Goal: Task Accomplishment & Management: Manage account settings

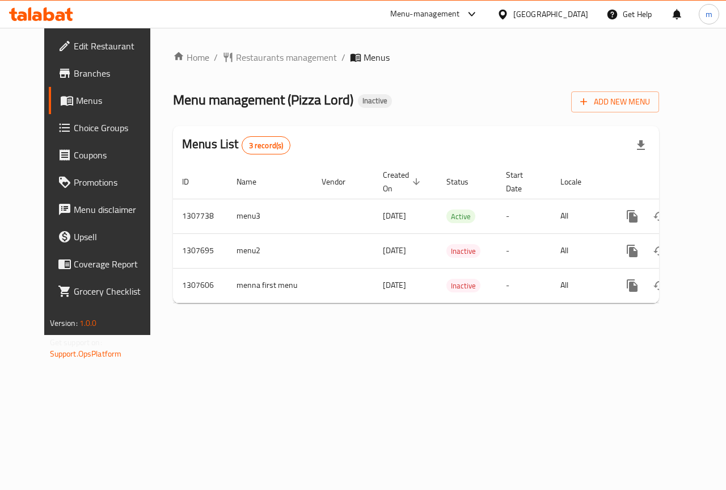
click at [651, 90] on div "Add New Menu" at bounding box center [615, 100] width 88 height 26
click at [646, 98] on span "Add New Menu" at bounding box center [616, 102] width 70 height 14
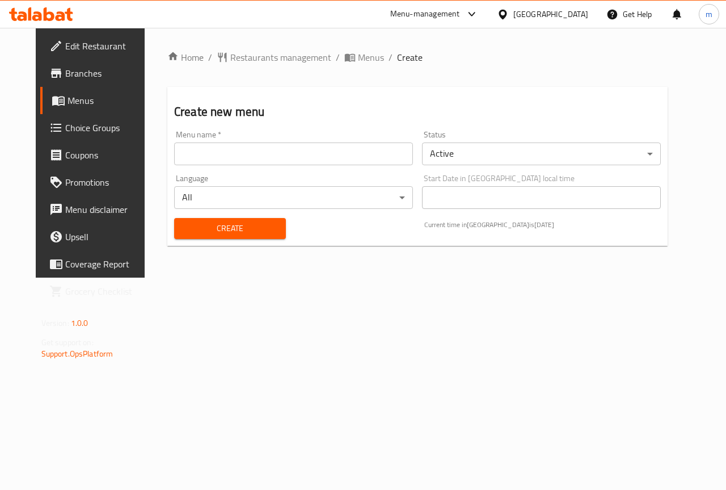
drag, startPoint x: 279, startPoint y: 141, endPoint x: 270, endPoint y: 154, distance: 16.2
click at [270, 152] on div "Menu name   * Menu name *" at bounding box center [293, 148] width 239 height 35
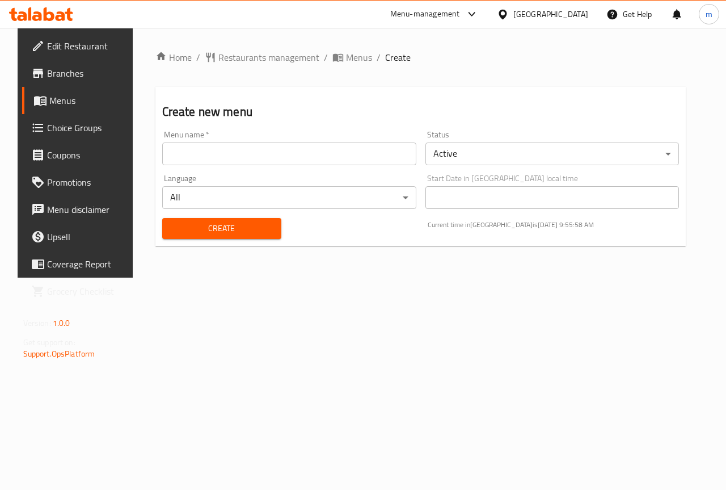
click at [270, 154] on input "text" at bounding box center [289, 153] width 254 height 23
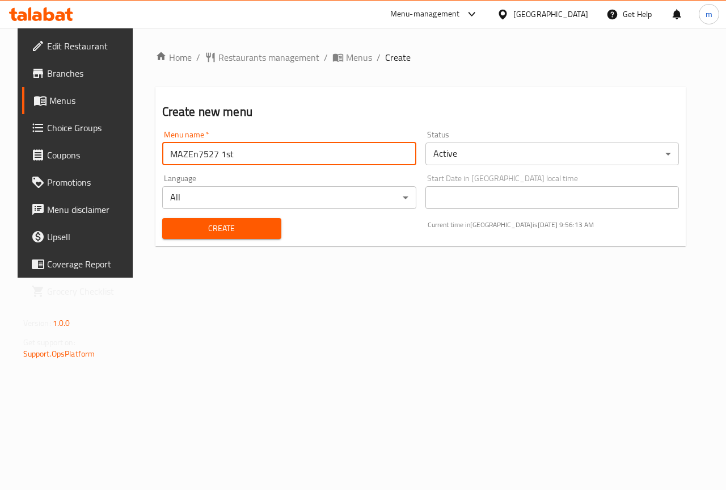
click at [230, 155] on input "MAZEn7527 1st" at bounding box center [289, 153] width 254 height 23
type input "MAZEn7527 1st menu"
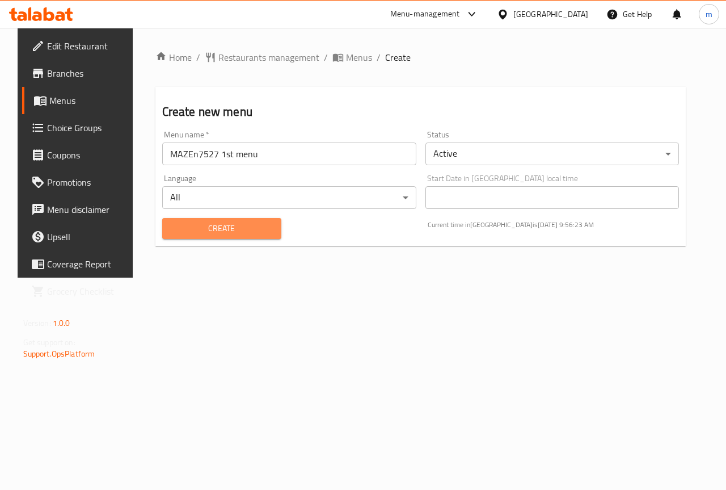
click at [203, 229] on span "Create" at bounding box center [221, 228] width 101 height 14
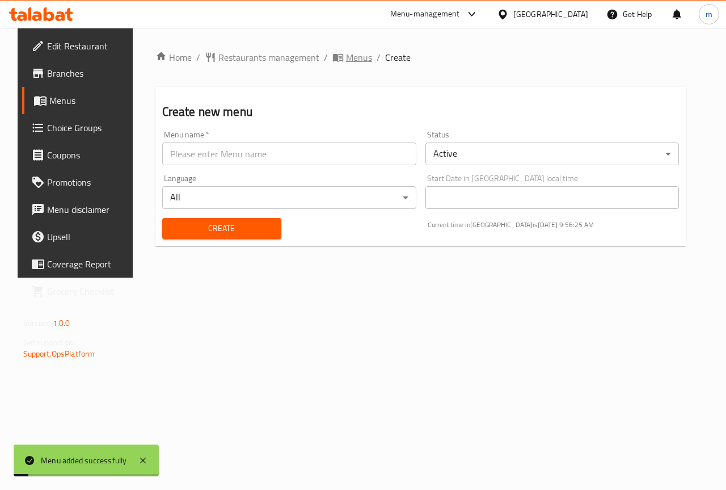
click at [346, 60] on span "Menus" at bounding box center [359, 58] width 26 height 14
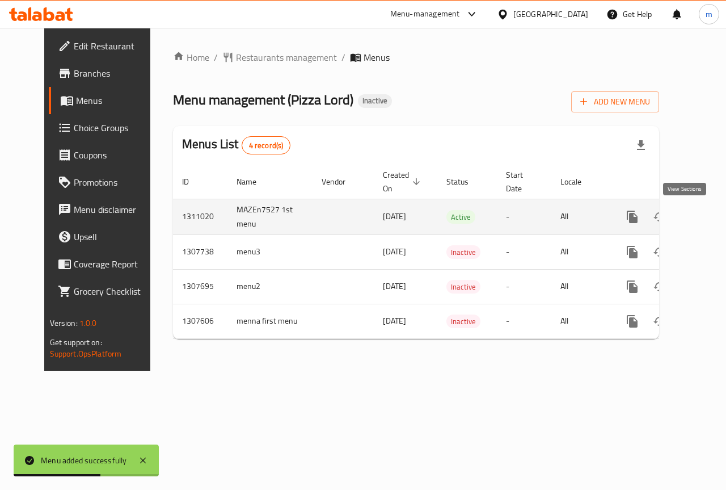
click at [708, 215] on icon "enhanced table" at bounding box center [715, 217] width 14 height 14
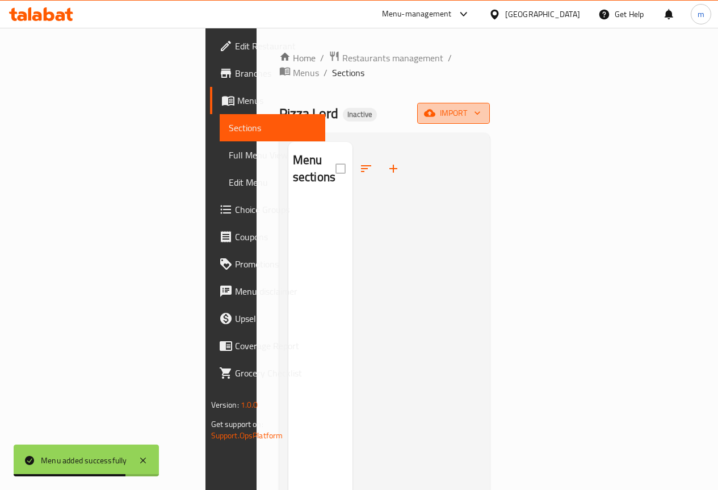
click at [481, 106] on span "import" at bounding box center [453, 113] width 54 height 14
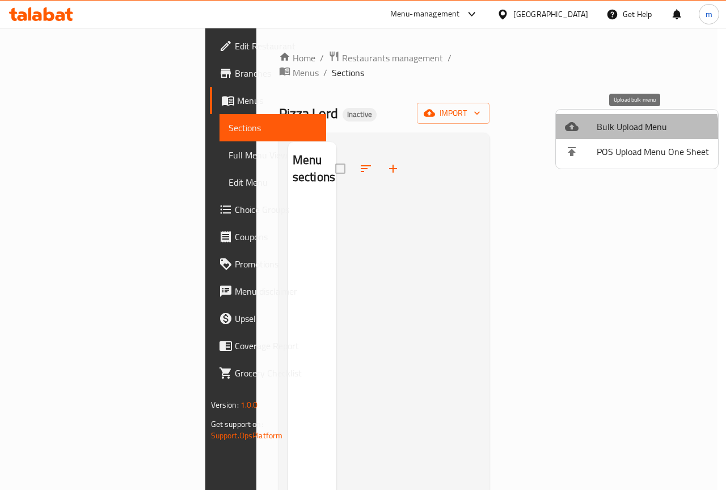
click at [633, 133] on span "Bulk Upload Menu" at bounding box center [653, 127] width 112 height 14
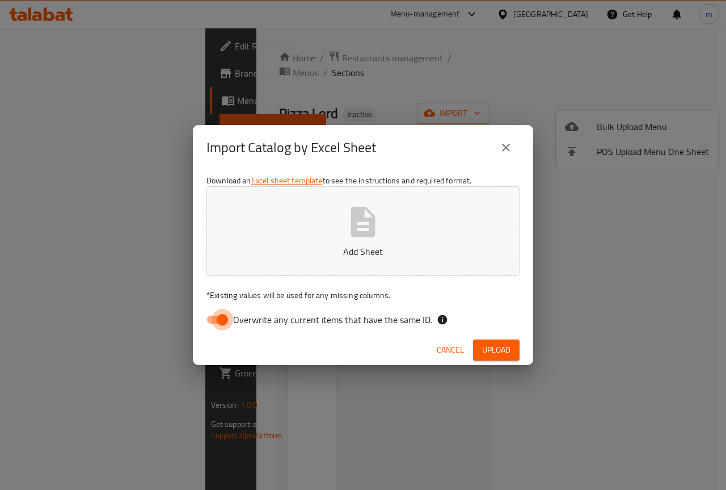
click at [217, 328] on input "Overwrite any current items that have the same ID." at bounding box center [222, 320] width 65 height 22
checkbox input "false"
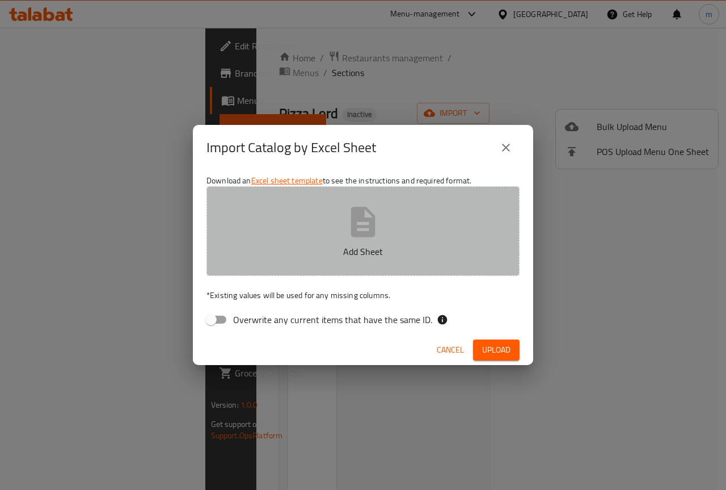
click at [311, 225] on button "Add Sheet" at bounding box center [363, 231] width 313 height 90
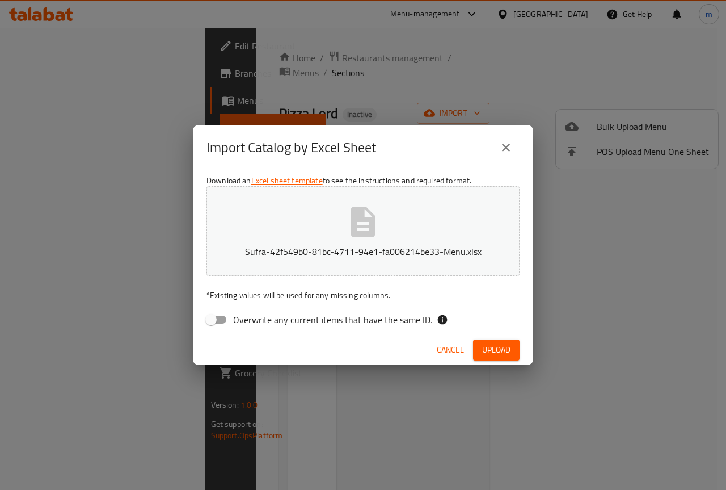
click at [506, 344] on span "Upload" at bounding box center [496, 350] width 28 height 14
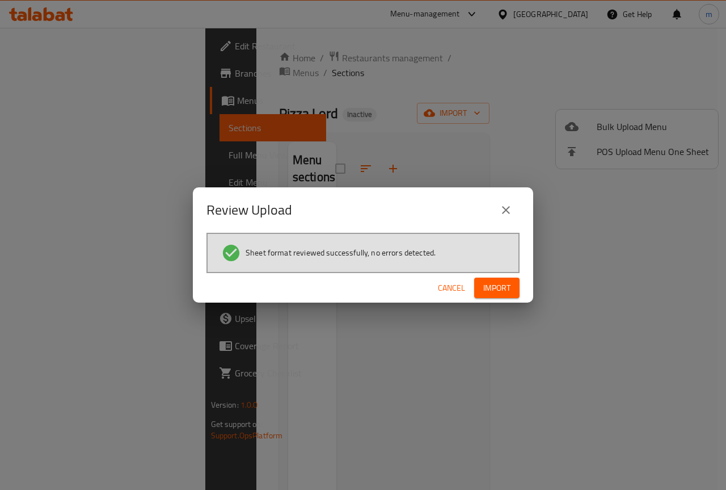
click at [512, 282] on button "Import" at bounding box center [496, 287] width 45 height 21
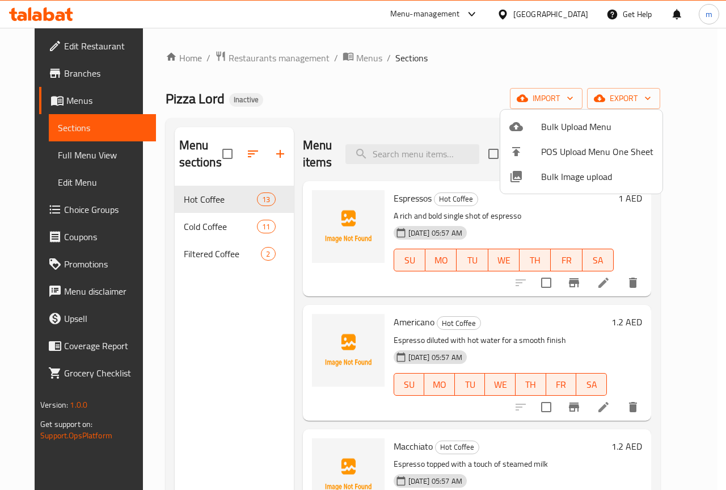
click at [428, 91] on div at bounding box center [363, 245] width 726 height 490
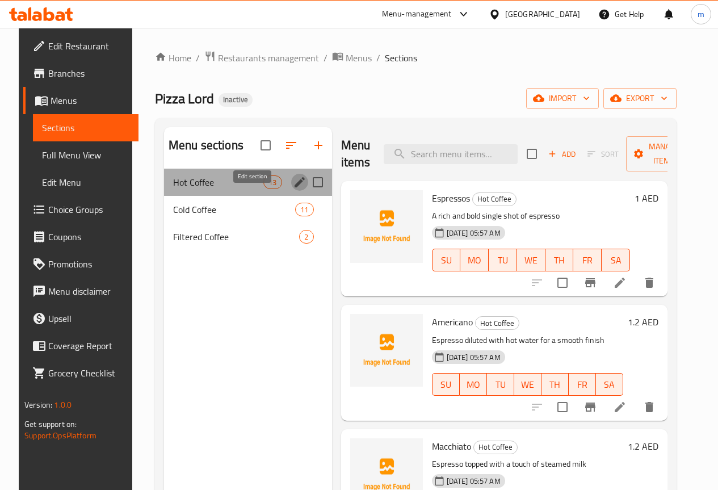
click at [293, 189] on icon "edit" at bounding box center [300, 182] width 14 height 14
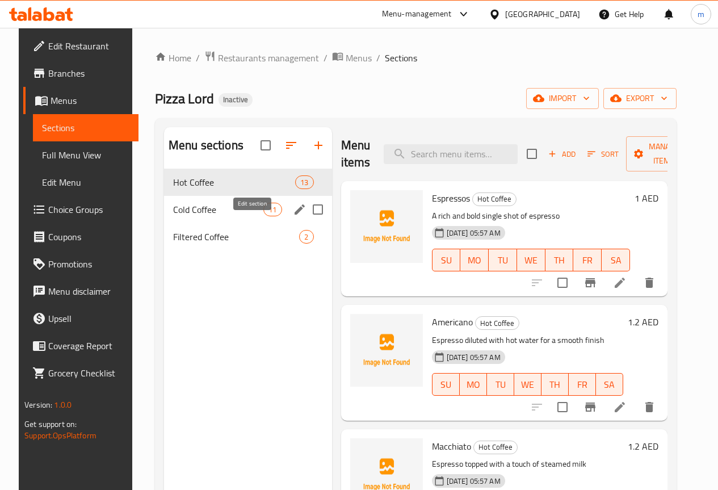
click at [291, 218] on button "edit" at bounding box center [299, 209] width 17 height 17
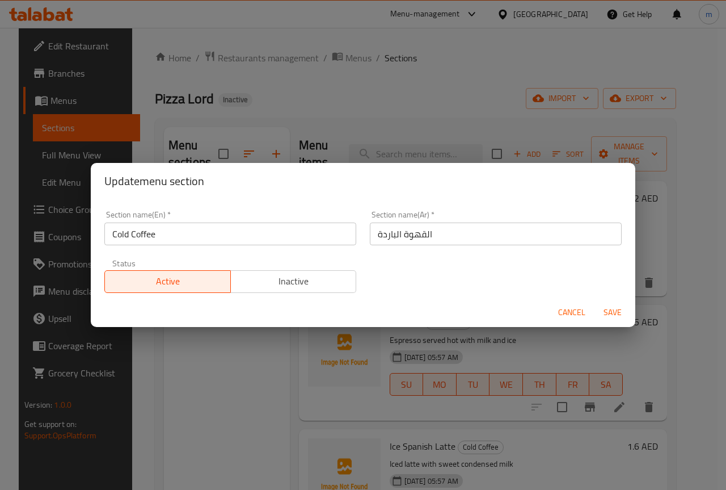
click at [291, 389] on div "Update menu section Section name(En)   * Cold Coffee Section name(En) * Section…" at bounding box center [363, 245] width 726 height 490
click at [582, 313] on span "Cancel" at bounding box center [571, 312] width 27 height 14
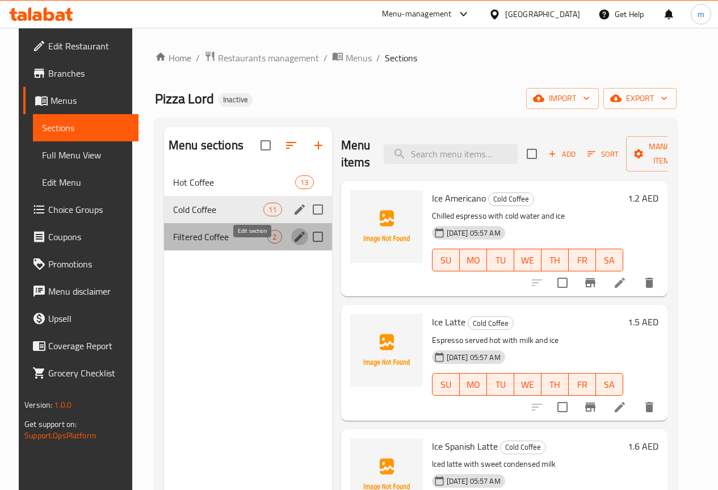
click at [295, 242] on icon "edit" at bounding box center [300, 237] width 10 height 10
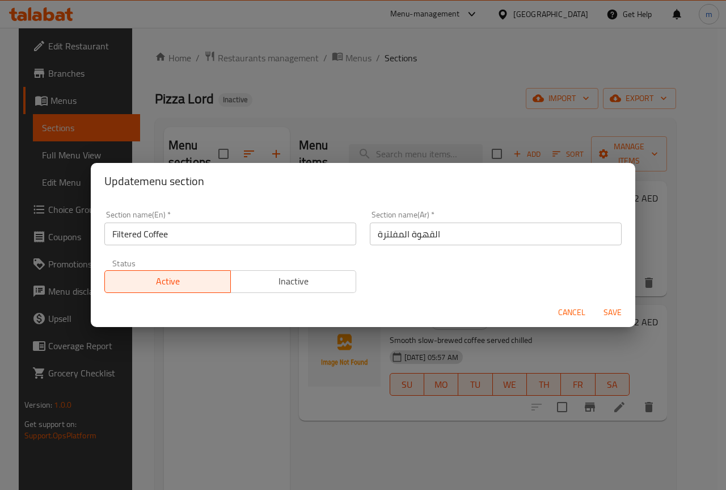
click at [271, 396] on div "Update menu section Section name(En)   * Filtered Coffee Section name(En) * Sec…" at bounding box center [363, 245] width 726 height 490
click at [566, 308] on span "Cancel" at bounding box center [571, 312] width 27 height 14
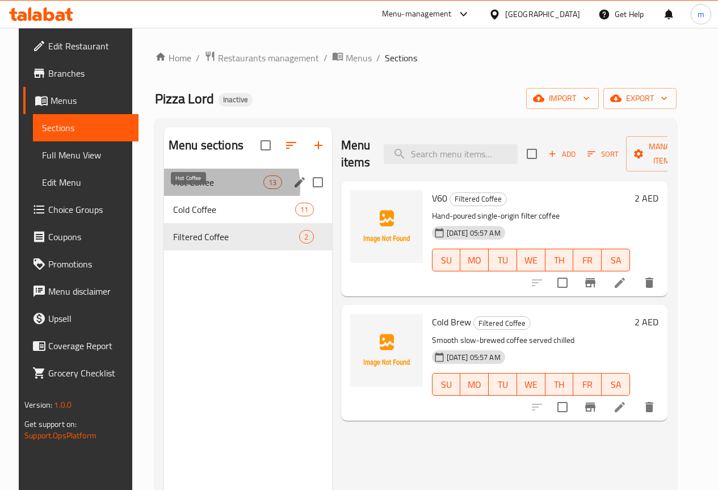
click at [193, 189] on span "Hot Coffee" at bounding box center [218, 182] width 90 height 14
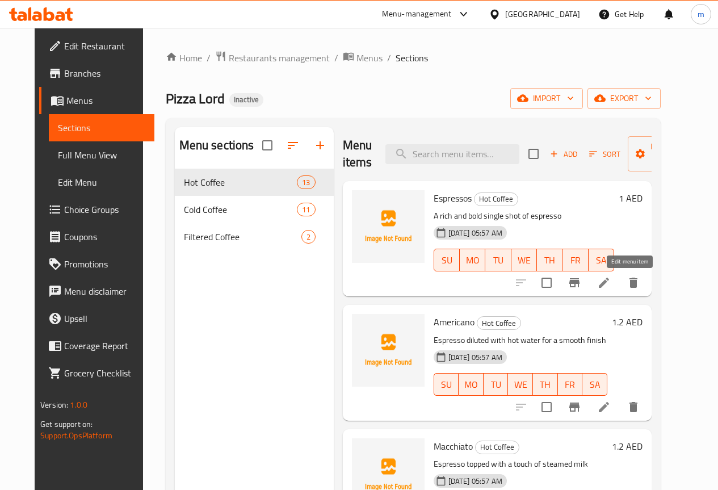
click at [611, 283] on icon at bounding box center [604, 283] width 14 height 14
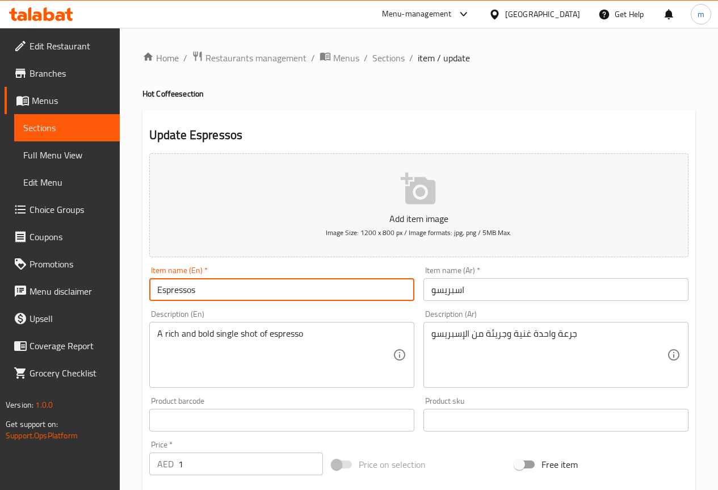
drag, startPoint x: 215, startPoint y: 292, endPoint x: 127, endPoint y: 296, distance: 88.0
click at [127, 296] on div "Home / Restaurants management / Menus / Sections / item / update Hot Coffee sec…" at bounding box center [419, 410] width 598 height 765
click at [432, 289] on input "اسبريسو" at bounding box center [555, 289] width 265 height 23
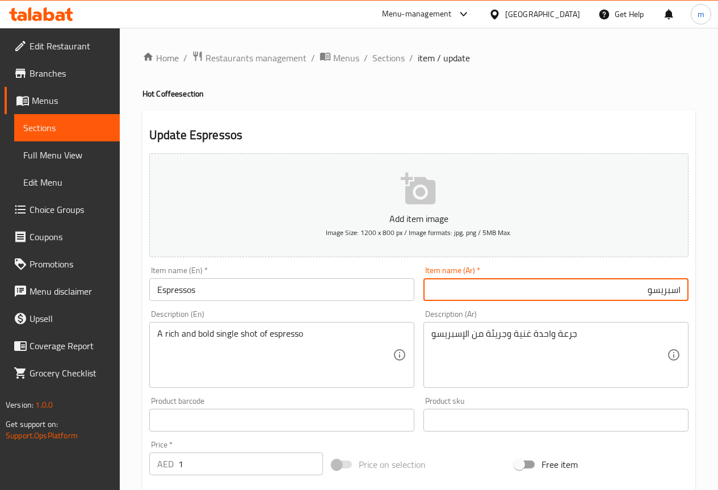
click at [641, 288] on input "اسبريسو" at bounding box center [555, 289] width 265 height 23
type input "اسبريسوس"
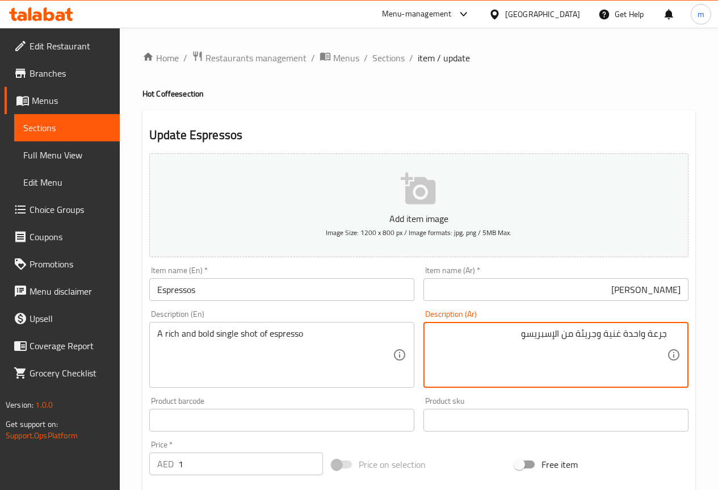
drag, startPoint x: 622, startPoint y: 334, endPoint x: 704, endPoint y: 330, distance: 82.4
click at [704, 330] on div "Home / Restaurants management / Menus / Sections / item / update Hot Coffee sec…" at bounding box center [419, 410] width 598 height 765
click at [601, 334] on textarea "سنجل شوت غنية وجريئة من الإسبريسو" at bounding box center [548, 355] width 235 height 54
click at [673, 336] on div "سنجل شوت غني و بولد الإسبريسو Description (Ar)" at bounding box center [555, 355] width 265 height 66
click at [666, 334] on textarea "سنجل شوت غني و بولد الإسبريسو" at bounding box center [548, 355] width 235 height 54
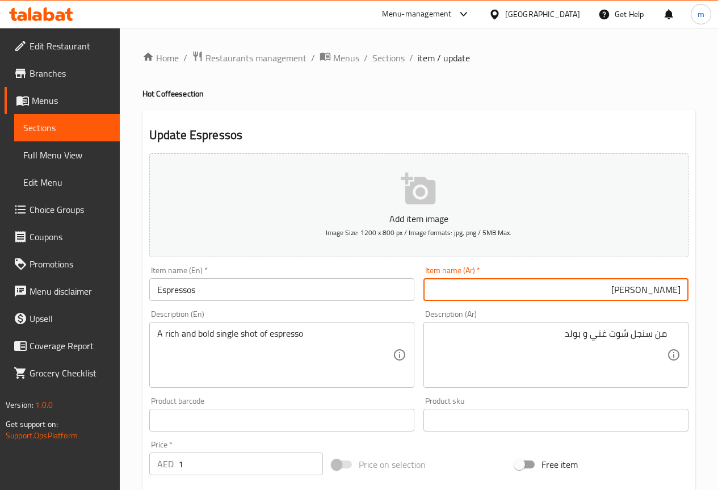
drag, startPoint x: 649, startPoint y: 290, endPoint x: 734, endPoint y: 277, distance: 86.7
click at [718, 277] on html "​ Menu-management United Arab Emirates Get Help m Edit Restaurant Branches Menu…" at bounding box center [359, 245] width 718 height 490
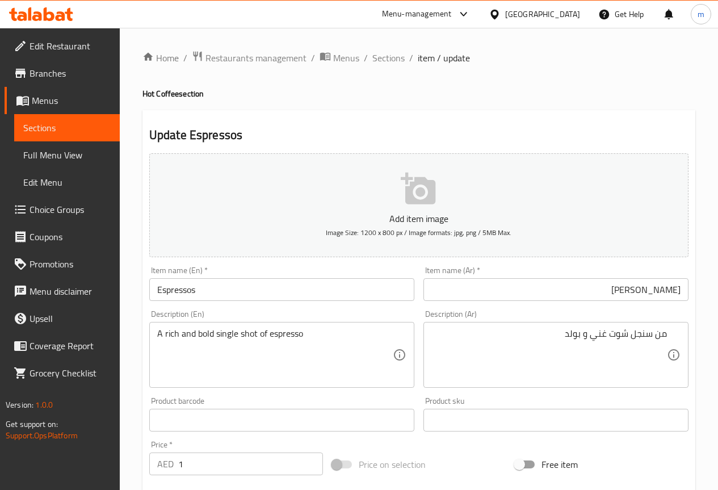
click at [677, 336] on div "من سنجل شوت غني و بولد Description (Ar)" at bounding box center [555, 355] width 265 height 66
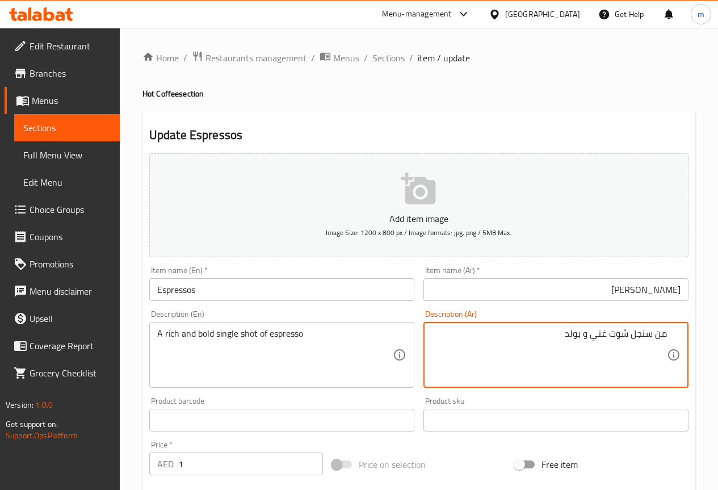
paste textarea "اسبريسو"
drag, startPoint x: 625, startPoint y: 334, endPoint x: 626, endPoint y: 348, distance: 14.3
click at [626, 348] on textarea "اسبريسو من سنجل شوت غني و بولد" at bounding box center [548, 355] width 235 height 54
drag, startPoint x: 620, startPoint y: 335, endPoint x: 633, endPoint y: 335, distance: 12.5
click at [633, 335] on textarea "اسبريسو من سنجل شوت غني و بولد" at bounding box center [548, 355] width 235 height 54
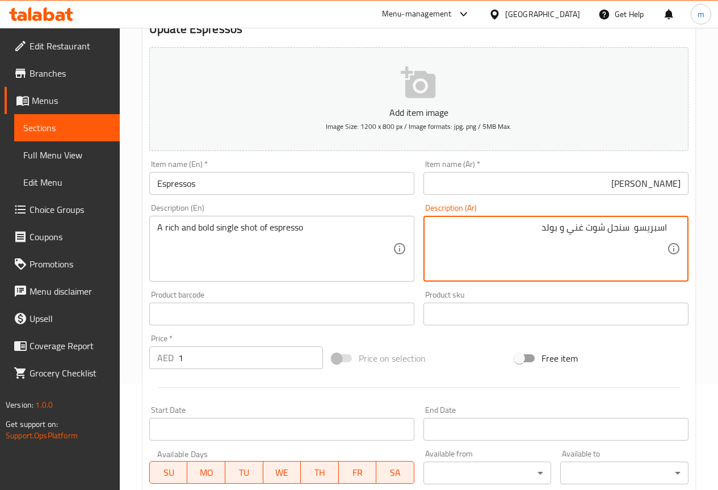
scroll to position [113, 0]
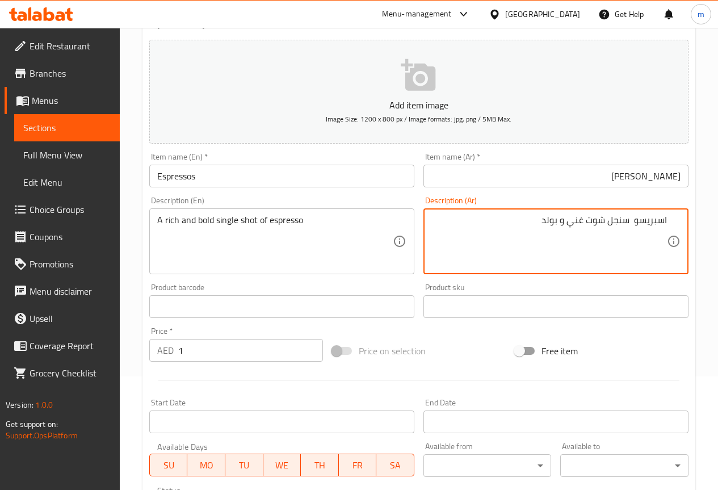
type textarea "اسبريسو سنجل شوت غني و بولد"
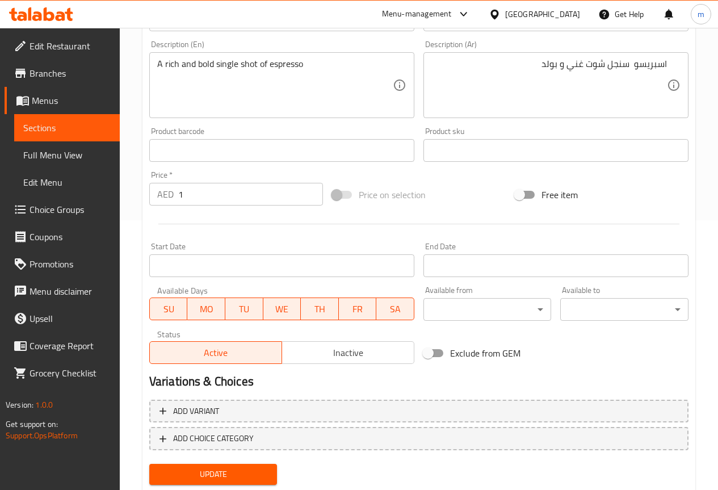
scroll to position [303, 0]
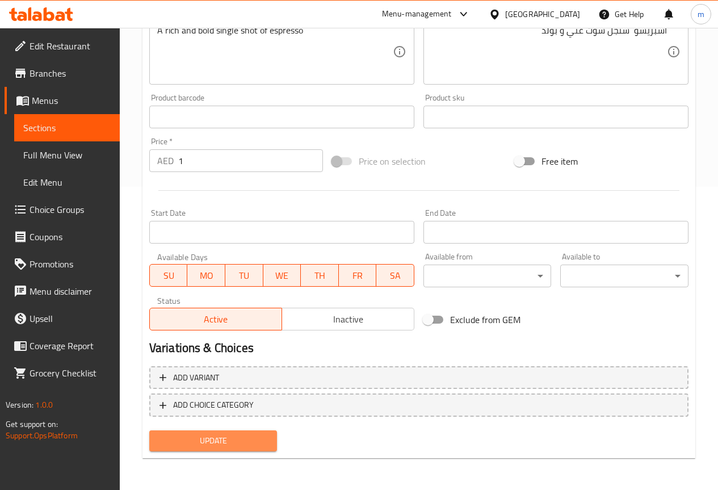
click at [234, 444] on span "Update" at bounding box center [213, 441] width 110 height 14
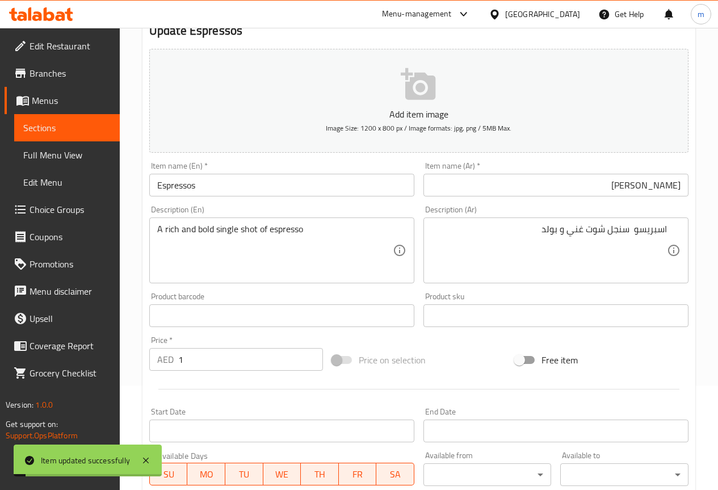
scroll to position [0, 0]
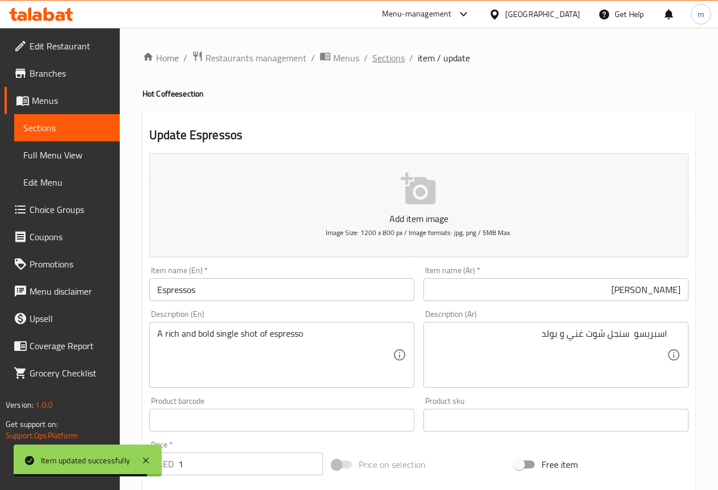
click at [380, 65] on span "Sections" at bounding box center [388, 58] width 32 height 14
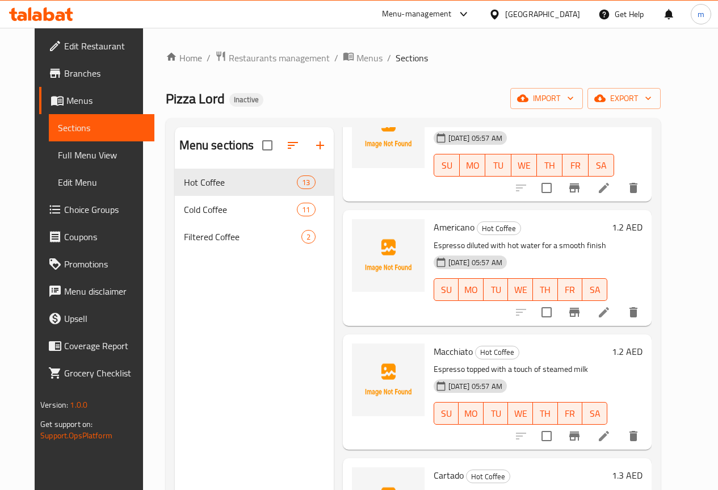
scroll to position [113, 0]
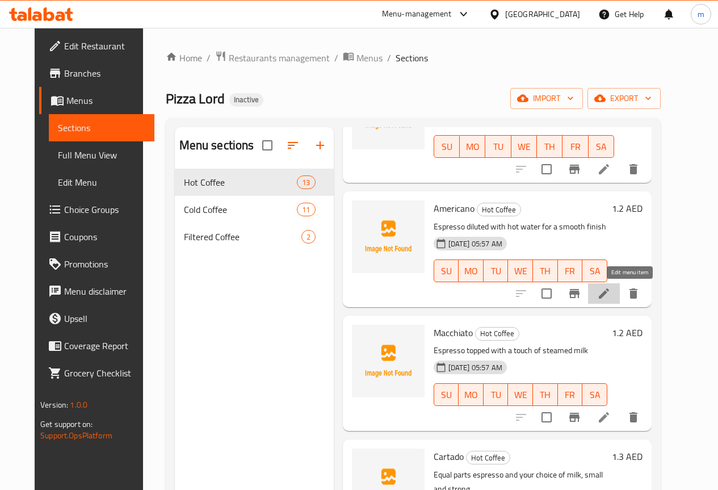
click at [609, 296] on icon at bounding box center [604, 293] width 10 height 10
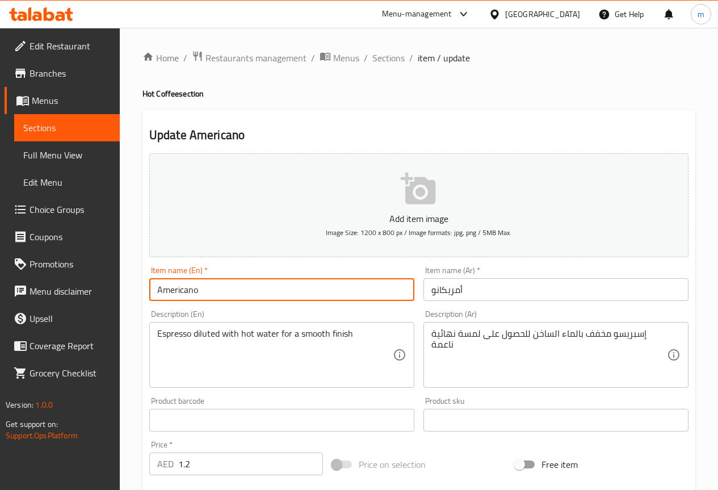
drag, startPoint x: 224, startPoint y: 285, endPoint x: 94, endPoint y: 284, distance: 130.0
click at [94, 284] on div "Edit Restaurant Branches Menus Sections Full Menu View Edit Menu Choice Groups …" at bounding box center [359, 410] width 718 height 765
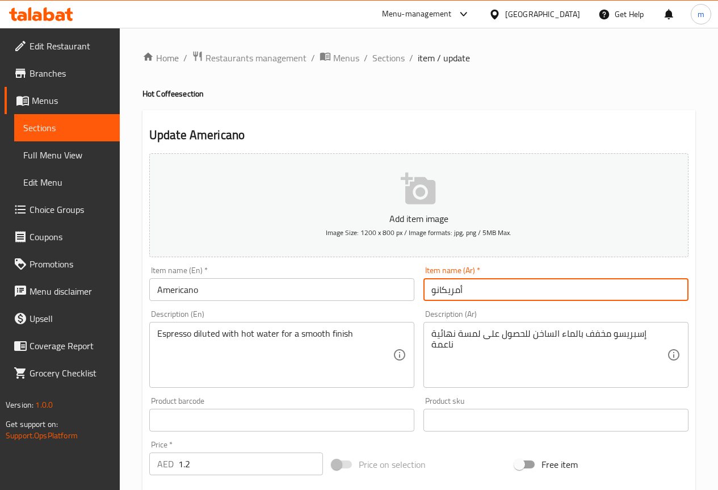
drag, startPoint x: 480, startPoint y: 290, endPoint x: 375, endPoint y: 321, distance: 110.1
click at [359, 314] on div "Add item image Image Size: 1200 x 800 px / Image formats: jpg, png / 5MB Max. I…" at bounding box center [419, 393] width 548 height 489
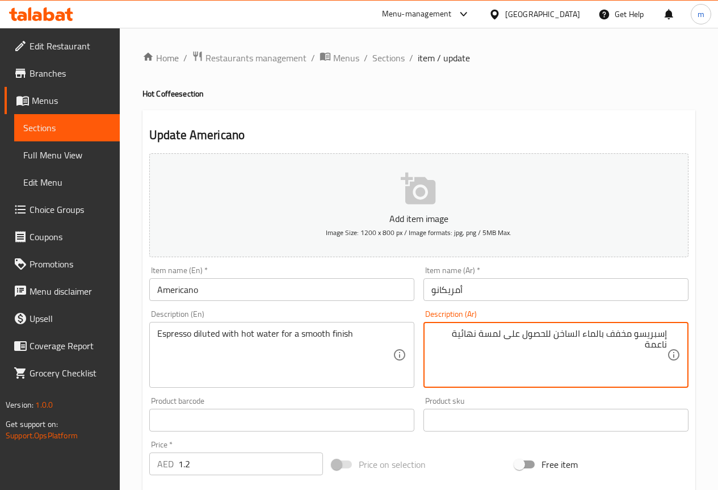
click at [479, 334] on textarea "إسبريسو مخفف بالماء الساخن للحصول على لمسة نهائية ناعمة" at bounding box center [548, 355] width 235 height 54
drag, startPoint x: 481, startPoint y: 334, endPoint x: 503, endPoint y: 331, distance: 22.9
click at [503, 331] on textarea "إسبريسو مخفف بالماء الساخن للحصول على لمسة نهائية ناعمة" at bounding box center [548, 355] width 235 height 54
drag, startPoint x: 498, startPoint y: 331, endPoint x: 522, endPoint y: 357, distance: 35.7
click at [522, 357] on textarea "إسبريسو مخفف بالماء الساخن للحصول نهائية ناعمة" at bounding box center [548, 355] width 235 height 54
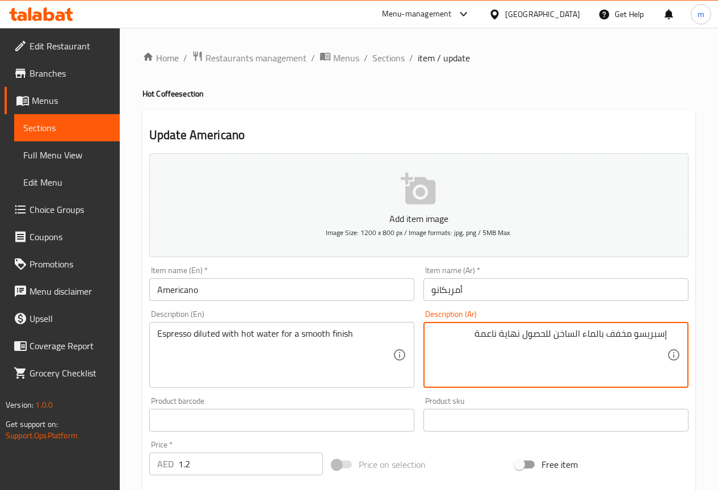
drag, startPoint x: 473, startPoint y: 332, endPoint x: 499, endPoint y: 336, distance: 26.5
click at [499, 336] on textarea "إسبريسو مخفف بالماء الساخن للحصول نهاية ناعمة" at bounding box center [548, 355] width 235 height 54
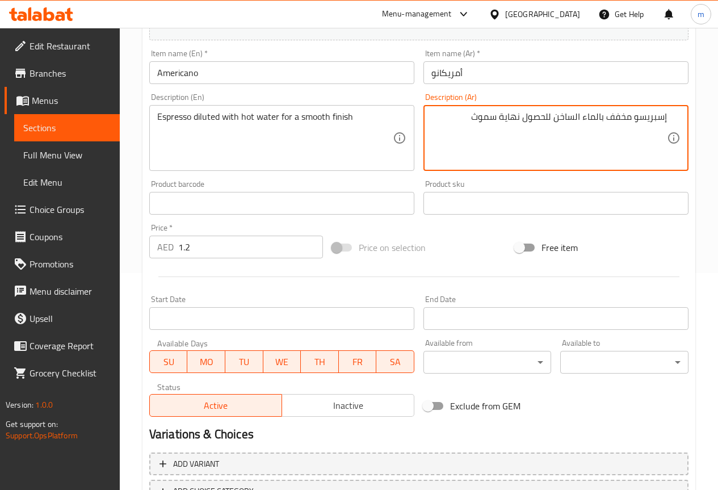
scroll to position [303, 0]
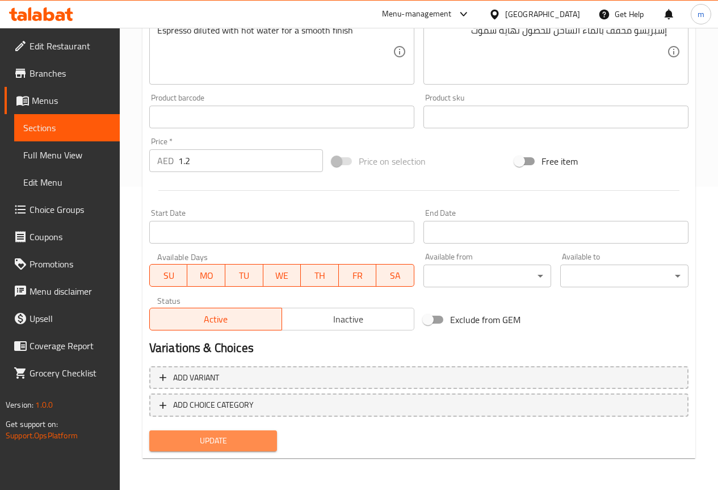
click at [224, 435] on span "Update" at bounding box center [213, 441] width 110 height 14
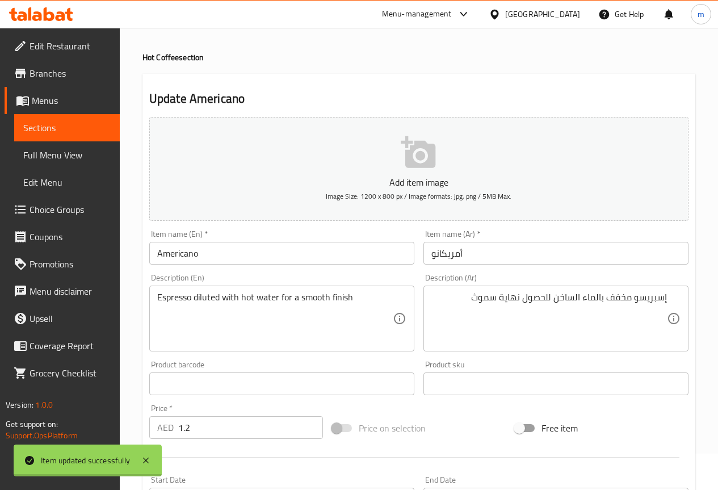
scroll to position [0, 0]
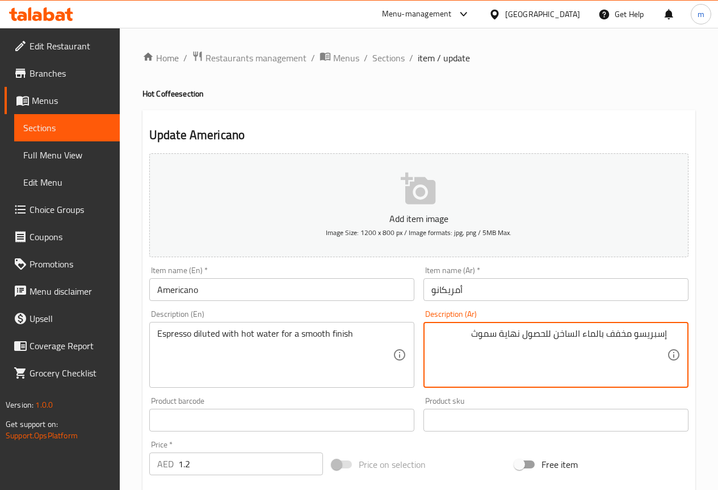
drag, startPoint x: 525, startPoint y: 337, endPoint x: 550, endPoint y: 333, distance: 25.3
click at [544, 335] on textarea "إسبريسو مخفف بالماء الساخن ل نهاية سموث" at bounding box center [548, 355] width 235 height 54
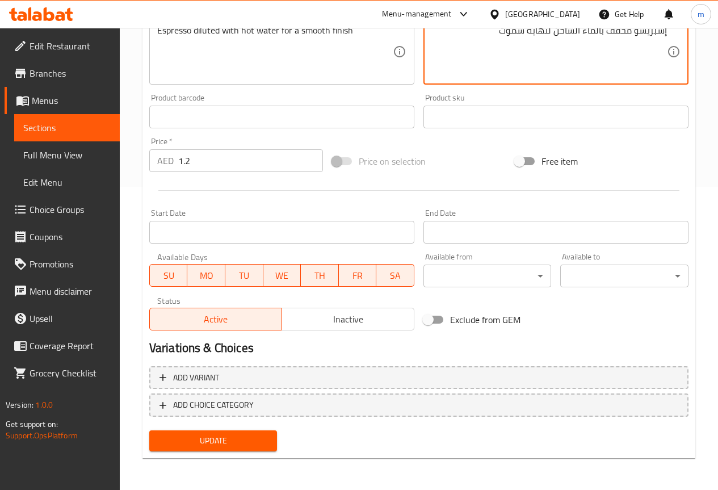
type textarea "إسبريسو مخفف بالماء الساخن لنهاية سموث"
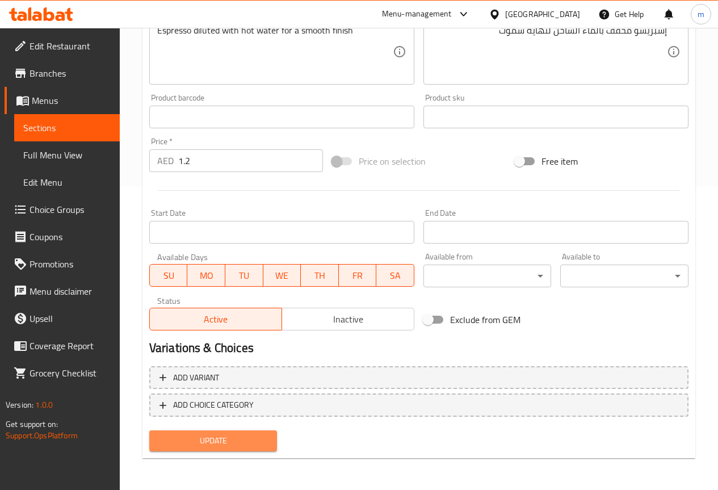
click at [207, 434] on span "Update" at bounding box center [213, 441] width 110 height 14
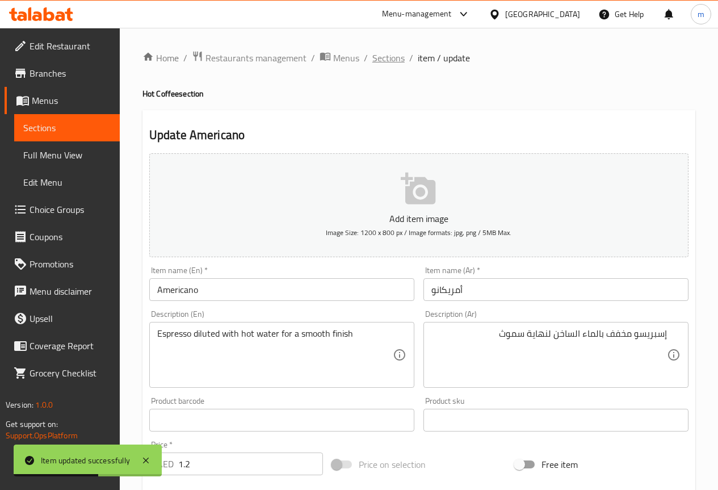
click at [394, 58] on span "Sections" at bounding box center [388, 58] width 32 height 14
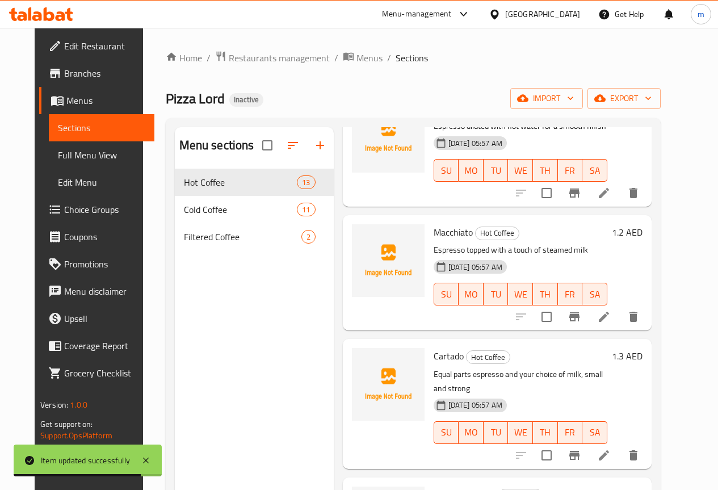
scroll to position [227, 0]
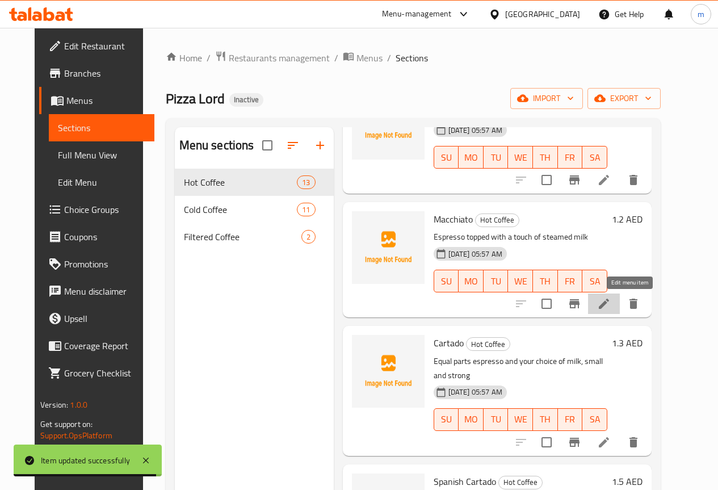
click at [611, 306] on icon at bounding box center [604, 304] width 14 height 14
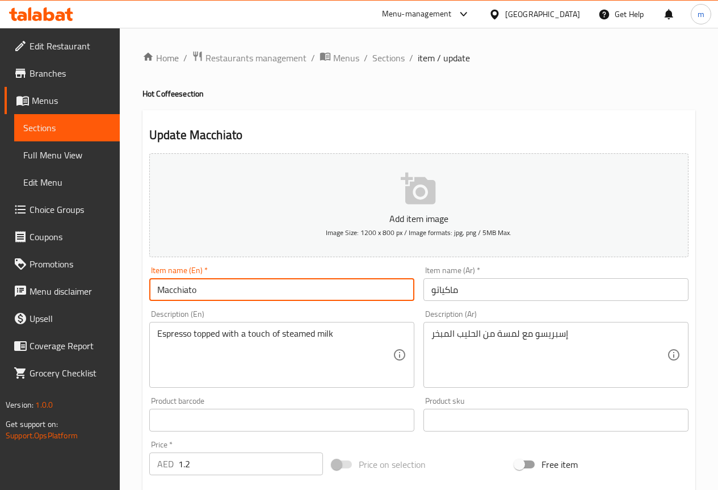
drag, startPoint x: 189, startPoint y: 289, endPoint x: 38, endPoint y: 306, distance: 151.9
click at [38, 306] on div "Edit Restaurant Branches Menus Sections Full Menu View Edit Menu Choice Groups …" at bounding box center [359, 410] width 718 height 765
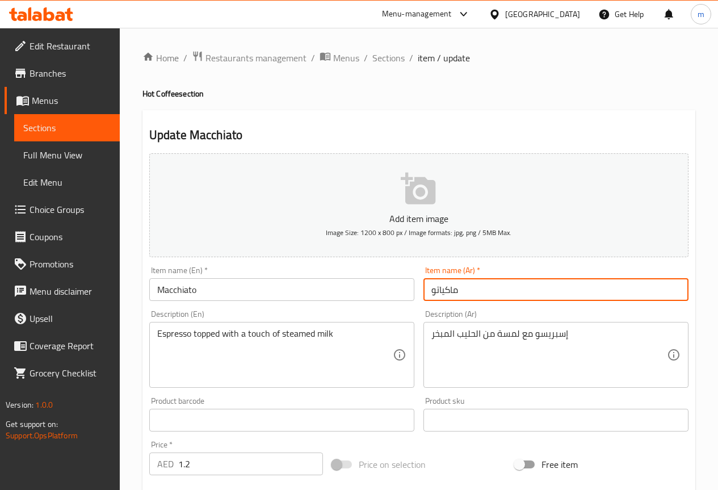
drag, startPoint x: 540, startPoint y: 288, endPoint x: 326, endPoint y: 300, distance: 214.2
click at [325, 295] on div "Add item image Image Size: 1200 x 800 px / Image formats: jpg, png / 5MB Max. I…" at bounding box center [419, 393] width 548 height 489
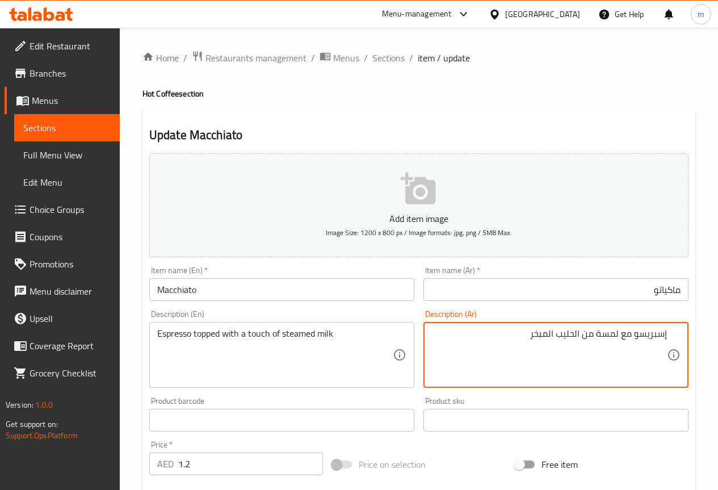
click at [633, 335] on textarea "إسبريسو مع لمسة من الحليب المبخر" at bounding box center [548, 355] width 235 height 54
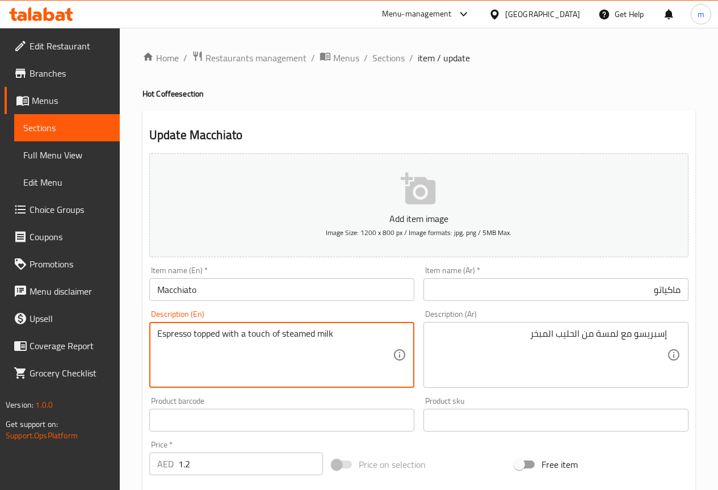
drag, startPoint x: 281, startPoint y: 334, endPoint x: 486, endPoint y: 363, distance: 206.9
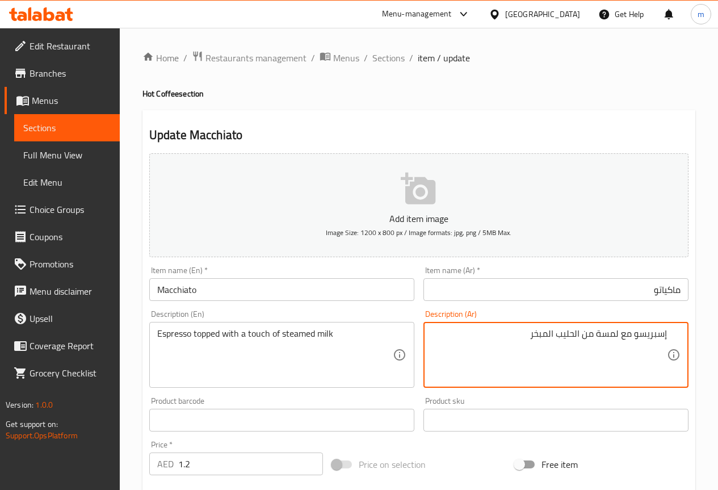
drag, startPoint x: 529, startPoint y: 336, endPoint x: 555, endPoint y: 340, distance: 26.3
click at [632, 336] on textarea "إسبريسو مع لمسة من الحليب ستيمد" at bounding box center [548, 355] width 235 height 54
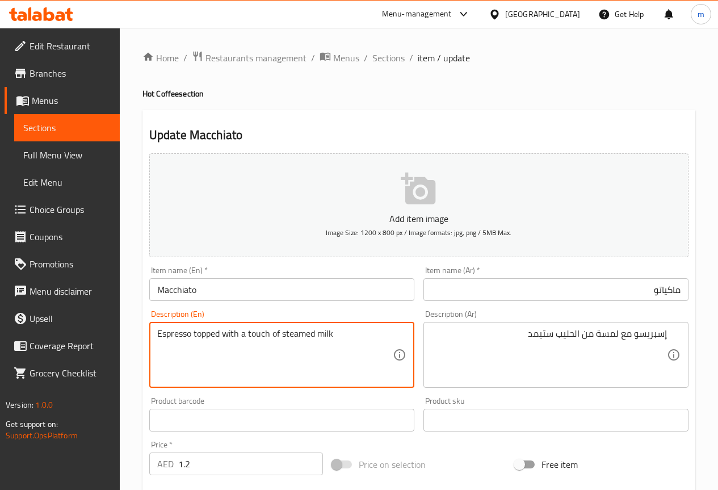
drag, startPoint x: 191, startPoint y: 334, endPoint x: 124, endPoint y: 344, distance: 68.3
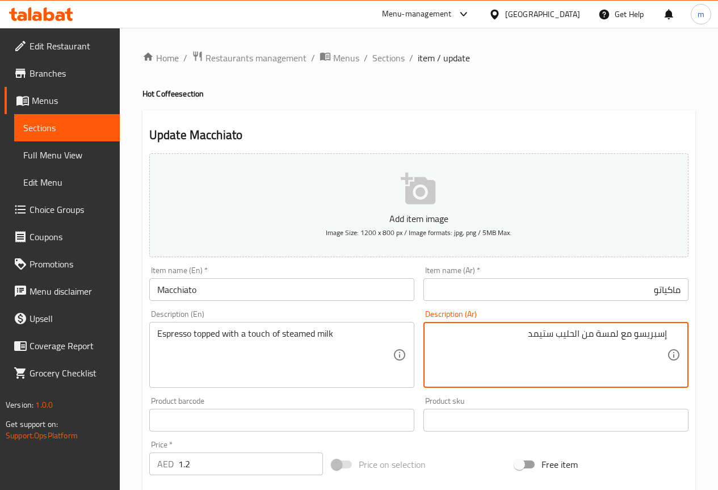
drag, startPoint x: 634, startPoint y: 333, endPoint x: 721, endPoint y: 321, distance: 88.2
drag, startPoint x: 594, startPoint y: 336, endPoint x: 603, endPoint y: 346, distance: 12.9
click at [603, 346] on textarea "إسبريسو مغطي مع لمسة من الحليب ستيمد" at bounding box center [548, 355] width 235 height 54
click at [623, 61] on ol "Home / Restaurants management / Menus / Sections / item / update" at bounding box center [418, 58] width 553 height 15
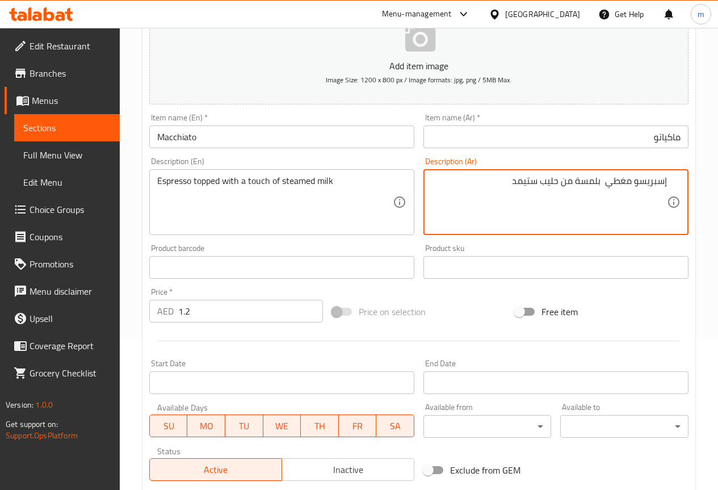
scroll to position [303, 0]
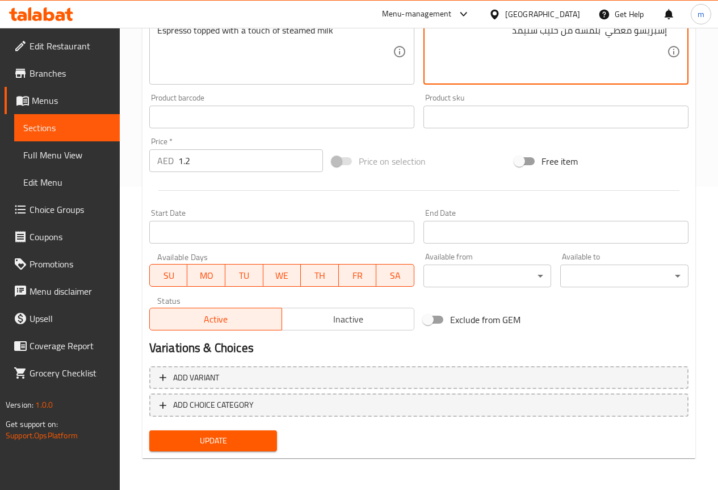
type textarea "إسبريسو مغطي بلمسة من حليب ستيمد"
click at [254, 445] on span "Update" at bounding box center [213, 441] width 110 height 14
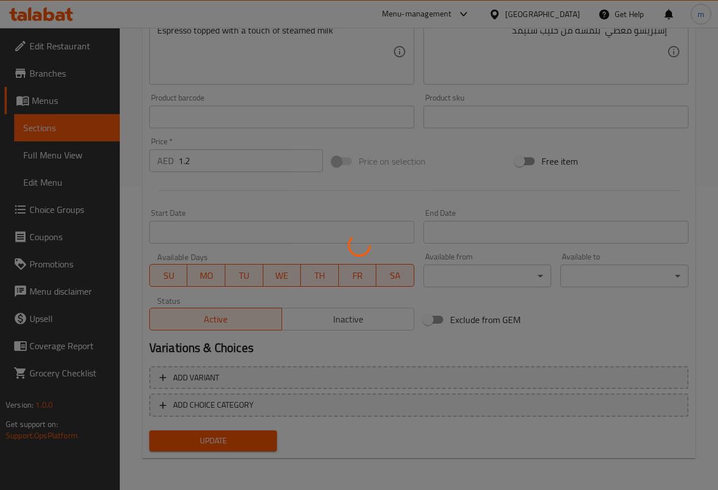
scroll to position [0, 0]
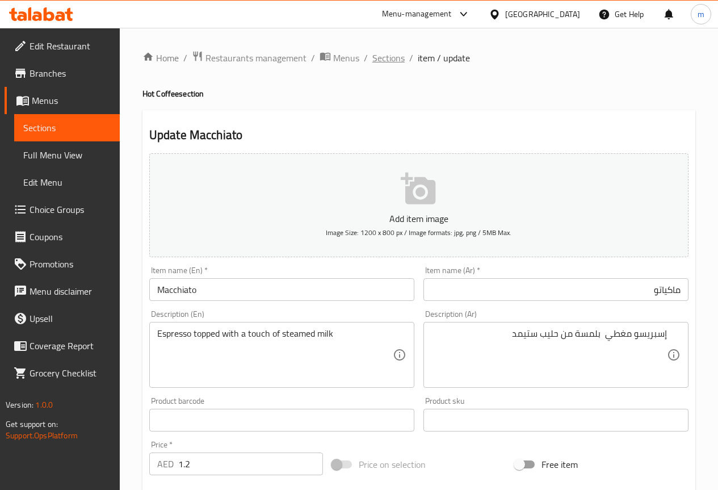
click at [386, 58] on span "Sections" at bounding box center [388, 58] width 32 height 14
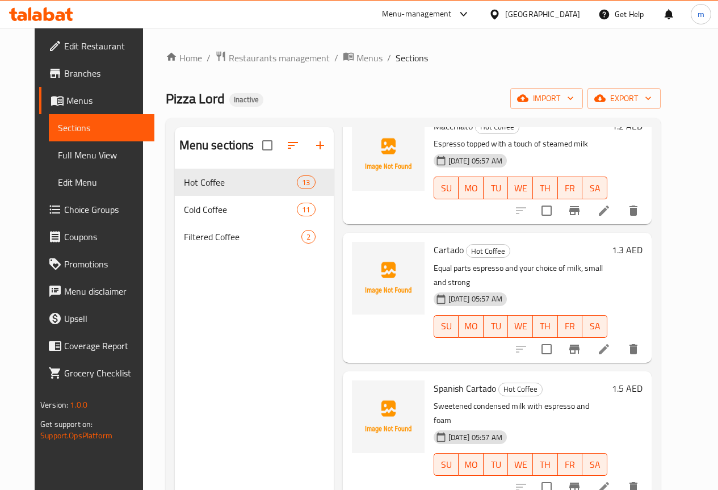
scroll to position [340, 0]
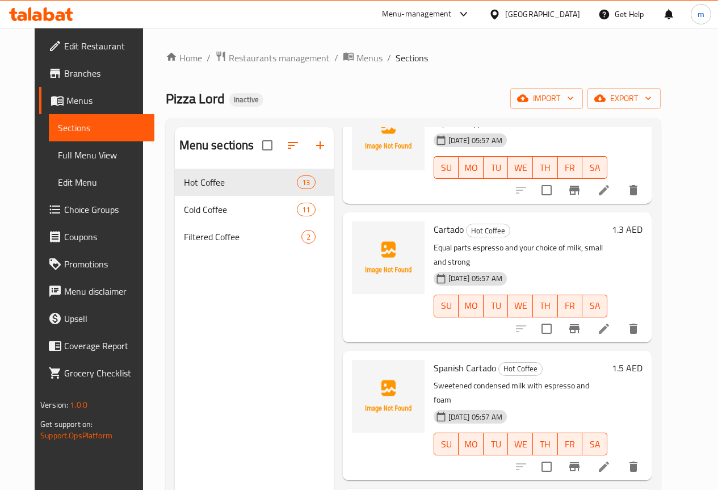
click at [609, 461] on icon at bounding box center [604, 466] width 10 height 10
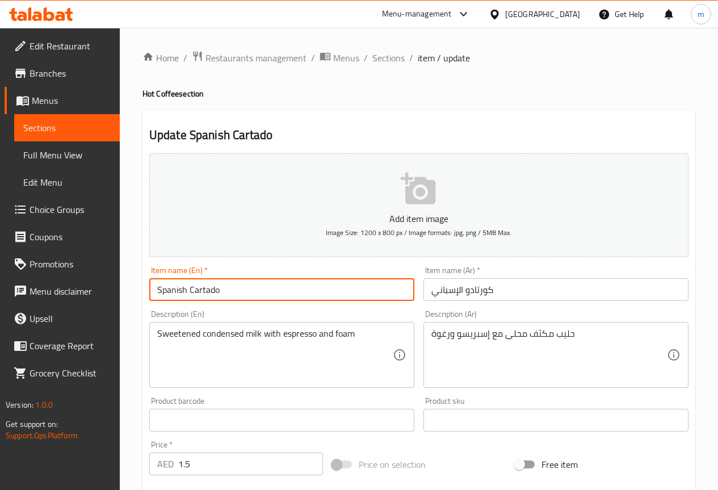
drag, startPoint x: 220, startPoint y: 291, endPoint x: 190, endPoint y: 296, distance: 31.1
click at [190, 296] on input "Spanish Cartado" at bounding box center [281, 289] width 265 height 23
click at [459, 291] on input "كورتادو الإسباني" at bounding box center [555, 289] width 265 height 23
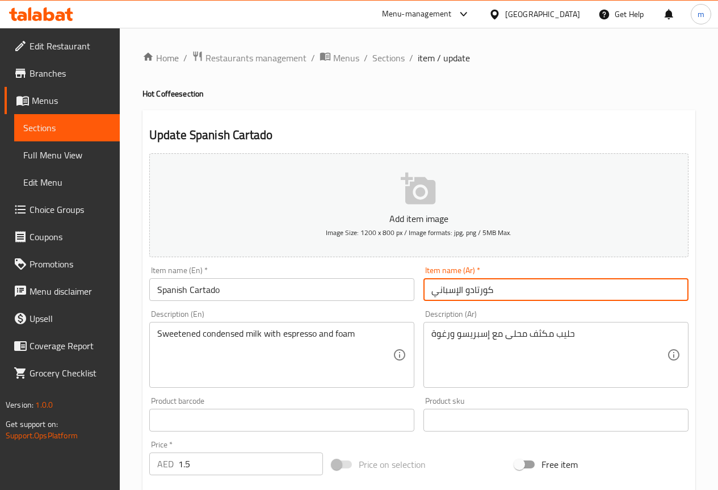
drag, startPoint x: 431, startPoint y: 292, endPoint x: 463, endPoint y: 289, distance: 32.4
click at [463, 289] on input "كورتادو الإسباني" at bounding box center [555, 289] width 265 height 23
type input "كورتادو سبانيش"
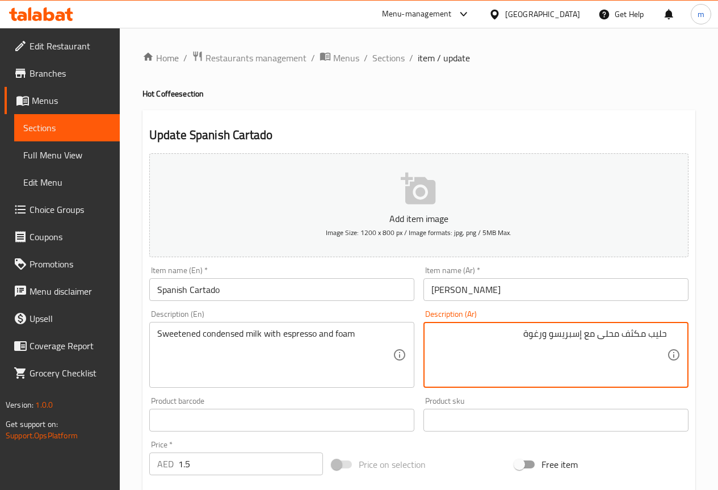
drag, startPoint x: 521, startPoint y: 335, endPoint x: 544, endPoint y: 347, distance: 25.4
click at [544, 347] on textarea "حليب مكثف محلى مع إسبريسو ورغوة" at bounding box center [548, 355] width 235 height 54
type textarea "حليب مكثف محلى مع إسبريسو وفوم"
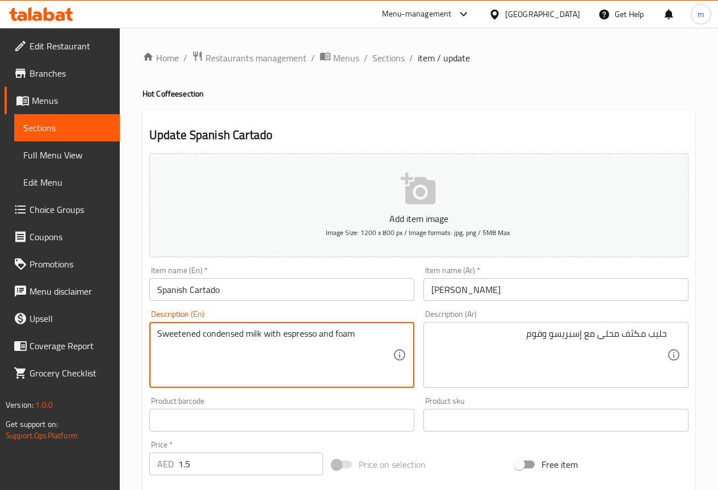
drag, startPoint x: 260, startPoint y: 333, endPoint x: 202, endPoint y: 340, distance: 59.0
click at [328, 367] on textarea "Sweetened condensed milk with espresso and foam" at bounding box center [274, 355] width 235 height 54
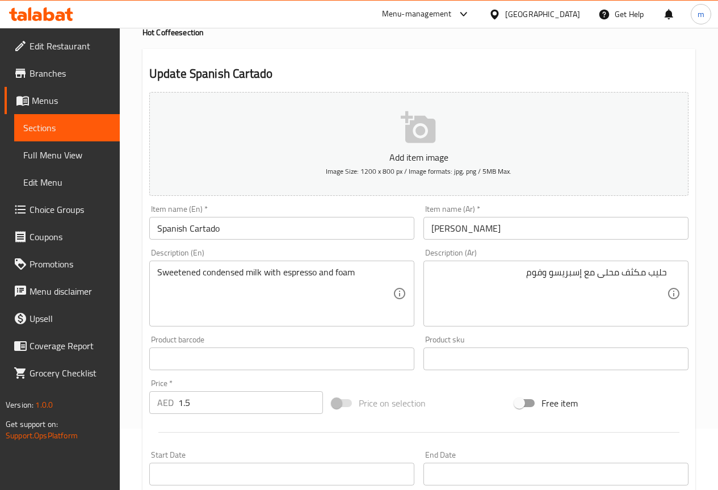
scroll to position [57, 0]
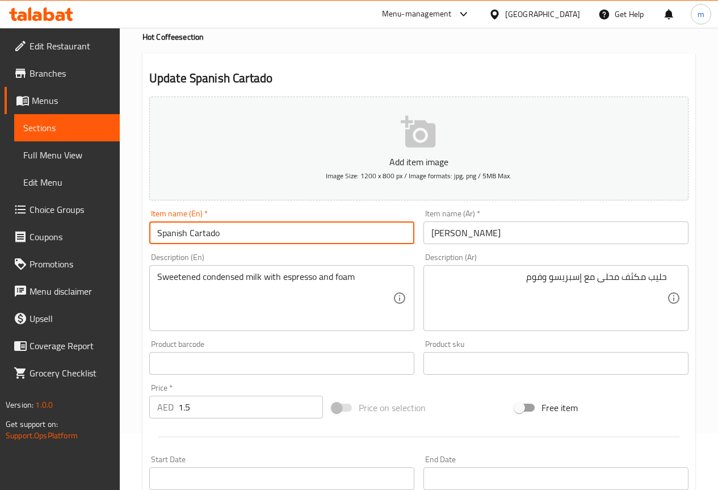
click at [233, 241] on input "Spanish Cartado" at bounding box center [281, 232] width 265 height 23
click at [255, 233] on input "Spanish Cartado" at bounding box center [281, 232] width 265 height 23
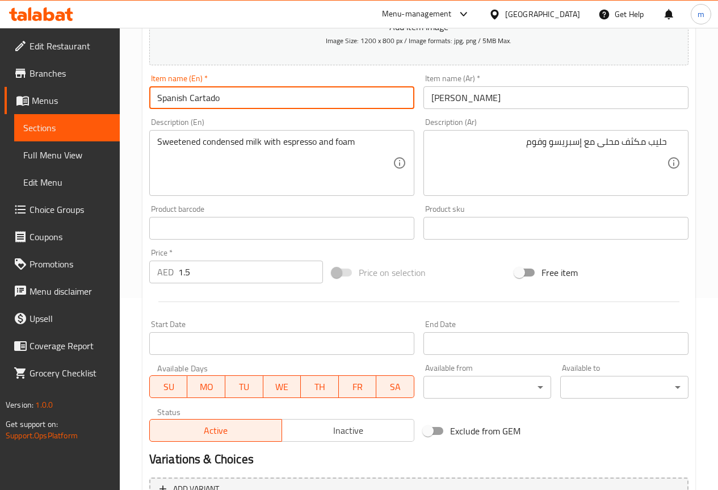
scroll to position [303, 0]
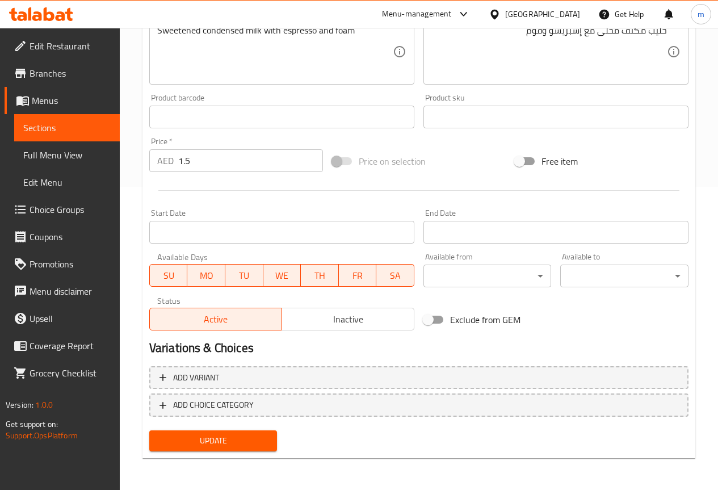
click at [197, 434] on span "Update" at bounding box center [213, 441] width 110 height 14
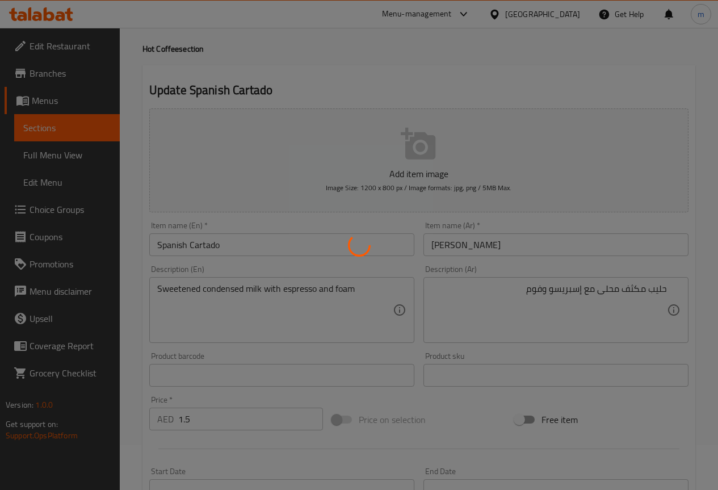
scroll to position [0, 0]
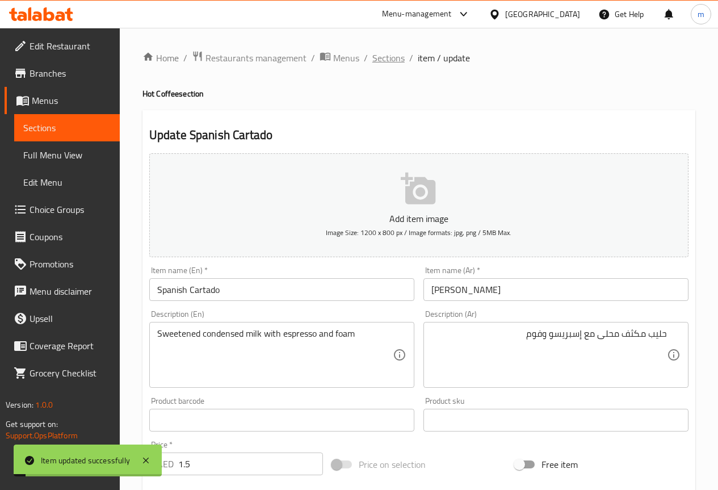
click at [397, 54] on span "Sections" at bounding box center [388, 58] width 32 height 14
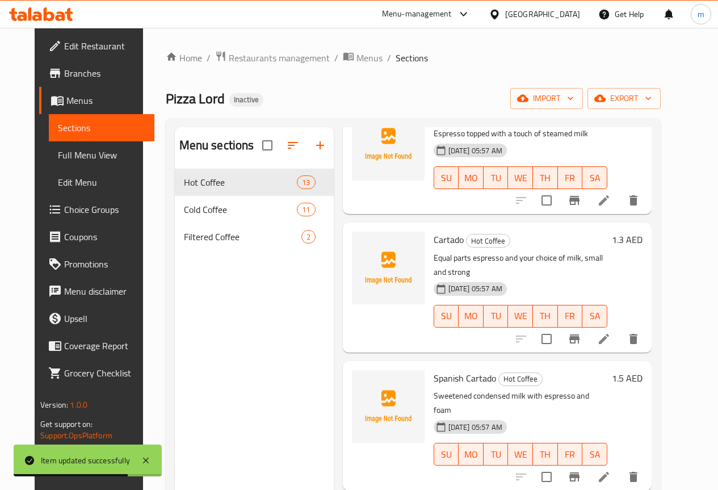
scroll to position [340, 0]
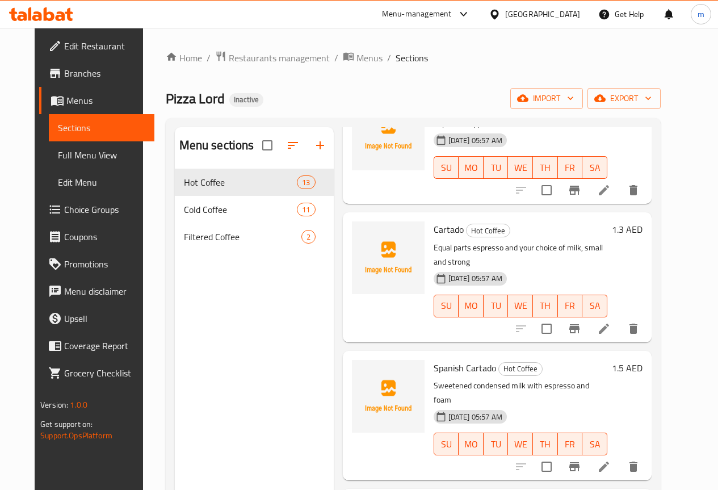
click at [232, 354] on div "Menu sections Hot Coffee 13 Cold Coffee 11 Filtered Coffee 2" at bounding box center [254, 372] width 159 height 490
click at [640, 322] on icon "delete" at bounding box center [633, 329] width 14 height 14
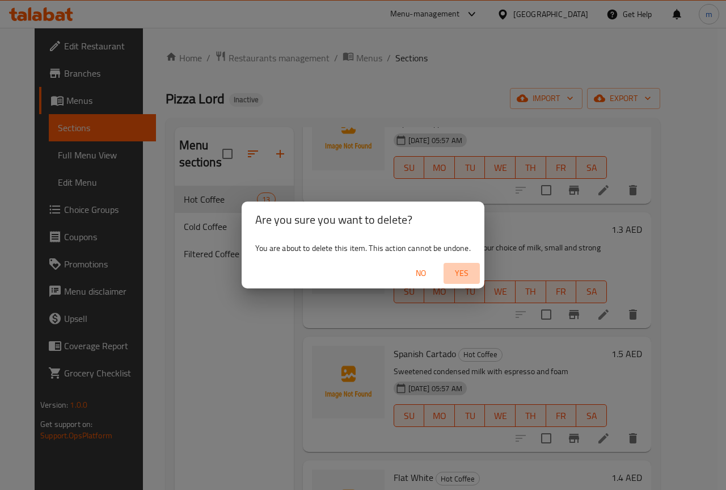
click at [467, 274] on span "Yes" at bounding box center [461, 273] width 27 height 14
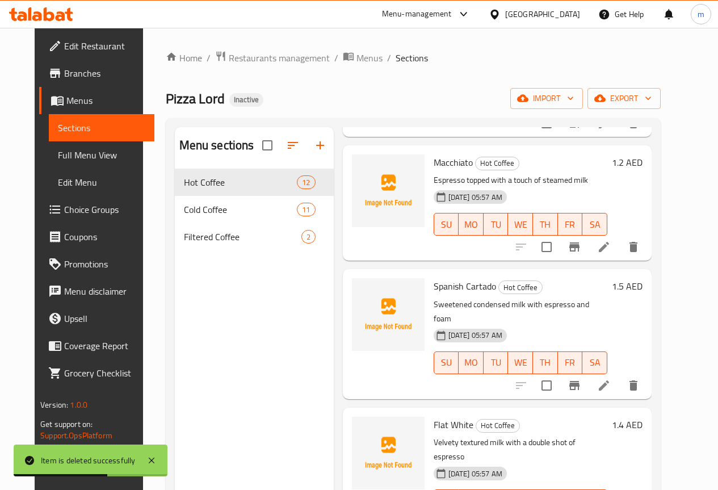
scroll to position [397, 0]
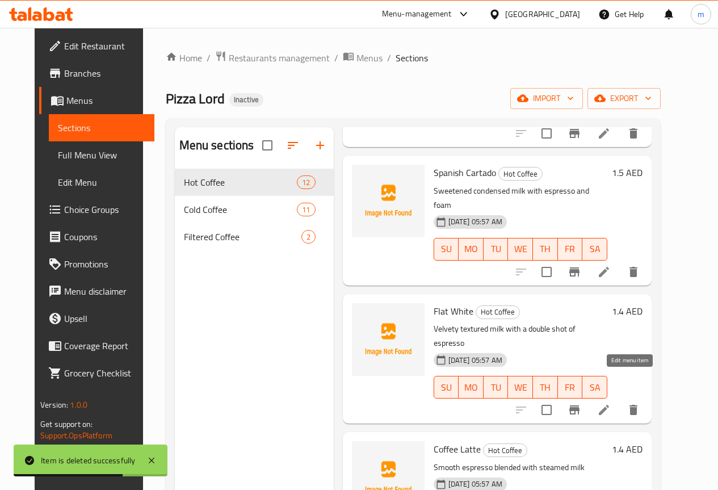
click at [611, 403] on icon at bounding box center [604, 410] width 14 height 14
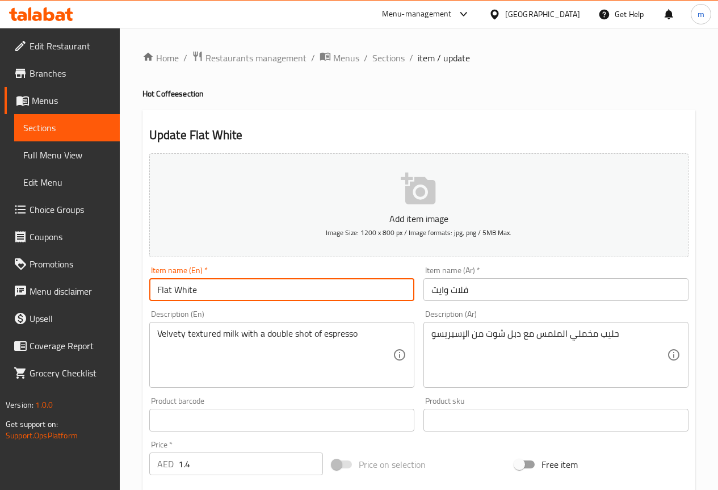
click at [208, 291] on input "Flat White" at bounding box center [281, 289] width 265 height 23
click at [208, 292] on input "Flat White" at bounding box center [281, 289] width 265 height 23
click at [207, 292] on input "Flat White" at bounding box center [281, 289] width 265 height 23
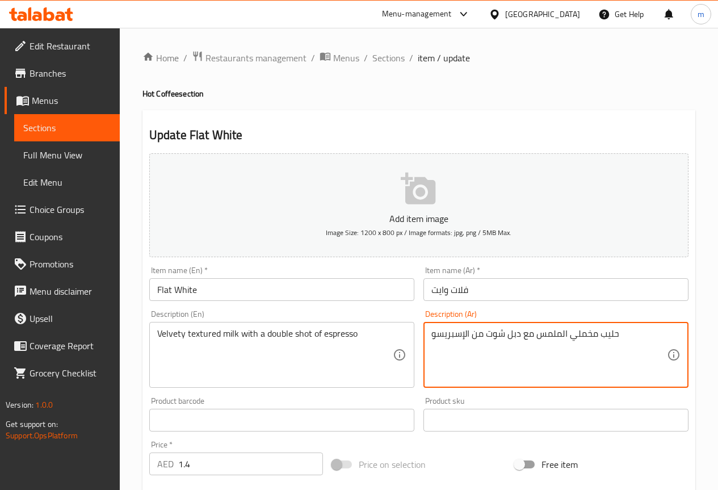
click at [640, 339] on textarea "حليب مخملي الملمس مع دبل شوت من الإسبريسو" at bounding box center [548, 355] width 235 height 54
drag, startPoint x: 618, startPoint y: 335, endPoint x: 647, endPoint y: 329, distance: 30.2
click at [647, 329] on textarea "حليب مخملي الملمس مع دبل شوت من الإسبريسو" at bounding box center [548, 355] width 235 height 54
drag, startPoint x: 586, startPoint y: 336, endPoint x: 645, endPoint y: 334, distance: 59.0
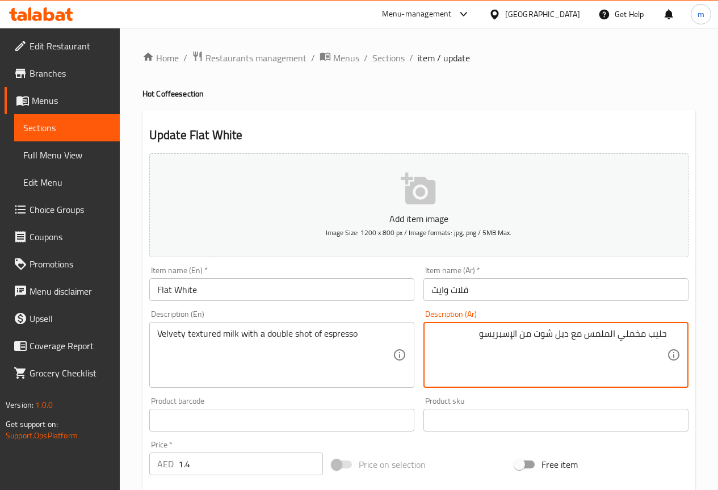
click at [645, 334] on textarea "حليب مخملي الملمس مع دبل شوت من الإسبريسو" at bounding box center [548, 355] width 235 height 54
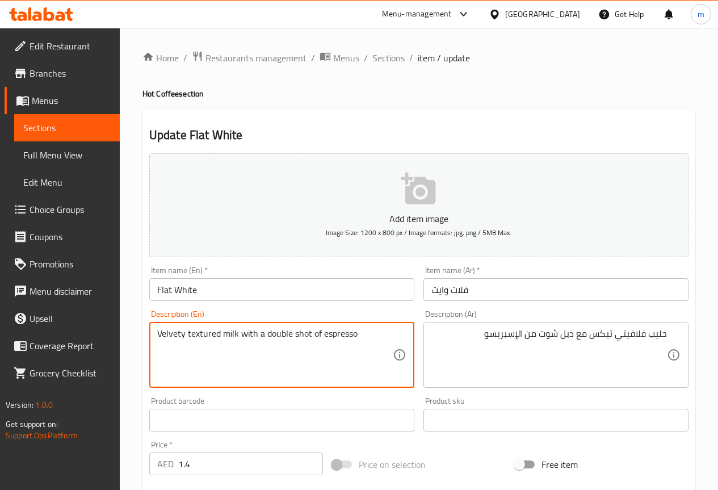
click at [204, 333] on textarea "Velvety textured milk with a double shot of espresso" at bounding box center [274, 355] width 235 height 54
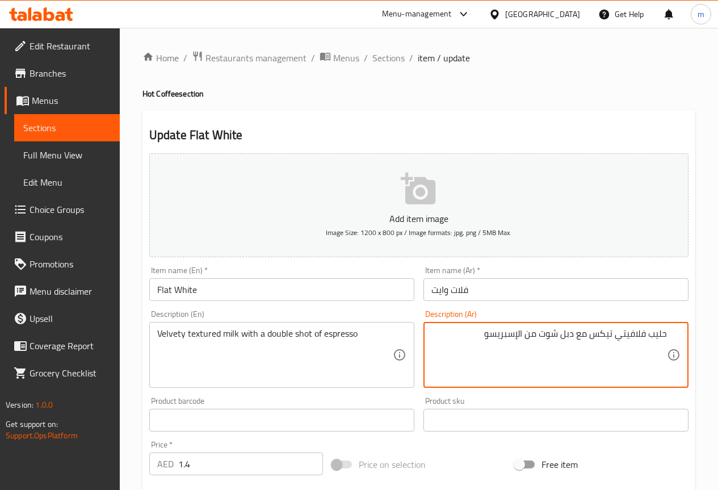
drag, startPoint x: 590, startPoint y: 334, endPoint x: 613, endPoint y: 334, distance: 23.3
click at [613, 334] on textarea "حليب فلافيتي تيكس مع دبل شوت من الإسبريسو" at bounding box center [548, 355] width 235 height 54
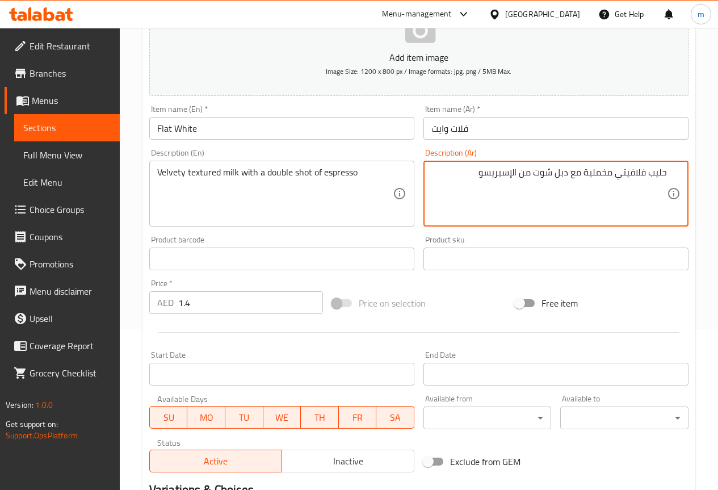
scroll to position [303, 0]
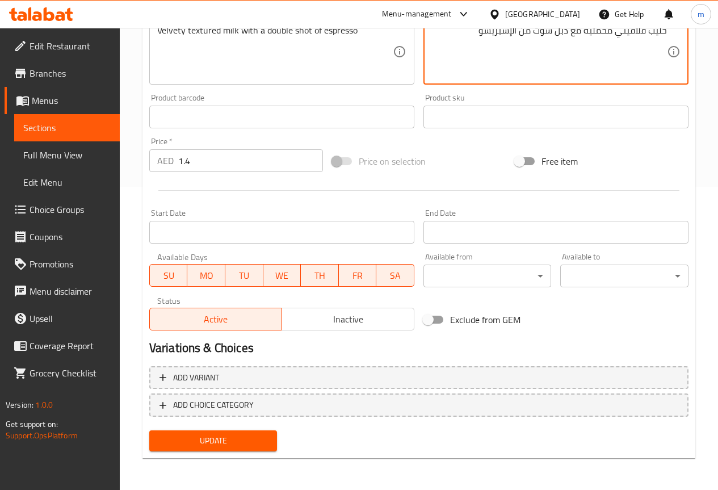
type textarea "حليب فلافيتي مخملية مع دبل شوت من الإسبريسو"
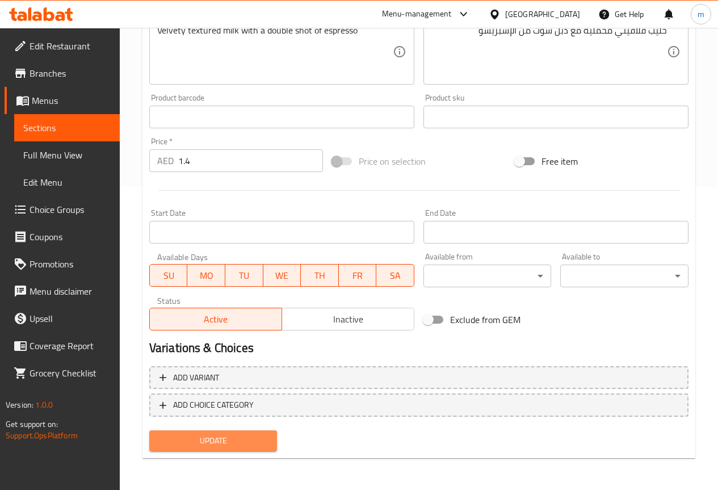
click at [250, 443] on span "Update" at bounding box center [213, 441] width 110 height 14
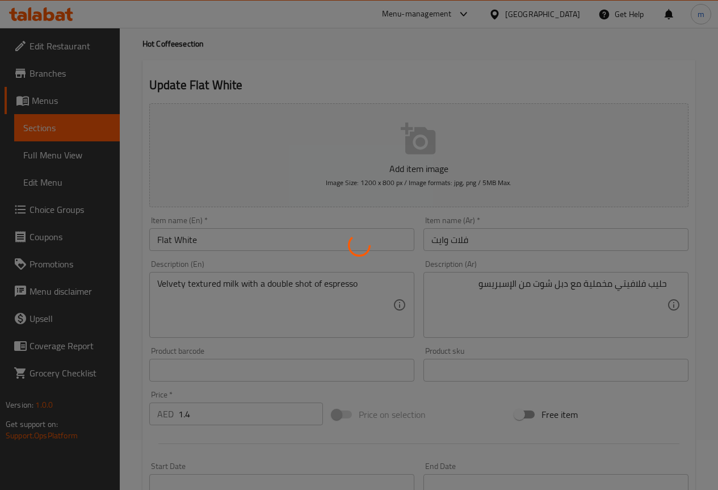
scroll to position [0, 0]
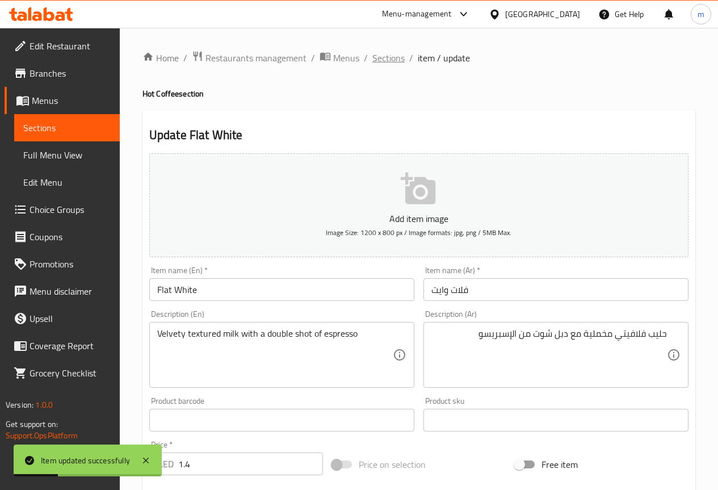
click at [401, 64] on span "Sections" at bounding box center [388, 58] width 32 height 14
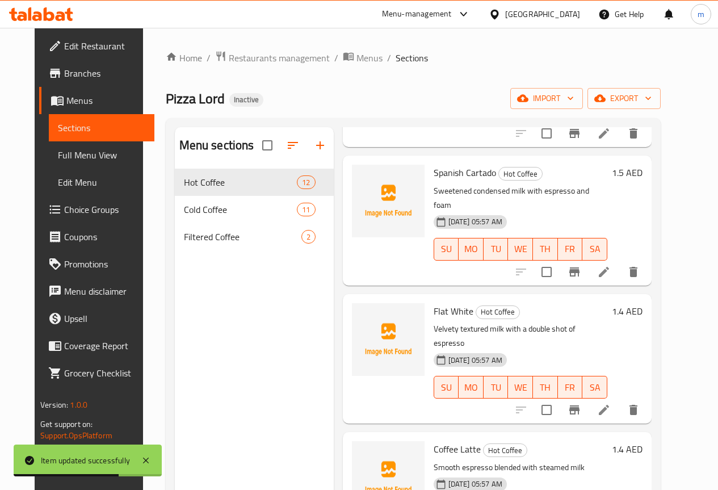
scroll to position [454, 0]
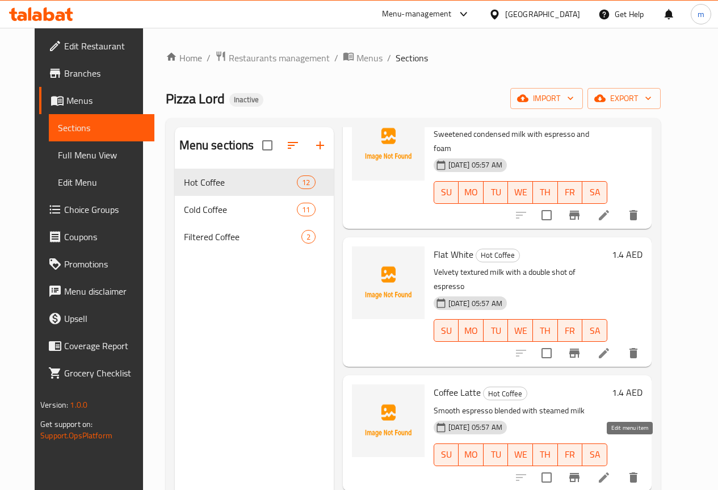
click at [609, 472] on icon at bounding box center [604, 477] width 10 height 10
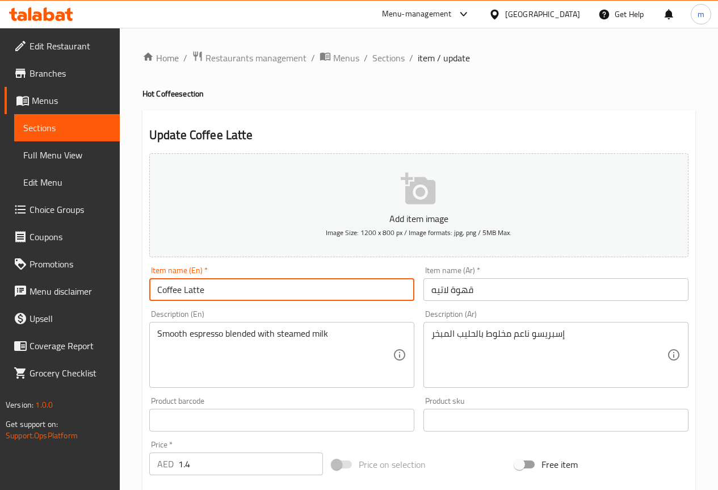
drag, startPoint x: 256, startPoint y: 291, endPoint x: 171, endPoint y: 295, distance: 85.2
click at [94, 300] on div "Edit Restaurant Branches Menus Sections Full Menu View Edit Menu Choice Groups …" at bounding box center [359, 410] width 718 height 765
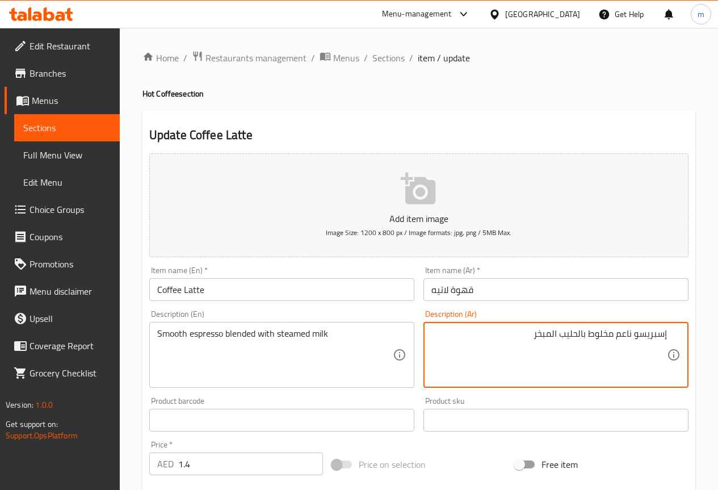
drag, startPoint x: 615, startPoint y: 338, endPoint x: 631, endPoint y: 343, distance: 16.7
click at [631, 343] on textarea "إسبريسو ناعم مخلوط بالحليب المبخر" at bounding box center [548, 355] width 235 height 54
drag, startPoint x: 521, startPoint y: 334, endPoint x: 546, endPoint y: 343, distance: 26.9
click at [546, 343] on textarea "إسبريسو سموث مخلوط بالحليب المبخر" at bounding box center [548, 355] width 235 height 54
click at [570, 333] on textarea "إسبريسو سموث مخلوط بالحليب ستيمد" at bounding box center [548, 355] width 235 height 54
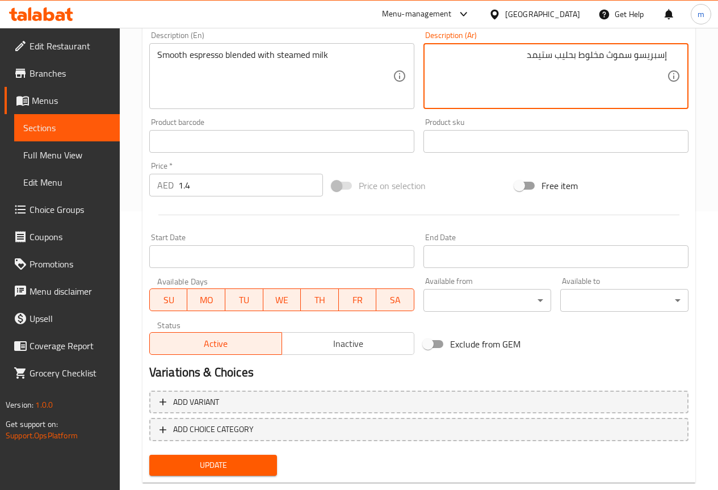
scroll to position [303, 0]
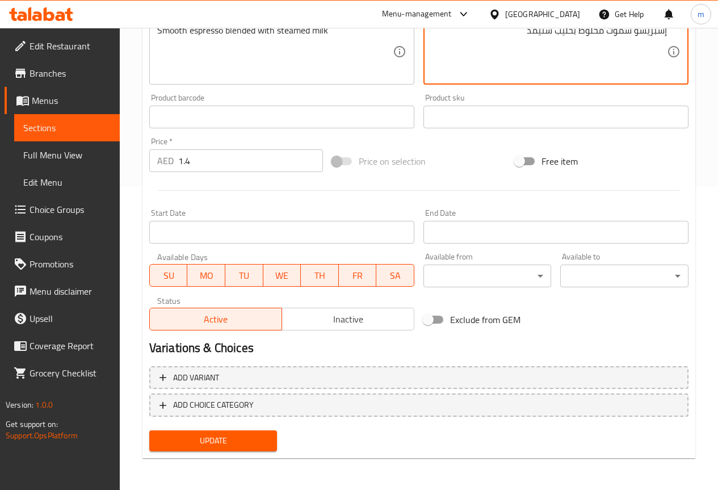
type textarea "إسبريسو سموث مخلوط بحليب ستيمد"
click at [224, 434] on span "Update" at bounding box center [213, 441] width 110 height 14
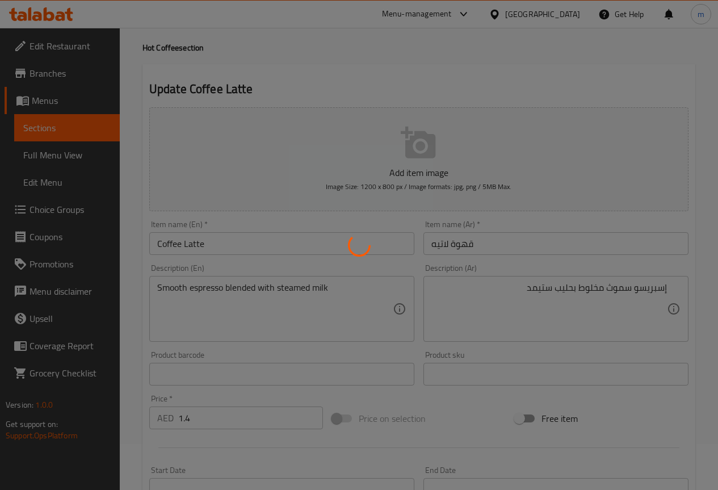
scroll to position [0, 0]
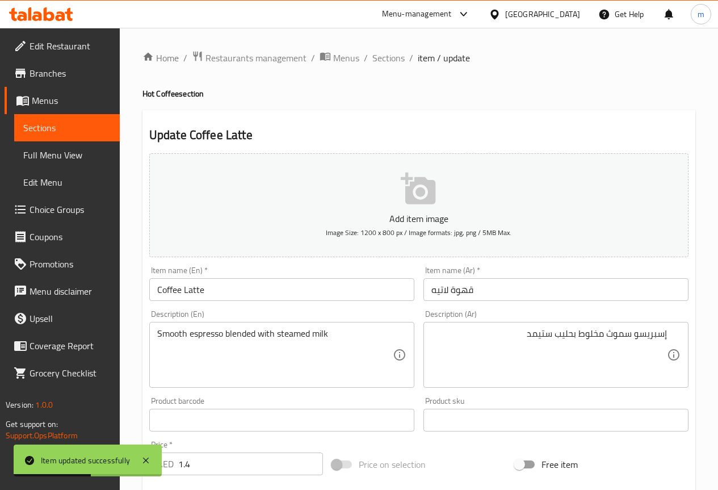
click at [386, 67] on div "Home / Restaurants management / Menus / Sections / item / update Hot Coffee sec…" at bounding box center [418, 411] width 553 height 720
click at [389, 54] on span "Sections" at bounding box center [388, 58] width 32 height 14
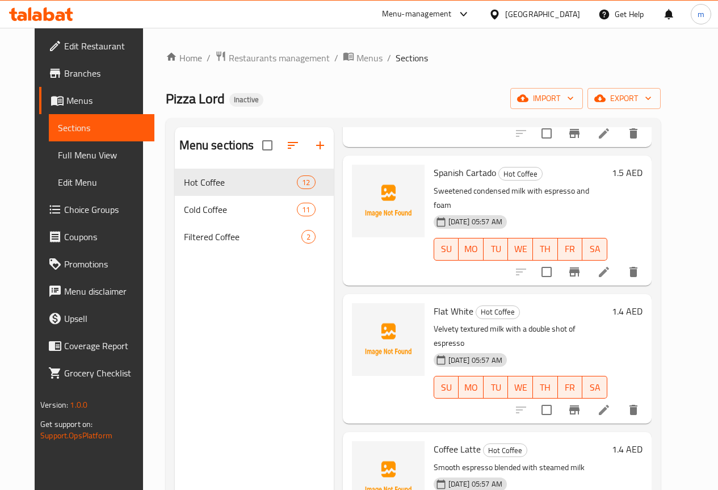
scroll to position [624, 0]
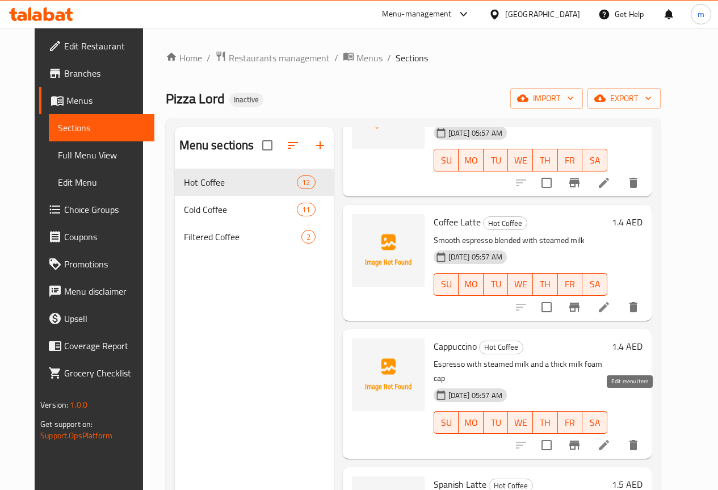
click at [611, 438] on icon at bounding box center [604, 445] width 14 height 14
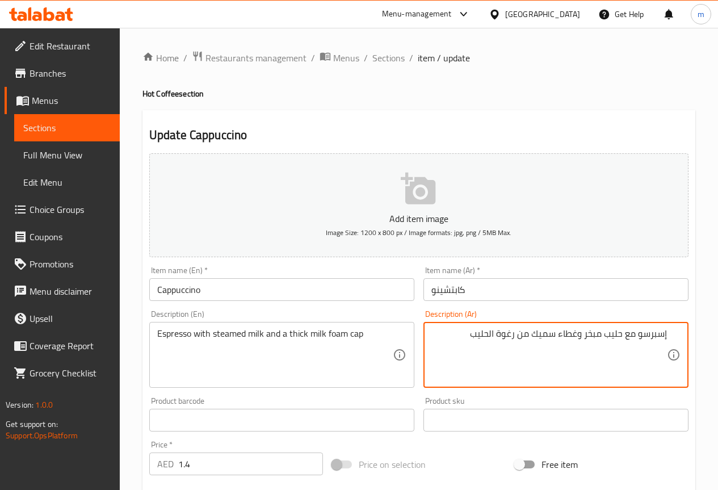
drag, startPoint x: 584, startPoint y: 334, endPoint x: 600, endPoint y: 332, distance: 15.4
click at [600, 332] on textarea "إسبرسو مع حليب مبخر وغطاء سميك من رغوة الحليب" at bounding box center [548, 355] width 235 height 54
drag, startPoint x: 460, startPoint y: 335, endPoint x: 568, endPoint y: 350, distance: 108.8
click at [568, 350] on textarea "إسبرسو مع حليب ستيمد وغطاء سميك من رغوة الحليب" at bounding box center [548, 355] width 235 height 54
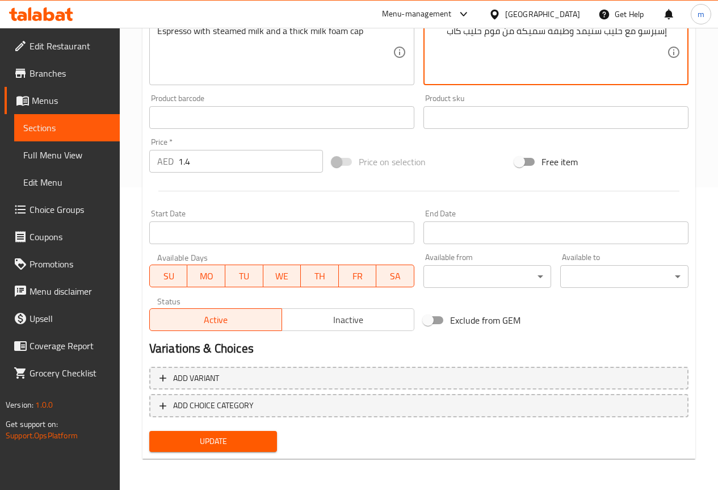
scroll to position [303, 0]
type textarea "إسبرسو مع حليب ستيمد وطبقة سميكة من فوم حليب كاب"
click at [210, 444] on span "Update" at bounding box center [213, 441] width 110 height 14
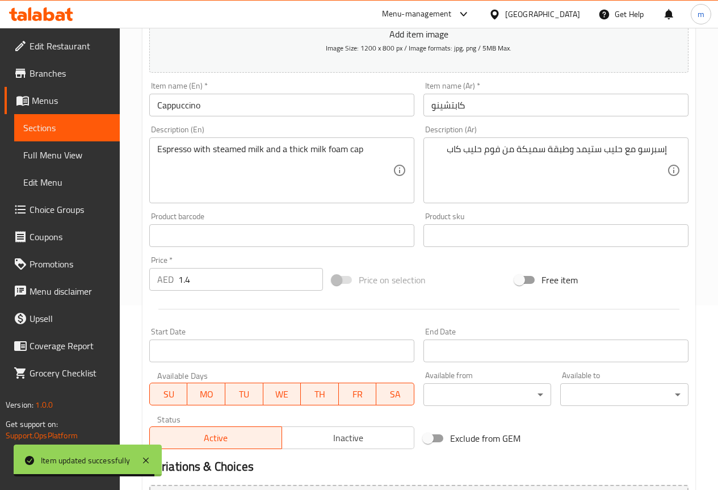
scroll to position [0, 0]
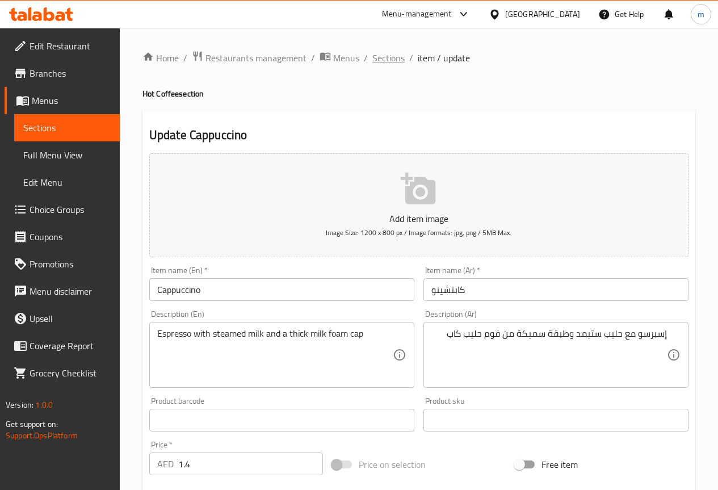
click at [397, 62] on span "Sections" at bounding box center [388, 58] width 32 height 14
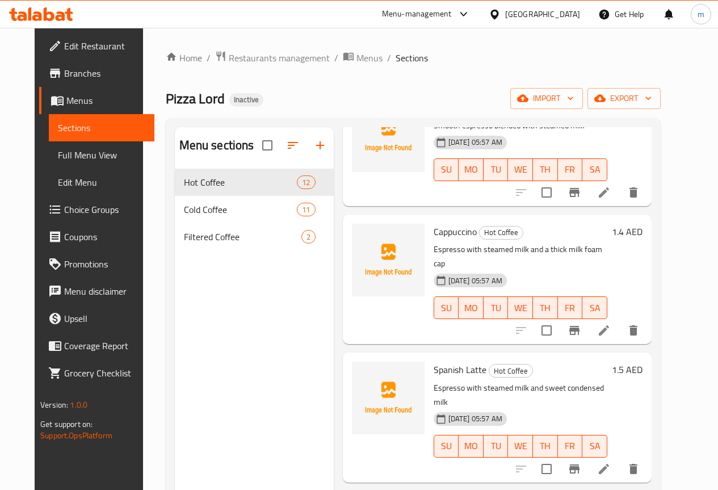
scroll to position [738, 0]
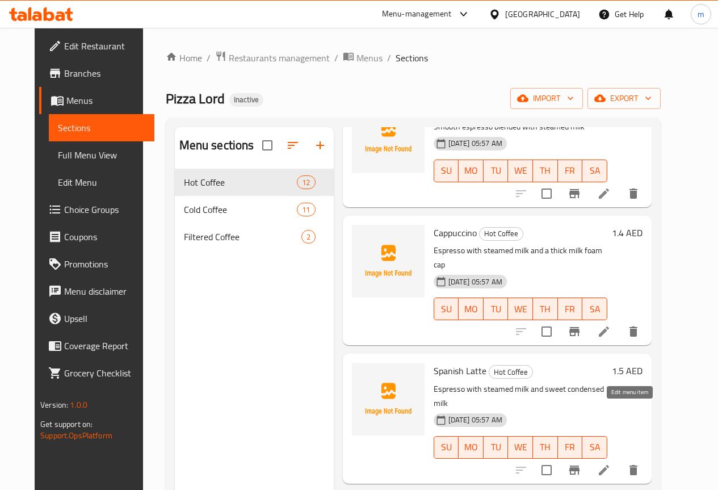
click at [611, 463] on icon at bounding box center [604, 470] width 14 height 14
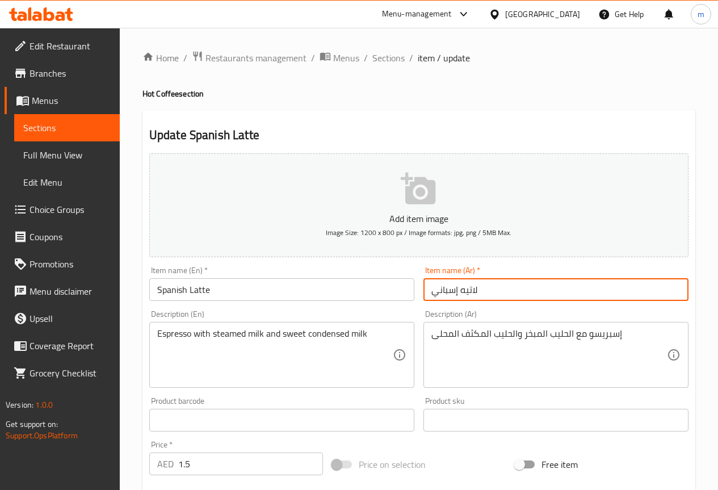
click at [552, 295] on input "لاتيه إسباني" at bounding box center [555, 289] width 265 height 23
drag, startPoint x: 428, startPoint y: 294, endPoint x: 457, endPoint y: 296, distance: 29.0
click at [457, 296] on input "لاتيه إسباني" at bounding box center [555, 289] width 265 height 23
type input "لاتيه سبانيش"
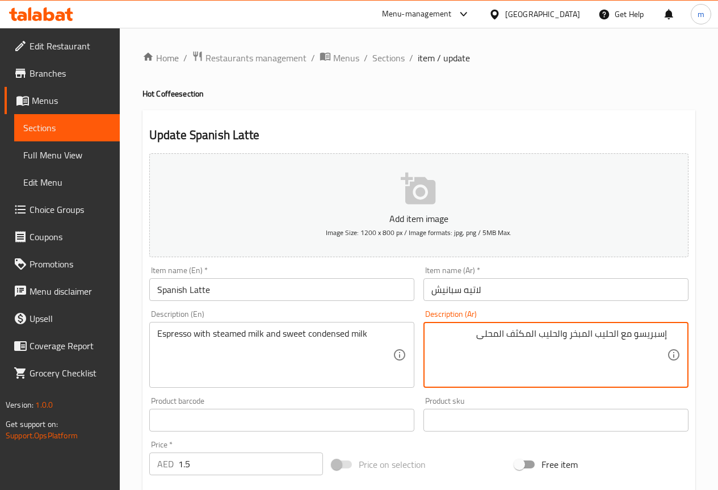
drag, startPoint x: 570, startPoint y: 337, endPoint x: 587, endPoint y: 338, distance: 17.0
click at [587, 338] on textarea "إسبريسو مع الحليب المبخر والحليب المكثف المحلى" at bounding box center [548, 355] width 235 height 54
click at [444, 330] on textarea "إسبريسو مع الحليب الستيمد والحليب المكثف المحلى" at bounding box center [548, 355] width 235 height 54
type textarea "إسبريسو مع الحليب الستيمد والحليب المكثف المحلى"
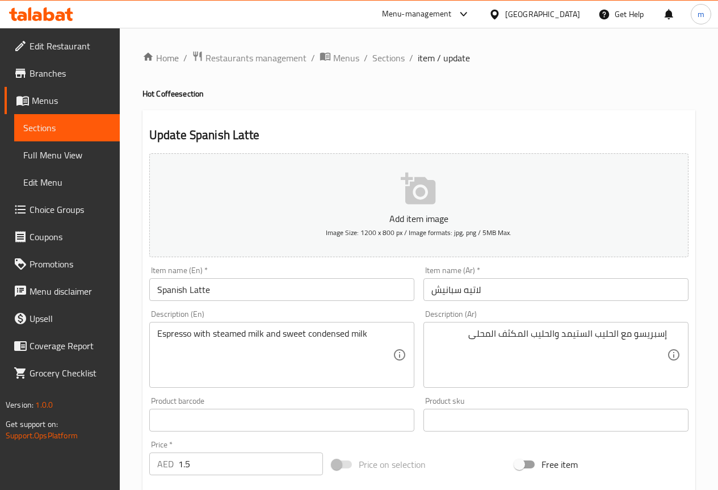
click at [439, 334] on textarea "إسبريسو مع الحليب الستيمد والحليب المكثف المحلى" at bounding box center [548, 355] width 235 height 54
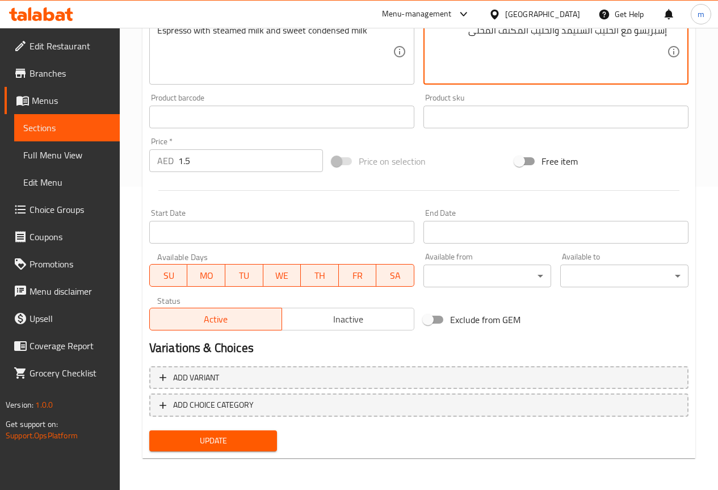
click at [244, 437] on span "Update" at bounding box center [213, 441] width 110 height 14
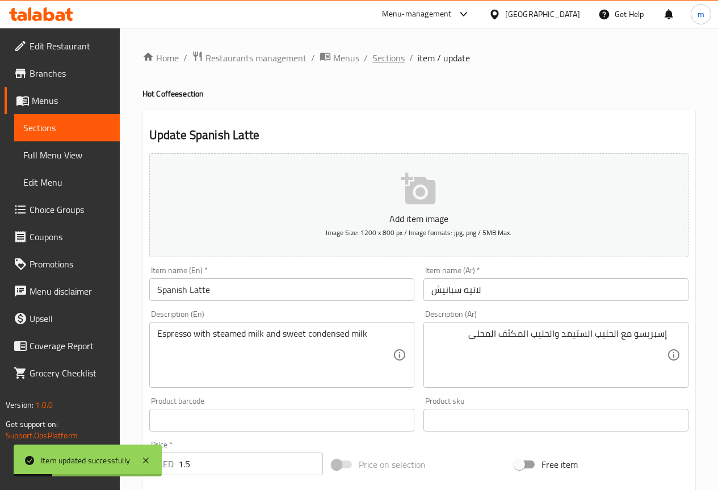
click at [402, 56] on span "Sections" at bounding box center [388, 58] width 32 height 14
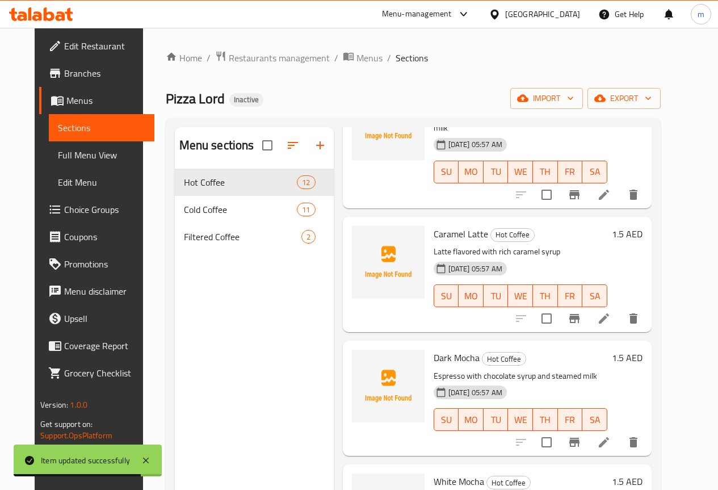
scroll to position [1021, 0]
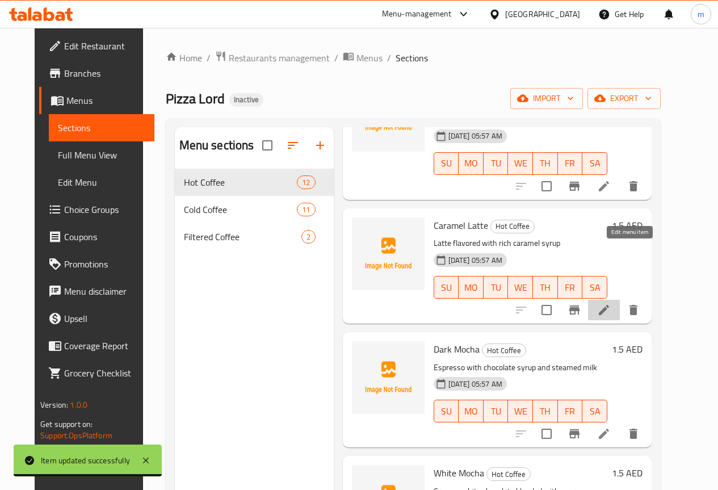
click at [611, 303] on icon at bounding box center [604, 310] width 14 height 14
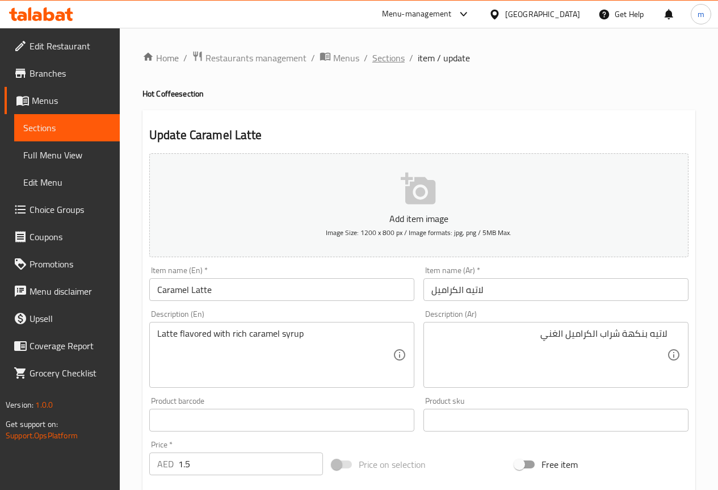
click at [388, 57] on span "Sections" at bounding box center [388, 58] width 32 height 14
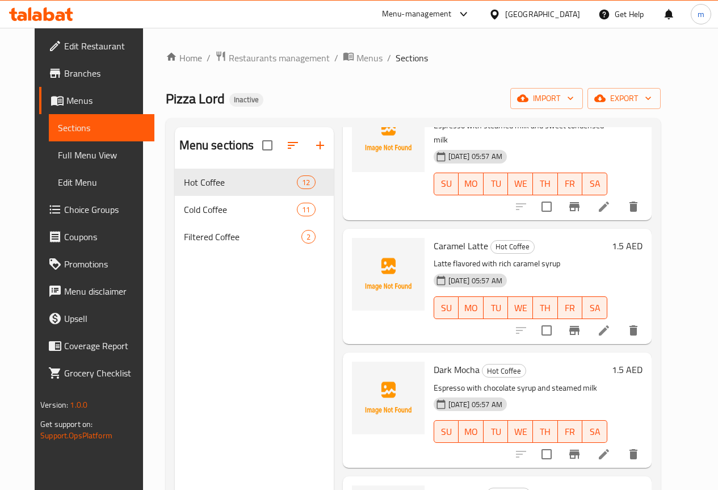
scroll to position [1021, 0]
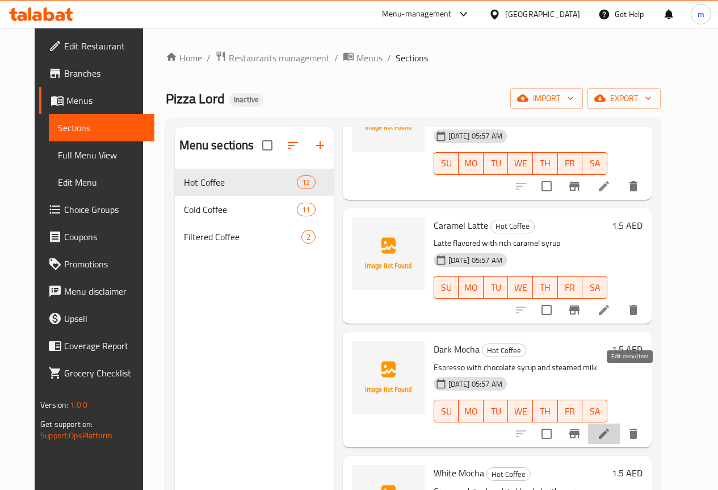
click at [611, 427] on icon at bounding box center [604, 434] width 14 height 14
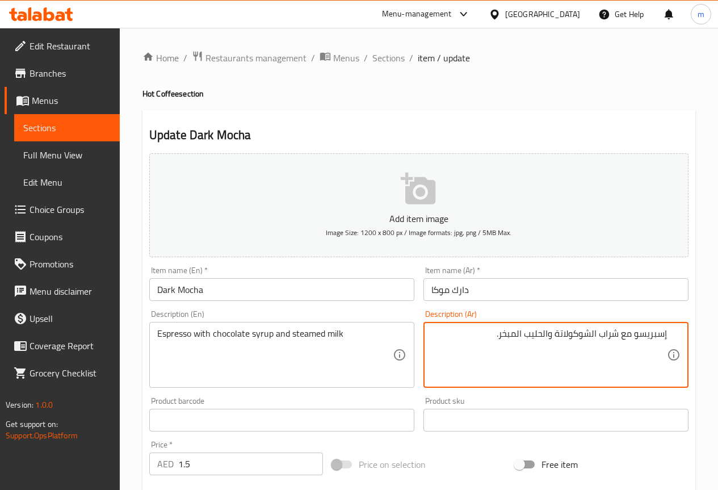
drag, startPoint x: 499, startPoint y: 336, endPoint x: 517, endPoint y: 340, distance: 18.0
click at [517, 340] on textarea "إسبريسو مع شراب الشوكولاتة والحليب المبخر." at bounding box center [548, 355] width 235 height 54
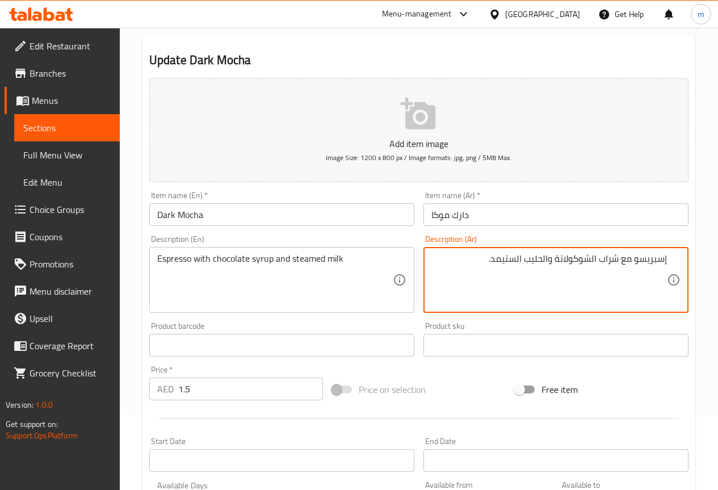
scroll to position [303, 0]
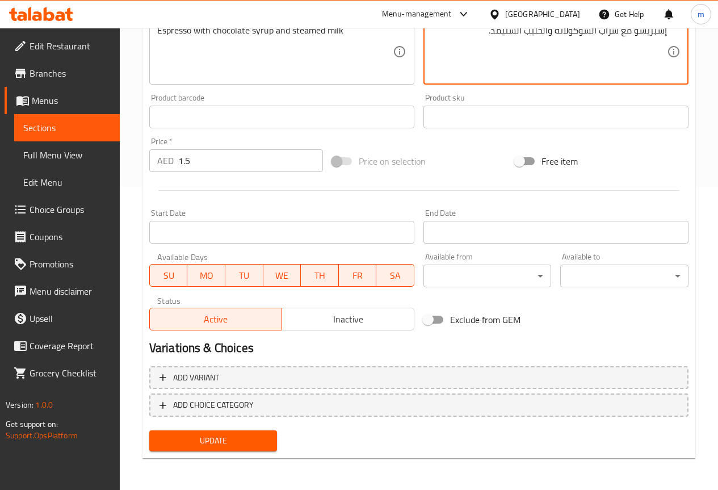
type textarea "إسبريسو مع شراب الشوكولاتة والحليب الستيمد."
click at [230, 434] on span "Update" at bounding box center [213, 441] width 110 height 14
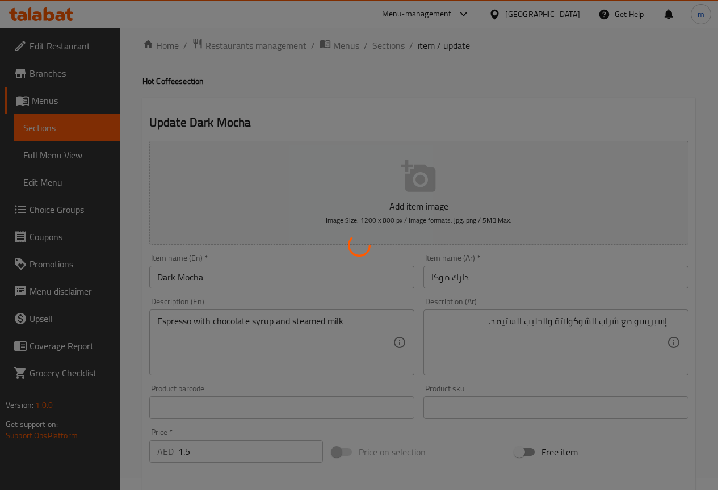
scroll to position [0, 0]
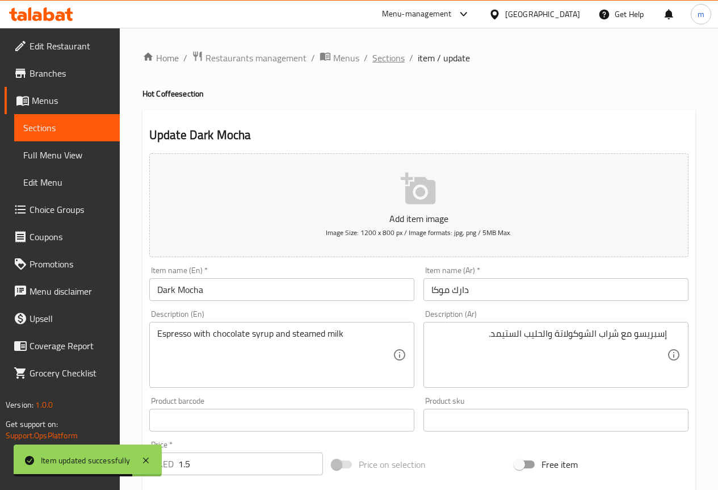
click at [399, 54] on span "Sections" at bounding box center [388, 58] width 32 height 14
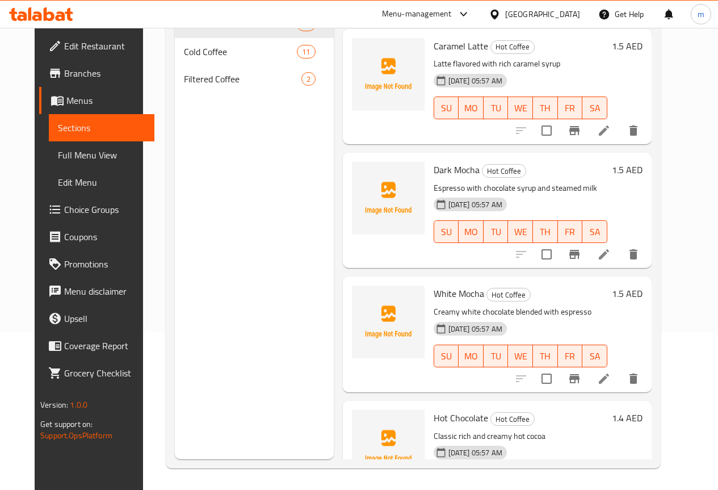
scroll to position [159, 0]
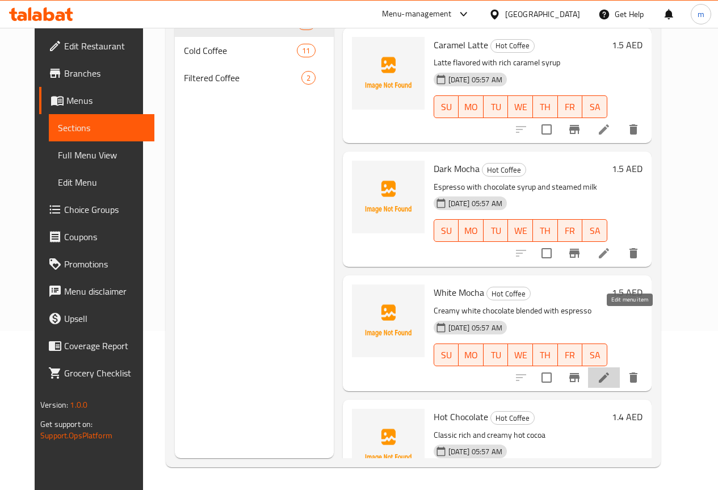
click at [609, 372] on icon at bounding box center [604, 377] width 10 height 10
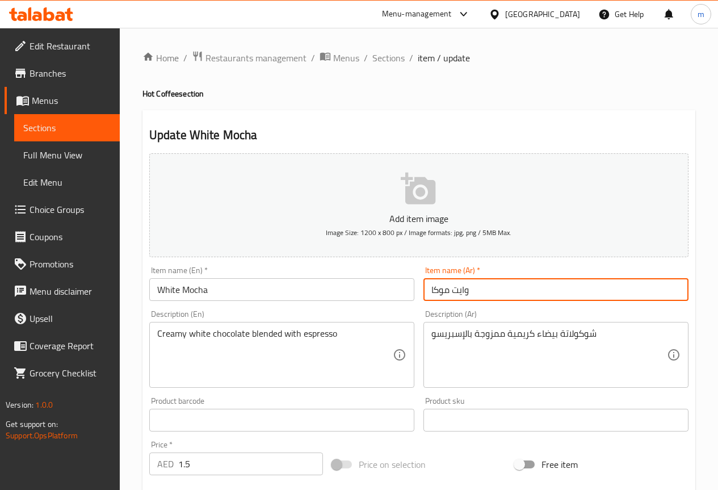
click at [529, 293] on input "وايت موكا" at bounding box center [555, 289] width 265 height 23
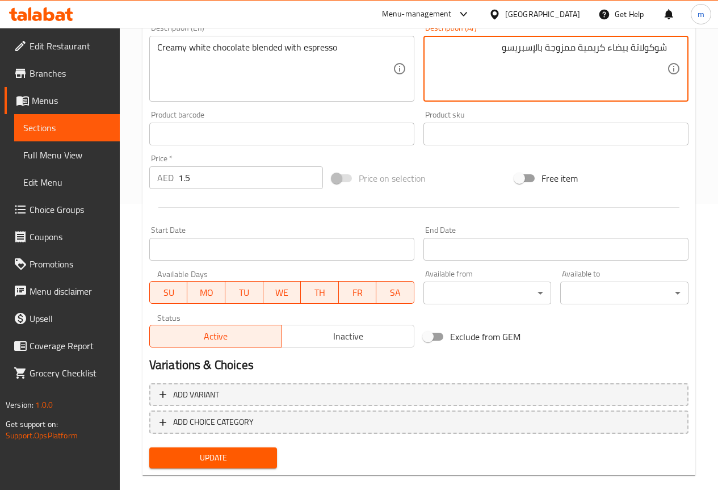
scroll to position [303, 0]
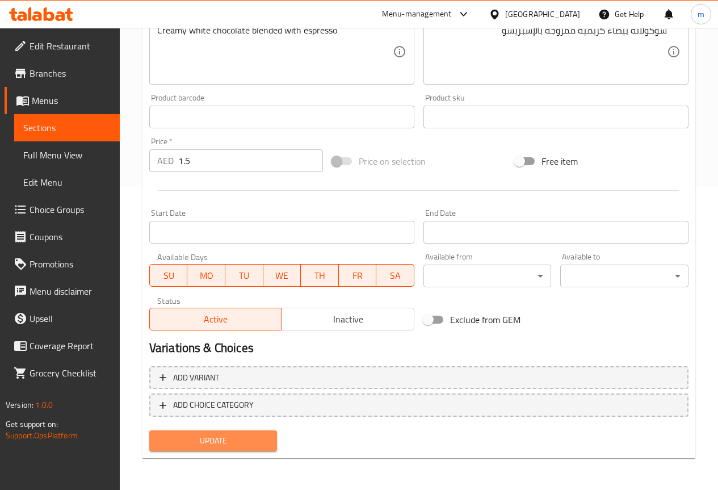
click at [232, 447] on span "Update" at bounding box center [213, 441] width 110 height 14
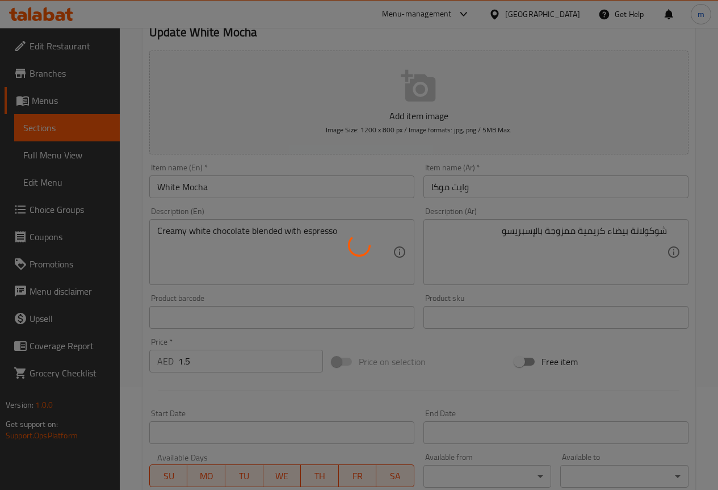
scroll to position [0, 0]
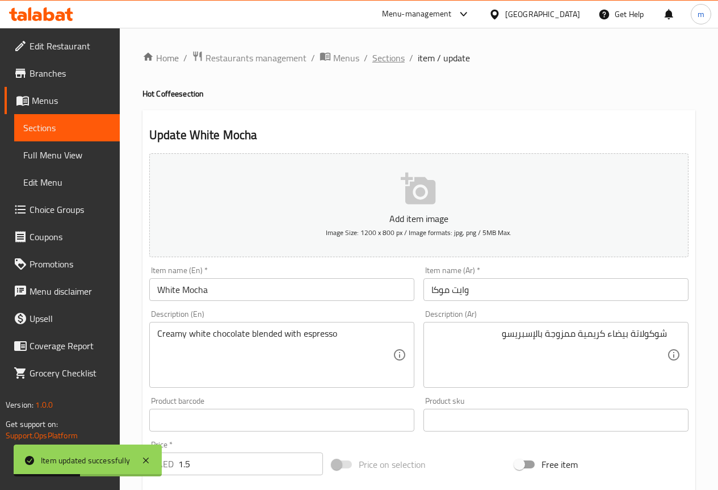
click at [388, 58] on span "Sections" at bounding box center [388, 58] width 32 height 14
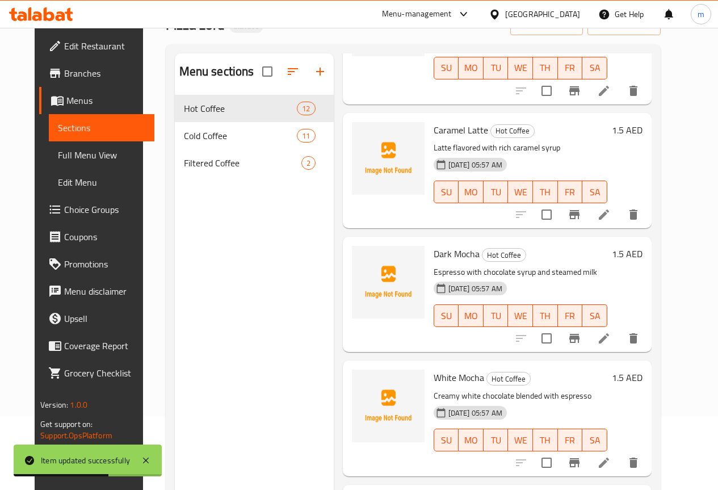
scroll to position [159, 0]
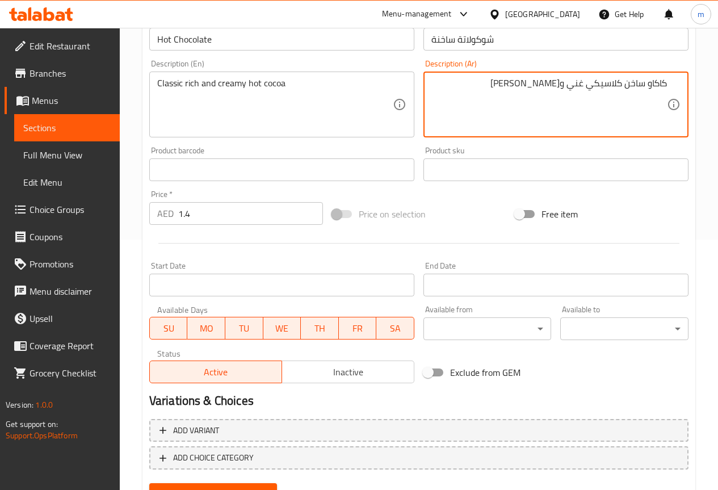
scroll to position [303, 0]
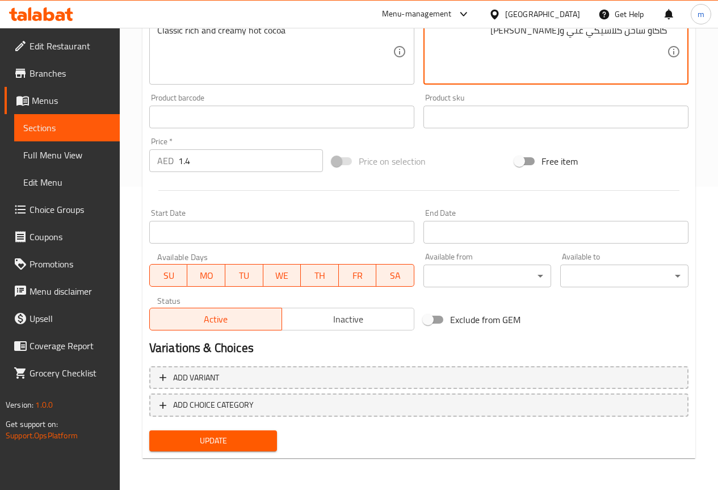
click at [256, 438] on span "Update" at bounding box center [213, 441] width 110 height 14
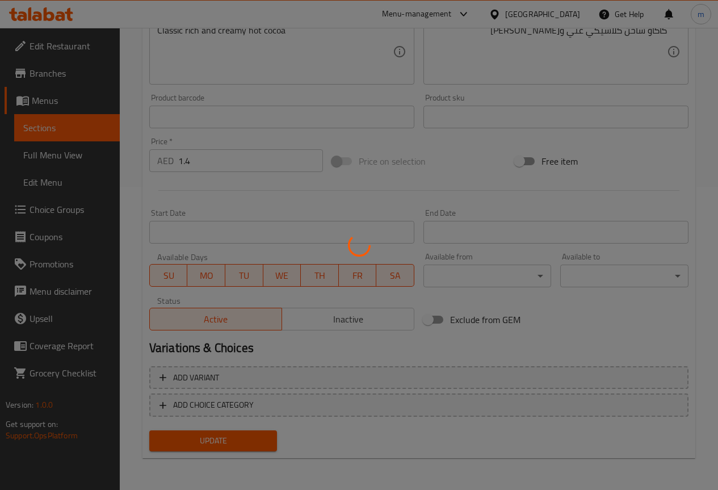
scroll to position [0, 0]
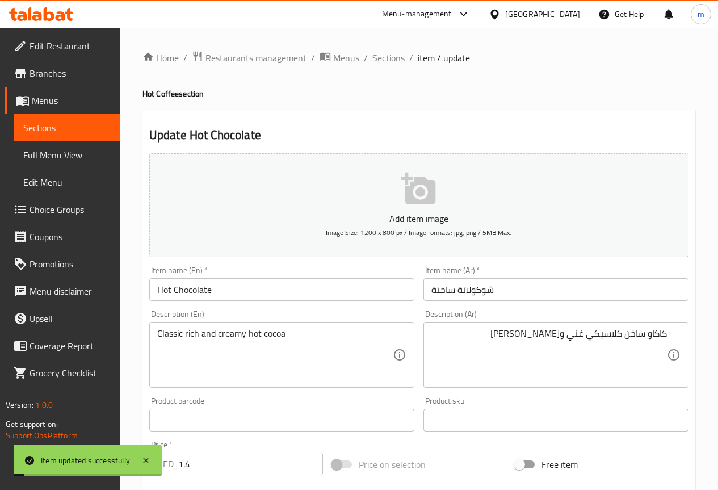
click at [393, 59] on span "Sections" at bounding box center [388, 58] width 32 height 14
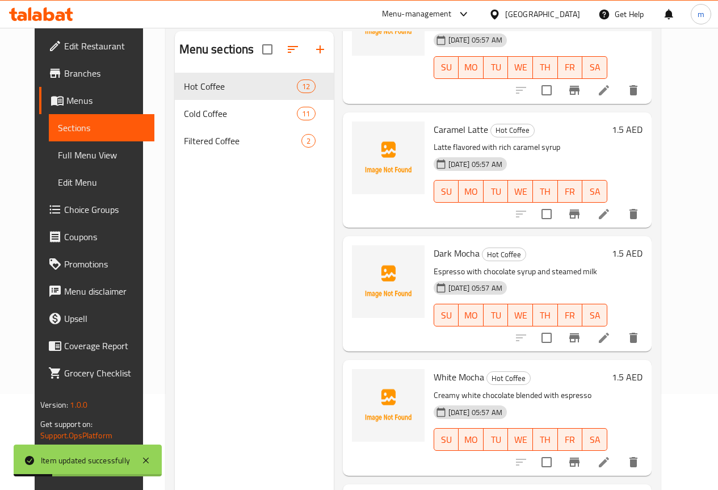
scroll to position [159, 0]
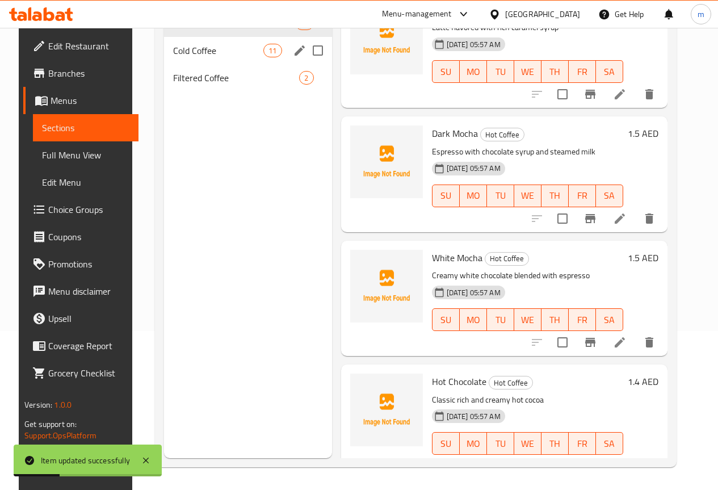
click at [217, 61] on div "Cold Coffee 11" at bounding box center [248, 50] width 168 height 27
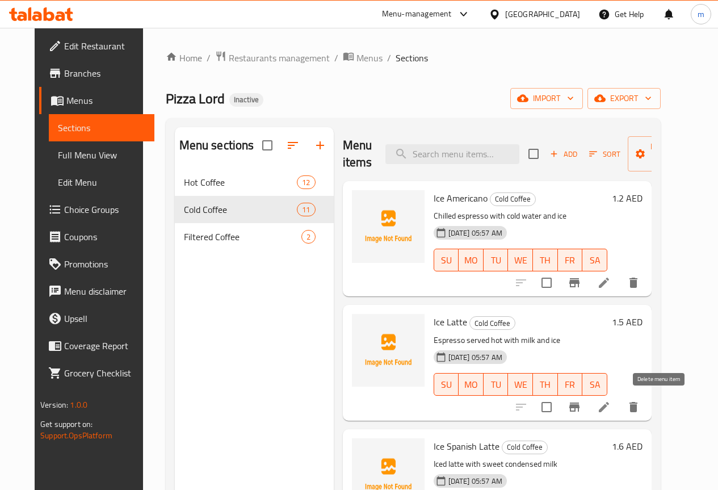
click at [640, 406] on icon "delete" at bounding box center [633, 407] width 14 height 14
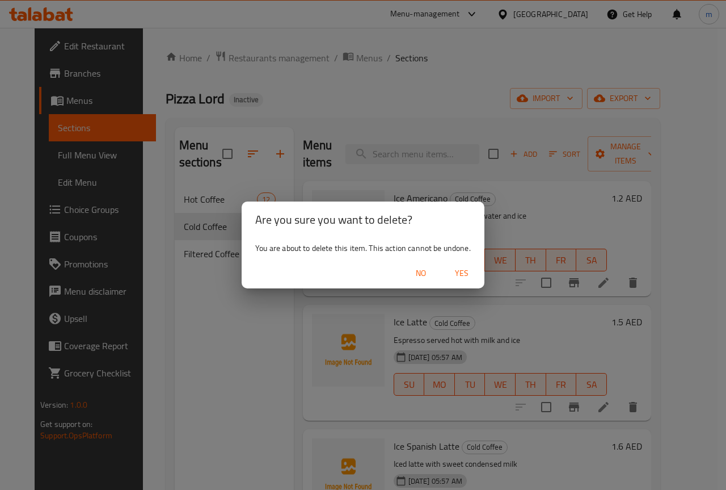
click at [472, 277] on span "Yes" at bounding box center [461, 273] width 27 height 14
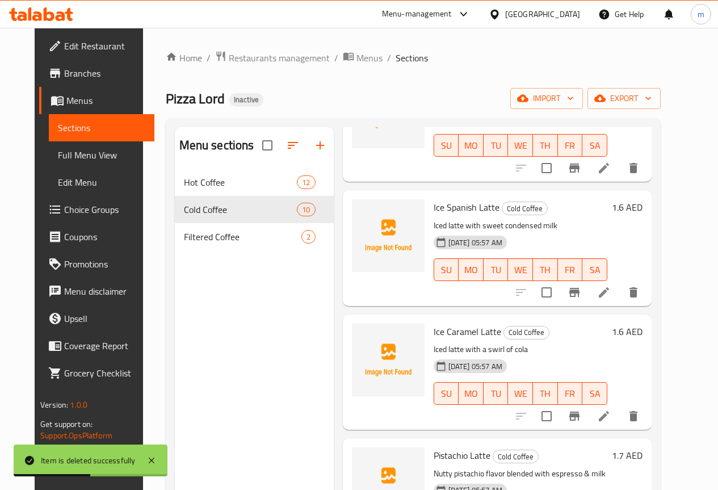
scroll to position [170, 0]
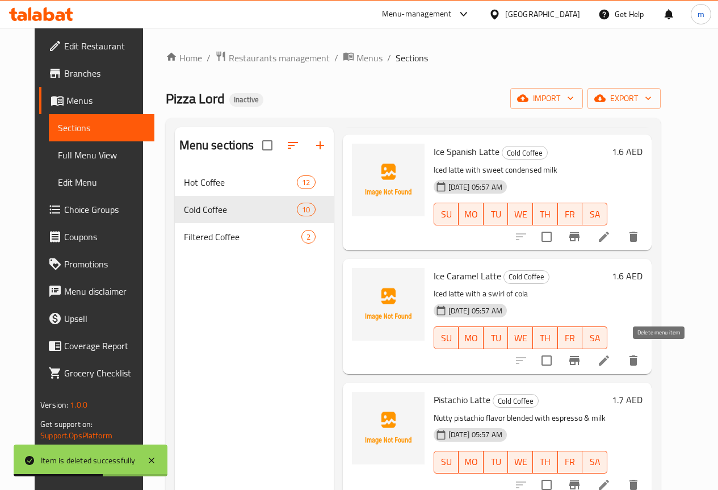
click at [637, 364] on icon "delete" at bounding box center [633, 360] width 8 height 10
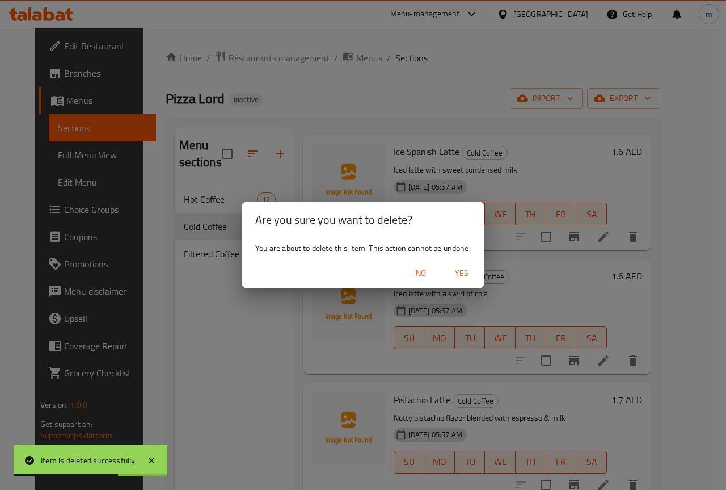
click at [468, 274] on span "Yes" at bounding box center [461, 273] width 27 height 14
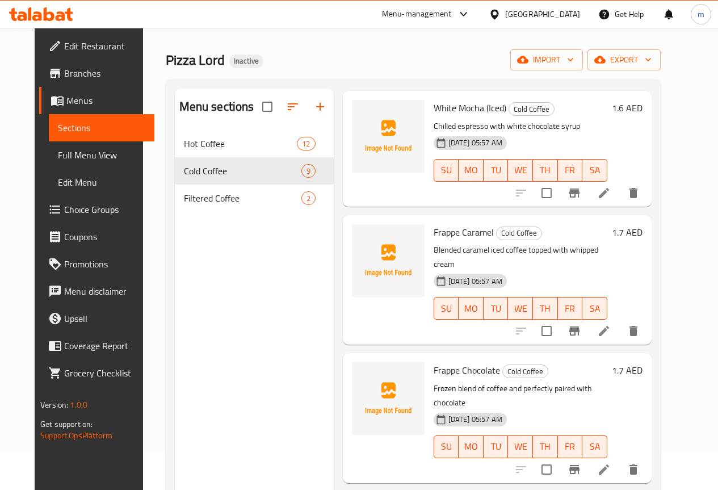
scroll to position [57, 0]
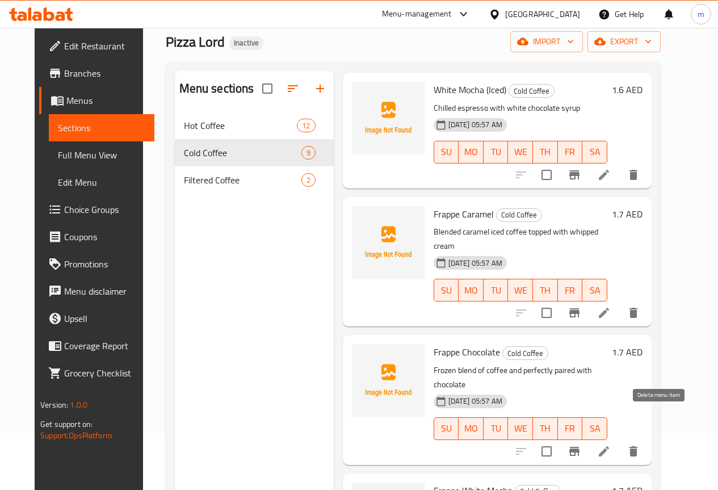
click at [640, 444] on icon "delete" at bounding box center [633, 451] width 14 height 14
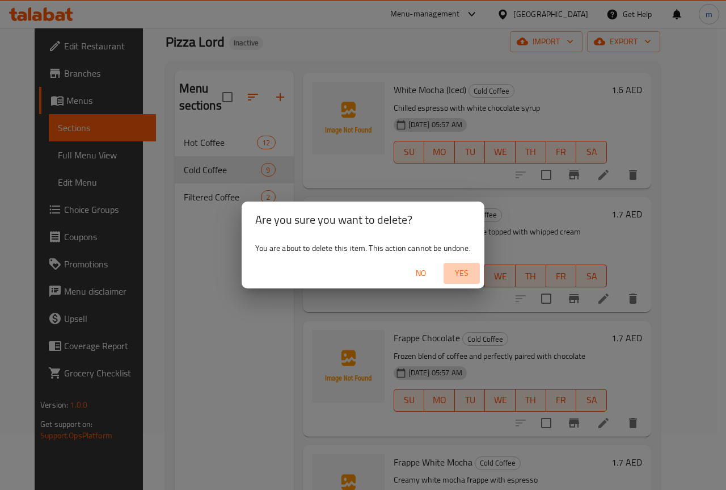
click at [456, 274] on span "Yes" at bounding box center [461, 273] width 27 height 14
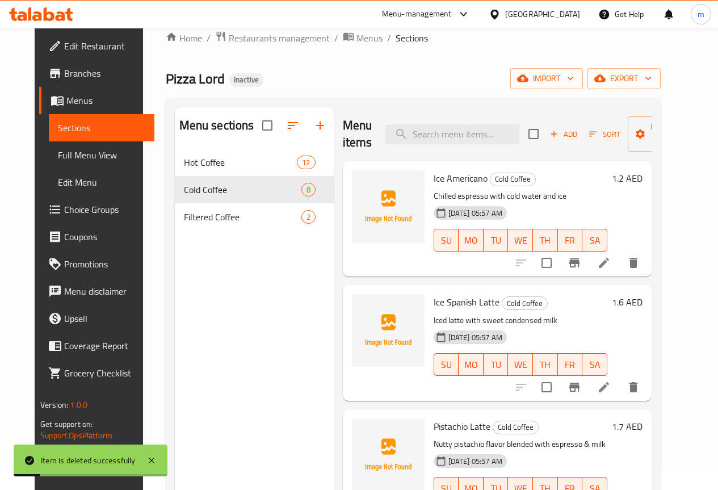
scroll to position [0, 0]
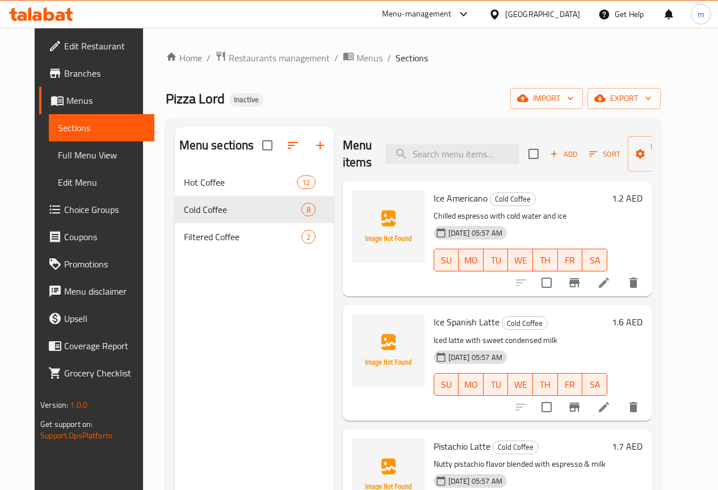
click at [611, 280] on icon at bounding box center [604, 283] width 14 height 14
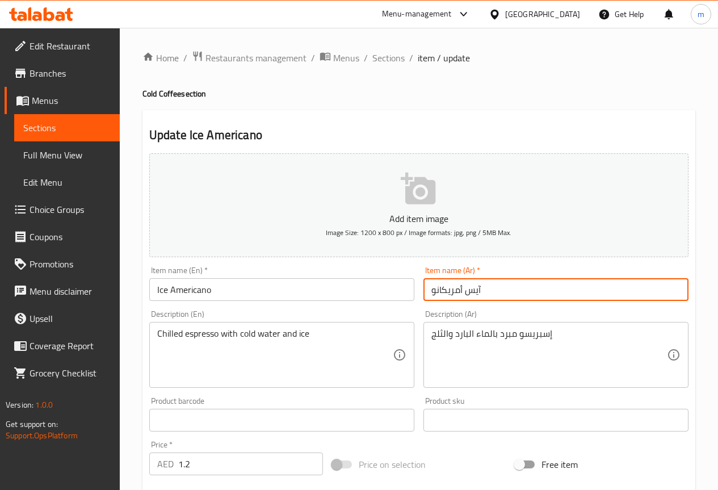
drag, startPoint x: 495, startPoint y: 288, endPoint x: 465, endPoint y: 298, distance: 31.6
click at [465, 298] on input "آيس أمريكانو" at bounding box center [555, 289] width 265 height 23
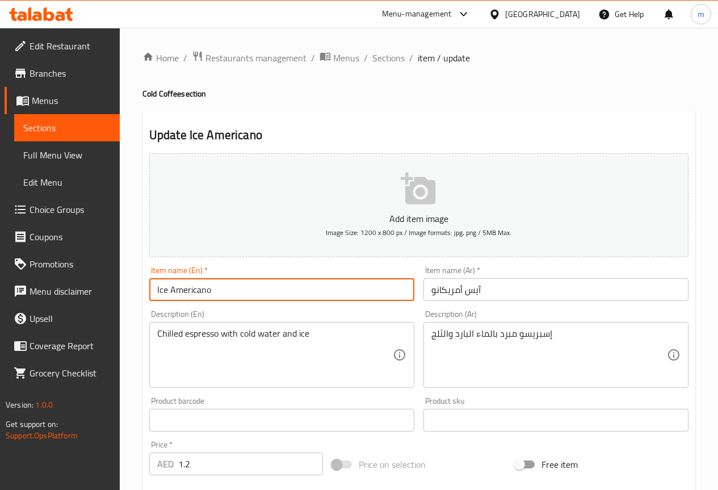
drag, startPoint x: 264, startPoint y: 292, endPoint x: 83, endPoint y: 289, distance: 181.0
click at [83, 289] on div "Edit Restaurant Branches Menus Sections Full Menu View Edit Menu Choice Groups …" at bounding box center [359, 410] width 718 height 765
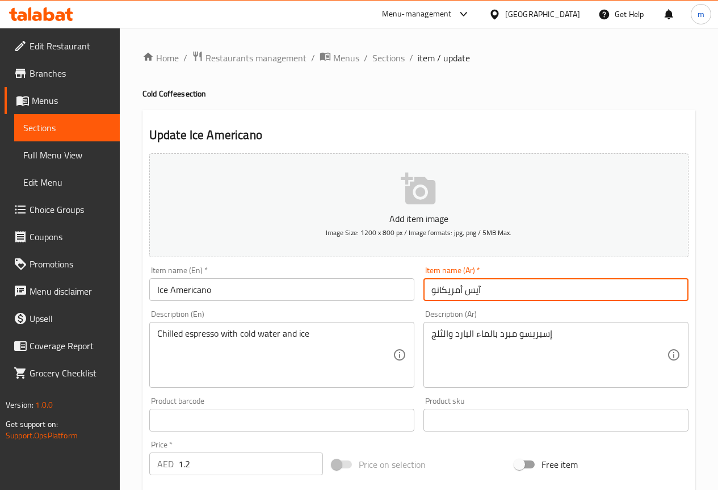
drag, startPoint x: 464, startPoint y: 288, endPoint x: 554, endPoint y: 282, distance: 89.9
click at [552, 282] on input "آيس أمريكانو" at bounding box center [555, 289] width 265 height 23
click at [634, 300] on input "أمريكانو" at bounding box center [555, 289] width 265 height 23
type input "أمريكانو مثلج"
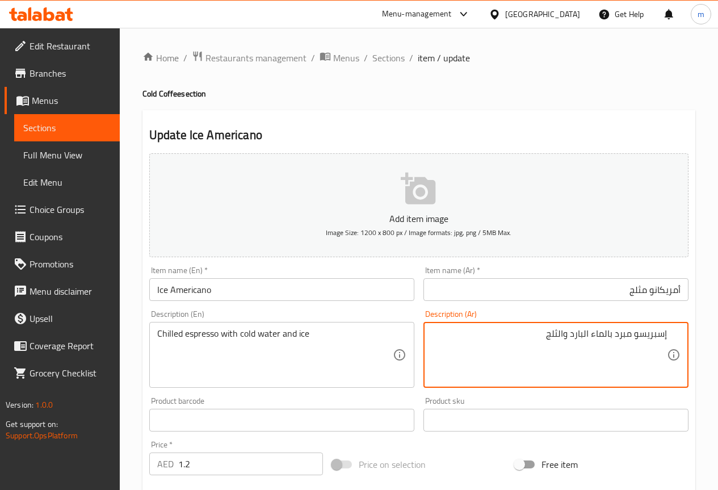
drag, startPoint x: 634, startPoint y: 336, endPoint x: 718, endPoint y: 346, distance: 84.0
click at [718, 347] on html "​ Menu-management United Arab Emirates Get Help m Edit Restaurant Branches Menu…" at bounding box center [359, 245] width 718 height 490
drag, startPoint x: 624, startPoint y: 334, endPoint x: 703, endPoint y: 327, distance: 79.7
click at [703, 327] on div "Home / Restaurants management / Menus / Sections / item / update Cold Coffee se…" at bounding box center [419, 410] width 598 height 765
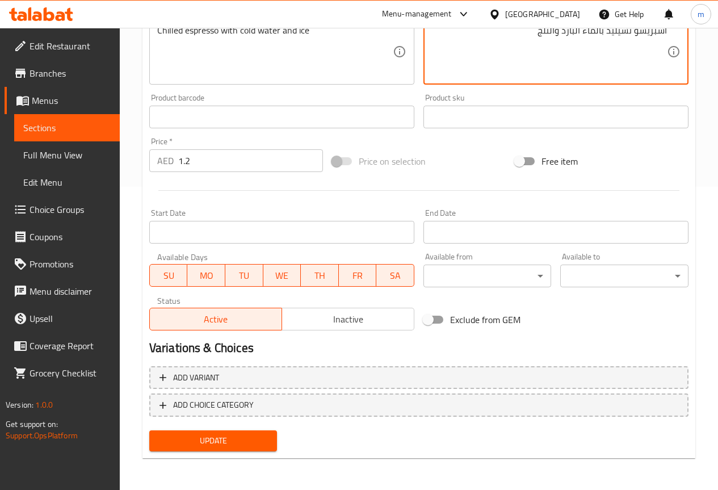
type textarea "اسبريسو تشيليد بالماء البارد والثلج"
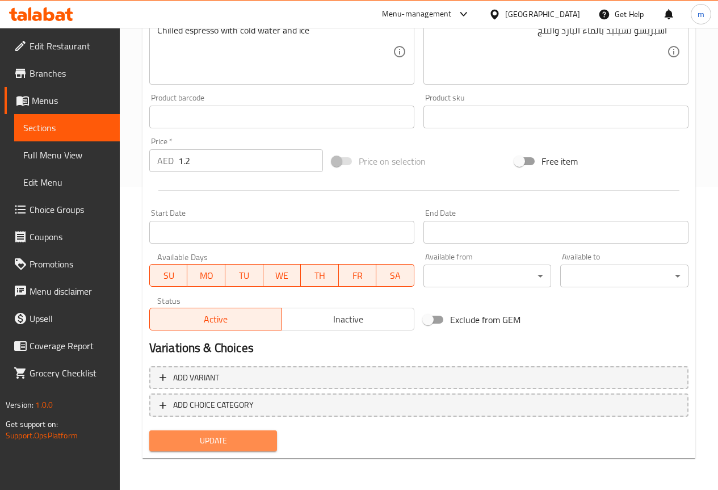
click at [237, 439] on span "Update" at bounding box center [213, 441] width 110 height 14
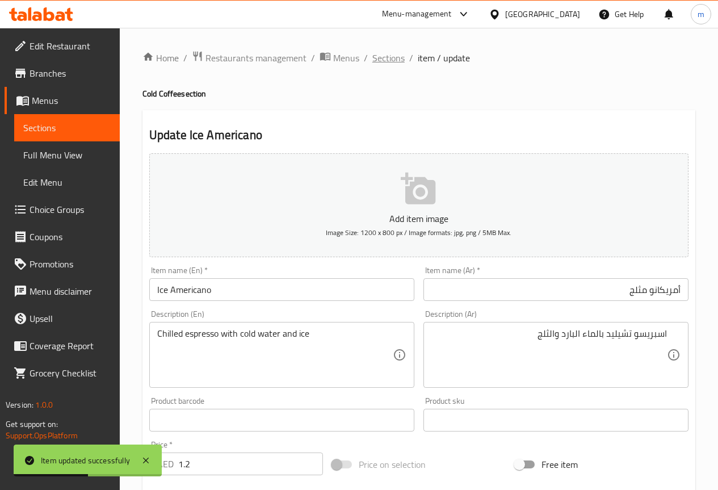
click at [380, 62] on span "Sections" at bounding box center [388, 58] width 32 height 14
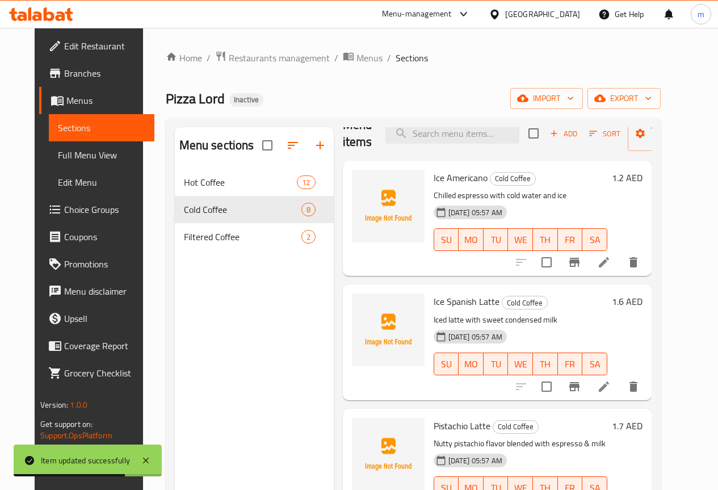
scroll to position [57, 0]
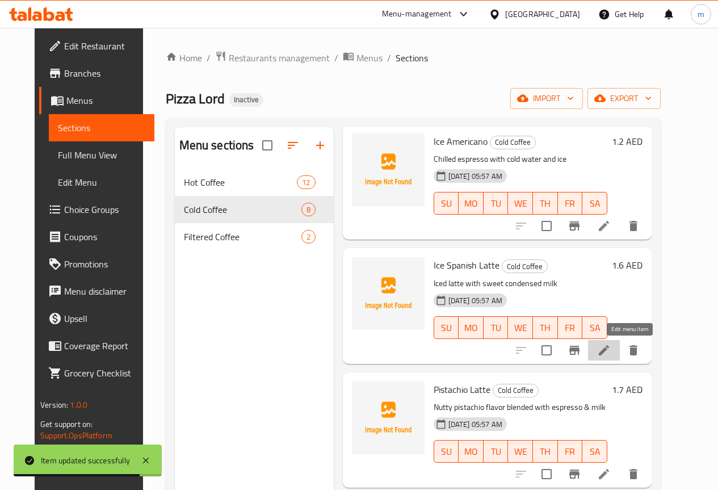
click at [611, 351] on icon at bounding box center [604, 350] width 14 height 14
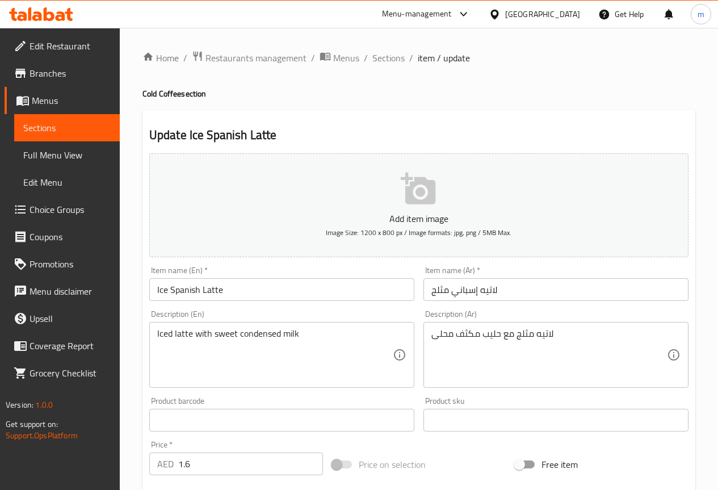
click at [532, 294] on input "لاتيه إسباني مثلج" at bounding box center [555, 289] width 265 height 23
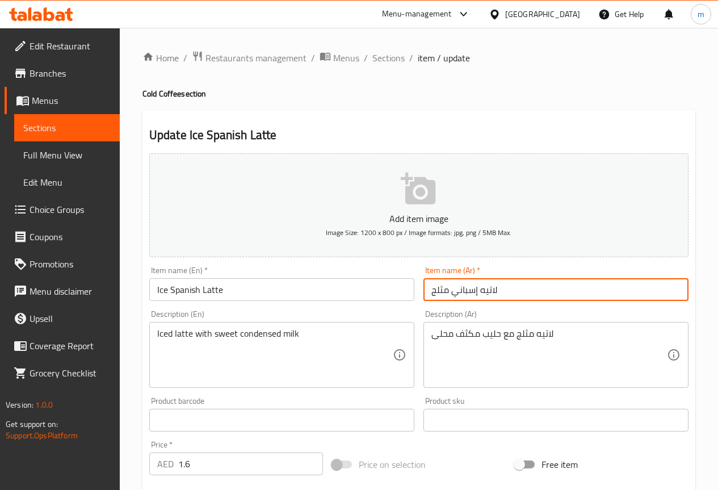
drag, startPoint x: 452, startPoint y: 295, endPoint x: 477, endPoint y: 293, distance: 25.0
click at [477, 293] on input "لاتيه إسباني مثلج" at bounding box center [555, 289] width 265 height 23
type input "لاتيه سبانيش مثلج"
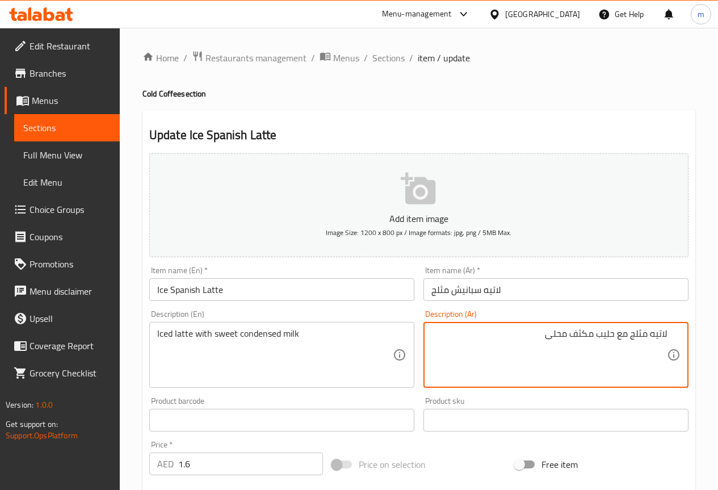
drag, startPoint x: 629, startPoint y: 338, endPoint x: 649, endPoint y: 338, distance: 19.3
click at [649, 338] on textarea "لاتيه مثلج مع حليب مكثف محلى" at bounding box center [548, 355] width 235 height 54
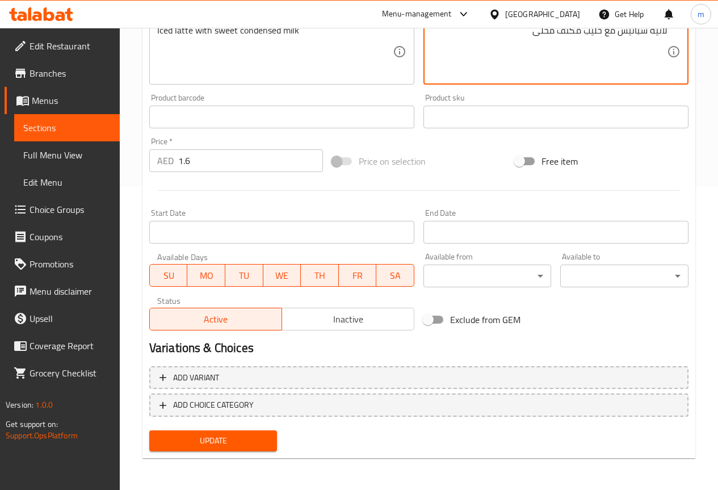
scroll to position [133, 0]
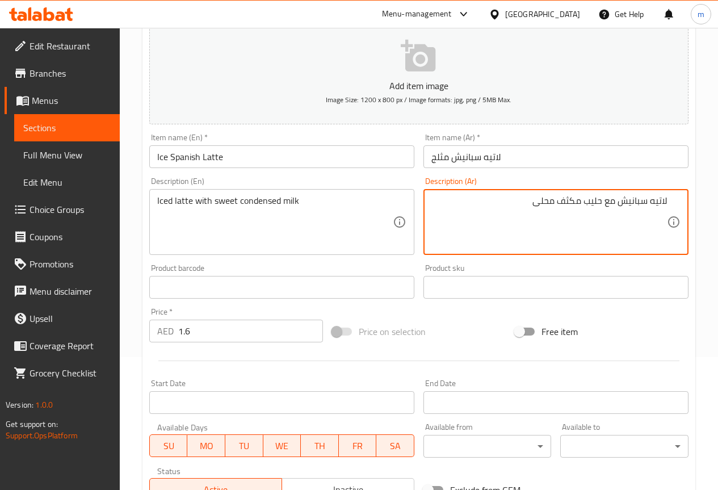
drag, startPoint x: 619, startPoint y: 200, endPoint x: 646, endPoint y: 204, distance: 26.9
click at [646, 204] on textarea "لاتيه سبانيش مع حليب مكثف محلى" at bounding box center [548, 222] width 235 height 54
type textarea "لاتيه مثلج مع حليب مكثف محلى"
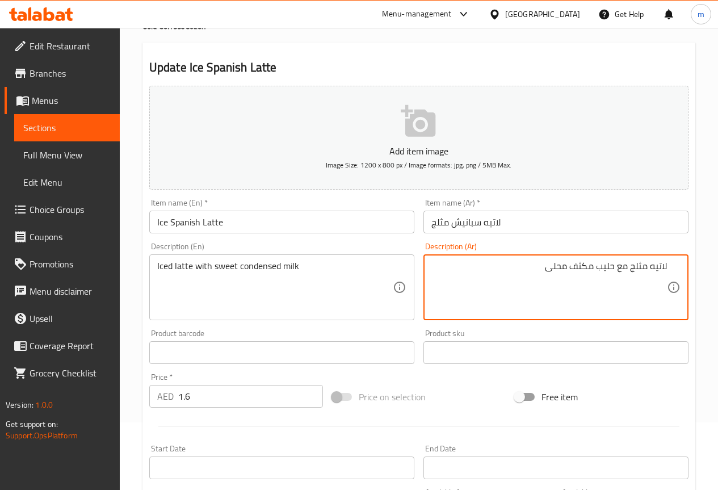
scroll to position [284, 0]
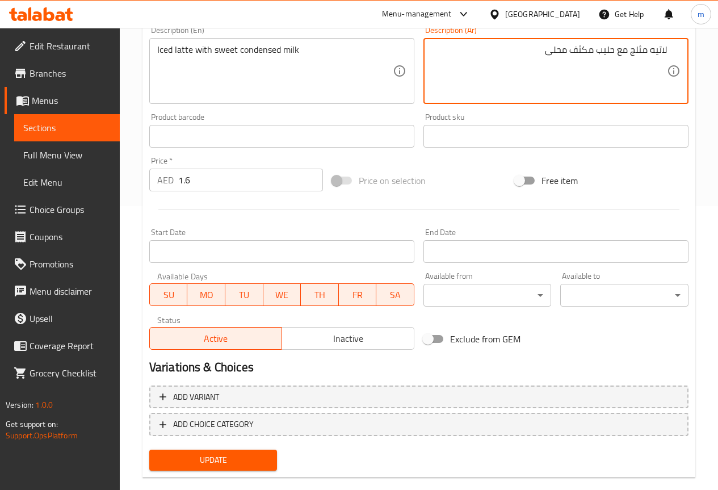
click at [205, 451] on button "Update" at bounding box center [213, 459] width 128 height 21
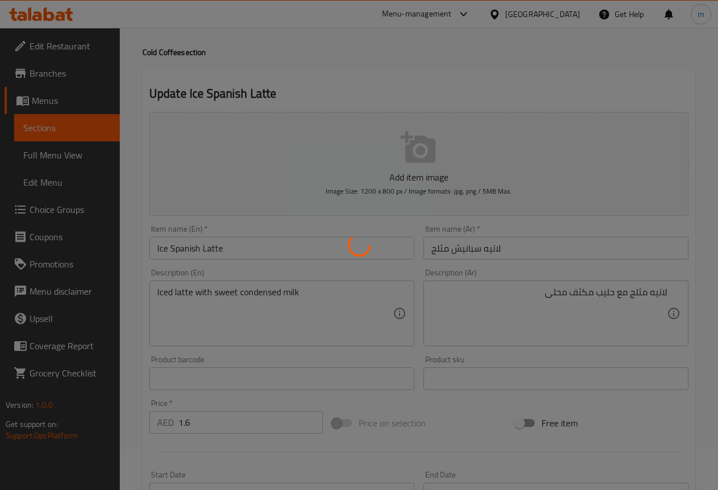
scroll to position [0, 0]
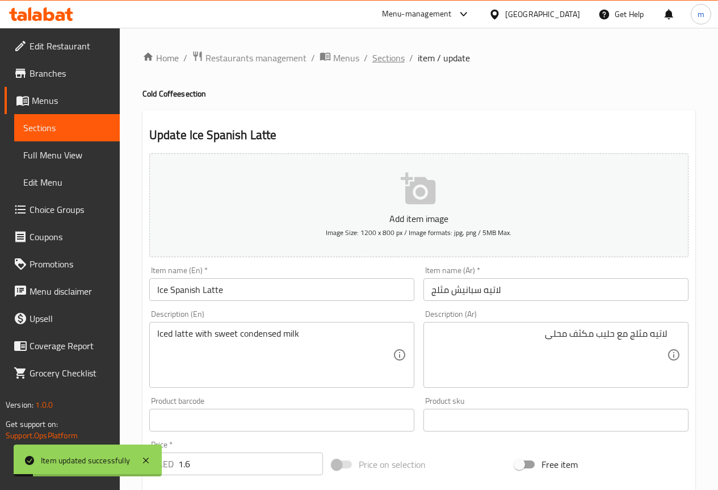
click at [398, 62] on span "Sections" at bounding box center [388, 58] width 32 height 14
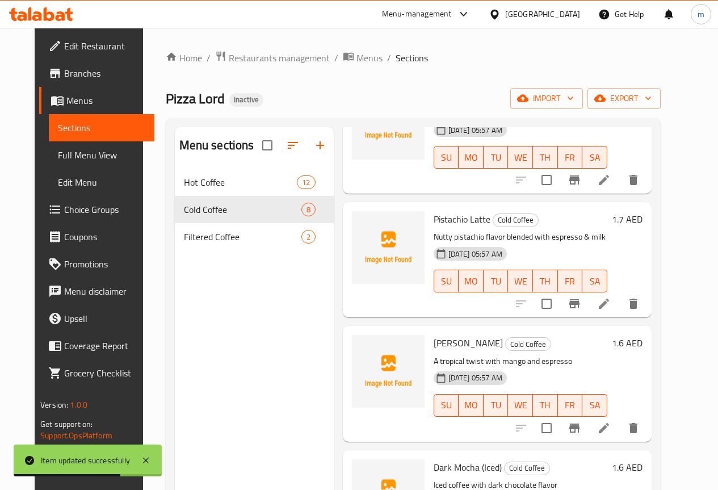
scroll to position [284, 0]
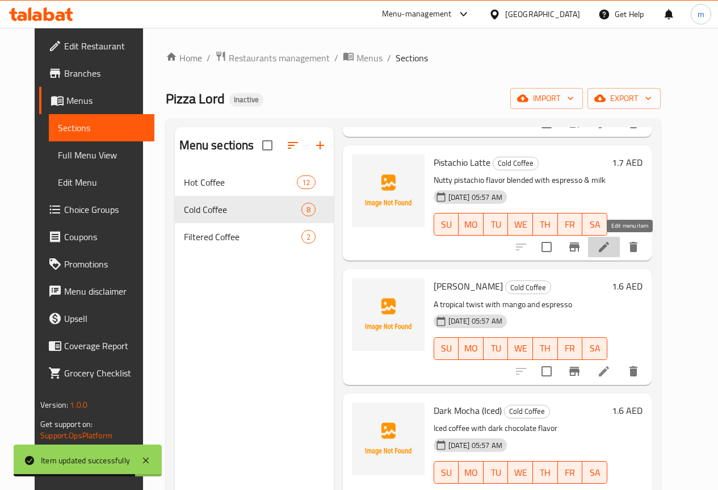
click at [611, 248] on icon at bounding box center [604, 247] width 14 height 14
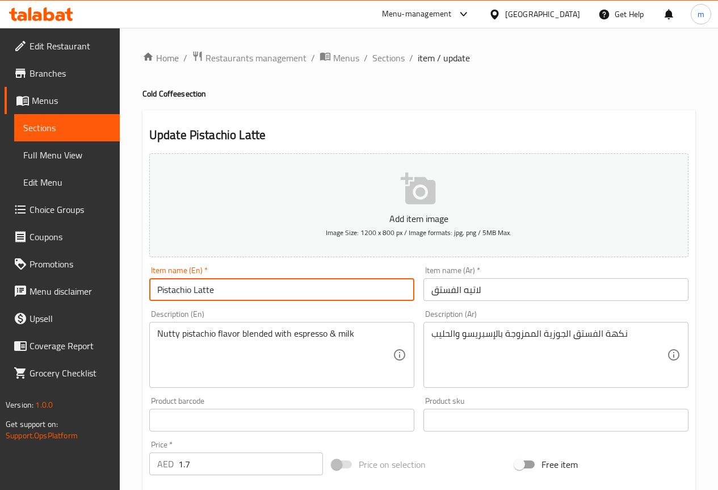
drag, startPoint x: 191, startPoint y: 292, endPoint x: 65, endPoint y: 303, distance: 126.4
click at [36, 294] on div "Edit Restaurant Branches Menus Sections Full Menu View Edit Menu Choice Groups …" at bounding box center [359, 410] width 718 height 765
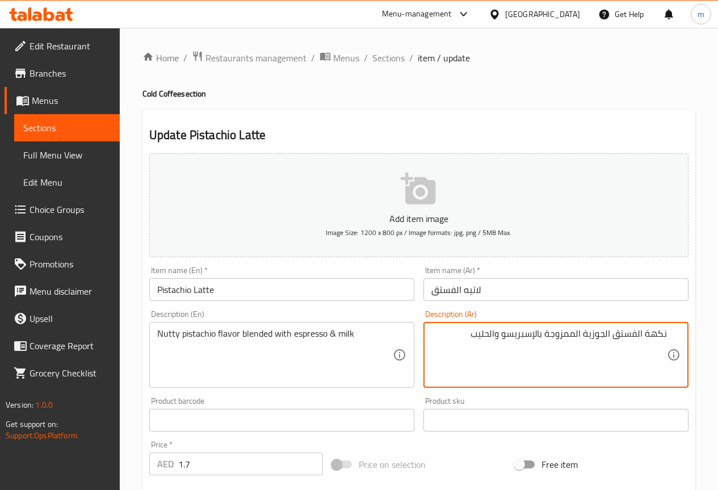
drag, startPoint x: 585, startPoint y: 333, endPoint x: 604, endPoint y: 347, distance: 23.5
click at [604, 347] on textarea "نكهة الفستق الجوزية الممزوجة بالإسبريسو والحليب" at bounding box center [548, 355] width 235 height 54
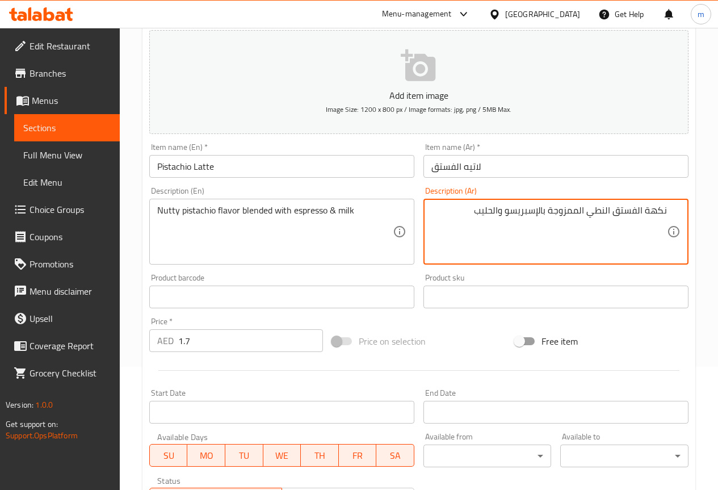
scroll to position [303, 0]
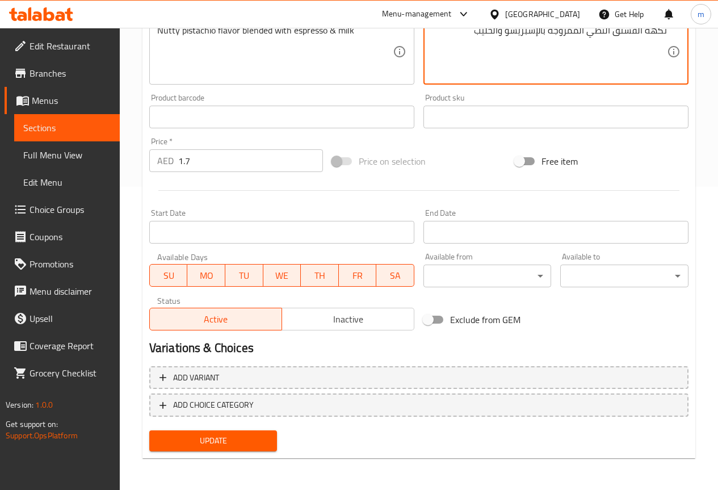
type textarea "نكهة الفستق النطي الممزوجة بالإسبريسو والحليب"
click at [231, 441] on span "Update" at bounding box center [213, 441] width 110 height 14
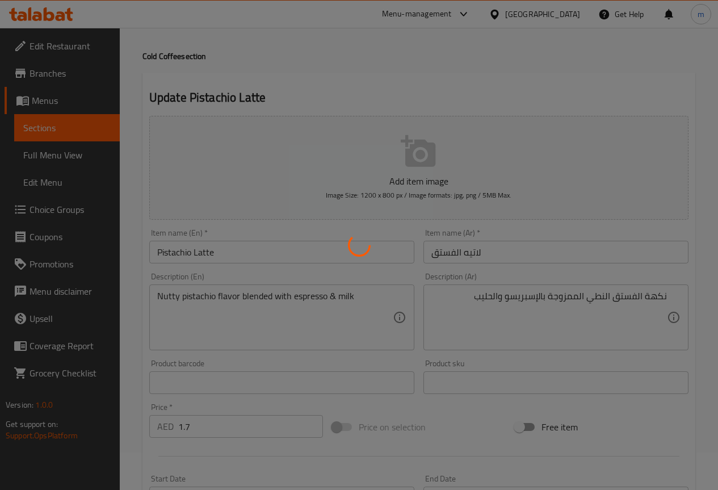
scroll to position [0, 0]
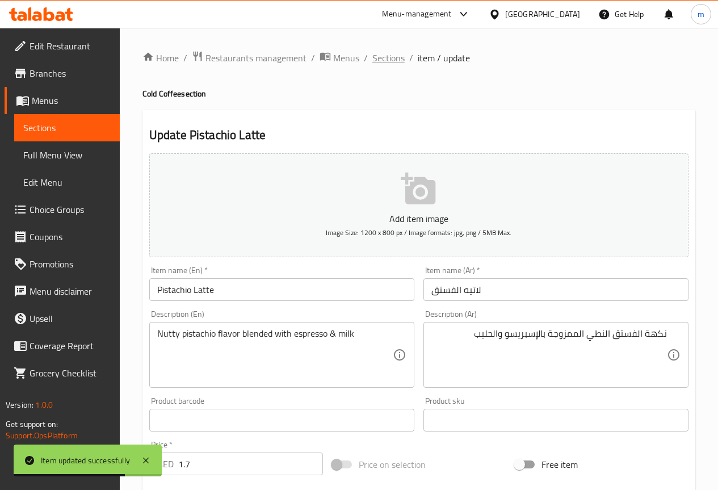
click at [384, 57] on span "Sections" at bounding box center [388, 58] width 32 height 14
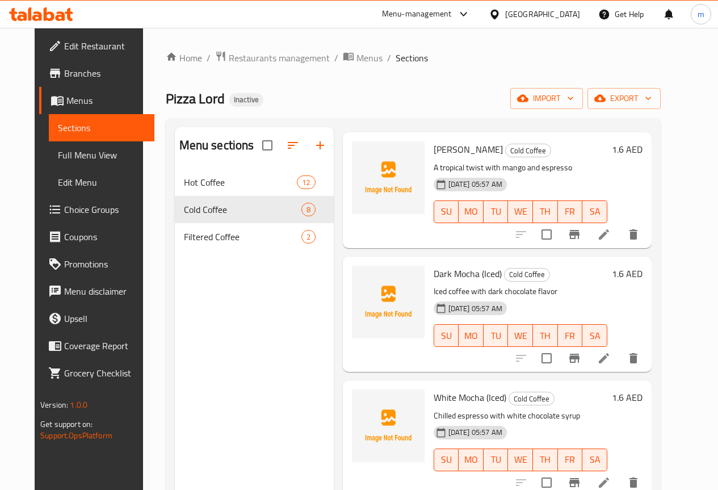
scroll to position [454, 0]
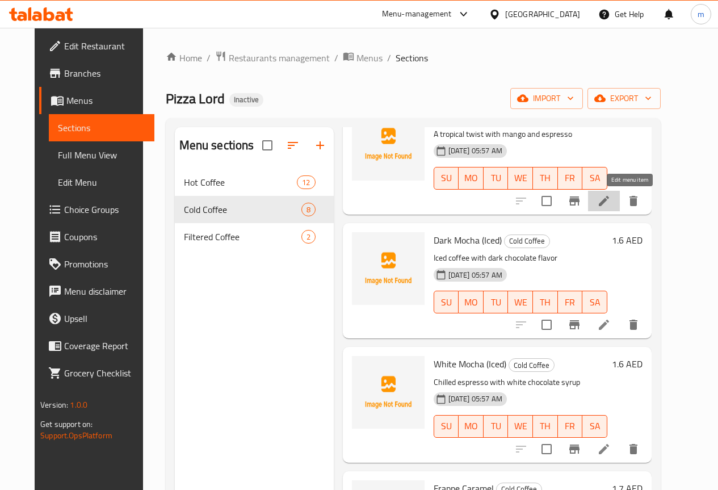
click at [611, 202] on icon at bounding box center [604, 201] width 14 height 14
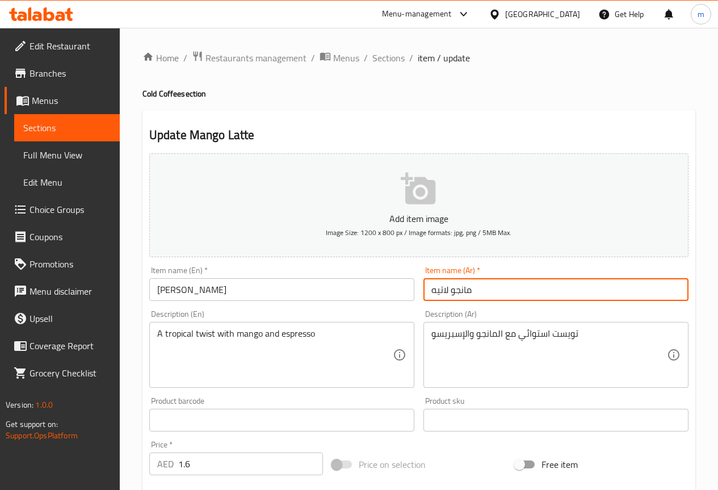
click at [494, 290] on input "مانجو لاتيه" at bounding box center [555, 289] width 265 height 23
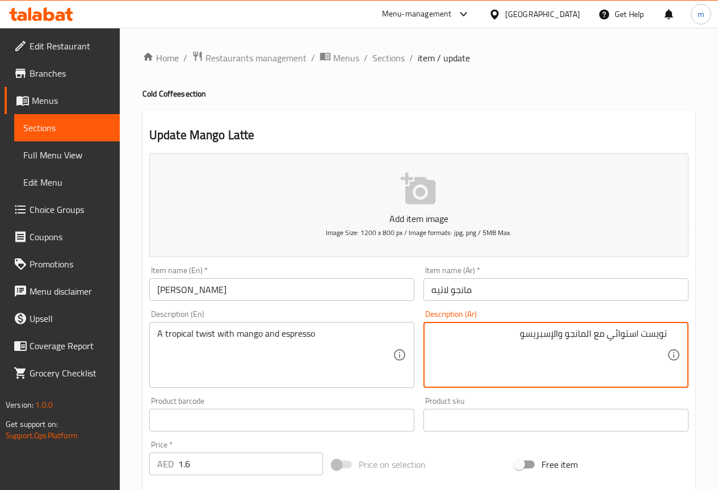
drag, startPoint x: 609, startPoint y: 338, endPoint x: 637, endPoint y: 332, distance: 29.1
click at [637, 332] on textarea "تويست استوائي مع المانجو والإسبريسو" at bounding box center [548, 355] width 235 height 54
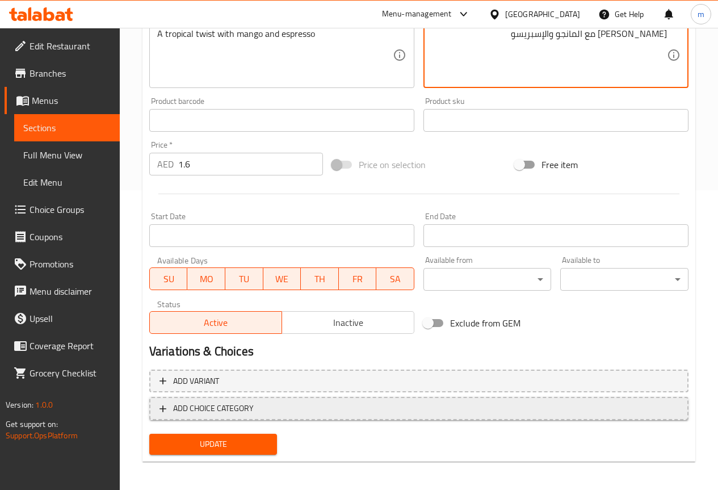
scroll to position [303, 0]
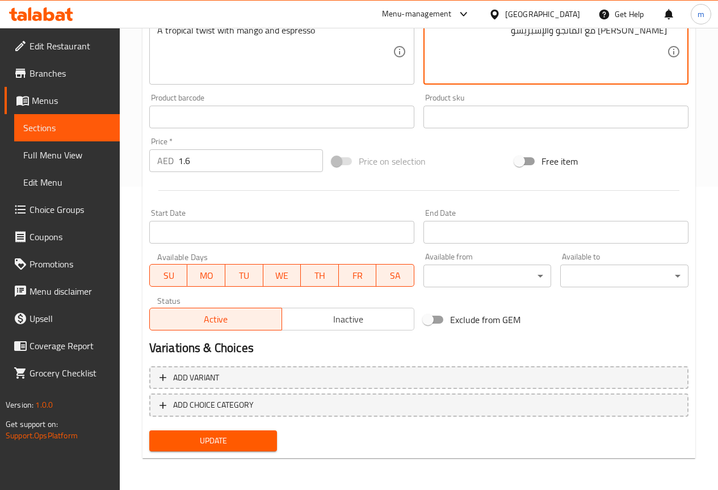
type textarea "تويست توربيكال مع المانجو والإسبريسو"
click at [193, 424] on div "Add variant ADD CHOICE CATEGORY" at bounding box center [419, 393] width 548 height 65
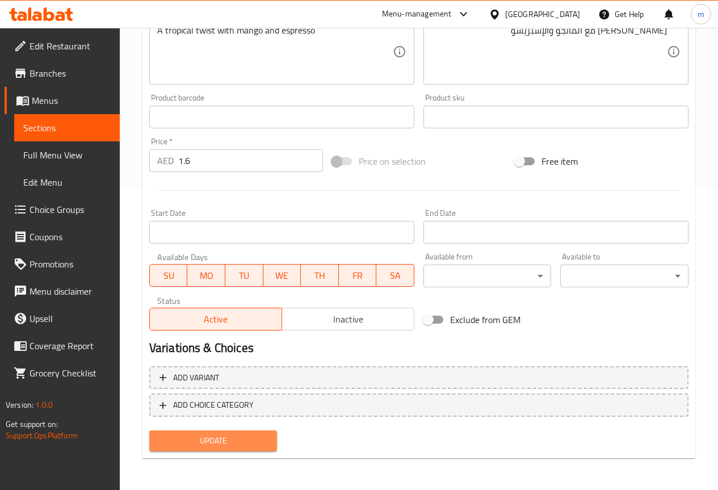
click at [192, 437] on span "Update" at bounding box center [213, 441] width 110 height 14
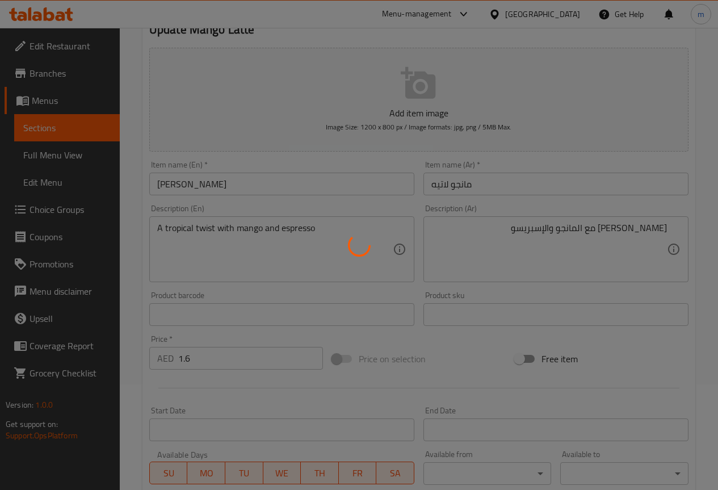
scroll to position [0, 0]
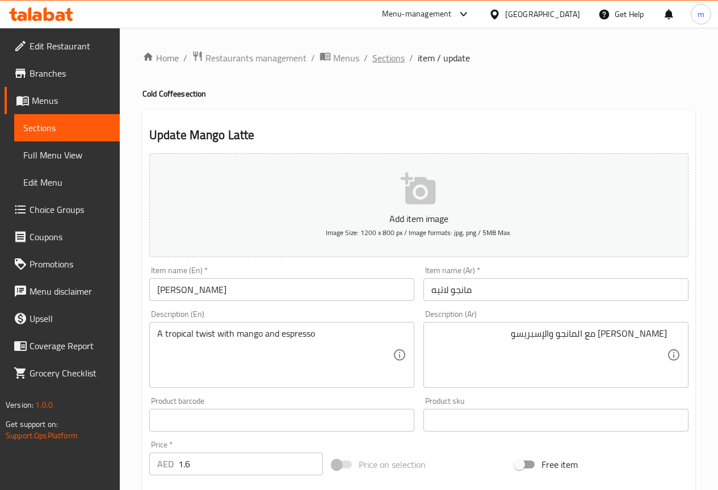
click at [394, 54] on span "Sections" at bounding box center [388, 58] width 32 height 14
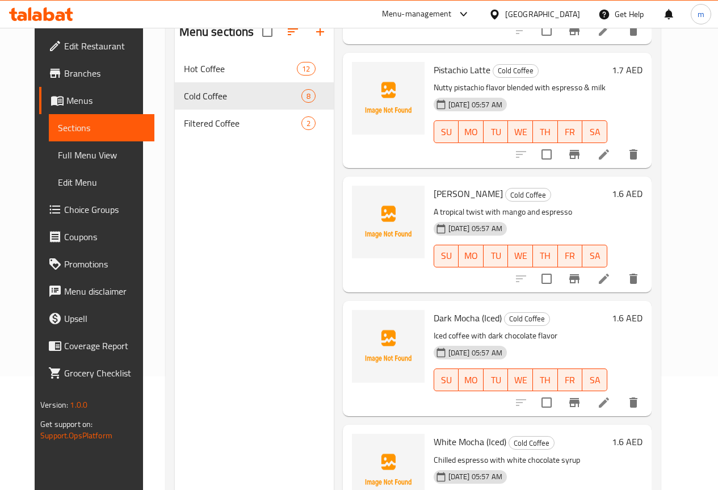
scroll to position [264, 0]
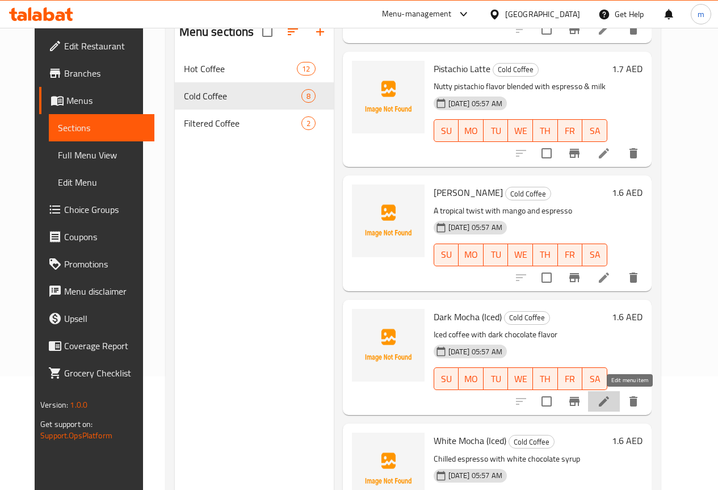
click at [611, 405] on icon at bounding box center [604, 401] width 14 height 14
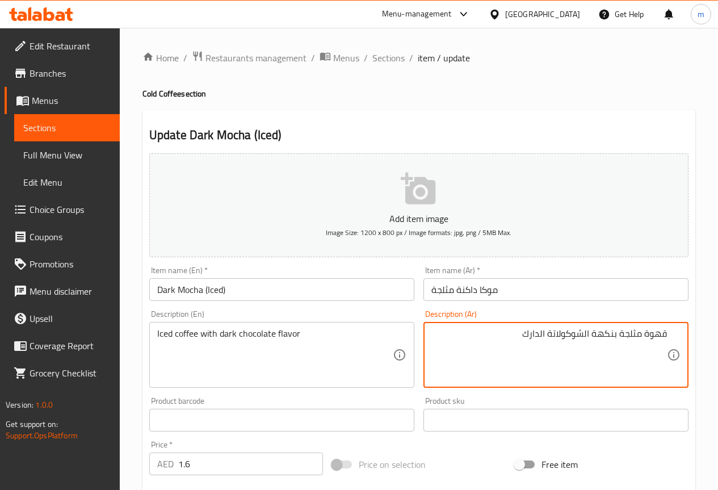
type textarea "قهوة مثلجة بنكهة الشوكولاتة الدارك"
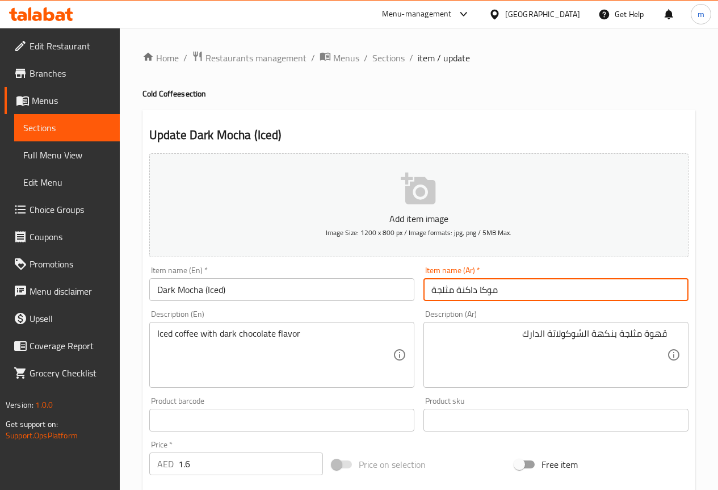
drag, startPoint x: 457, startPoint y: 290, endPoint x: 477, endPoint y: 288, distance: 20.5
click at [477, 288] on input "موكا داكنة مثلجة" at bounding box center [555, 289] width 265 height 23
click at [522, 293] on input "موكا مثلجة" at bounding box center [555, 289] width 265 height 23
type input "دارك موكا مثلجة"
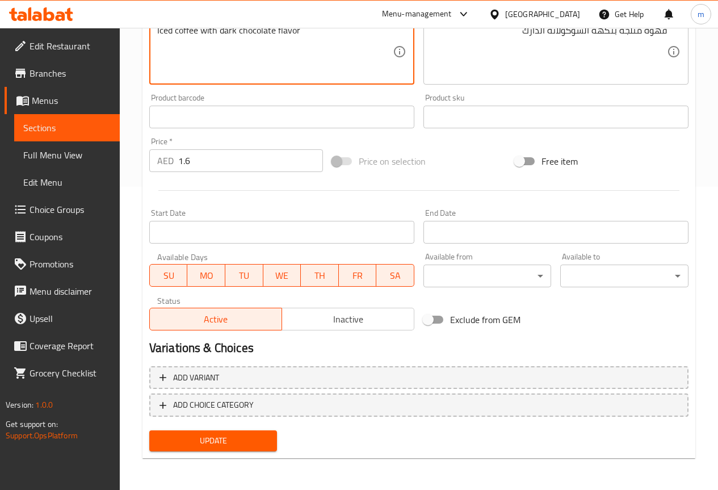
click at [229, 436] on span "Update" at bounding box center [213, 441] width 110 height 14
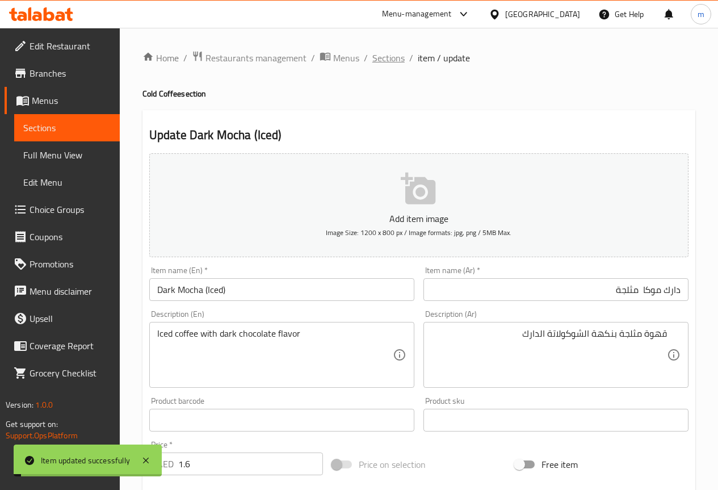
click at [388, 58] on span "Sections" at bounding box center [388, 58] width 32 height 14
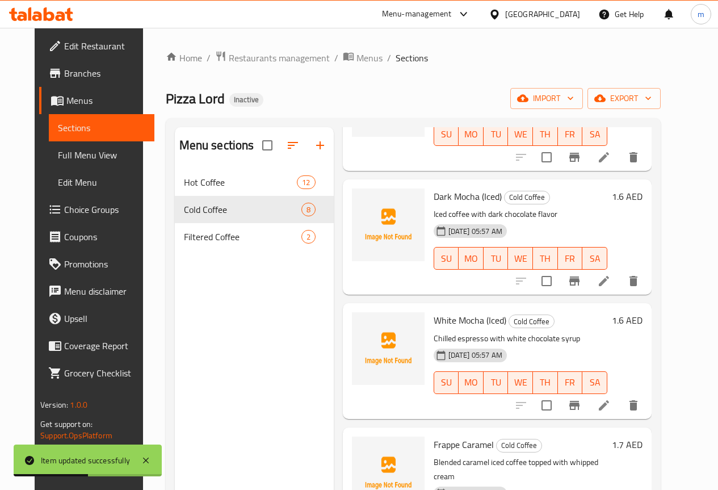
scroll to position [511, 0]
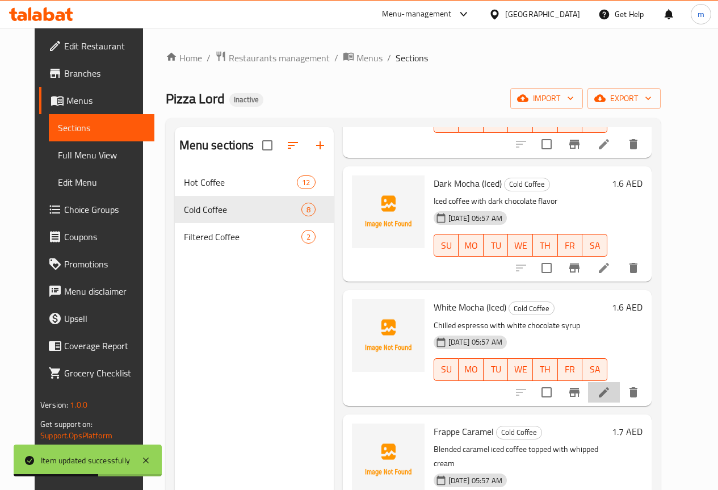
click at [620, 392] on li at bounding box center [604, 392] width 32 height 20
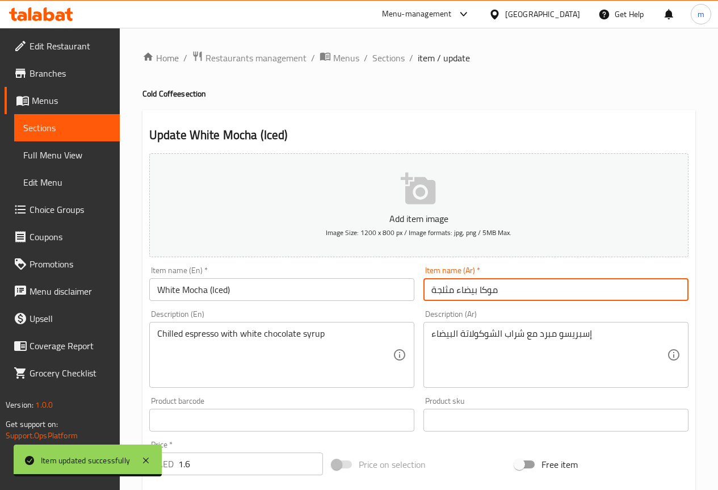
drag, startPoint x: 457, startPoint y: 290, endPoint x: 477, endPoint y: 309, distance: 28.1
click at [477, 309] on div "Add item image Image Size: 1200 x 800 px / Image formats: jpg, png / 5MB Max. I…" at bounding box center [419, 393] width 548 height 489
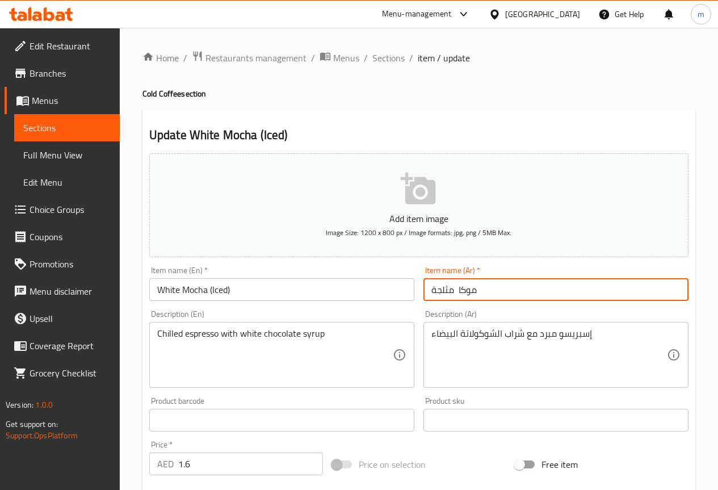
click at [566, 291] on input "موكا مثلجة" at bounding box center [555, 289] width 265 height 23
click at [639, 289] on input "وايت موكا مثلجة" at bounding box center [555, 289] width 265 height 23
type input "وايت موكا مثلجة"
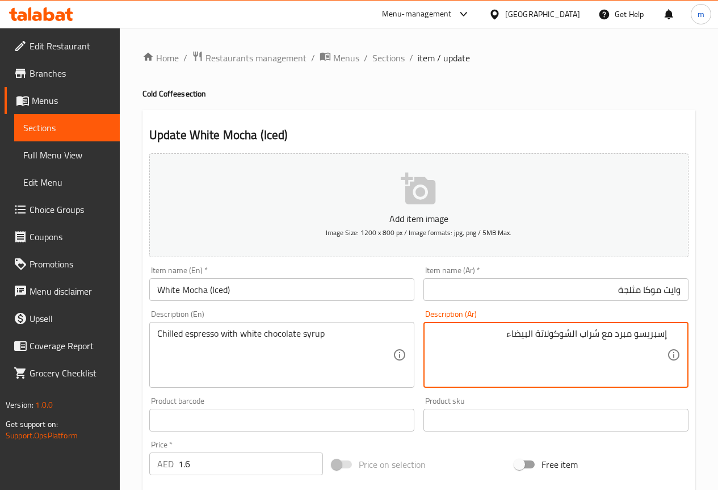
drag, startPoint x: 614, startPoint y: 333, endPoint x: 632, endPoint y: 342, distance: 20.1
click at [632, 342] on textarea "إسبريسو مبرد مع شراب الشوكولاتة البيضاء" at bounding box center [548, 355] width 235 height 54
drag, startPoint x: 497, startPoint y: 328, endPoint x: 521, endPoint y: 339, distance: 26.2
click at [521, 339] on textarea "إسبريسو تشيليد مع شراب الشوكولاتة البيضاء" at bounding box center [548, 355] width 235 height 54
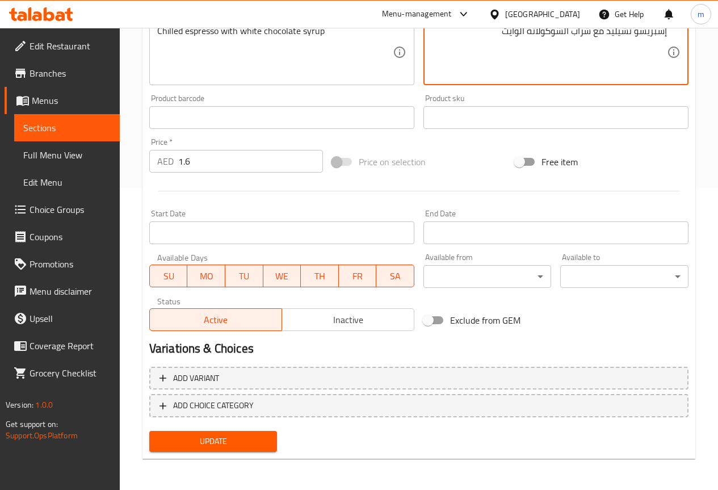
scroll to position [303, 0]
type textarea "إسبريسو تشيليد مع شراب الشوكولاتة الوايت"
click at [230, 443] on span "Update" at bounding box center [213, 441] width 110 height 14
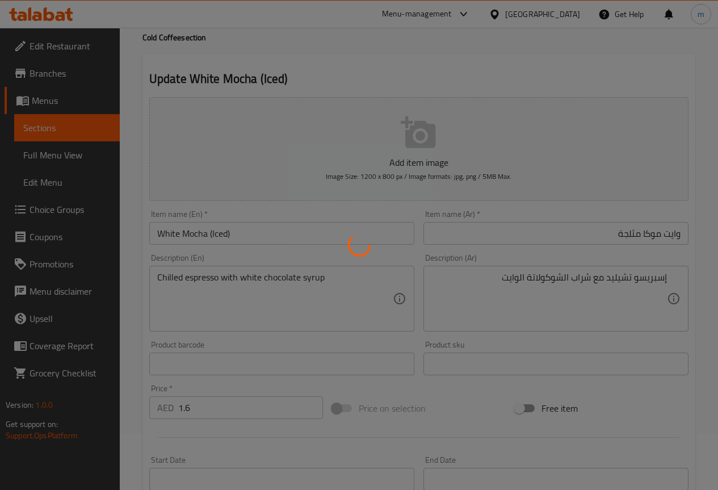
scroll to position [0, 0]
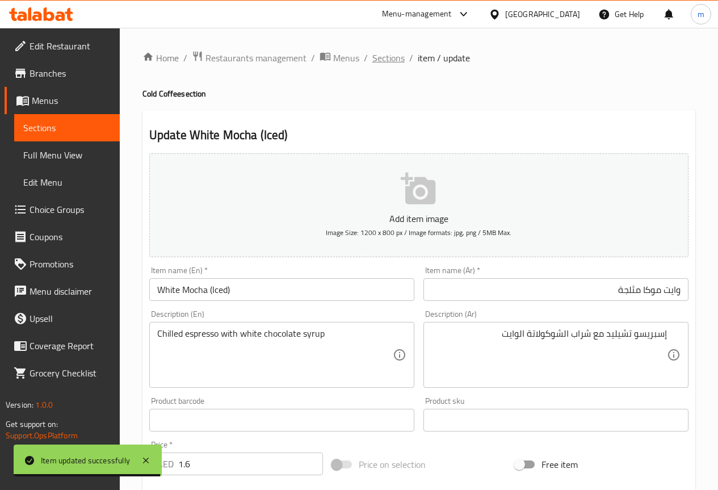
click at [387, 57] on span "Sections" at bounding box center [388, 58] width 32 height 14
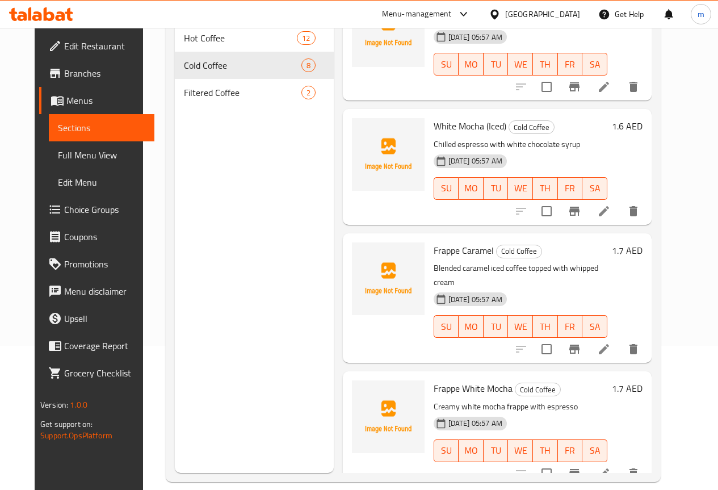
scroll to position [159, 0]
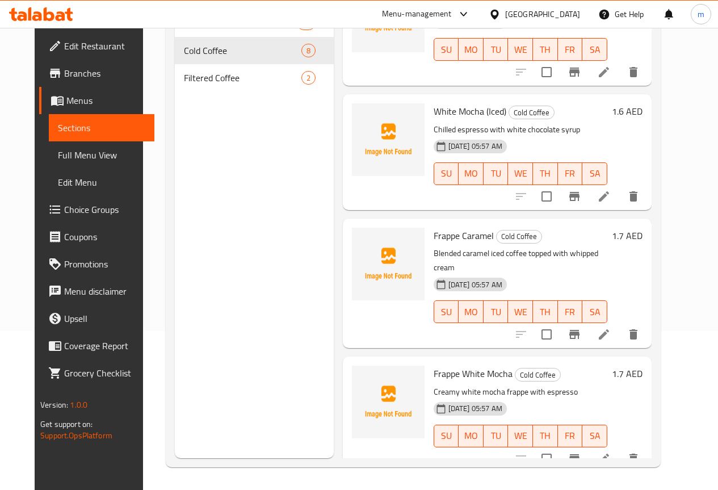
click at [611, 327] on icon at bounding box center [604, 334] width 14 height 14
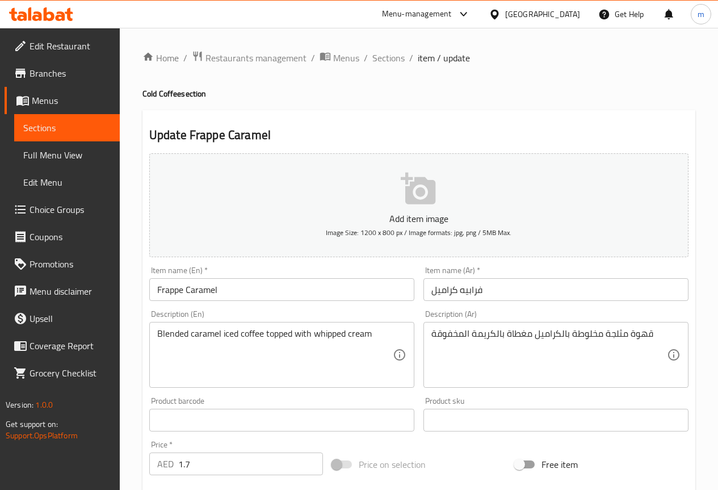
click at [521, 293] on input "فرابيه كراميل" at bounding box center [555, 289] width 265 height 23
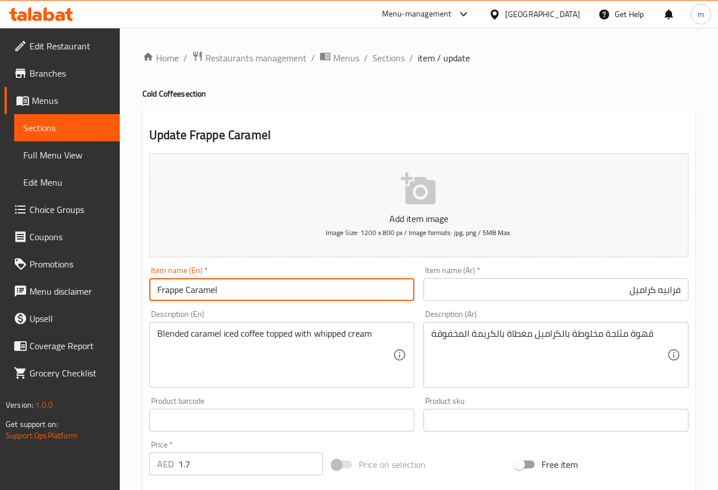
drag, startPoint x: 221, startPoint y: 292, endPoint x: 0, endPoint y: 285, distance: 221.4
click at [0, 285] on div "Edit Restaurant Branches Menus Sections Full Menu View Edit Menu Choice Groups …" at bounding box center [359, 410] width 718 height 765
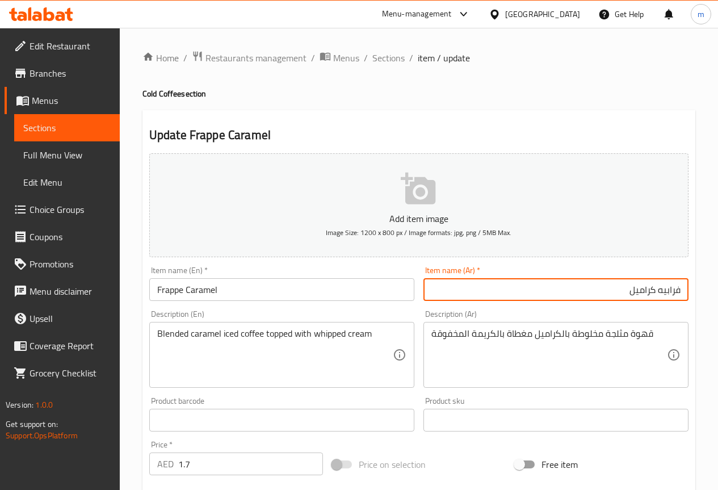
drag, startPoint x: 657, startPoint y: 291, endPoint x: 780, endPoint y: 294, distance: 122.6
click at [718, 294] on html "​ Menu-management United Arab Emirates Get Help m Edit Restaurant Branches Menu…" at bounding box center [359, 245] width 718 height 490
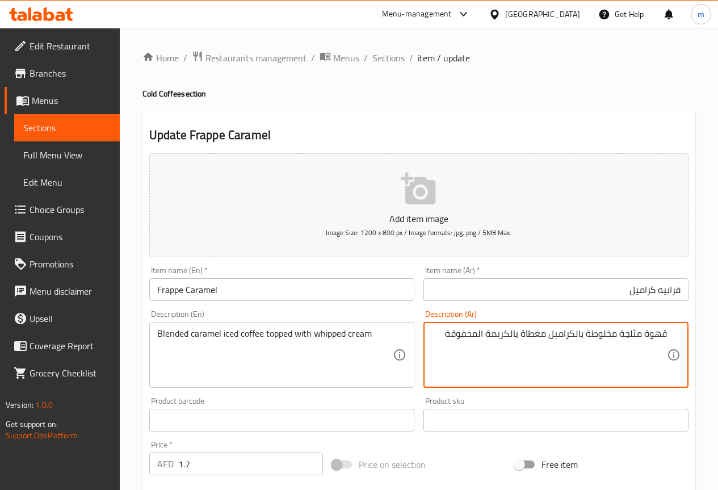
drag, startPoint x: 583, startPoint y: 333, endPoint x: 611, endPoint y: 339, distance: 27.9
click at [611, 339] on textarea "قهوة مثلجة مخلوطة بالكراميل مغطاة بالكريمة المخفوقة" at bounding box center [548, 355] width 235 height 54
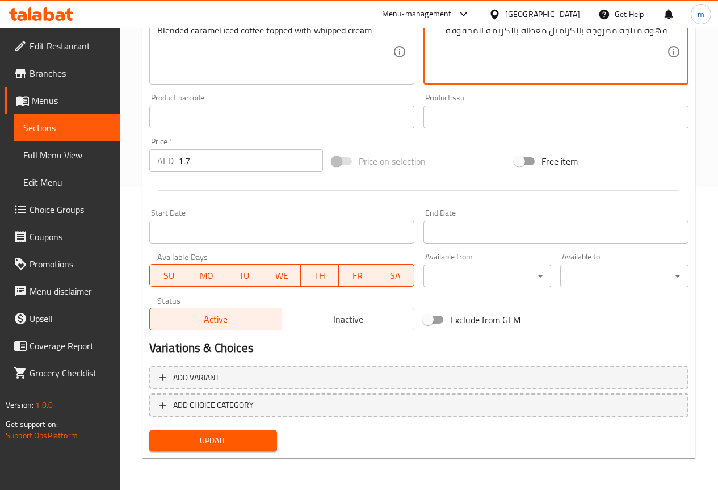
type textarea "قهوة مثلجة ممزوجة بالكراميل مغطاة بالكريمة المخفوقة"
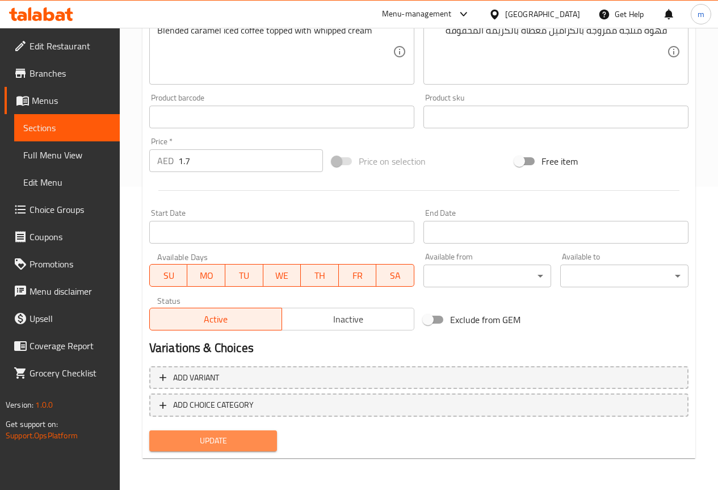
click at [218, 435] on span "Update" at bounding box center [213, 441] width 110 height 14
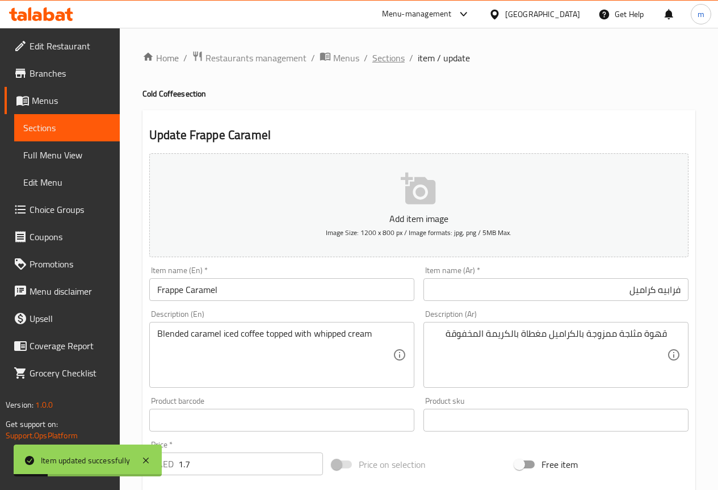
click at [374, 58] on span "Sections" at bounding box center [388, 58] width 32 height 14
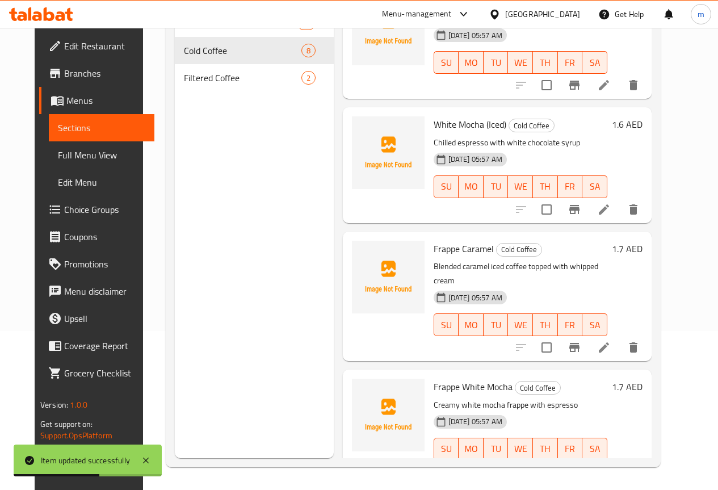
scroll to position [548, 0]
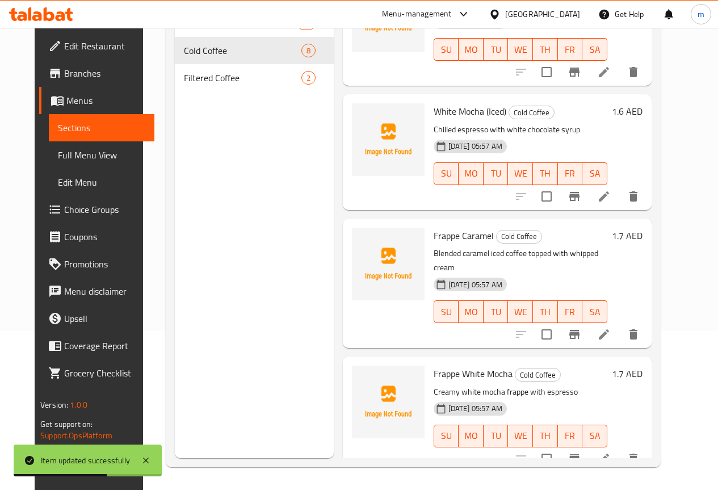
click at [611, 452] on icon at bounding box center [604, 459] width 14 height 14
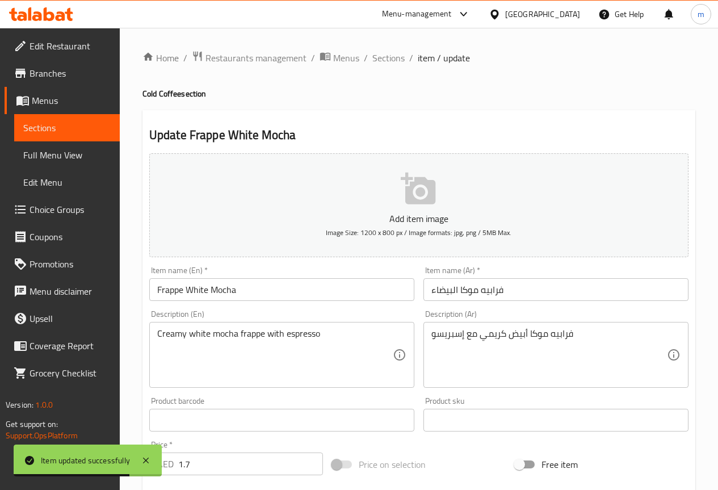
click at [532, 293] on input "فرابيه موكا البيضاء" at bounding box center [555, 289] width 265 height 23
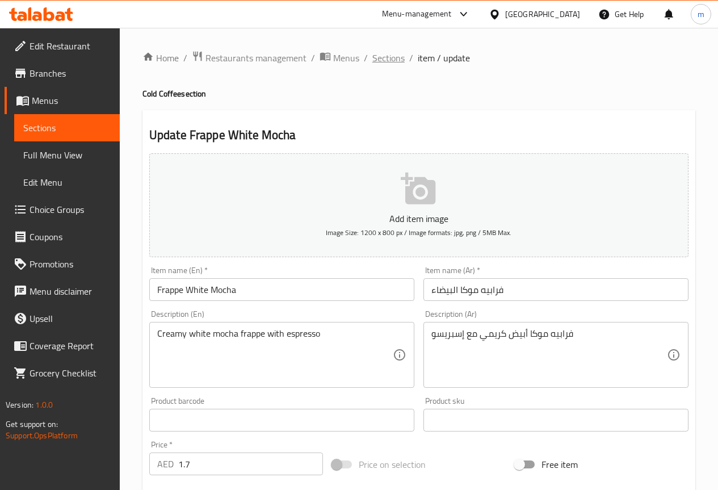
click at [397, 57] on span "Sections" at bounding box center [388, 58] width 32 height 14
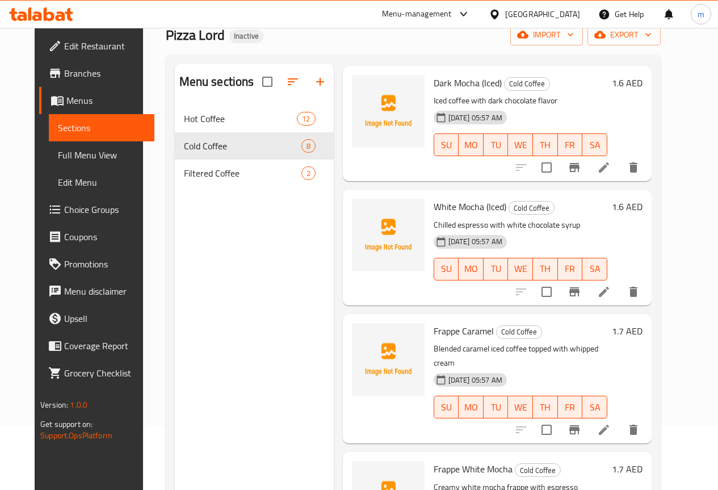
scroll to position [159, 0]
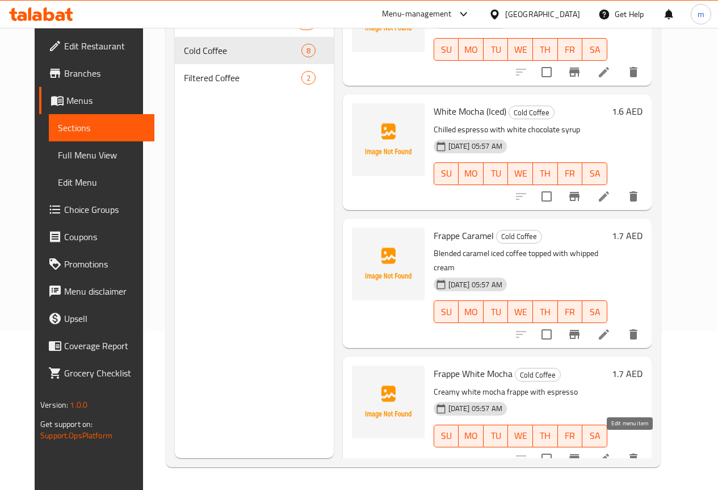
click at [611, 452] on icon at bounding box center [604, 459] width 14 height 14
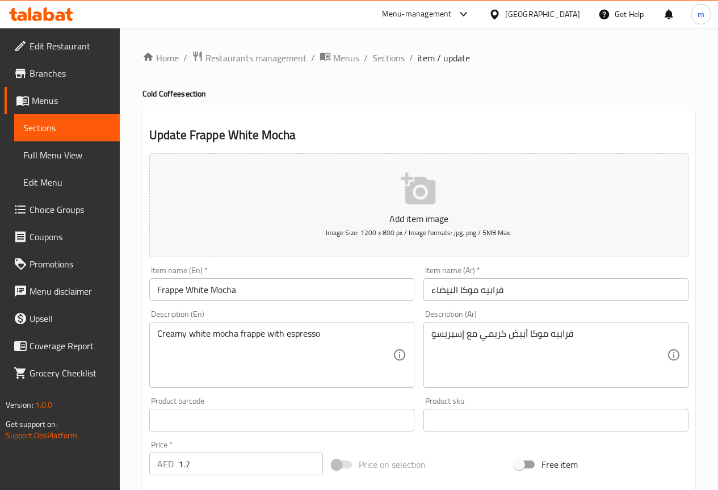
click at [587, 281] on input "فرابيه موكا البيضاء" at bounding box center [555, 289] width 265 height 23
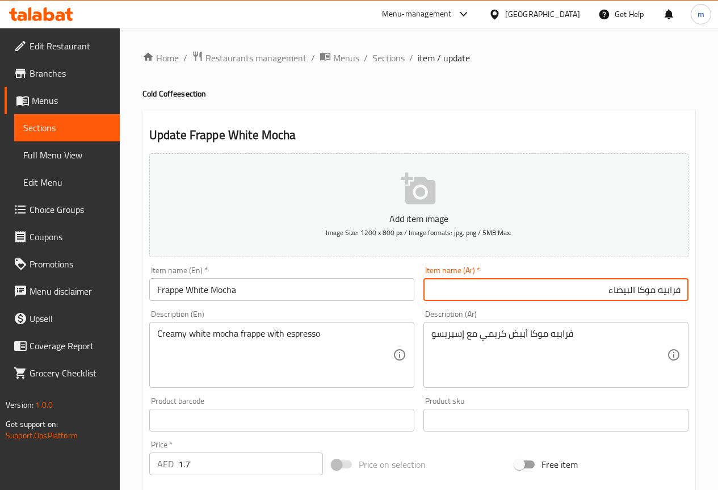
drag, startPoint x: 608, startPoint y: 290, endPoint x: 637, endPoint y: 300, distance: 31.0
click at [637, 300] on input "فرابيه موكا البيضاء" at bounding box center [555, 289] width 265 height 23
click at [661, 291] on input "فرابيه موكا" at bounding box center [555, 289] width 265 height 23
click at [656, 291] on input "فرابيه موكا" at bounding box center [555, 289] width 265 height 23
type input "فرابيه وايت موكا"
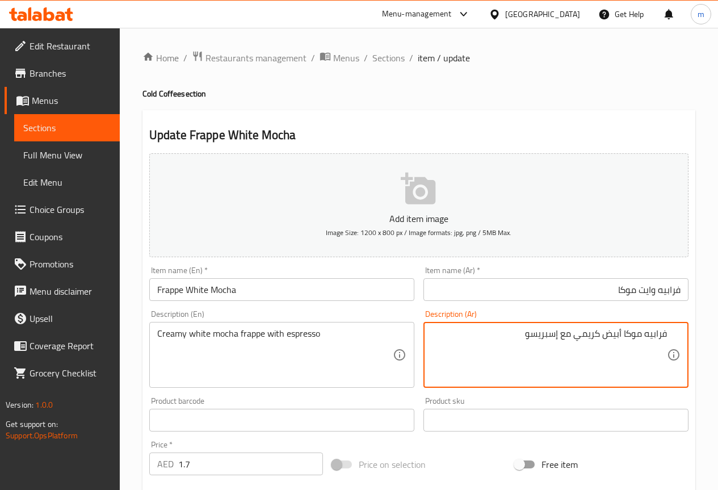
drag, startPoint x: 606, startPoint y: 338, endPoint x: 623, endPoint y: 337, distance: 17.0
click at [623, 337] on textarea "فرابيه موكا أبيض كريمي مع إسبريسو" at bounding box center [548, 355] width 235 height 54
click at [643, 336] on textarea "فرابيه موكا كريمي مع إسبريسو" at bounding box center [548, 355] width 235 height 54
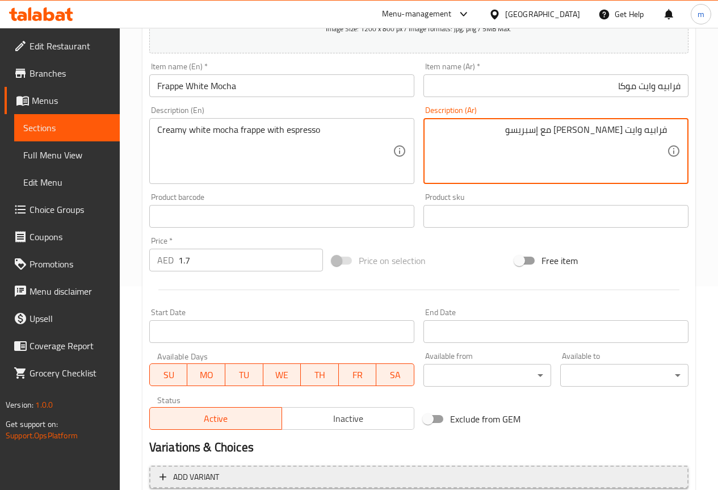
scroll to position [284, 0]
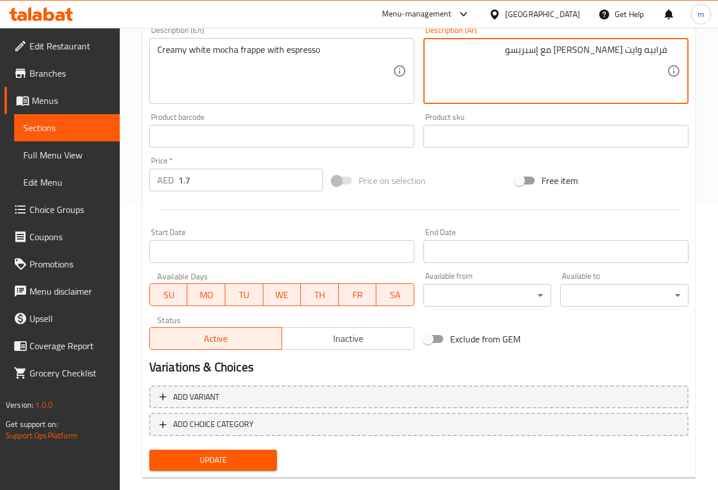
type textarea "فرابيه وايت موكا كريمي مع إسبريسو"
click at [224, 454] on span "Update" at bounding box center [213, 460] width 110 height 14
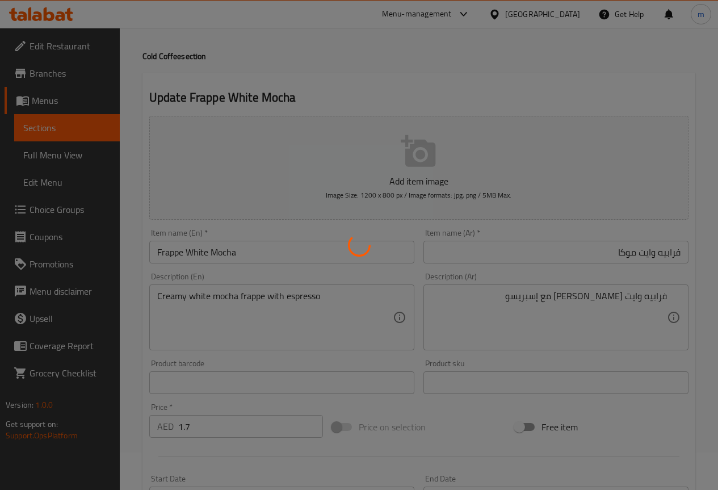
scroll to position [0, 0]
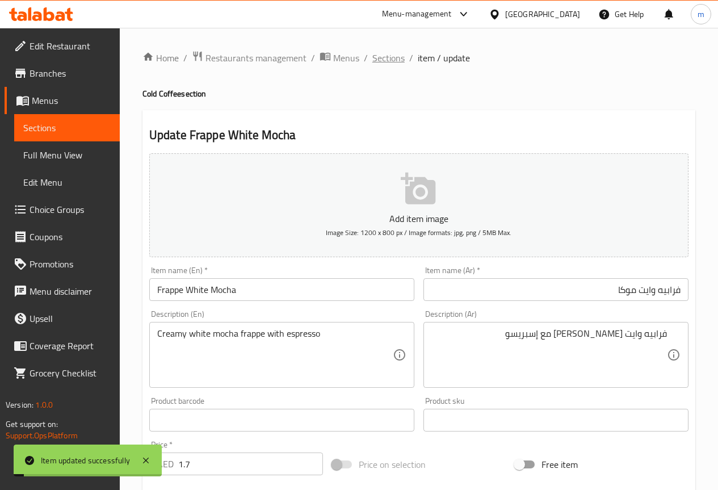
click at [382, 51] on span "Sections" at bounding box center [388, 58] width 32 height 14
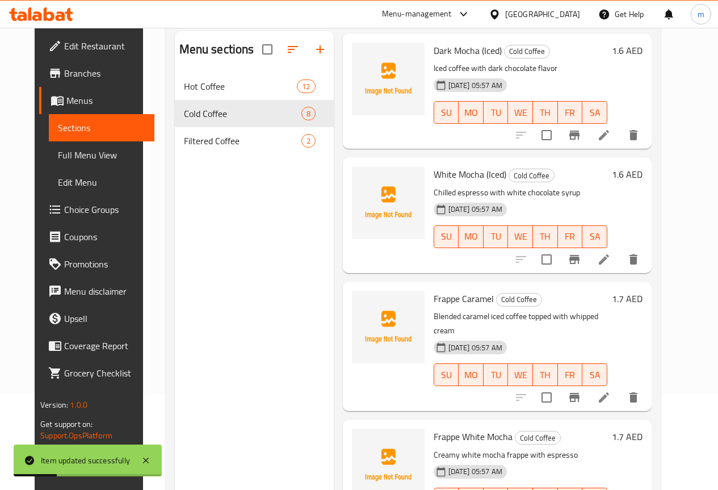
scroll to position [159, 0]
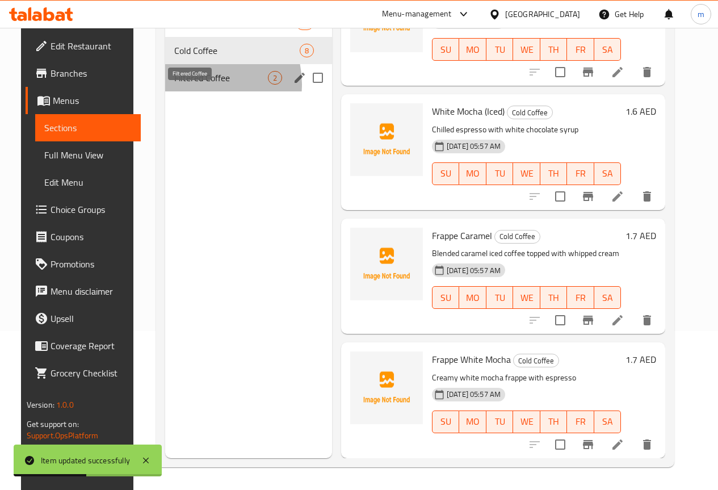
click at [188, 85] on span "Filtered Coffee" at bounding box center [221, 78] width 94 height 14
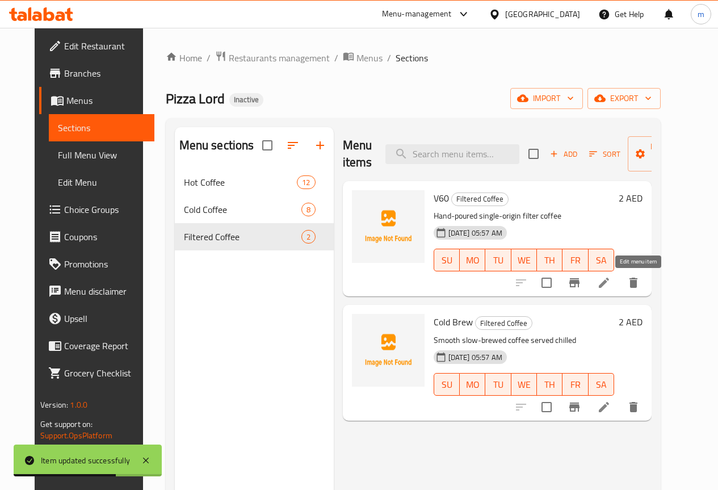
click at [611, 288] on icon at bounding box center [604, 283] width 14 height 14
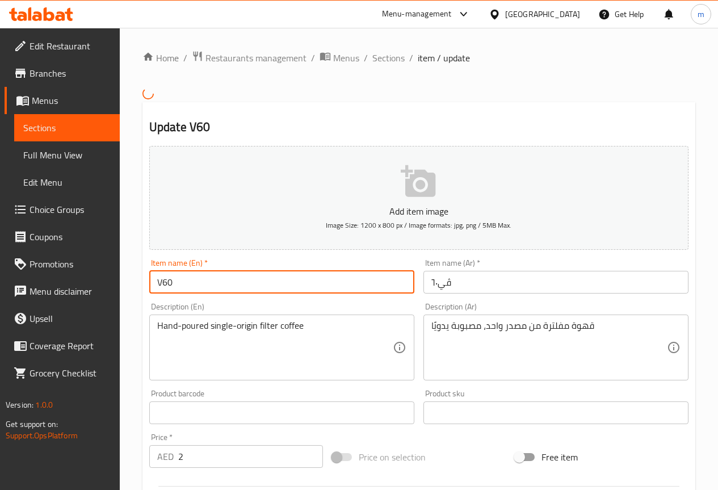
drag, startPoint x: 205, startPoint y: 285, endPoint x: 99, endPoint y: 291, distance: 105.7
click at [99, 291] on div "Edit Restaurant Branches Menus Sections Full Menu View Edit Menu Choice Groups …" at bounding box center [359, 407] width 718 height 758
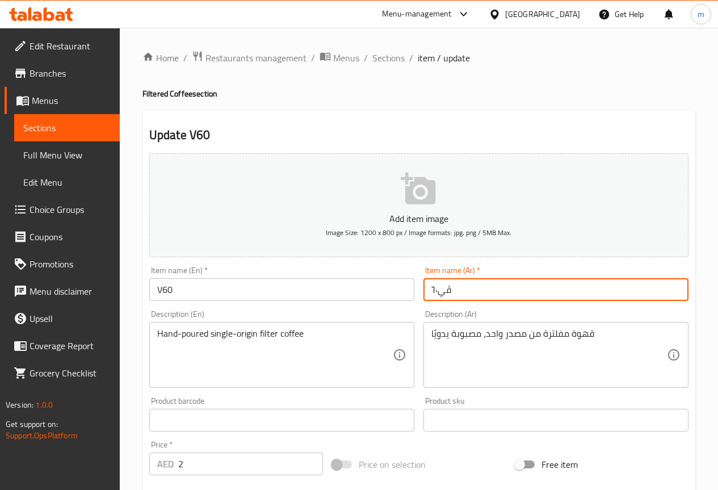
drag, startPoint x: 430, startPoint y: 293, endPoint x: 530, endPoint y: 287, distance: 100.1
click at [527, 287] on input "ڤي٦٠" at bounding box center [555, 289] width 265 height 23
click at [458, 294] on input "ڤي٦٠" at bounding box center [555, 289] width 265 height 23
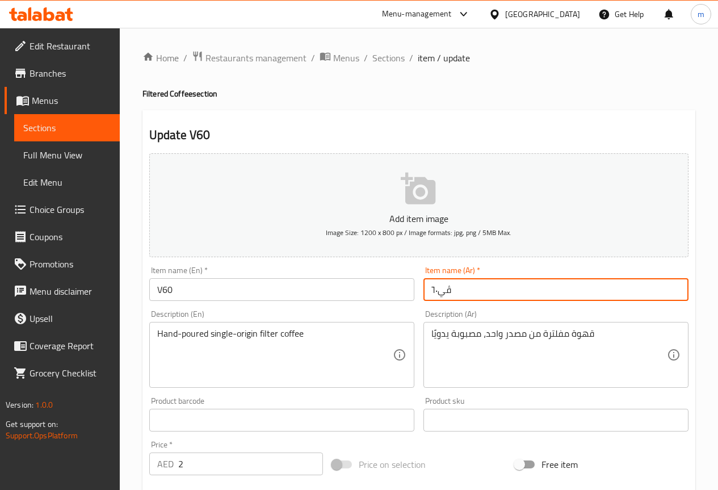
paste input "في 60"
click at [662, 291] on input "في 60" at bounding box center [555, 289] width 265 height 23
type input "في 60"
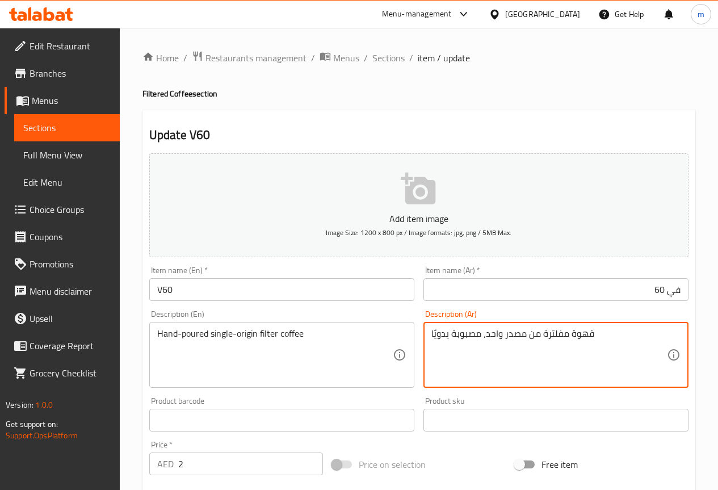
click at [639, 340] on textarea "قهوة مفلترة من مصدر واحد، مصبوبة يدويًا" at bounding box center [548, 355] width 235 height 54
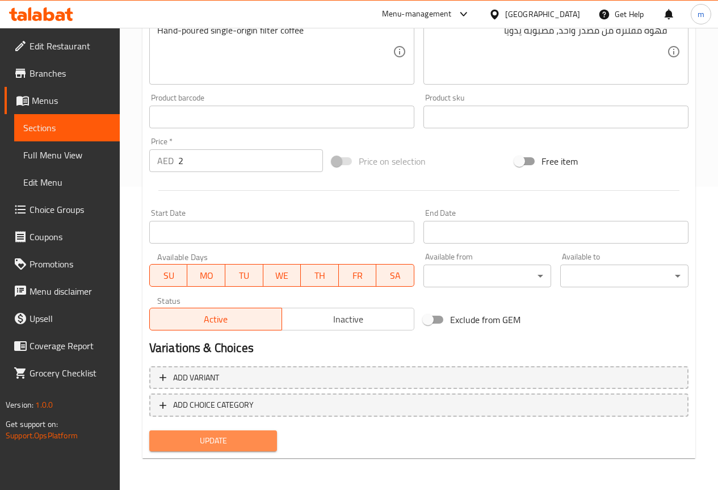
click at [242, 443] on span "Update" at bounding box center [213, 441] width 110 height 14
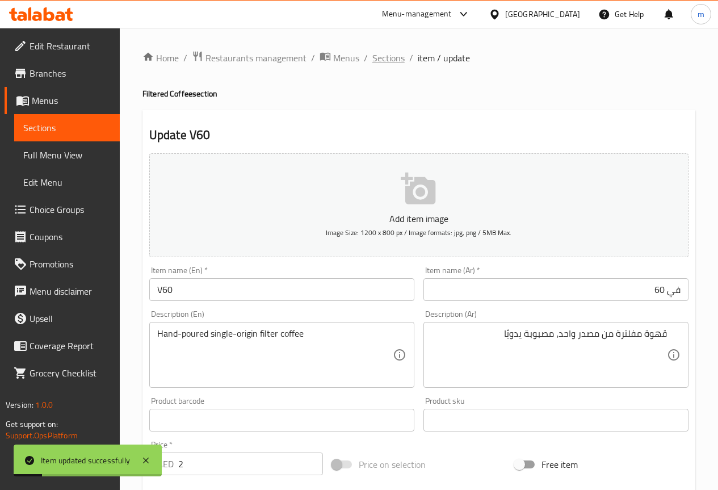
click at [388, 60] on span "Sections" at bounding box center [388, 58] width 32 height 14
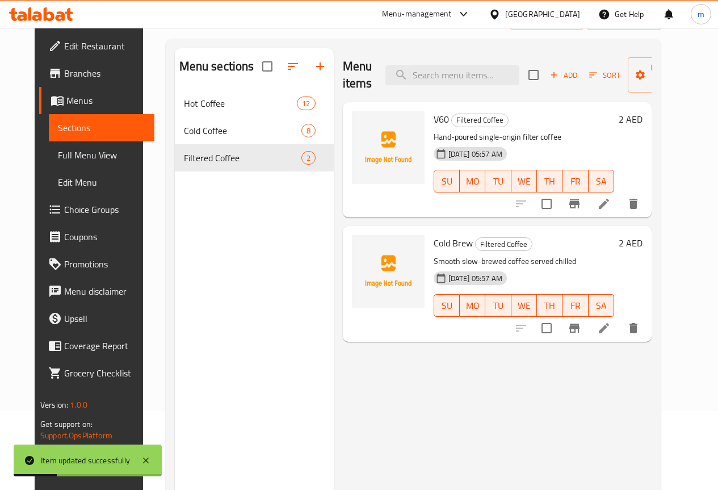
scroll to position [159, 0]
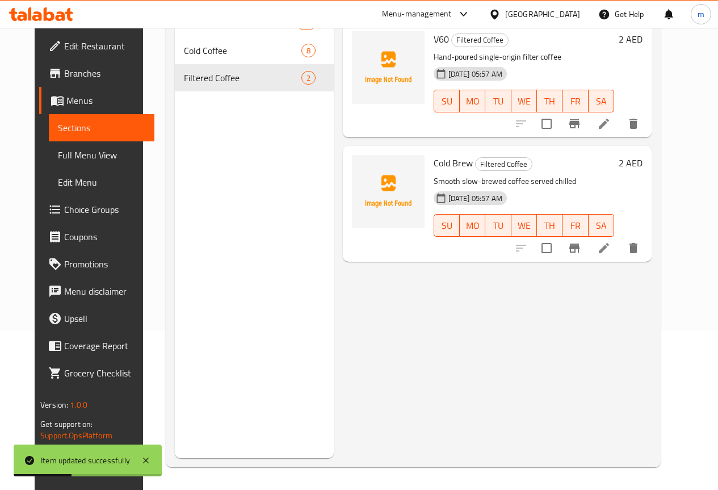
click at [611, 252] on icon at bounding box center [604, 248] width 14 height 14
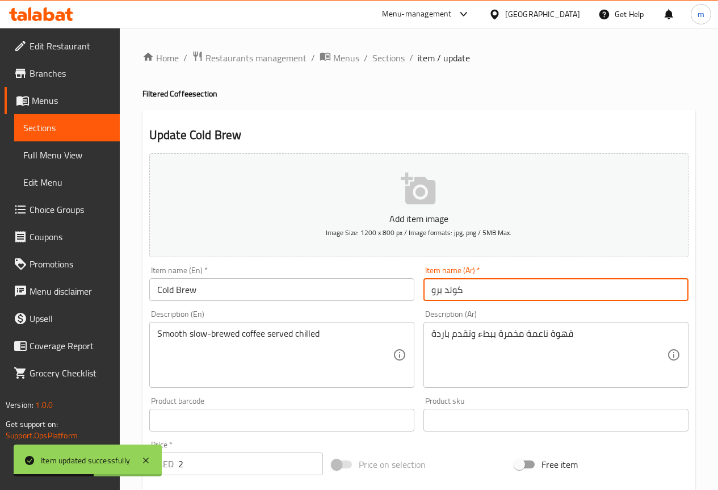
click at [545, 291] on input "كولد برو" at bounding box center [555, 289] width 265 height 23
drag, startPoint x: 210, startPoint y: 288, endPoint x: 41, endPoint y: 290, distance: 169.1
click at [41, 290] on div "Edit Restaurant Branches Menus Sections Full Menu View Edit Menu Choice Groups …" at bounding box center [359, 410] width 718 height 765
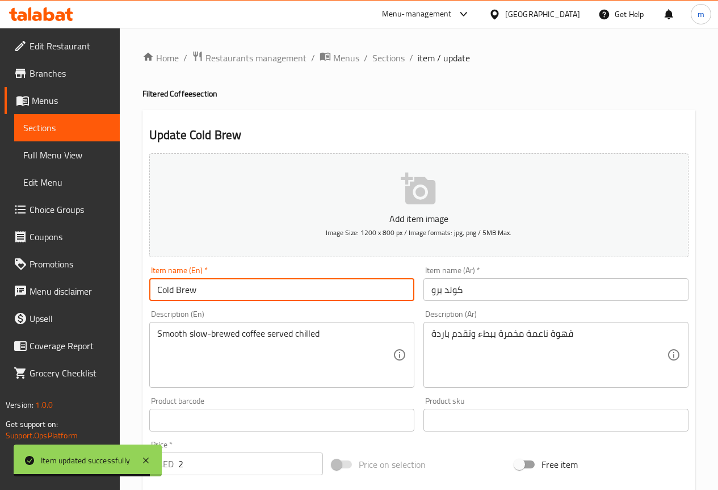
click at [491, 289] on input "كولد برو" at bounding box center [555, 289] width 265 height 23
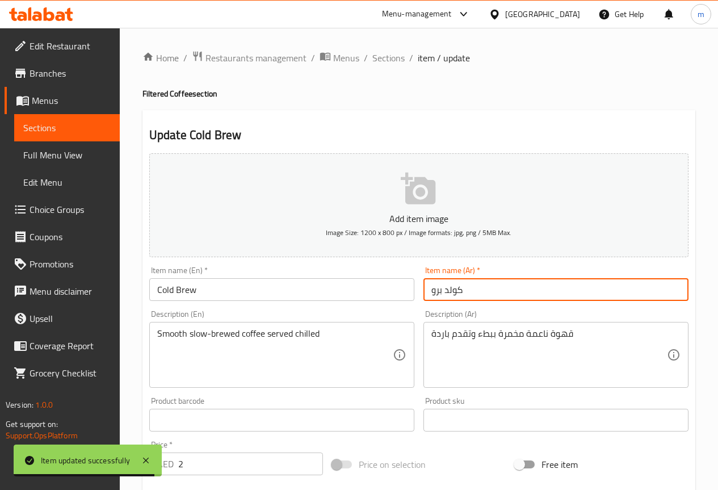
click at [491, 289] on input "كولد برو" at bounding box center [555, 289] width 265 height 23
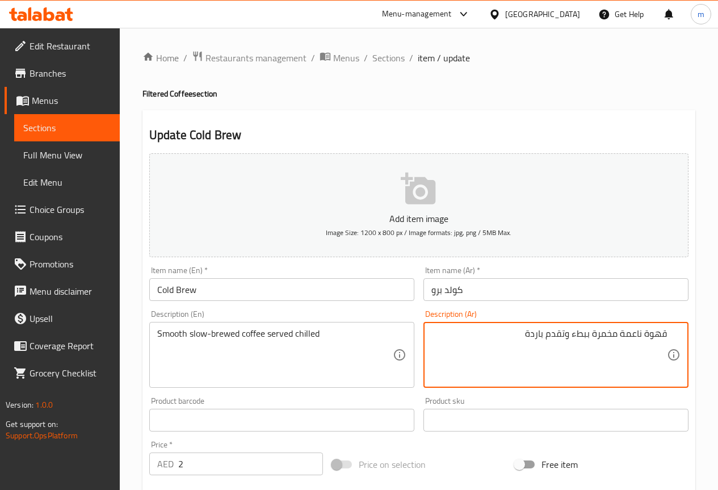
drag, startPoint x: 619, startPoint y: 335, endPoint x: 641, endPoint y: 336, distance: 22.2
click at [641, 336] on textarea "قهوة ناعمة مخمرة ببطء وتقدم باردة" at bounding box center [548, 355] width 235 height 54
drag, startPoint x: 520, startPoint y: 337, endPoint x: 542, endPoint y: 338, distance: 22.7
click at [542, 338] on textarea "قهوة سموث مخمرة ببطء وتقدم باردة" at bounding box center [548, 355] width 235 height 54
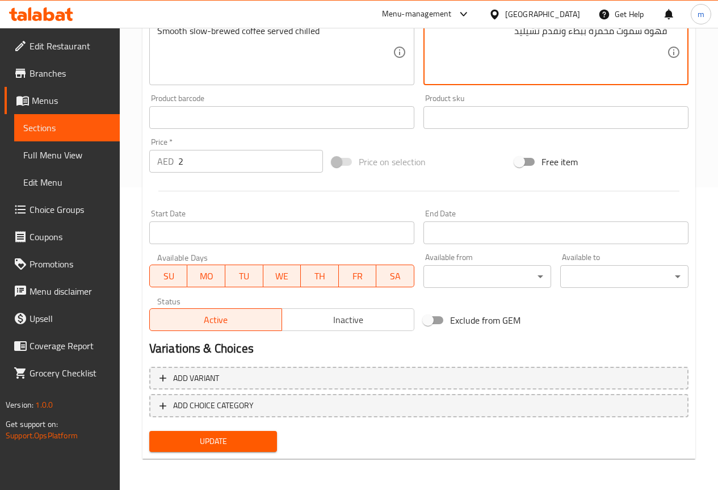
scroll to position [303, 0]
type textarea "قهوة سموث مخمرة ببطء وتقدم تشيليد"
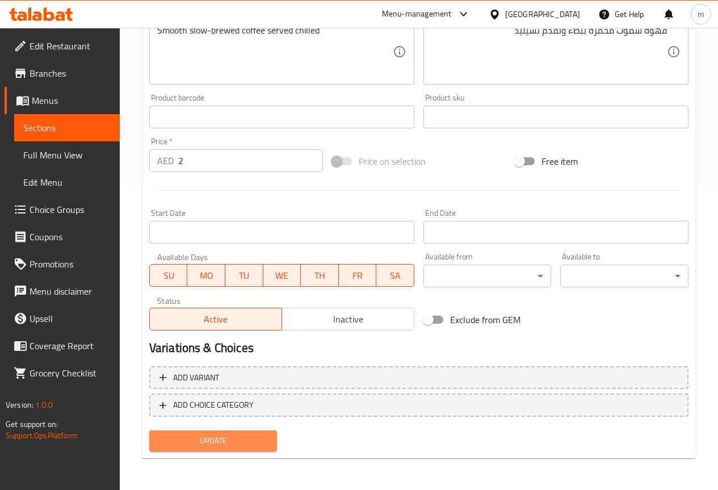
click at [232, 446] on span "Update" at bounding box center [213, 441] width 110 height 14
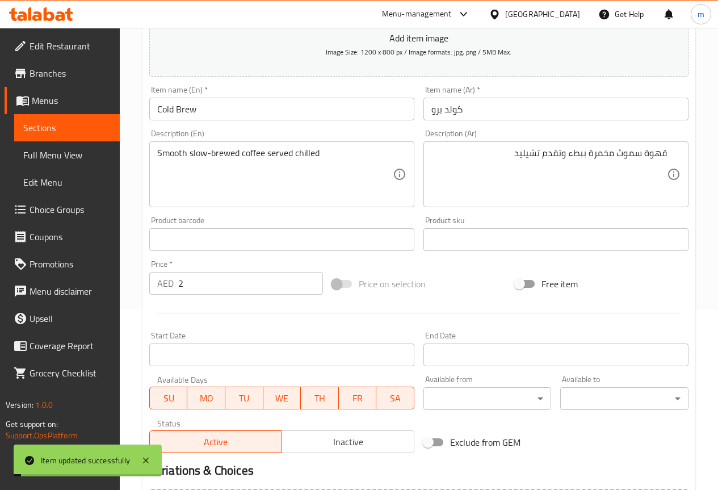
scroll to position [19, 0]
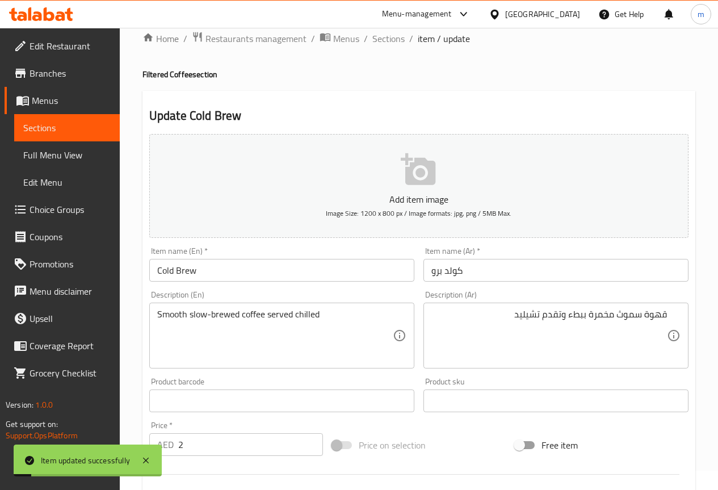
click at [39, 96] on span "Menus" at bounding box center [71, 101] width 79 height 14
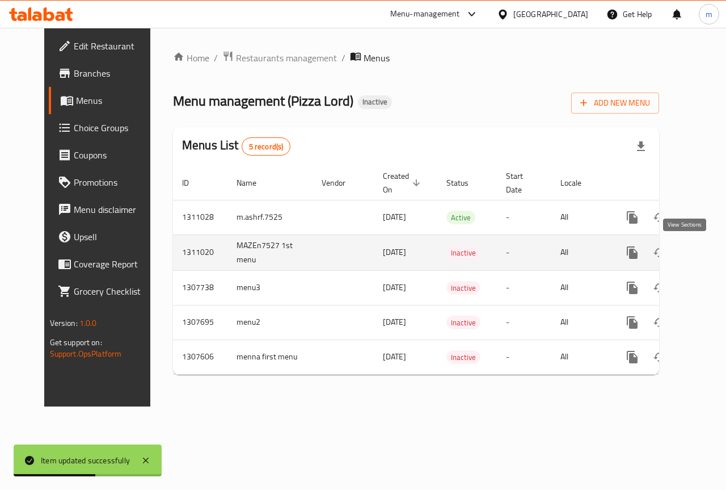
click at [709, 254] on icon "enhanced table" at bounding box center [714, 252] width 10 height 10
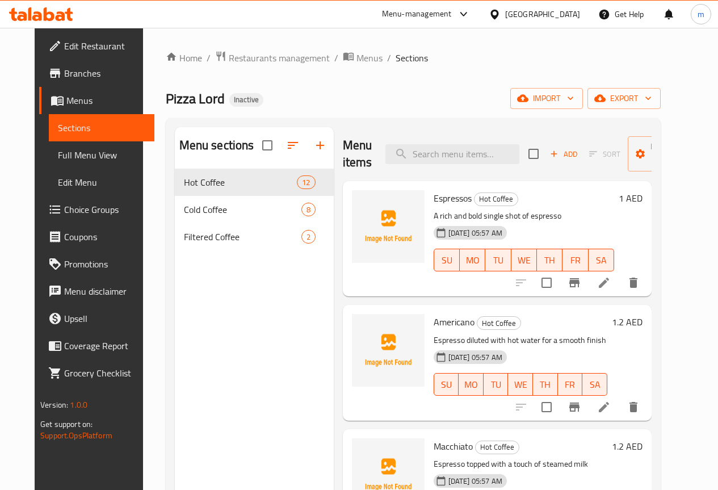
click at [186, 255] on nav "Hot Coffee 12 Cold Coffee 8 Filtered Coffee 2" at bounding box center [254, 209] width 159 height 91
click at [66, 153] on span "Full Menu View" at bounding box center [101, 155] width 87 height 14
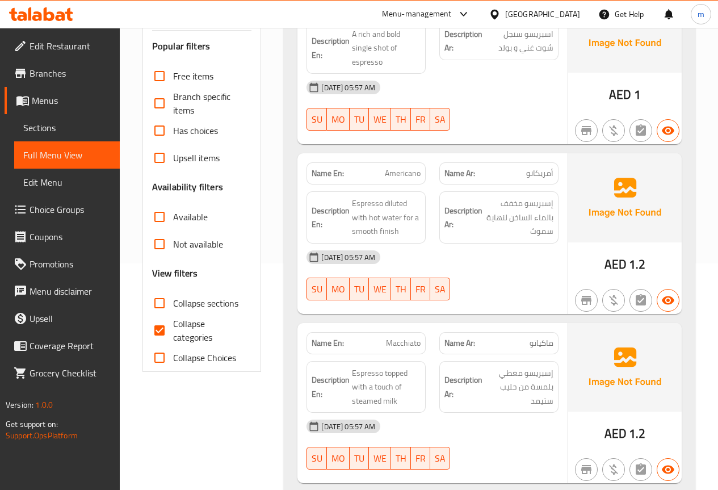
scroll to position [227, 0]
click at [185, 329] on span "Collapse categories" at bounding box center [208, 329] width 70 height 27
click at [173, 329] on input "Collapse categories" at bounding box center [159, 329] width 27 height 27
checkbox input "false"
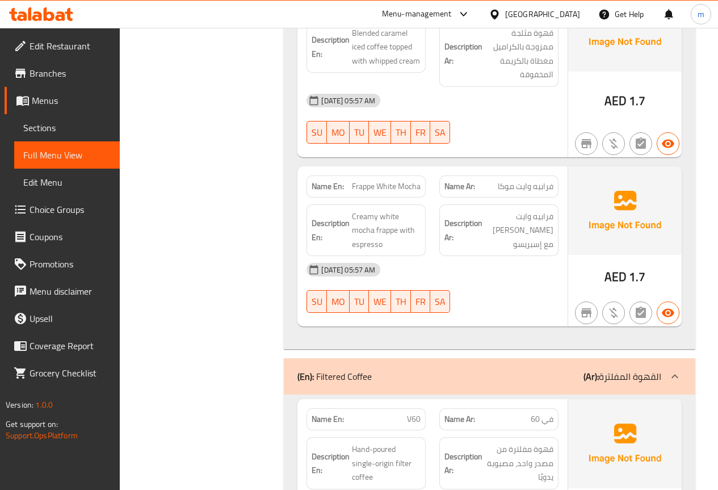
scroll to position [3357, 0]
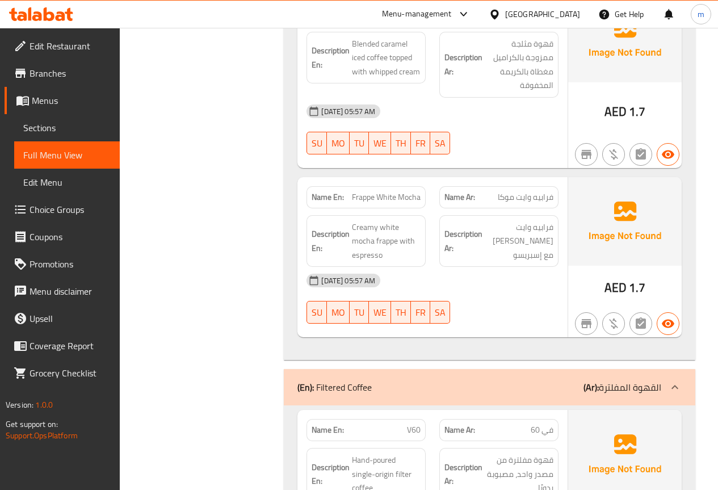
click at [69, 79] on span "Branches" at bounding box center [70, 73] width 81 height 14
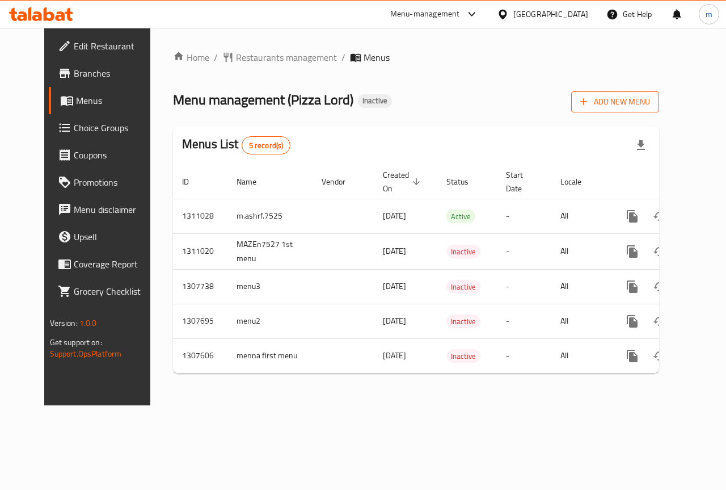
click at [650, 105] on span "Add New Menu" at bounding box center [616, 102] width 70 height 14
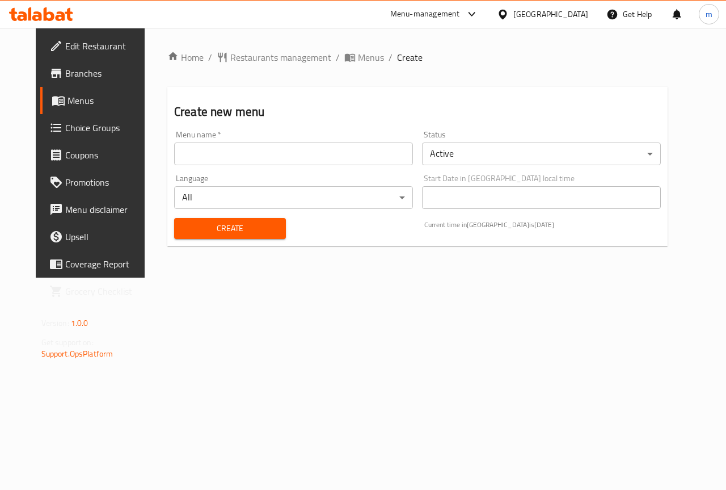
click at [270, 162] on input "text" at bounding box center [293, 153] width 239 height 23
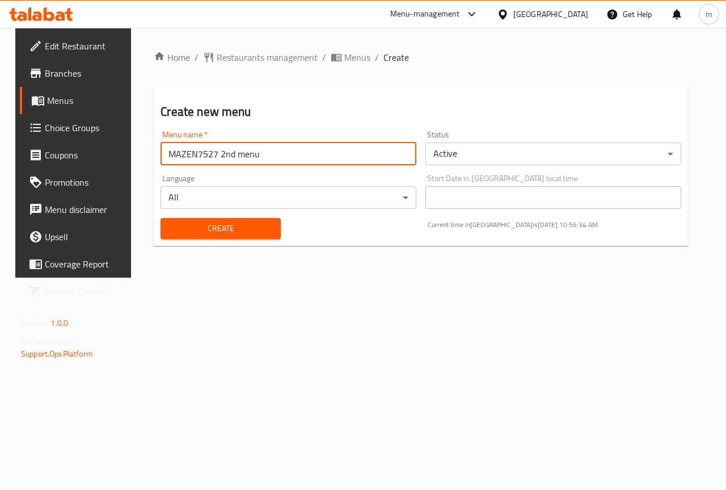
type input "MAZEN7527 2nd menu"
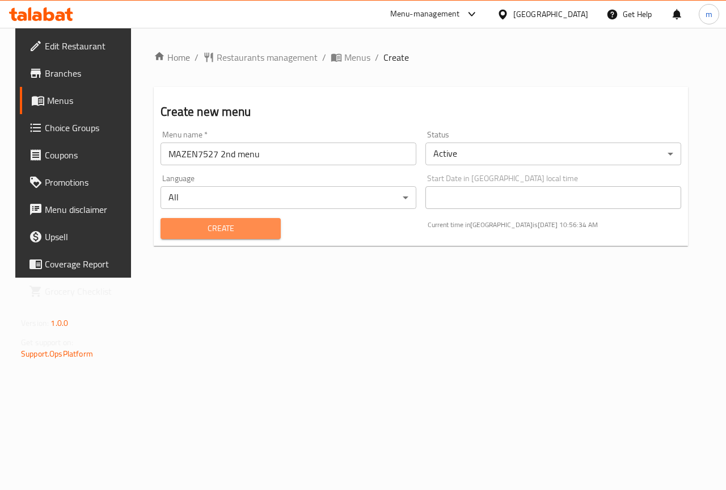
click at [266, 236] on button "Create" at bounding box center [221, 228] width 120 height 21
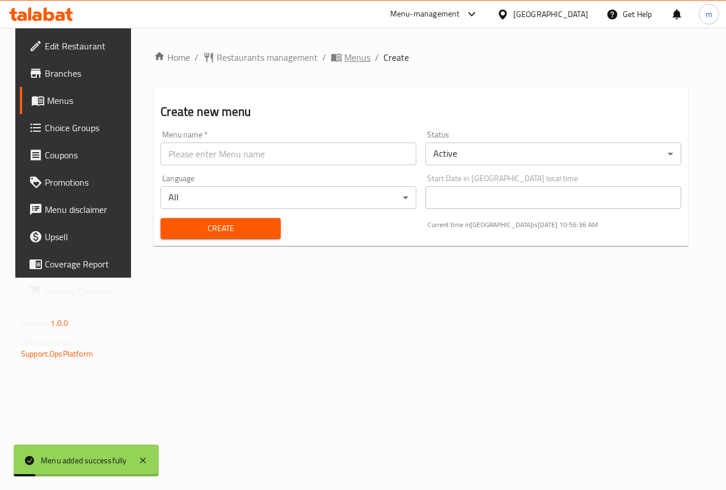
click at [344, 58] on span "Menus" at bounding box center [357, 58] width 26 height 14
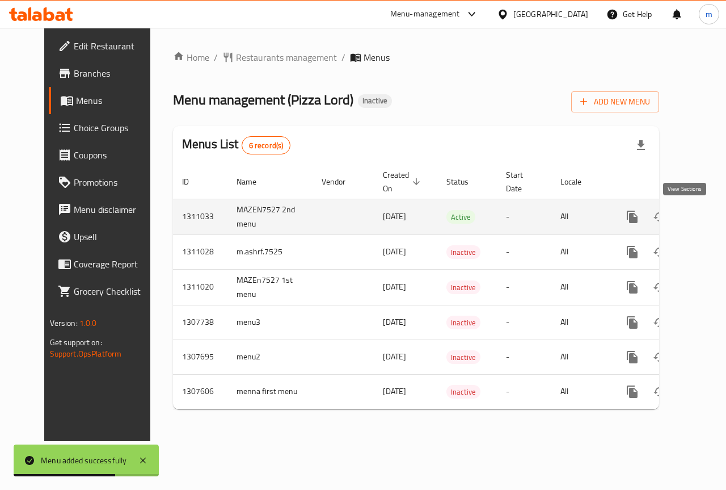
click at [708, 216] on icon "enhanced table" at bounding box center [715, 217] width 14 height 14
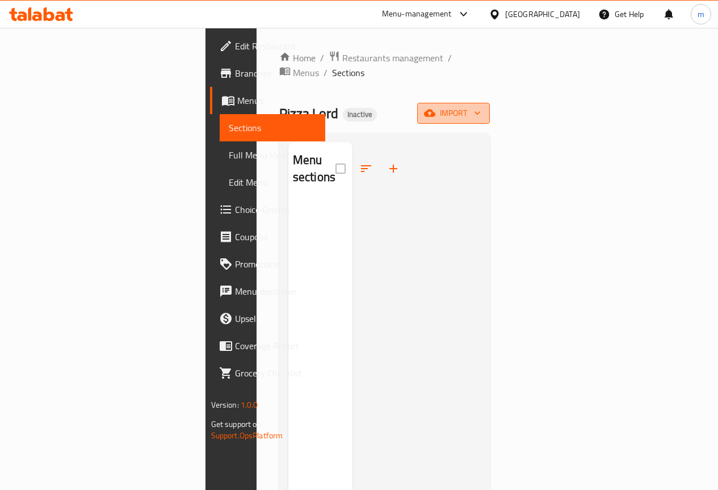
click at [435, 110] on icon "button" at bounding box center [429, 113] width 11 height 7
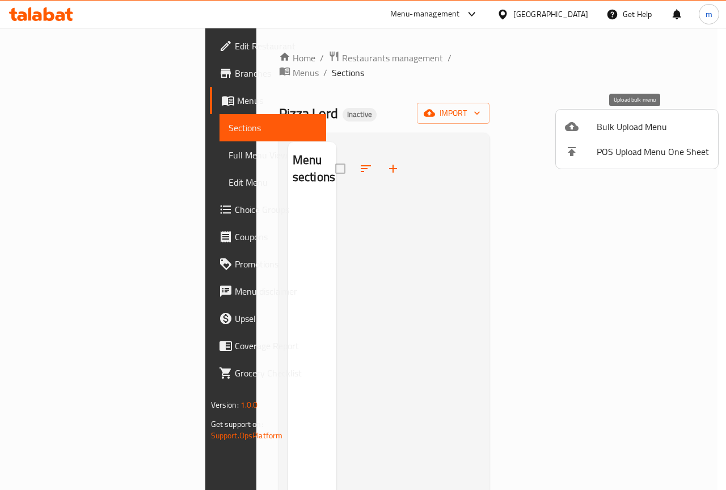
click at [649, 130] on span "Bulk Upload Menu" at bounding box center [653, 127] width 112 height 14
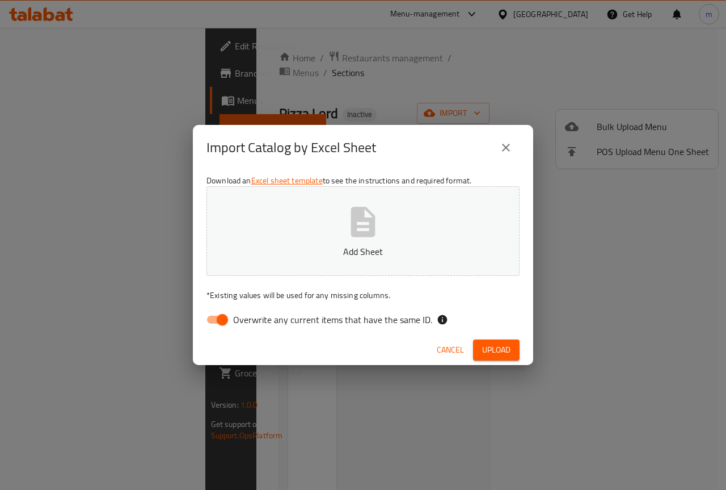
click at [229, 315] on input "Overwrite any current items that have the same ID." at bounding box center [222, 320] width 65 height 22
checkbox input "false"
click at [500, 341] on button "Upload" at bounding box center [496, 349] width 47 height 21
click at [495, 346] on span "Upload" at bounding box center [496, 350] width 28 height 14
drag, startPoint x: 500, startPoint y: 344, endPoint x: 662, endPoint y: 82, distance: 308.5
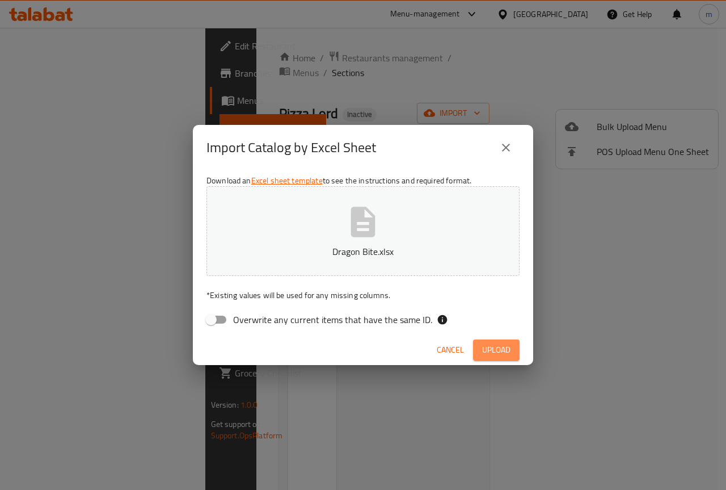
click at [501, 344] on span "Upload" at bounding box center [496, 350] width 28 height 14
click at [506, 352] on span "Upload" at bounding box center [496, 350] width 28 height 14
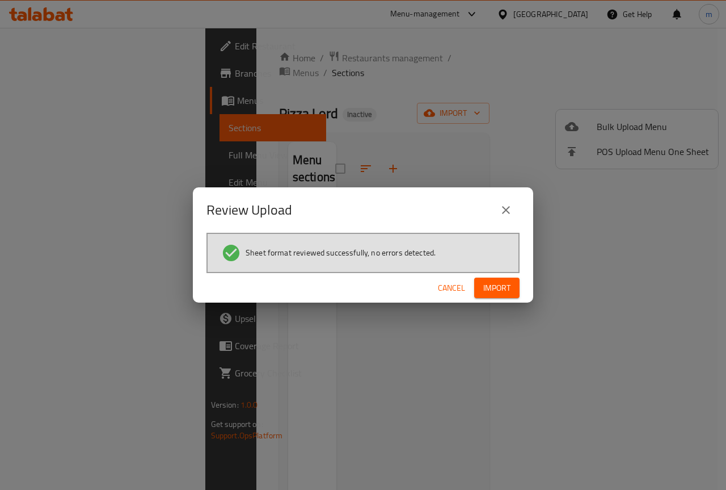
click at [516, 293] on button "Import" at bounding box center [496, 287] width 45 height 21
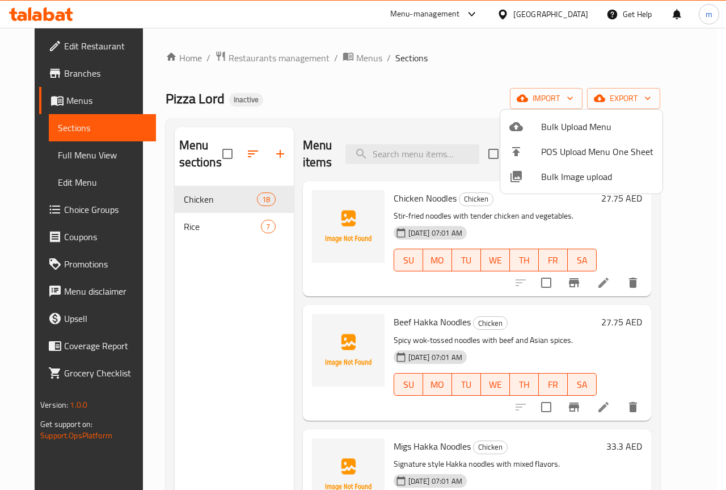
click at [703, 191] on div at bounding box center [363, 245] width 726 height 490
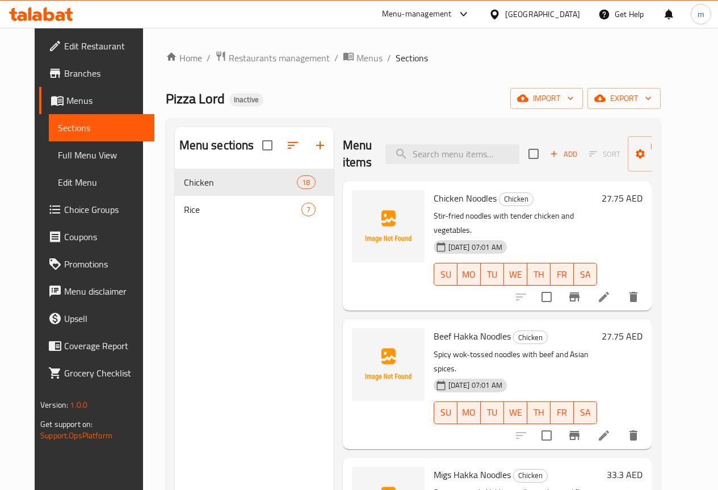
click at [200, 295] on div "Menu sections Chicken 18 Rice 7" at bounding box center [254, 372] width 159 height 490
click at [316, 149] on icon "button" at bounding box center [320, 145] width 8 height 8
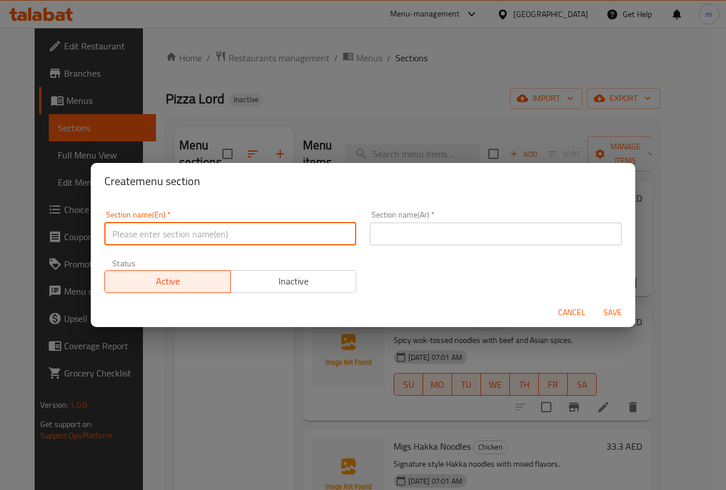
click at [214, 243] on input "text" at bounding box center [230, 233] width 252 height 23
type input "NOODLES"
click at [459, 229] on input "text" at bounding box center [496, 233] width 252 height 23
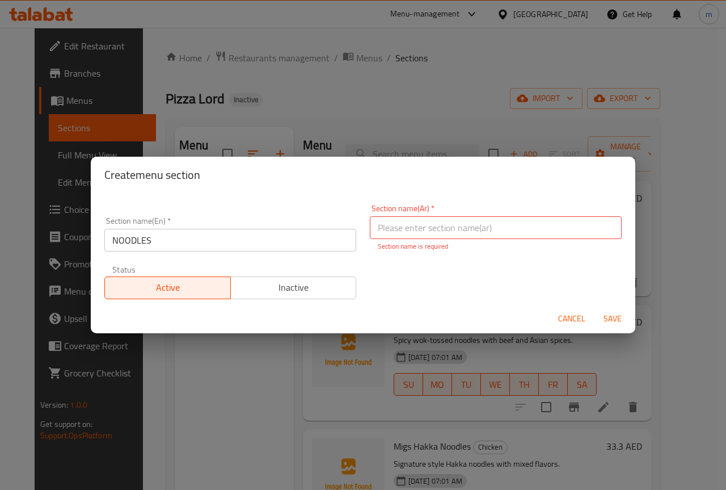
click at [451, 233] on input "text" at bounding box center [496, 227] width 252 height 23
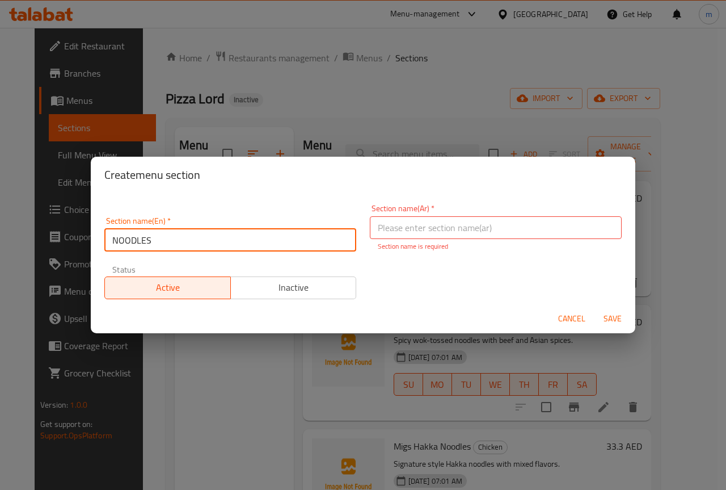
drag, startPoint x: 169, startPoint y: 237, endPoint x: 86, endPoint y: 240, distance: 82.3
click at [86, 240] on div "Create menu section Section name(En)   * NOODLES Section name(En) * Section nam…" at bounding box center [363, 245] width 726 height 490
click at [405, 228] on input "text" at bounding box center [496, 227] width 252 height 23
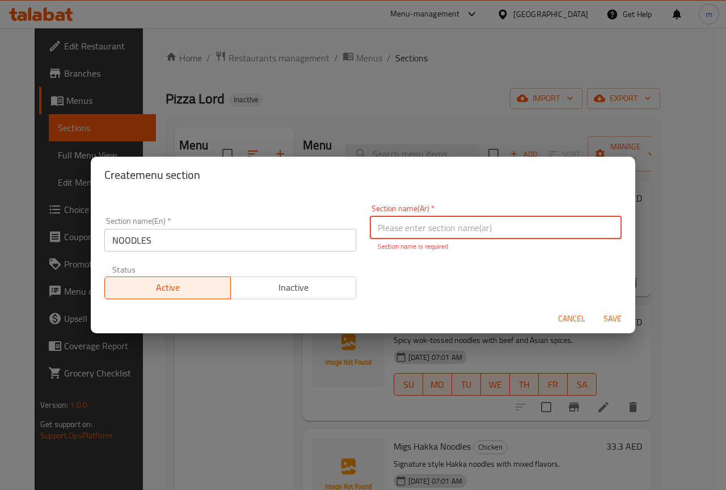
click at [405, 228] on input "text" at bounding box center [496, 227] width 252 height 23
paste input "نودلز"
click at [597, 232] on input "نودلز" at bounding box center [496, 227] width 252 height 23
click at [588, 226] on input "نودلز" at bounding box center [496, 227] width 252 height 23
type input "نودلز"
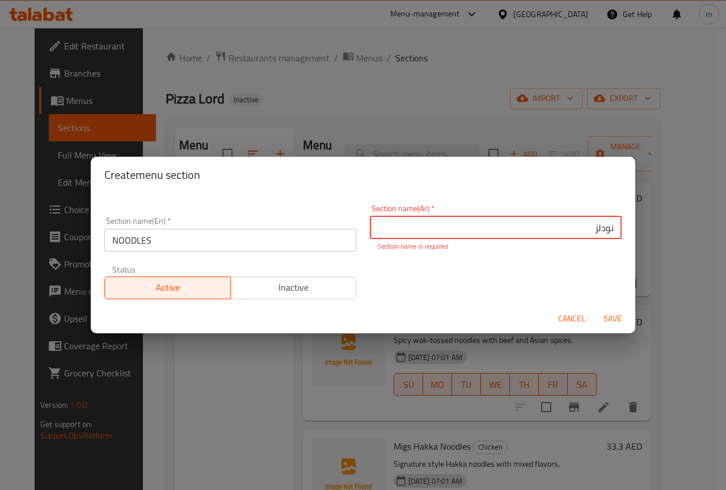
click at [615, 326] on div "Cancel Save" at bounding box center [363, 319] width 545 height 30
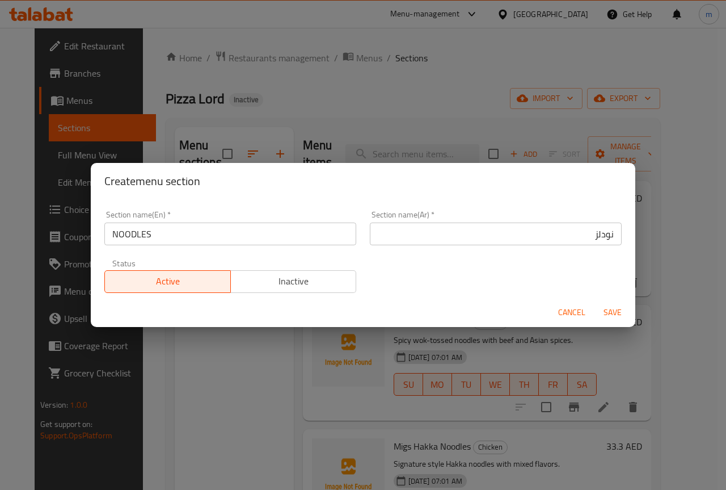
click at [608, 312] on span "Save" at bounding box center [612, 312] width 27 height 14
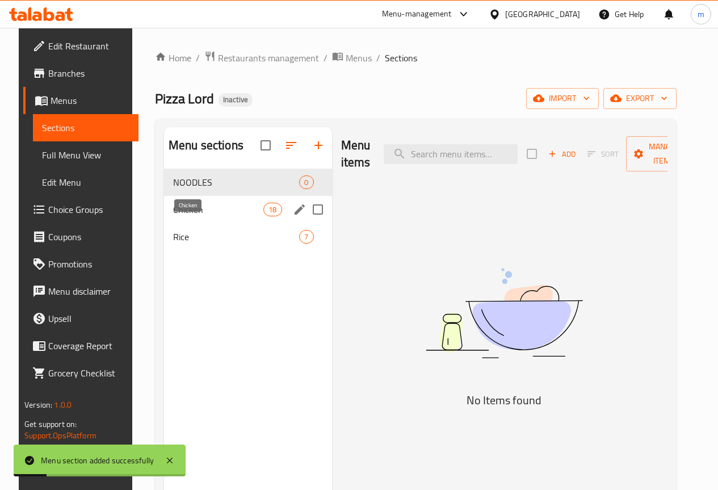
click at [186, 216] on span "Chicken" at bounding box center [218, 210] width 90 height 14
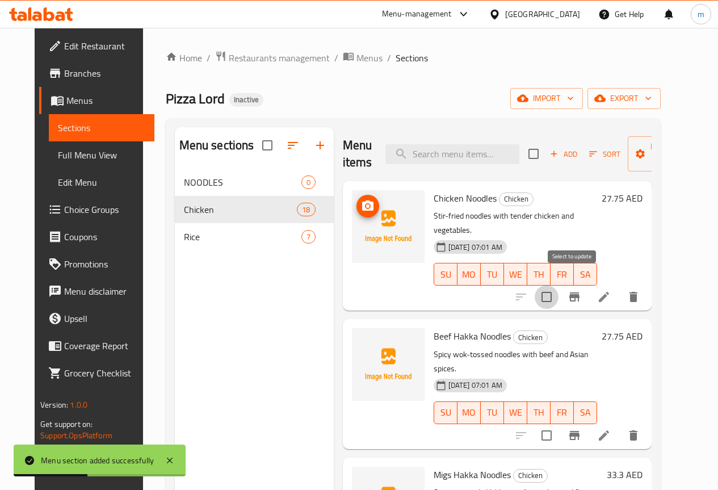
click at [558, 285] on input "checkbox" at bounding box center [547, 297] width 24 height 24
checkbox input "true"
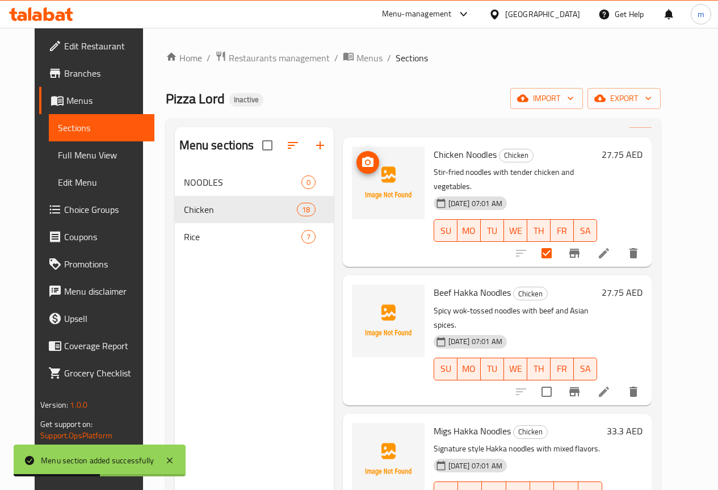
scroll to position [57, 0]
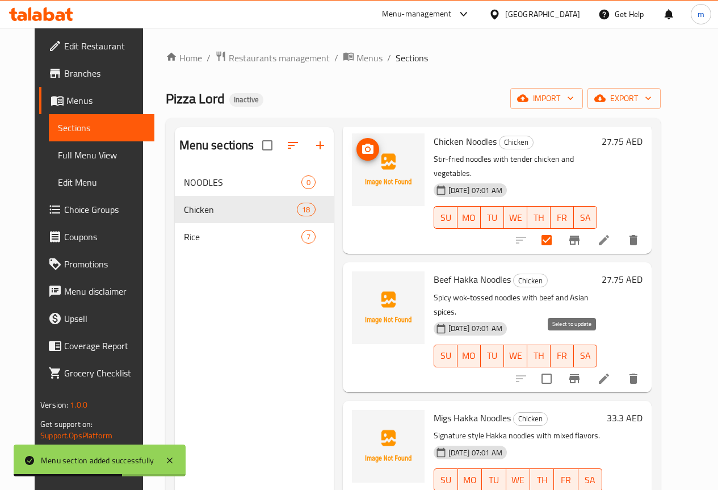
click at [558, 367] on input "checkbox" at bounding box center [547, 379] width 24 height 24
checkbox input "true"
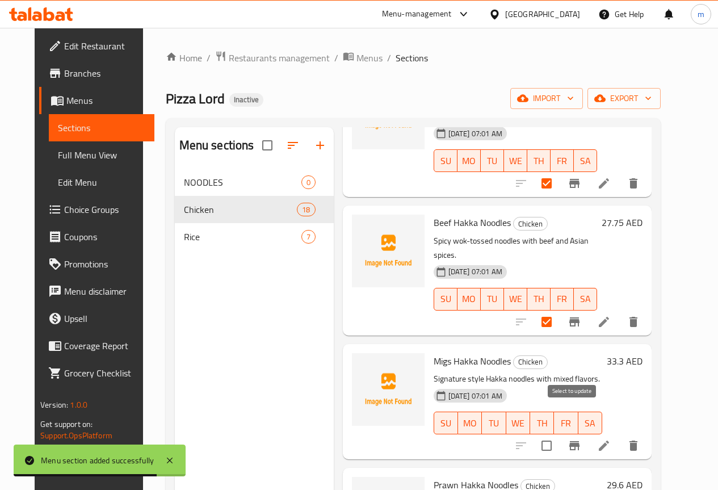
click at [558, 434] on input "checkbox" at bounding box center [547, 446] width 24 height 24
checkbox input "true"
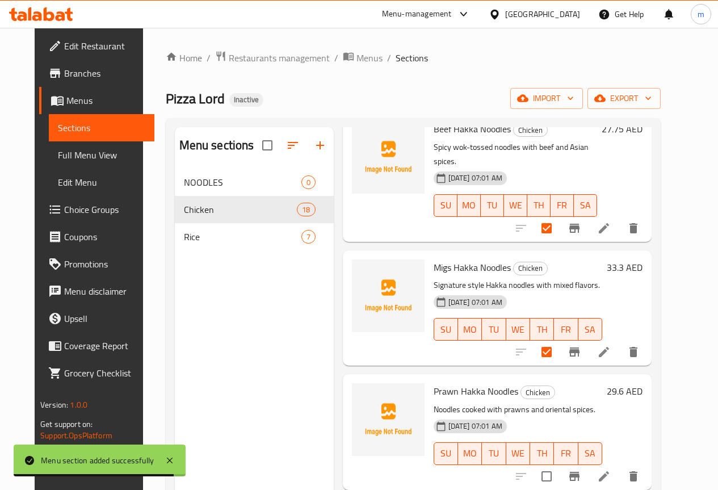
scroll to position [227, 0]
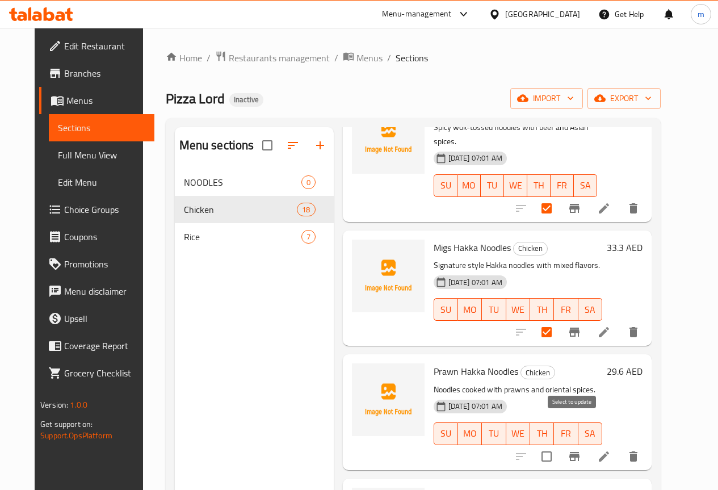
click at [558, 444] on input "checkbox" at bounding box center [547, 456] width 24 height 24
checkbox input "true"
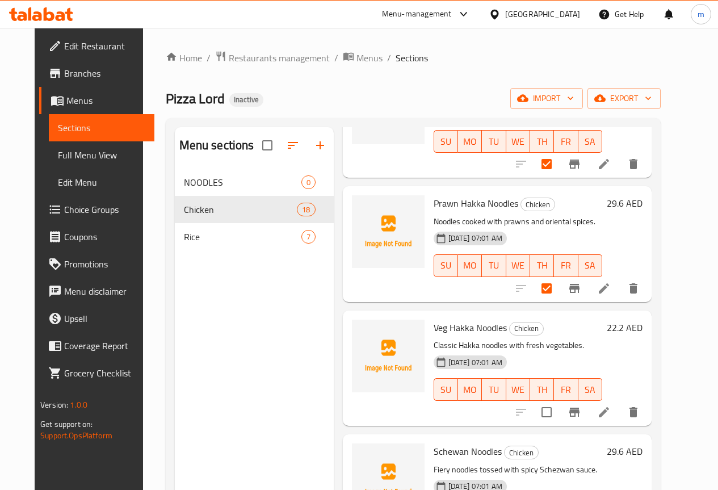
scroll to position [397, 0]
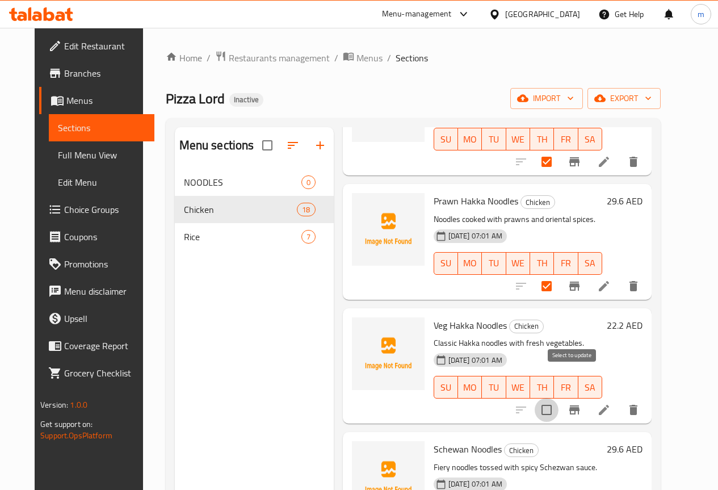
click at [558, 398] on input "checkbox" at bounding box center [547, 410] width 24 height 24
checkbox input "true"
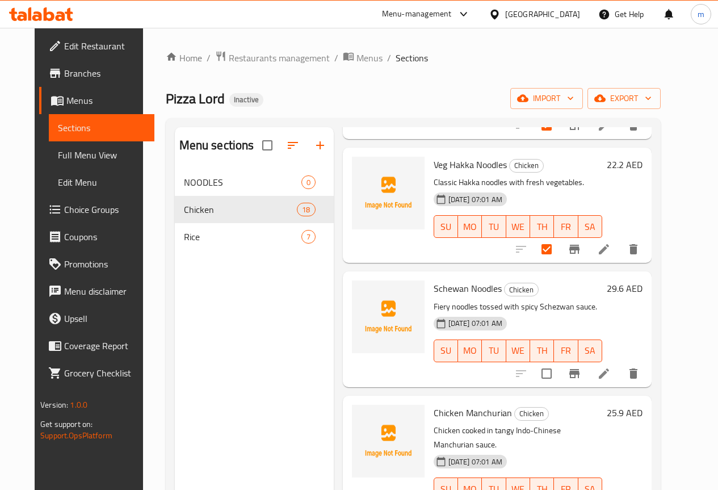
scroll to position [567, 0]
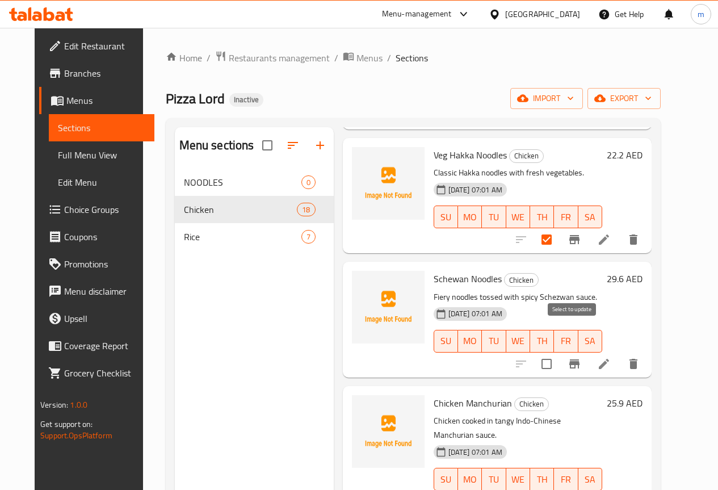
click at [558, 352] on input "checkbox" at bounding box center [547, 364] width 24 height 24
checkbox input "true"
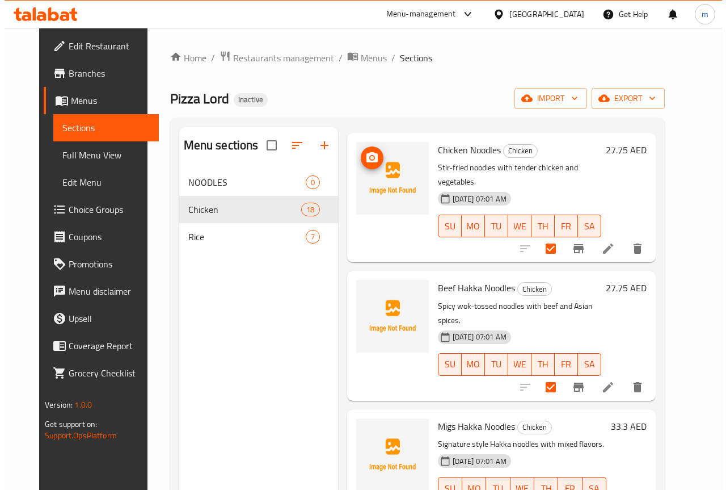
scroll to position [0, 0]
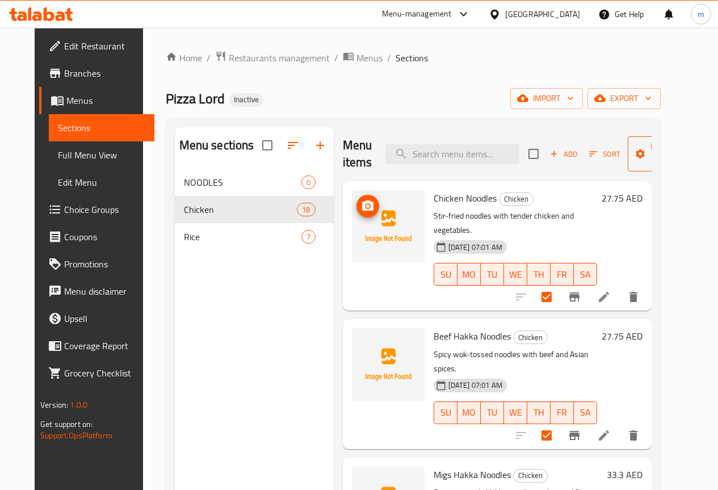
click at [642, 150] on span "Manage items" at bounding box center [666, 154] width 58 height 28
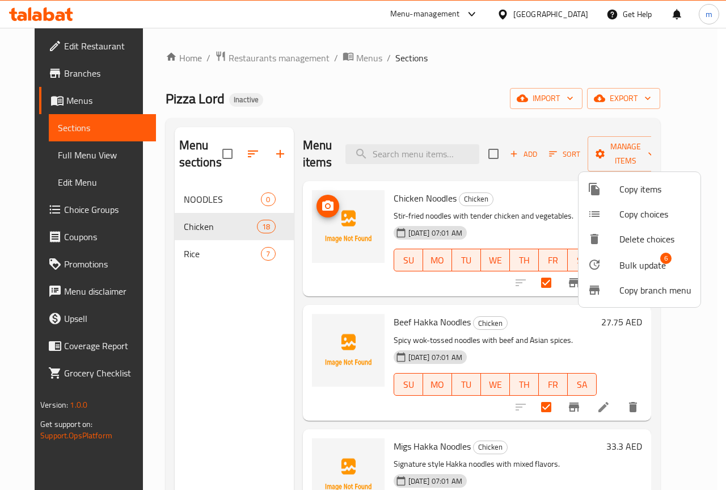
click at [655, 266] on span "Bulk update" at bounding box center [643, 265] width 47 height 14
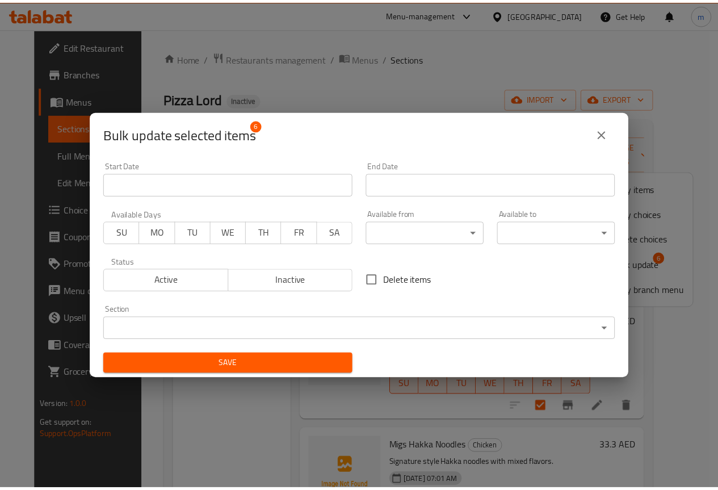
scroll to position [2, 0]
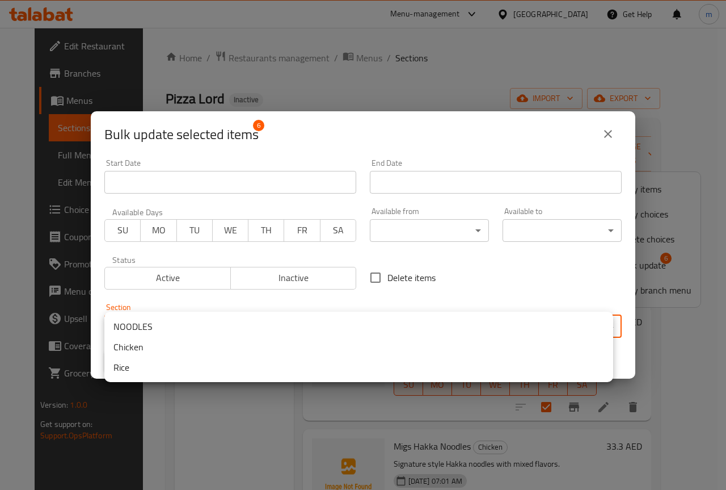
click at [473, 325] on body "​ Menu-management [GEOGRAPHIC_DATA] Get Help m Edit Restaurant Branches Menus S…" at bounding box center [363, 259] width 726 height 462
click at [163, 329] on li "NOODLES" at bounding box center [358, 326] width 509 height 20
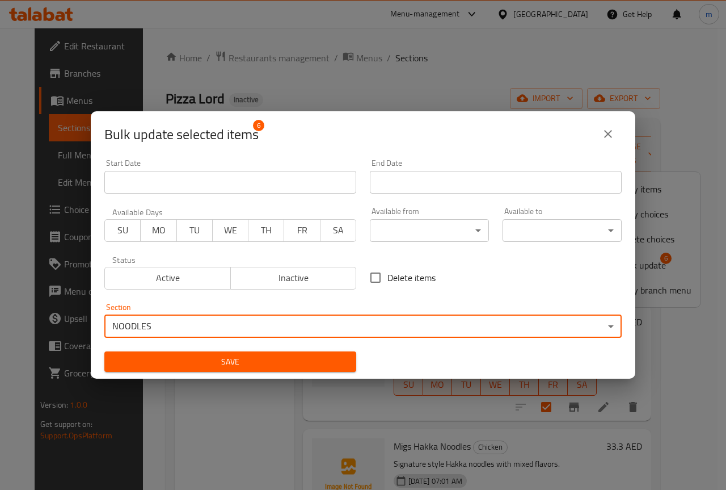
click at [307, 366] on span "Save" at bounding box center [230, 362] width 234 height 14
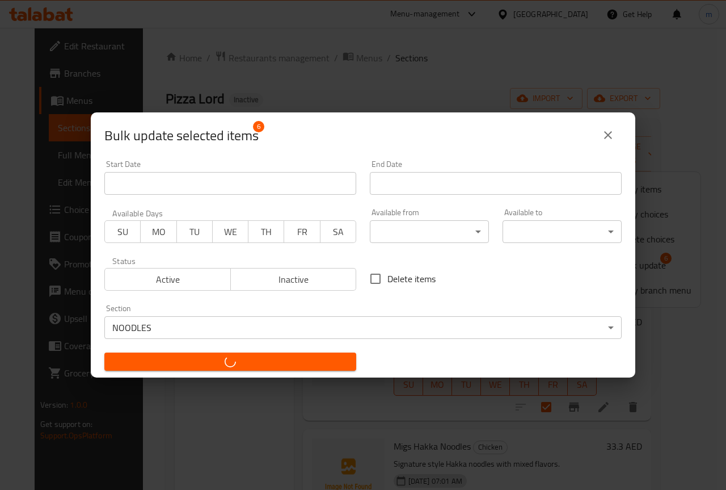
checkbox input "false"
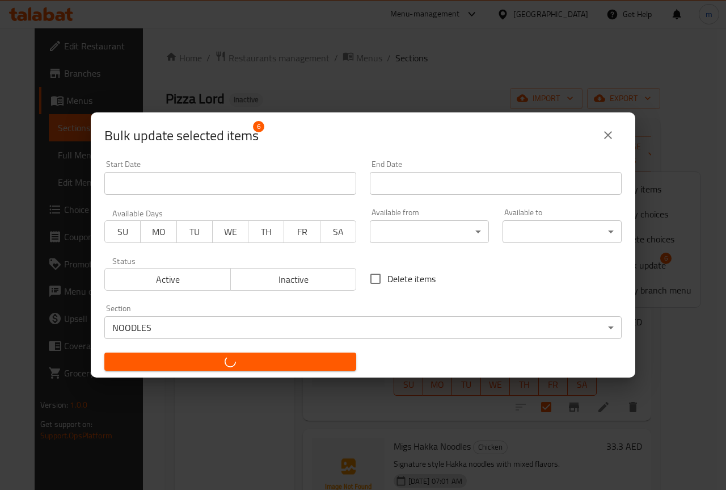
checkbox input "false"
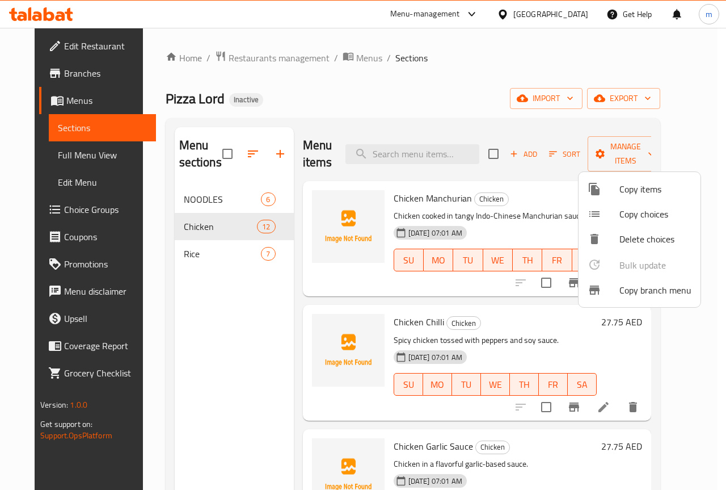
click at [207, 199] on div at bounding box center [363, 245] width 726 height 490
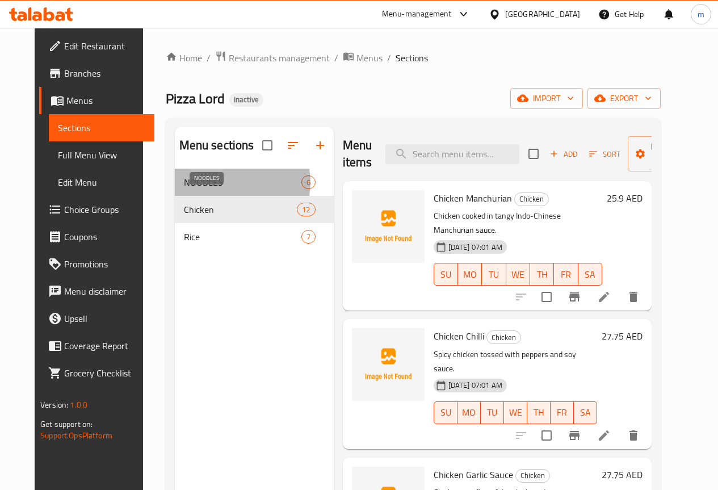
click at [206, 189] on span "NOODLES" at bounding box center [242, 182] width 117 height 14
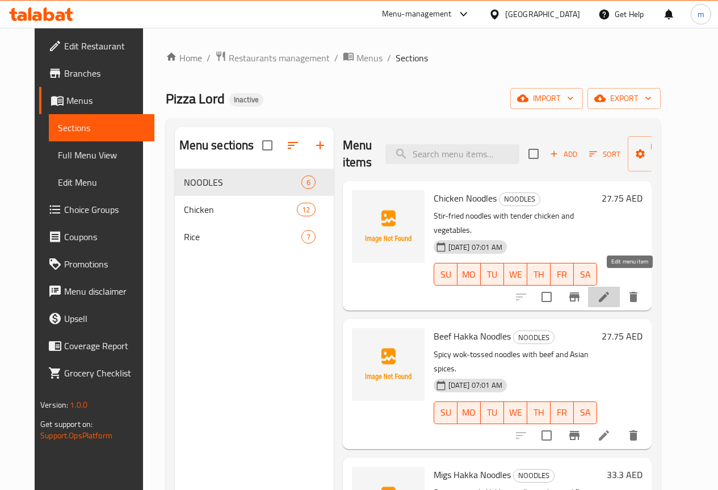
click at [611, 290] on icon at bounding box center [604, 297] width 14 height 14
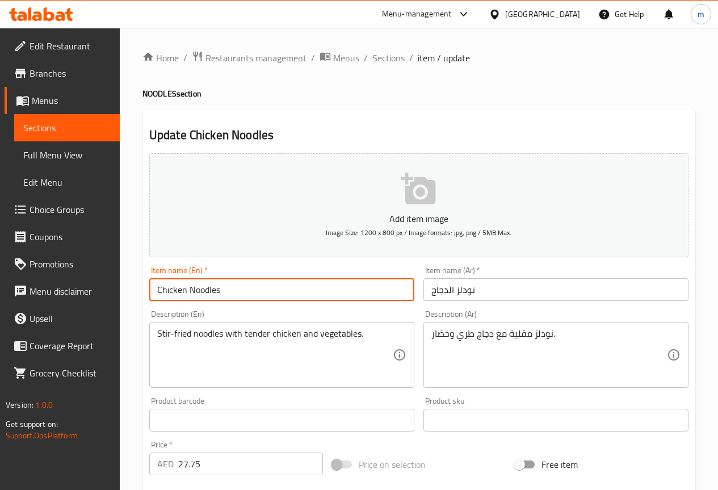
drag, startPoint x: 234, startPoint y: 296, endPoint x: 151, endPoint y: 296, distance: 82.8
click at [116, 299] on div "Edit Restaurant Branches Menus Sections Full Menu View Edit Menu Choice Groups …" at bounding box center [359, 410] width 718 height 765
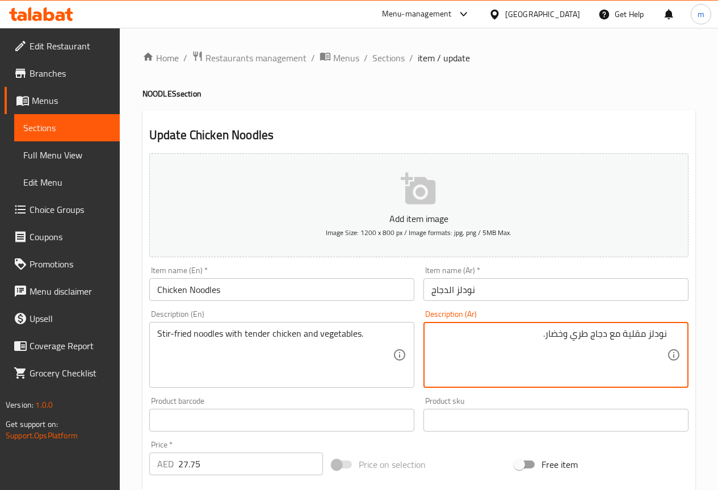
drag, startPoint x: 570, startPoint y: 333, endPoint x: 588, endPoint y: 342, distance: 20.3
click at [588, 342] on textarea "نودلز مقلية مع دجاج طري وخضار." at bounding box center [548, 355] width 235 height 54
click at [584, 335] on textarea "نودلز مقلية مع دجاج تندر وخضار." at bounding box center [548, 355] width 235 height 54
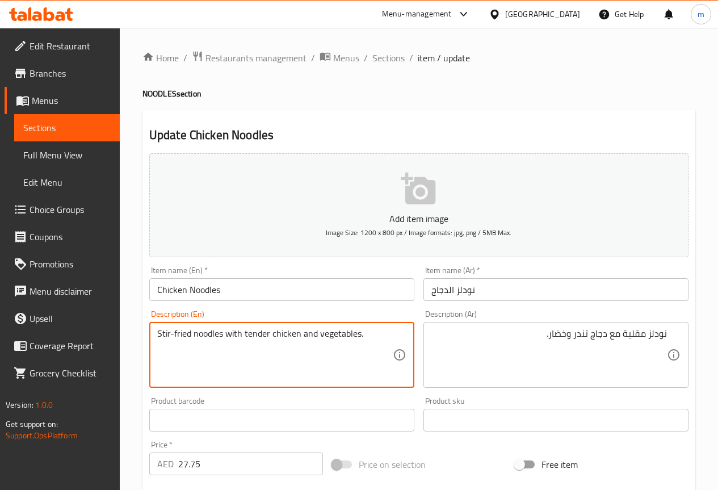
drag, startPoint x: 270, startPoint y: 331, endPoint x: 244, endPoint y: 338, distance: 27.1
click at [244, 338] on textarea "Stir-fried noodles with tender chicken and vegetables." at bounding box center [274, 355] width 235 height 54
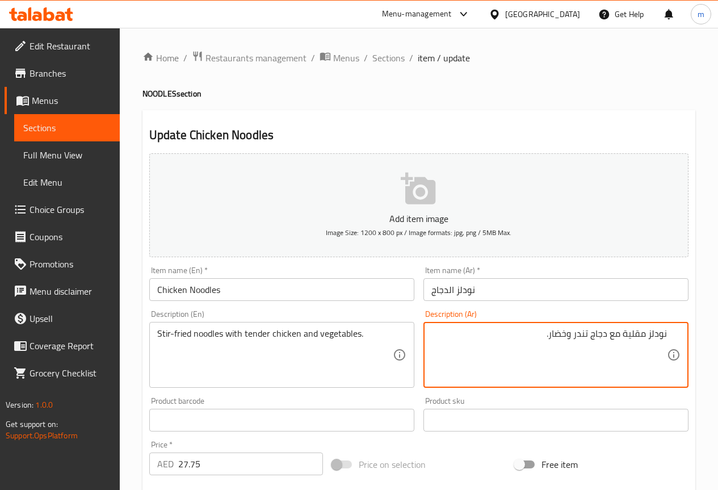
click at [543, 340] on textarea "نودلز مقلية مع دجاج تندر وخضار." at bounding box center [548, 355] width 235 height 54
drag, startPoint x: 575, startPoint y: 336, endPoint x: 590, endPoint y: 339, distance: 14.5
click at [590, 339] on textarea "نودلز مقلية مع دجاج تندر وخضار." at bounding box center [548, 355] width 235 height 54
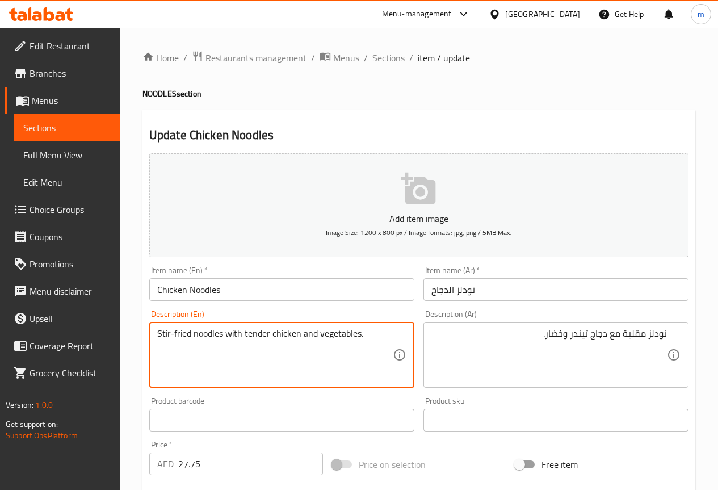
drag, startPoint x: 157, startPoint y: 334, endPoint x: 191, endPoint y: 337, distance: 34.8
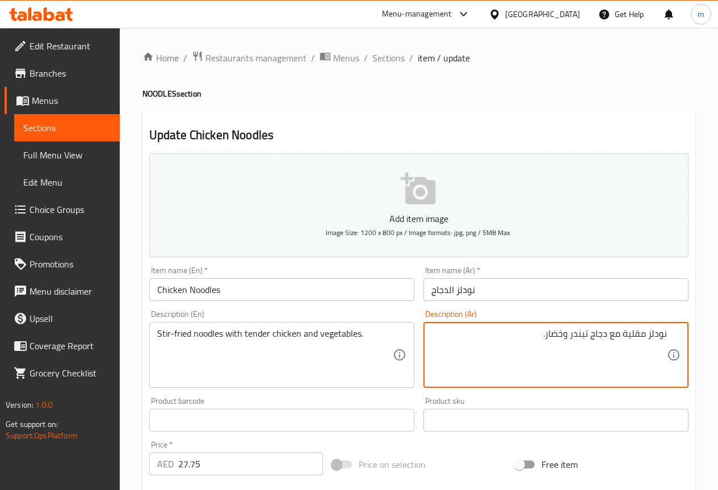
drag, startPoint x: 622, startPoint y: 334, endPoint x: 646, endPoint y: 330, distance: 24.2
click at [646, 330] on textarea "نودلز مقلية مع دجاج تيندر وخضار." at bounding box center [548, 355] width 235 height 54
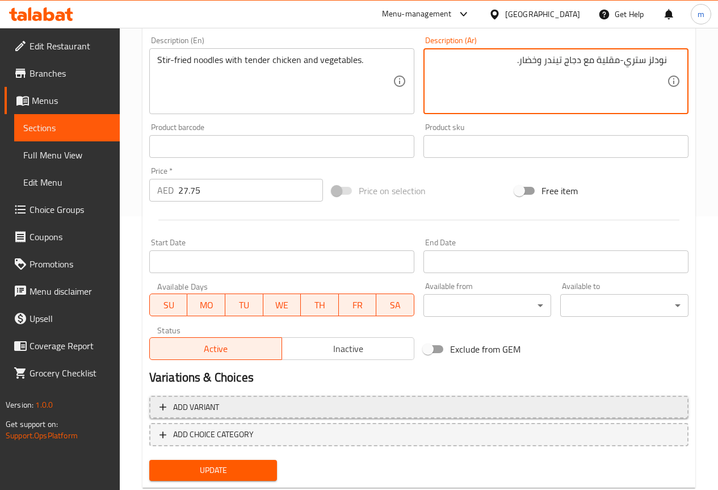
scroll to position [284, 0]
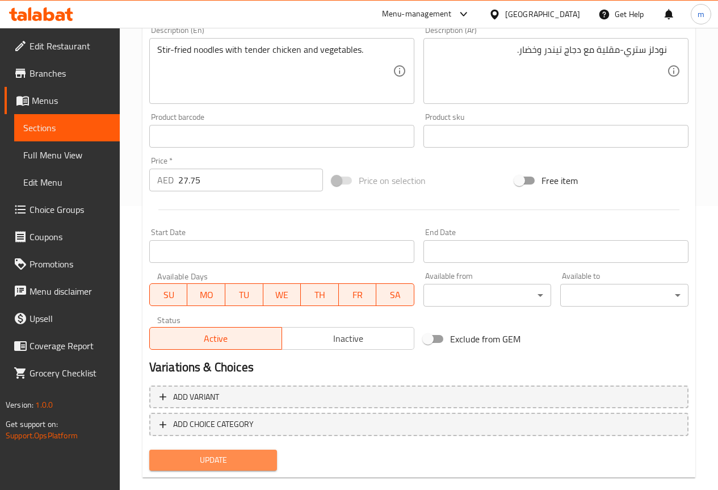
click at [255, 458] on span "Update" at bounding box center [213, 460] width 110 height 14
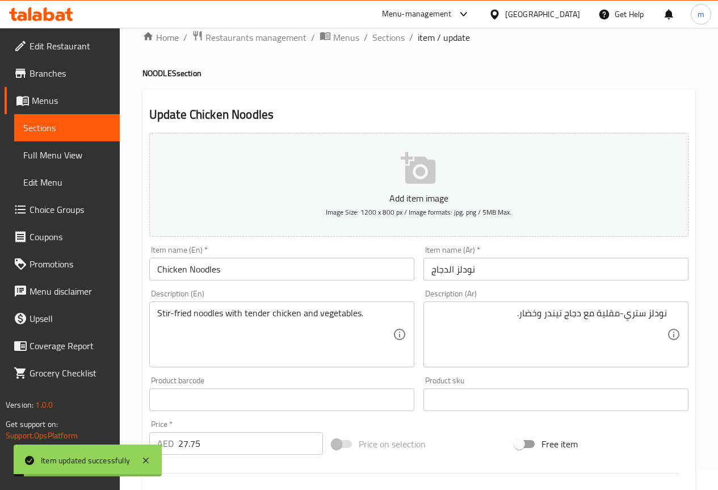
scroll to position [0, 0]
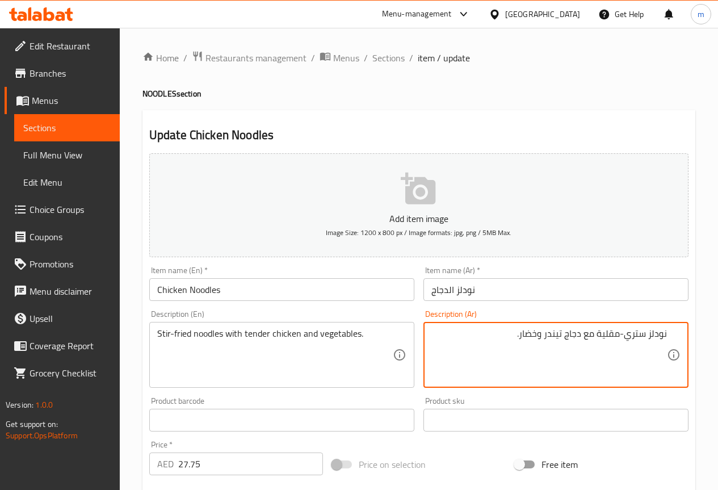
drag, startPoint x: 629, startPoint y: 335, endPoint x: 637, endPoint y: 335, distance: 7.9
click at [627, 331] on textarea "نودلز ستري-مقلية مع دجاج تيندر وخضار." at bounding box center [548, 355] width 235 height 54
drag, startPoint x: 626, startPoint y: 335, endPoint x: 640, endPoint y: 339, distance: 14.7
click at [640, 339] on textarea "نودلز ستري-مقلية مع دجاج تيندر وخضار." at bounding box center [548, 355] width 235 height 54
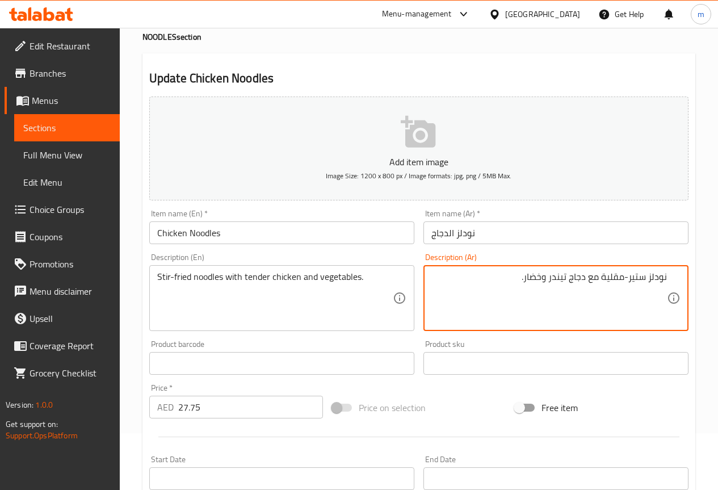
type textarea "نودلز ستير-مقلية مع دجاج تيندر وخضار."
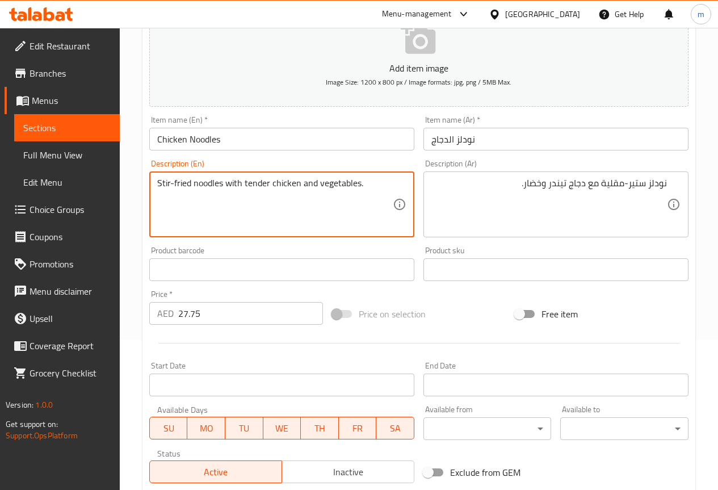
scroll to position [113, 0]
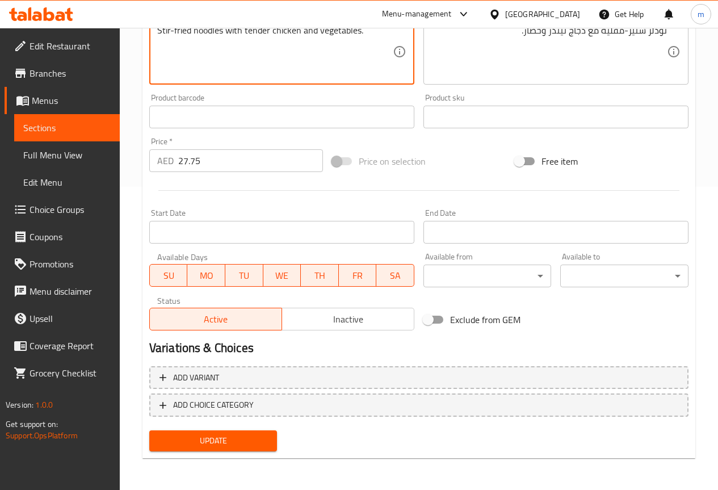
click at [257, 441] on span "Update" at bounding box center [213, 441] width 110 height 14
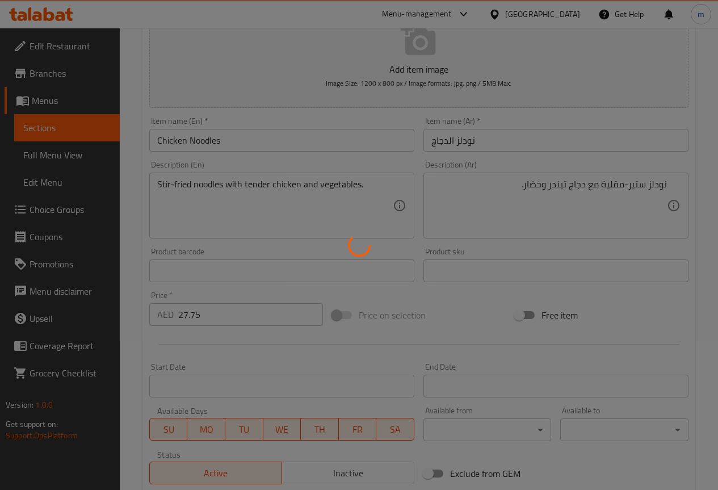
scroll to position [0, 0]
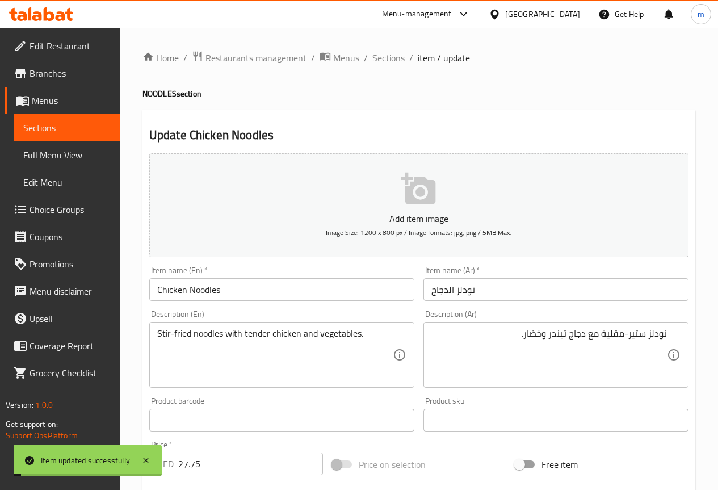
click at [379, 55] on span "Sections" at bounding box center [388, 58] width 32 height 14
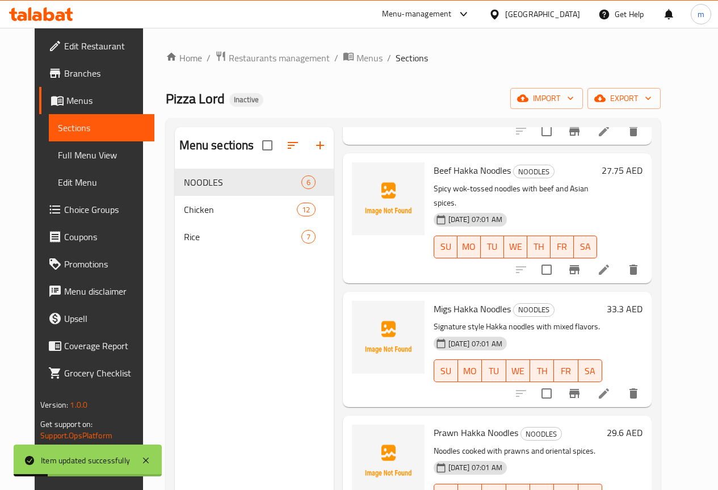
scroll to position [170, 0]
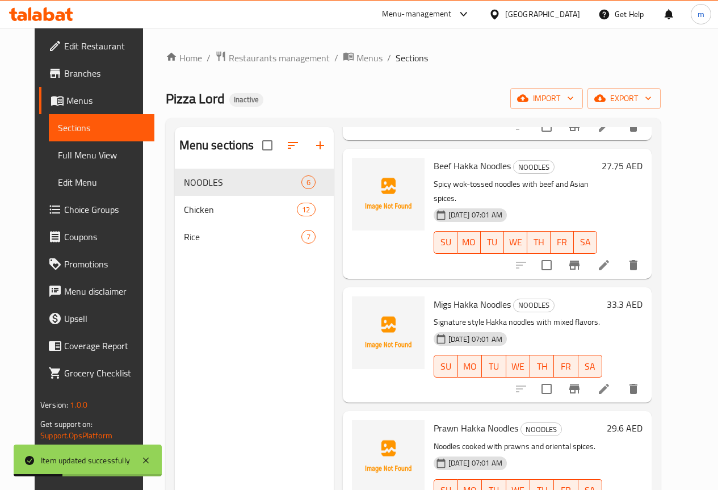
click at [611, 258] on icon at bounding box center [604, 265] width 14 height 14
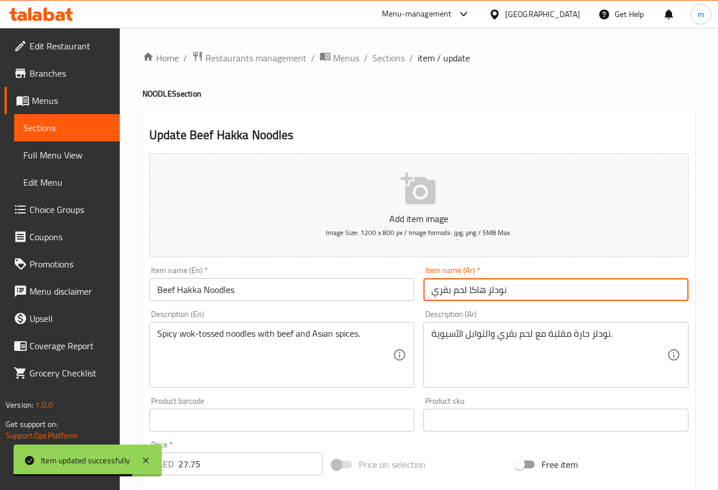
drag, startPoint x: 468, startPoint y: 291, endPoint x: 609, endPoint y: 283, distance: 140.9
click at [609, 283] on input "نودلز هاكا لحم بقري" at bounding box center [555, 289] width 265 height 23
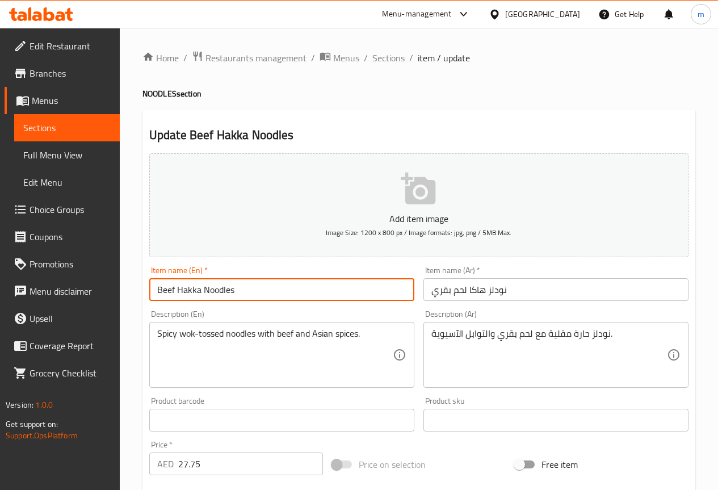
drag, startPoint x: 178, startPoint y: 290, endPoint x: 307, endPoint y: 286, distance: 129.4
click at [307, 286] on input "Beef Hakka Noodles" at bounding box center [281, 289] width 265 height 23
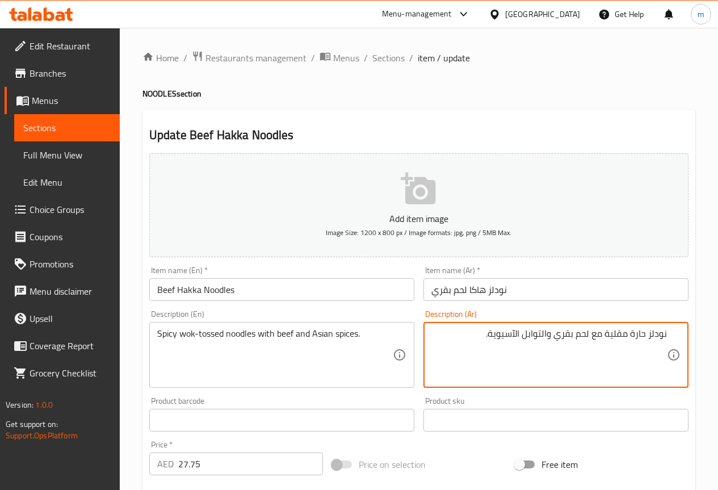
drag, startPoint x: 606, startPoint y: 335, endPoint x: 630, endPoint y: 341, distance: 24.6
click at [630, 341] on textarea "نودلز حارة مقلية مع لحم بقري والتوابل الآسيوية." at bounding box center [548, 355] width 235 height 54
click at [649, 334] on textarea "نودلز حارة مع لحم بقري والتوابل الآسيوية." at bounding box center [548, 355] width 235 height 54
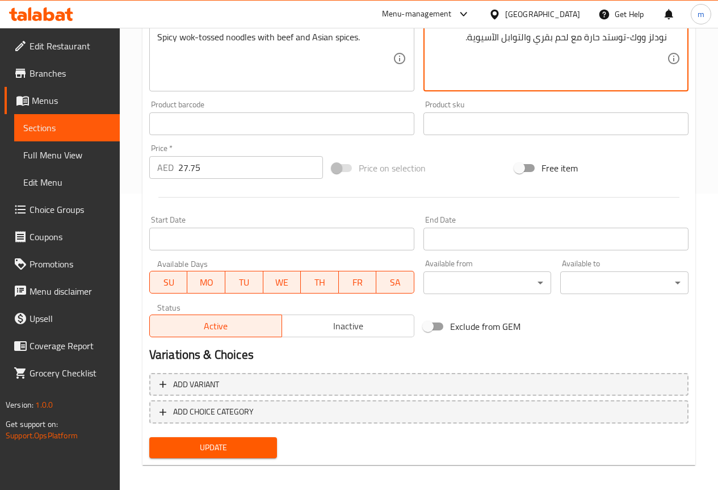
scroll to position [303, 0]
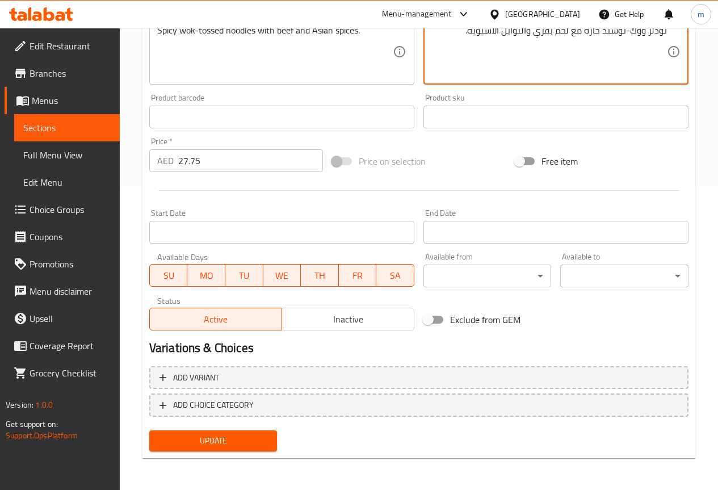
click at [255, 440] on span "Update" at bounding box center [213, 441] width 110 height 14
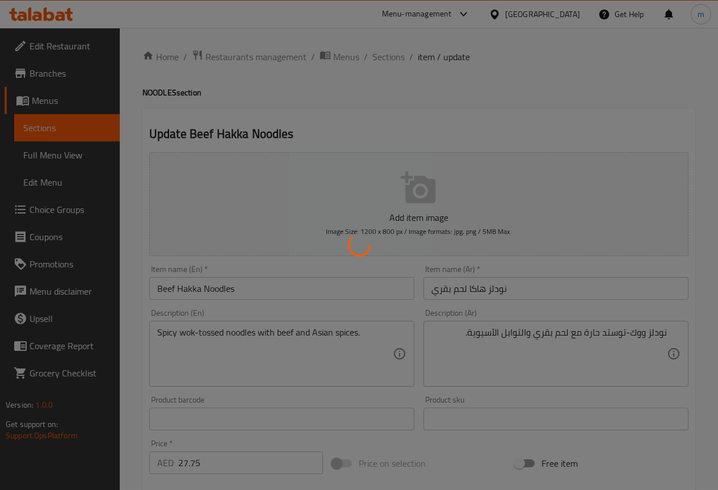
scroll to position [0, 0]
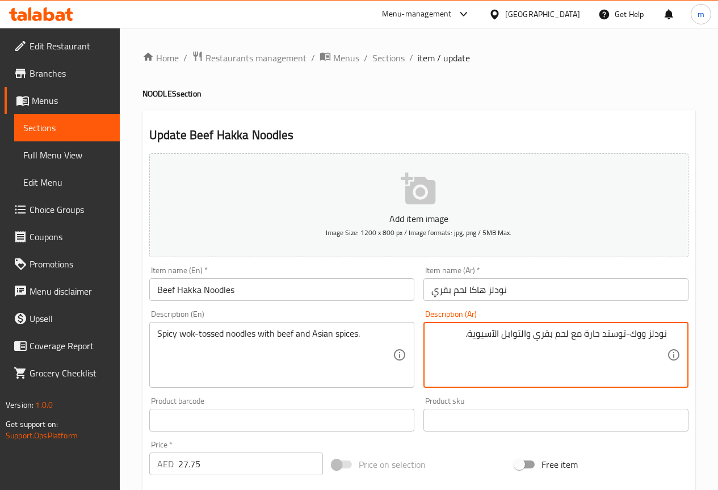
drag, startPoint x: 626, startPoint y: 336, endPoint x: 645, endPoint y: 347, distance: 21.6
click at [648, 333] on textarea "نودلز توسد حارة مع لحم بقري والتوابل الآسيوية." at bounding box center [548, 355] width 235 height 54
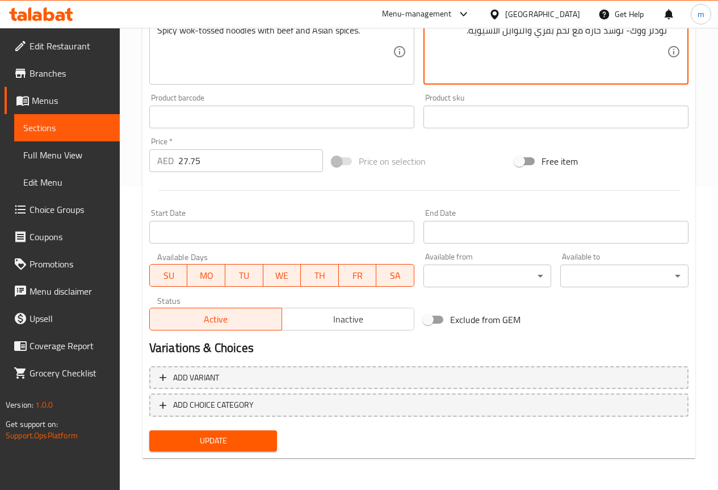
type textarea "نودلز ووك- توسد حارة مع لحم بقري والتوابل الآسيوية."
click at [200, 435] on span "Update" at bounding box center [213, 441] width 110 height 14
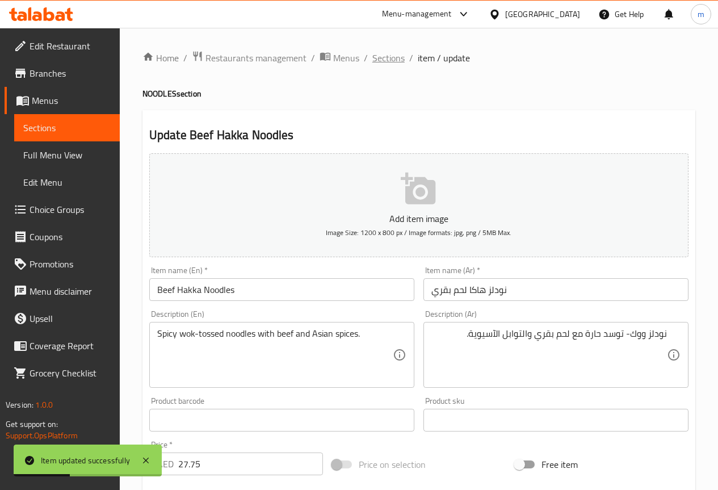
click at [388, 56] on span "Sections" at bounding box center [388, 58] width 32 height 14
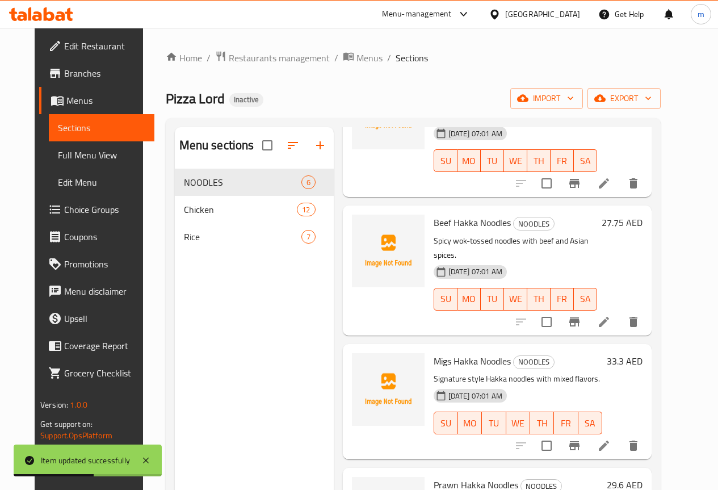
scroll to position [170, 0]
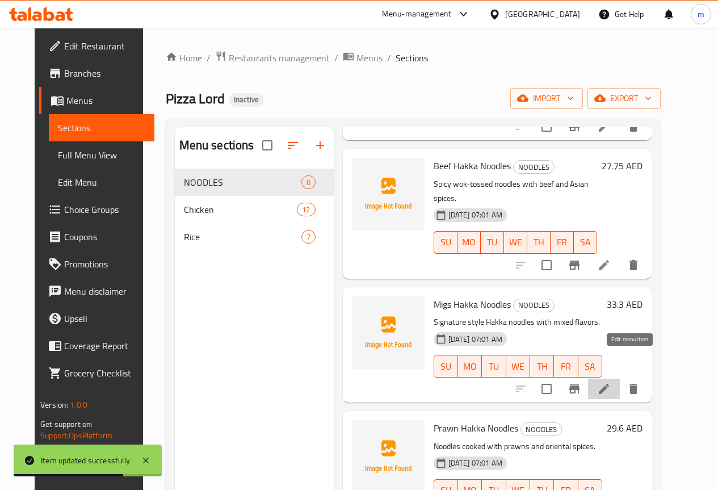
click at [609, 384] on icon at bounding box center [604, 389] width 10 height 10
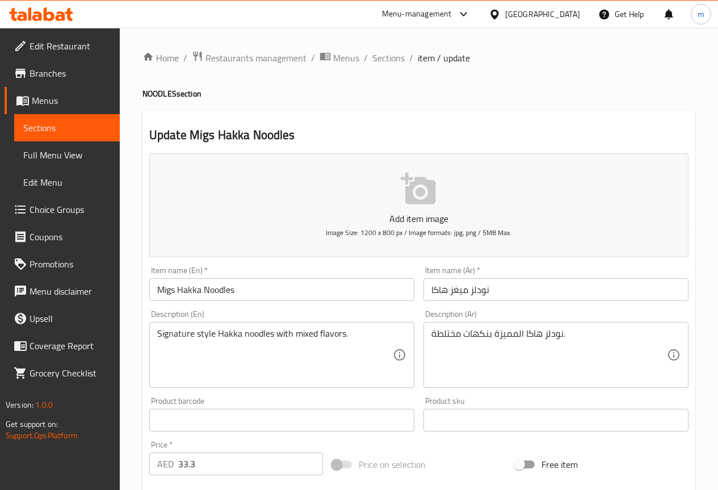
click at [492, 291] on input "نودلز ميغز هاكا" at bounding box center [555, 289] width 265 height 23
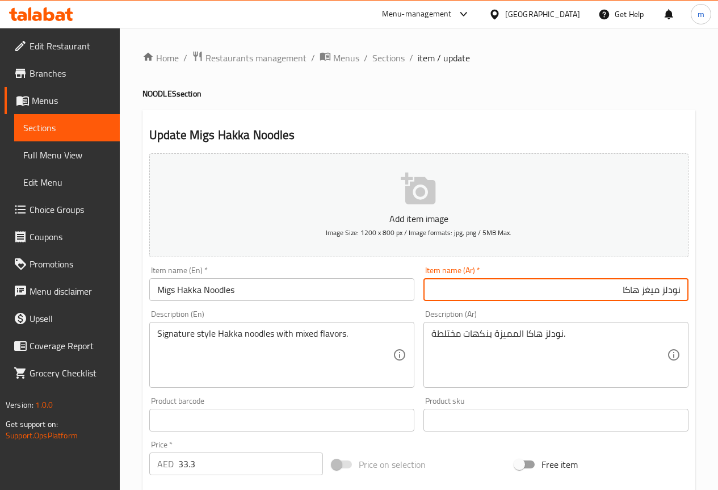
drag, startPoint x: 661, startPoint y: 291, endPoint x: 692, endPoint y: 293, distance: 31.3
click at [691, 293] on div "Item name (Ar)   * نودلز ميغز هاكا Item name (Ar) *" at bounding box center [556, 284] width 274 height 44
click at [661, 289] on input "ميغز نودلز هاكا" at bounding box center [555, 289] width 265 height 23
click at [640, 290] on input "ميغز نودلز هاكا" at bounding box center [555, 289] width 265 height 23
type input "ميغز نودلز هاكا"
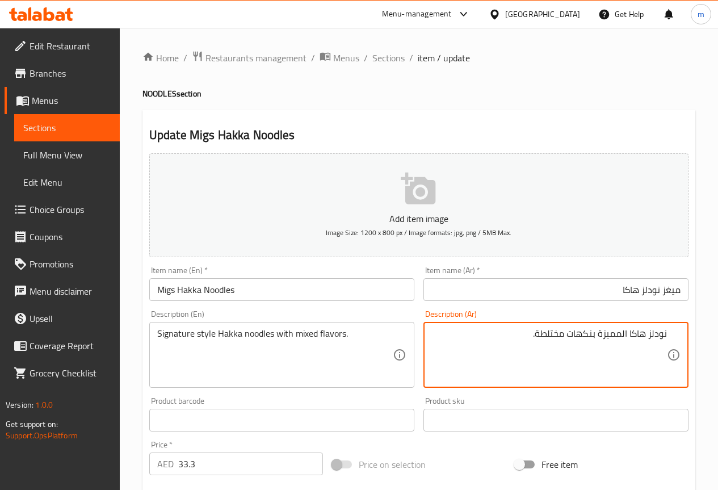
drag, startPoint x: 535, startPoint y: 332, endPoint x: 483, endPoint y: 330, distance: 51.7
click at [483, 330] on textarea "نودلز هاكا المميزة بنكهات مختلطة." at bounding box center [548, 355] width 235 height 54
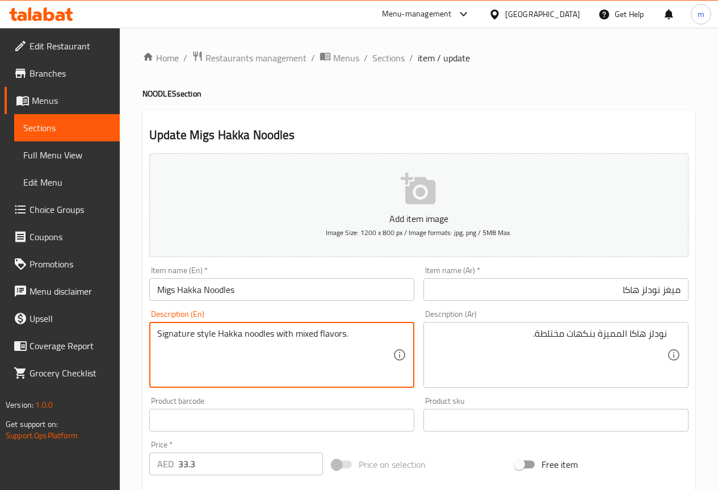
drag, startPoint x: 194, startPoint y: 334, endPoint x: 215, endPoint y: 334, distance: 21.0
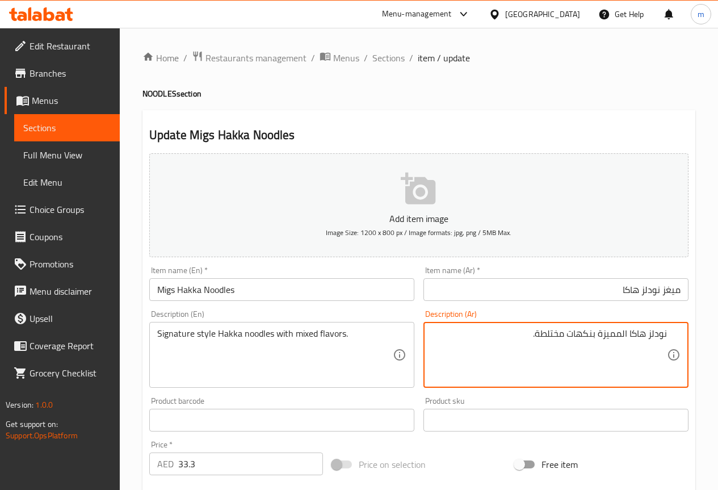
drag, startPoint x: 598, startPoint y: 335, endPoint x: 627, endPoint y: 342, distance: 30.2
click at [630, 331] on textarea "نودلز هاكا سيجنيتشر بنكهات مختلطة." at bounding box center [548, 355] width 235 height 54
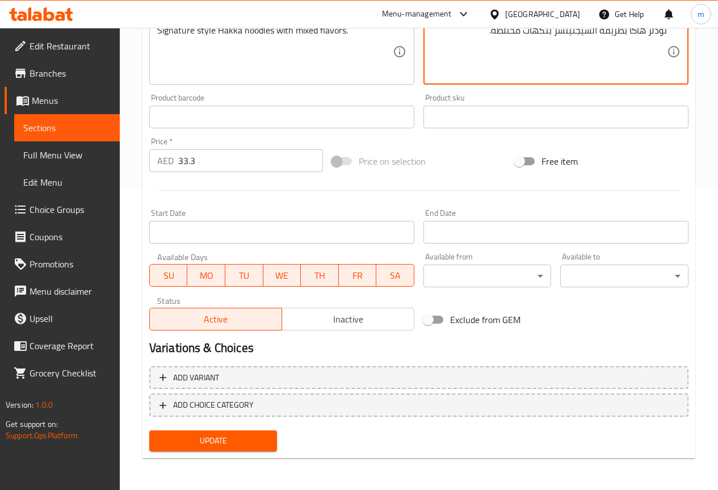
type textarea "نودلز هاكا بطريقة السيجنيتشر بنكهات مختلطة."
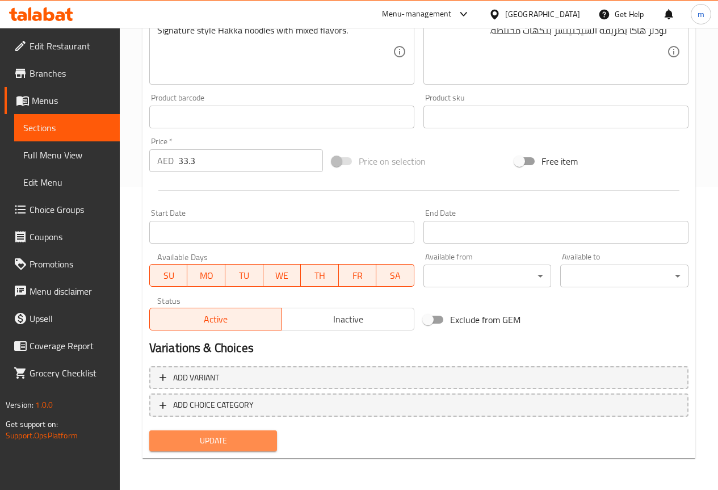
click at [234, 445] on span "Update" at bounding box center [213, 441] width 110 height 14
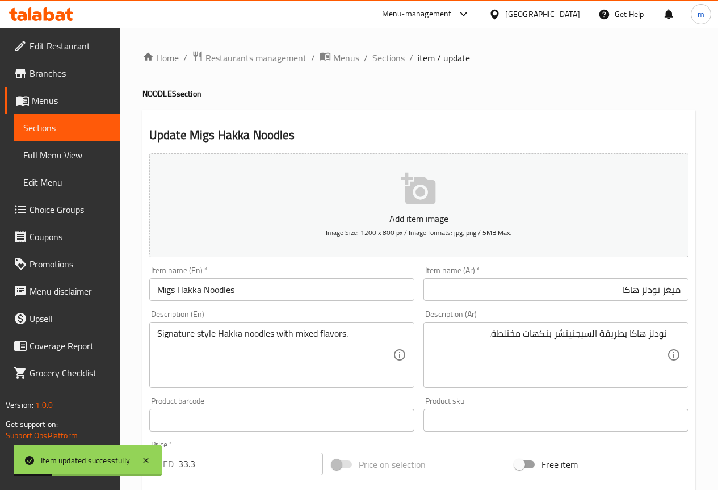
click at [393, 56] on span "Sections" at bounding box center [388, 58] width 32 height 14
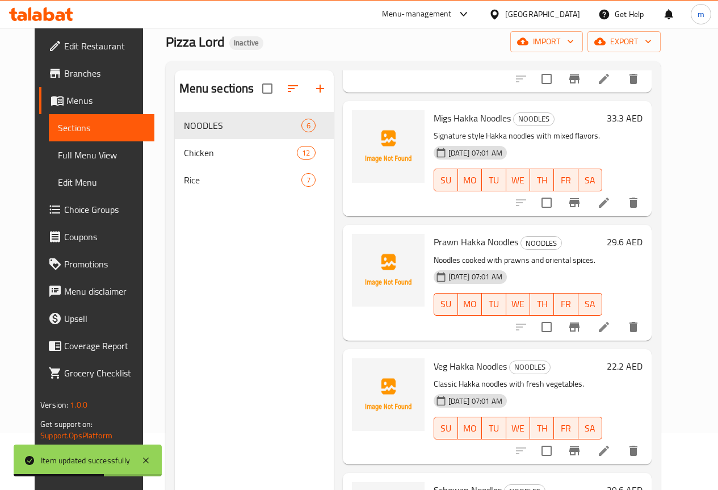
scroll to position [113, 0]
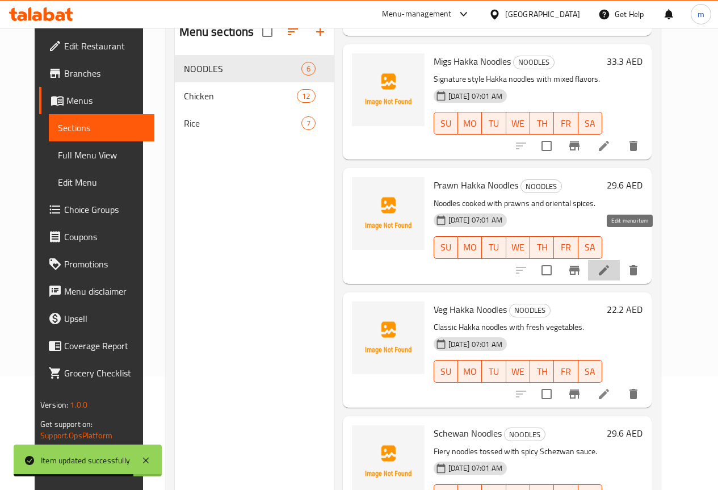
click at [609, 265] on icon at bounding box center [604, 270] width 10 height 10
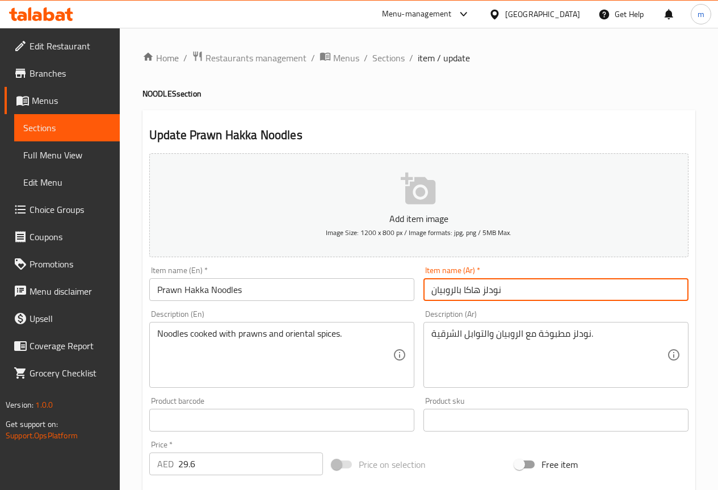
click at [541, 294] on input "نودلز هاكا بالروبيان" at bounding box center [555, 289] width 265 height 23
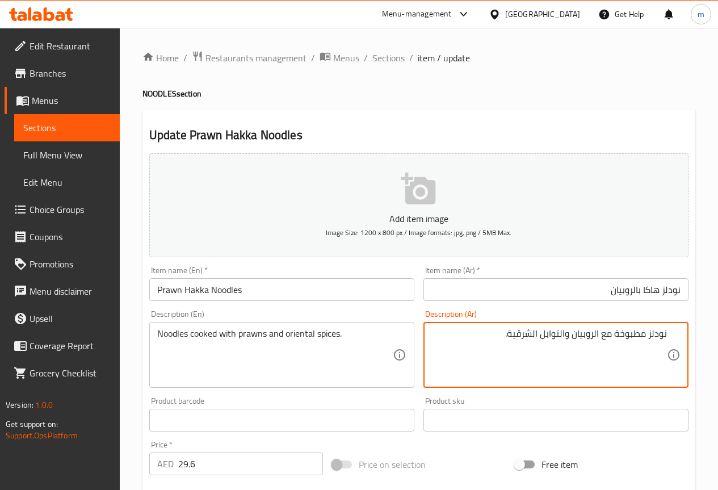
drag, startPoint x: 599, startPoint y: 336, endPoint x: 609, endPoint y: 333, distance: 11.1
click at [609, 333] on textarea "نودلز مطبوخة مع الروبيان والتوابل الشرقية." at bounding box center [548, 355] width 235 height 54
click at [608, 336] on textarea "نودلز مطبوخة بلروبيان والتوابل الشرقية." at bounding box center [548, 355] width 235 height 54
click at [609, 329] on textarea "نودلز مطبوخة بلروبيان والتوابل الشرقية." at bounding box center [548, 355] width 235 height 54
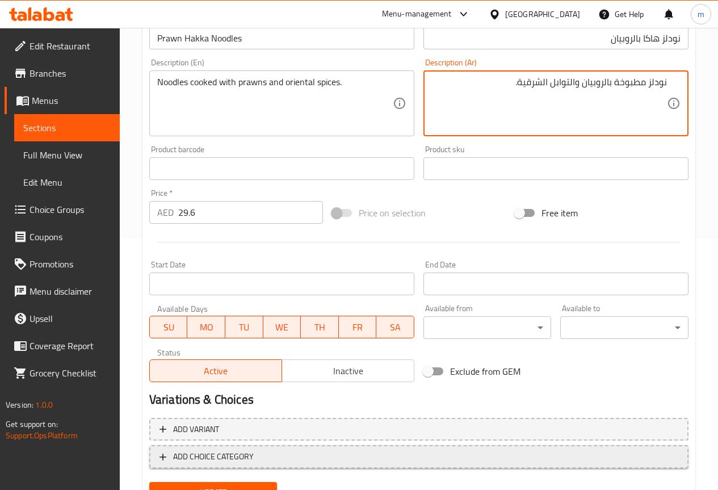
scroll to position [303, 0]
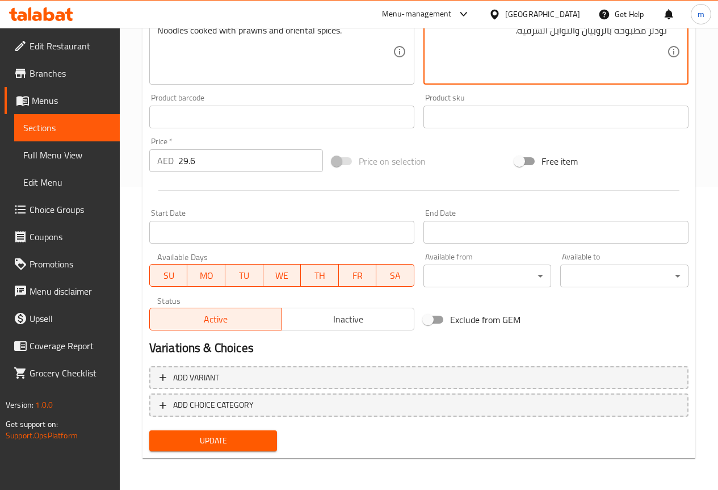
type textarea "نودلز مطبوخة بالروبيان والتوابل الشرقية."
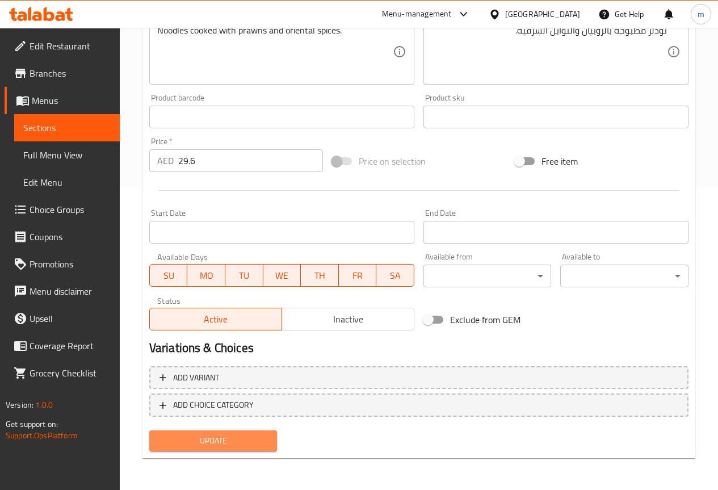
click at [245, 438] on span "Update" at bounding box center [213, 441] width 110 height 14
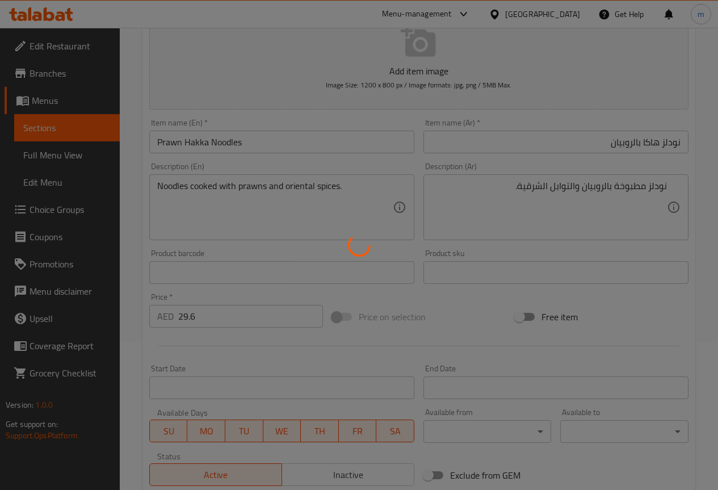
scroll to position [0, 0]
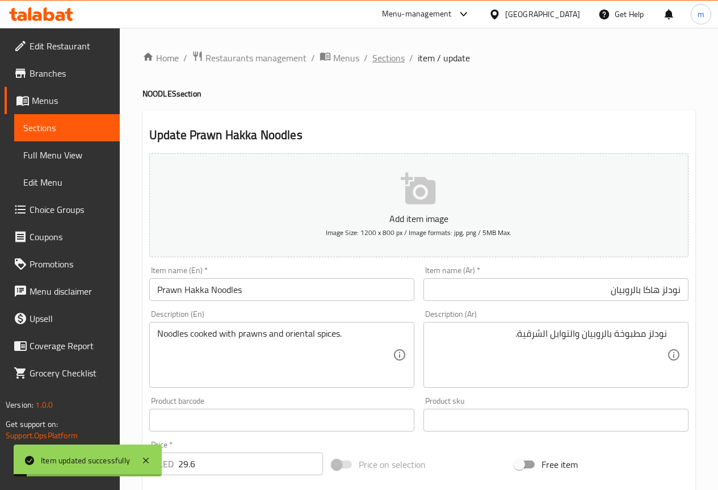
click at [396, 57] on span "Sections" at bounding box center [388, 58] width 32 height 14
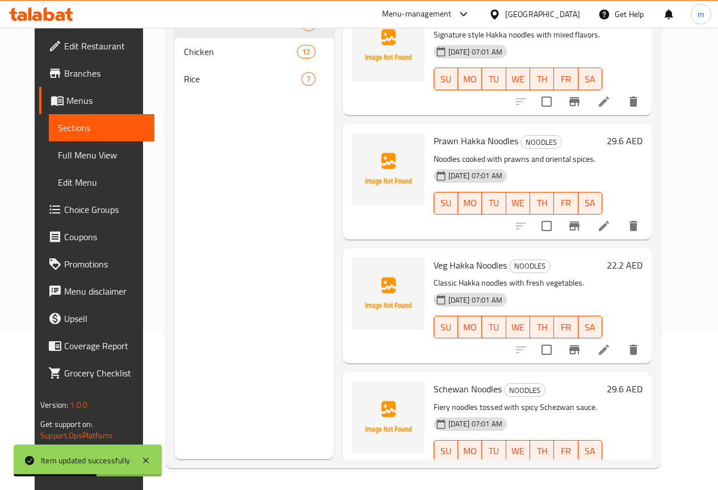
scroll to position [159, 0]
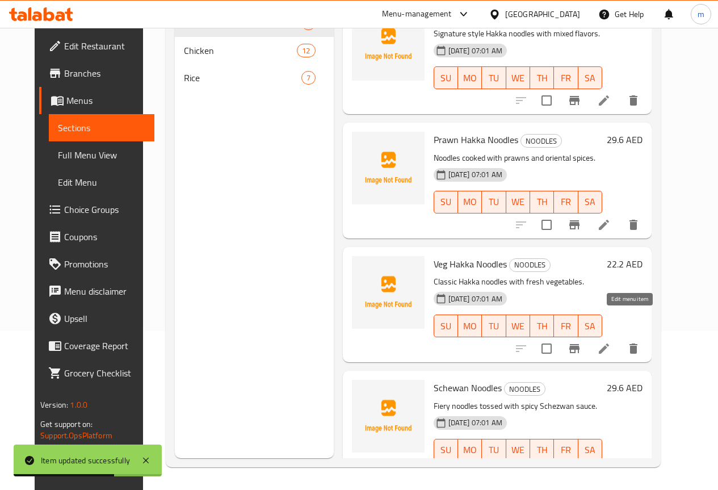
click at [611, 342] on icon at bounding box center [604, 349] width 14 height 14
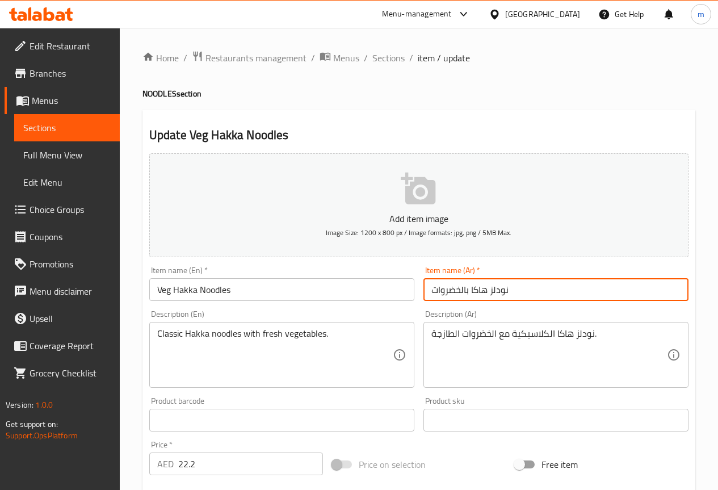
drag, startPoint x: 433, startPoint y: 292, endPoint x: 469, endPoint y: 308, distance: 39.6
click at [469, 308] on div "Add item image Image Size: 1200 x 800 px / Image formats: jpg, png / 5MB Max. I…" at bounding box center [419, 393] width 548 height 489
type input "نودلز هاكا فيج"
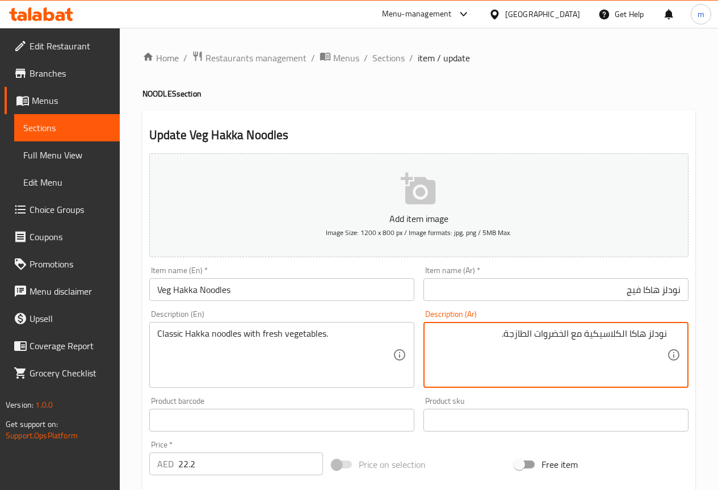
click at [621, 337] on textarea "نودلز هاكا الكلاسيكية مع الخضروات الطازجة." at bounding box center [548, 355] width 235 height 54
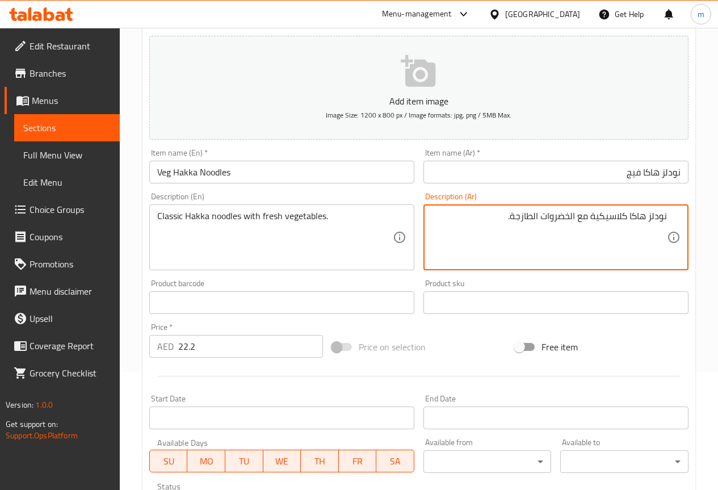
scroll to position [303, 0]
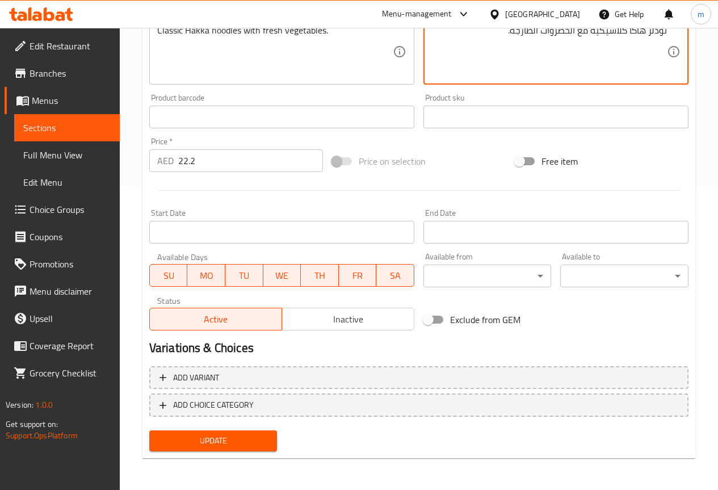
type textarea "نودلز هاكا كلاسيكية مع الخضروات الطازجة."
click at [208, 444] on span "Update" at bounding box center [213, 441] width 110 height 14
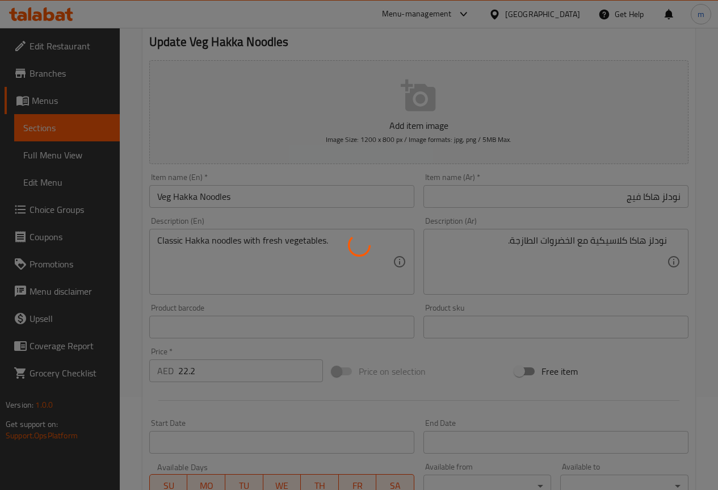
scroll to position [0, 0]
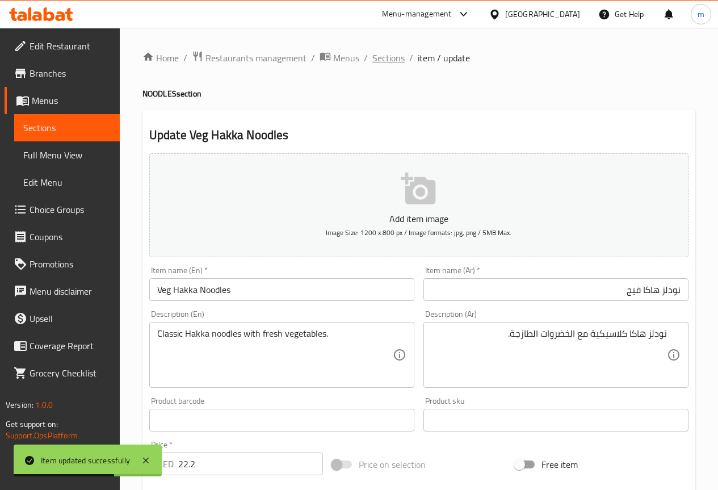
click at [388, 53] on span "Sections" at bounding box center [388, 58] width 32 height 14
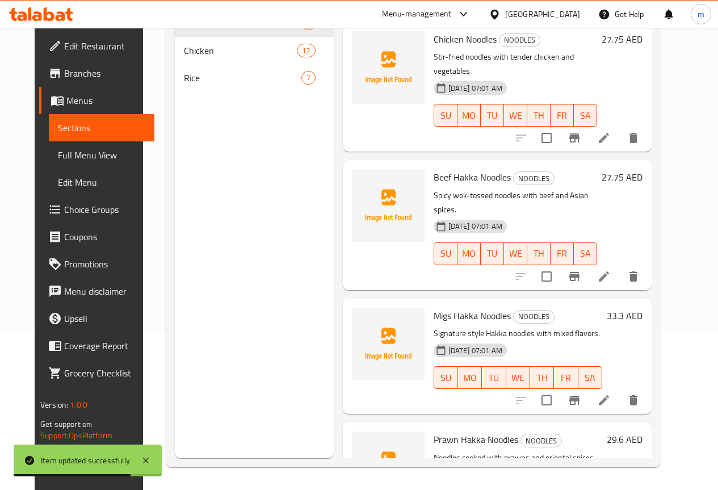
scroll to position [300, 0]
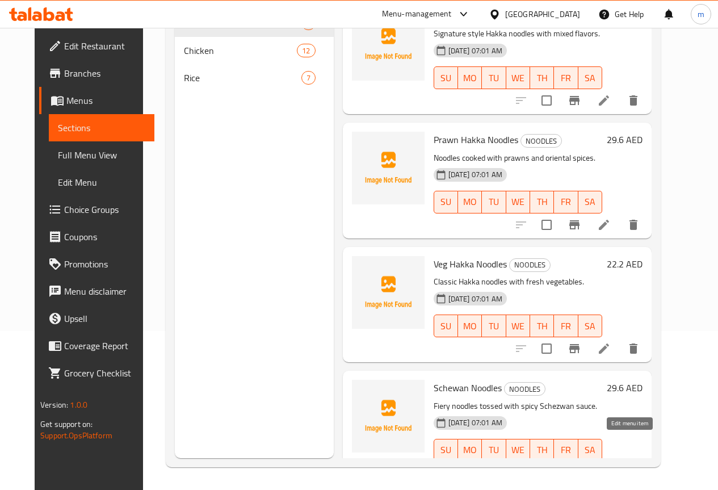
click at [611, 466] on icon at bounding box center [604, 473] width 14 height 14
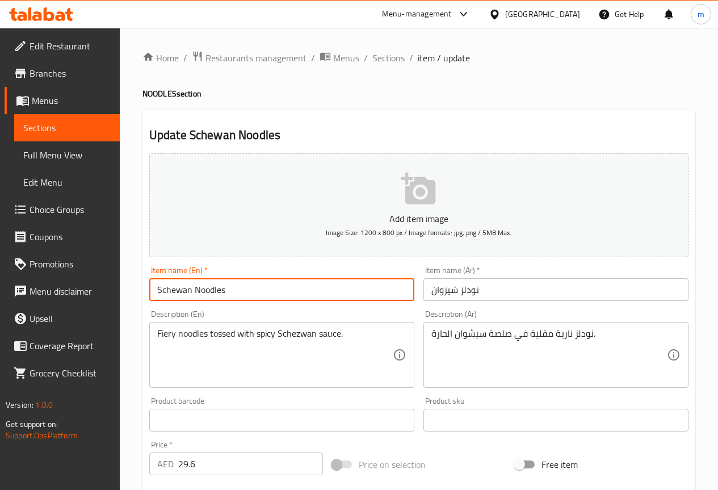
drag, startPoint x: 228, startPoint y: 291, endPoint x: 111, endPoint y: 304, distance: 118.2
click at [104, 304] on div "Edit Restaurant Branches Menus Sections Full Menu View Edit Menu Choice Groups …" at bounding box center [359, 410] width 718 height 765
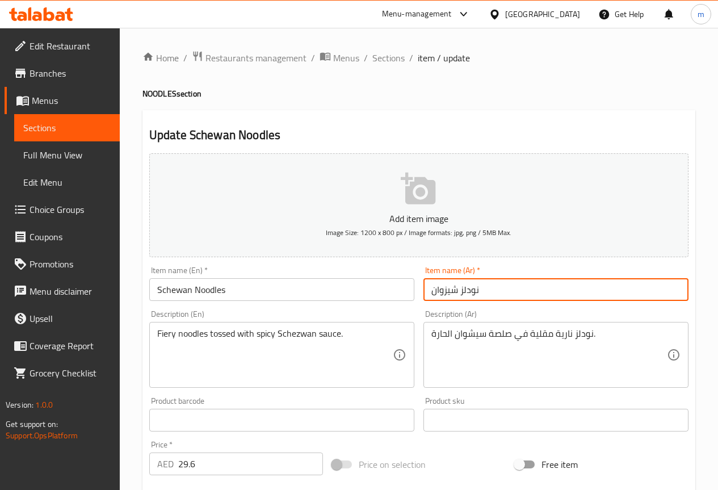
drag, startPoint x: 431, startPoint y: 290, endPoint x: 529, endPoint y: 284, distance: 98.4
click at [529, 284] on input "نودلز شيزوان" at bounding box center [555, 289] width 265 height 23
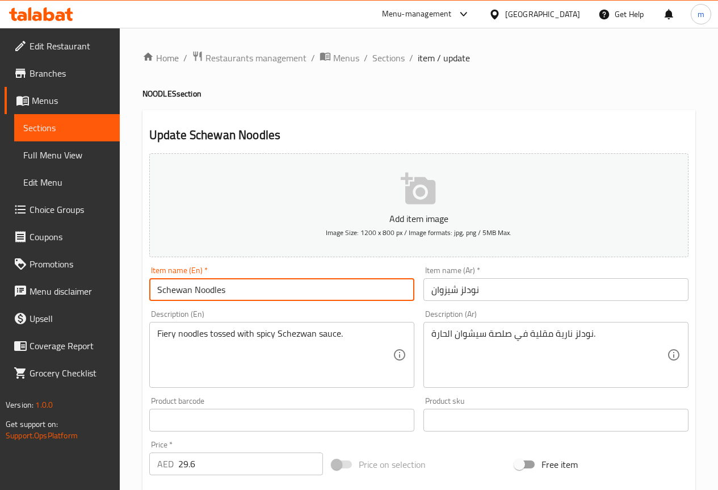
drag, startPoint x: 191, startPoint y: 287, endPoint x: 16, endPoint y: 287, distance: 175.3
click at [18, 288] on div "Edit Restaurant Branches Menus Sections Full Menu View Edit Menu Choice Groups …" at bounding box center [359, 410] width 718 height 765
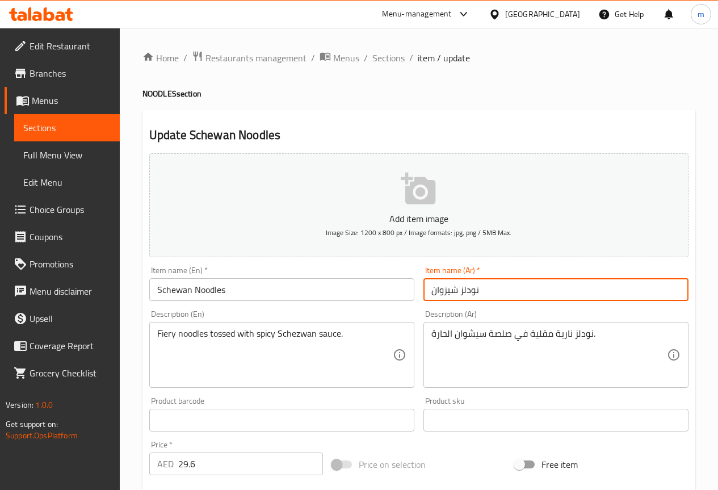
drag, startPoint x: 432, startPoint y: 288, endPoint x: 455, endPoint y: 289, distance: 23.3
click at [455, 289] on input "نودلز شيزوان" at bounding box center [555, 289] width 265 height 23
paste input "text"
type input "نودلز شيوان"
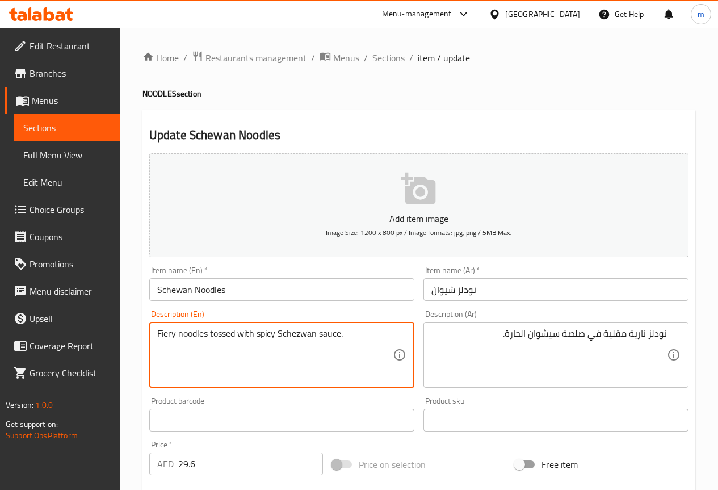
drag, startPoint x: 235, startPoint y: 330, endPoint x: 211, endPoint y: 340, distance: 25.9
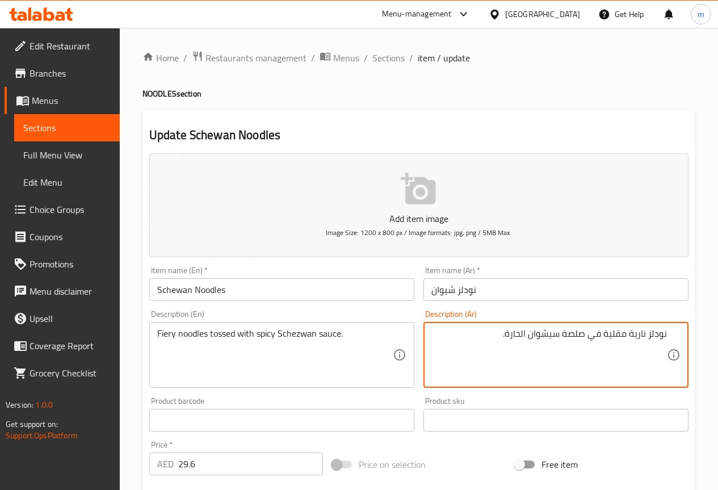
drag, startPoint x: 604, startPoint y: 332, endPoint x: 626, endPoint y: 335, distance: 22.3
drag, startPoint x: 569, startPoint y: 335, endPoint x: 588, endPoint y: 335, distance: 18.7
click at [588, 335] on textarea "نودلز نارية توسد في صلصة سيشوان الحارة." at bounding box center [548, 355] width 235 height 54
drag, startPoint x: 565, startPoint y: 335, endPoint x: 585, endPoint y: 340, distance: 21.2
click at [585, 340] on textarea "نودلز نارية توسد في صلصة سيشوان الحارة." at bounding box center [548, 355] width 235 height 54
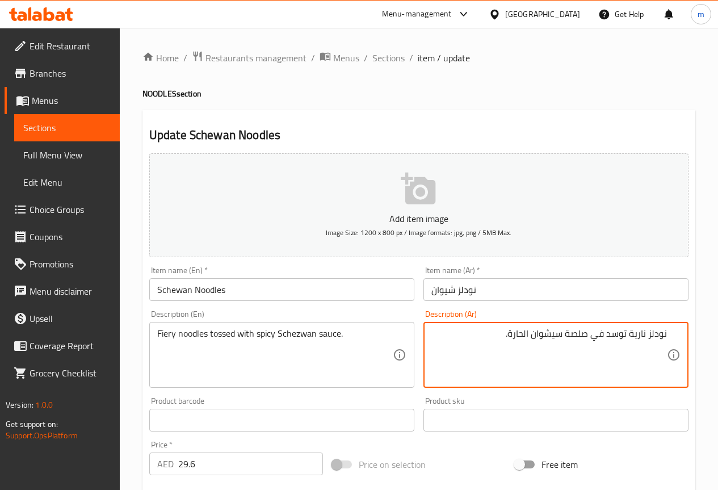
click at [470, 369] on textarea "نودلز نارية توسد في صلصة سيشوان الحارة." at bounding box center [548, 355] width 235 height 54
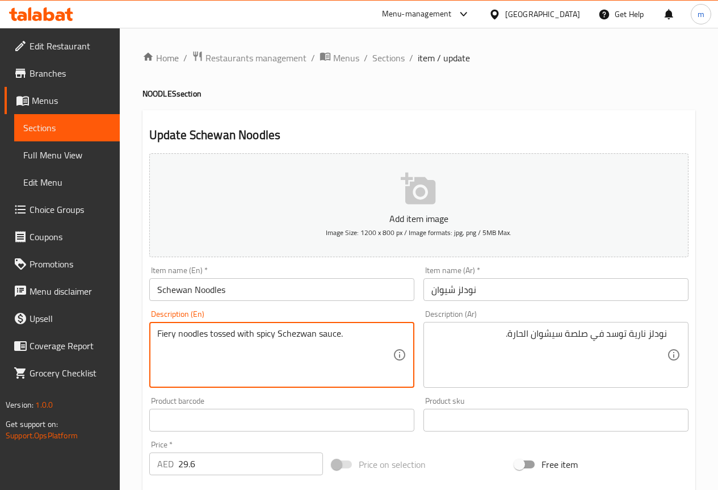
drag, startPoint x: 277, startPoint y: 333, endPoint x: 317, endPoint y: 340, distance: 40.3
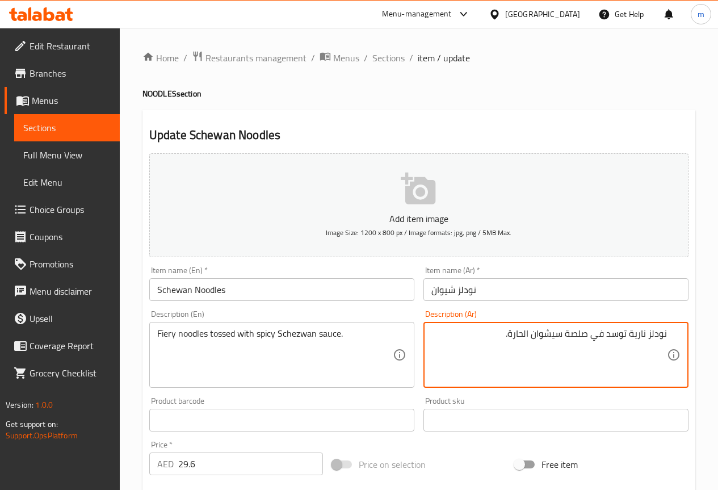
drag, startPoint x: 566, startPoint y: 333, endPoint x: 588, endPoint y: 335, distance: 21.6
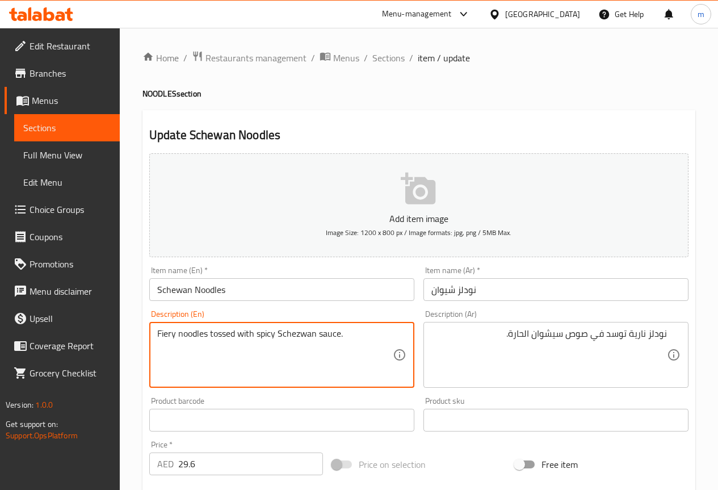
drag, startPoint x: 279, startPoint y: 335, endPoint x: 317, endPoint y: 341, distance: 38.0
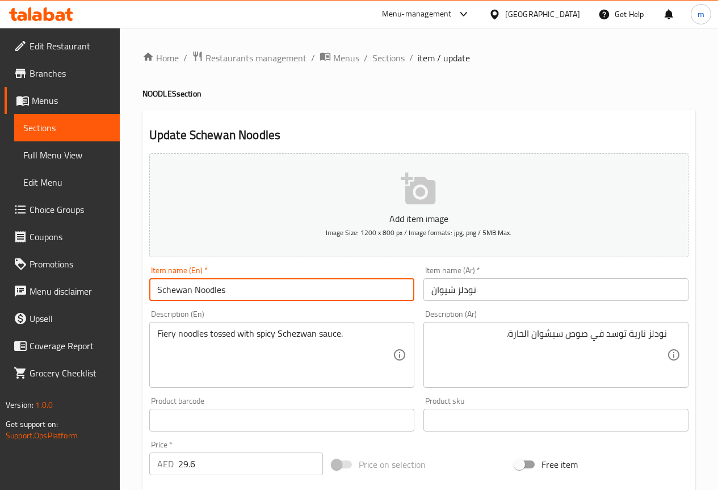
drag, startPoint x: 154, startPoint y: 292, endPoint x: 191, endPoint y: 299, distance: 37.1
click at [191, 299] on input "Schewan Noodles" at bounding box center [281, 289] width 265 height 23
click at [310, 295] on input "Schewan Noodles" at bounding box center [281, 289] width 265 height 23
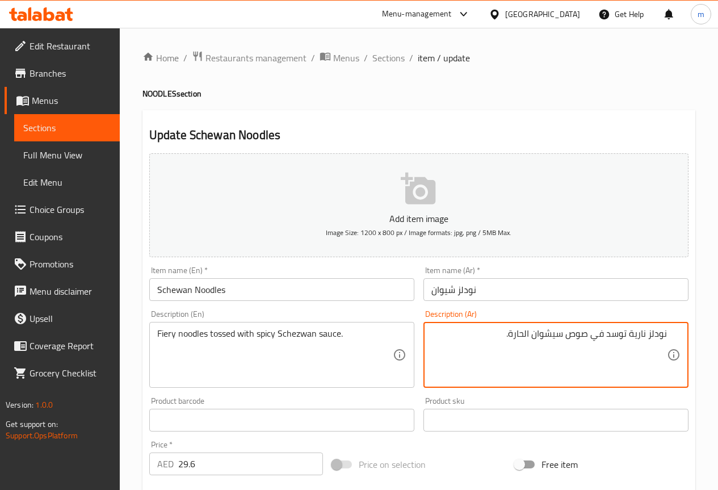
drag, startPoint x: 536, startPoint y: 334, endPoint x: 563, endPoint y: 338, distance: 28.0
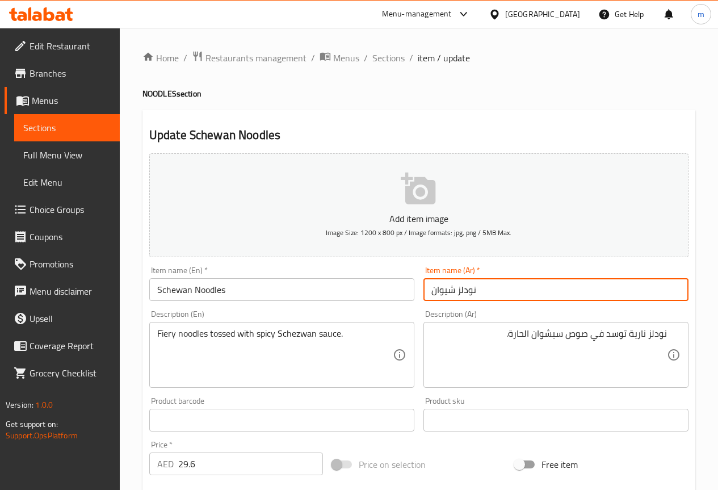
drag, startPoint x: 431, startPoint y: 290, endPoint x: 452, endPoint y: 294, distance: 21.4
click at [452, 294] on input "نودلز شيوان" at bounding box center [555, 289] width 265 height 23
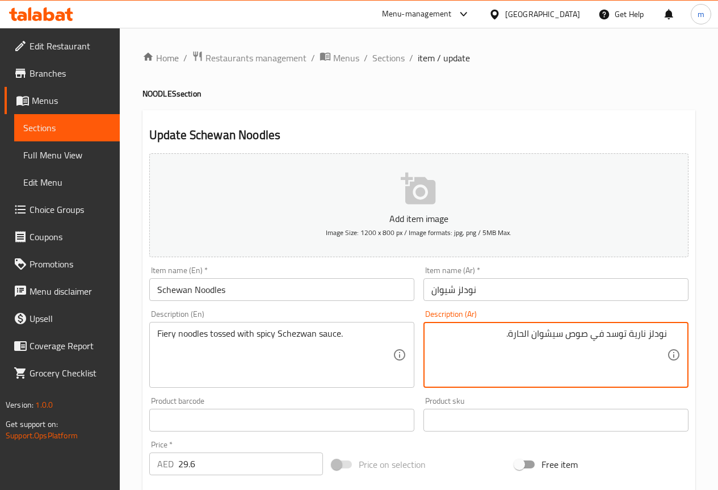
drag, startPoint x: 532, startPoint y: 332, endPoint x: 567, endPoint y: 335, distance: 35.3
paste textarea "شيوان"
click at [571, 335] on textarea "نودلز نارية توسد في صوصشيوانالحارة." at bounding box center [548, 355] width 235 height 54
click at [554, 334] on textarea "نودلز نارية توسد في صوص شيوانالحارة." at bounding box center [548, 355] width 235 height 54
click at [541, 335] on textarea "نودلز نارية توسد في صوص شيزوانالحارة." at bounding box center [548, 355] width 235 height 54
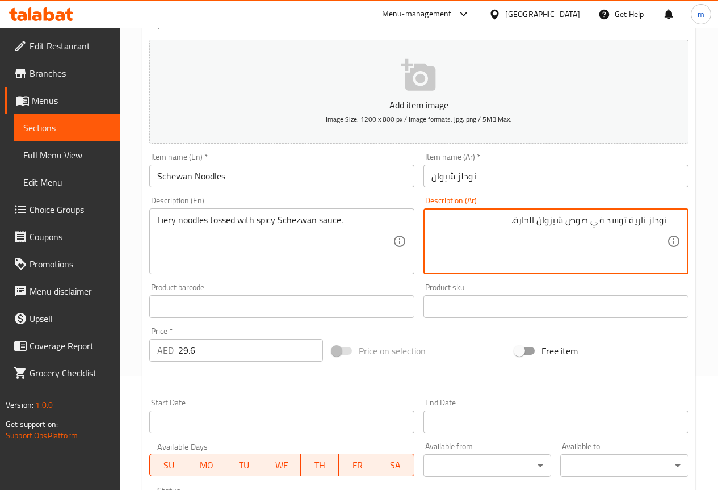
scroll to position [57, 0]
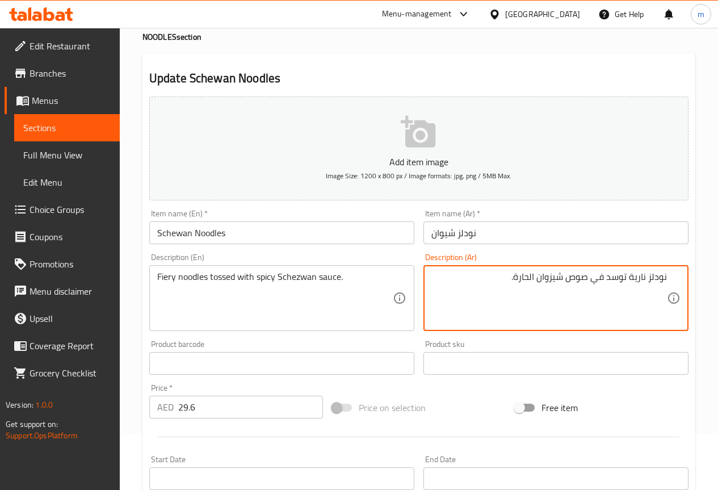
type textarea "نودلز نارية توسد في صوص شيزوان الحارة."
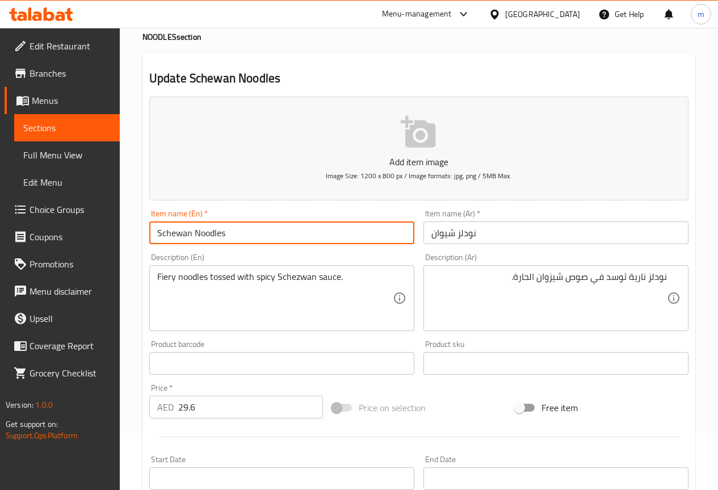
drag, startPoint x: 191, startPoint y: 234, endPoint x: 79, endPoint y: 237, distance: 112.4
click at [79, 237] on div "Edit Restaurant Branches Menus Sections Full Menu View Edit Menu Choice Groups …" at bounding box center [359, 353] width 718 height 765
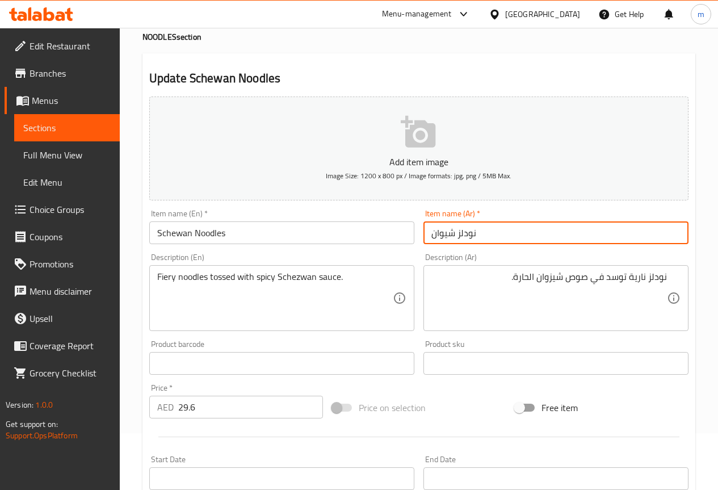
click at [445, 235] on input "نودلز شيوان" at bounding box center [555, 232] width 265 height 23
type input "نودلز شيزوان"
click at [163, 233] on input "Schewan Noodles" at bounding box center [281, 232] width 265 height 23
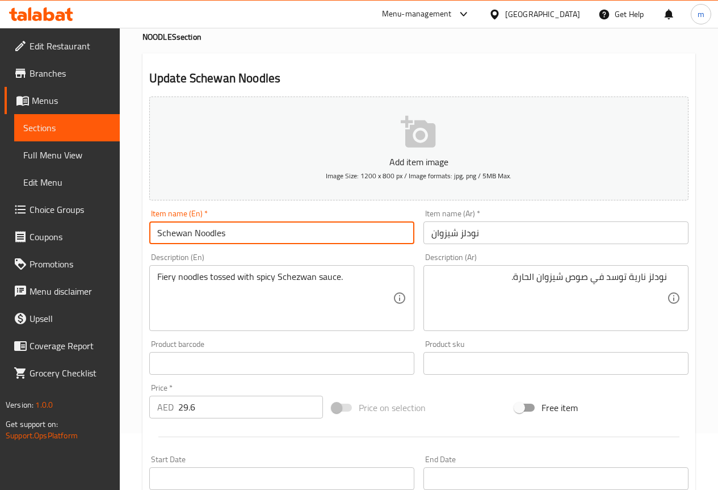
click at [176, 234] on input "Schewan Noodles" at bounding box center [281, 232] width 265 height 23
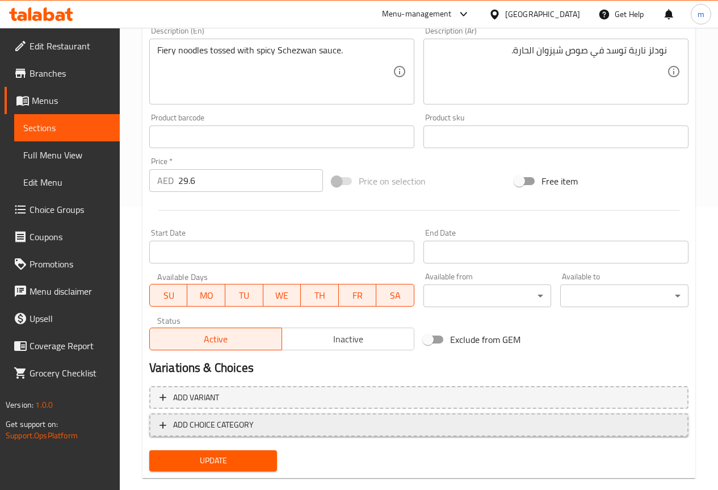
scroll to position [284, 0]
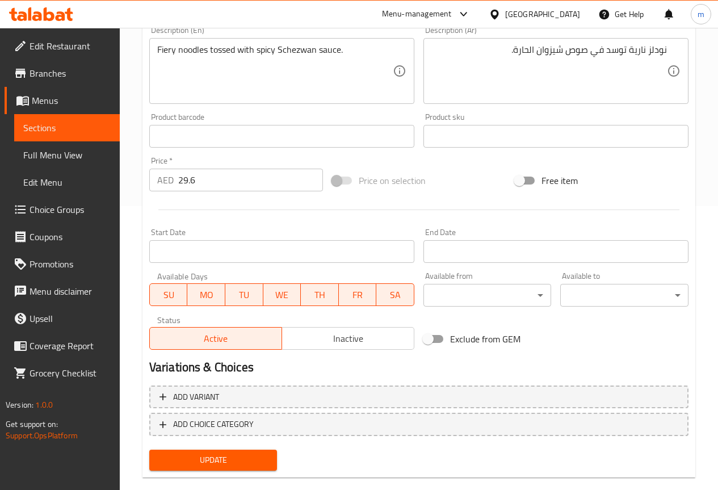
type input "Schezwan Noodles"
click at [237, 469] on button "Update" at bounding box center [213, 459] width 128 height 21
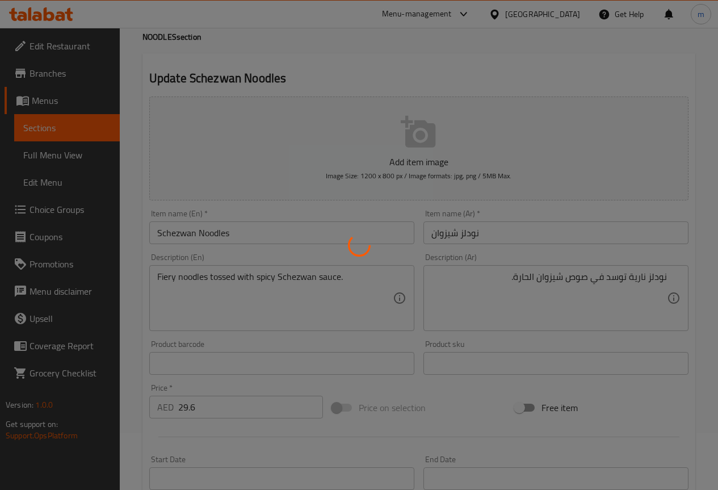
scroll to position [0, 0]
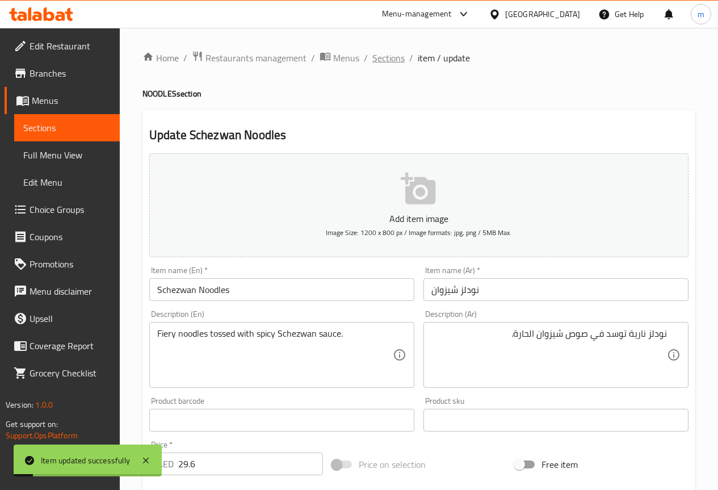
click at [384, 60] on span "Sections" at bounding box center [388, 58] width 32 height 14
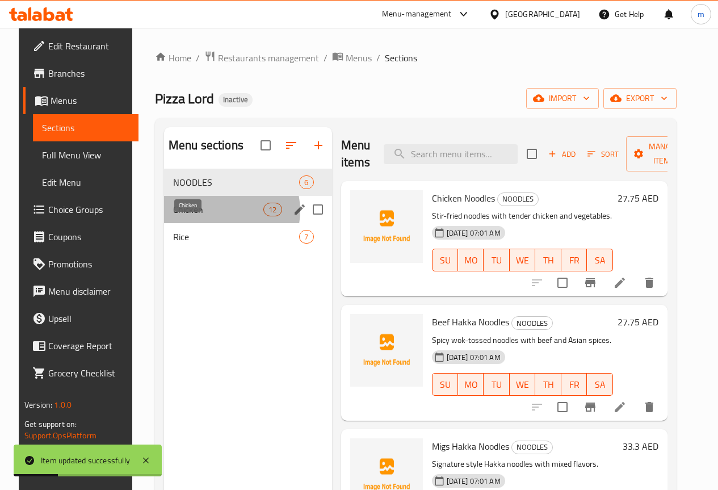
click at [213, 216] on span "Chicken" at bounding box center [218, 210] width 90 height 14
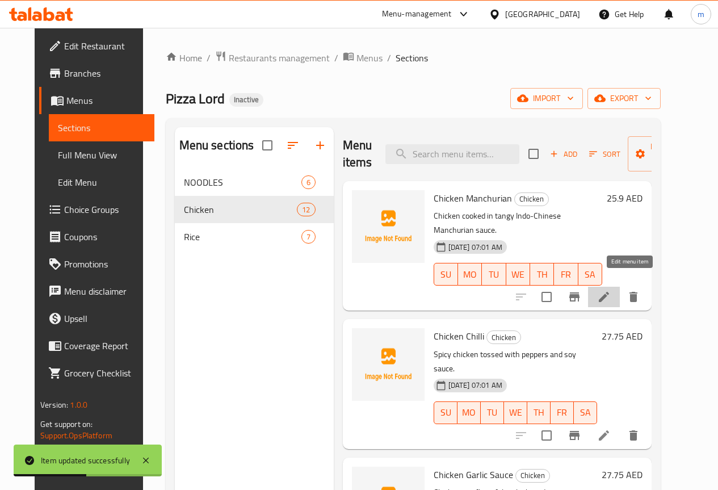
click at [611, 290] on icon at bounding box center [604, 297] width 14 height 14
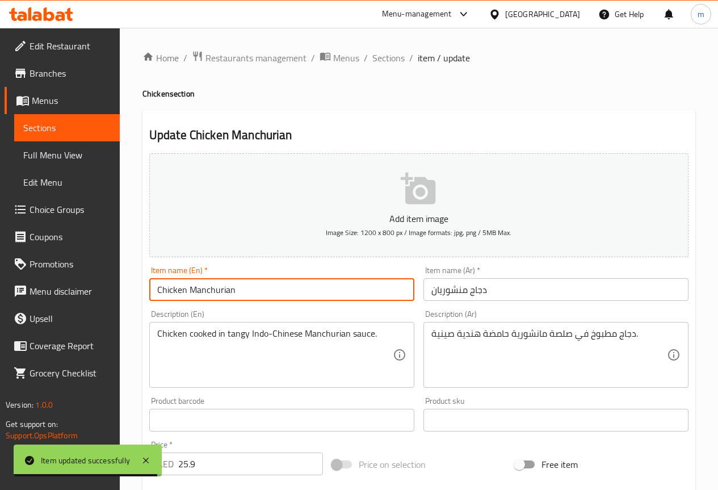
drag, startPoint x: 239, startPoint y: 292, endPoint x: 20, endPoint y: 274, distance: 219.7
click at [23, 274] on div "Edit Restaurant Branches Menus Sections Full Menu View Edit Menu Choice Groups …" at bounding box center [359, 410] width 718 height 765
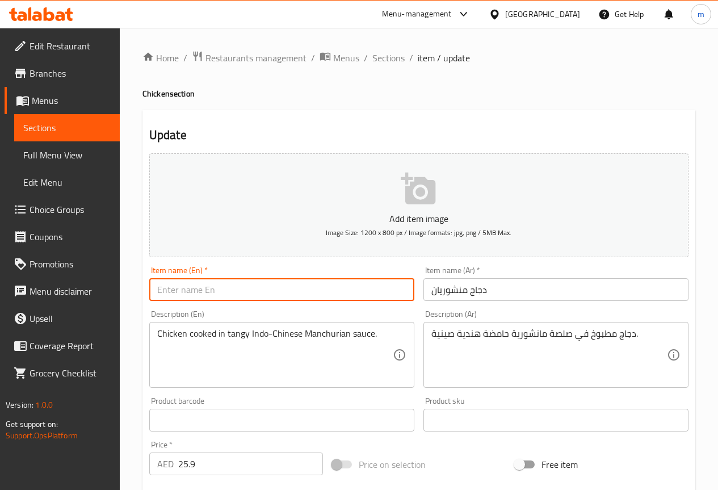
click at [374, 295] on input "text" at bounding box center [281, 289] width 265 height 23
type input "Chicken Manchurian"
click at [365, 296] on input "Chicken Manchurian" at bounding box center [281, 289] width 265 height 23
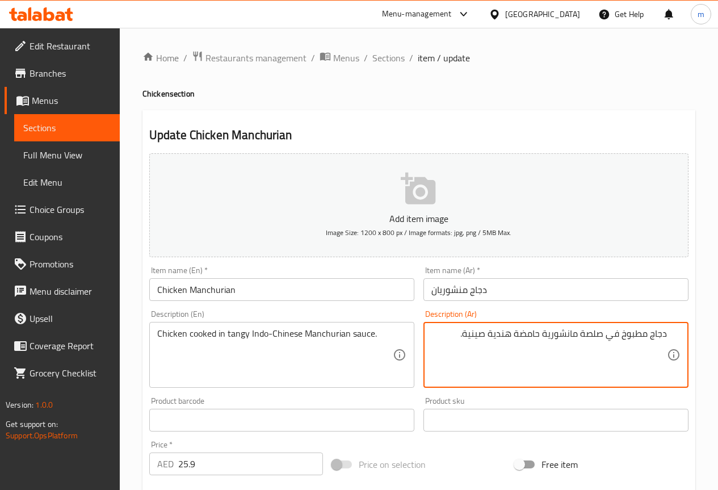
drag, startPoint x: 459, startPoint y: 336, endPoint x: 604, endPoint y: 357, distance: 146.7
click at [604, 357] on textarea "دجاج مطبوخ في صلصة مانشورية حامضة هندية صينية." at bounding box center [548, 355] width 235 height 54
type textarea "دجاج مطبوخ في"
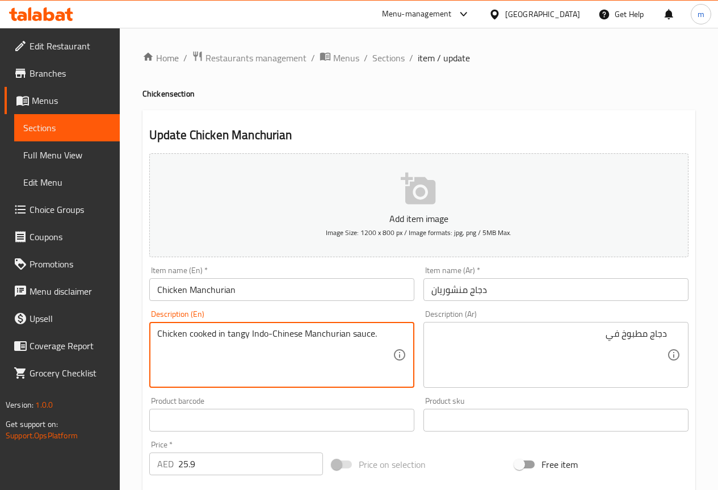
drag, startPoint x: 225, startPoint y: 334, endPoint x: 249, endPoint y: 330, distance: 23.5
type textarea "Chicken cooked in tangy Indo-Chinese Manchurian sauce."
click at [248, 355] on textarea "Chicken cooked in tangy Indo-Chinese Manchurian sauce." at bounding box center [274, 355] width 235 height 54
drag, startPoint x: 227, startPoint y: 333, endPoint x: 247, endPoint y: 334, distance: 20.4
click at [247, 334] on textarea "Chicken cooked in tangy Indo-Chinese Manchurian sauce." at bounding box center [274, 355] width 235 height 54
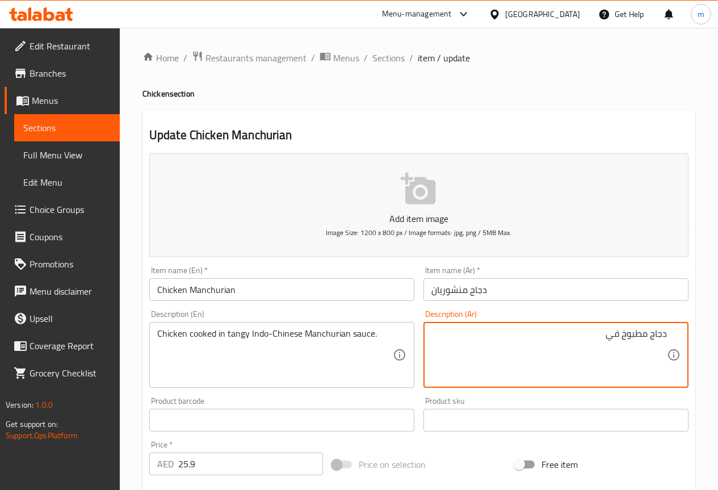
paste textarea "منعش"
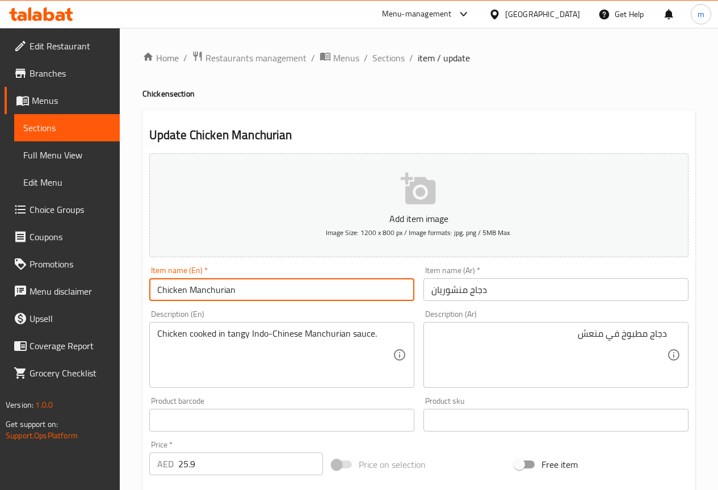
drag, startPoint x: 237, startPoint y: 288, endPoint x: 188, endPoint y: 292, distance: 49.0
click at [188, 292] on input "Chicken Manchurian" at bounding box center [281, 289] width 265 height 23
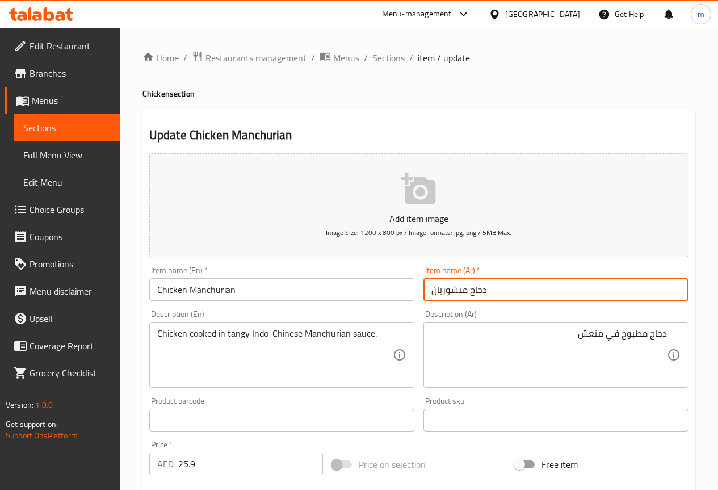
drag, startPoint x: 433, startPoint y: 292, endPoint x: 466, endPoint y: 295, distance: 33.0
click at [466, 295] on input "دجاج منشوريان" at bounding box center [555, 289] width 265 height 23
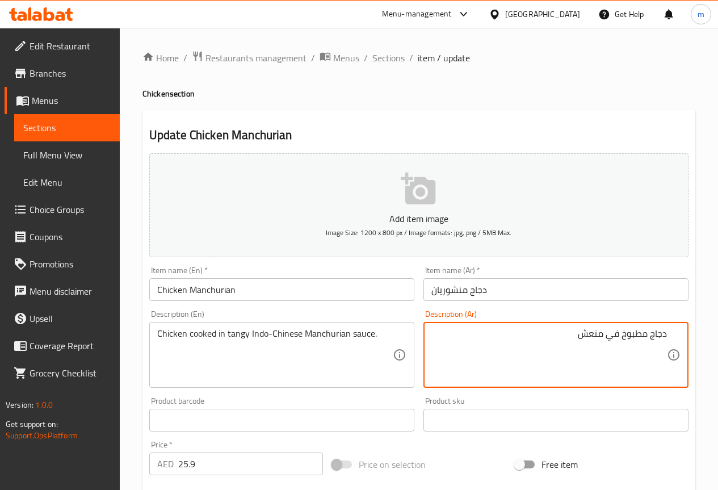
drag, startPoint x: 573, startPoint y: 332, endPoint x: 604, endPoint y: 335, distance: 31.3
paste textarea "منشوريان"
click at [609, 336] on textarea "دجاج مطبوخ في منشوريان" at bounding box center [548, 355] width 235 height 54
click at [525, 331] on textarea "دجاج مطبوخ في صوص منشوريان" at bounding box center [548, 355] width 235 height 54
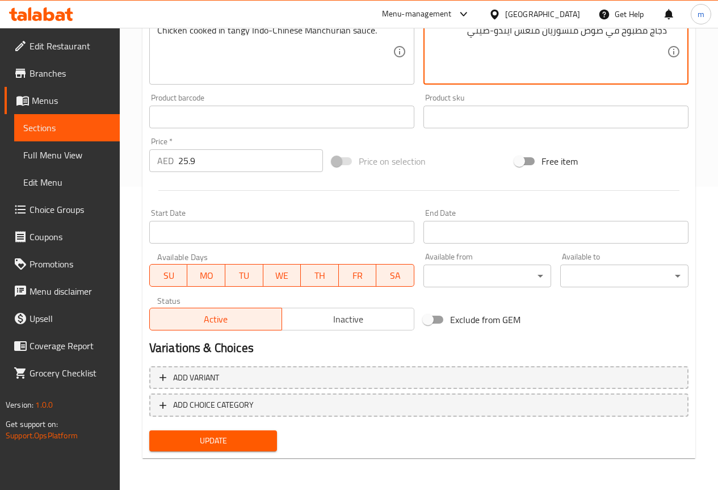
type textarea "دجاج مطبوخ في صوص منشوريان منعش ايندو-صيني"
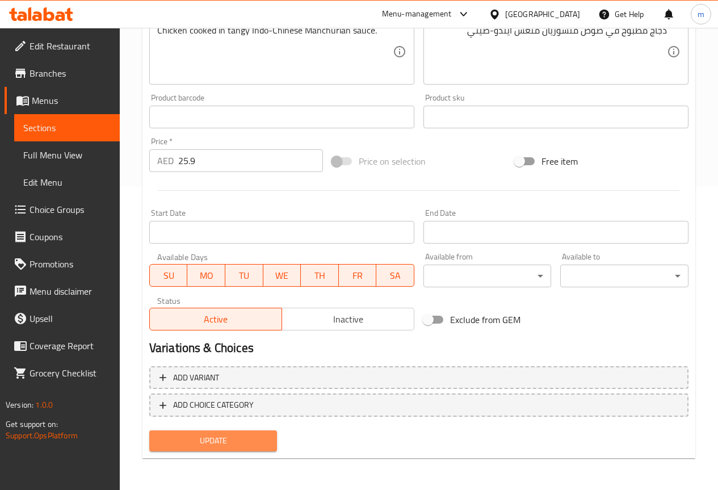
click at [212, 435] on span "Update" at bounding box center [213, 441] width 110 height 14
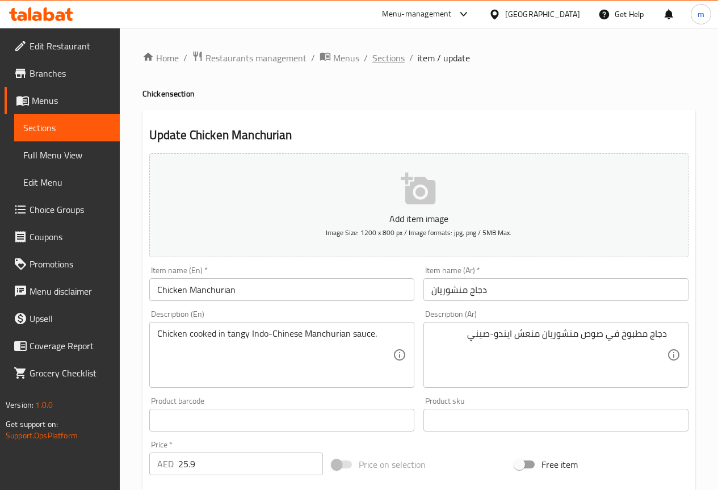
click at [394, 60] on span "Sections" at bounding box center [388, 58] width 32 height 14
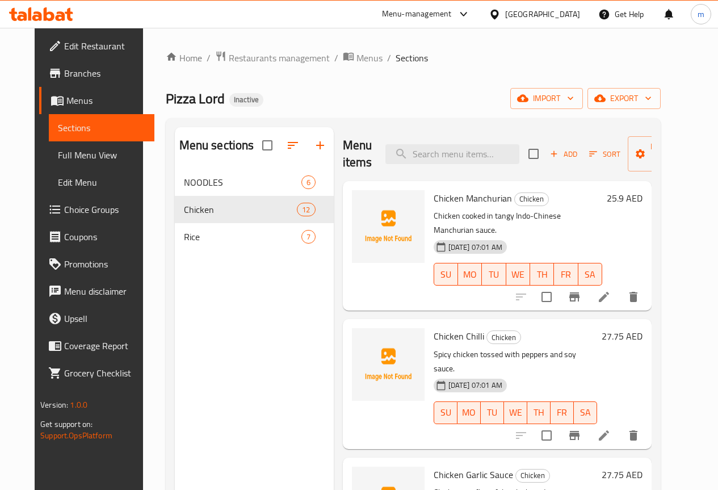
scroll to position [57, 0]
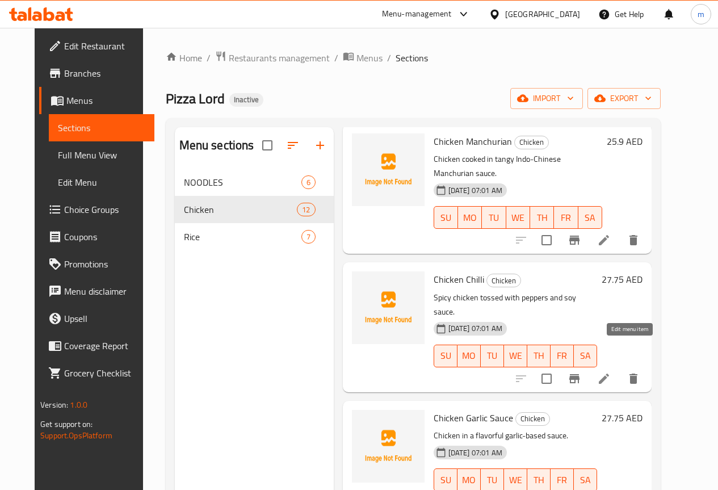
click at [609, 373] on icon at bounding box center [604, 378] width 10 height 10
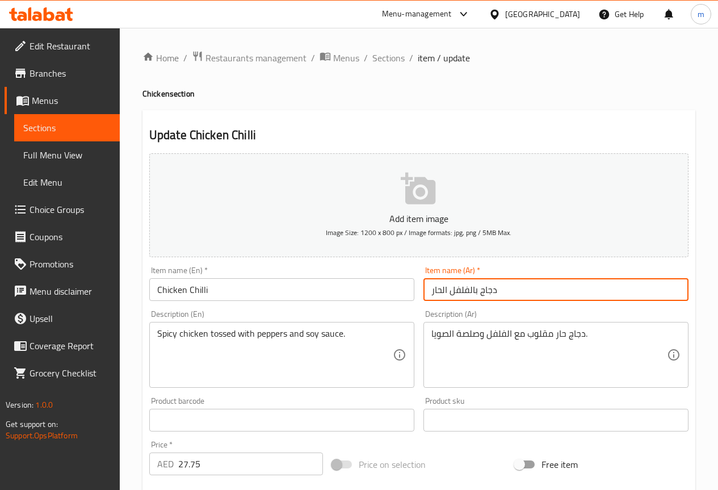
click at [524, 293] on input "دجاج بالفلفل الحار" at bounding box center [555, 289] width 265 height 23
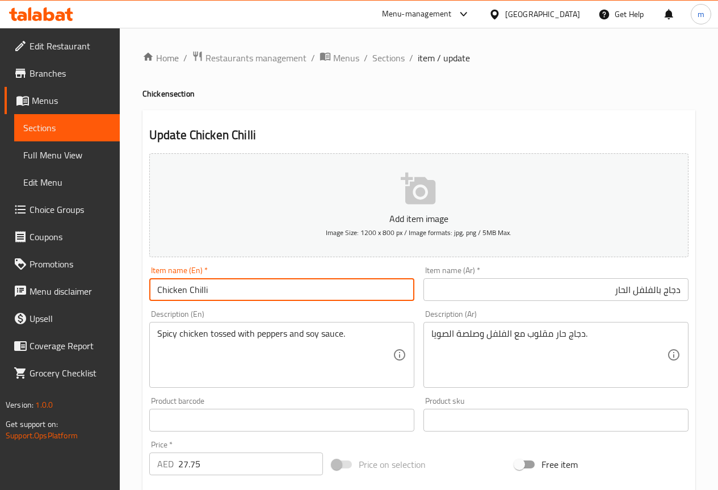
drag, startPoint x: 204, startPoint y: 285, endPoint x: 190, endPoint y: 287, distance: 14.9
click at [190, 287] on input "Chicken Chilli" at bounding box center [281, 289] width 265 height 23
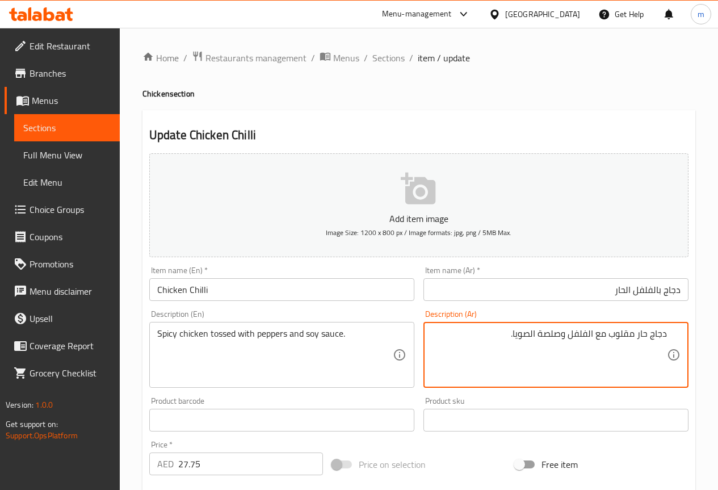
drag, startPoint x: 612, startPoint y: 334, endPoint x: 636, endPoint y: 330, distance: 24.8
click at [636, 330] on textarea "دجاج حار مقلوب مع الفلفل وصلصة الصويا." at bounding box center [548, 355] width 235 height 54
drag, startPoint x: 601, startPoint y: 336, endPoint x: 611, endPoint y: 336, distance: 10.2
click at [611, 336] on textarea "دجاج حار توسد مع الفلفل وصلصة الصويا." at bounding box center [548, 355] width 235 height 54
drag, startPoint x: 556, startPoint y: 333, endPoint x: 577, endPoint y: 338, distance: 21.6
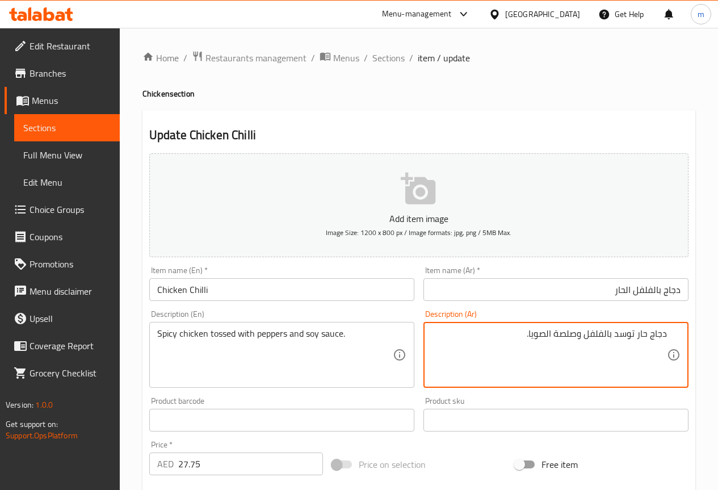
click at [577, 338] on textarea "دجاج حار توسد بالفلفل وصلصة الصويا." at bounding box center [548, 355] width 235 height 54
type textarea "دجاج حار توسد بالفلفل وصوص الصويا."
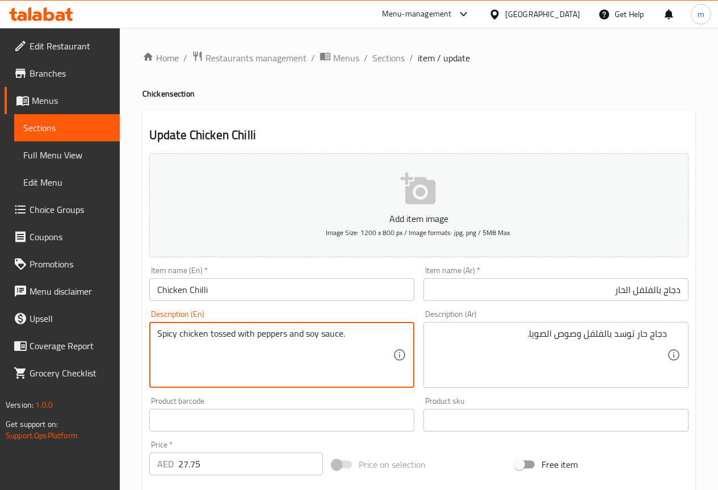
drag, startPoint x: 306, startPoint y: 331, endPoint x: 371, endPoint y: 335, distance: 64.8
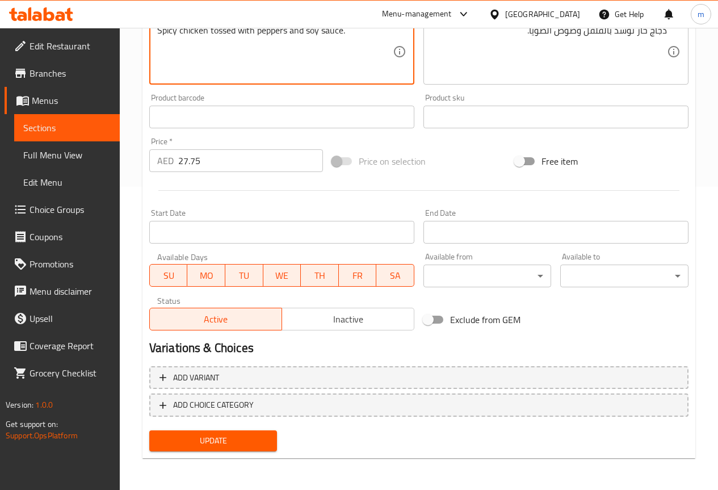
click at [226, 436] on span "Update" at bounding box center [213, 441] width 110 height 14
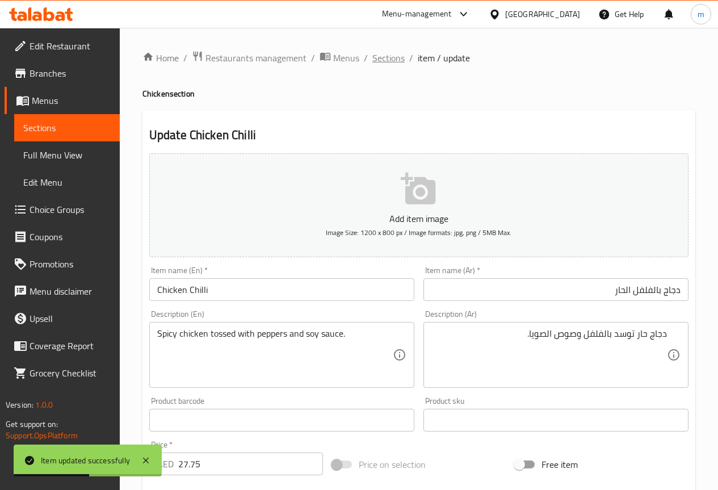
click at [392, 55] on span "Sections" at bounding box center [388, 58] width 32 height 14
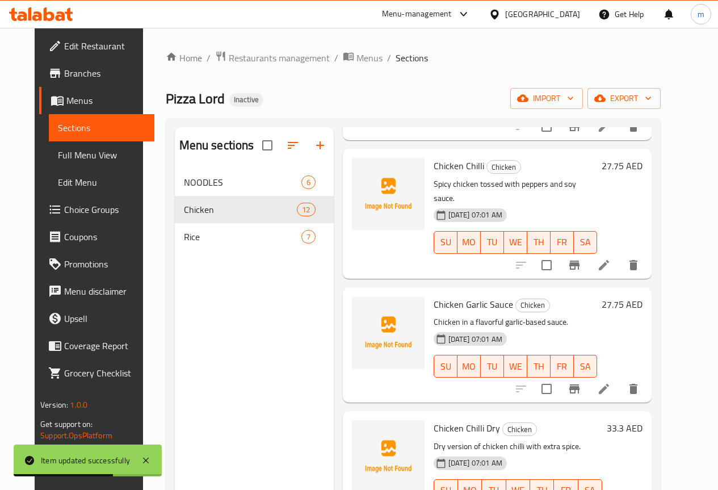
scroll to position [227, 0]
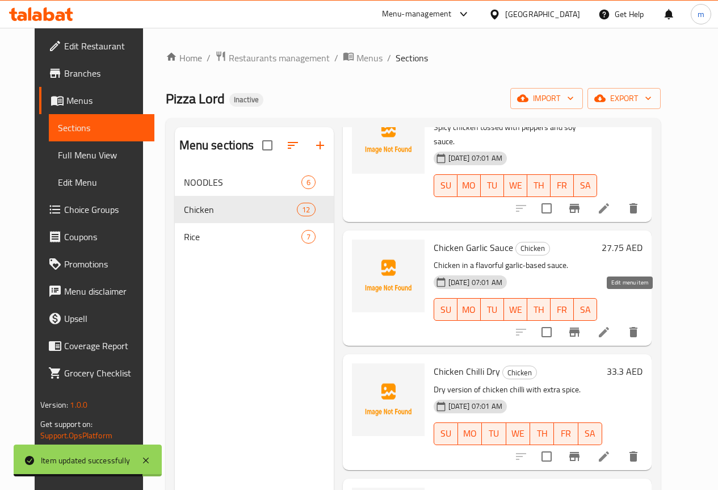
click at [609, 327] on icon at bounding box center [604, 332] width 10 height 10
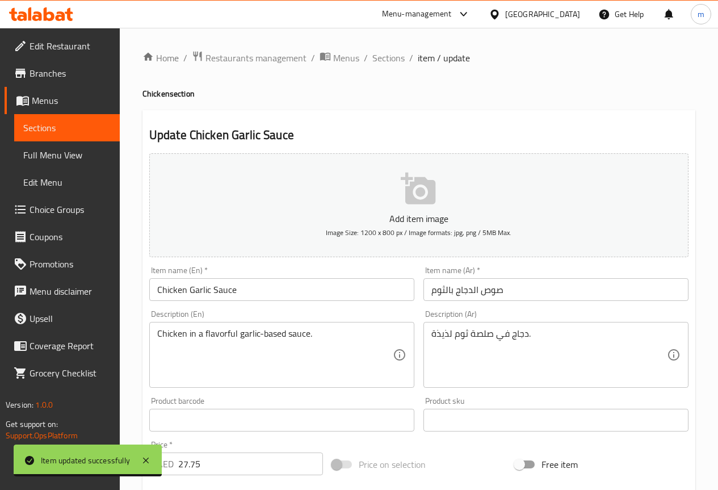
click at [594, 289] on input "صوص الدجاج بالثوم" at bounding box center [555, 289] width 265 height 23
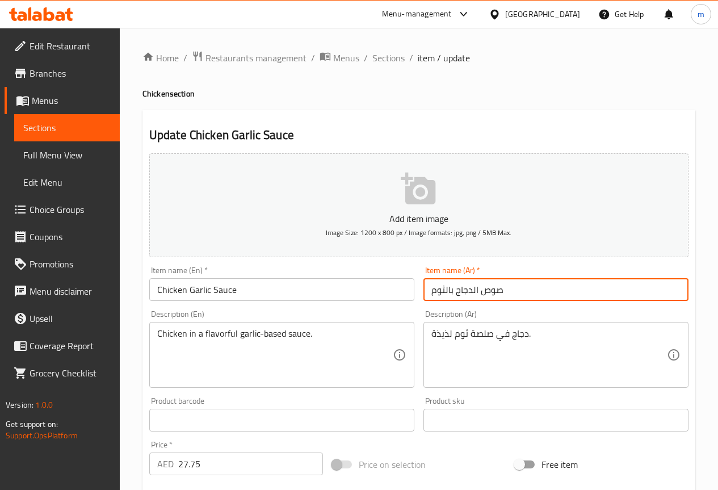
click at [594, 289] on input "صوص الدجاج بالثوم" at bounding box center [555, 289] width 265 height 23
drag, startPoint x: 662, startPoint y: 291, endPoint x: 703, endPoint y: 292, distance: 40.9
click at [703, 292] on div "Home / Restaurants management / Menus / Sections / item / update Chicken sectio…" at bounding box center [419, 410] width 598 height 765
click at [654, 288] on input "الدجاجصوص بالثوم" at bounding box center [555, 289] width 265 height 23
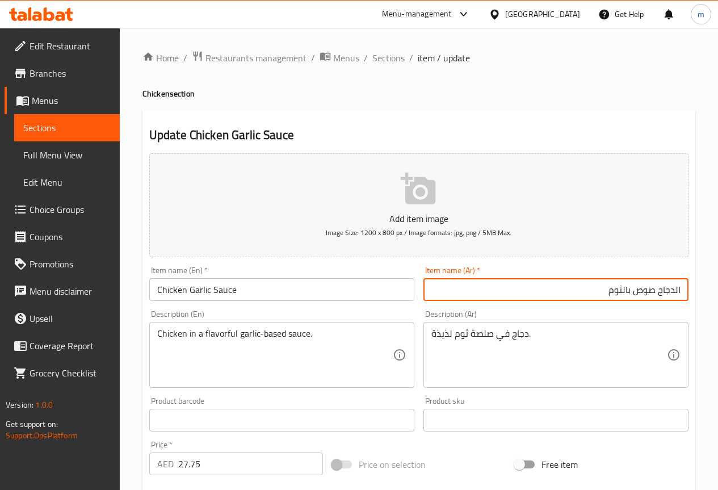
drag, startPoint x: 675, startPoint y: 296, endPoint x: 703, endPoint y: 296, distance: 27.8
click at [703, 296] on div "Home / Restaurants management / Menus / Sections / item / update Chicken sectio…" at bounding box center [419, 410] width 598 height 765
type input "دجاج صوص بالثوم"
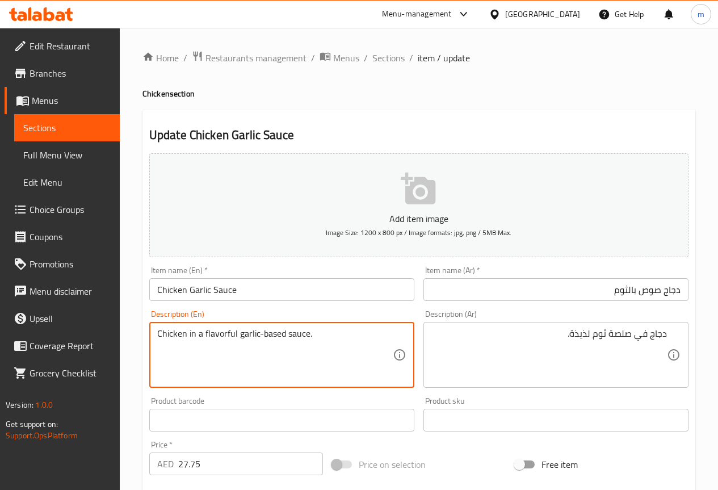
drag, startPoint x: 327, startPoint y: 327, endPoint x: 0, endPoint y: 335, distance: 327.5
drag, startPoint x: 329, startPoint y: 338, endPoint x: 136, endPoint y: 347, distance: 193.1
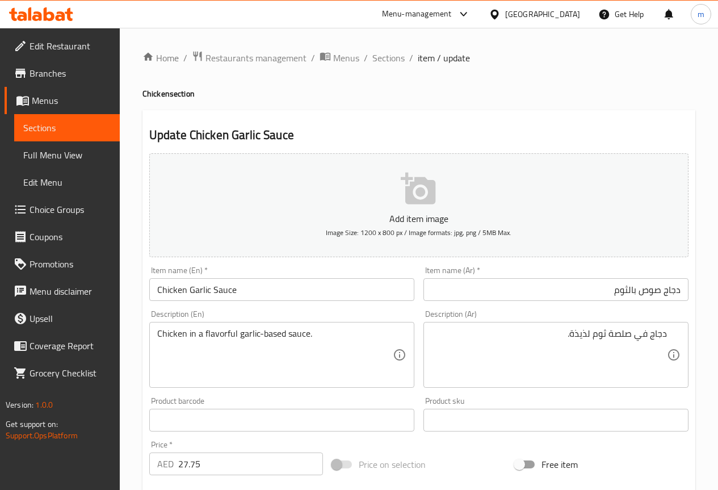
drag, startPoint x: 272, startPoint y: 277, endPoint x: 265, endPoint y: 280, distance: 8.1
click at [265, 280] on div "Item name (En)   * Chicken Garlic Sauce Item name (En) *" at bounding box center [281, 283] width 265 height 35
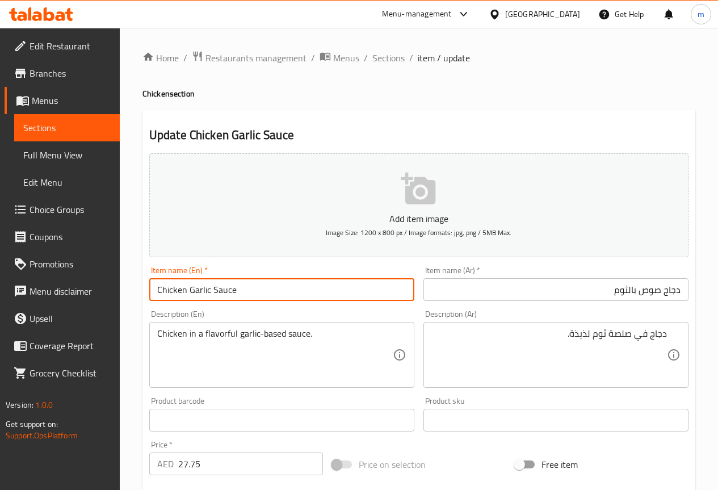
drag, startPoint x: 254, startPoint y: 291, endPoint x: 54, endPoint y: 326, distance: 203.4
click at [55, 326] on div "Edit Restaurant Branches Menus Sections Full Menu View Edit Menu Choice Groups …" at bounding box center [359, 410] width 718 height 765
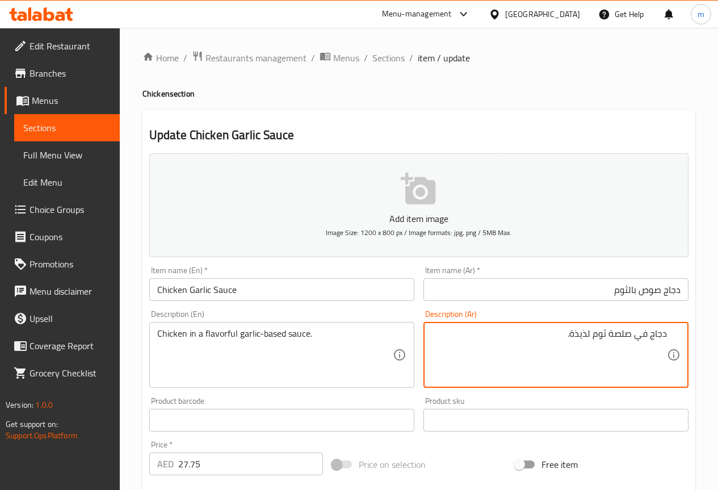
drag, startPoint x: 608, startPoint y: 333, endPoint x: 632, endPoint y: 335, distance: 23.9
type textarea "دجاج في بيزد-صوص ثوم لذيذة."
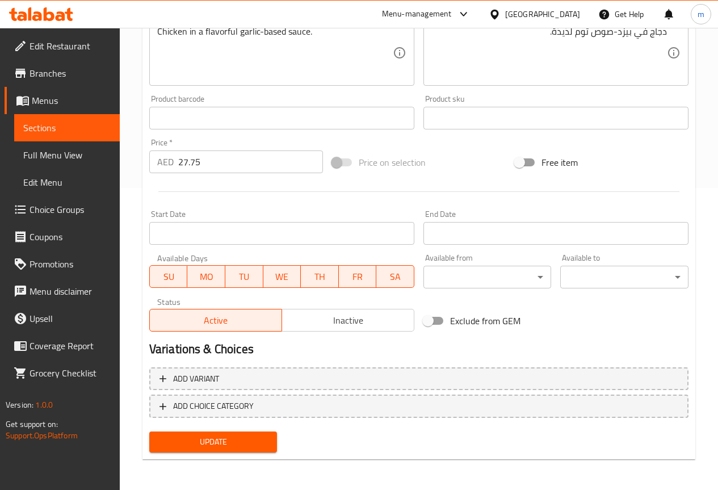
scroll to position [303, 0]
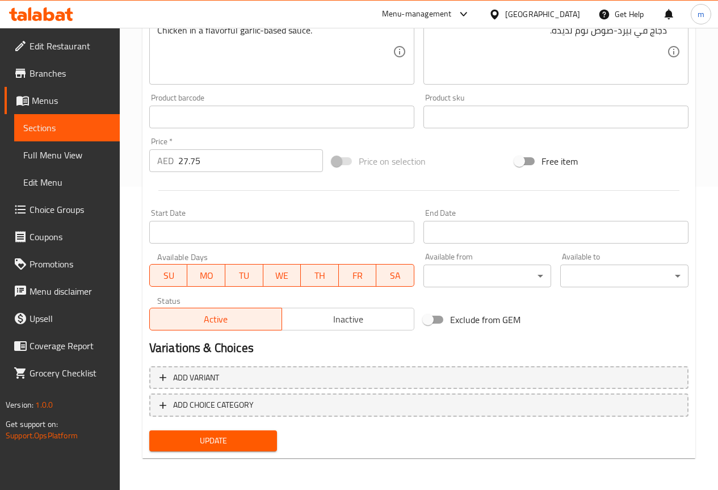
click at [213, 448] on span "Update" at bounding box center [213, 441] width 110 height 14
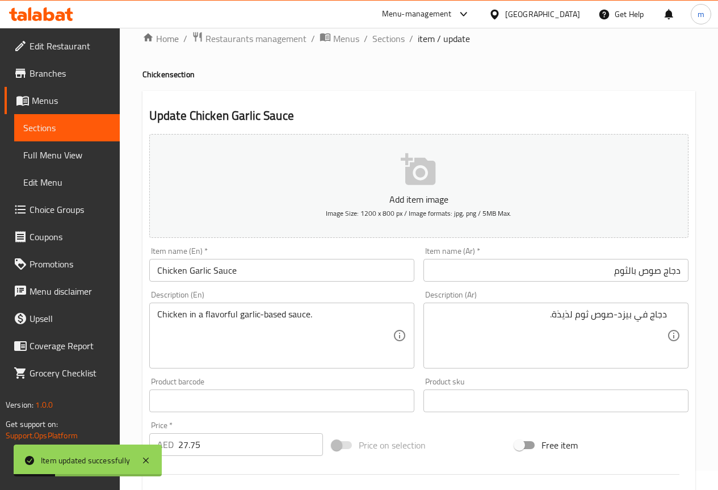
scroll to position [0, 0]
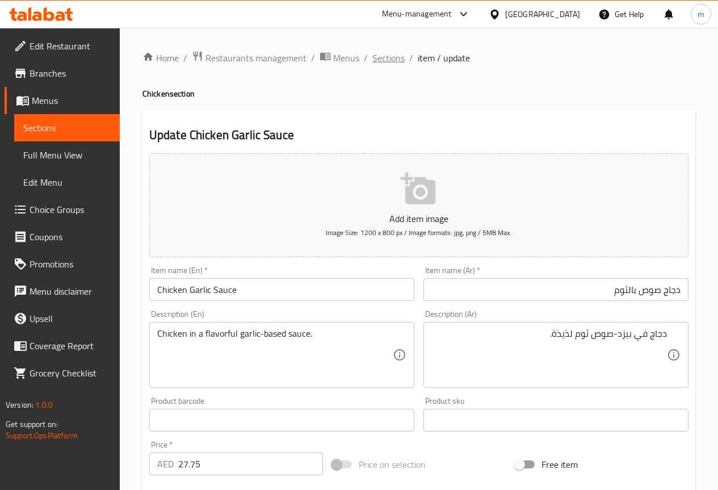
click at [389, 51] on span "Sections" at bounding box center [388, 58] width 32 height 14
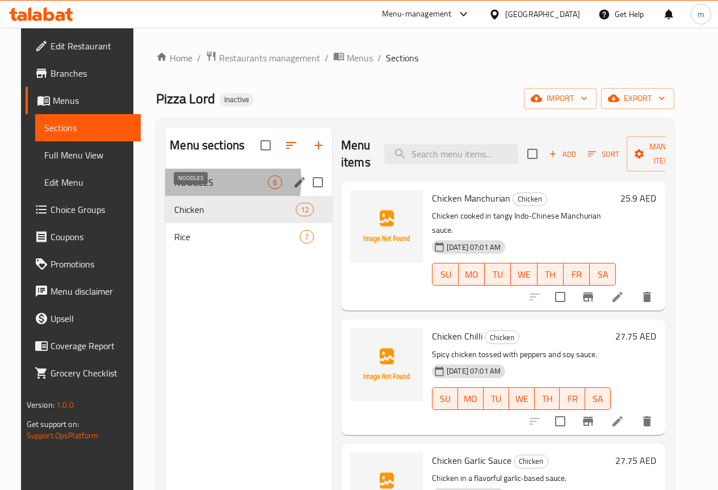
click at [199, 189] on span "NOODLES" at bounding box center [221, 182] width 94 height 14
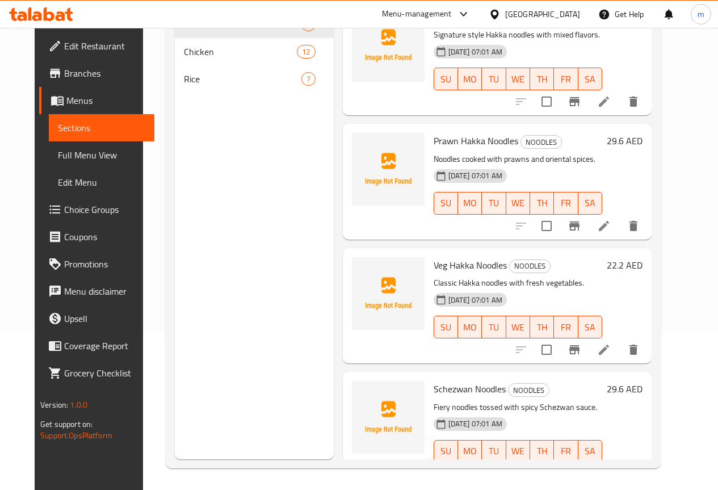
scroll to position [159, 0]
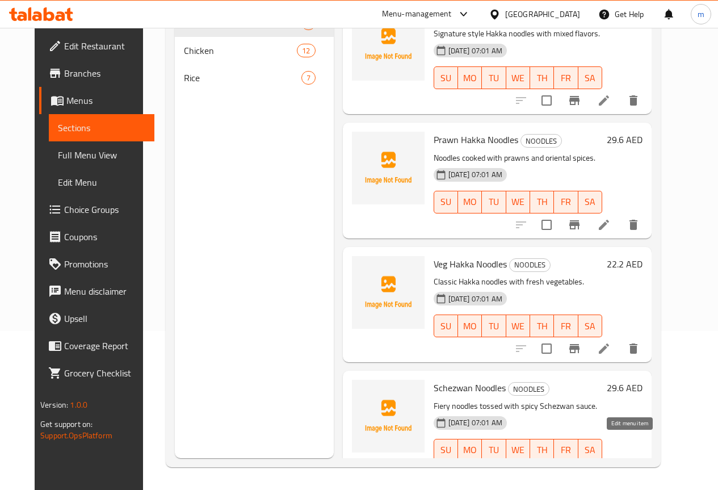
click at [611, 466] on icon at bounding box center [604, 473] width 14 height 14
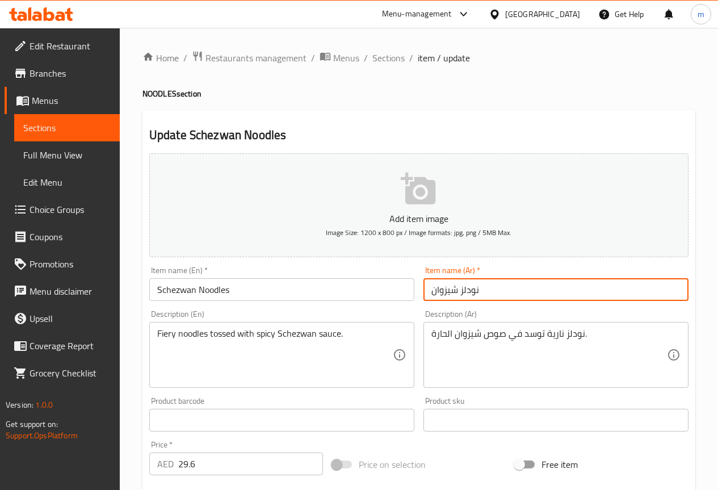
drag, startPoint x: 432, startPoint y: 291, endPoint x: 457, endPoint y: 296, distance: 26.2
click at [457, 296] on input "نودلز شيزوان" at bounding box center [555, 289] width 265 height 23
paste input "يش"
type input "نودلز سيشوان"
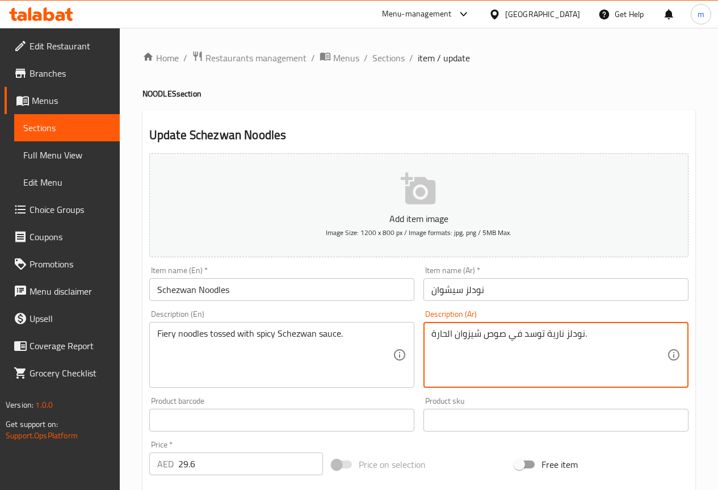
drag, startPoint x: 456, startPoint y: 338, endPoint x: 481, endPoint y: 343, distance: 24.8
paste textarea "يش"
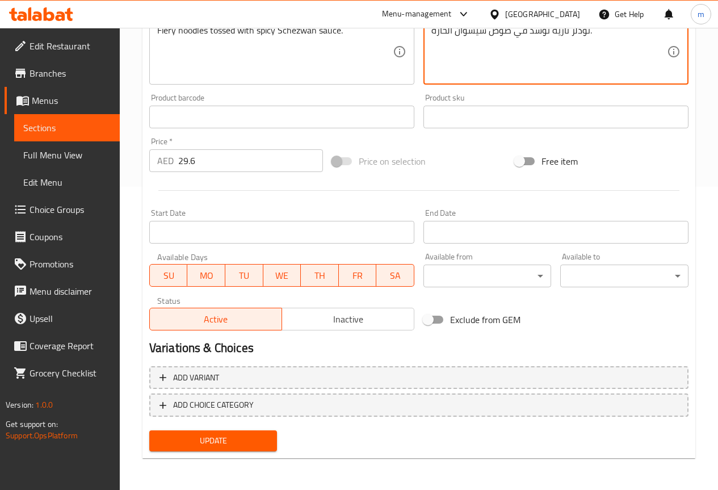
type textarea "نودلز نارية توسد في صوص سيشوان الحارة."
click at [216, 438] on span "Update" at bounding box center [213, 441] width 110 height 14
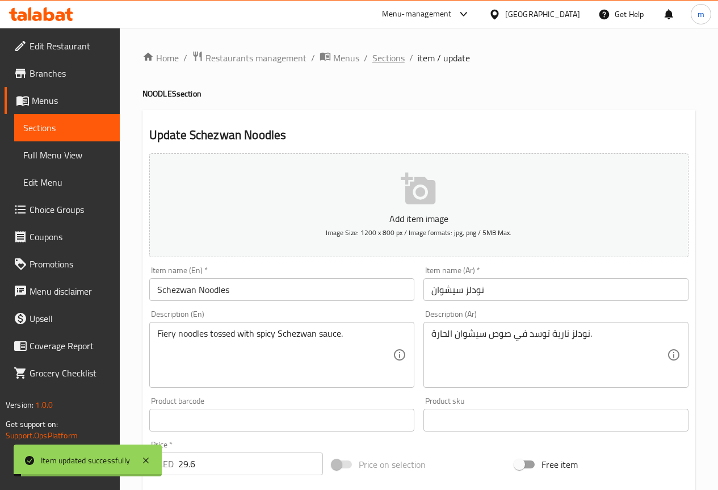
click at [397, 61] on span "Sections" at bounding box center [388, 58] width 32 height 14
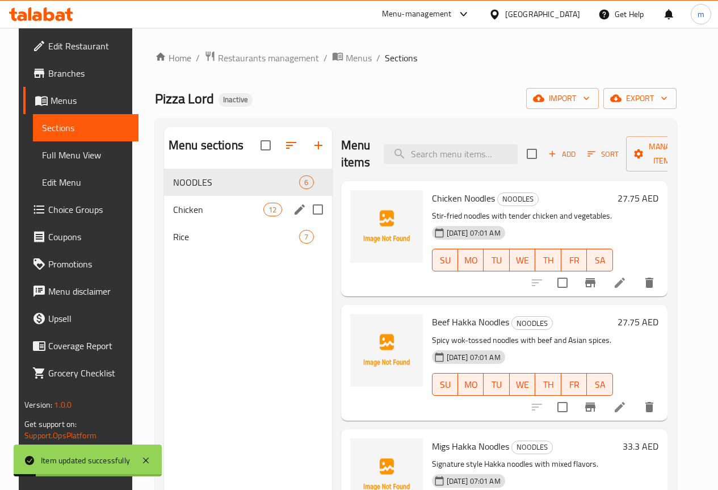
click at [173, 216] on span "Chicken" at bounding box center [218, 210] width 90 height 14
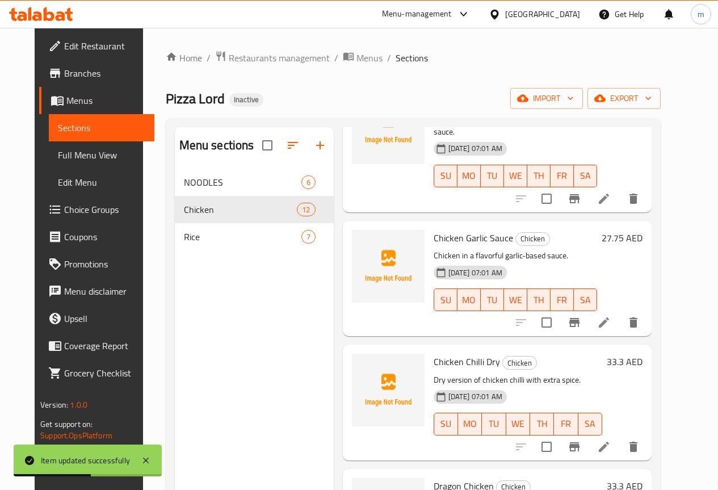
scroll to position [284, 0]
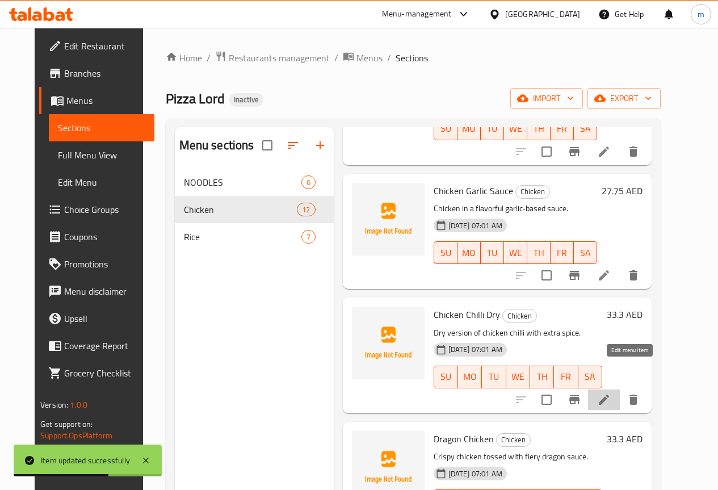
click at [609, 394] on icon at bounding box center [604, 399] width 10 height 10
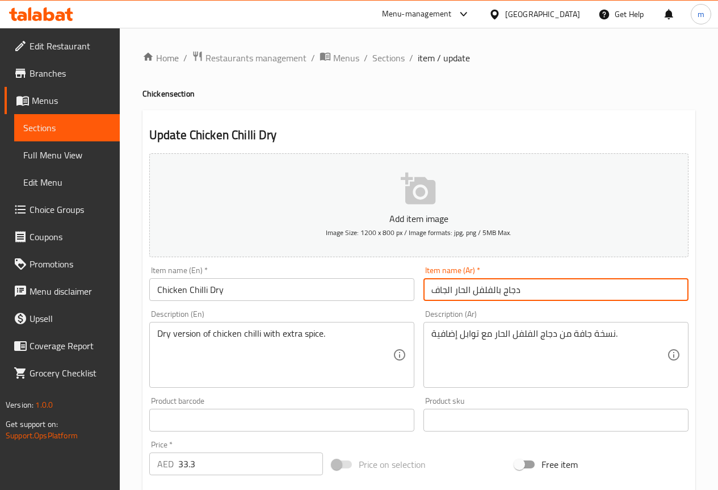
drag, startPoint x: 432, startPoint y: 288, endPoint x: 453, endPoint y: 288, distance: 21.0
click at [453, 288] on input "دجاج بالفلفل الحار الجاف" at bounding box center [555, 289] width 265 height 23
type input "دجاج بالفلفل الحار الدراي"
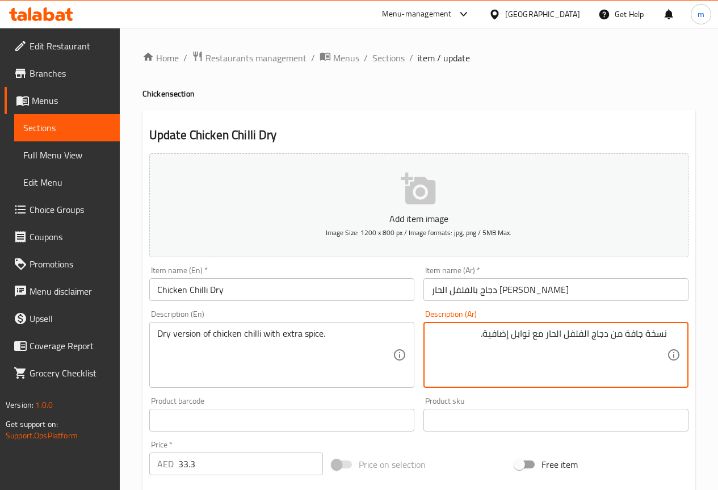
drag, startPoint x: 625, startPoint y: 334, endPoint x: 643, endPoint y: 336, distance: 18.4
click at [643, 336] on textarea "نسخة جافة من دجاج الفلفل الحار مع توابل إضافية." at bounding box center [548, 355] width 235 height 54
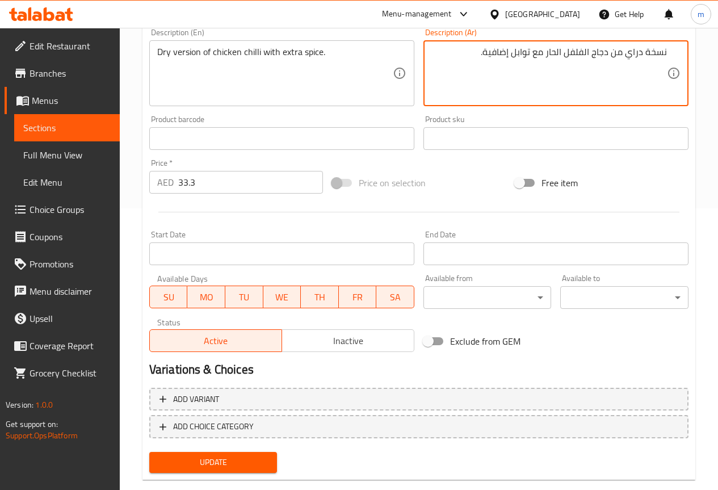
scroll to position [303, 0]
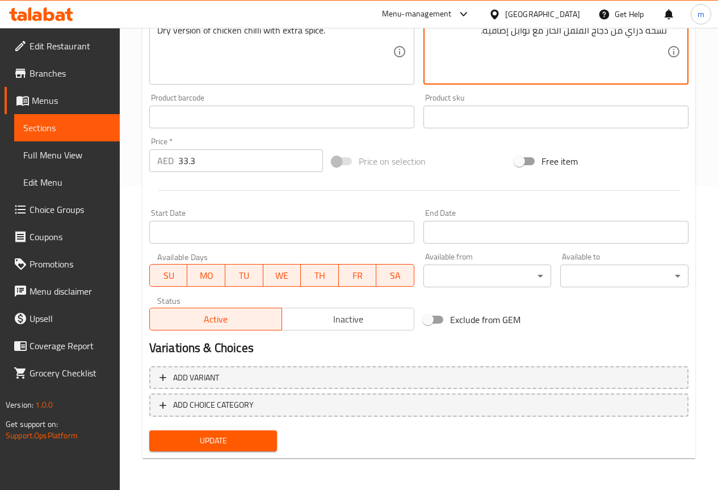
type textarea "نسخة دراي من دجاج الفلفل الحار مع توابل إضافية."
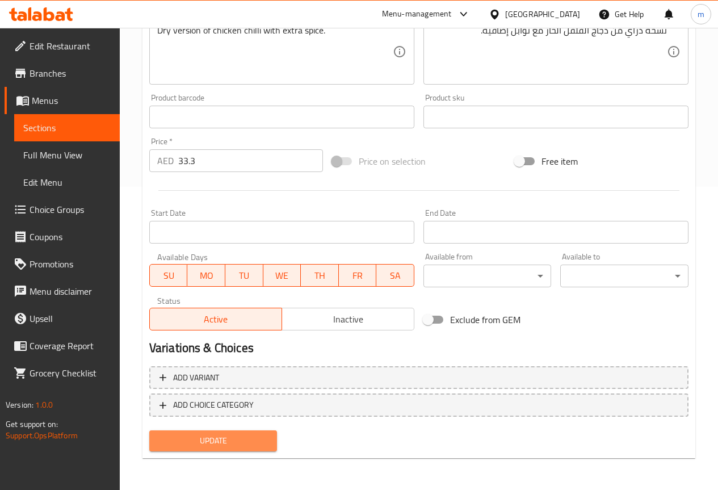
click at [238, 441] on span "Update" at bounding box center [213, 441] width 110 height 14
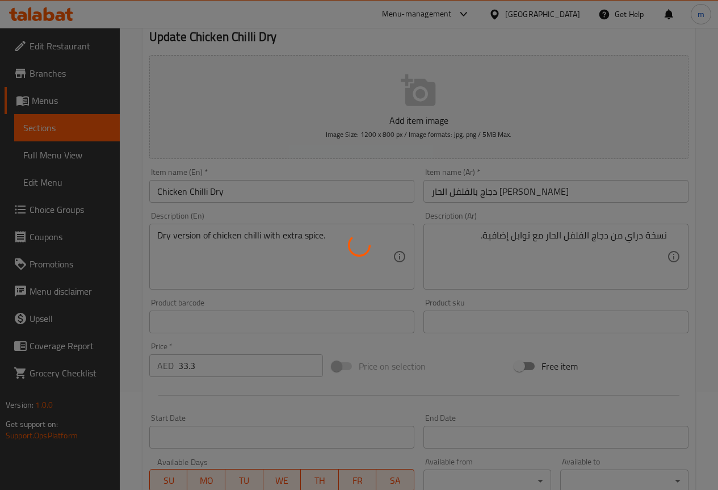
scroll to position [0, 0]
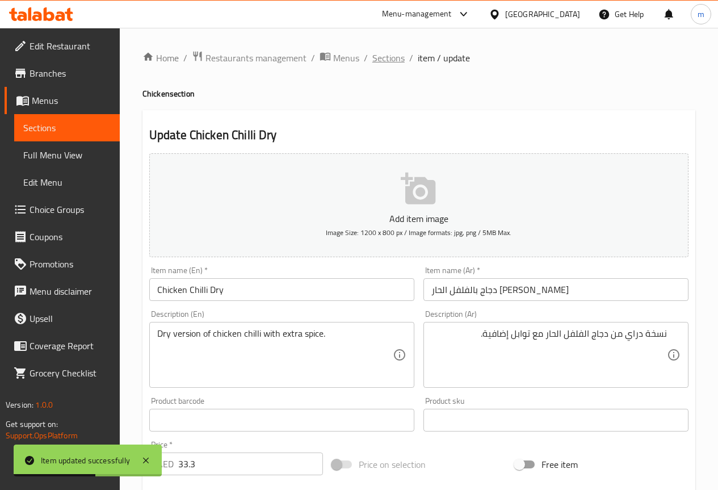
click at [393, 60] on span "Sections" at bounding box center [388, 58] width 32 height 14
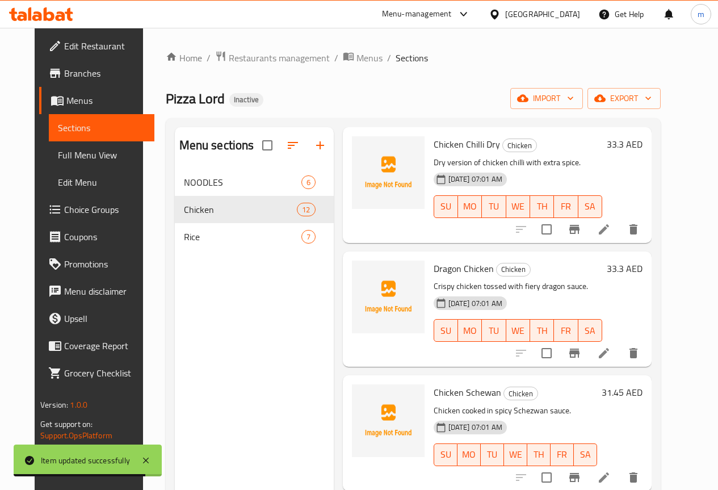
scroll to position [511, 0]
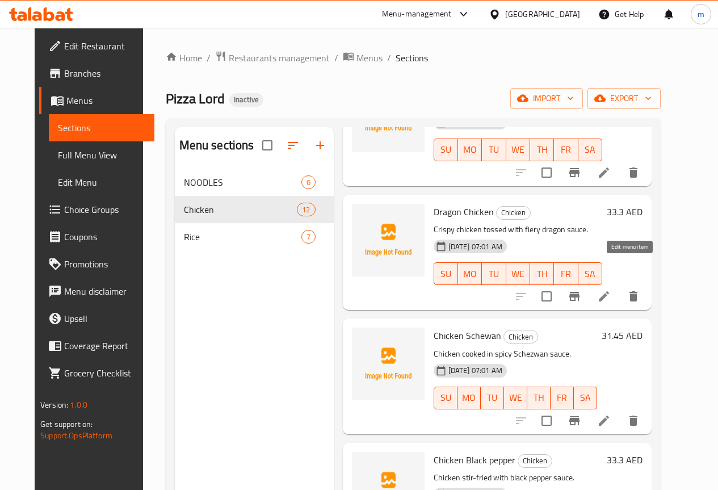
click at [611, 289] on icon at bounding box center [604, 296] width 14 height 14
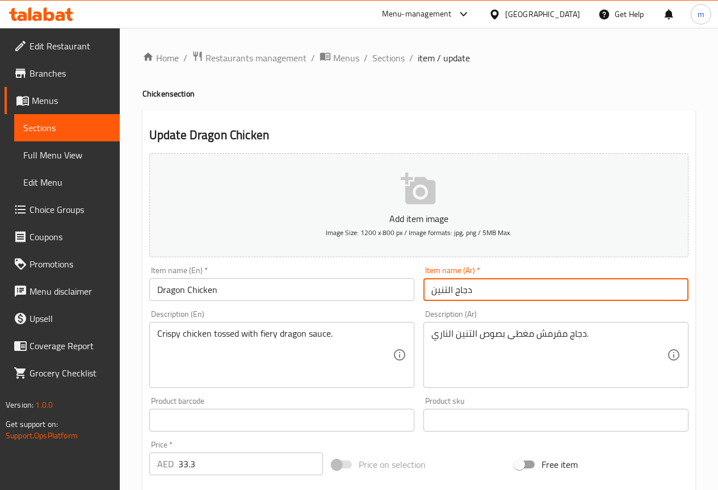
drag, startPoint x: 427, startPoint y: 292, endPoint x: 447, endPoint y: 292, distance: 19.9
click at [447, 292] on input "دجاج التنين" at bounding box center [555, 289] width 265 height 23
type input "دجاج الدراجون"
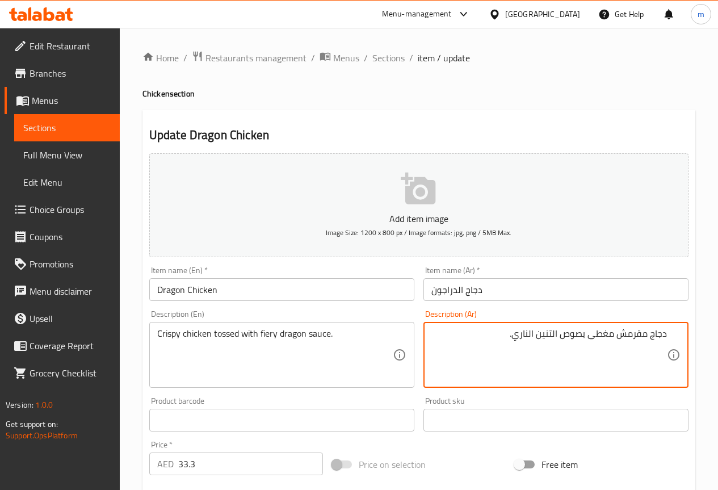
drag, startPoint x: 536, startPoint y: 333, endPoint x: 554, endPoint y: 336, distance: 18.5
click at [554, 336] on textarea "دجاج مقرمش مغطى بصوص التنين الناري." at bounding box center [548, 355] width 235 height 54
drag, startPoint x: 591, startPoint y: 340, endPoint x: 615, endPoint y: 346, distance: 25.1
click at [615, 346] on textarea "دجاج مقرمش مغطى بصوص الدراجون الناري." at bounding box center [548, 355] width 235 height 54
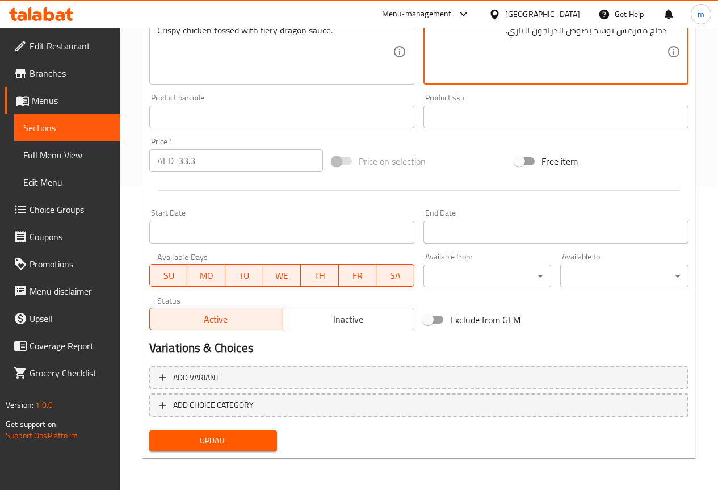
type textarea "دجاج مقرمش توسد بصوص الدراجون الناري."
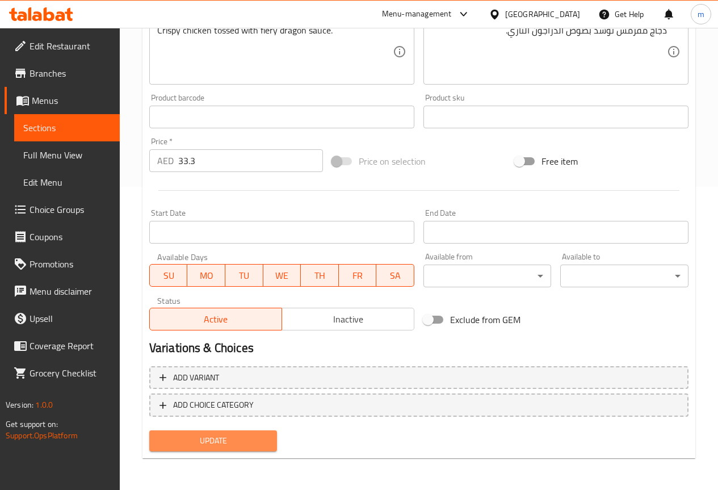
click at [229, 436] on span "Update" at bounding box center [213, 441] width 110 height 14
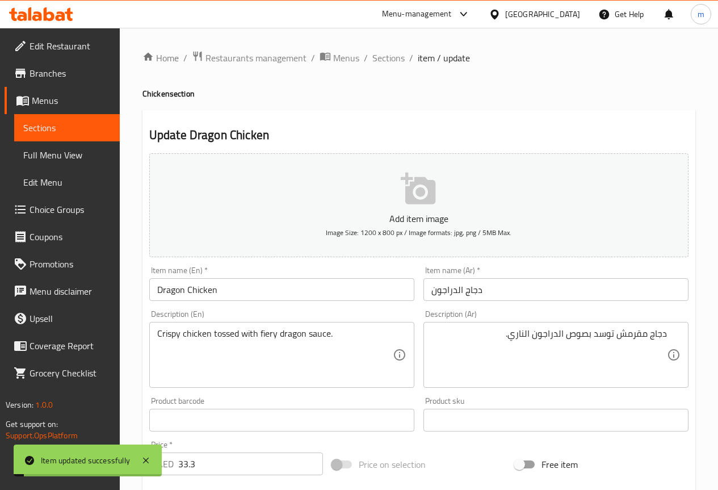
click at [397, 67] on div "Home / Restaurants management / Menus / Sections / item / update Chicken sectio…" at bounding box center [418, 411] width 553 height 720
click at [396, 62] on span "Sections" at bounding box center [388, 58] width 32 height 14
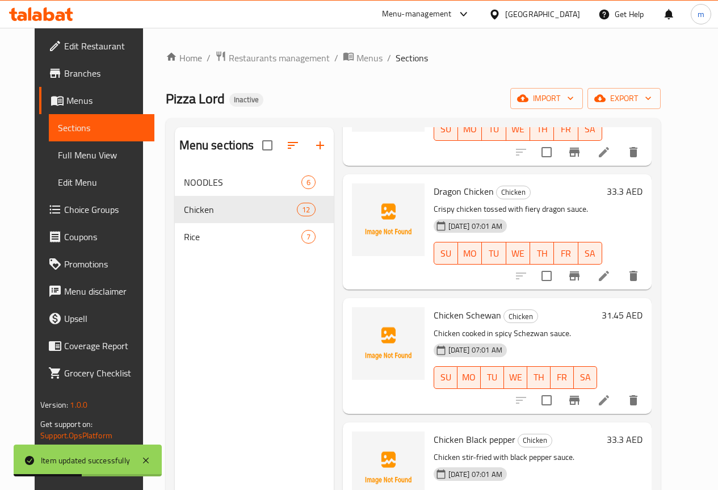
scroll to position [567, 0]
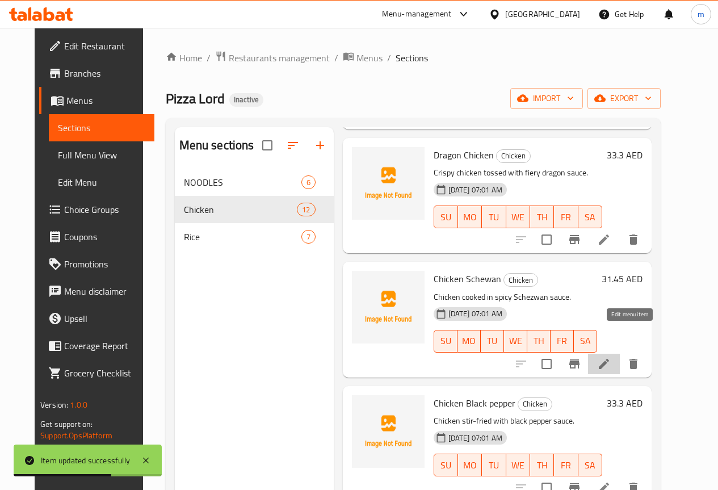
click at [611, 357] on icon at bounding box center [604, 364] width 14 height 14
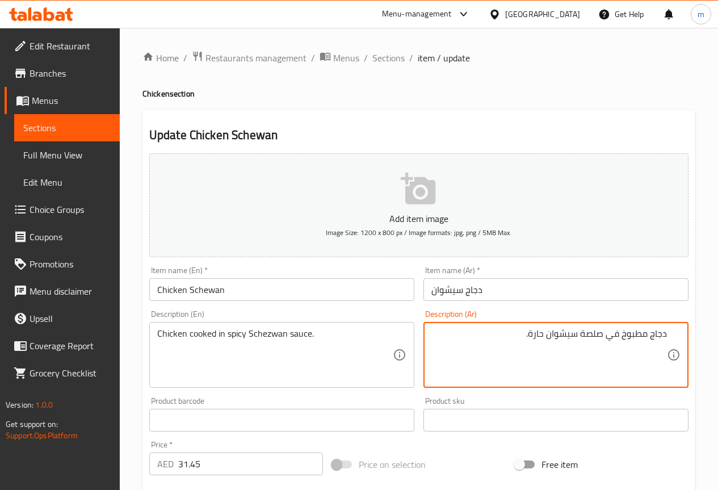
drag, startPoint x: 579, startPoint y: 336, endPoint x: 601, endPoint y: 331, distance: 22.2
click at [601, 331] on textarea "دجاج مطبوخ في صلصة سيشوان حارة." at bounding box center [548, 355] width 235 height 54
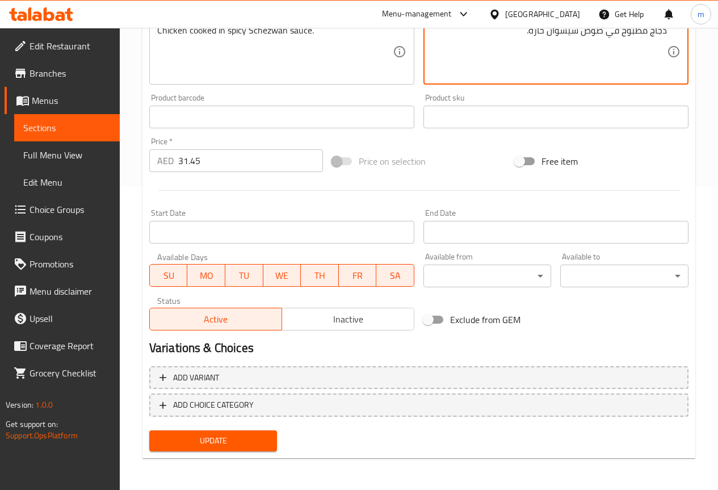
type textarea "دجاج مطبوخ في صوص سيشوان حارة."
click at [260, 436] on span "Update" at bounding box center [213, 441] width 110 height 14
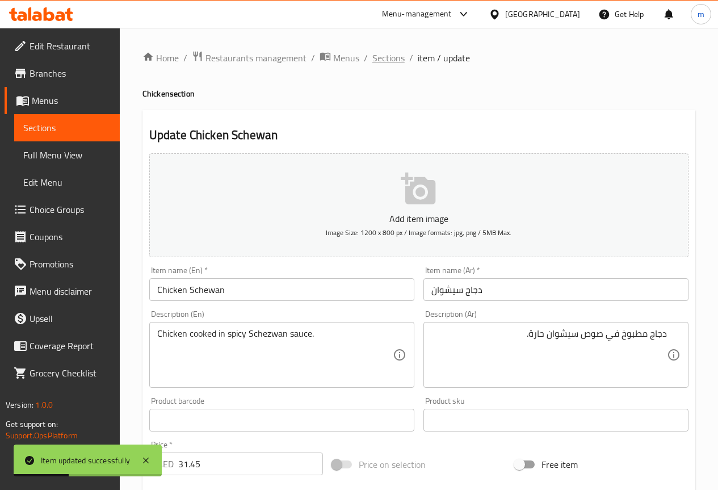
click at [390, 56] on span "Sections" at bounding box center [388, 58] width 32 height 14
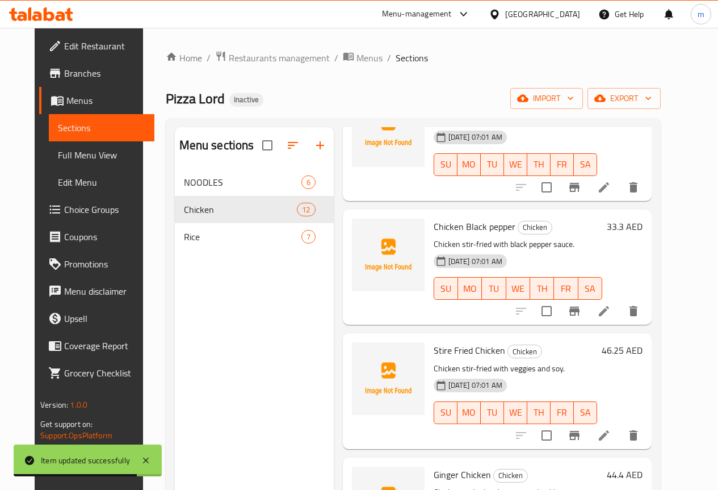
scroll to position [794, 0]
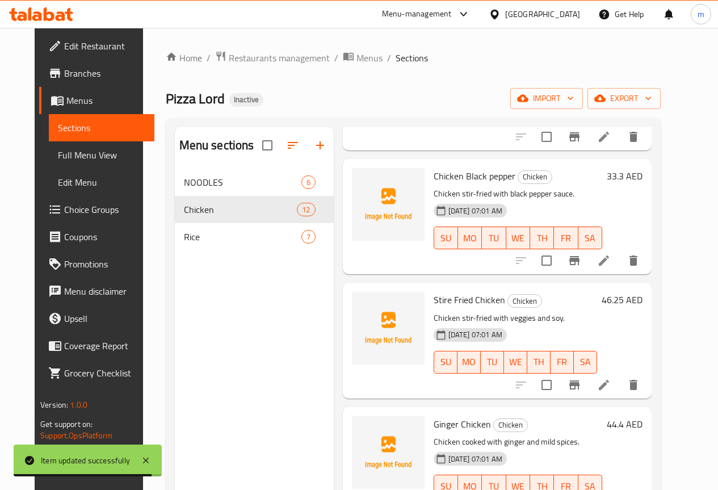
click at [611, 254] on icon at bounding box center [604, 261] width 14 height 14
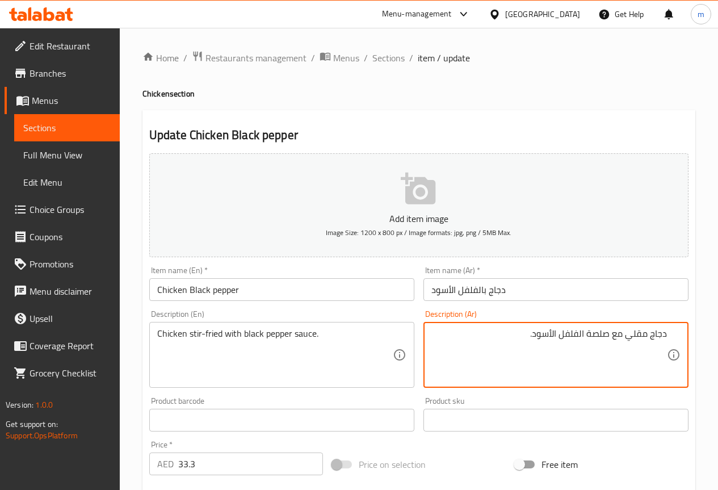
drag, startPoint x: 629, startPoint y: 334, endPoint x: 645, endPoint y: 338, distance: 16.4
click at [645, 338] on textarea "دجاج مقلي مع صلصة الفلفل الأسود." at bounding box center [548, 355] width 235 height 54
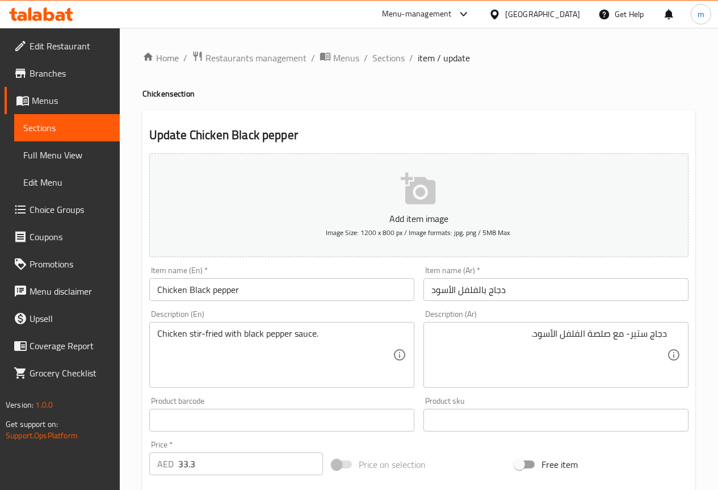
click at [628, 334] on textarea "دجاج ستير- مع صلصة الفلفل الأسود." at bounding box center [548, 355] width 235 height 54
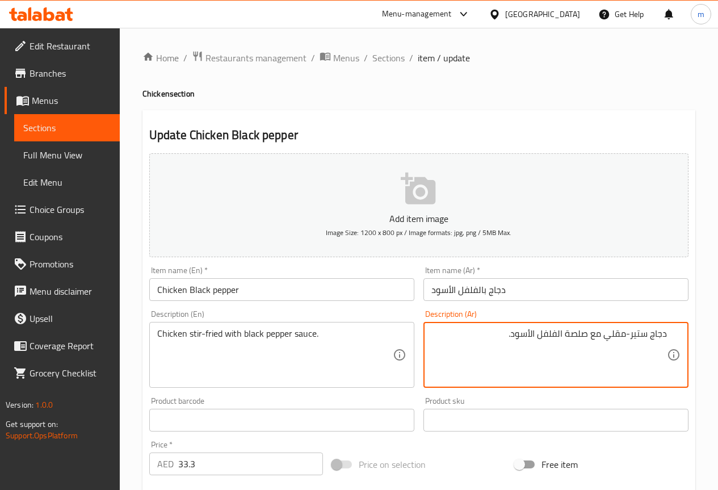
drag, startPoint x: 564, startPoint y: 331, endPoint x: 586, endPoint y: 340, distance: 23.7
click at [586, 340] on textarea "دجاج ستير-مقلي مع صلصة الفلفل الأسود." at bounding box center [548, 355] width 235 height 54
type textarea "دجاج ستير-مقلي مع صوص الفلفل الأسود."
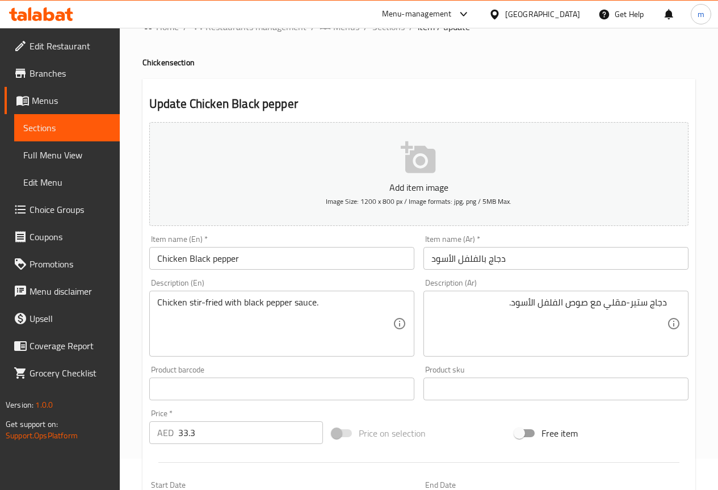
scroll to position [113, 0]
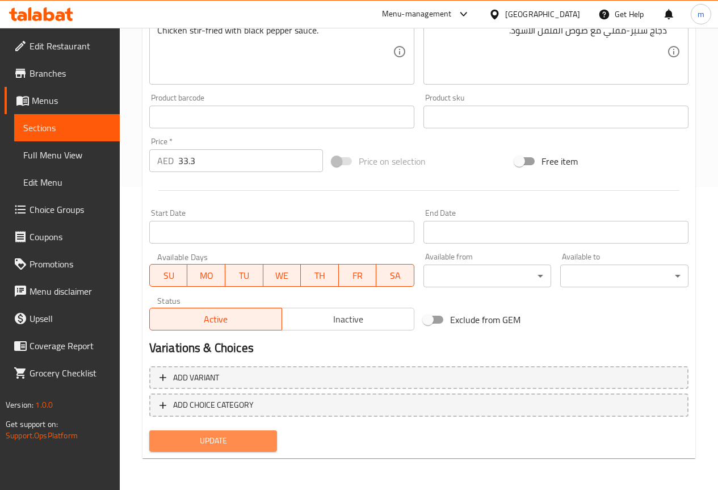
click at [259, 440] on span "Update" at bounding box center [213, 441] width 110 height 14
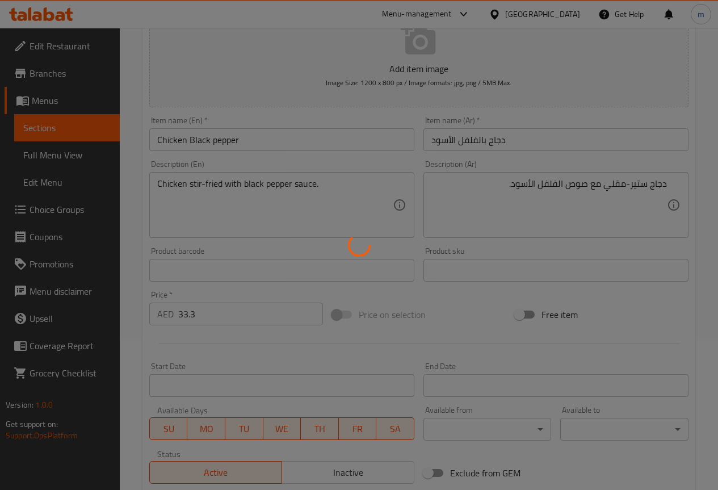
scroll to position [0, 0]
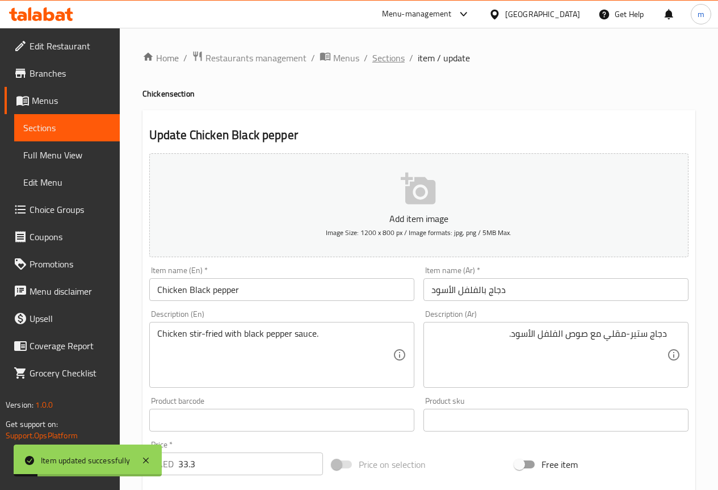
click at [393, 56] on span "Sections" at bounding box center [388, 58] width 32 height 14
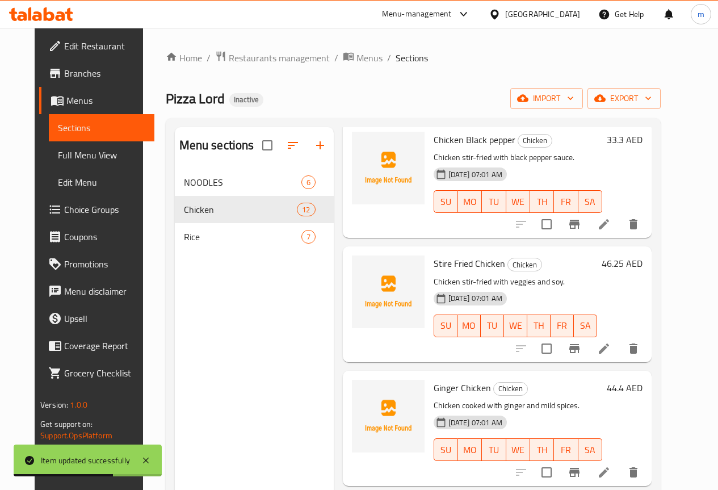
scroll to position [851, 0]
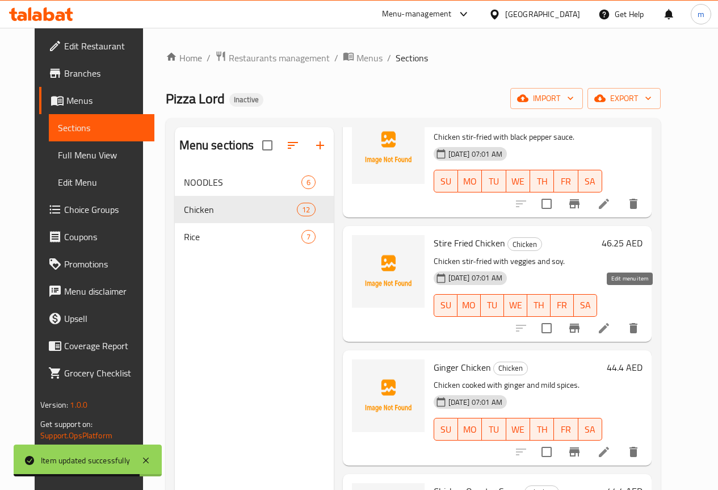
click at [611, 321] on icon at bounding box center [604, 328] width 14 height 14
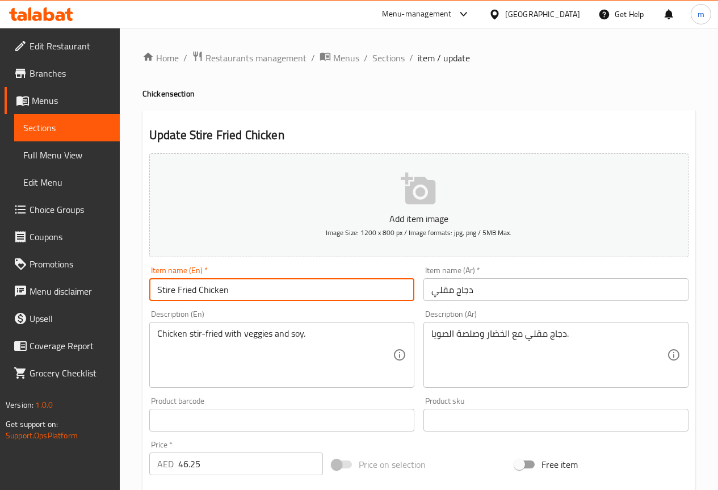
drag, startPoint x: 239, startPoint y: 293, endPoint x: 102, endPoint y: 309, distance: 138.7
click at [102, 309] on div "Edit Restaurant Branches Menus Sections Full Menu View Edit Menu Choice Groups …" at bounding box center [359, 410] width 718 height 765
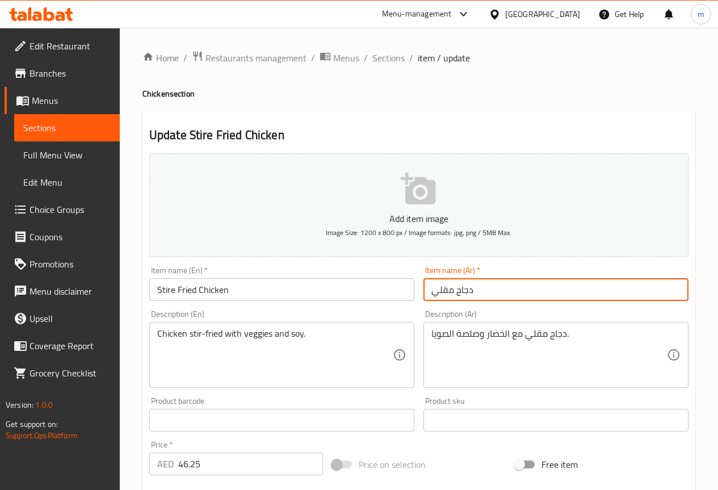
click at [438, 289] on input "دجاج مقلي" at bounding box center [555, 289] width 265 height 23
click at [431, 294] on input "دجاج مقلي" at bounding box center [555, 289] width 265 height 23
click at [611, 282] on input "دجاج مقلي" at bounding box center [555, 289] width 265 height 23
type input "دجاج ستير مقلي"
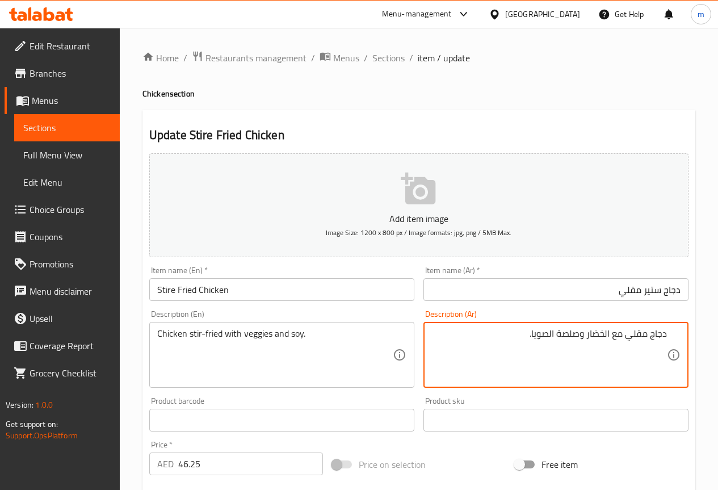
click at [650, 336] on textarea "دجاج مقلي مع الخضار وصلصة الصويا." at bounding box center [548, 355] width 235 height 54
drag, startPoint x: 536, startPoint y: 333, endPoint x: 555, endPoint y: 346, distance: 23.3
click at [555, 346] on textarea "دجاج ستير- مقلي مع الخضار وصلصة الصويا." at bounding box center [548, 355] width 235 height 54
click at [555, 333] on textarea "دجاج ستير- مقلي مع الخضار و الصويا." at bounding box center [548, 355] width 235 height 54
drag, startPoint x: 563, startPoint y: 336, endPoint x: 587, endPoint y: 333, distance: 23.5
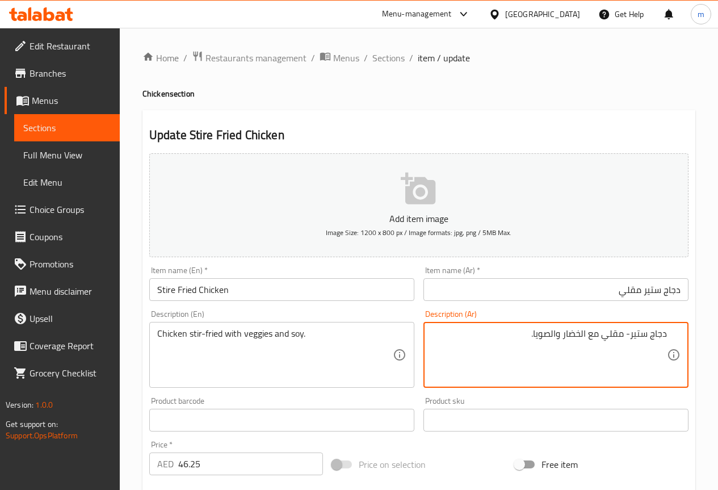
click at [587, 333] on textarea "دجاج ستير- مقلي مع الخضار والصويا." at bounding box center [548, 355] width 235 height 54
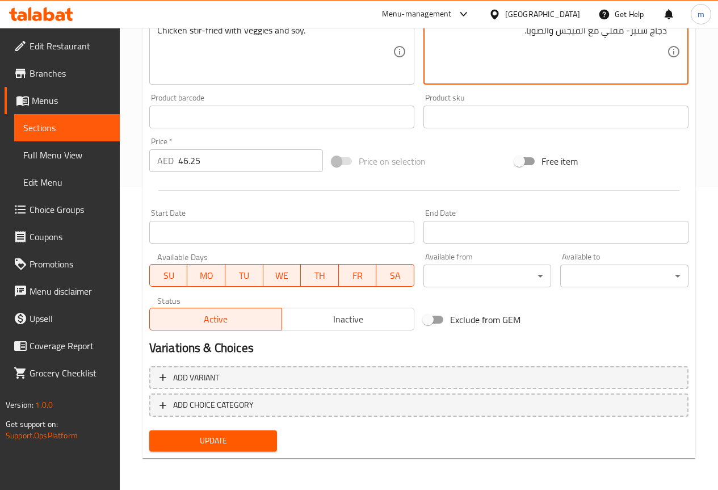
type textarea "دجاج ستير- مقلي مع الفيجس والصويا."
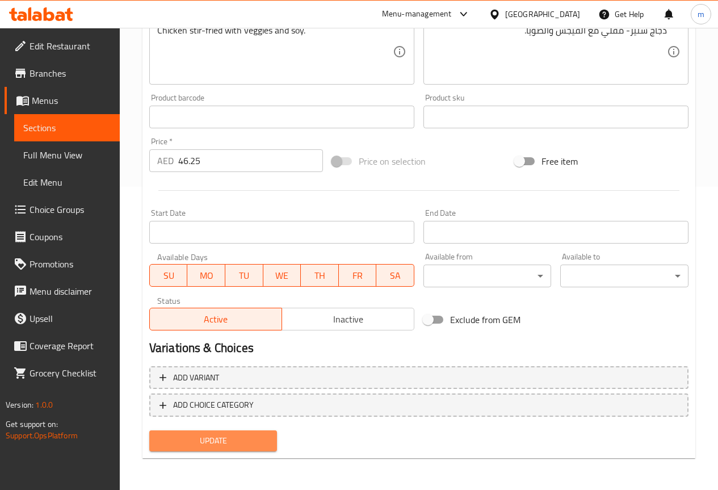
drag, startPoint x: 250, startPoint y: 434, endPoint x: 276, endPoint y: 343, distance: 95.2
click at [251, 432] on button "Update" at bounding box center [213, 440] width 128 height 21
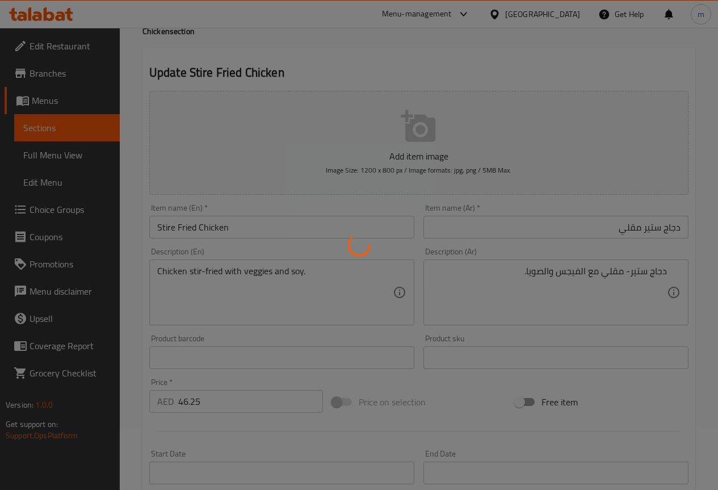
scroll to position [0, 0]
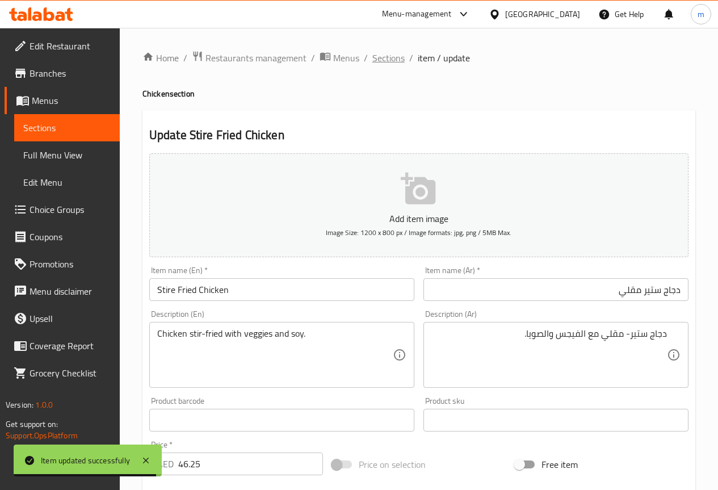
click at [390, 65] on span "Sections" at bounding box center [388, 58] width 32 height 14
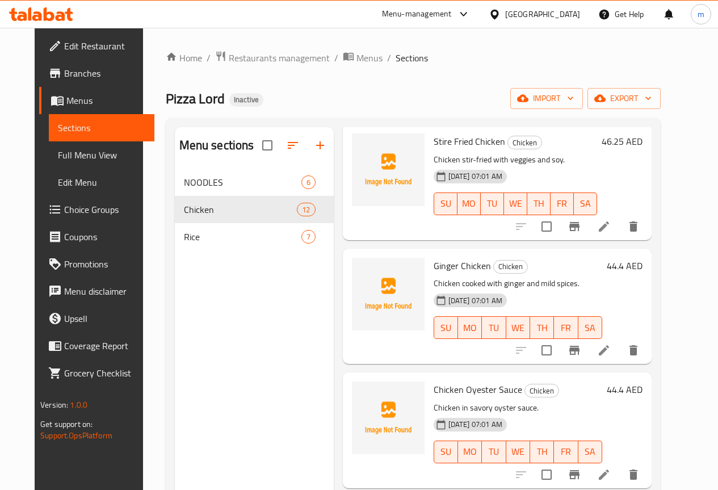
scroll to position [1021, 0]
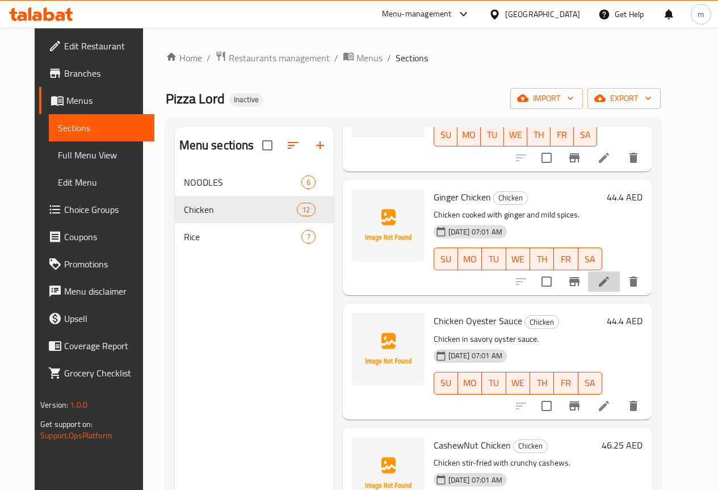
click at [620, 271] on li at bounding box center [604, 281] width 32 height 20
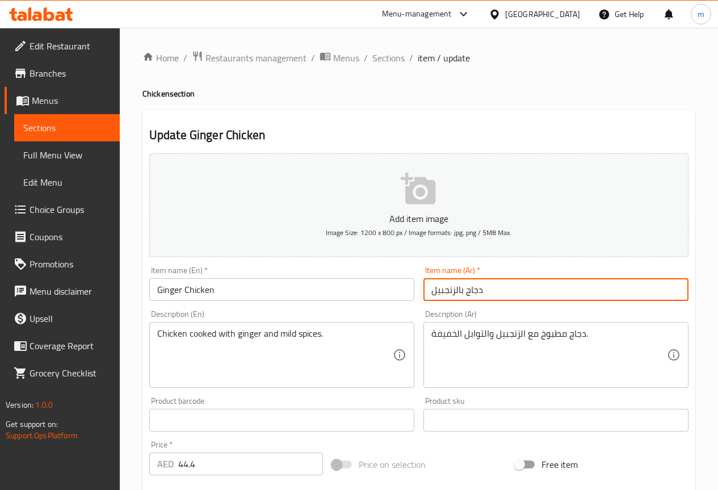
click at [535, 288] on input "دجاج بالزنجبيل" at bounding box center [555, 289] width 265 height 23
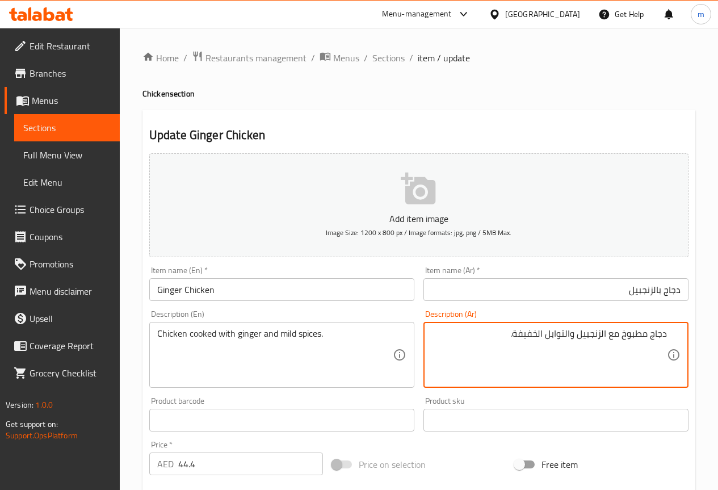
drag, startPoint x: 514, startPoint y: 335, endPoint x: 537, endPoint y: 341, distance: 23.9
click at [537, 341] on textarea "دجاج مطبوخ مع الزنجبيل والتوابل الخفيفة." at bounding box center [548, 355] width 235 height 54
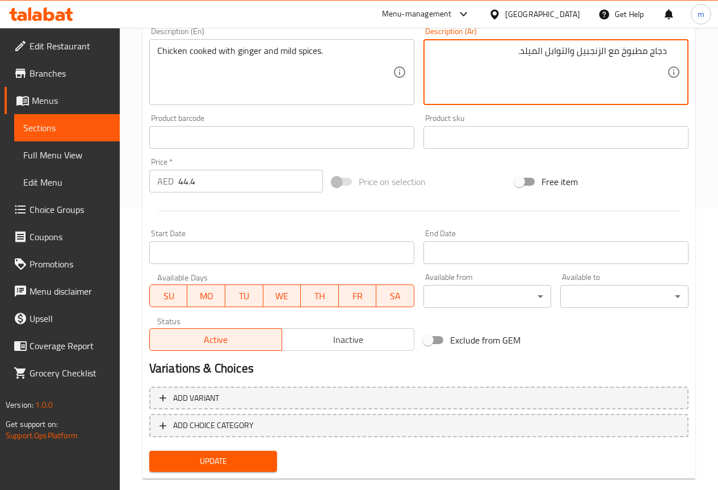
scroll to position [284, 0]
type textarea "دجاج مطبوخ مع الزنجبيل والتوابل الميلد."
click at [258, 455] on span "Update" at bounding box center [213, 460] width 110 height 14
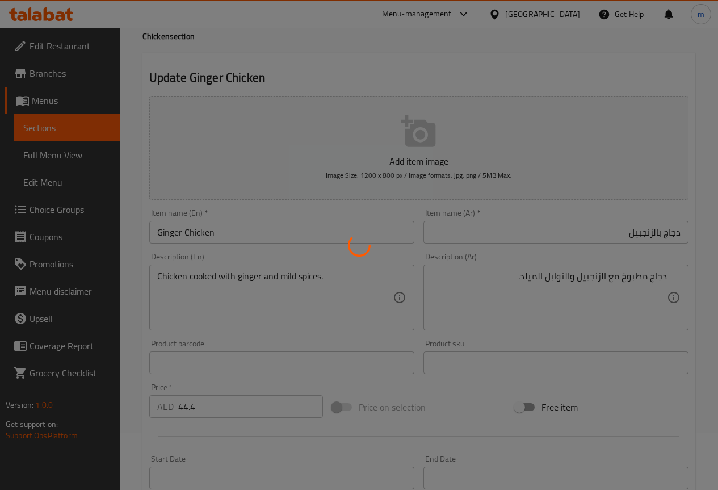
scroll to position [0, 0]
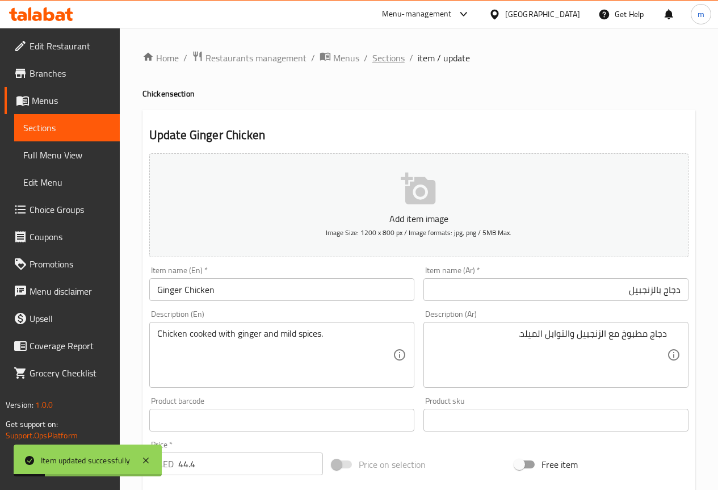
click at [392, 56] on span "Sections" at bounding box center [388, 58] width 32 height 14
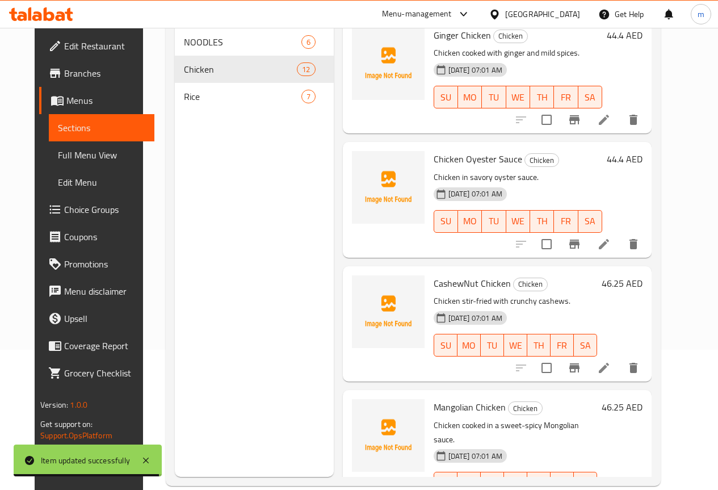
scroll to position [159, 0]
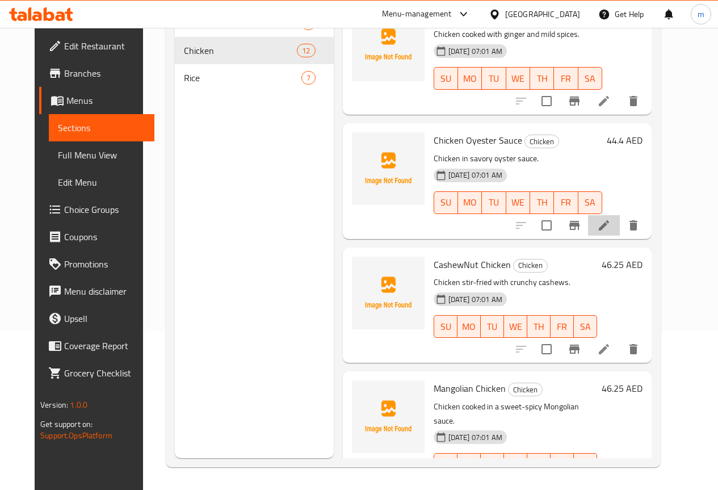
click at [620, 215] on li at bounding box center [604, 225] width 32 height 20
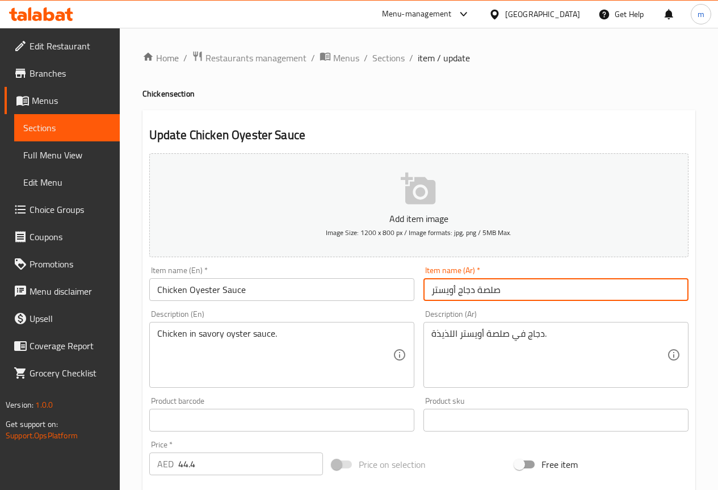
click at [546, 292] on input "صلصة دجاج أويستر" at bounding box center [555, 289] width 265 height 23
drag, startPoint x: 637, startPoint y: 291, endPoint x: 655, endPoint y: 289, distance: 17.7
click at [655, 289] on input "صلصة دجاج أويستر" at bounding box center [555, 289] width 265 height 23
click at [661, 295] on input "دجاج صلصة أويستر" at bounding box center [555, 289] width 265 height 23
drag, startPoint x: 639, startPoint y: 292, endPoint x: 659, endPoint y: 292, distance: 19.9
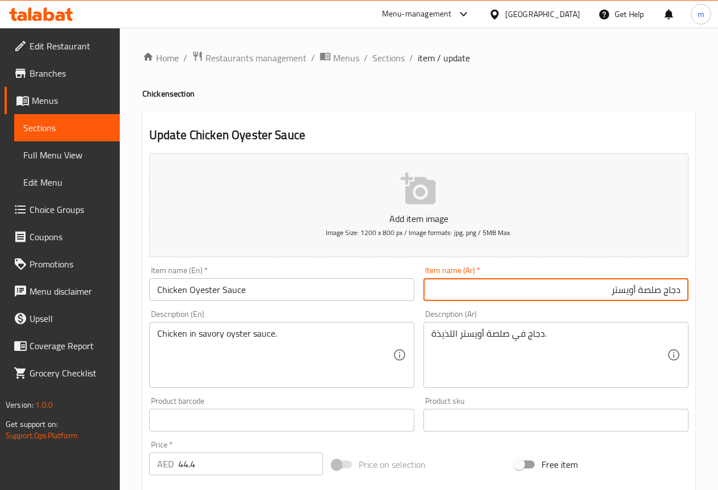
click at [659, 292] on input "دجاج صلصة أويستر" at bounding box center [555, 289] width 265 height 23
type input "دجاج صوص أويستر"
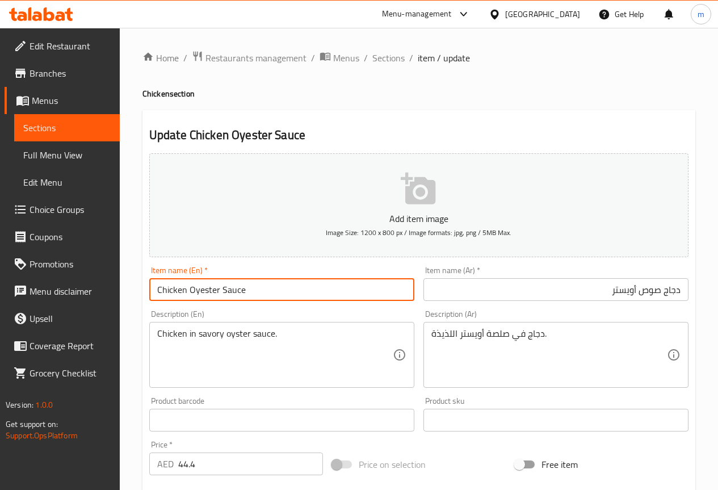
drag, startPoint x: 187, startPoint y: 289, endPoint x: 258, endPoint y: 291, distance: 71.0
click at [258, 291] on input "Chicken Oyester Sauce" at bounding box center [281, 289] width 265 height 23
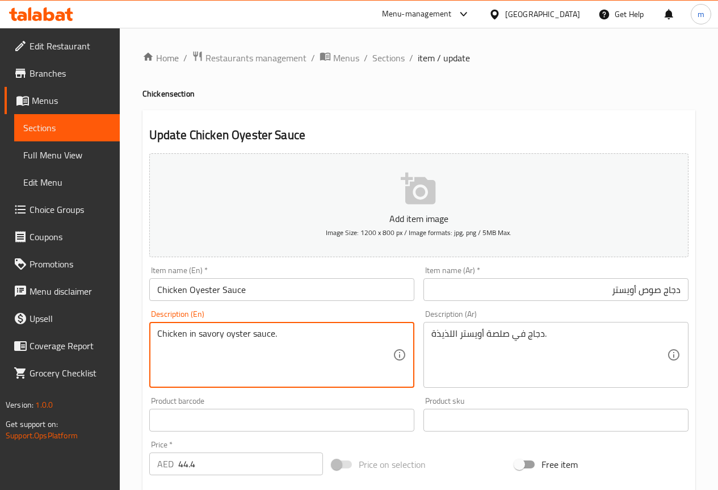
drag, startPoint x: 225, startPoint y: 333, endPoint x: 272, endPoint y: 338, distance: 47.4
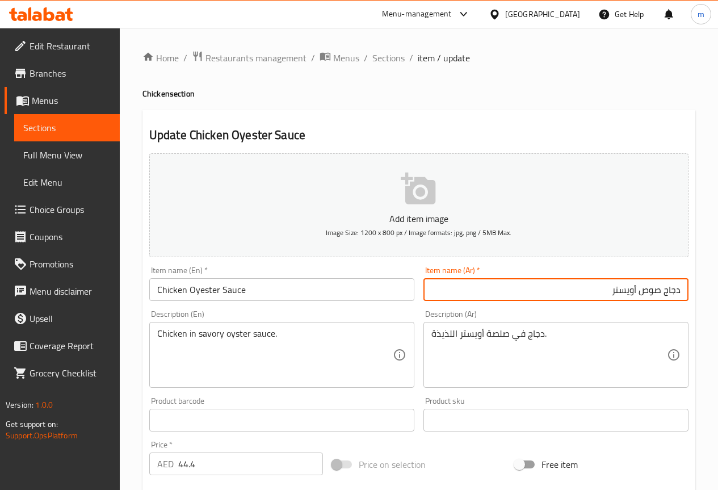
drag, startPoint x: 604, startPoint y: 291, endPoint x: 661, endPoint y: 284, distance: 57.7
click at [661, 284] on input "دجاج صوص أويستر" at bounding box center [555, 289] width 265 height 23
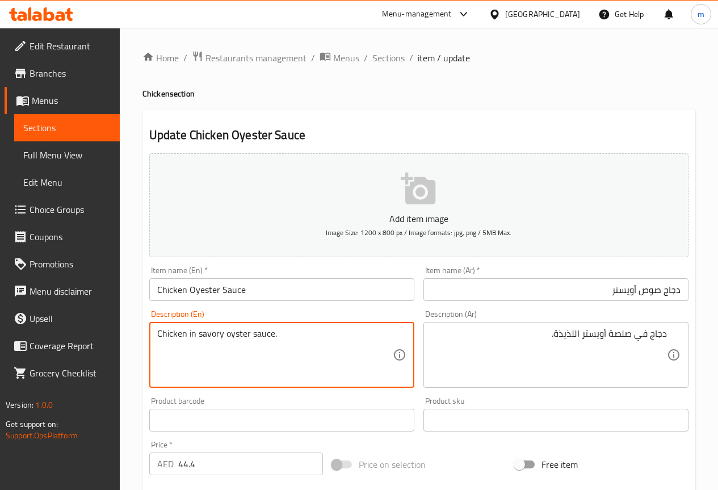
drag, startPoint x: 197, startPoint y: 335, endPoint x: 224, endPoint y: 336, distance: 26.7
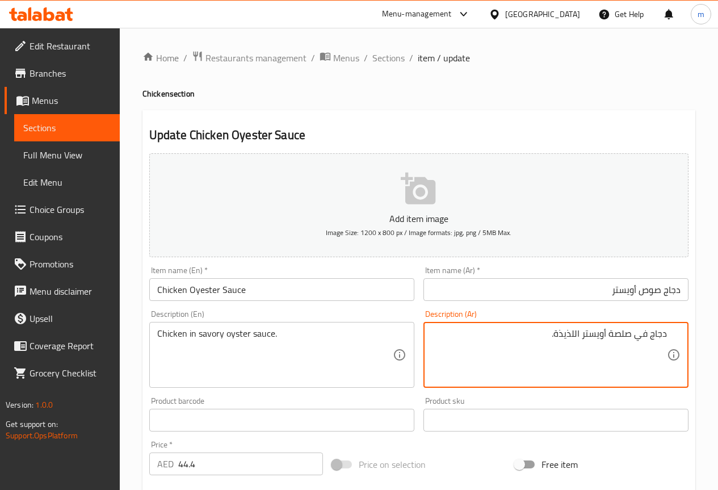
drag, startPoint x: 554, startPoint y: 333, endPoint x: 582, endPoint y: 333, distance: 27.2
paste textarea "مالح"
drag, startPoint x: 608, startPoint y: 331, endPoint x: 632, endPoint y: 343, distance: 26.6
click at [632, 343] on textarea "دجاج في صلصة أويستر مالح." at bounding box center [548, 355] width 235 height 54
click at [581, 334] on textarea "دجاج في صوص أويستر مالح." at bounding box center [548, 355] width 235 height 54
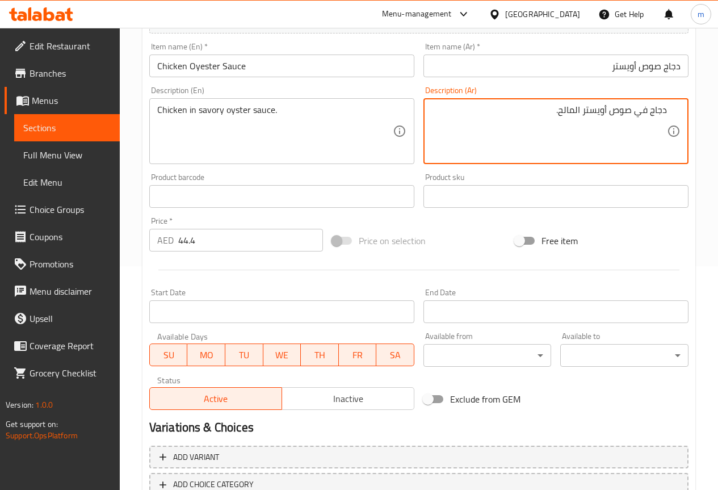
scroll to position [284, 0]
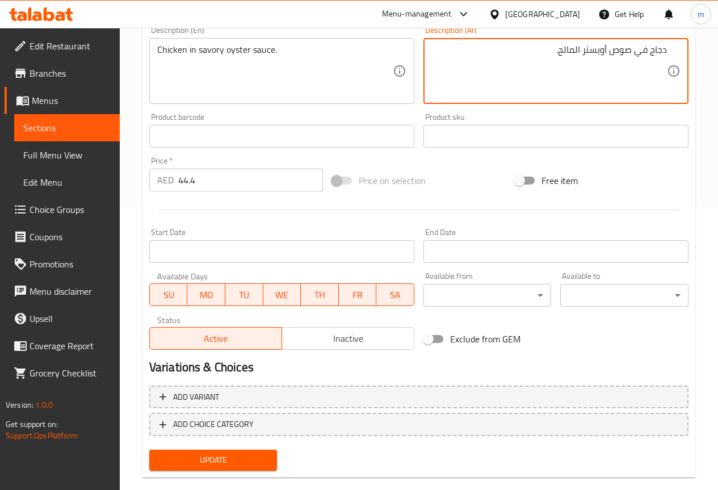
type textarea "دجاج في صوص أويستر المالح."
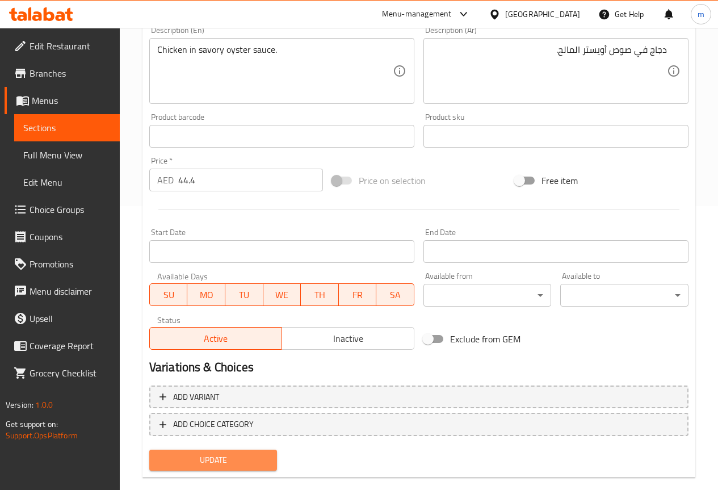
click at [222, 463] on span "Update" at bounding box center [213, 460] width 110 height 14
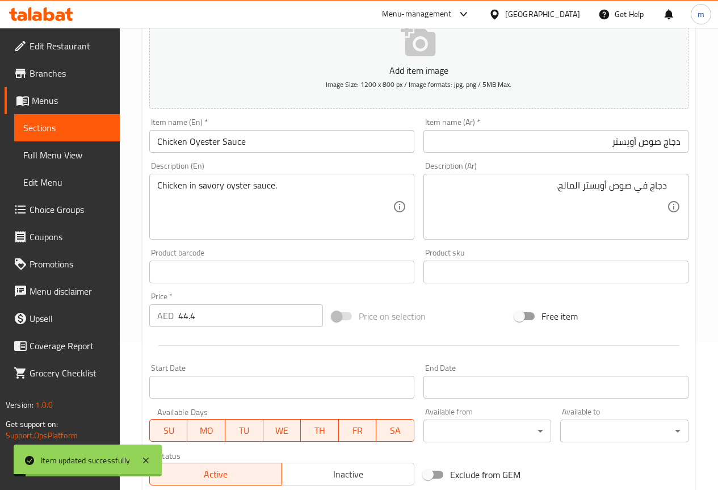
scroll to position [0, 0]
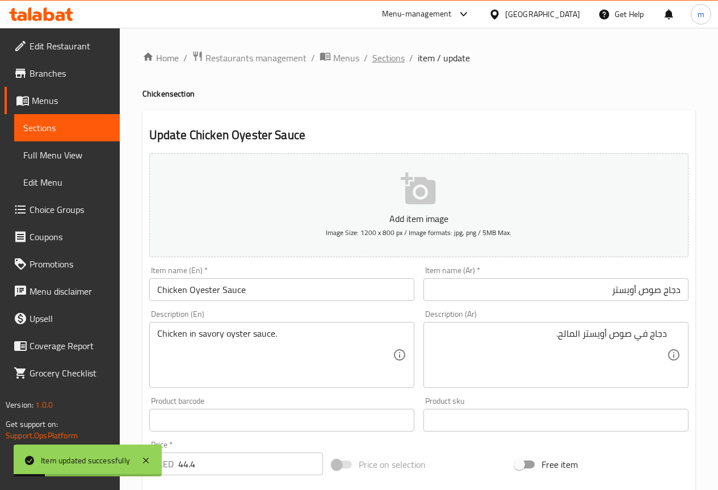
click at [391, 57] on span "Sections" at bounding box center [388, 58] width 32 height 14
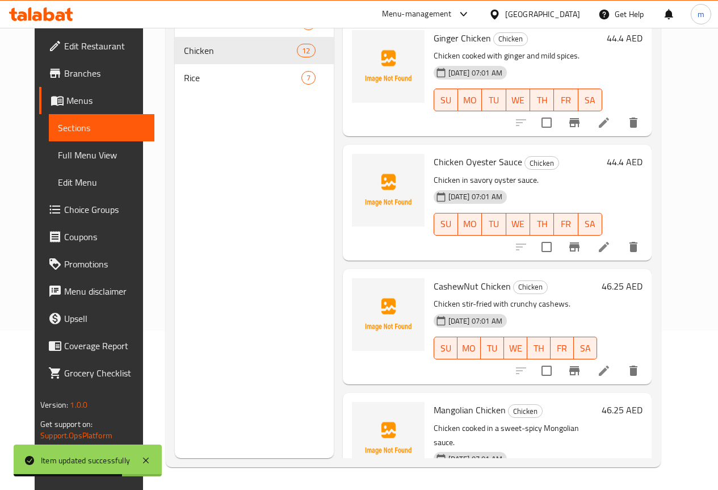
scroll to position [1043, 0]
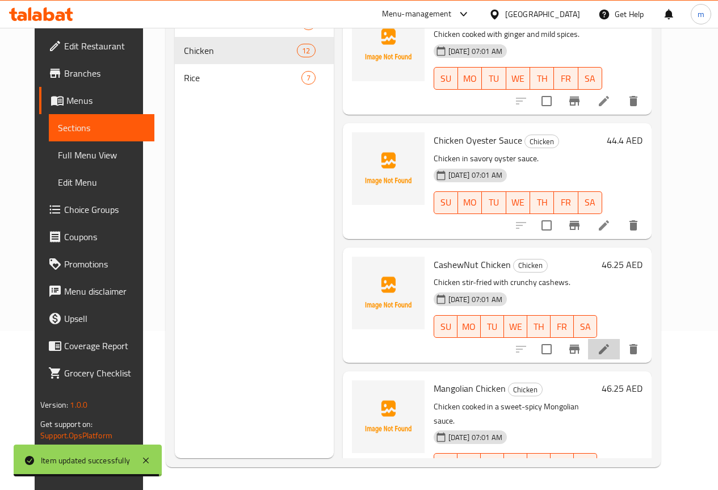
click at [620, 339] on li at bounding box center [604, 349] width 32 height 20
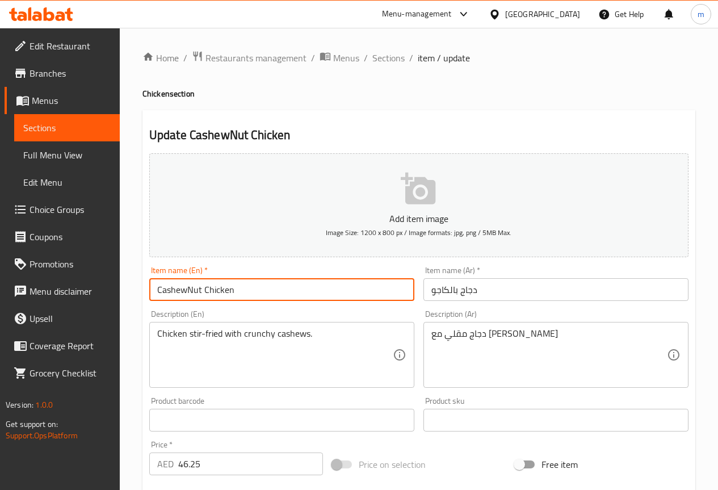
drag, startPoint x: 200, startPoint y: 291, endPoint x: 62, endPoint y: 300, distance: 138.2
click at [62, 295] on div "Edit Restaurant Branches Menus Sections Full Menu View Edit Menu Choice Groups …" at bounding box center [359, 410] width 718 height 765
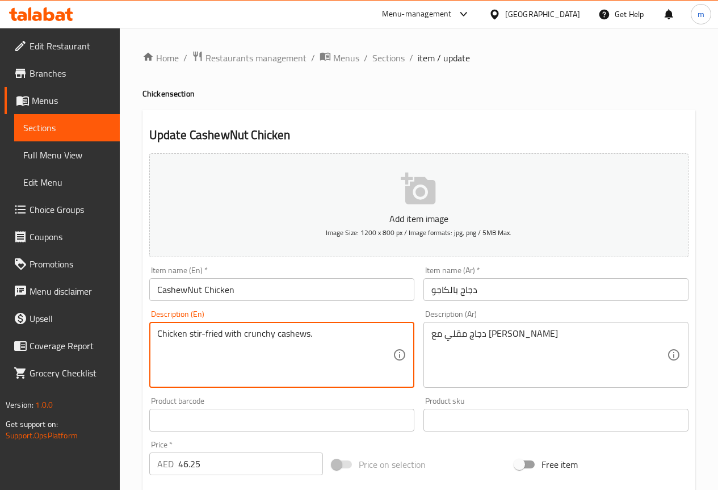
drag, startPoint x: 276, startPoint y: 334, endPoint x: 306, endPoint y: 335, distance: 30.7
click at [306, 335] on textarea "Chicken stir-fried with crunchy cashews." at bounding box center [274, 355] width 235 height 54
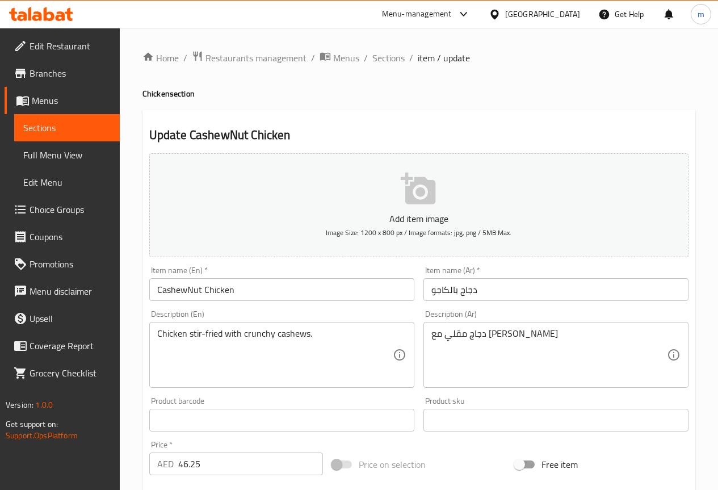
click at [339, 347] on textarea "Chicken stir-fried with crunchy cashews." at bounding box center [274, 355] width 235 height 54
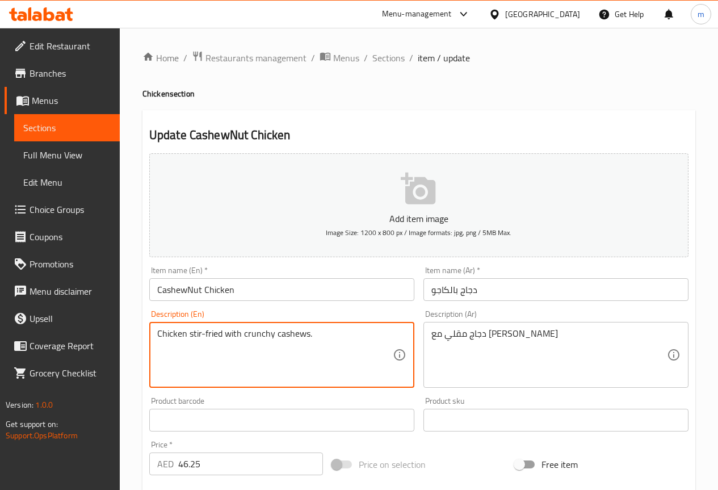
drag, startPoint x: 275, startPoint y: 334, endPoint x: 308, endPoint y: 338, distance: 33.1
click at [308, 338] on textarea "Chicken stir-fried with crunchy cashews." at bounding box center [274, 355] width 235 height 54
click at [335, 351] on textarea "Chicken stir-fried with crunchy cashews." at bounding box center [274, 355] width 235 height 54
click at [187, 290] on input "CashewNut Chicken" at bounding box center [281, 289] width 265 height 23
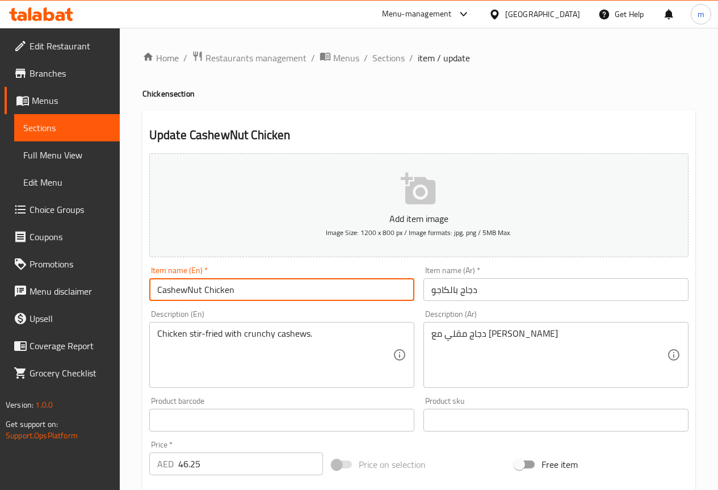
click at [433, 288] on input "دجاج بالكاجو" at bounding box center [555, 289] width 265 height 23
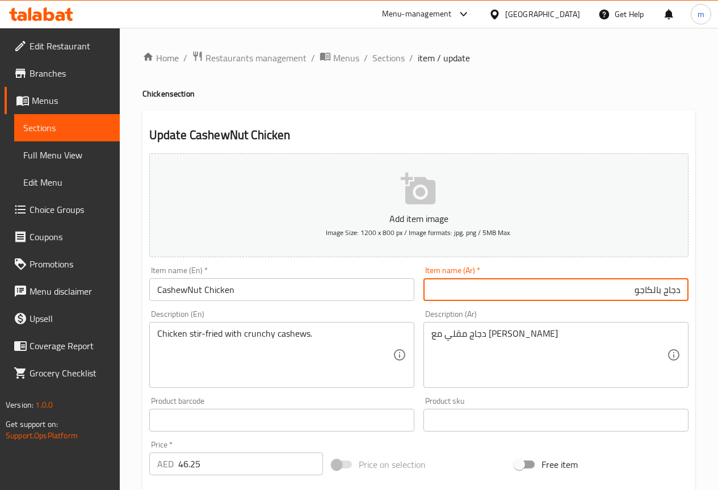
click at [622, 296] on input "دجاج بالكاجو" at bounding box center [555, 289] width 265 height 23
type input "دجاج بالكاجو نط"
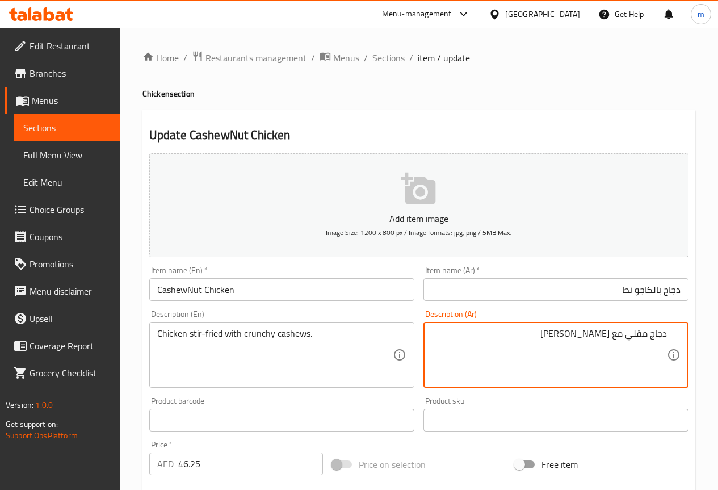
click at [652, 340] on textarea "دجاج مقلي مع كاجو مقرمش" at bounding box center [548, 355] width 235 height 54
type textarea "دجاج ستير- مقلي مع كاجو مقرمش"
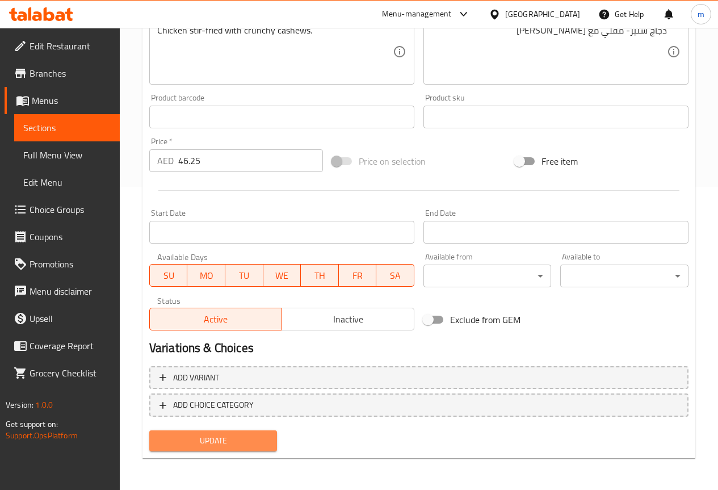
click at [252, 443] on span "Update" at bounding box center [213, 441] width 110 height 14
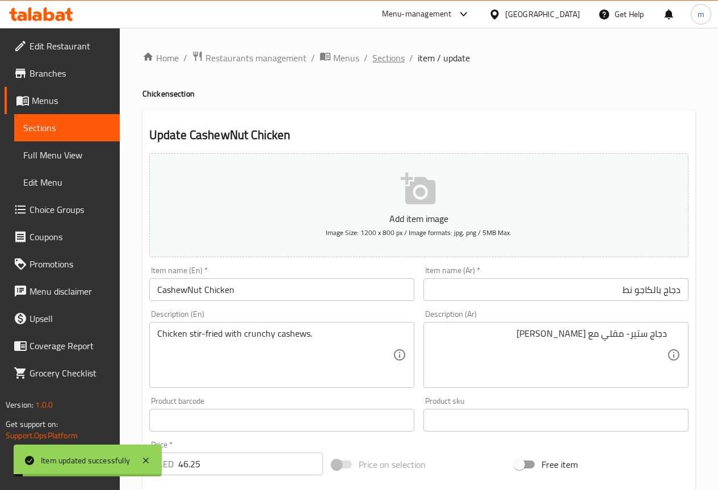
click at [381, 61] on span "Sections" at bounding box center [388, 58] width 32 height 14
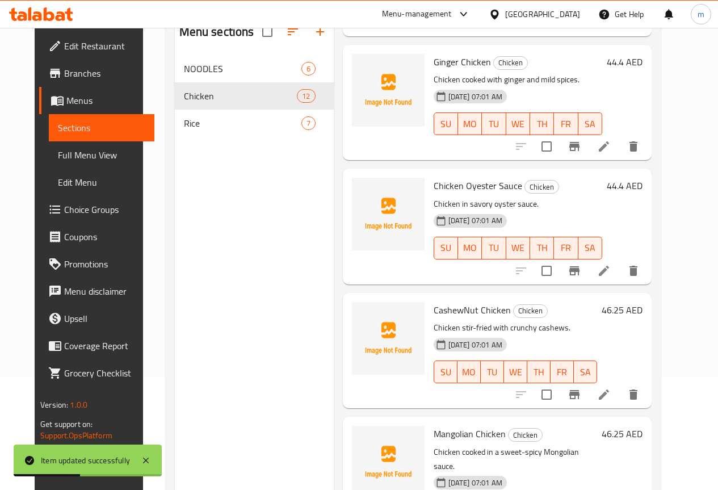
scroll to position [159, 0]
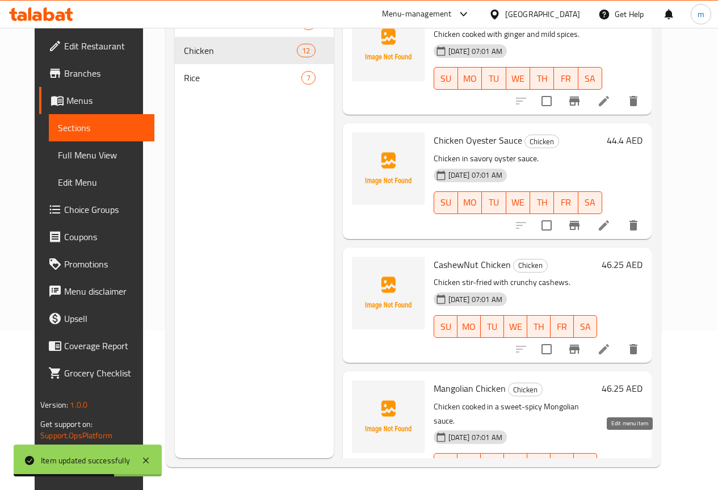
click at [609, 482] on icon at bounding box center [604, 487] width 10 height 10
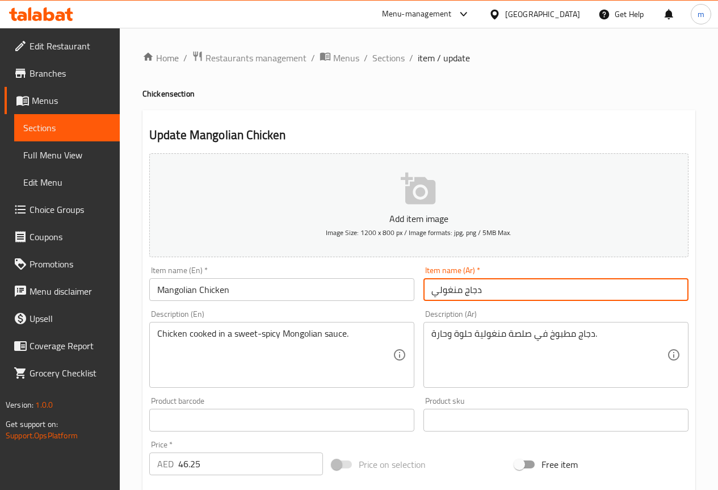
drag, startPoint x: 432, startPoint y: 287, endPoint x: 452, endPoint y: 293, distance: 20.7
click at [452, 293] on input "دجاج منغولي" at bounding box center [555, 289] width 265 height 23
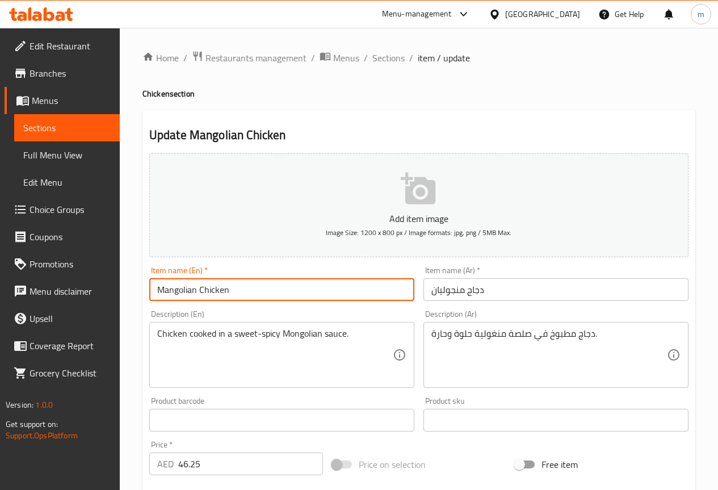
drag, startPoint x: 253, startPoint y: 291, endPoint x: 241, endPoint y: 312, distance: 24.4
click at [0, 287] on div "Edit Restaurant Branches Menus Sections Full Menu View Edit Menu Choice Groups …" at bounding box center [359, 410] width 718 height 765
click at [322, 294] on input "Mangolian Chicken" at bounding box center [281, 289] width 265 height 23
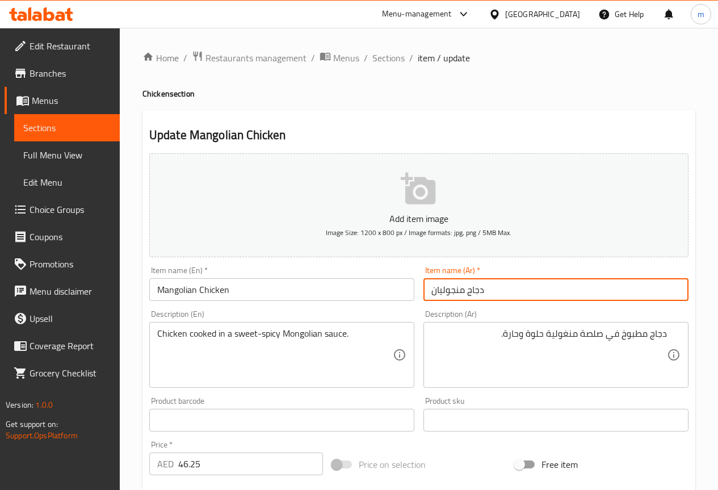
click at [449, 290] on input "دجاج منجوليان" at bounding box center [555, 289] width 265 height 23
type input "دجاج منغوليان"
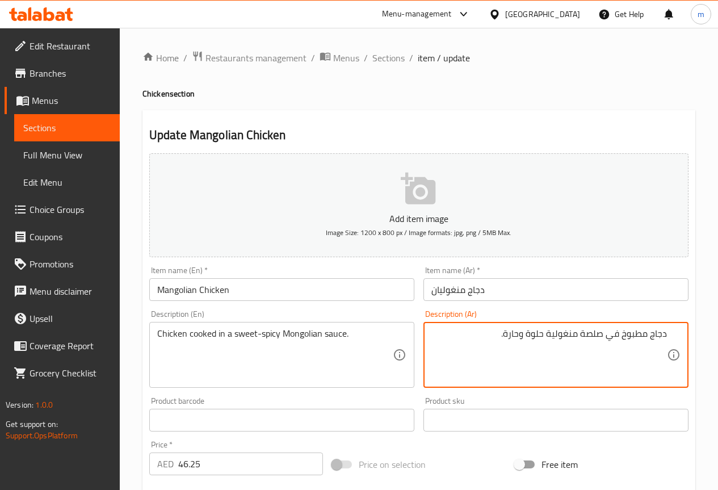
drag, startPoint x: 581, startPoint y: 334, endPoint x: 602, endPoint y: 335, distance: 21.0
click at [602, 335] on textarea "دجاج مطبوخ في صلصة منغولية حلوة وحارة." at bounding box center [548, 355] width 235 height 54
click at [549, 335] on textarea "دجاج مطبوخ في صوص منغولية حلوة وحارة." at bounding box center [548, 355] width 235 height 54
click at [526, 336] on textarea "دجاج مطبوخ في صوص منغولي حلوة وحارة." at bounding box center [548, 355] width 235 height 54
click at [514, 331] on textarea "دجاج مطبوخ في صوص منغولي حلووحارة." at bounding box center [548, 355] width 235 height 54
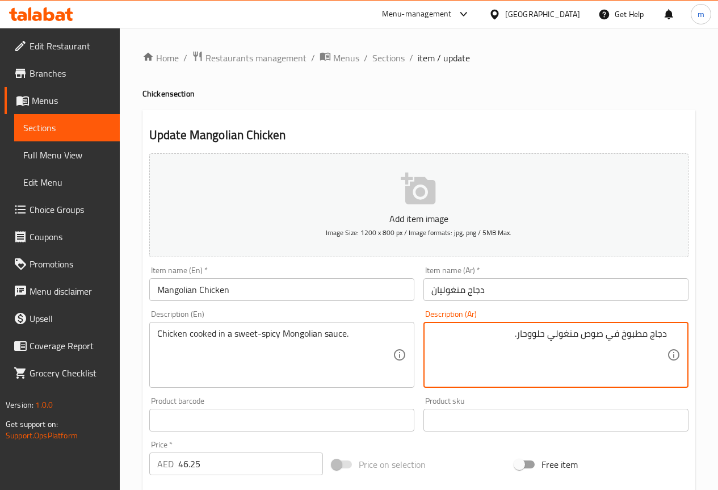
click at [529, 334] on textarea "دجاج مطبوخ في صوص منغولي حلووحار." at bounding box center [548, 355] width 235 height 54
click at [535, 333] on textarea "دجاج مطبوخ في صوص منغولي حلوو حار." at bounding box center [548, 355] width 235 height 54
drag, startPoint x: 548, startPoint y: 337, endPoint x: 605, endPoint y: 340, distance: 56.8
click at [605, 340] on textarea "دجاج مطبوخ في صوص منغولي حلو و حار." at bounding box center [548, 355] width 235 height 54
click at [573, 336] on textarea "دجاج مطبوخ في حلو و حارصوص منغولي." at bounding box center [548, 355] width 235 height 54
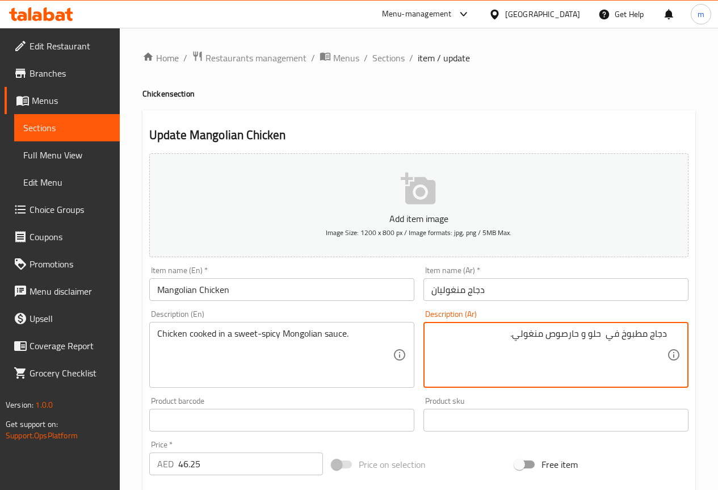
click at [581, 335] on textarea "دجاج مطبوخ في حلو و حارصوص منغولي." at bounding box center [548, 355] width 235 height 54
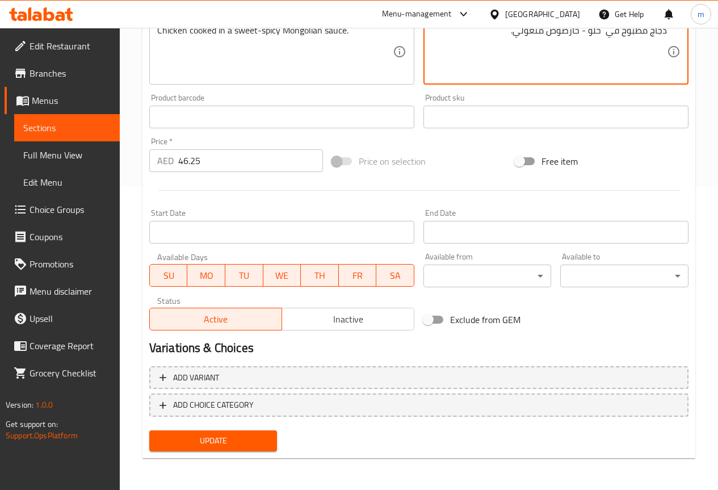
scroll to position [190, 0]
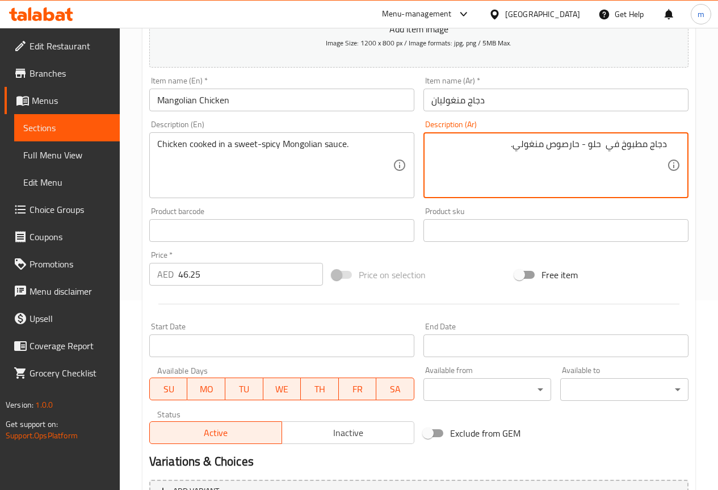
click at [571, 145] on textarea "دجاج مطبوخ في حلو - حارصوص منغولي." at bounding box center [548, 165] width 235 height 54
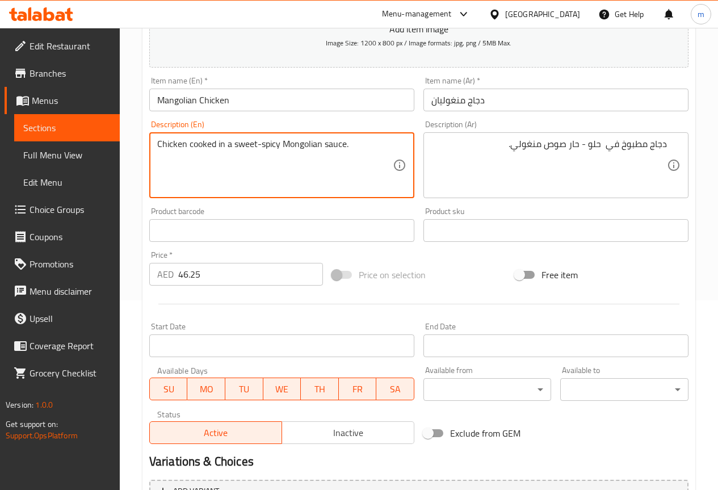
drag, startPoint x: 281, startPoint y: 142, endPoint x: 345, endPoint y: 153, distance: 64.4
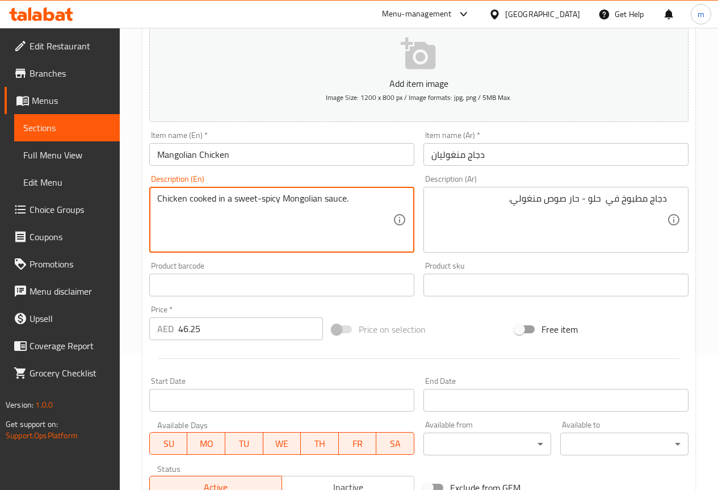
scroll to position [19, 0]
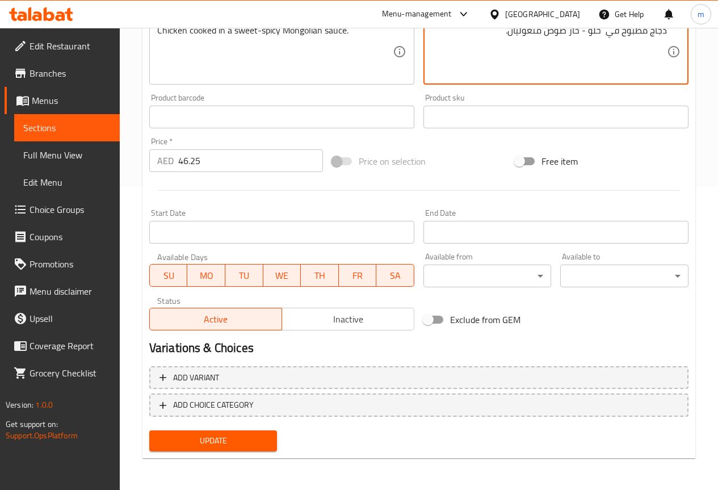
type textarea "دجاج مطبوخ في حلو - حار صوص منغوليان."
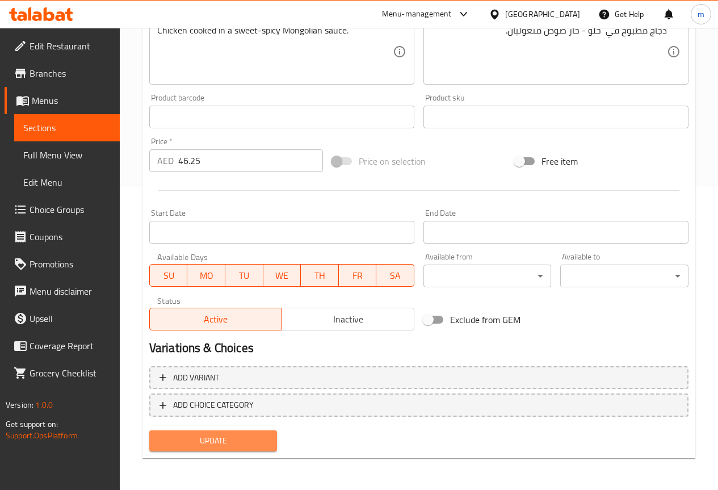
click at [177, 450] on button "Update" at bounding box center [213, 440] width 128 height 21
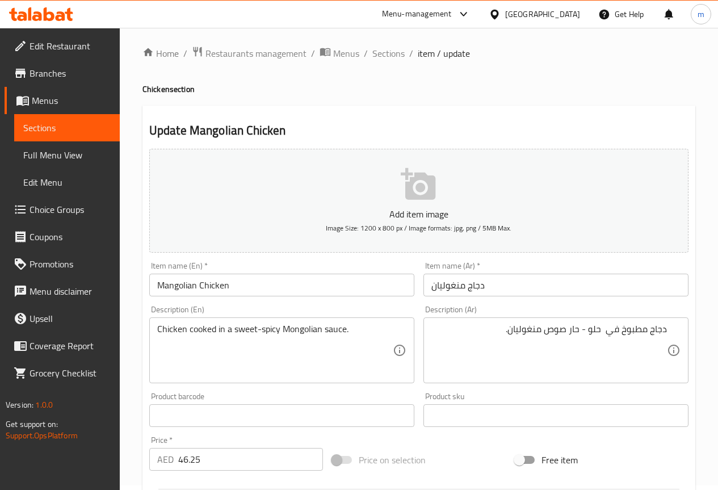
scroll to position [0, 0]
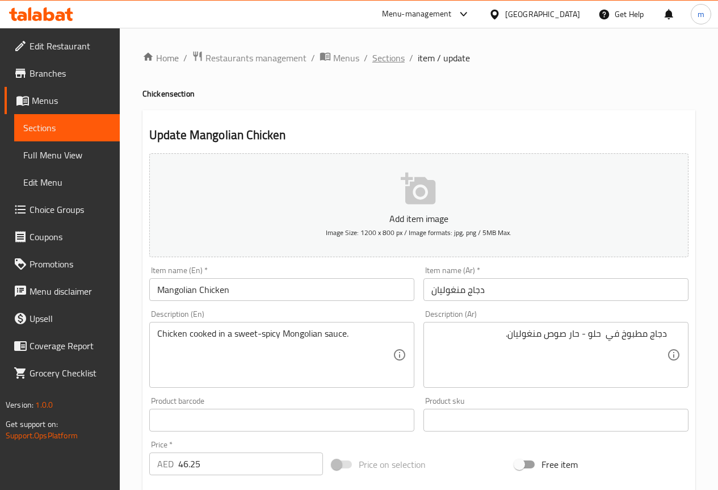
click at [391, 54] on span "Sections" at bounding box center [388, 58] width 32 height 14
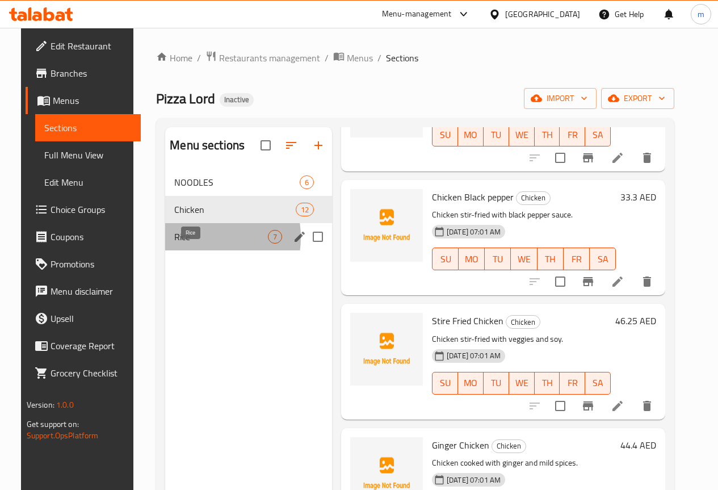
click at [182, 243] on span "Rice" at bounding box center [221, 237] width 94 height 14
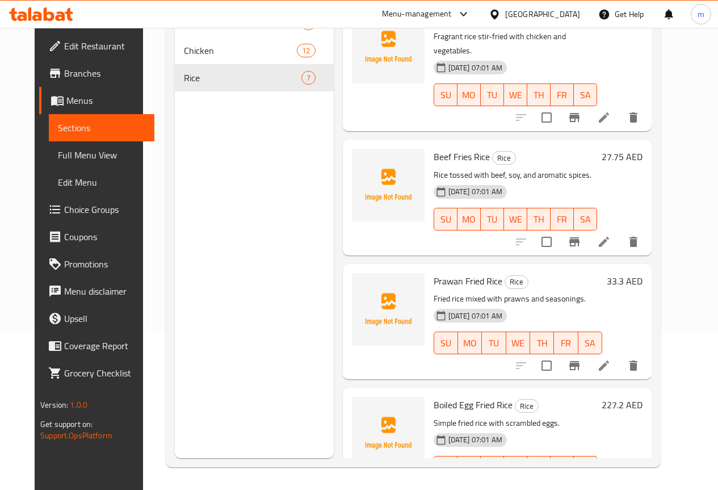
scroll to position [57, 0]
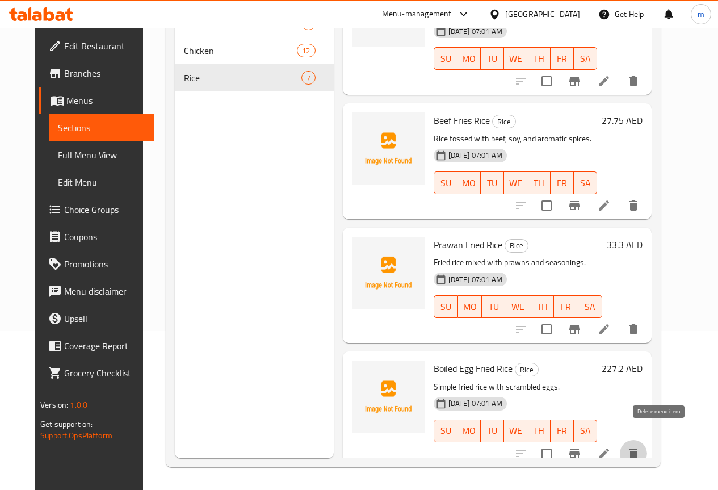
click at [640, 447] on icon "delete" at bounding box center [633, 454] width 14 height 14
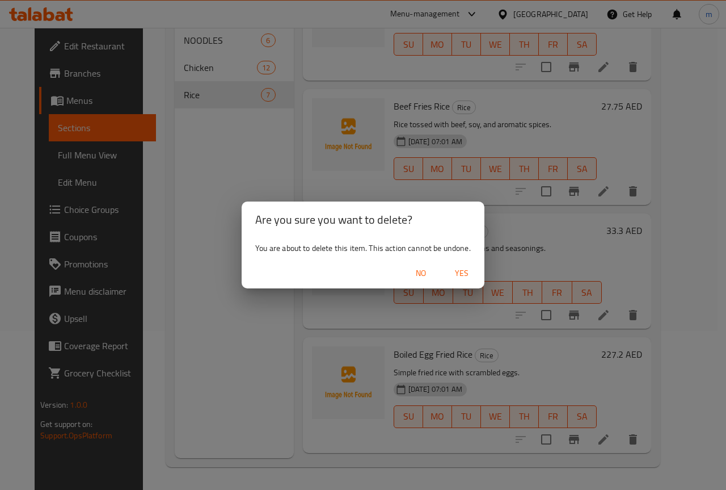
click at [679, 143] on div "Are you sure you want to delete? You are about to delete this item. This action…" at bounding box center [363, 245] width 726 height 490
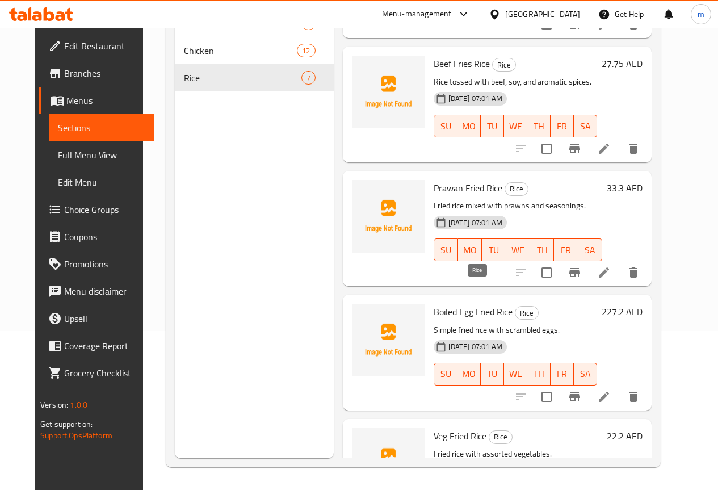
scroll to position [170, 0]
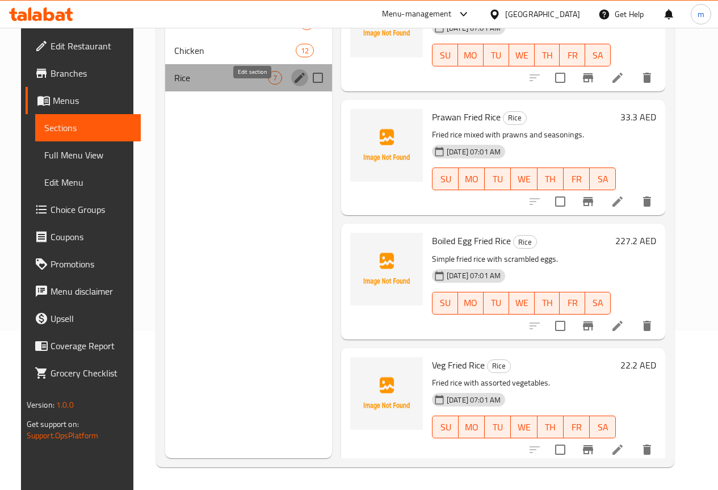
click at [293, 85] on icon "edit" at bounding box center [300, 78] width 14 height 14
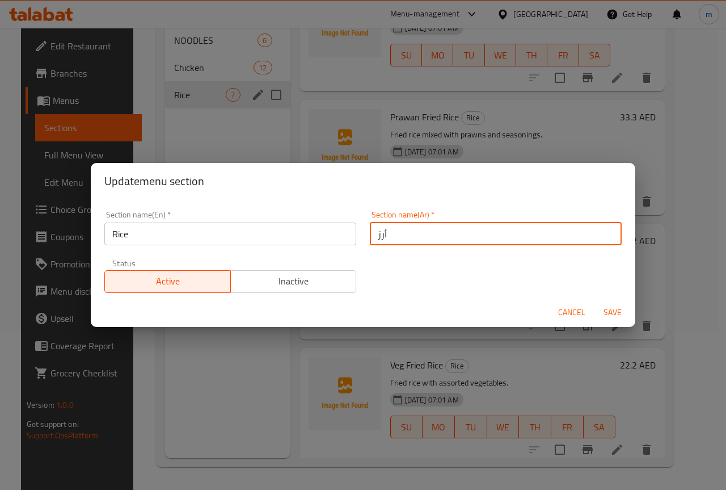
drag, startPoint x: 390, startPoint y: 235, endPoint x: 392, endPoint y: 245, distance: 10.4
click at [355, 254] on div "Section name(En)   * Rice Section name(En) * Section name(Ar)   * أرز Section n…" at bounding box center [363, 252] width 531 height 96
click at [379, 233] on input "الارز" at bounding box center [496, 233] width 252 height 23
type input "الأرز"
click at [618, 310] on span "Save" at bounding box center [612, 312] width 27 height 14
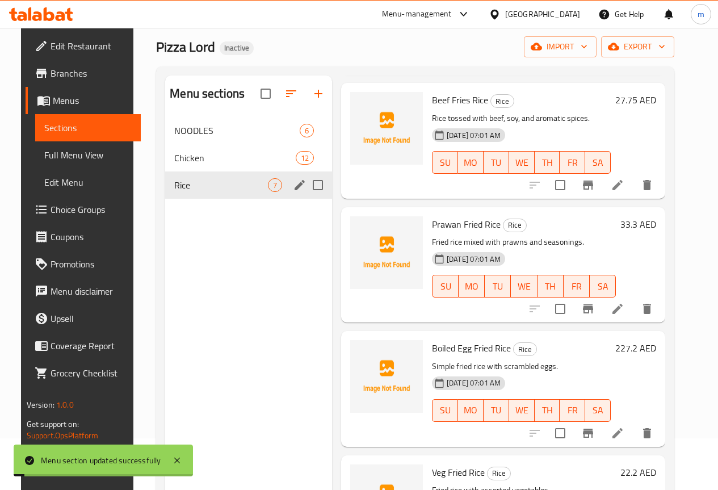
scroll to position [0, 0]
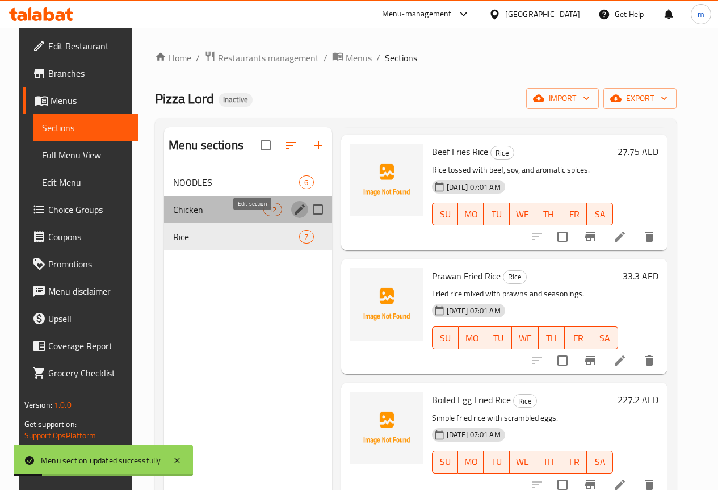
click at [293, 216] on icon "edit" at bounding box center [300, 210] width 14 height 14
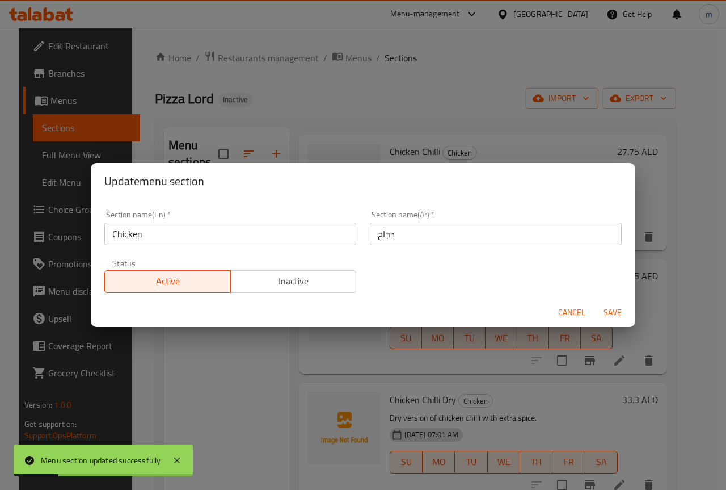
click at [259, 380] on div "Update menu section Section name(En)   * Chicken Section name(En) * Section nam…" at bounding box center [363, 245] width 726 height 490
click at [583, 314] on span "Cancel" at bounding box center [571, 312] width 27 height 14
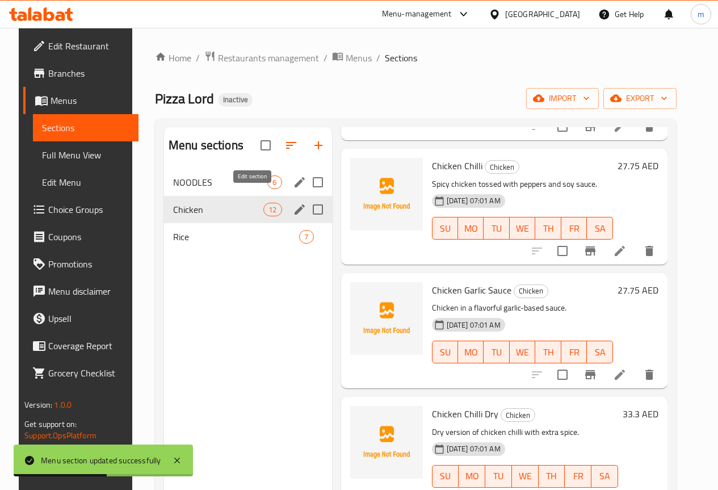
click at [293, 189] on icon "edit" at bounding box center [300, 182] width 14 height 14
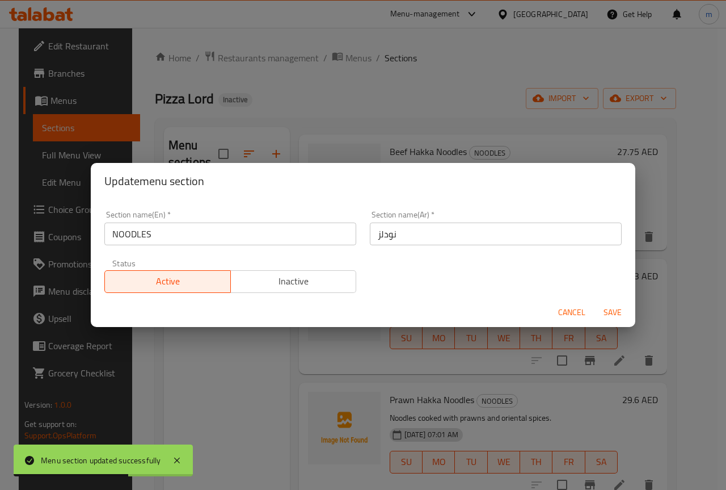
click at [251, 363] on div "Update menu section Section name(En)   * NOODLES Section name(En) * Section nam…" at bounding box center [363, 245] width 726 height 490
click at [583, 317] on span "Cancel" at bounding box center [571, 312] width 27 height 14
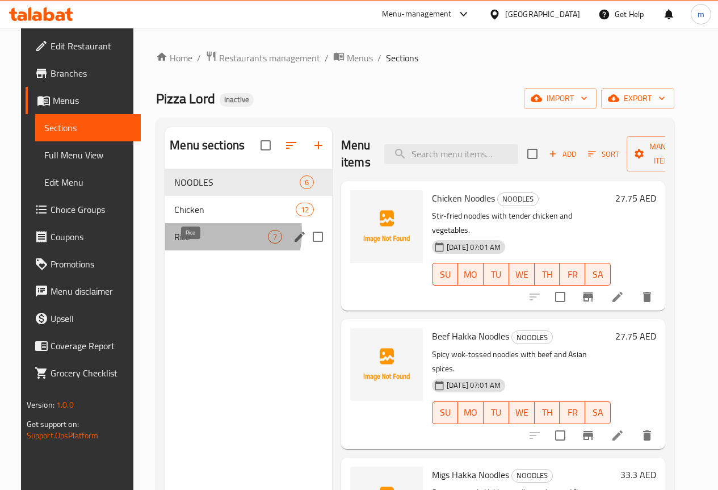
click at [186, 243] on span "Rice" at bounding box center [221, 237] width 94 height 14
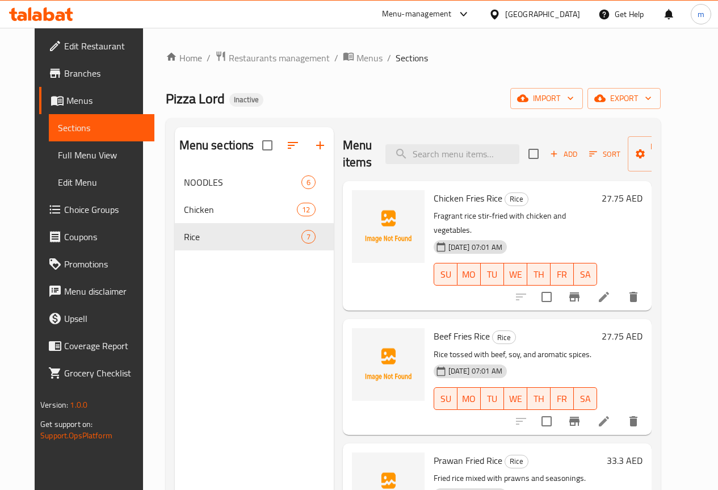
click at [232, 319] on div "Menu sections NOODLES 6 Chicken 12 Rice 7" at bounding box center [254, 372] width 159 height 490
click at [609, 292] on icon at bounding box center [604, 297] width 10 height 10
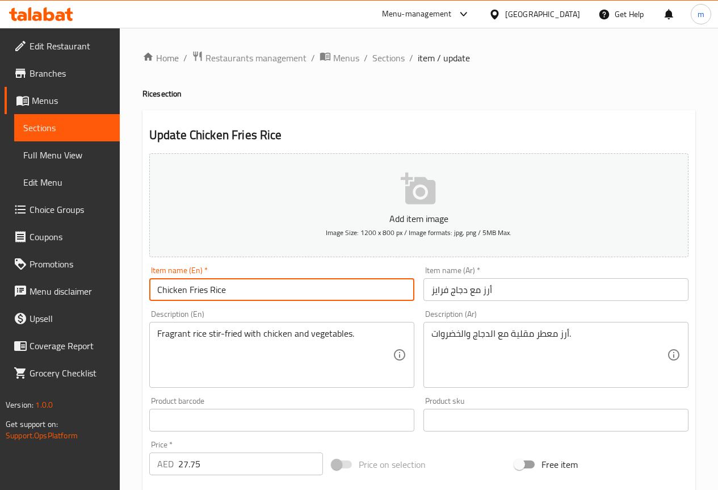
click at [203, 291] on input "Chicken Fries Rice" at bounding box center [281, 289] width 265 height 23
click at [207, 287] on input "Chicken Fries Rice" at bounding box center [281, 289] width 265 height 23
type input "Chicken Fried Rice"
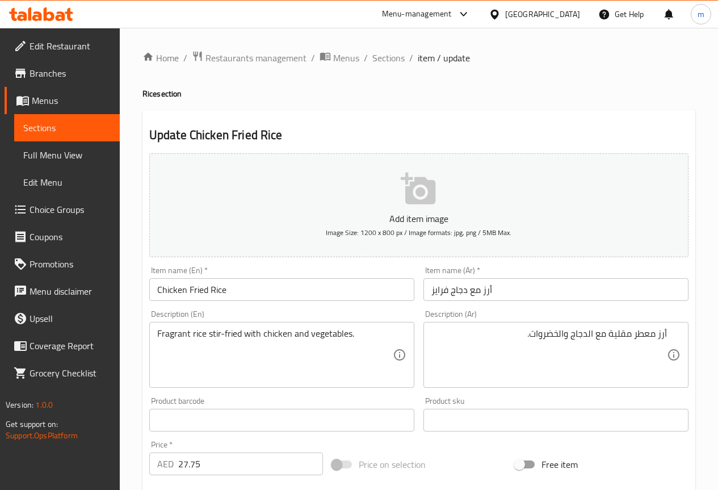
click at [559, 301] on div "Item name (Ar)   * أرز مع دجاج فرايز Item name (Ar) *" at bounding box center [556, 284] width 274 height 44
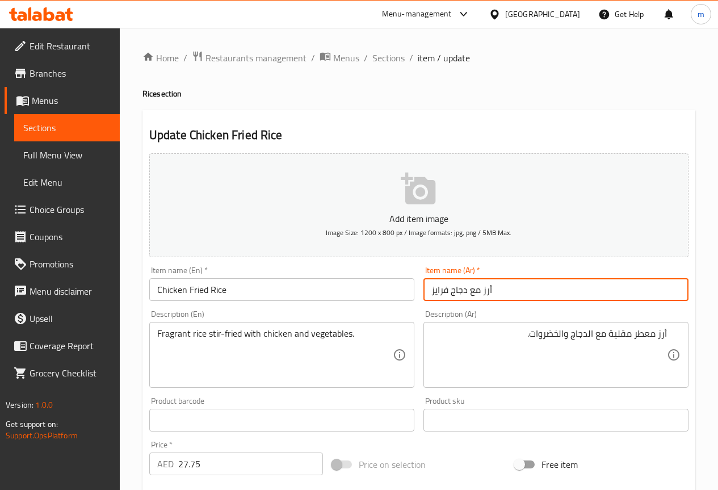
click at [558, 296] on input "أرز مع دجاج فرايز" at bounding box center [555, 289] width 265 height 23
type input "أرز مع دجاج مقلي"
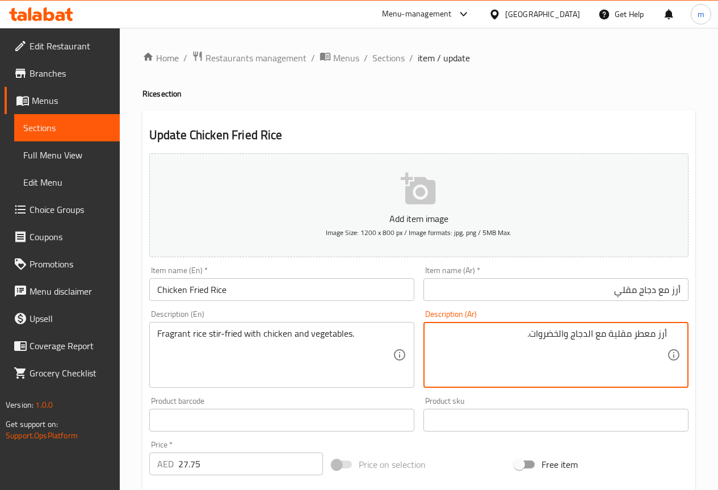
drag, startPoint x: 608, startPoint y: 336, endPoint x: 631, endPoint y: 343, distance: 24.4
click at [631, 343] on textarea "أرز معطر مقلية مع الدجاج والخضروات." at bounding box center [548, 355] width 235 height 54
click at [605, 336] on textarea "أرز معطر مقلية مع الدجاج والخضروات." at bounding box center [548, 355] width 235 height 54
click at [611, 335] on textarea "أرز معطر مقلية مع الدجاج والخضروات." at bounding box center [548, 355] width 235 height 54
click at [609, 334] on textarea "أرز معطر مقلية مع الدجاج والخضروات." at bounding box center [548, 355] width 235 height 54
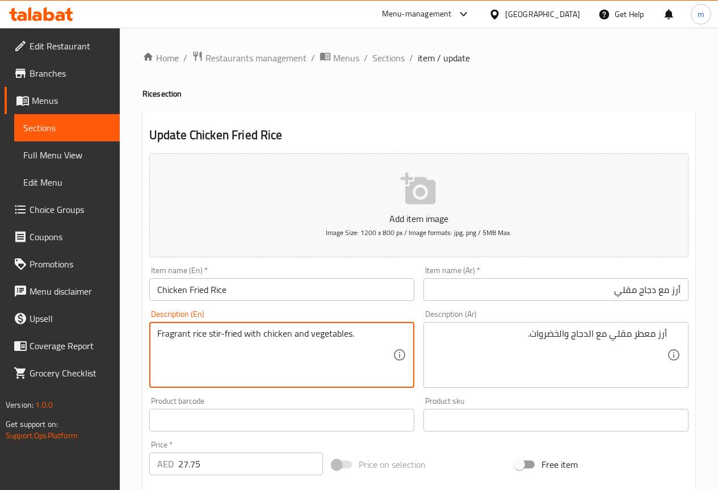
drag, startPoint x: 188, startPoint y: 335, endPoint x: 94, endPoint y: 346, distance: 94.8
click at [189, 333] on textarea "Fragrant rice stir-fried with chicken and vegetables." at bounding box center [274, 355] width 235 height 54
drag, startPoint x: 189, startPoint y: 333, endPoint x: 150, endPoint y: 334, distance: 38.6
click at [150, 334] on div "Fragrant rice stir-fried with chicken and vegetables. Description (En)" at bounding box center [281, 355] width 265 height 66
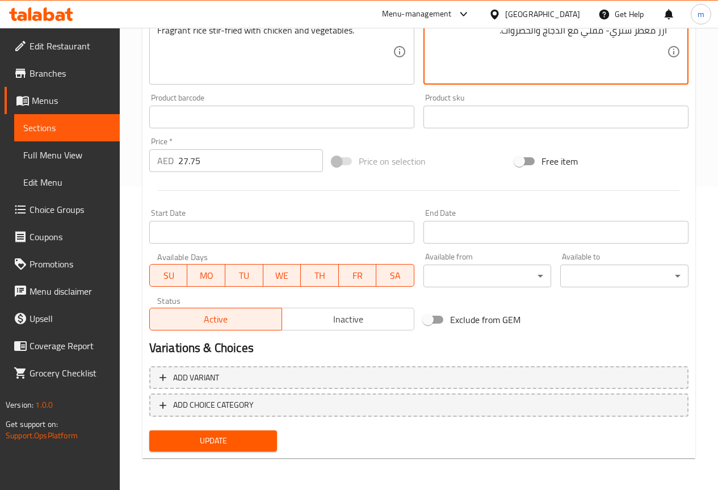
click at [201, 439] on span "Update" at bounding box center [213, 441] width 110 height 14
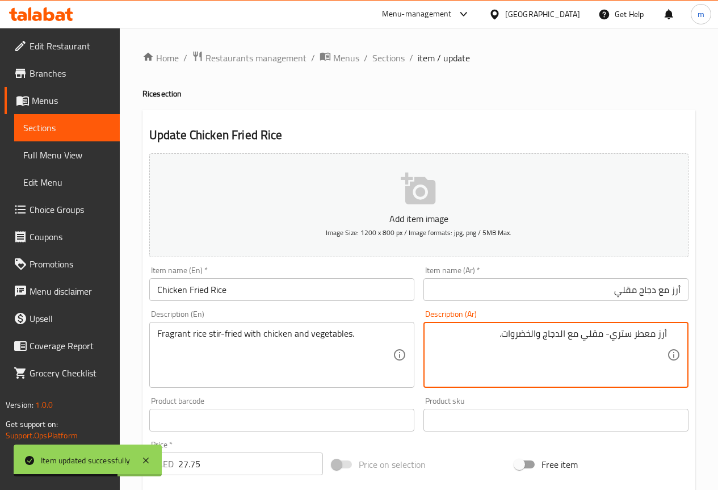
drag, startPoint x: 611, startPoint y: 335, endPoint x: 628, endPoint y: 342, distance: 18.3
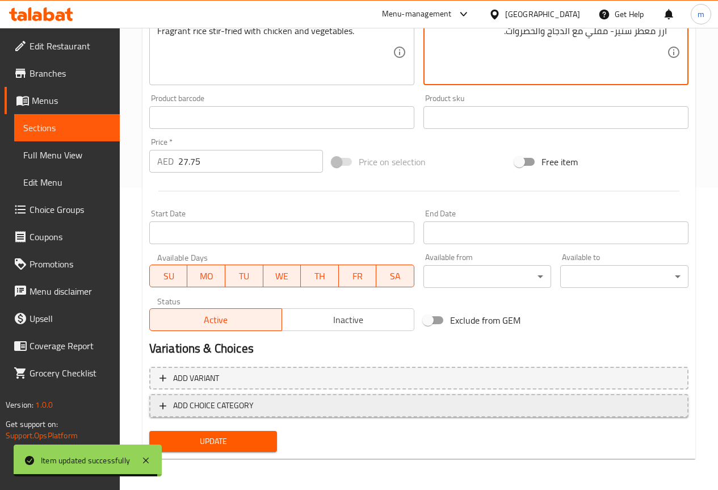
scroll to position [303, 0]
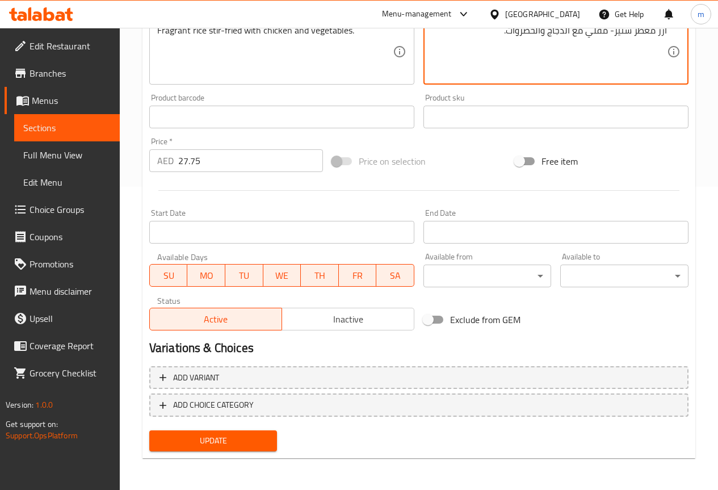
type textarea "أرز معطر ستير- مقلي مع الدجاج والخضروات."
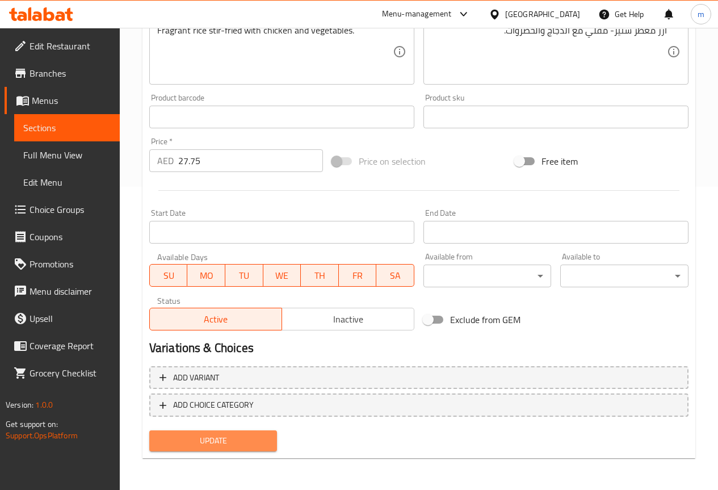
click at [255, 434] on span "Update" at bounding box center [213, 441] width 110 height 14
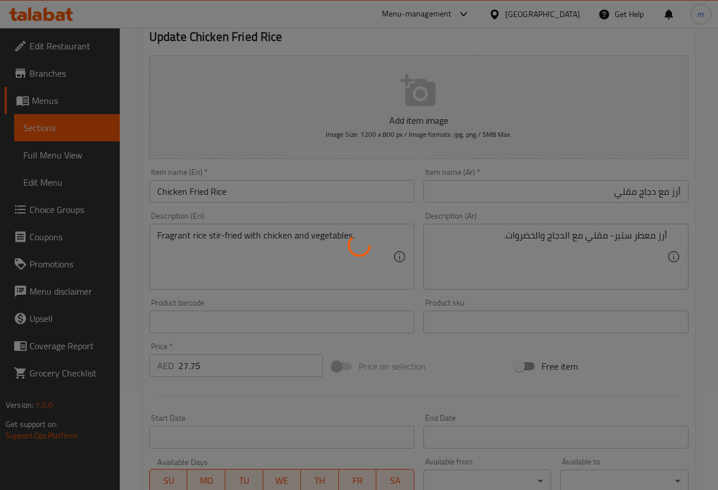
scroll to position [0, 0]
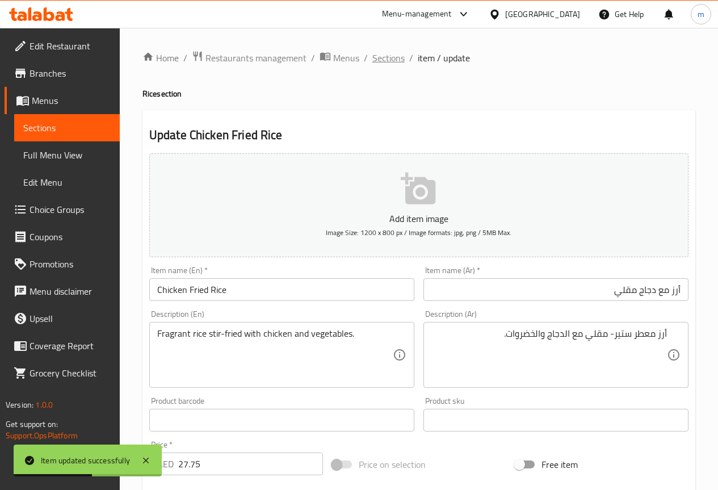
click at [389, 56] on span "Sections" at bounding box center [388, 58] width 32 height 14
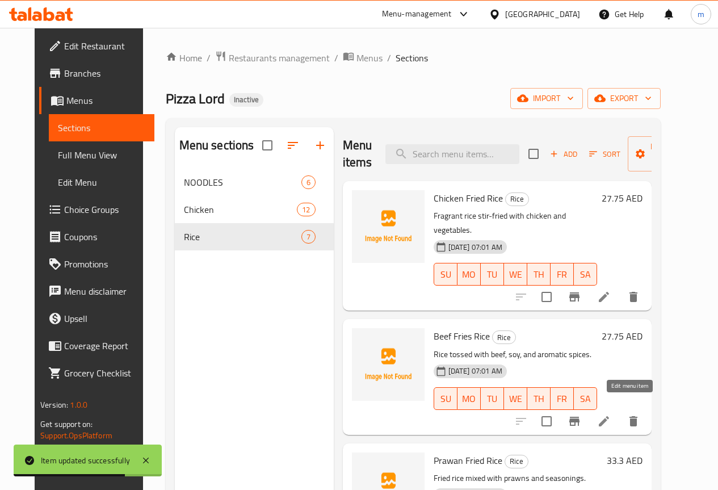
click at [611, 414] on icon at bounding box center [604, 421] width 14 height 14
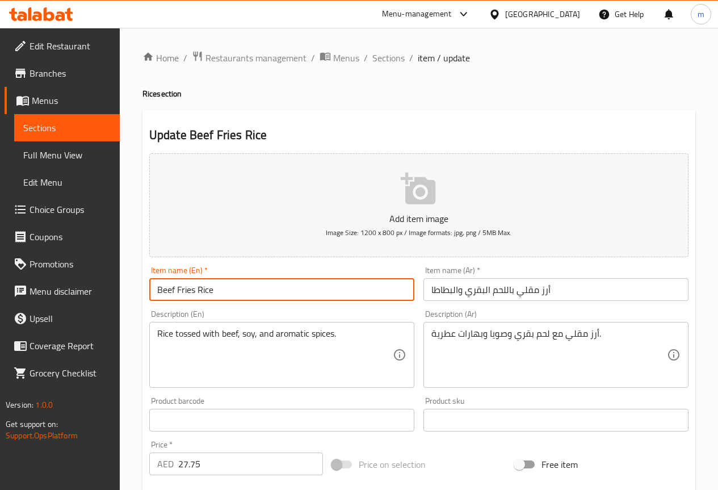
drag, startPoint x: 196, startPoint y: 289, endPoint x: 190, endPoint y: 292, distance: 6.9
click at [190, 292] on input "Beef Fries Rice" at bounding box center [281, 289] width 265 height 23
type input "Beef Fried Rice"
click at [562, 289] on input "أرز مقلي باللحم البقري والبطاطا" at bounding box center [555, 289] width 265 height 23
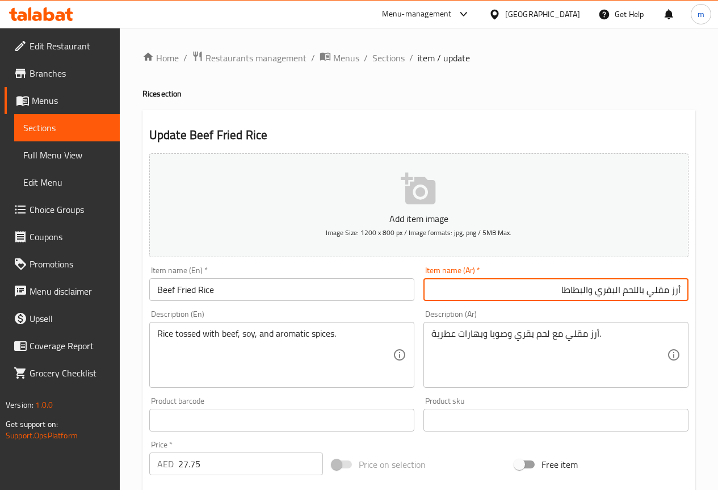
drag, startPoint x: 557, startPoint y: 289, endPoint x: 591, endPoint y: 309, distance: 39.4
click at [591, 309] on div "Add item image Image Size: 1200 x 800 px / Image formats: jpg, png / 5MB Max. I…" at bounding box center [419, 393] width 548 height 489
drag, startPoint x: 586, startPoint y: 296, endPoint x: 596, endPoint y: 300, distance: 11.0
click at [596, 300] on input "أرز مقلي باللحم البقري و" at bounding box center [555, 289] width 265 height 23
type input "أرز مقلي باللحم البقري"
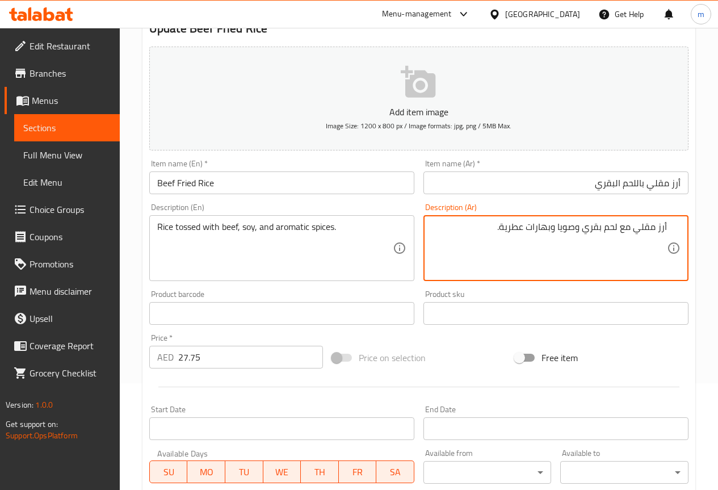
scroll to position [303, 0]
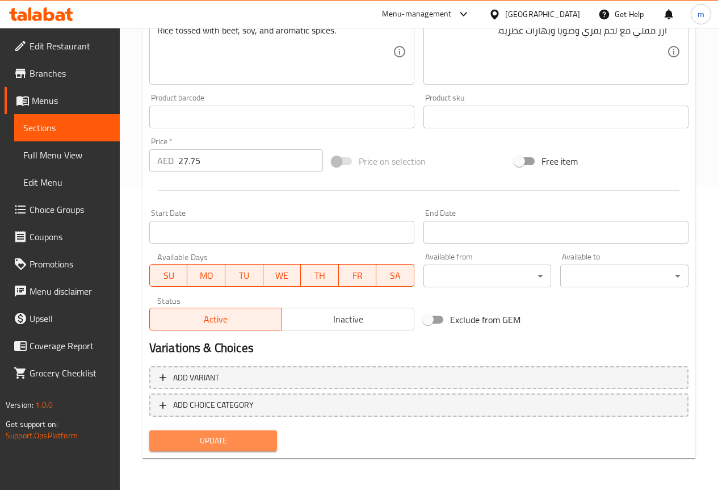
click at [212, 448] on span "Update" at bounding box center [213, 441] width 110 height 14
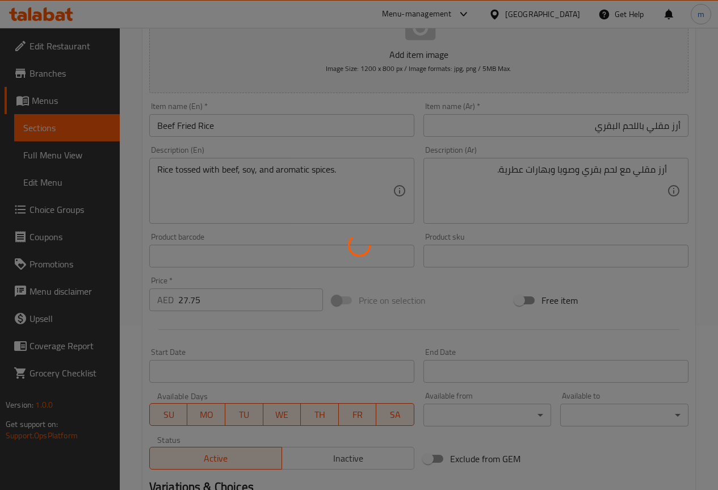
scroll to position [19, 0]
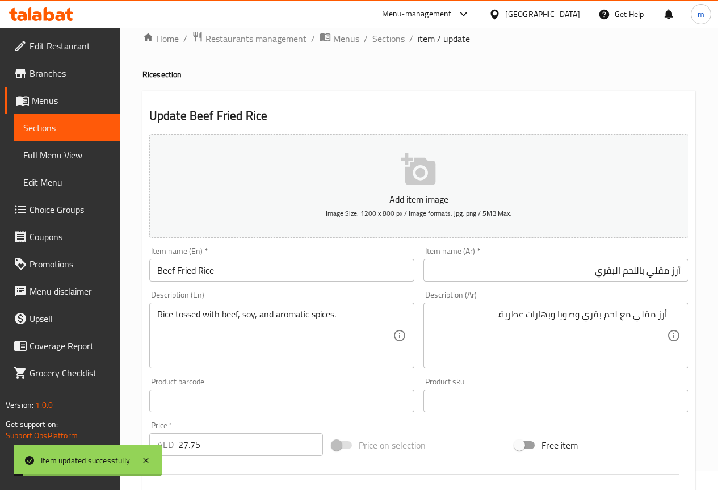
click at [396, 44] on span "Sections" at bounding box center [388, 39] width 32 height 14
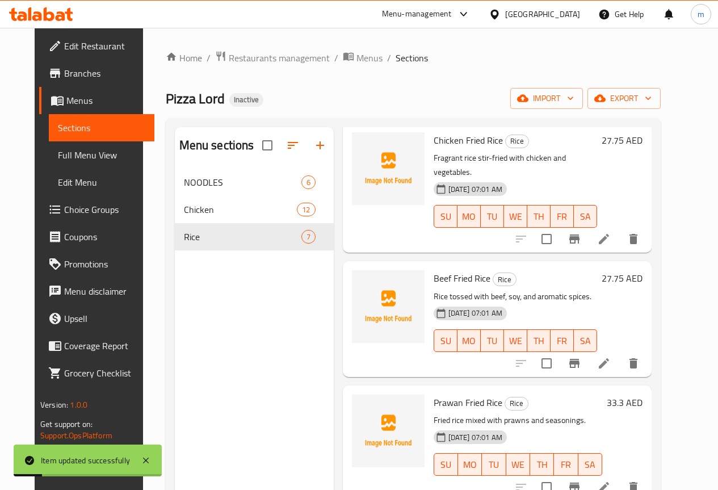
scroll to position [170, 0]
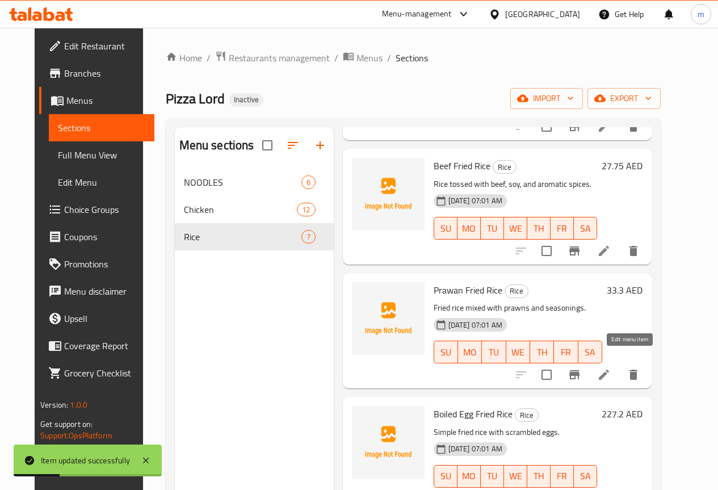
click at [611, 368] on icon at bounding box center [604, 375] width 14 height 14
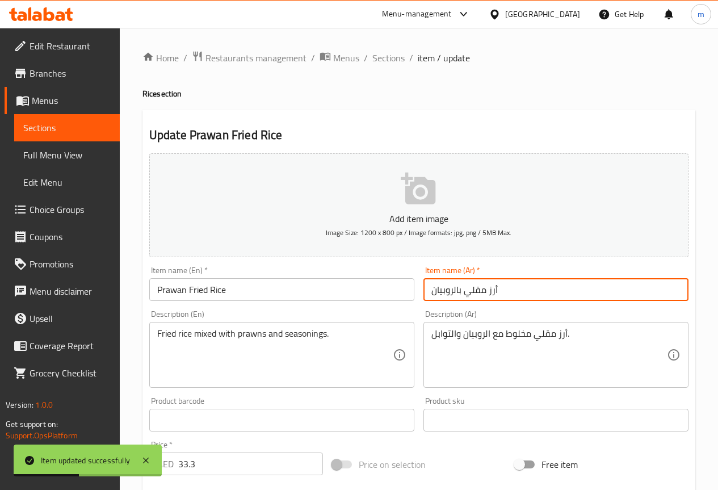
click at [518, 291] on input "أرز مقلي بالروبيان" at bounding box center [555, 289] width 265 height 23
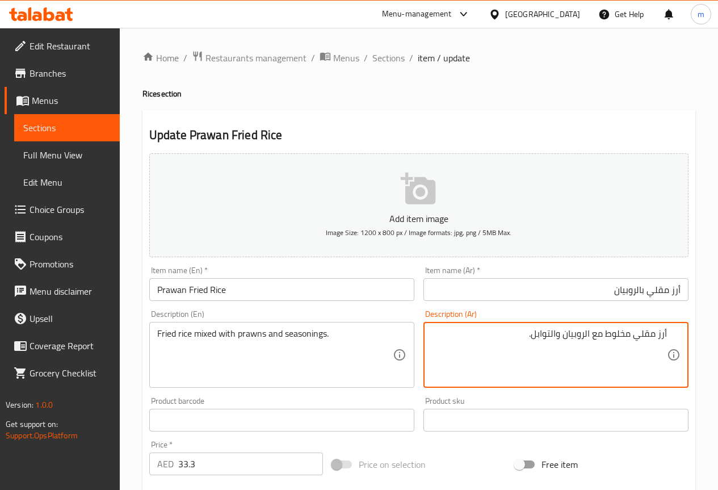
scroll to position [57, 0]
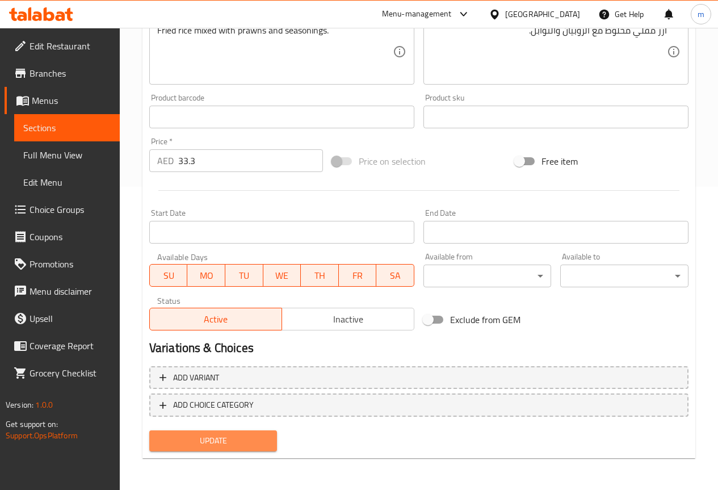
click at [226, 441] on span "Update" at bounding box center [213, 441] width 110 height 14
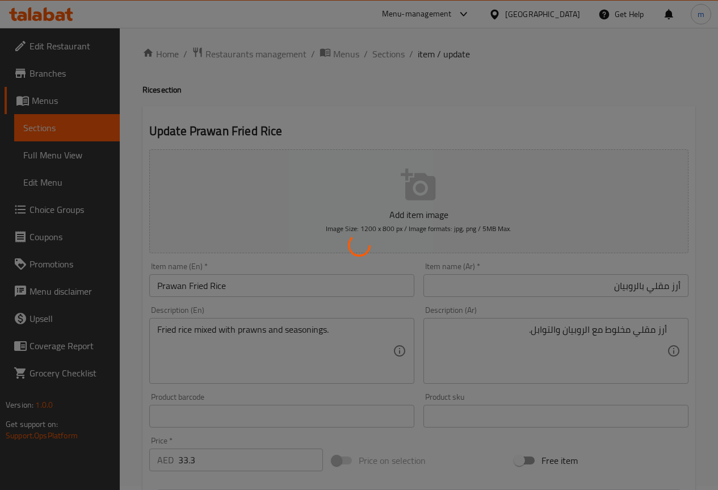
scroll to position [0, 0]
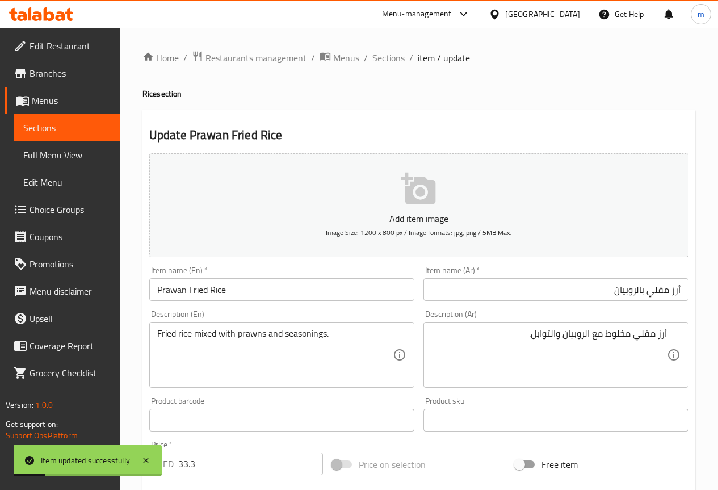
click at [383, 53] on span "Sections" at bounding box center [388, 58] width 32 height 14
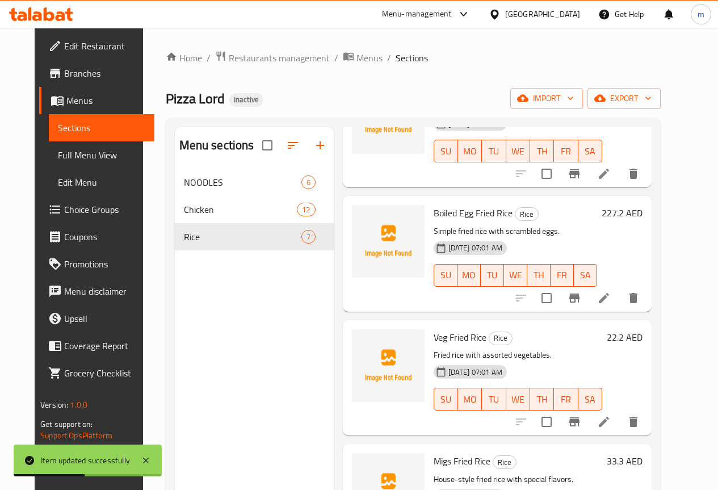
scroll to position [397, 0]
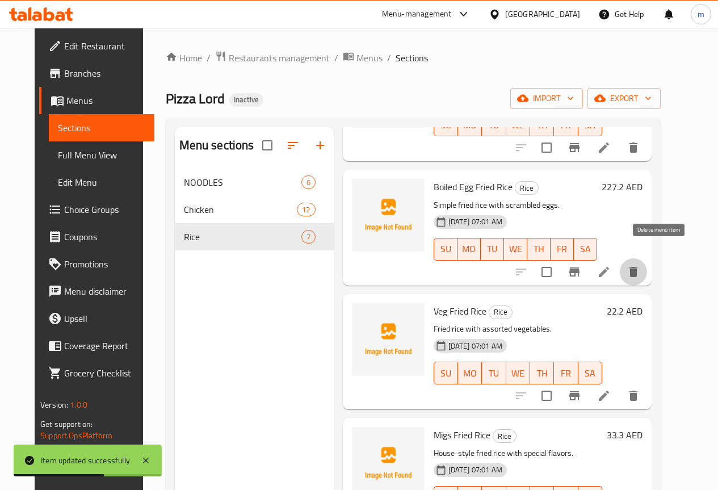
click at [637, 267] on icon "delete" at bounding box center [633, 272] width 8 height 10
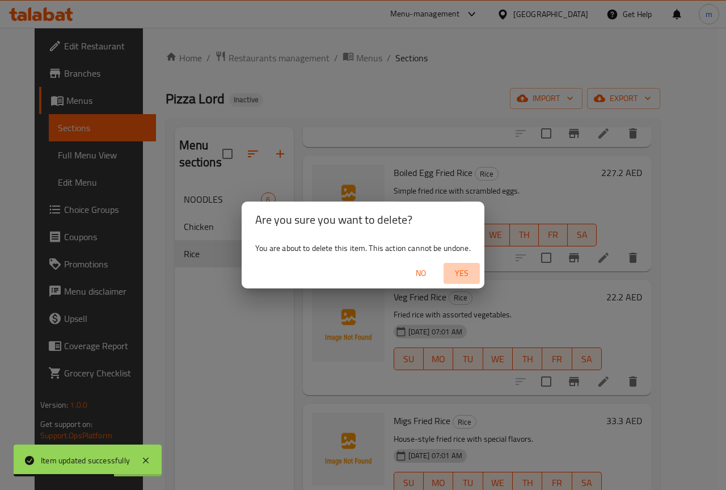
click at [453, 276] on span "Yes" at bounding box center [461, 273] width 27 height 14
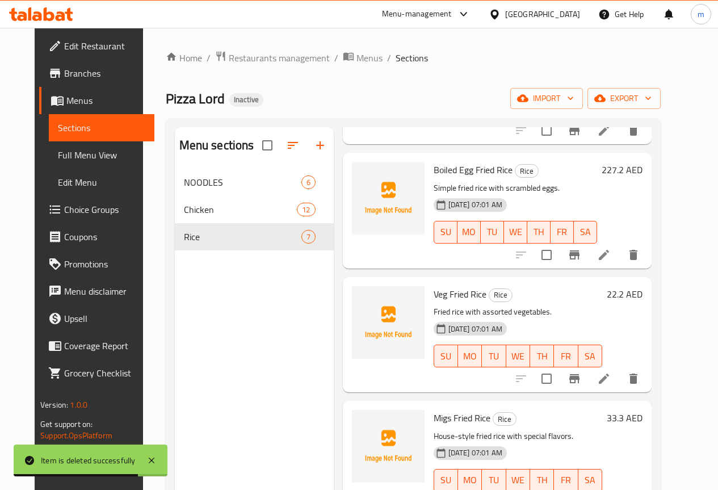
scroll to position [423, 0]
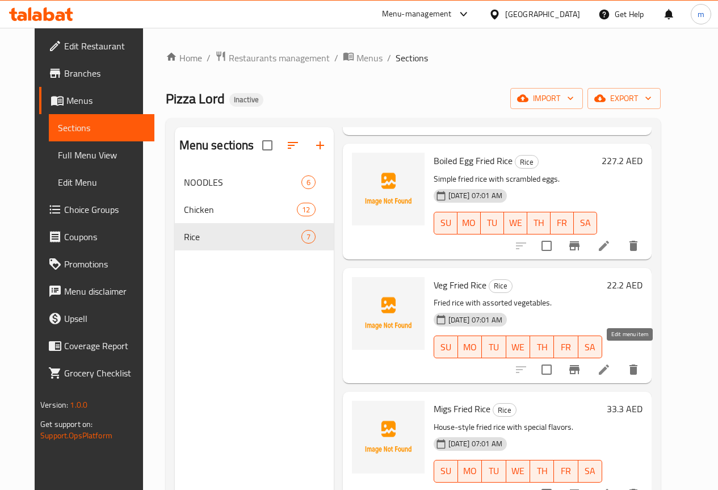
click at [611, 363] on icon at bounding box center [604, 370] width 14 height 14
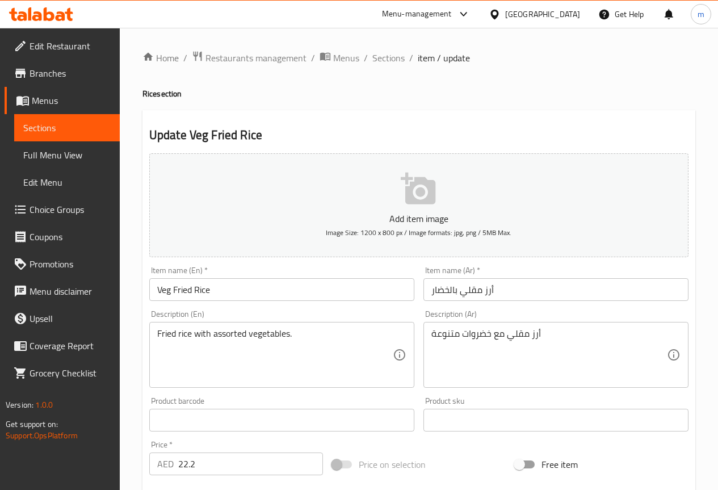
click at [550, 291] on input "أرز مقلي بالخضار" at bounding box center [555, 289] width 265 height 23
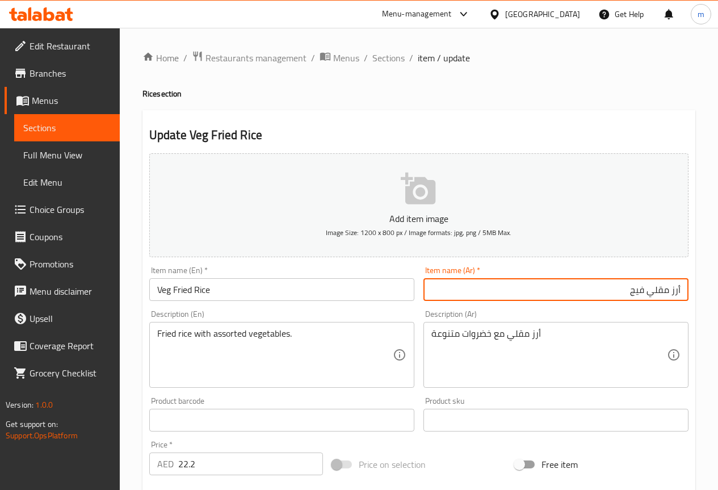
type input "أرز مقلي فيج"
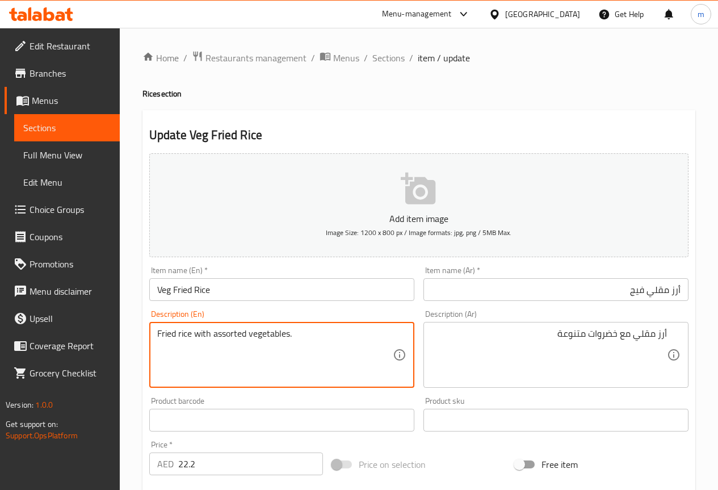
drag, startPoint x: 211, startPoint y: 335, endPoint x: 248, endPoint y: 331, distance: 37.7
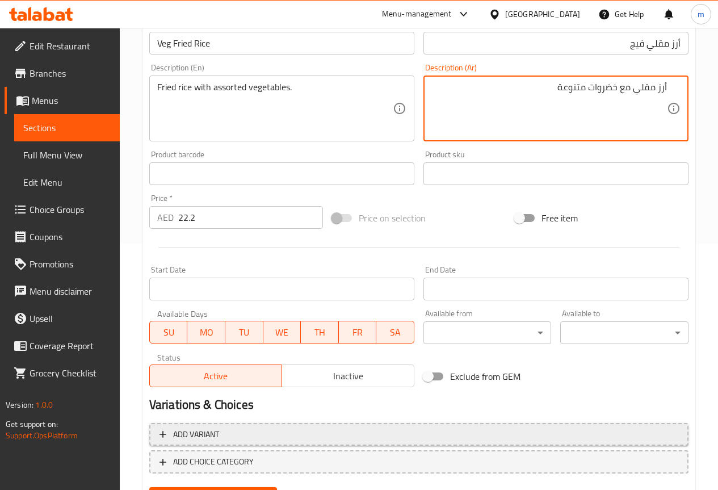
scroll to position [303, 0]
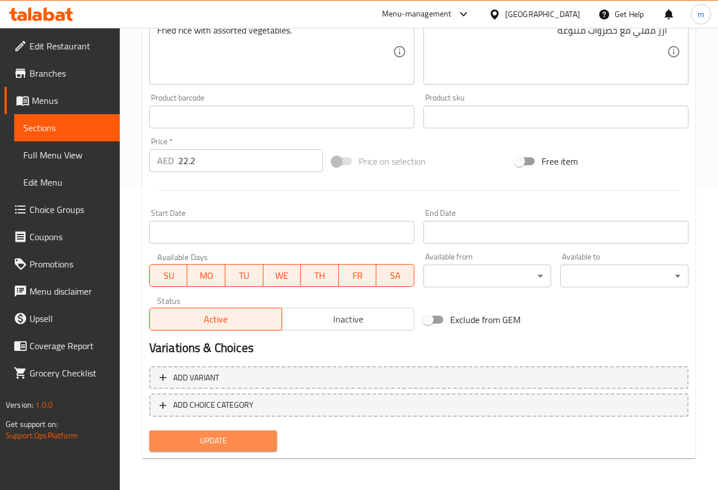
click at [238, 438] on span "Update" at bounding box center [213, 441] width 110 height 14
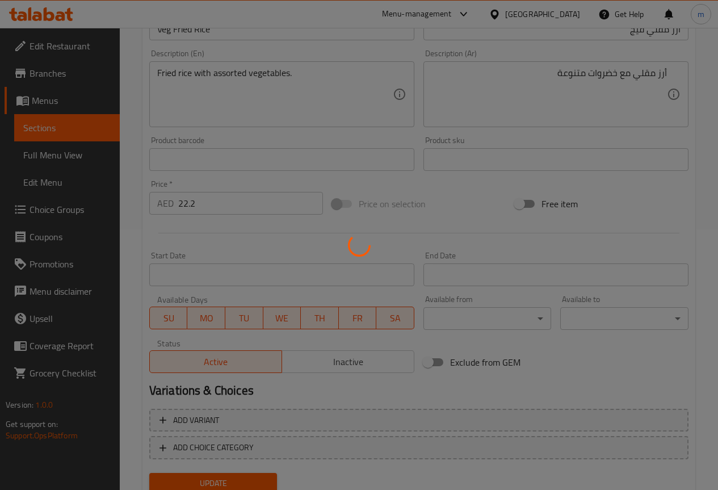
scroll to position [19, 0]
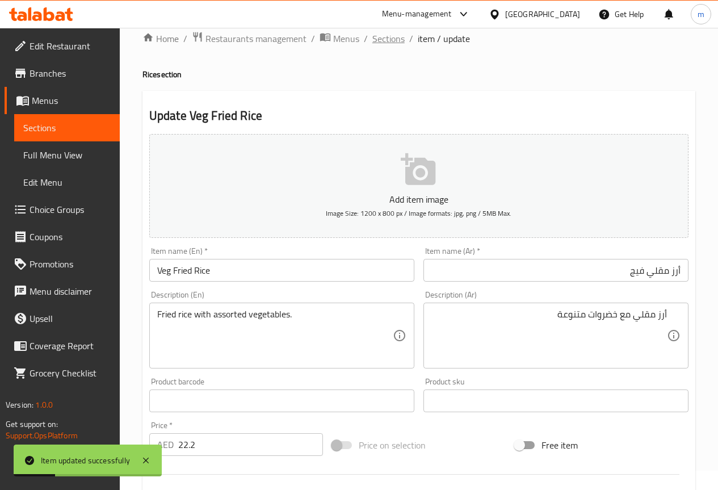
click at [399, 43] on span "Sections" at bounding box center [388, 39] width 32 height 14
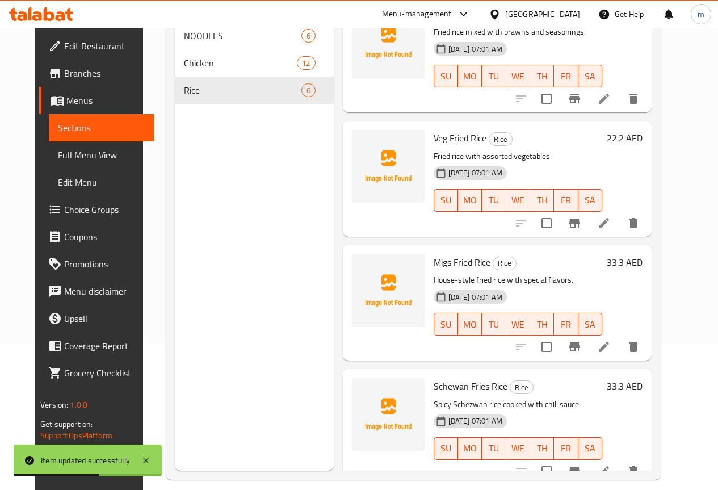
scroll to position [159, 0]
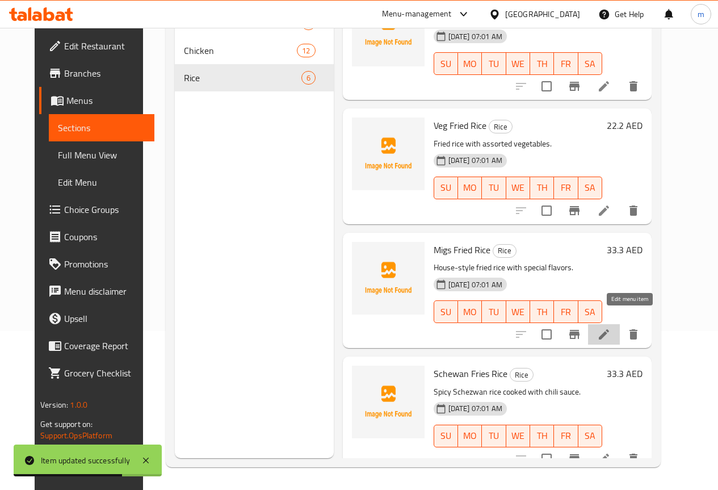
click at [609, 329] on icon at bounding box center [604, 334] width 10 height 10
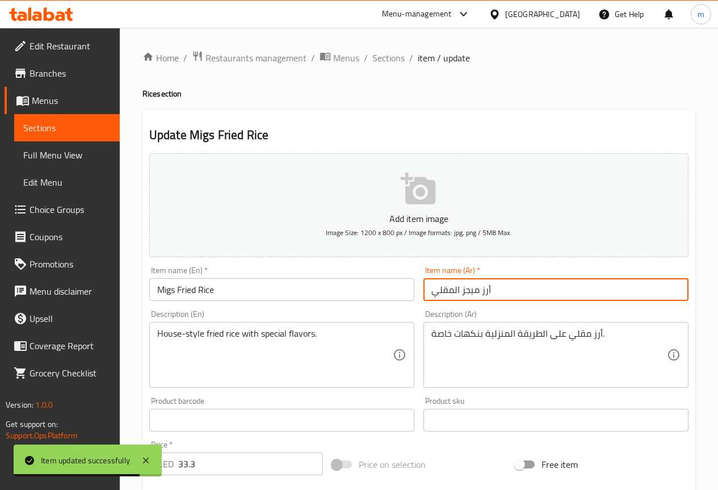
click at [533, 293] on input "أرز ميجز المقلي" at bounding box center [555, 289] width 265 height 23
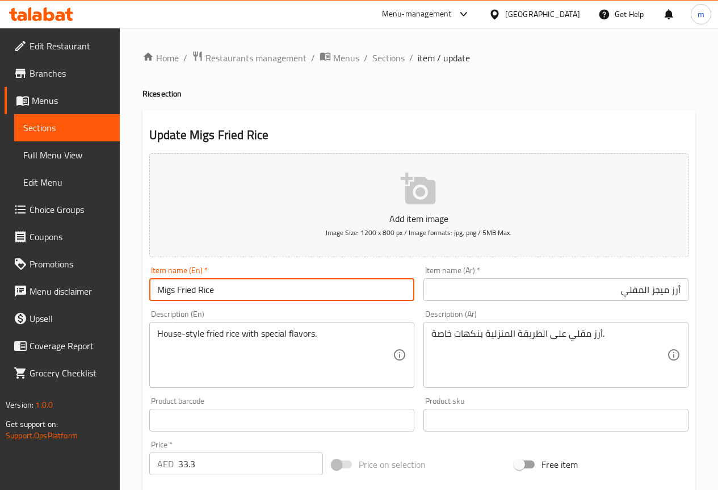
drag, startPoint x: 157, startPoint y: 289, endPoint x: 178, endPoint y: 288, distance: 20.5
click at [178, 288] on input "Migs Fried Rice" at bounding box center [281, 289] width 265 height 23
click at [624, 326] on div "أرز مقلي على الطريقة المنزلية بنكهات خاصة. Description (Ar)" at bounding box center [555, 355] width 265 height 66
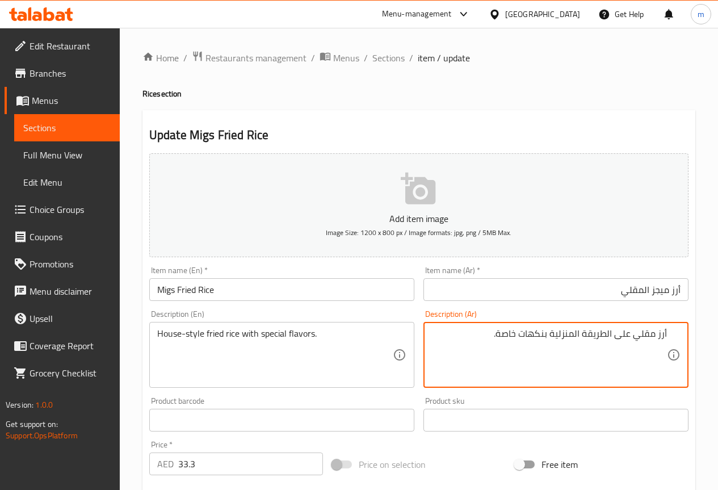
drag, startPoint x: 552, startPoint y: 336, endPoint x: 632, endPoint y: 336, distance: 80.6
click at [632, 336] on textarea "أرز مقلي على الطريقة المنزلية بنكهات خاصة." at bounding box center [548, 355] width 235 height 54
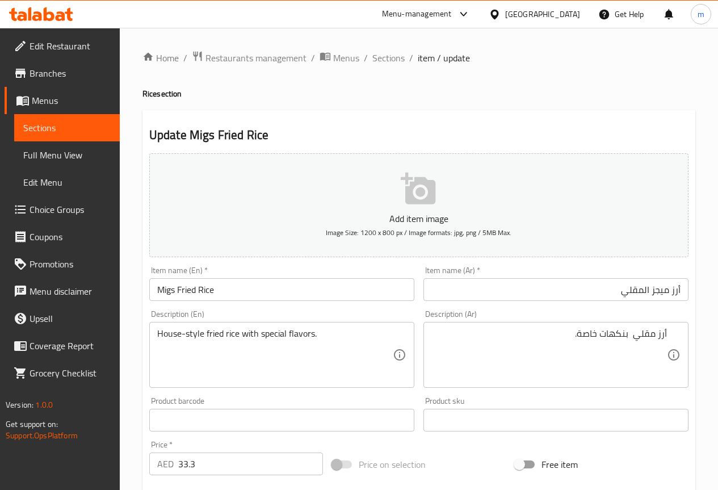
drag, startPoint x: 156, startPoint y: 337, endPoint x: 184, endPoint y: 340, distance: 28.6
click at [192, 342] on div "House-style fried rice with special flavors. Description (En)" at bounding box center [281, 355] width 265 height 66
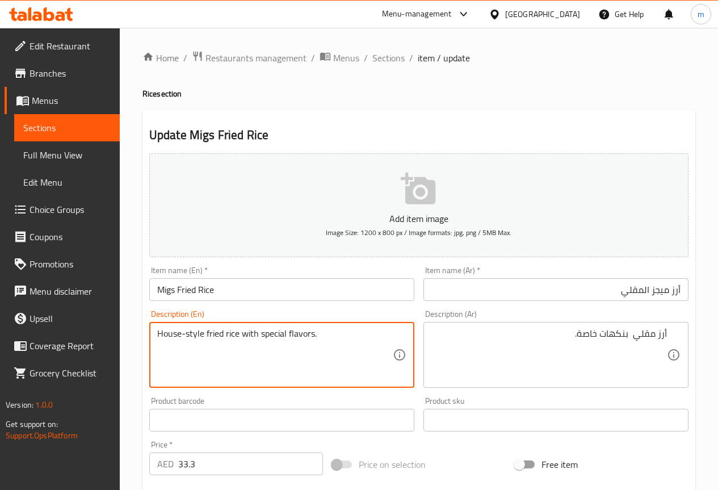
drag, startPoint x: 203, startPoint y: 334, endPoint x: 126, endPoint y: 334, distance: 76.6
click at [122, 334] on div "Home / Restaurants management / Menus / Sections / item / update Rice section U…" at bounding box center [419, 410] width 598 height 765
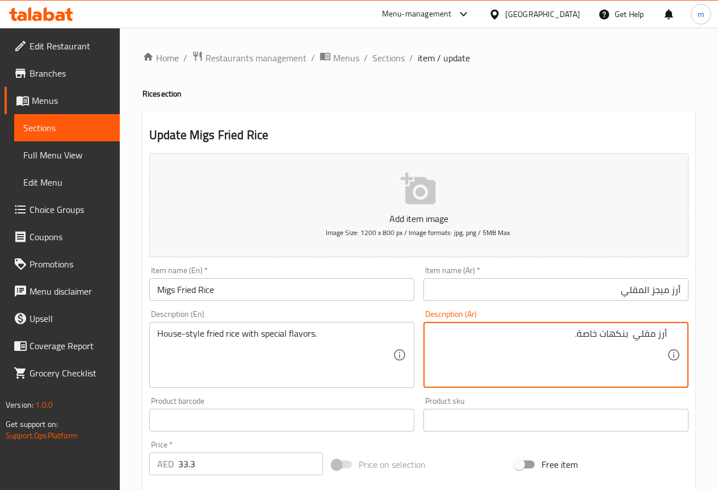
click at [578, 335] on textarea "أرز مقلي بنكهات خاصة." at bounding box center [548, 355] width 235 height 54
drag, startPoint x: 579, startPoint y: 333, endPoint x: 598, endPoint y: 340, distance: 20.7
click at [598, 340] on textarea "أرز مقلي بنكهات خاصة." at bounding box center [548, 355] width 235 height 54
click at [633, 336] on textarea "أرز مقلي بنكهات سبيشيال." at bounding box center [548, 355] width 235 height 54
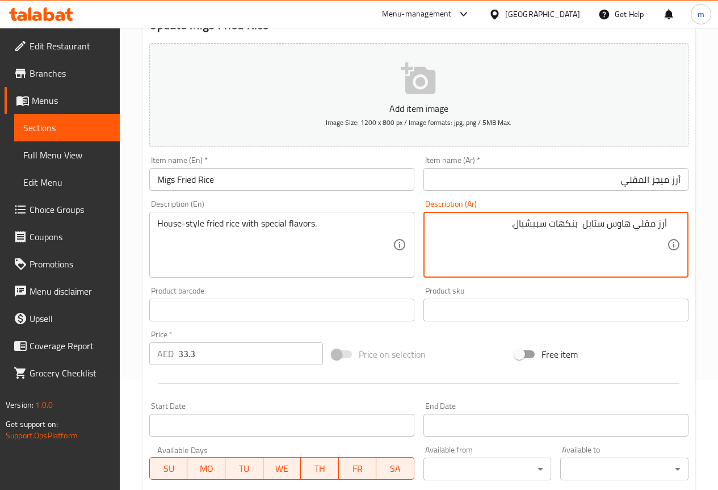
scroll to position [303, 0]
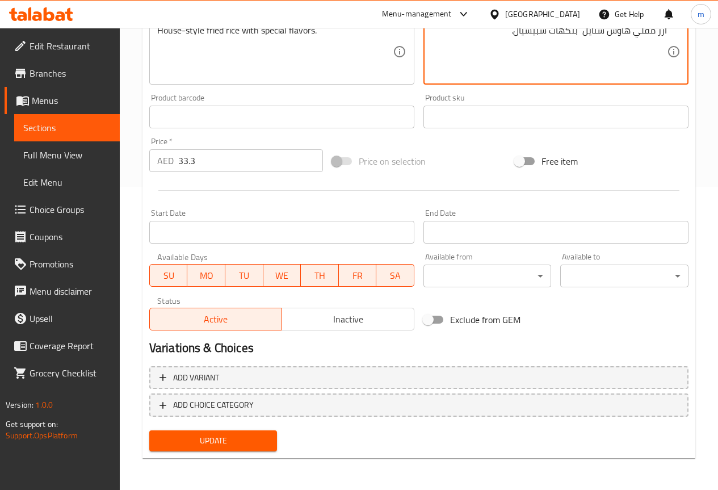
type textarea "أرز مقلي هاوس ستايل بنكهات سبيشيال."
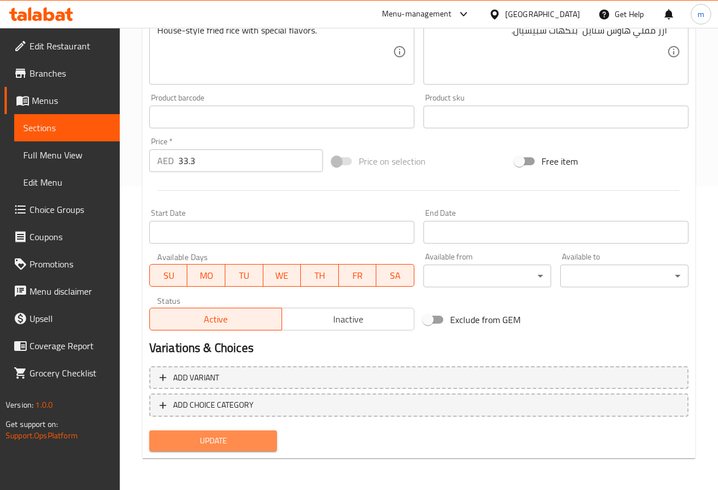
click at [259, 436] on span "Update" at bounding box center [213, 441] width 110 height 14
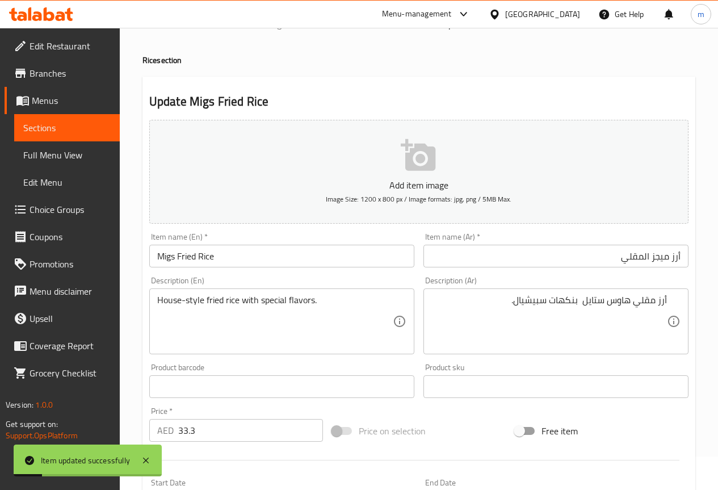
scroll to position [0, 0]
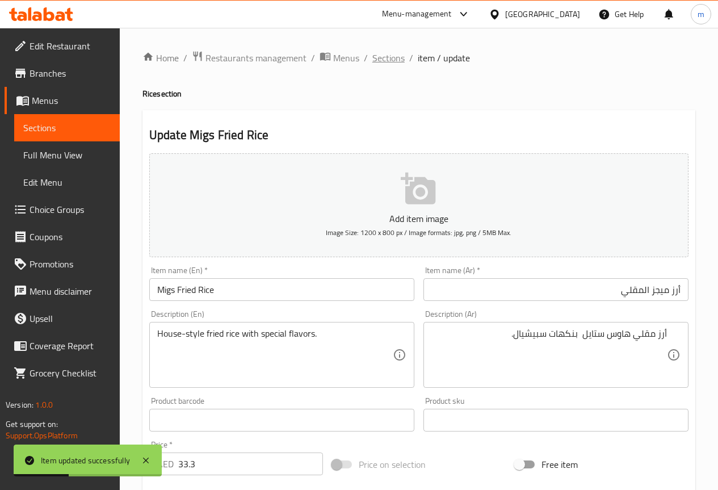
click at [397, 54] on span "Sections" at bounding box center [388, 58] width 32 height 14
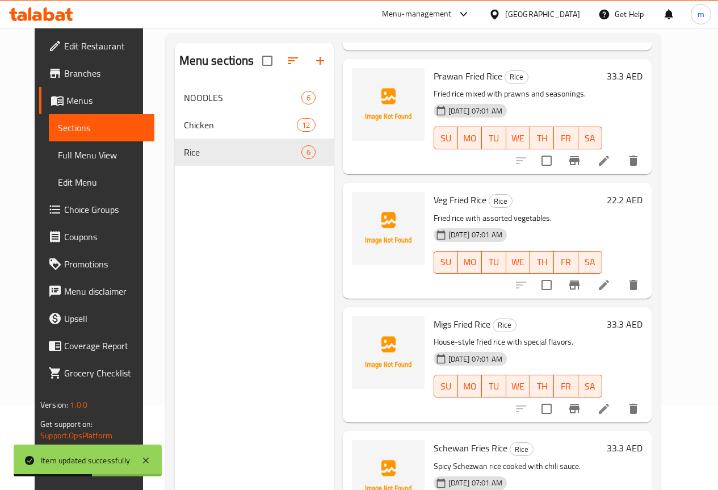
scroll to position [159, 0]
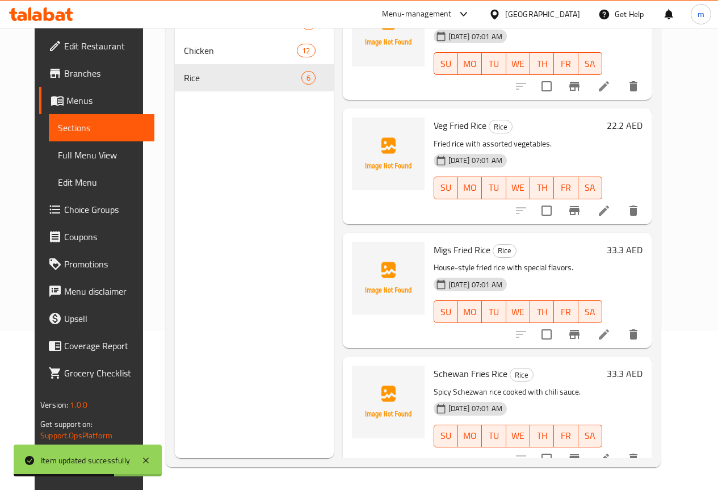
click at [611, 452] on icon at bounding box center [604, 459] width 14 height 14
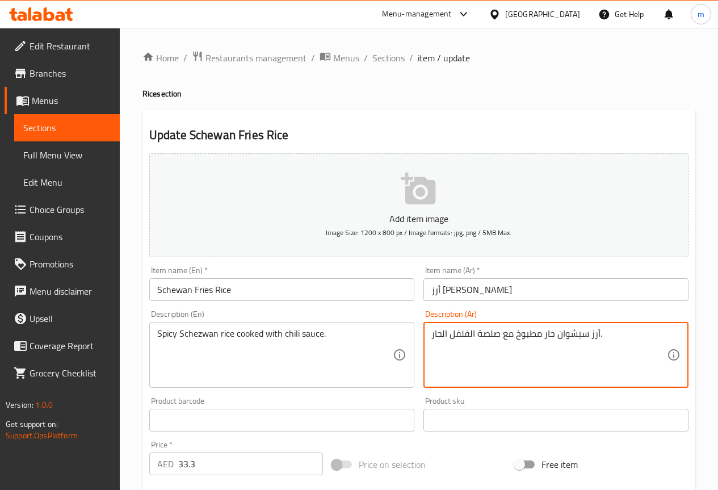
drag, startPoint x: 556, startPoint y: 336, endPoint x: 587, endPoint y: 335, distance: 31.2
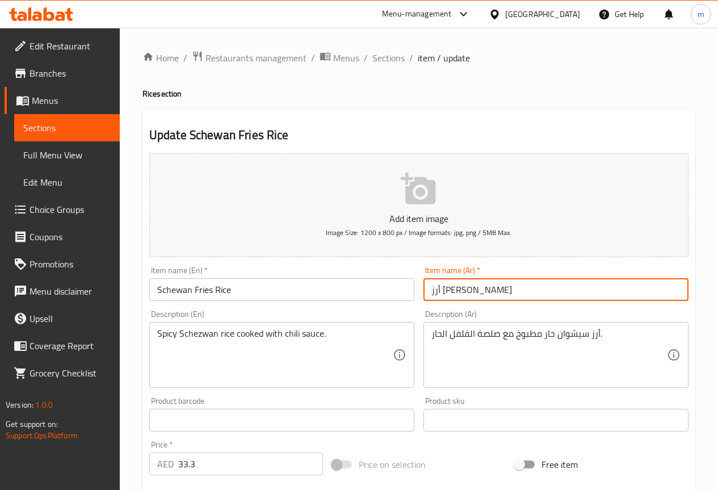
drag, startPoint x: 452, startPoint y: 291, endPoint x: 478, endPoint y: 299, distance: 27.8
click at [478, 299] on input "أرز شيزوان فرايز" at bounding box center [555, 289] width 265 height 23
paste input "يش"
drag, startPoint x: 431, startPoint y: 291, endPoint x: 450, endPoint y: 295, distance: 19.1
click at [450, 295] on input "أرز سيشوان فرايز" at bounding box center [555, 289] width 265 height 23
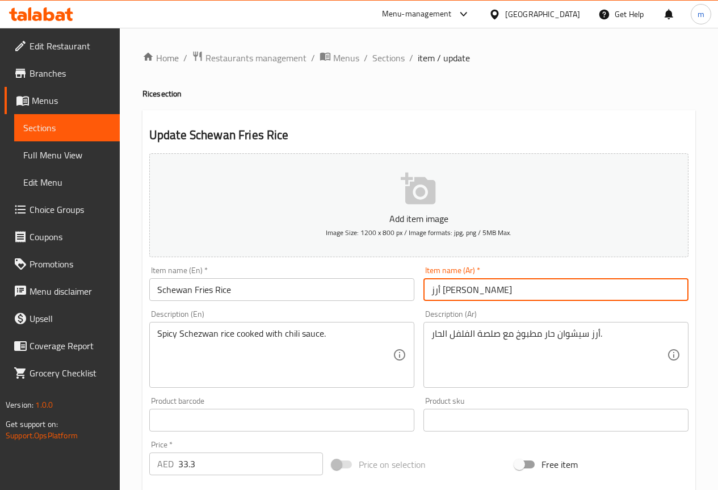
type input "أرز سيشوان فرايز"
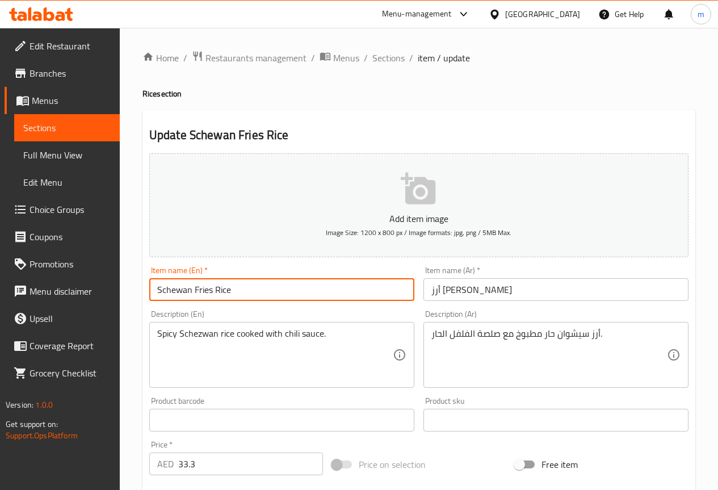
click at [211, 287] on input "Schewan Fries Rice" at bounding box center [281, 289] width 265 height 23
type input "Schewan Fried Rice"
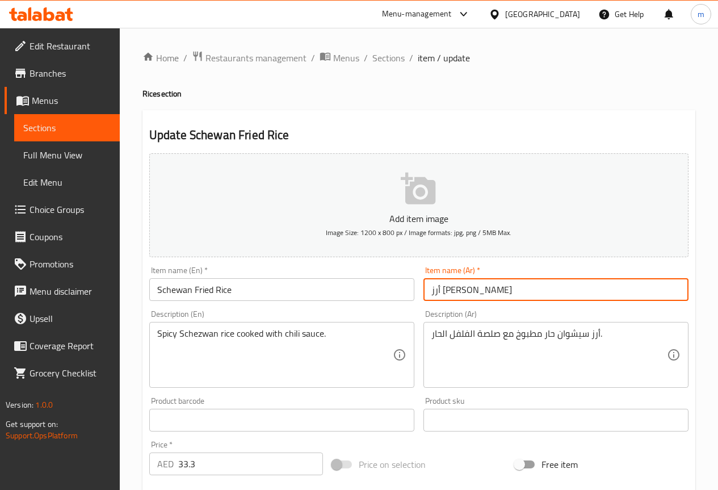
drag, startPoint x: 431, startPoint y: 292, endPoint x: 447, endPoint y: 295, distance: 16.0
click at [447, 295] on input "أرز سيشوان فرايز" at bounding box center [555, 289] width 265 height 23
type input "أرز سيشوان مقلي"
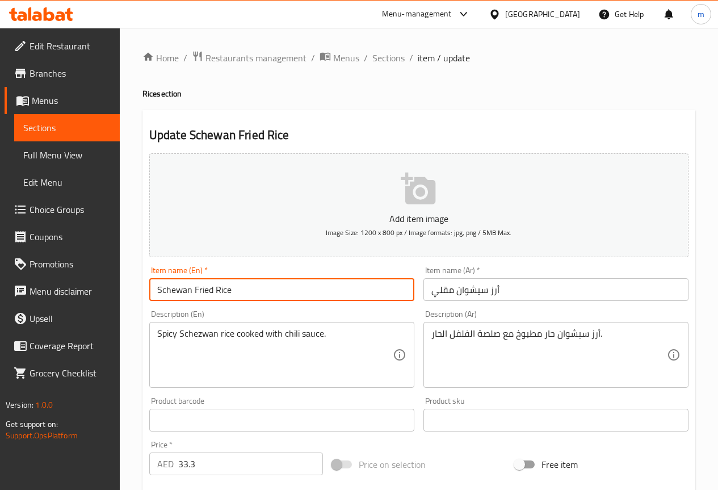
drag, startPoint x: 253, startPoint y: 286, endPoint x: 99, endPoint y: 293, distance: 154.0
click at [78, 292] on div "Edit Restaurant Branches Menus Sections Full Menu View Edit Menu Choice Groups …" at bounding box center [359, 410] width 718 height 765
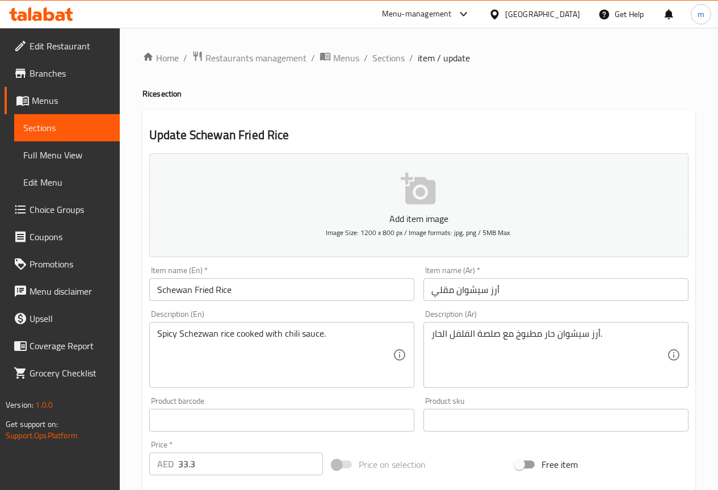
click at [533, 300] on input "أرز سيشوان مقلي" at bounding box center [555, 289] width 265 height 23
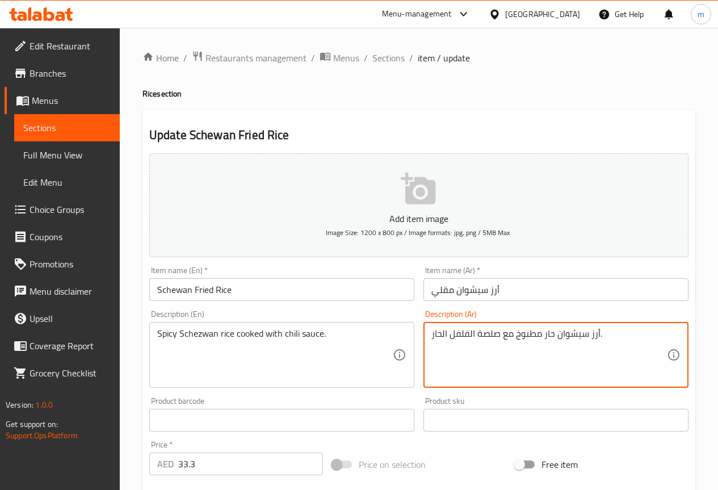
click at [625, 333] on textarea "أرز سيشوان حار مطبوخ مع صلصة الفلفل الحار." at bounding box center [548, 355] width 235 height 54
drag, startPoint x: 542, startPoint y: 335, endPoint x: 567, endPoint y: 341, distance: 25.7
click at [567, 341] on textarea "أرز سيشوان حار مطبوخ مع صلصة الفلفل الحار." at bounding box center [548, 355] width 235 height 54
type textarea "أرز سيشوان حار مطبوخ مع صوص الفلفل الحار."
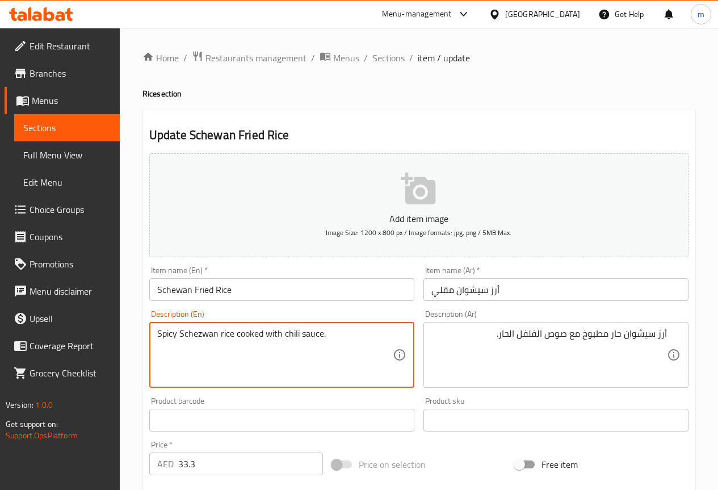
drag, startPoint x: 284, startPoint y: 334, endPoint x: 321, endPoint y: 334, distance: 36.9
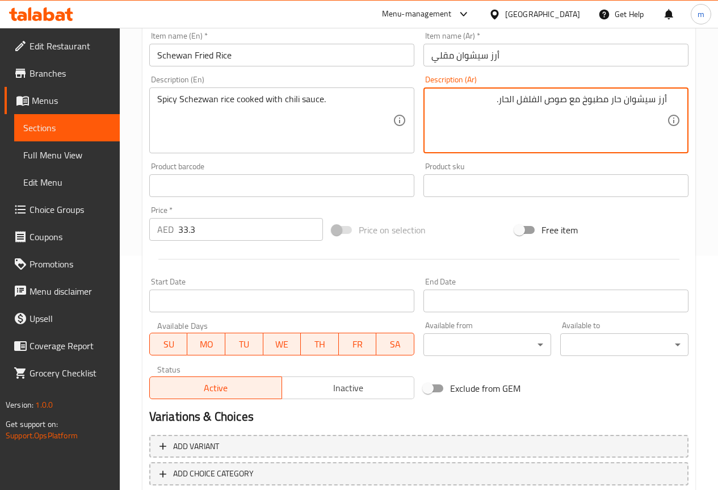
scroll to position [303, 0]
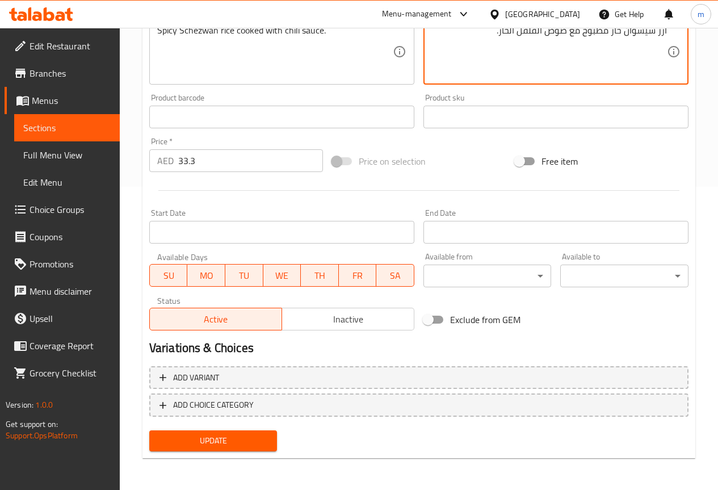
click at [256, 441] on span "Update" at bounding box center [213, 441] width 110 height 14
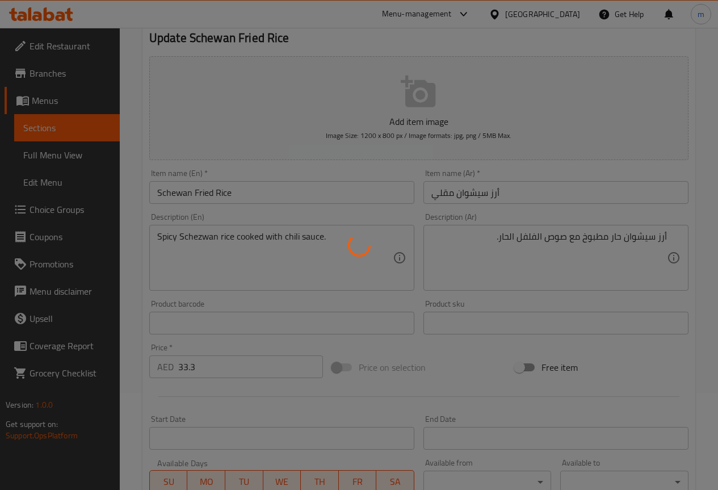
scroll to position [0, 0]
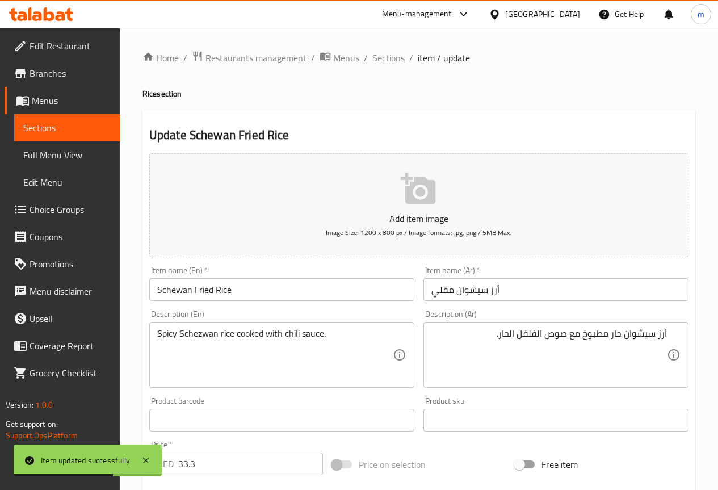
click at [375, 57] on span "Sections" at bounding box center [388, 58] width 32 height 14
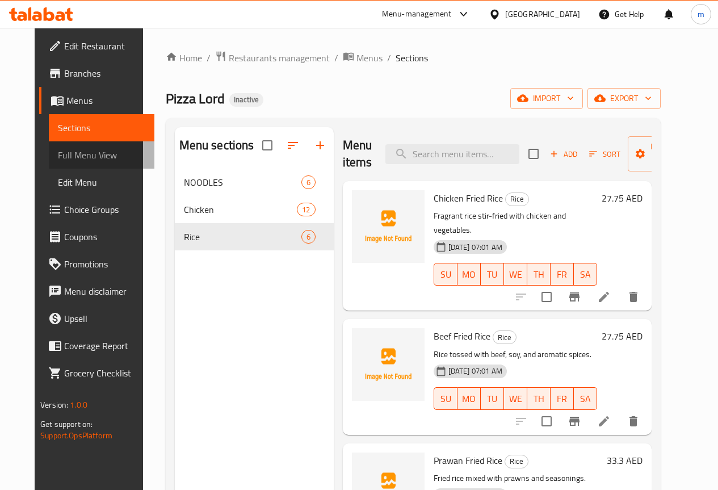
click at [64, 162] on span "Full Menu View" at bounding box center [101, 155] width 87 height 14
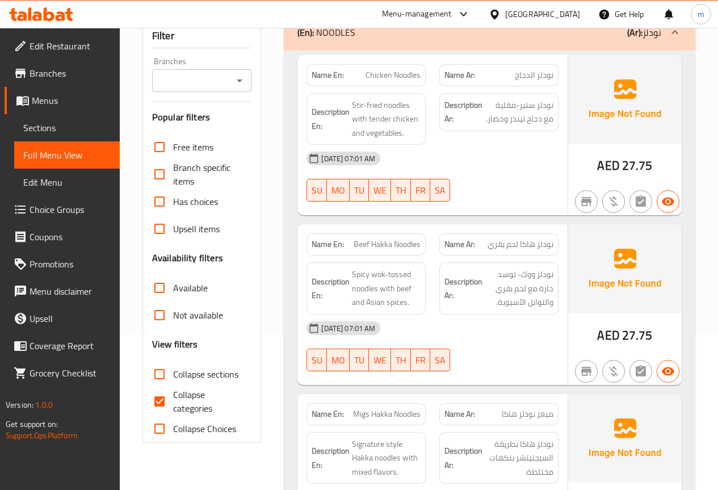
scroll to position [170, 0]
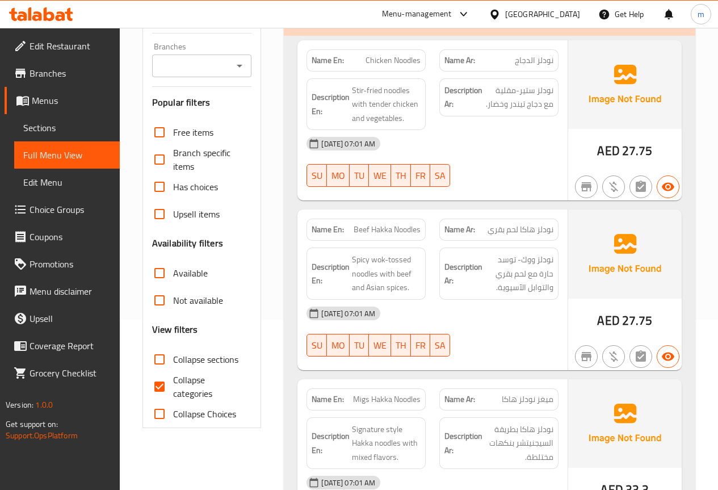
click at [182, 384] on span "Collapse categories" at bounding box center [208, 386] width 70 height 27
click at [173, 384] on input "Collapse categories" at bounding box center [159, 386] width 27 height 27
checkbox input "false"
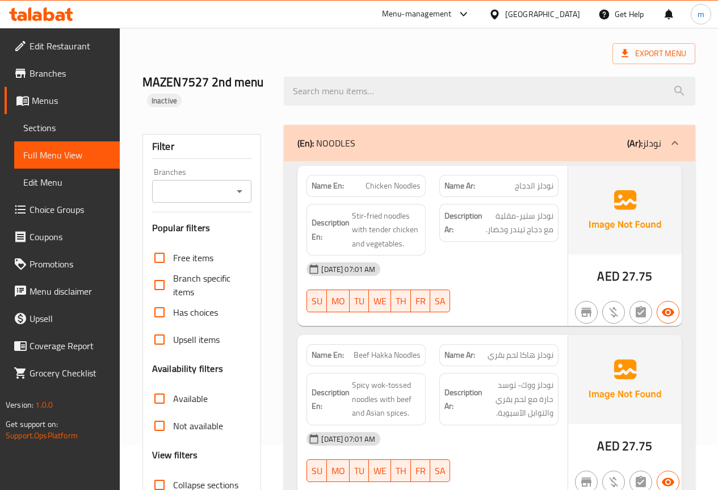
scroll to position [0, 0]
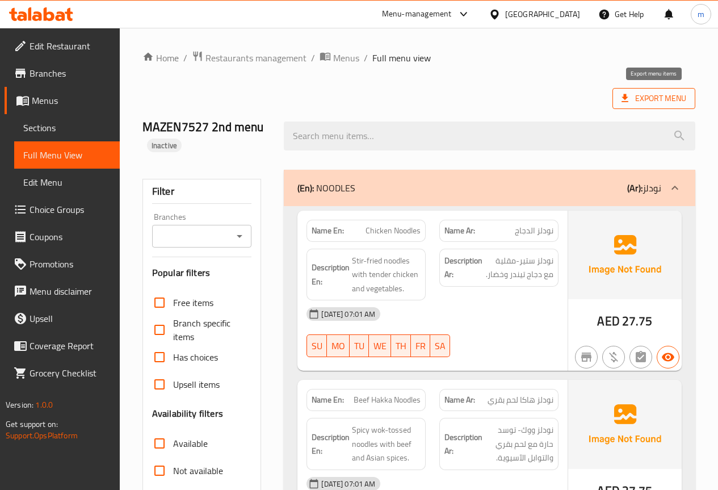
click at [645, 106] on span "Export Menu" at bounding box center [653, 98] width 83 height 21
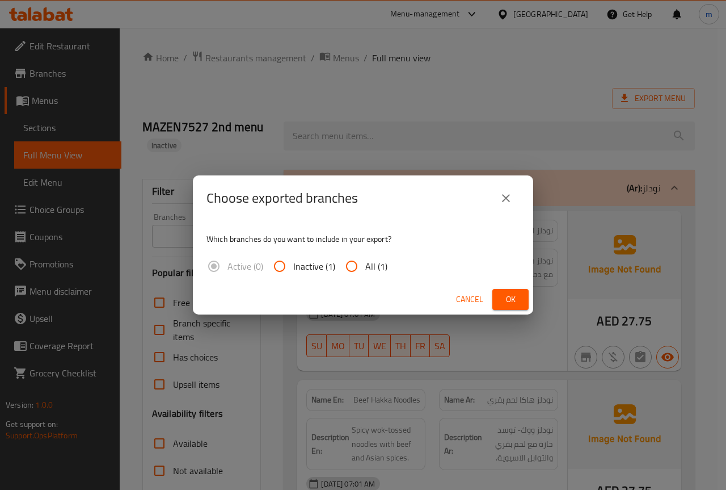
click at [366, 262] on span "All (1)" at bounding box center [376, 266] width 22 height 14
click at [365, 262] on input "All (1)" at bounding box center [351, 266] width 27 height 27
radio input "true"
drag, startPoint x: 513, startPoint y: 304, endPoint x: 473, endPoint y: 208, distance: 103.8
click at [512, 303] on span "Ok" at bounding box center [511, 299] width 18 height 14
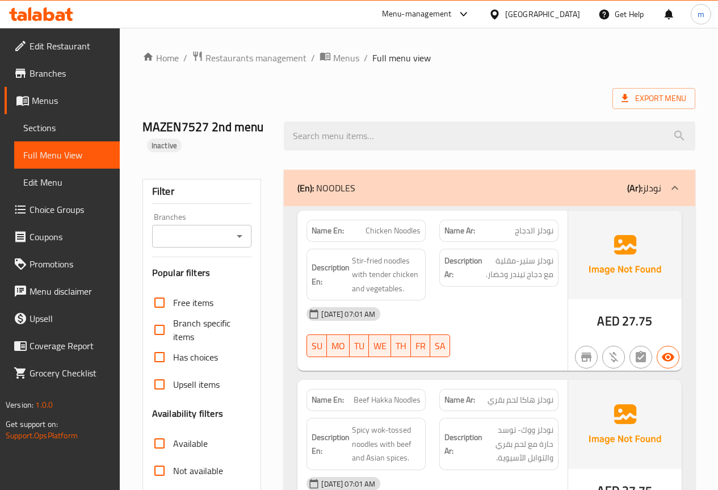
click at [52, 95] on span "Menus" at bounding box center [71, 101] width 79 height 14
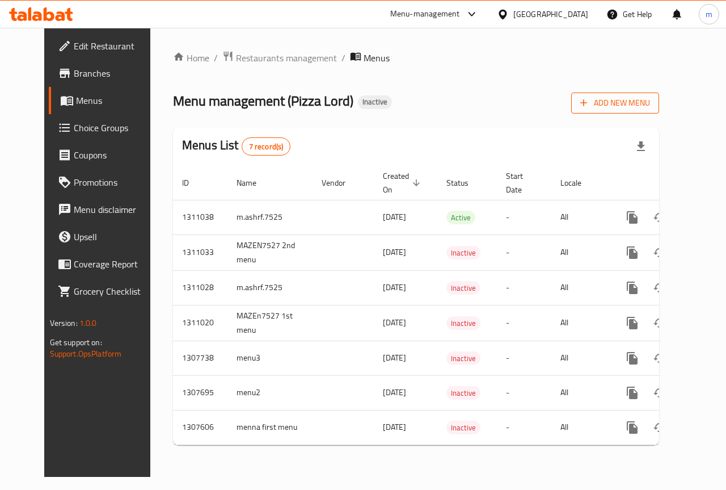
click at [643, 105] on span "Add New Menu" at bounding box center [616, 103] width 70 height 14
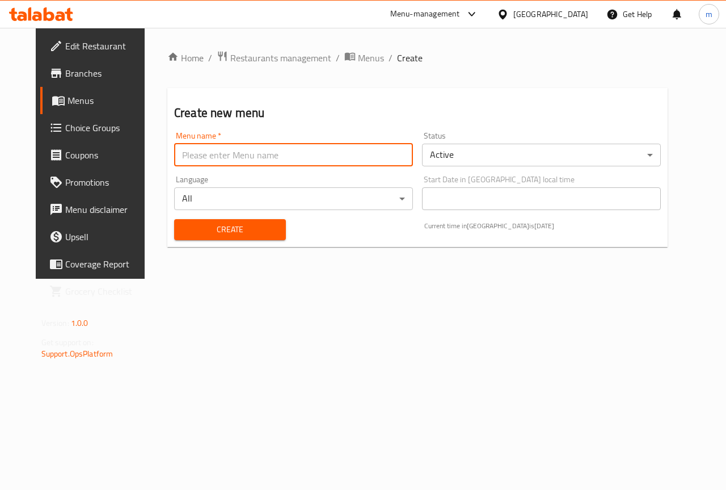
click at [240, 149] on input "text" at bounding box center [293, 155] width 239 height 23
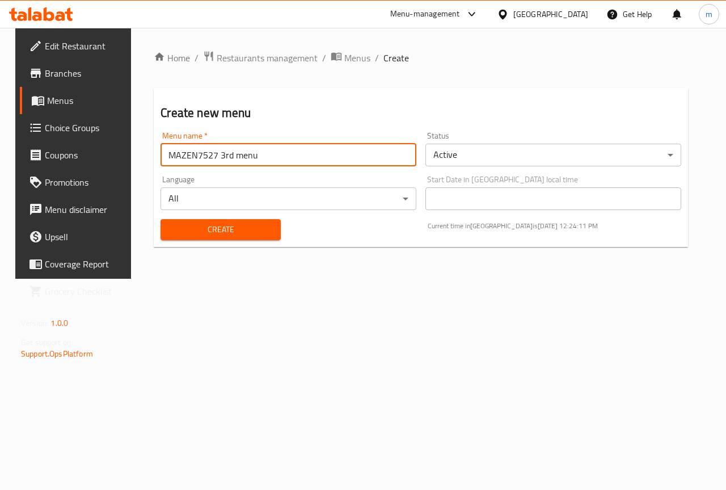
type input "MAZEN7527 3rd menu"
click at [239, 232] on span "Create" at bounding box center [221, 229] width 102 height 14
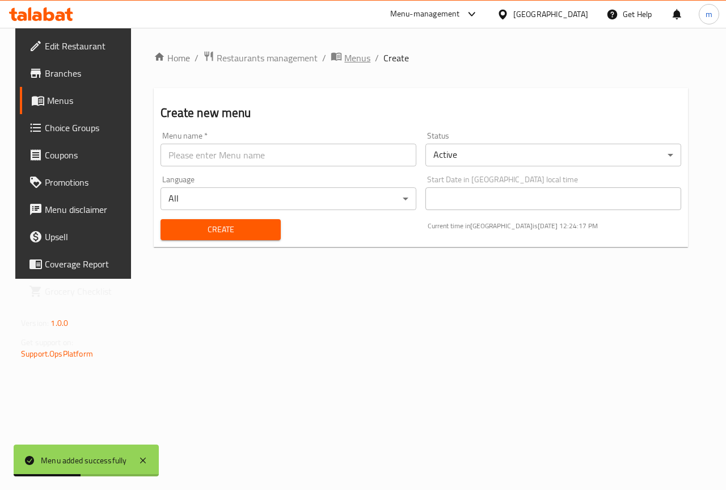
click at [344, 58] on span "Menus" at bounding box center [357, 58] width 26 height 14
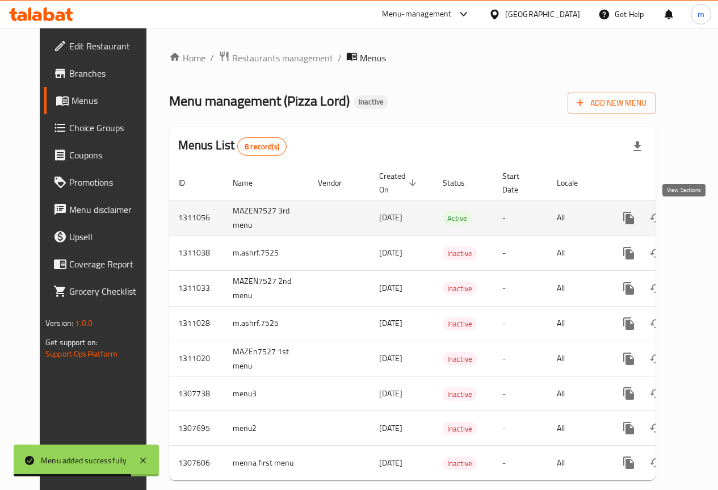
click at [704, 214] on icon "enhanced table" at bounding box center [711, 218] width 14 height 14
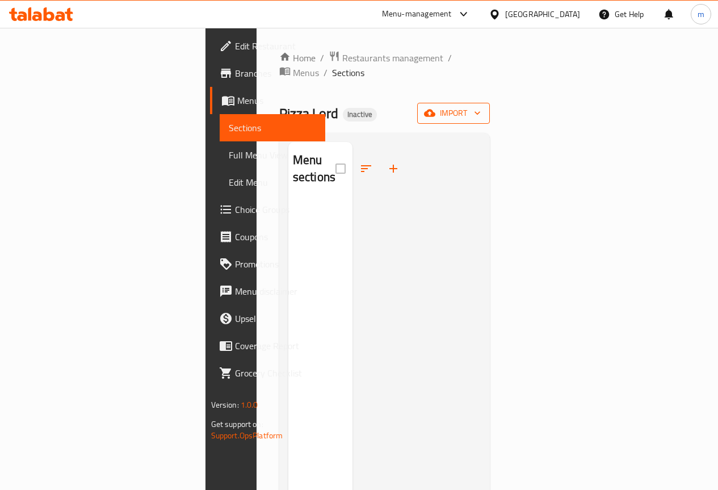
click at [481, 106] on span "import" at bounding box center [453, 113] width 54 height 14
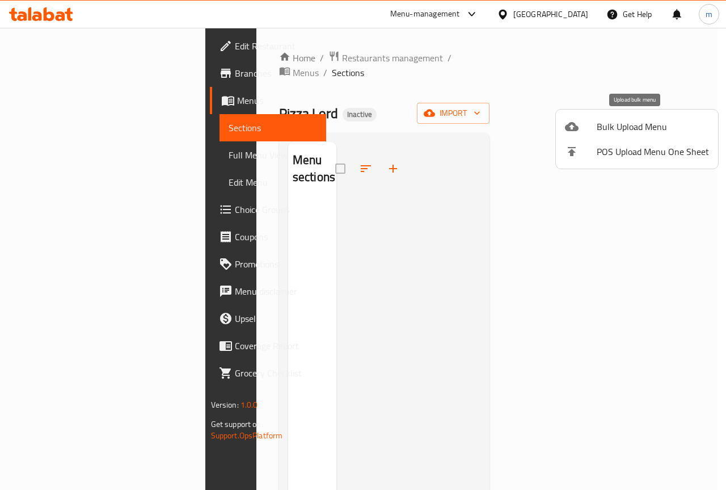
click at [629, 130] on span "Bulk Upload Menu" at bounding box center [653, 127] width 112 height 14
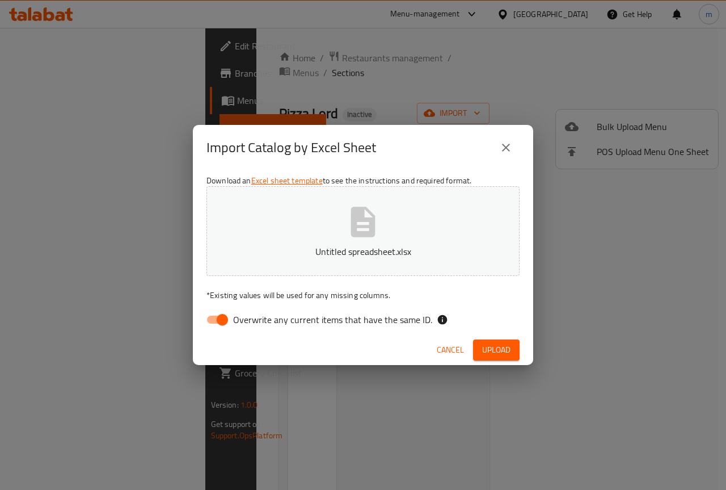
click at [243, 318] on span "Overwrite any current items that have the same ID." at bounding box center [332, 320] width 199 height 14
click at [243, 318] on input "Overwrite any current items that have the same ID." at bounding box center [222, 320] width 65 height 22
checkbox input "false"
drag, startPoint x: 477, startPoint y: 340, endPoint x: 483, endPoint y: 340, distance: 6.3
click at [482, 340] on div "Cancel Upload" at bounding box center [363, 350] width 340 height 30
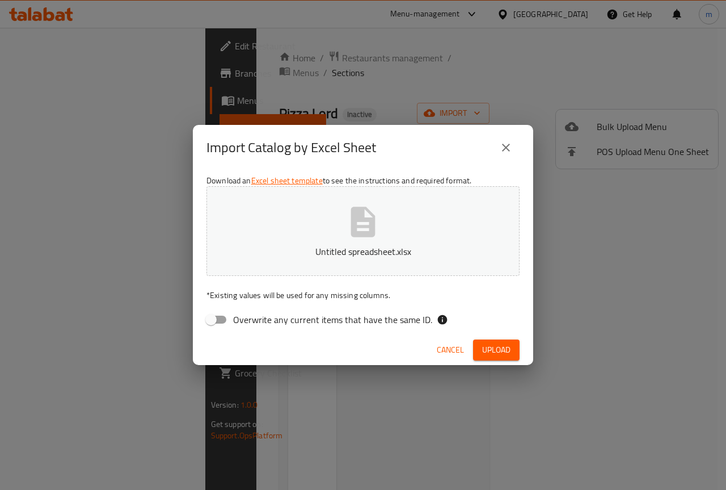
click at [485, 345] on span "Upload" at bounding box center [496, 350] width 28 height 14
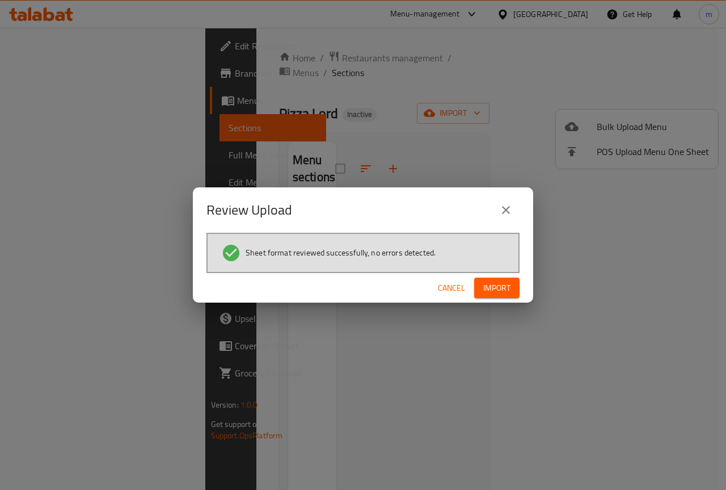
drag, startPoint x: 504, startPoint y: 277, endPoint x: 515, endPoint y: 260, distance: 20.2
click at [503, 277] on button "Import" at bounding box center [496, 287] width 45 height 21
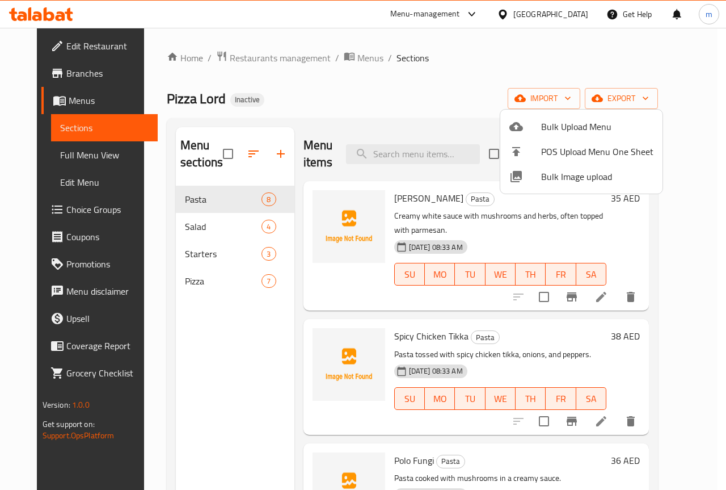
click at [207, 197] on div at bounding box center [363, 245] width 726 height 490
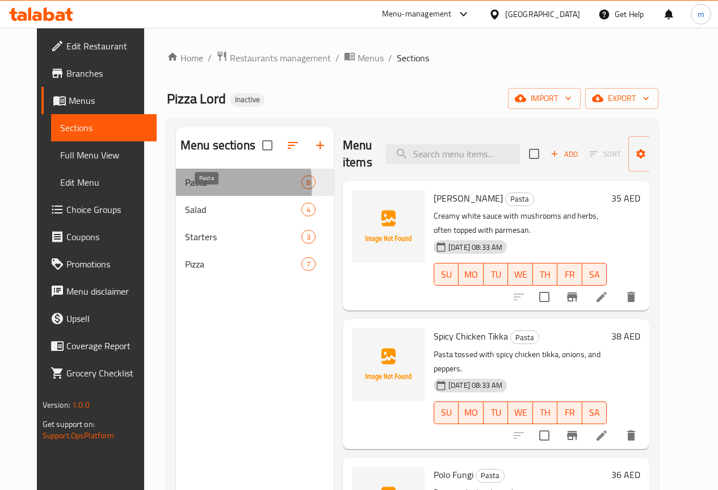
click at [191, 189] on span "Pasta" at bounding box center [243, 182] width 116 height 14
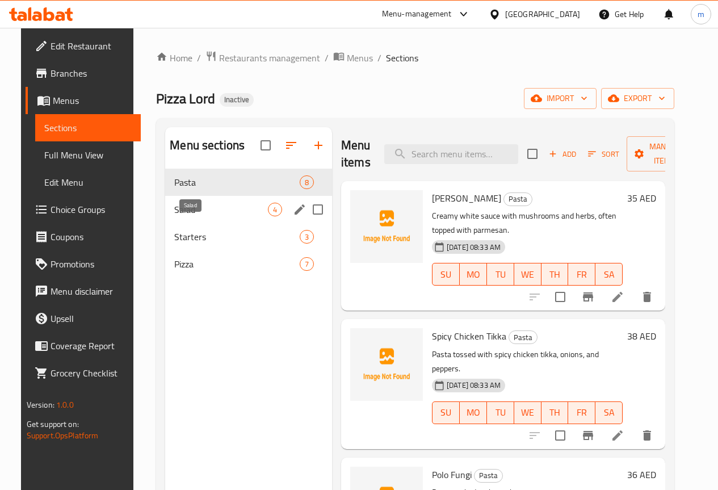
click at [194, 216] on span "Salad" at bounding box center [221, 210] width 94 height 14
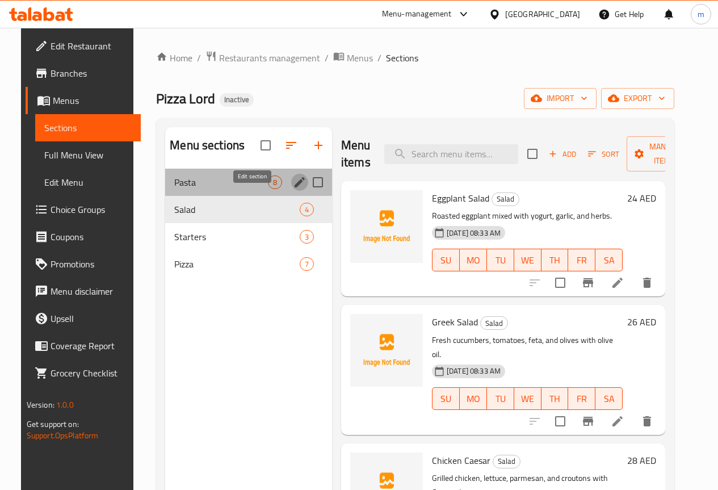
click at [295, 187] on icon "edit" at bounding box center [300, 182] width 10 height 10
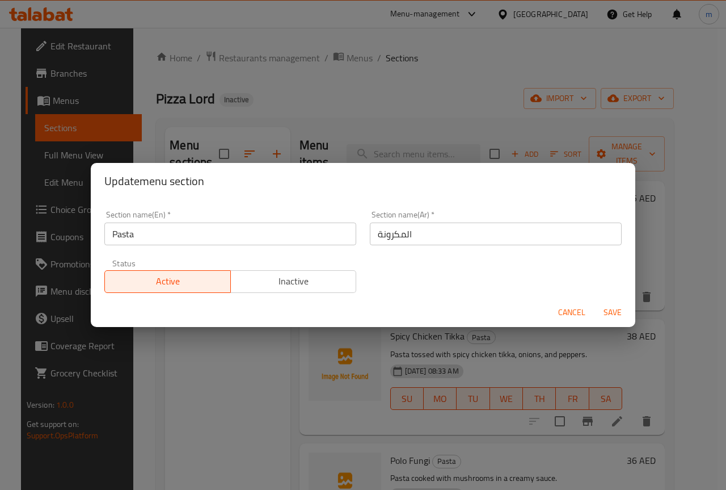
click at [220, 355] on div "Update menu section Section name(En)   * Pasta Section name(En) * Section name(…" at bounding box center [363, 245] width 726 height 490
click at [571, 310] on span "Cancel" at bounding box center [571, 312] width 27 height 14
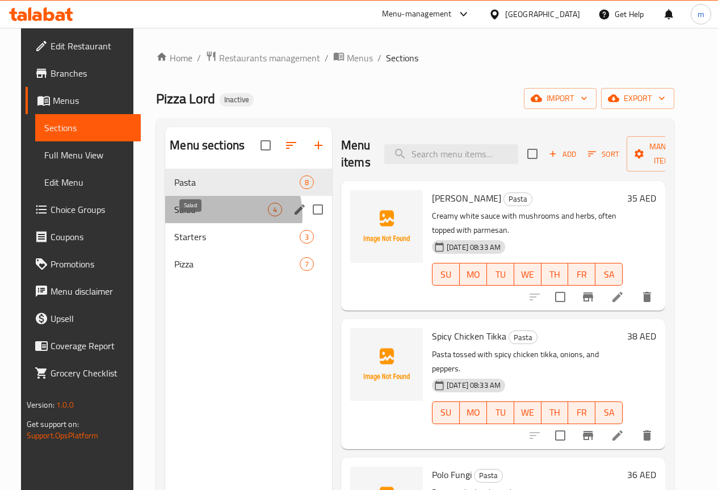
click at [205, 216] on span "Salad" at bounding box center [221, 210] width 94 height 14
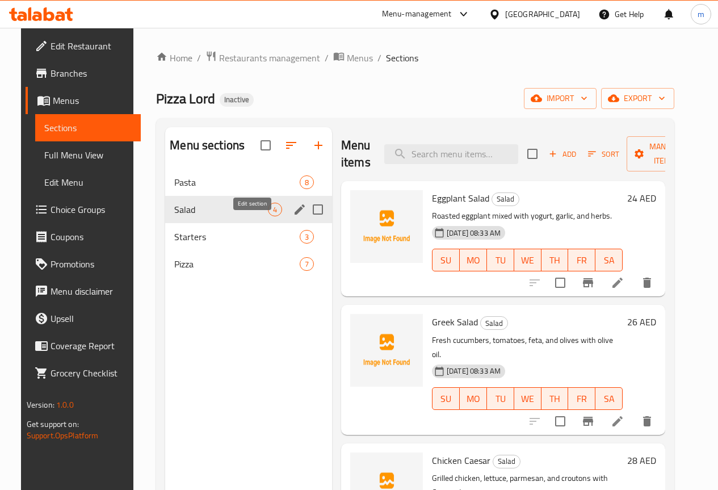
click at [291, 218] on button "edit" at bounding box center [299, 209] width 17 height 17
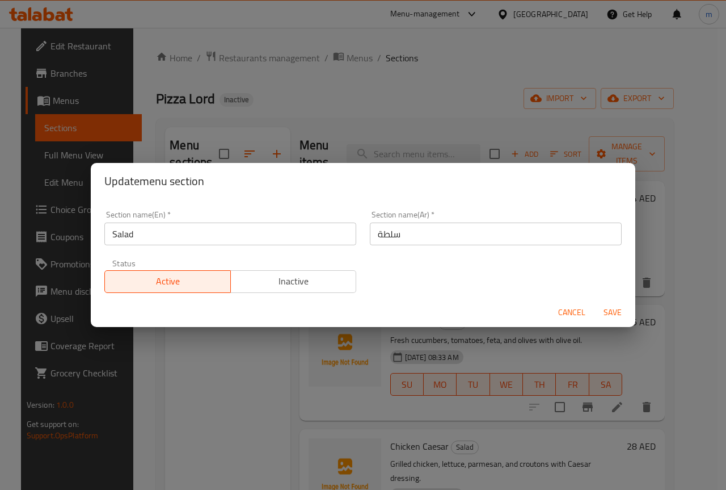
click at [171, 360] on div "Update menu section Section name(En)   * Salad Section name(En) * Section name(…" at bounding box center [363, 245] width 726 height 490
click at [582, 307] on span "Cancel" at bounding box center [571, 312] width 27 height 14
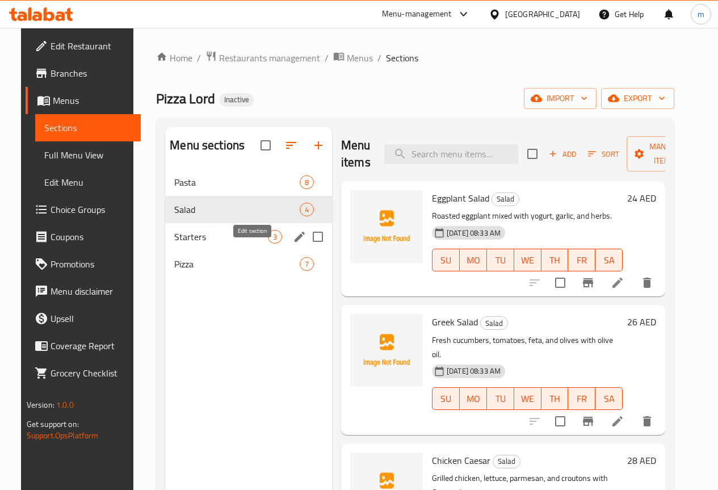
click at [291, 245] on button "edit" at bounding box center [299, 236] width 17 height 17
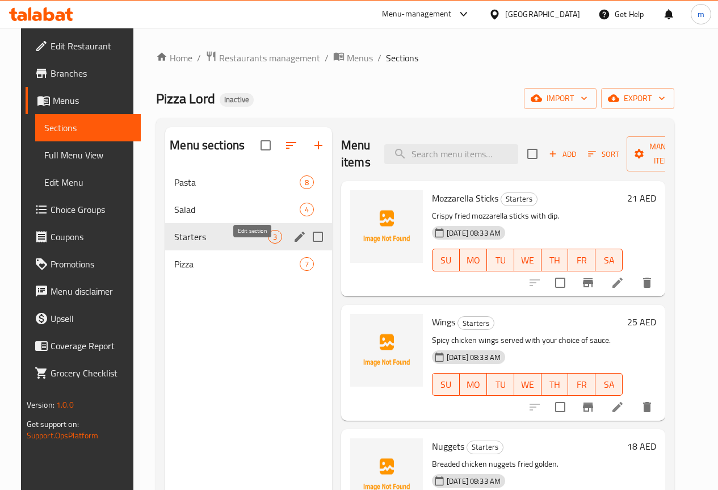
click at [295, 242] on icon "edit" at bounding box center [300, 237] width 10 height 10
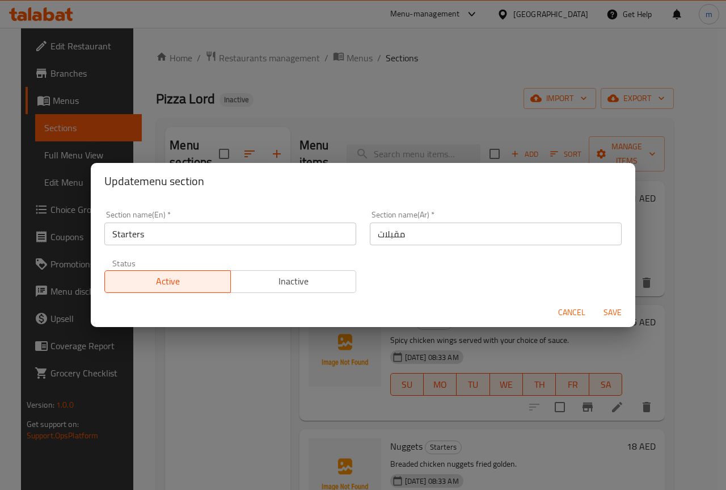
click at [252, 356] on div "Update menu section Section name(En)   * Starters Section name(En) * Section na…" at bounding box center [363, 245] width 726 height 490
click at [580, 318] on span "Cancel" at bounding box center [571, 312] width 27 height 14
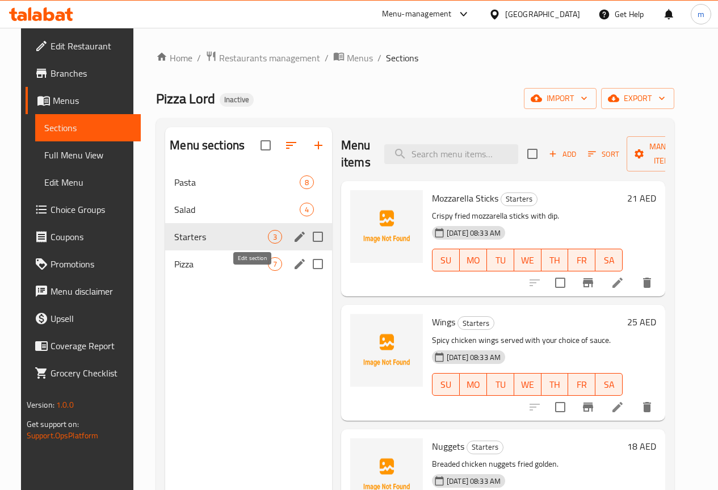
click at [295, 269] on icon "edit" at bounding box center [300, 264] width 10 height 10
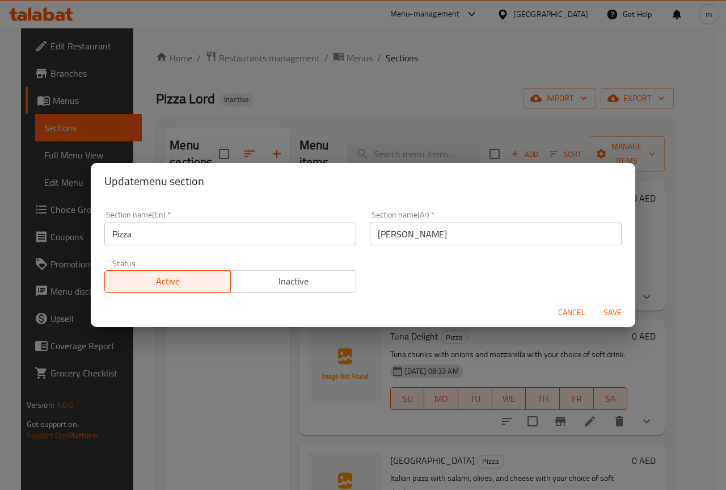
drag, startPoint x: 174, startPoint y: 350, endPoint x: 173, endPoint y: 334, distance: 15.4
click at [173, 340] on div "Update menu section Section name(En)   * Pizza Section name(En) * Section name(…" at bounding box center [363, 245] width 726 height 490
click at [578, 314] on span "Cancel" at bounding box center [571, 312] width 27 height 14
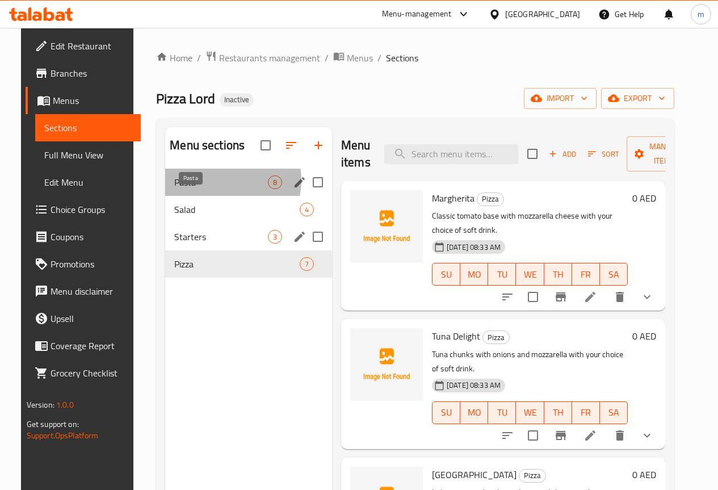
click at [211, 189] on span "Pasta" at bounding box center [221, 182] width 94 height 14
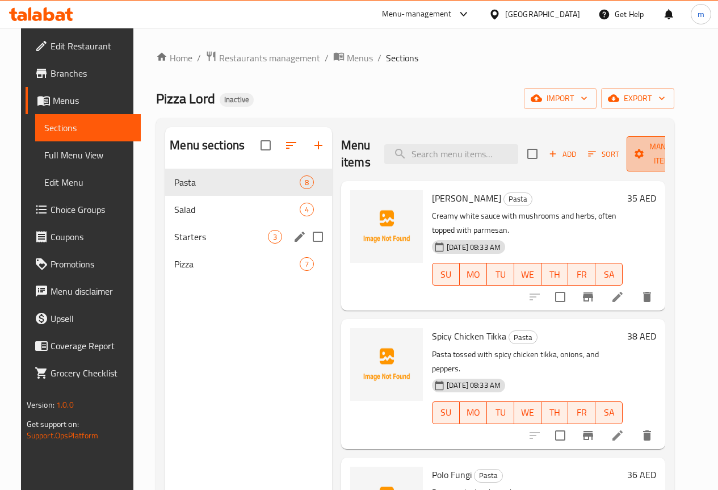
click at [684, 154] on icon "button" at bounding box center [689, 153] width 11 height 11
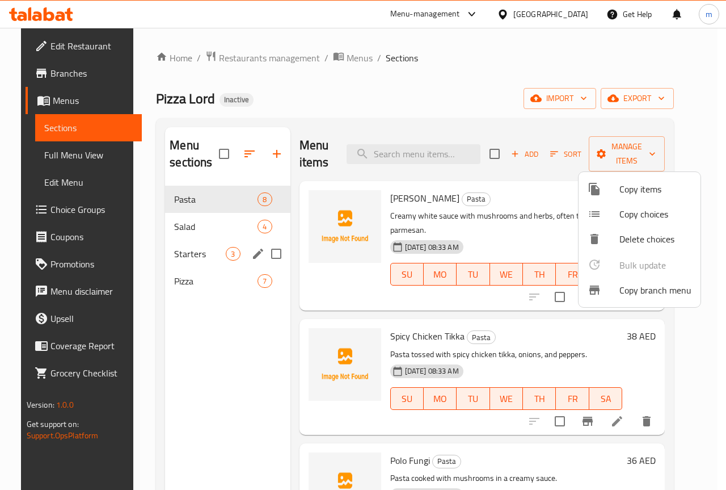
click at [651, 157] on div at bounding box center [363, 245] width 726 height 490
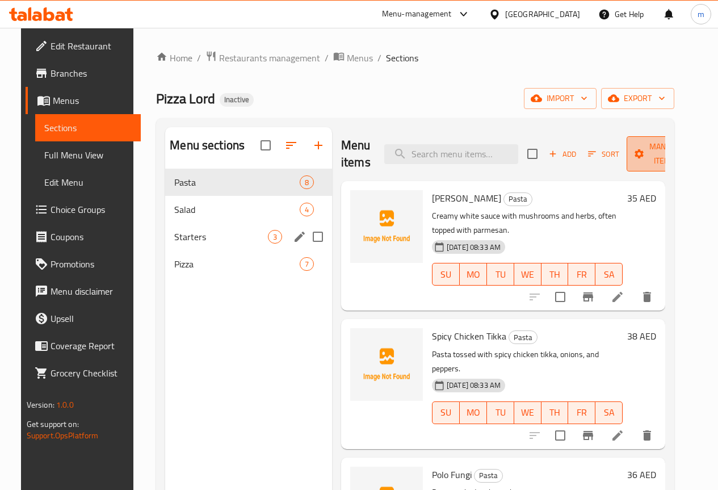
click at [658, 150] on span "Manage items" at bounding box center [665, 154] width 58 height 28
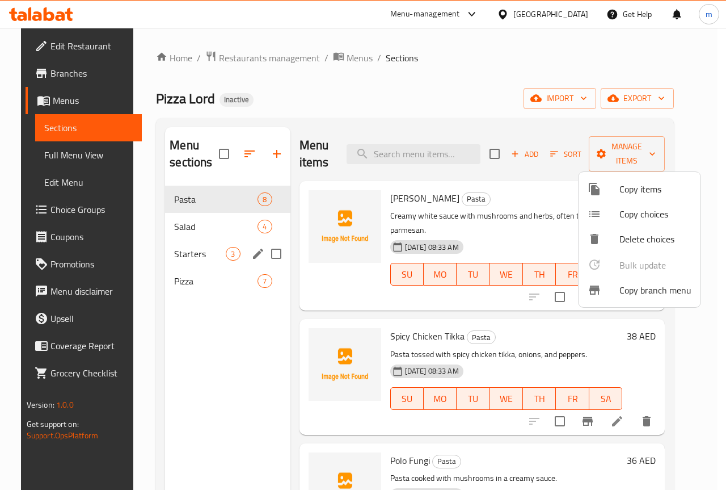
click at [208, 342] on div at bounding box center [363, 245] width 726 height 490
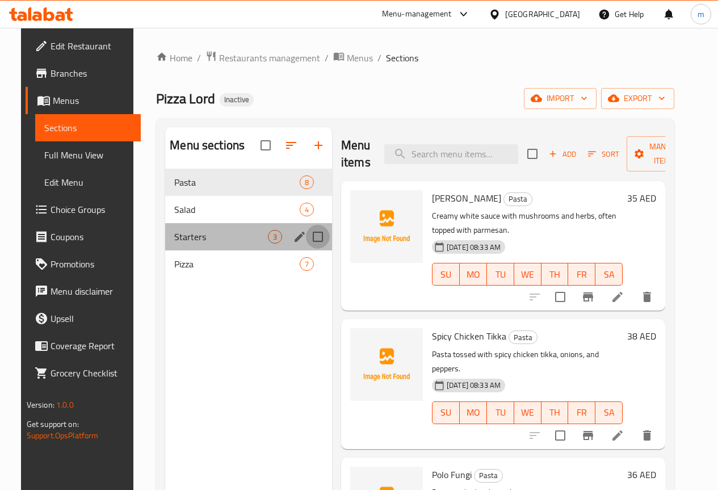
click at [306, 249] on input "Menu sections" at bounding box center [318, 237] width 24 height 24
checkbox input "true"
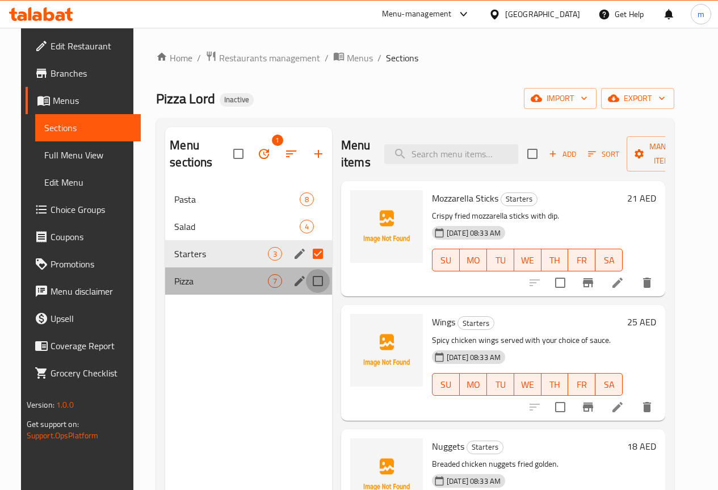
click at [306, 280] on input "Menu sections" at bounding box center [318, 281] width 24 height 24
checkbox input "true"
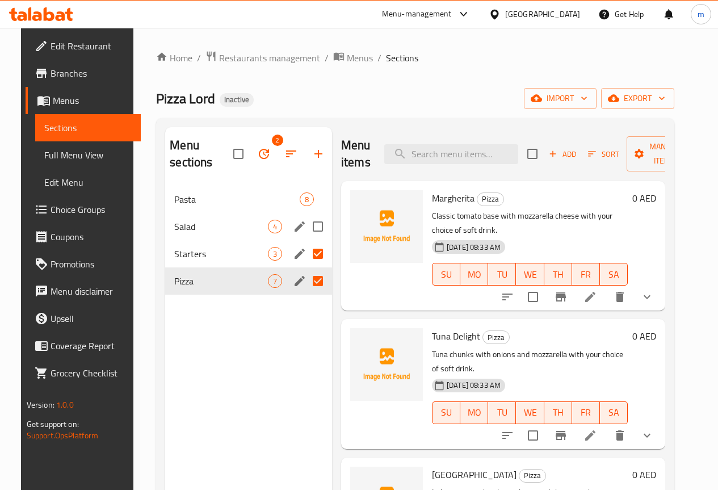
click at [306, 225] on input "Menu sections" at bounding box center [318, 226] width 24 height 24
checkbox input "true"
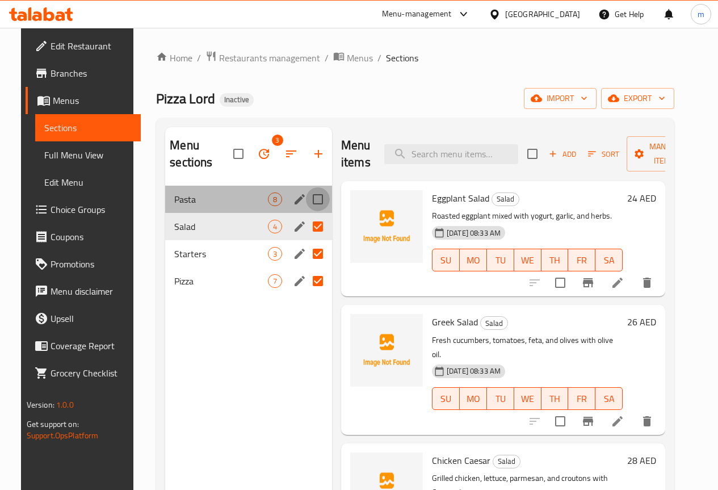
click at [306, 199] on input "Menu sections" at bounding box center [318, 199] width 24 height 24
checkbox input "true"
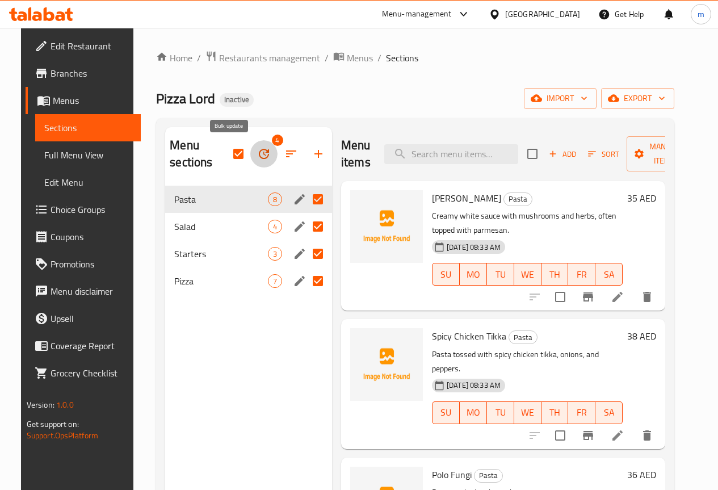
click at [259, 153] on icon "button" at bounding box center [264, 154] width 10 height 10
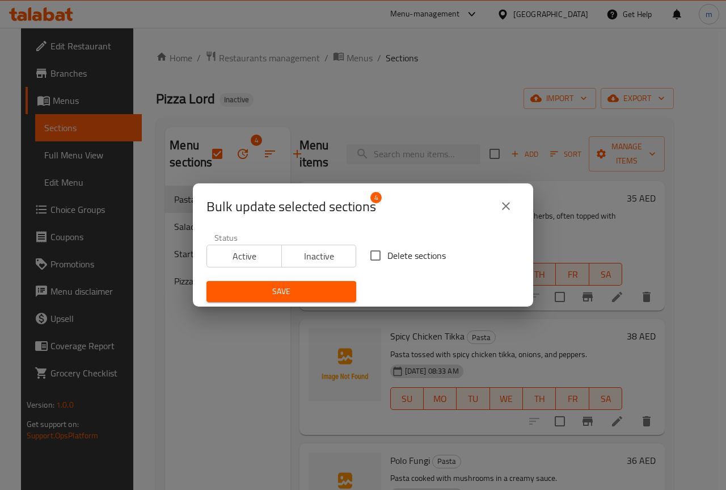
click at [405, 255] on span "Delete sections" at bounding box center [417, 256] width 58 height 14
click at [388, 255] on input "Delete sections" at bounding box center [376, 255] width 24 height 24
checkbox input "true"
click at [314, 285] on span "Save" at bounding box center [282, 291] width 132 height 14
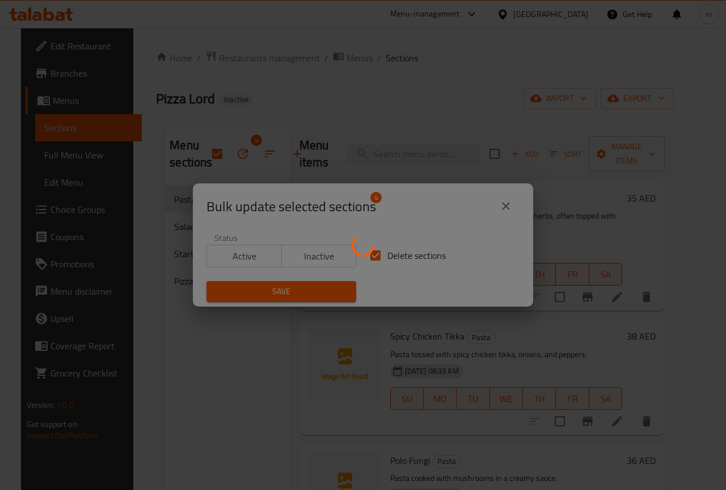
checkbox input "false"
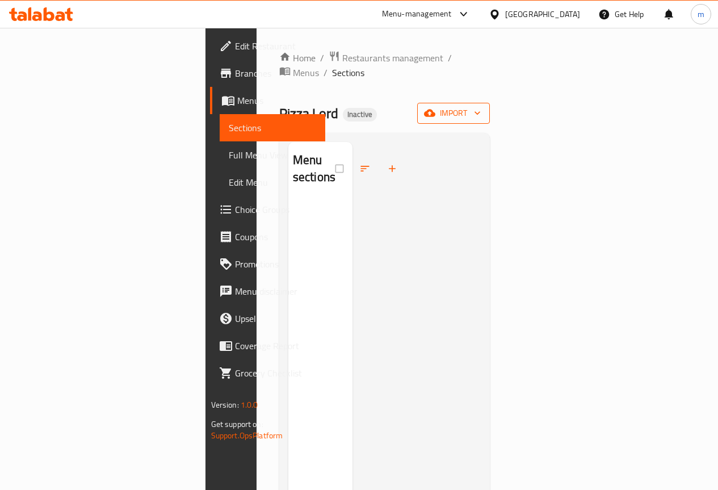
click at [483, 107] on icon "button" at bounding box center [477, 112] width 11 height 11
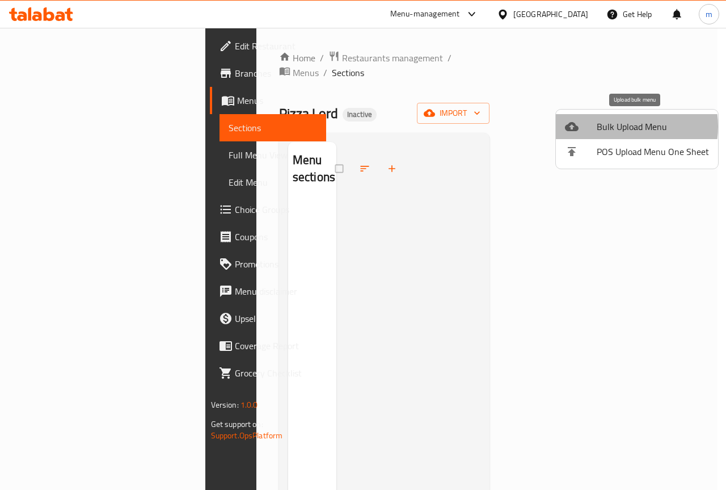
click at [621, 127] on span "Bulk Upload Menu" at bounding box center [653, 127] width 112 height 14
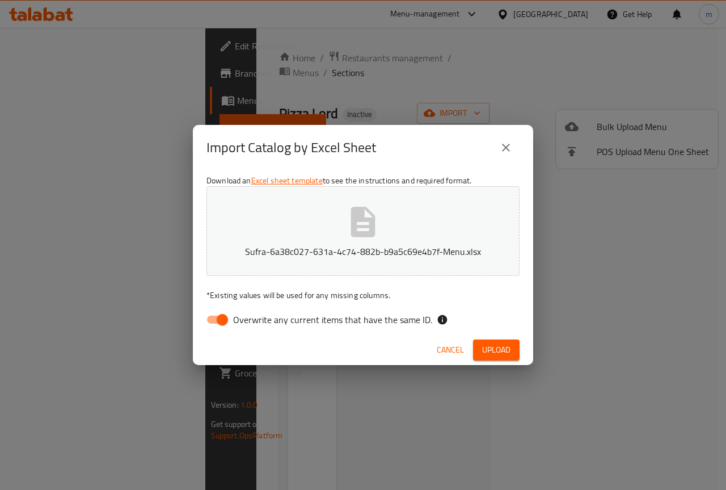
click at [252, 317] on span "Overwrite any current items that have the same ID." at bounding box center [332, 320] width 199 height 14
click at [252, 317] on input "Overwrite any current items that have the same ID." at bounding box center [222, 320] width 65 height 22
checkbox input "false"
drag, startPoint x: 506, startPoint y: 343, endPoint x: 503, endPoint y: 335, distance: 8.4
click at [507, 343] on span "Upload" at bounding box center [496, 350] width 28 height 14
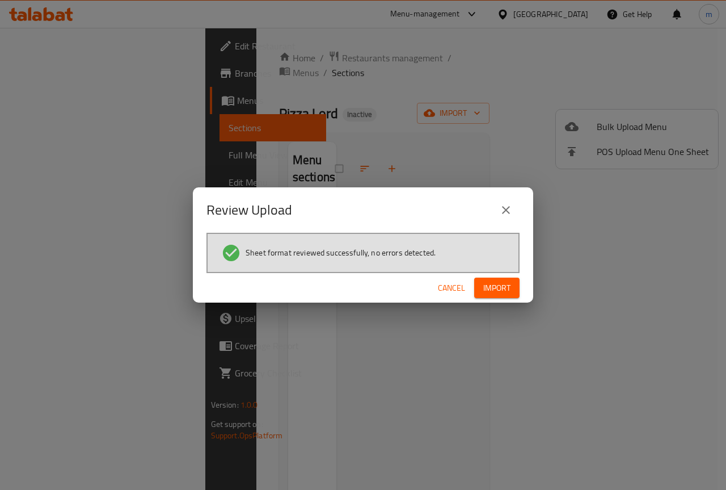
click at [514, 285] on button "Import" at bounding box center [496, 287] width 45 height 21
click at [508, 204] on icon "close" at bounding box center [506, 210] width 14 height 14
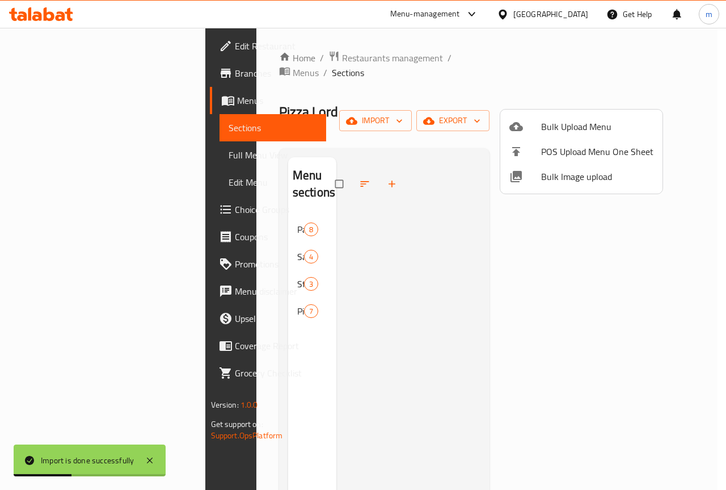
click at [177, 202] on div at bounding box center [363, 245] width 726 height 490
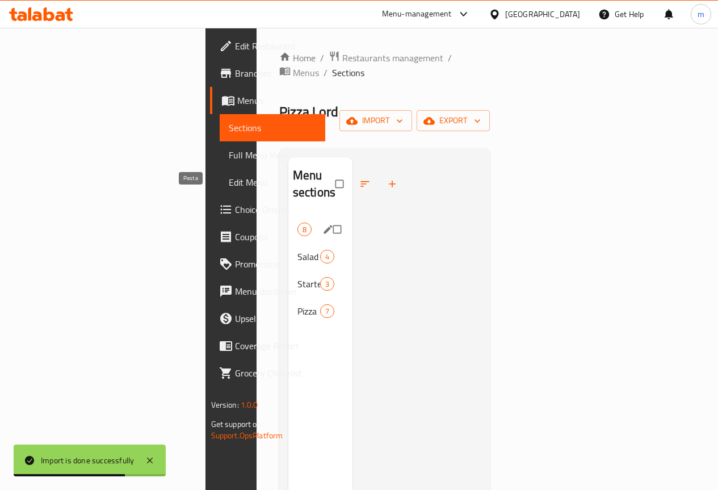
click at [297, 222] on span "Pasta" at bounding box center [297, 229] width 0 height 14
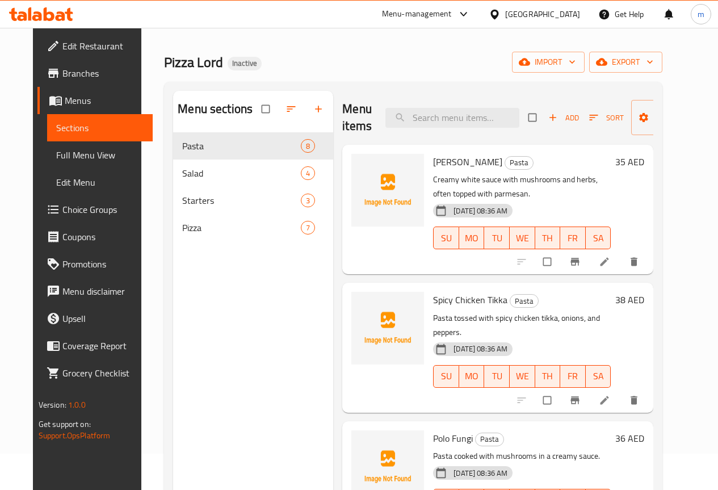
scroll to position [57, 0]
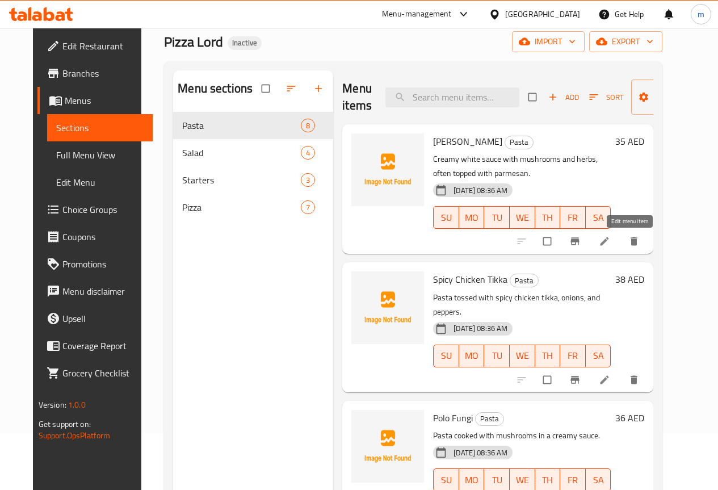
click at [610, 242] on icon at bounding box center [604, 240] width 11 height 11
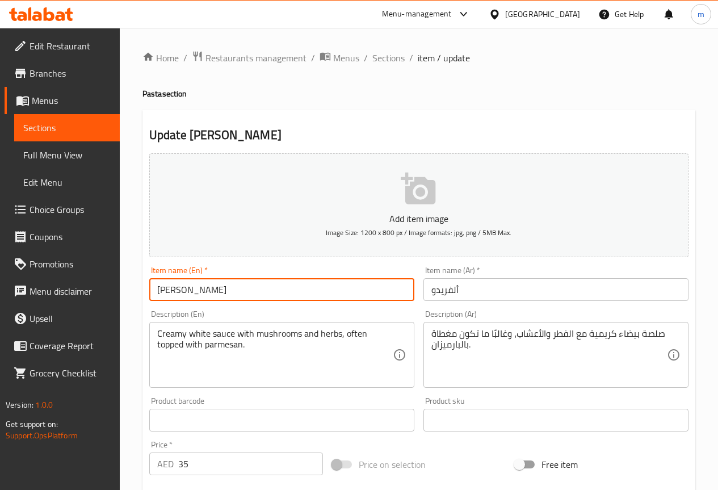
drag, startPoint x: 217, startPoint y: 295, endPoint x: -22, endPoint y: 283, distance: 239.2
click at [0, 283] on html "​ Menu-management United Arab Emirates Get Help m Edit Restaurant Branches Menu…" at bounding box center [359, 245] width 718 height 490
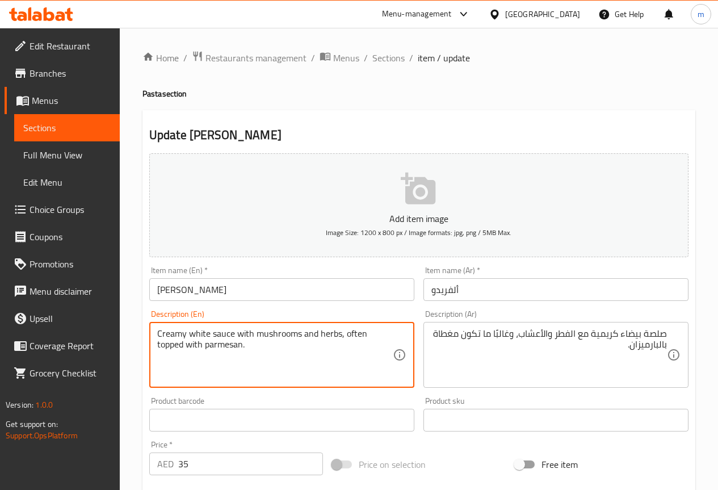
drag, startPoint x: 187, startPoint y: 333, endPoint x: 233, endPoint y: 335, distance: 46.0
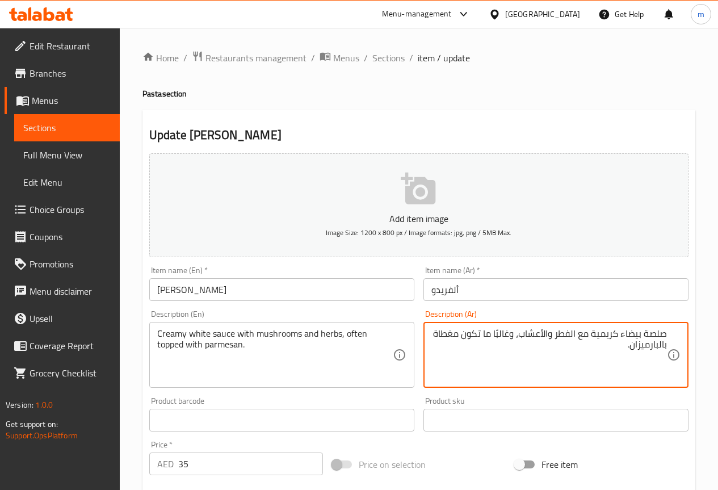
drag, startPoint x: 622, startPoint y: 334, endPoint x: 697, endPoint y: 333, distance: 75.5
paste textarea "ص أبيض"
click at [594, 331] on textarea "صوص أبيض كريمية مع الفطر والأعشاب، وغالبًا ما تكون مغطاة بالبارميزان." at bounding box center [548, 355] width 235 height 54
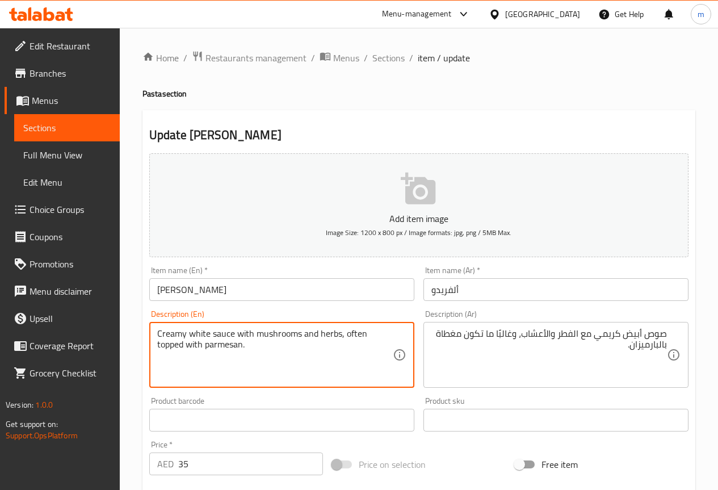
drag, startPoint x: 259, startPoint y: 333, endPoint x: 268, endPoint y: 331, distance: 9.2
click at [255, 334] on textarea "Creamy white sauce with mushrooms and herbs, often topped with parmesan." at bounding box center [274, 355] width 235 height 54
drag, startPoint x: 255, startPoint y: 334, endPoint x: 284, endPoint y: 335, distance: 29.0
click at [284, 335] on textarea "Creamy white sauce with mushrooms and herbs, often topped with parmesan." at bounding box center [274, 355] width 235 height 54
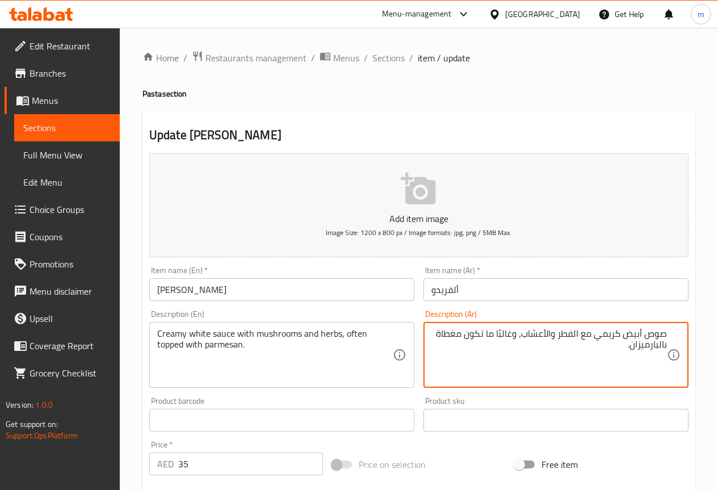
drag, startPoint x: 559, startPoint y: 336, endPoint x: 581, endPoint y: 332, distance: 21.9
paste textarea "مشروم"
type textarea "صوص أبيض كريمي مع مشروم والأعشاب، وغالبًا ما تكون مغطاة بالبارميزان."
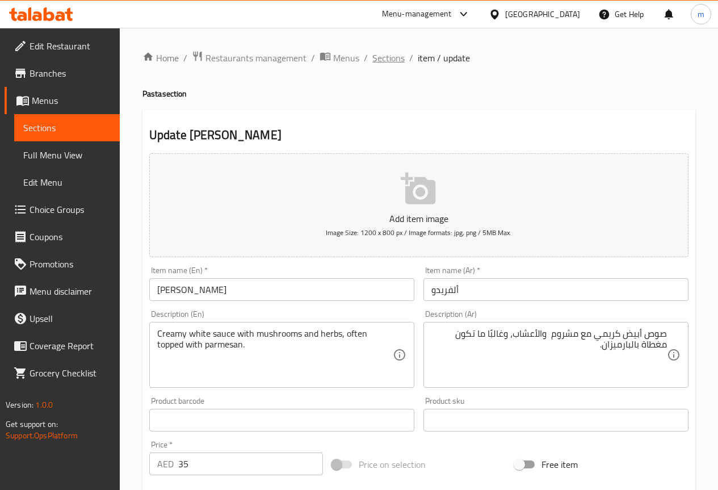
click at [387, 61] on span "Sections" at bounding box center [388, 58] width 32 height 14
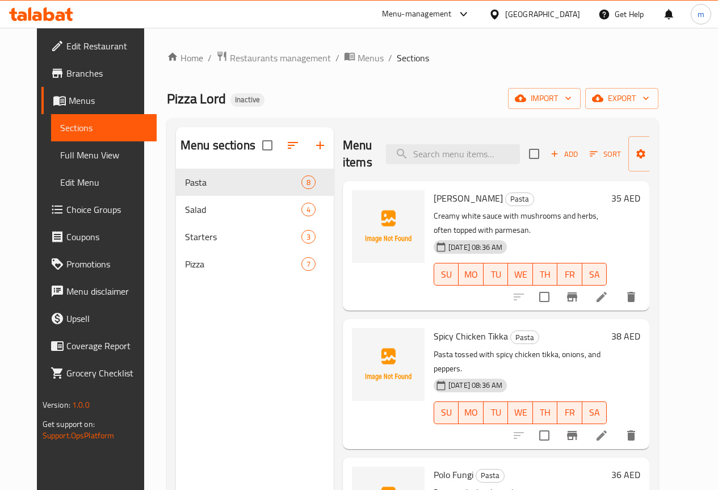
click at [638, 294] on icon "delete" at bounding box center [631, 297] width 14 height 14
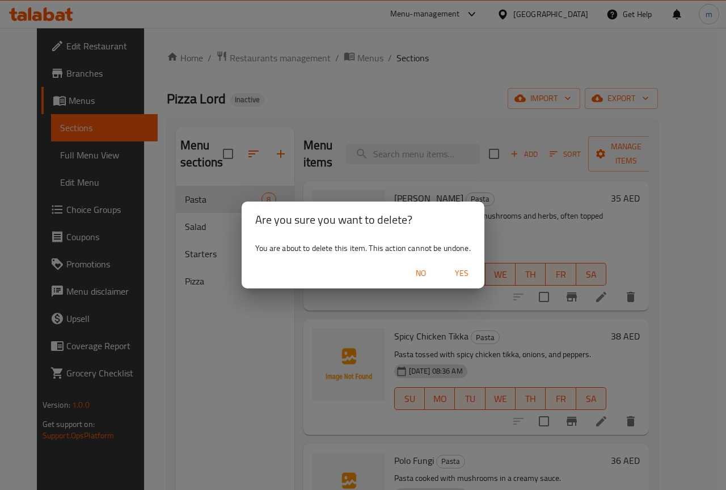
click at [471, 272] on span "Yes" at bounding box center [461, 273] width 27 height 14
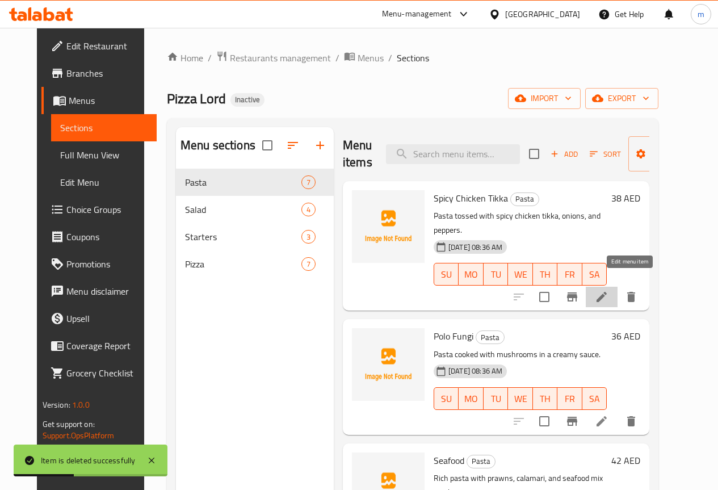
click at [608, 290] on icon at bounding box center [602, 297] width 14 height 14
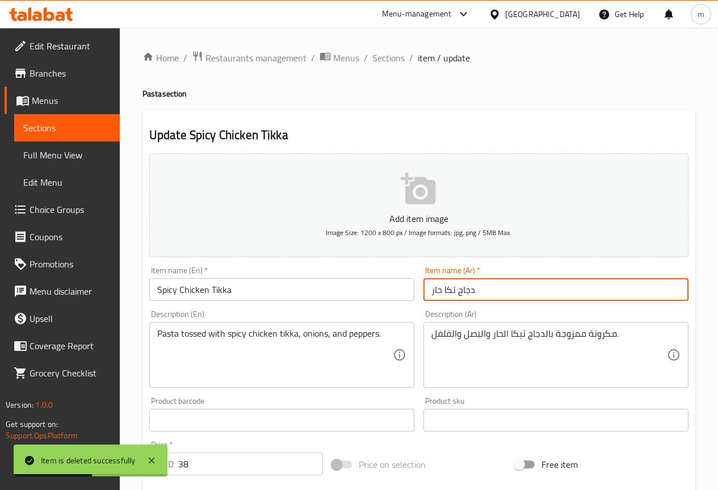
click at [506, 297] on input "دجاج تكا حار" at bounding box center [555, 289] width 265 height 23
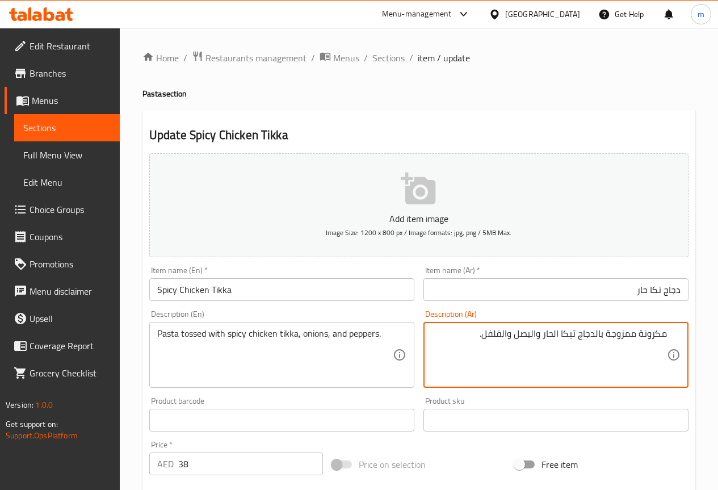
click at [569, 335] on textarea "مكرونة ممزوجة بالدجاج تيكا الحار والبصل والفلفل." at bounding box center [548, 355] width 235 height 54
click at [596, 334] on textarea "مكرونة ممزوجة بالدجاج تكا الحار والبصل والفلفل." at bounding box center [548, 355] width 235 height 54
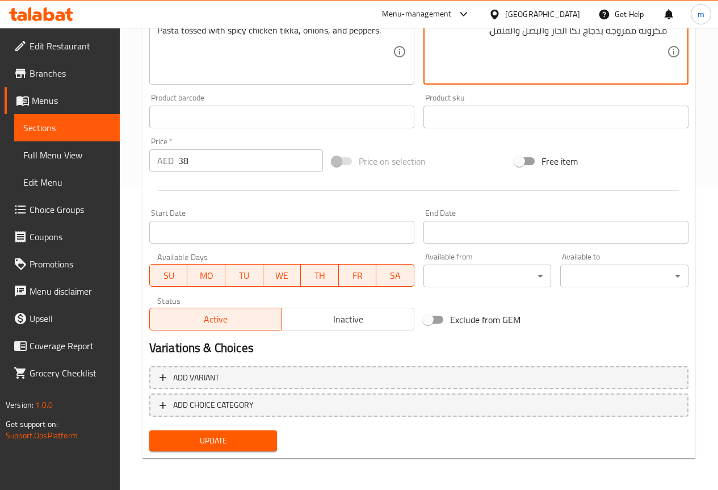
type textarea "مكرونة ممزوجة بدجاج تكا الحار والبصل والفلفل."
click at [220, 438] on span "Update" at bounding box center [213, 441] width 110 height 14
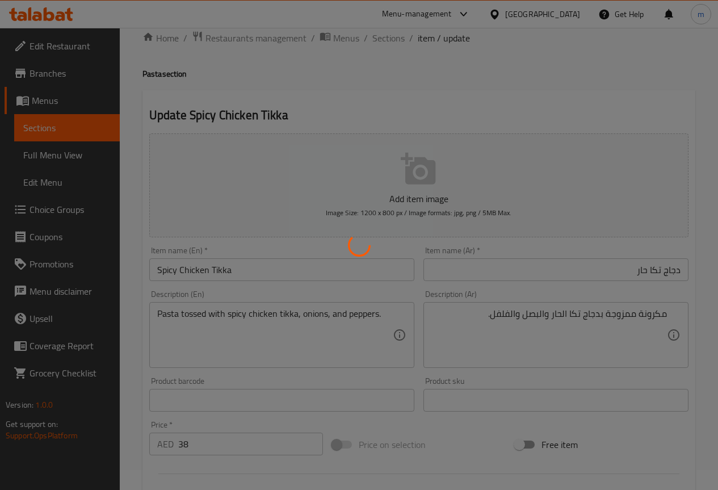
scroll to position [19, 0]
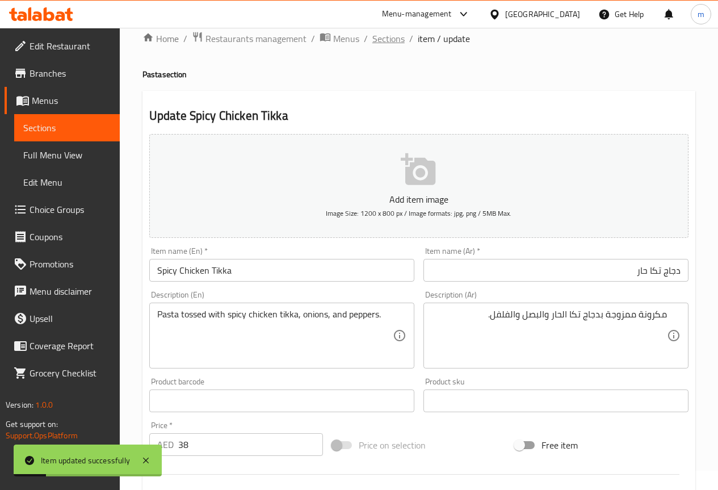
click at [386, 35] on span "Sections" at bounding box center [388, 39] width 32 height 14
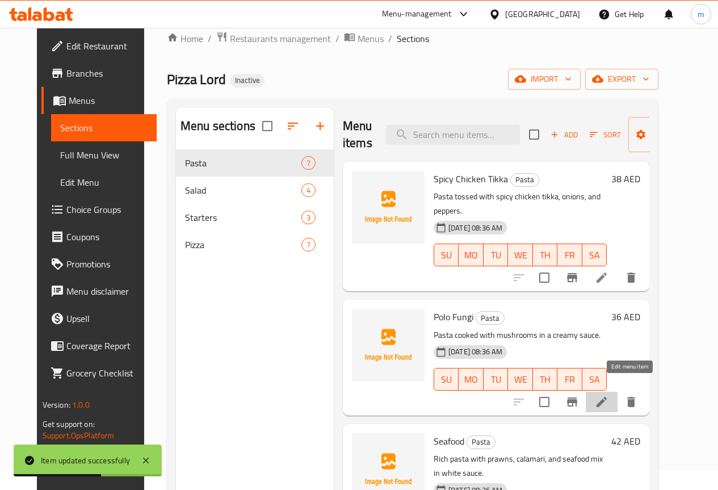
click at [608, 395] on icon at bounding box center [602, 402] width 14 height 14
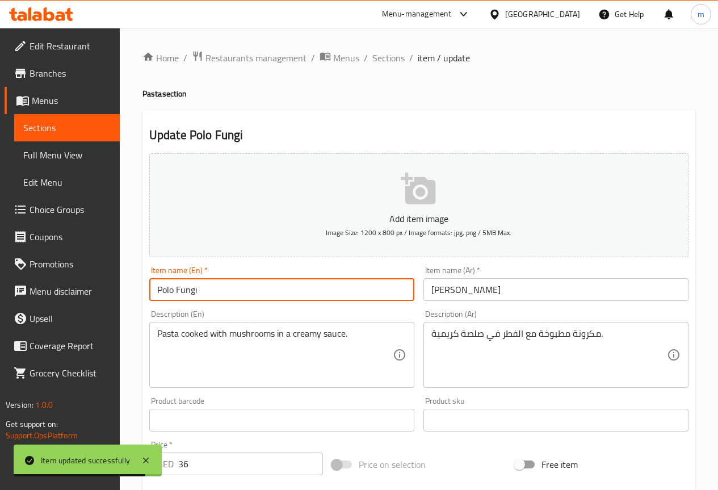
drag, startPoint x: 208, startPoint y: 288, endPoint x: -89, endPoint y: 294, distance: 297.4
click at [0, 294] on html "Item updated successfully ​ Menu-management United Arab Emirates Get Help m Edi…" at bounding box center [359, 245] width 718 height 490
type input "c"
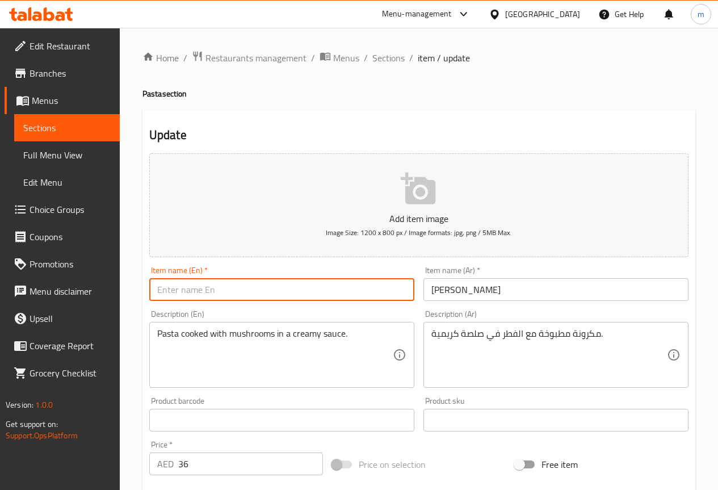
type input "c"
click at [197, 297] on input "polo" at bounding box center [281, 289] width 265 height 23
click at [212, 289] on input "polo fungi" at bounding box center [281, 289] width 265 height 23
type input "polo fungi"
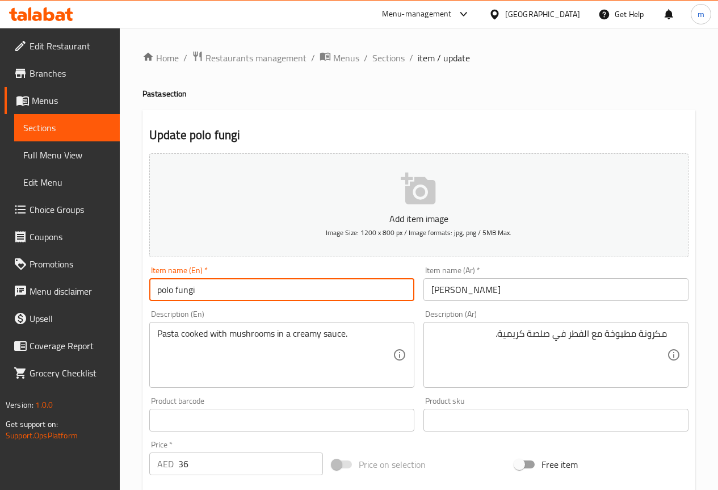
drag, startPoint x: 221, startPoint y: 292, endPoint x: 111, endPoint y: 286, distance: 110.2
click at [111, 286] on div "Edit Restaurant Branches Menus Sections Full Menu View Edit Menu Choice Groups …" at bounding box center [359, 410] width 718 height 765
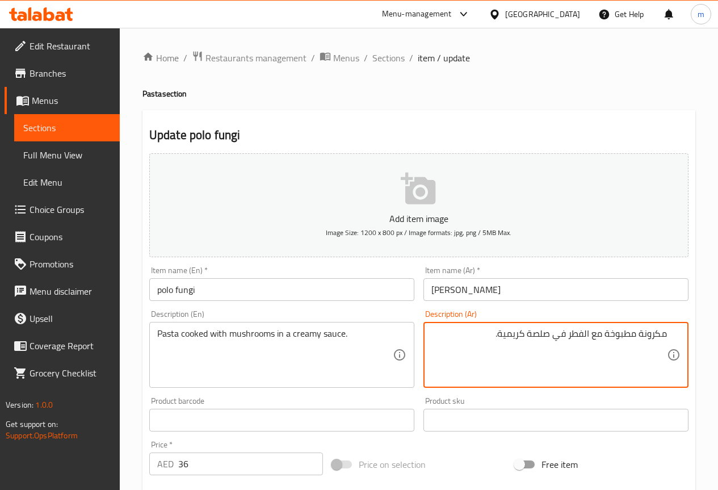
drag, startPoint x: 525, startPoint y: 334, endPoint x: 550, endPoint y: 336, distance: 24.5
click at [550, 336] on textarea "مكرونة مطبوخة مع الفطر في صلصة كريمية." at bounding box center [548, 355] width 235 height 54
drag, startPoint x: 569, startPoint y: 334, endPoint x: 589, endPoint y: 332, distance: 20.6
click at [589, 332] on textarea "مكرونة مطبوخة مع الفطر في صوص كريمي." at bounding box center [548, 355] width 235 height 54
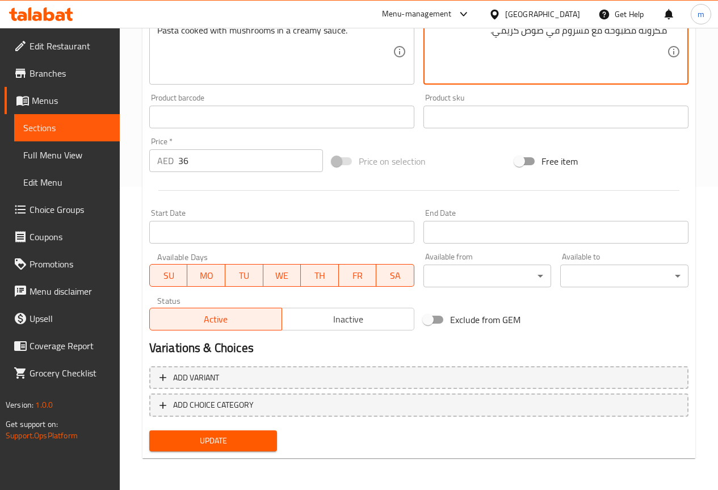
type textarea "مكرونة مطبوخة مع مشروم في صوص كريمي."
click at [205, 441] on span "Update" at bounding box center [213, 441] width 110 height 14
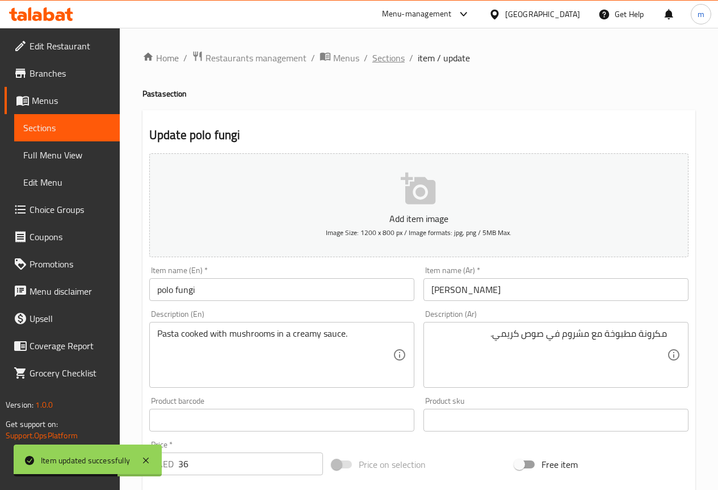
click at [383, 54] on span "Sections" at bounding box center [388, 58] width 32 height 14
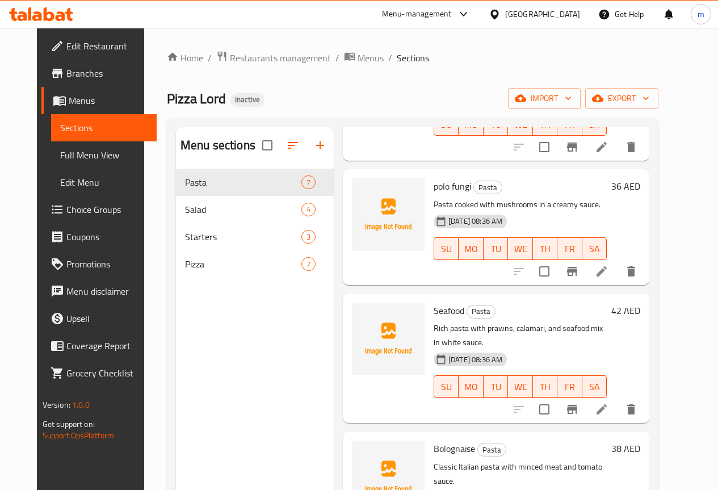
scroll to position [170, 0]
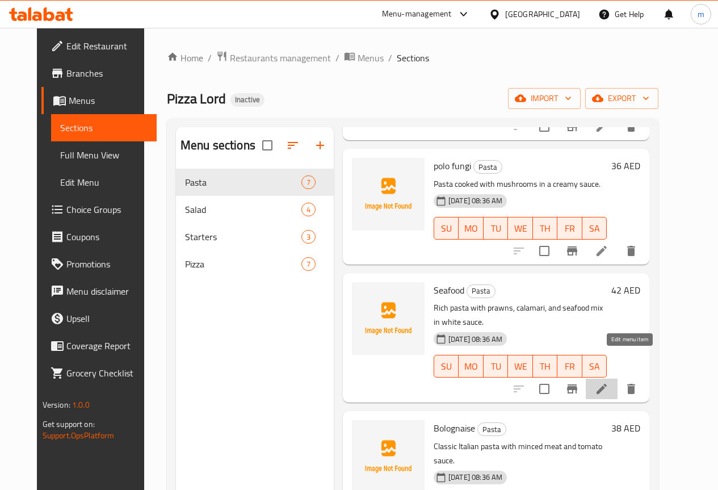
click at [608, 382] on icon at bounding box center [602, 389] width 14 height 14
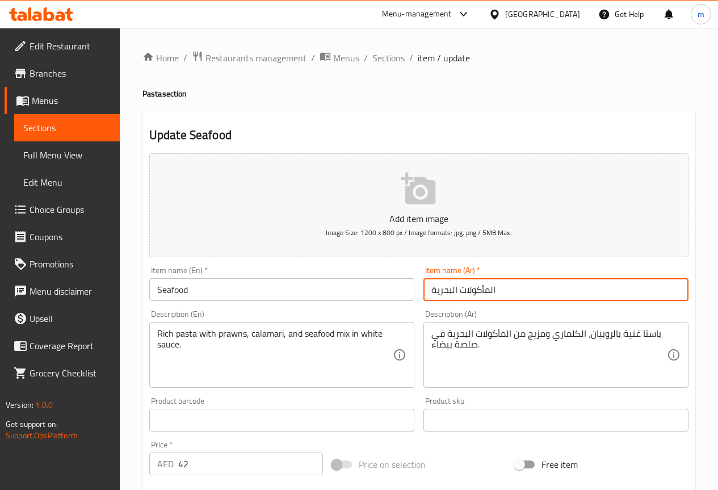
drag, startPoint x: 553, startPoint y: 298, endPoint x: 418, endPoint y: 295, distance: 135.1
click at [419, 295] on div "Item name (Ar)   * المأكولات البحرية Item name (Ar) *" at bounding box center [556, 284] width 274 height 44
type input "سي فوود"
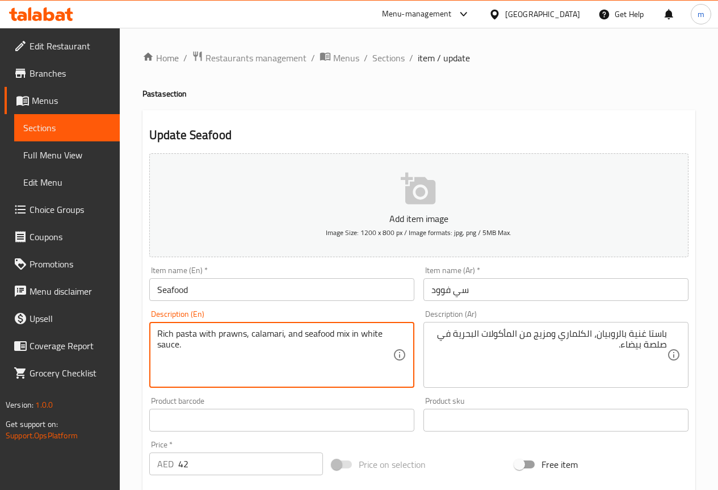
drag, startPoint x: 250, startPoint y: 331, endPoint x: 282, endPoint y: 337, distance: 32.9
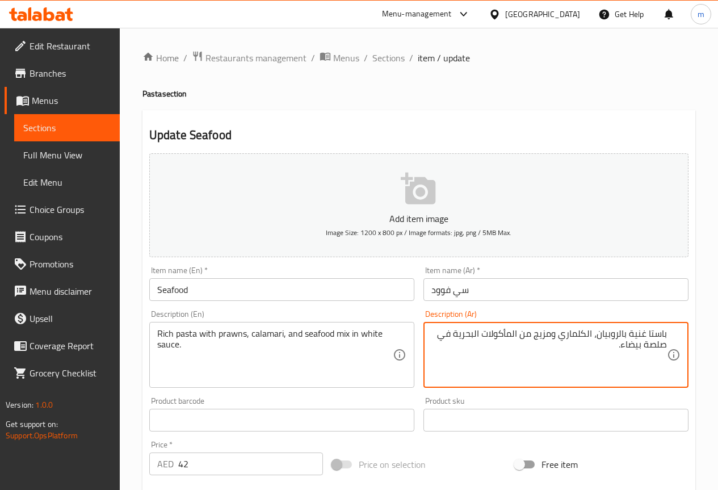
drag, startPoint x: 559, startPoint y: 336, endPoint x: 592, endPoint y: 336, distance: 33.5
paste textarea "كالي"
drag, startPoint x: 483, startPoint y: 336, endPoint x: 491, endPoint y: 340, distance: 9.4
click at [491, 340] on textarea "باستا غنية بالروبيان، كاليماري ومزيج من المأكولات البحرية في صلصة بيضاء." at bounding box center [548, 355] width 235 height 54
click at [488, 356] on textarea "باستا غنية بالروبيان، كاليماري ومزيج من المأكولات البحرية في صلصة بيضاء." at bounding box center [548, 355] width 235 height 54
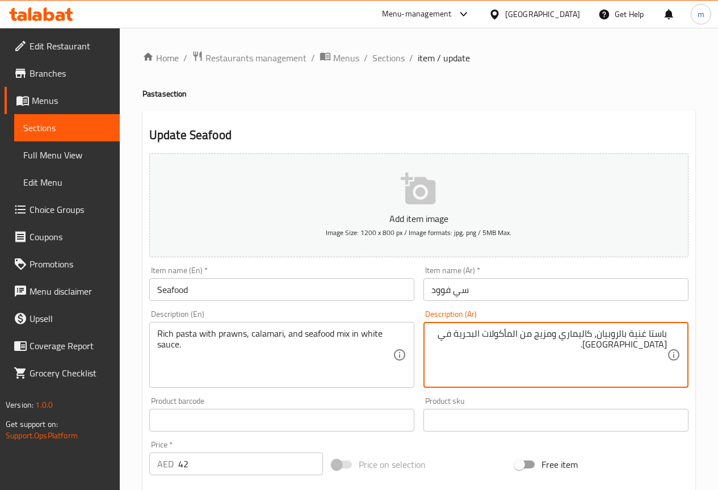
drag, startPoint x: 455, startPoint y: 334, endPoint x: 518, endPoint y: 333, distance: 63.6
click at [518, 333] on textarea "باستا غنية بالروبيان، كاليماري ومزيج من المأكولات البحرية في صلصة بيضاء." at bounding box center [548, 355] width 235 height 54
drag, startPoint x: 434, startPoint y: 334, endPoint x: 459, endPoint y: 335, distance: 24.4
click at [459, 335] on textarea "باستا غنية بالروبيان، كاليماري ومزيج من السي فوود في صلصة بيضاء." at bounding box center [548, 355] width 235 height 54
click at [650, 346] on textarea "باستا غنية بالروبيان، كاليماري ومزيج من السي فوود في صوص بيضاء." at bounding box center [548, 355] width 235 height 54
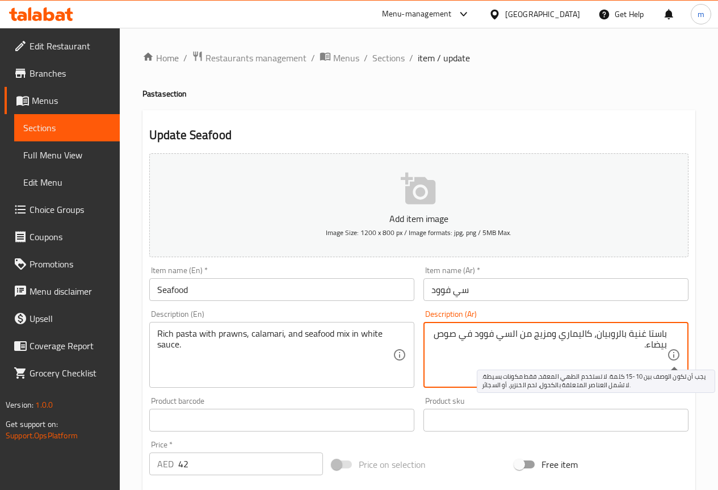
drag, startPoint x: 643, startPoint y: 346, endPoint x: 676, endPoint y: 348, distance: 33.0
click at [676, 348] on div "باستا غنية بالروبيان، كاليماري ومزيج من السي فوود في صوص بيضاء. Description (Ar)" at bounding box center [555, 355] width 265 height 66
drag, startPoint x: 648, startPoint y: 334, endPoint x: 725, endPoint y: 333, distance: 77.2
click at [717, 333] on html "​ Menu-management United Arab Emirates Get Help m Edit Restaurant Branches Menu…" at bounding box center [359, 245] width 718 height 490
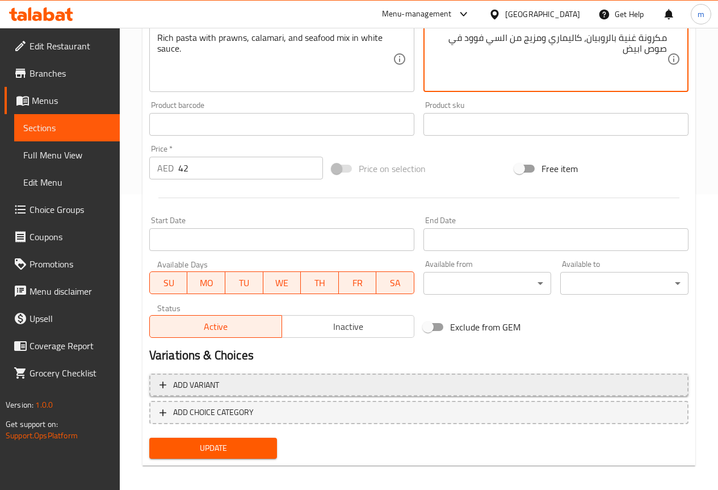
scroll to position [303, 0]
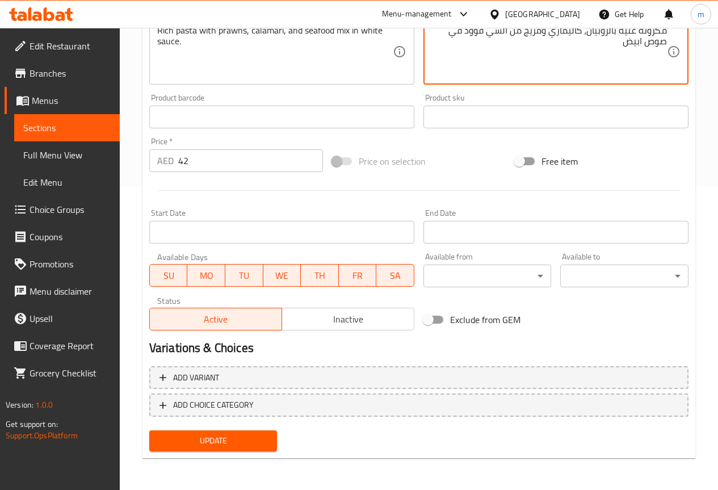
type textarea "مكرونة غنية بالروبيان، كاليماري ومزيج من السي فوود في صوص ابيض"
click at [217, 444] on span "Update" at bounding box center [213, 441] width 110 height 14
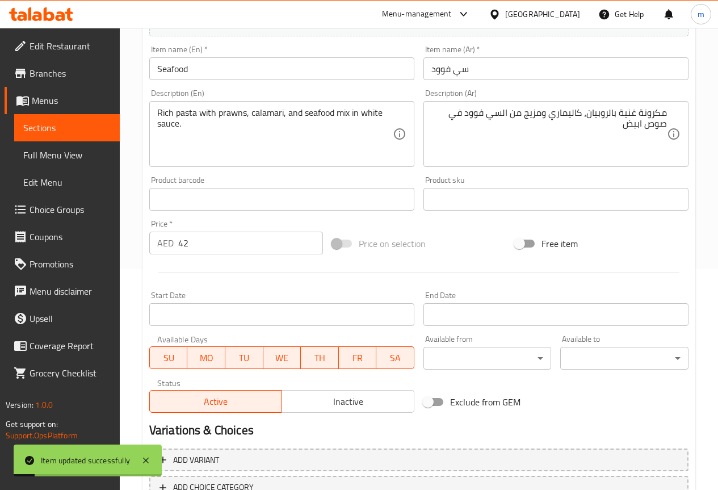
scroll to position [0, 0]
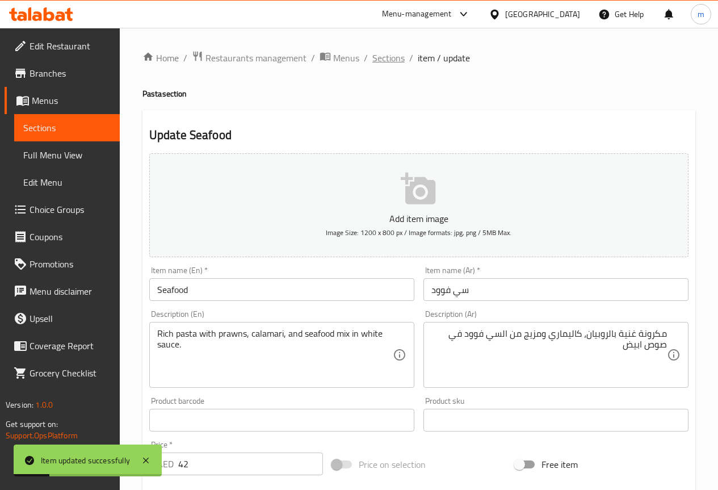
click at [394, 57] on span "Sections" at bounding box center [388, 58] width 32 height 14
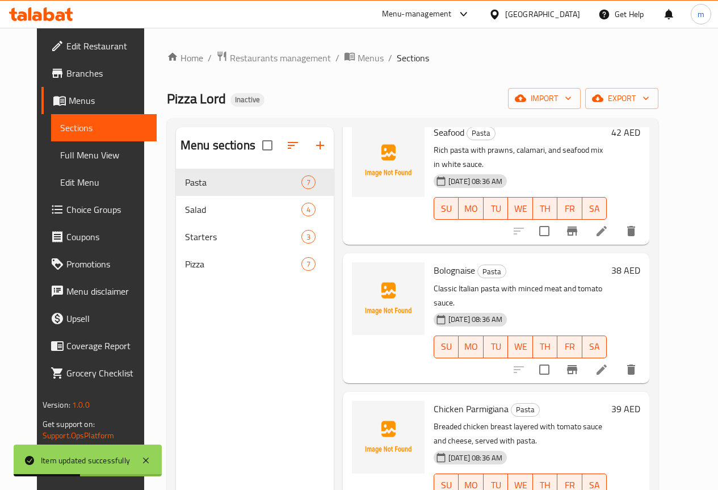
scroll to position [340, 0]
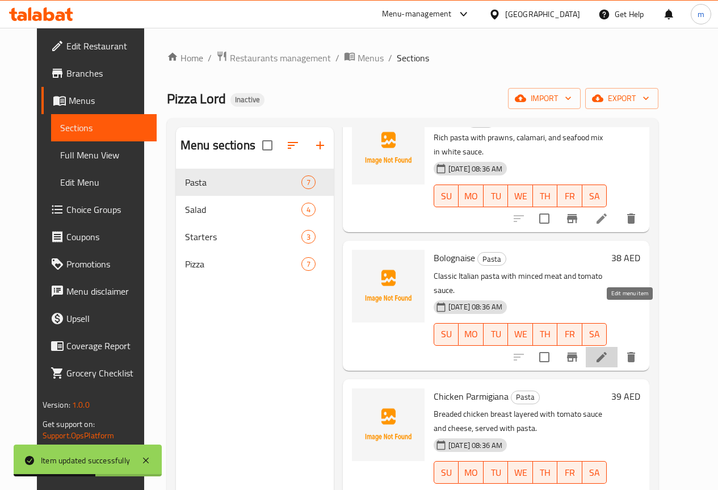
click at [608, 350] on icon at bounding box center [602, 357] width 14 height 14
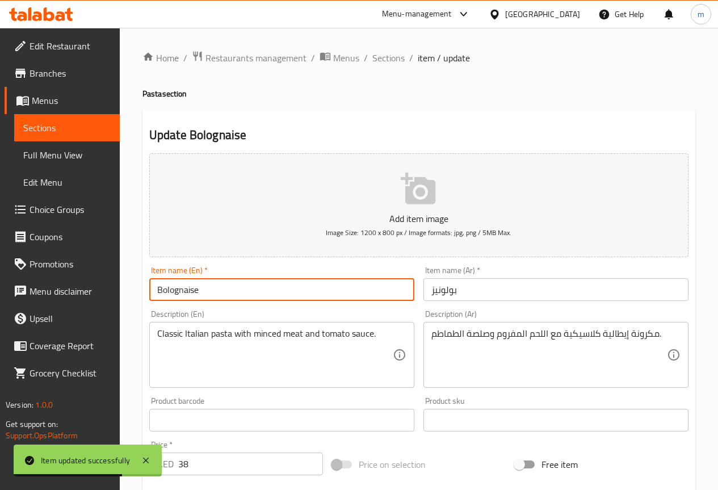
drag, startPoint x: 232, startPoint y: 290, endPoint x: 136, endPoint y: 379, distance: 130.9
click at [14, 318] on div "Edit Restaurant Branches Menus Sections Full Menu View Edit Menu Choice Groups …" at bounding box center [359, 410] width 718 height 765
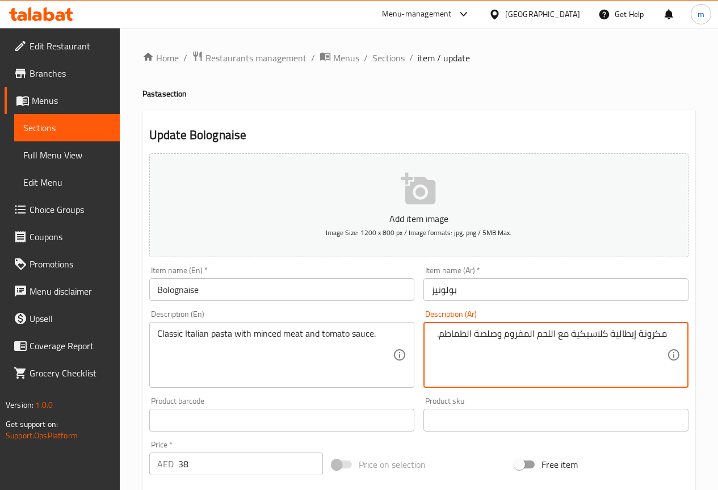
drag, startPoint x: 474, startPoint y: 338, endPoint x: 494, endPoint y: 338, distance: 19.3
click at [494, 338] on textarea "مكرونة إيطالية كلاسيكية مع اللحم المفروم وصلصة الطماطم." at bounding box center [548, 355] width 235 height 54
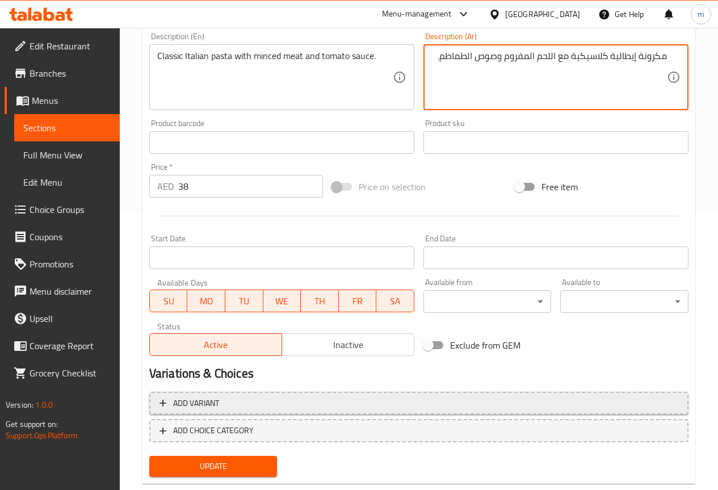
scroll to position [303, 0]
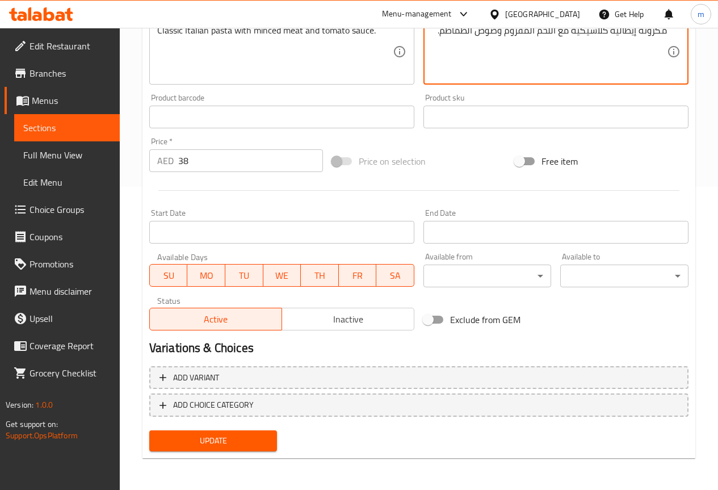
type textarea "مكرونة إيطالية كلاسيكية مع اللحم المفروم وصوص الطماطم."
click at [182, 445] on span "Update" at bounding box center [213, 441] width 110 height 14
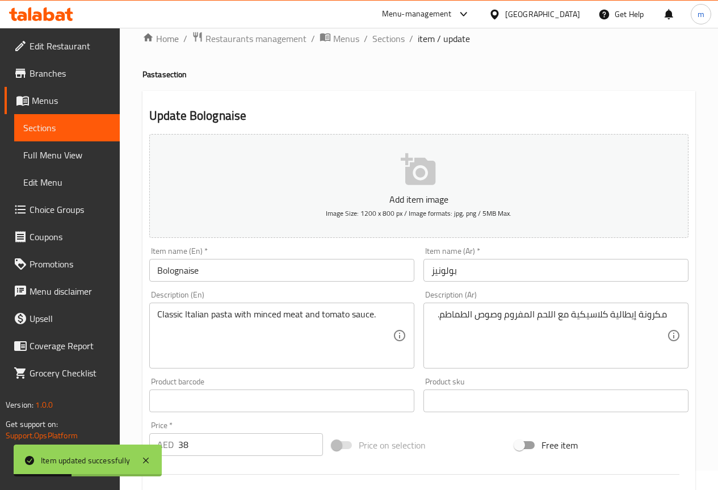
scroll to position [0, 0]
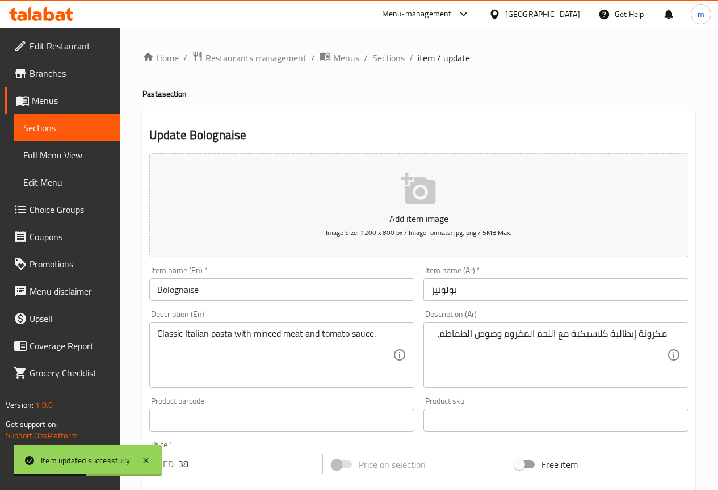
click at [394, 60] on span "Sections" at bounding box center [388, 58] width 32 height 14
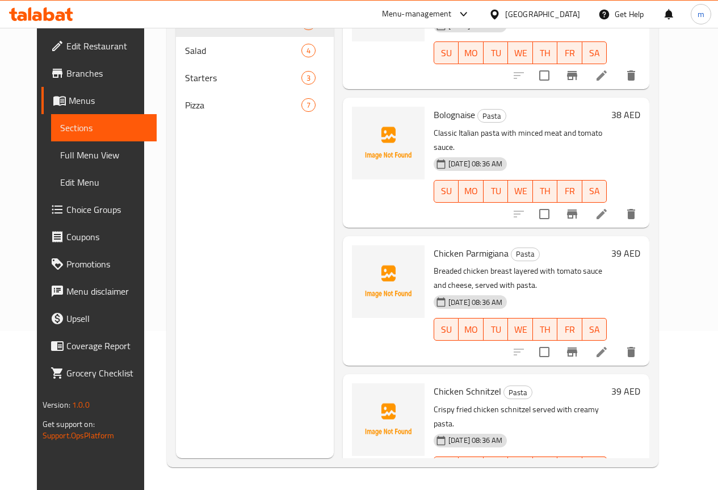
scroll to position [324, 0]
click at [608, 346] on icon at bounding box center [602, 353] width 14 height 14
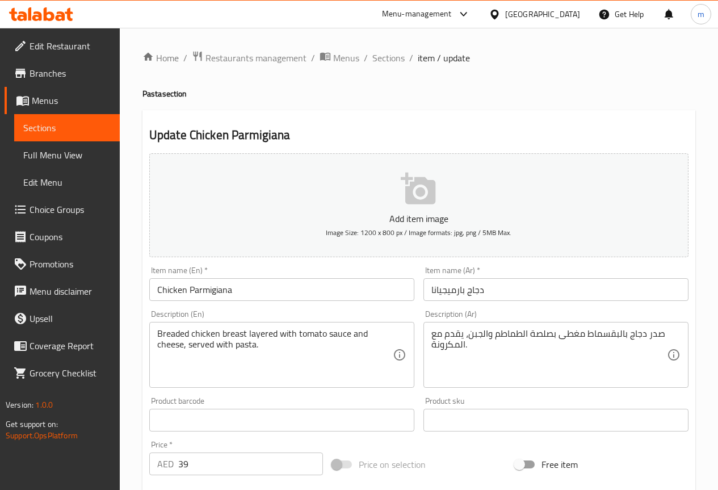
click at [587, 305] on div "Description (Ar) صدر دجاج بالبقسماط مغطى بصلصة الطماطم والجبن، يقدم مع المكرونة…" at bounding box center [556, 348] width 274 height 87
click at [581, 295] on input "دجاج بارميجيانا" at bounding box center [555, 289] width 265 height 23
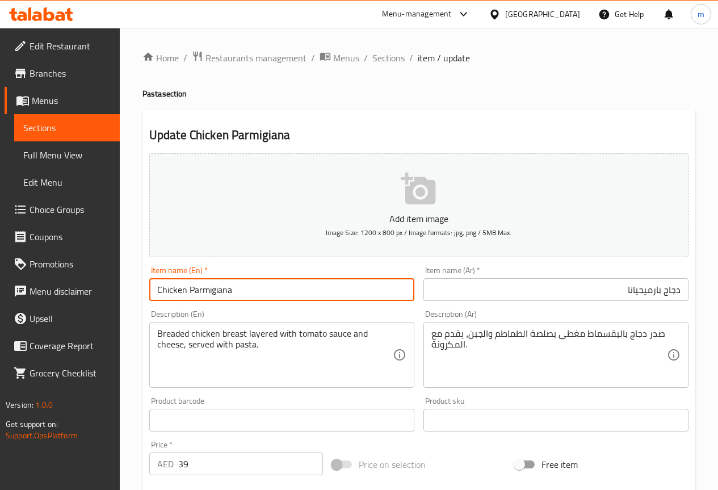
drag, startPoint x: 245, startPoint y: 287, endPoint x: 56, endPoint y: 313, distance: 190.1
click at [43, 304] on div "Edit Restaurant Branches Menus Sections Full Menu View Edit Menu Choice Groups …" at bounding box center [359, 410] width 718 height 765
click at [185, 292] on input "Chicken Parmigiana" at bounding box center [281, 289] width 265 height 23
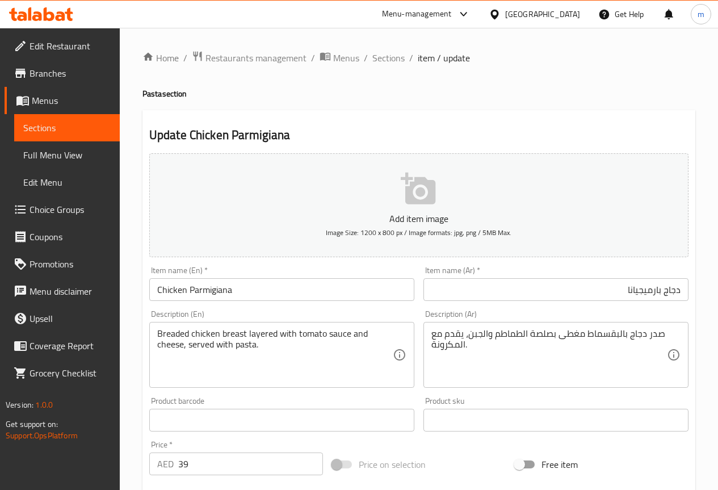
click at [574, 383] on div "صدر دجاج بالبقسماط مغطى بصلصة الطماطم والجبن، يقدم مع المكرونة. Description (Ar)" at bounding box center [555, 355] width 265 height 66
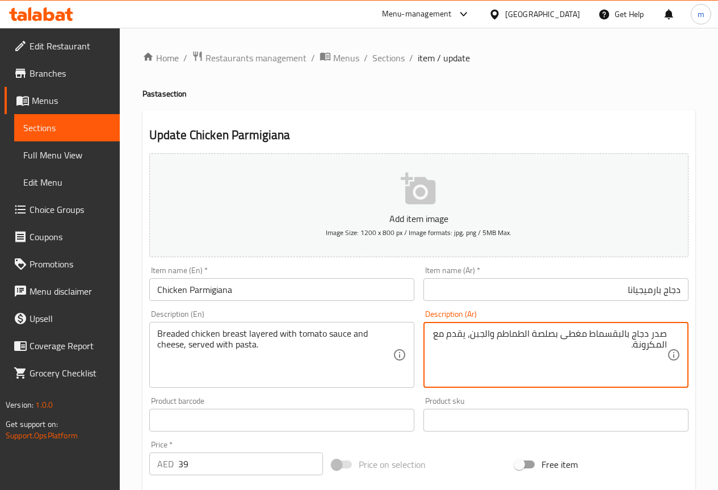
drag, startPoint x: 533, startPoint y: 333, endPoint x: 557, endPoint y: 335, distance: 23.4
click at [557, 335] on textarea "صدر دجاج بالبقسماط مغطى بصلصة الطماطم والجبن، يقدم مع المكرونة." at bounding box center [548, 355] width 235 height 54
click at [545, 355] on textarea "صدر دجاج بالبقسماط مغطى بصوص الطماطم والجبن، يقدم مع المكرونة." at bounding box center [548, 355] width 235 height 54
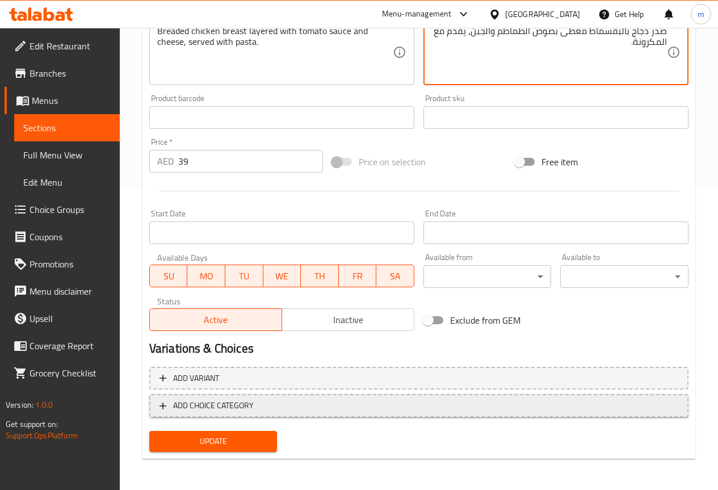
scroll to position [303, 0]
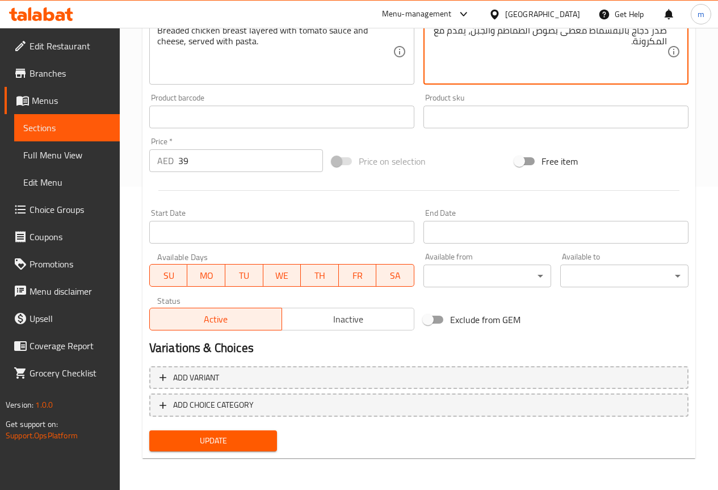
type textarea "صدر دجاج بالبقسماط مغطى بصوص الطماطم والجبن، يقدم مع المكرونة."
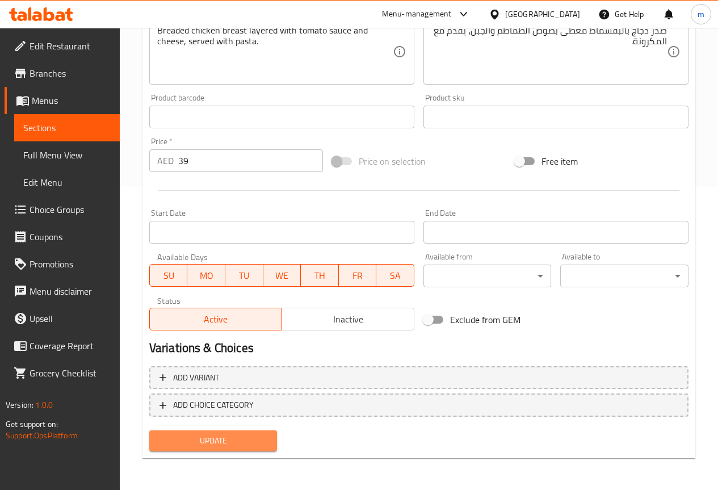
click at [248, 435] on span "Update" at bounding box center [213, 441] width 110 height 14
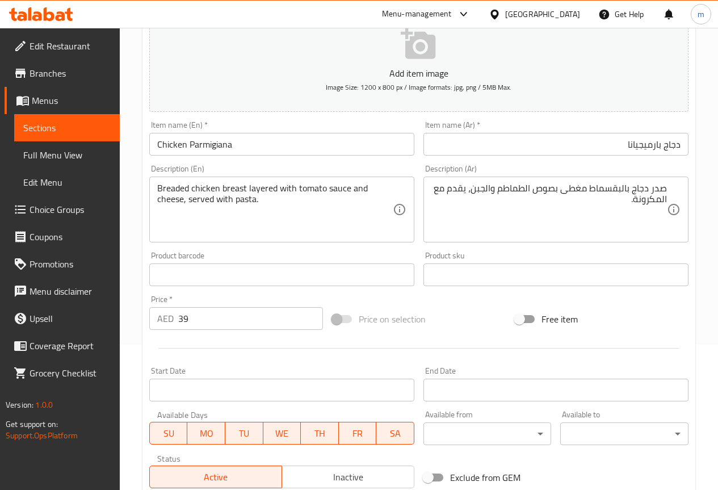
scroll to position [0, 0]
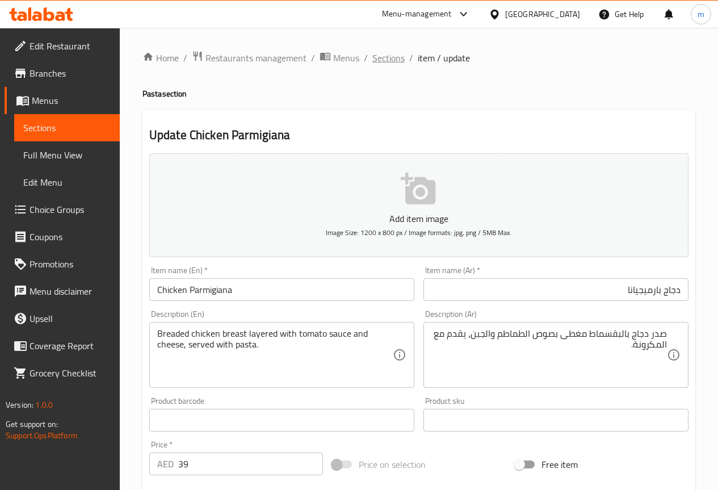
click at [401, 56] on span "Sections" at bounding box center [388, 58] width 32 height 14
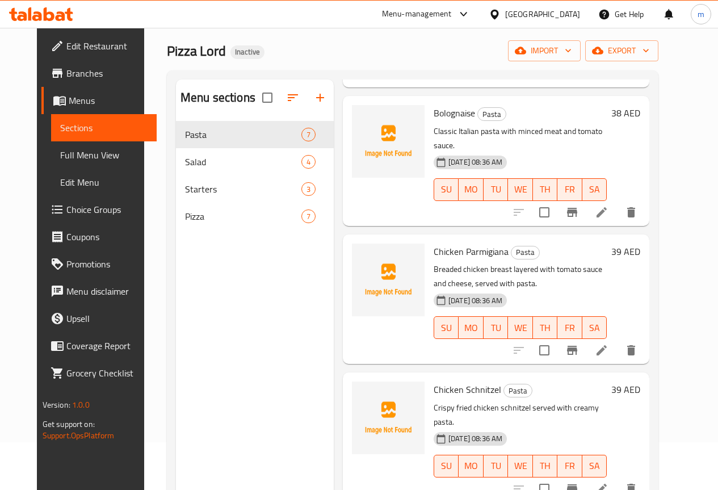
scroll to position [113, 0]
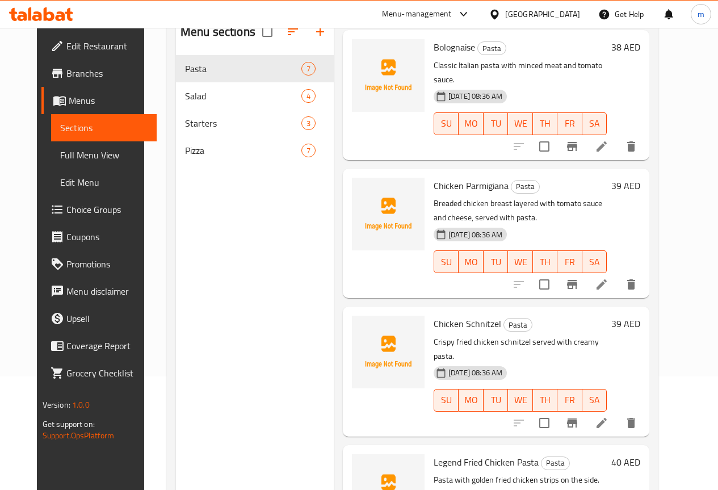
click at [617, 413] on li at bounding box center [602, 423] width 32 height 20
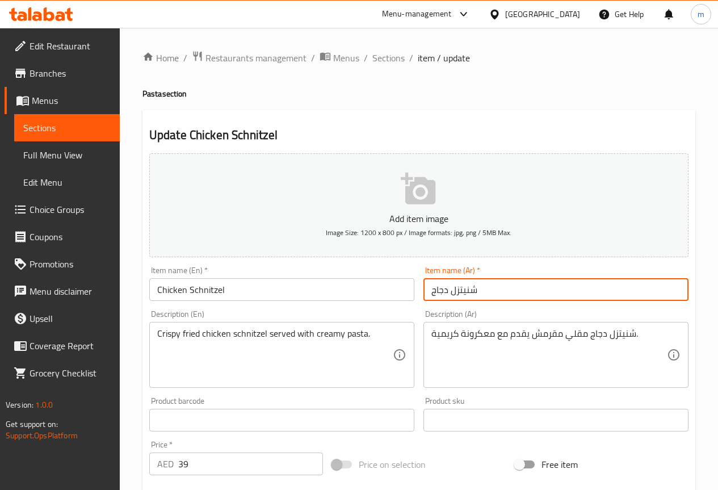
click at [521, 288] on input "شنيتزل دجاج" at bounding box center [555, 289] width 265 height 23
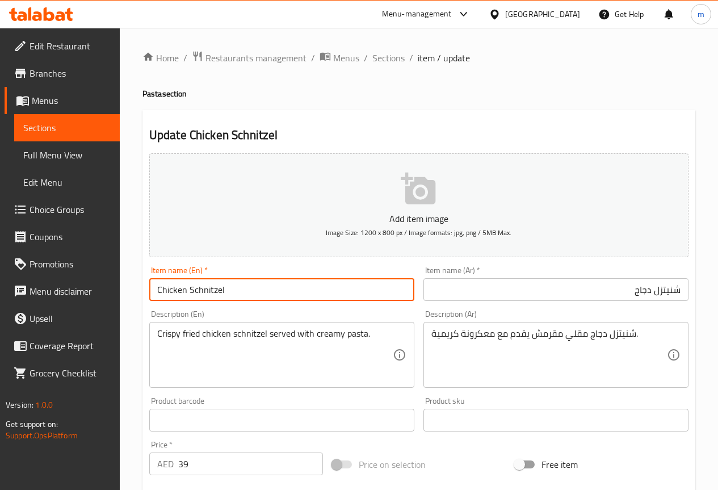
drag, startPoint x: 187, startPoint y: 290, endPoint x: 259, endPoint y: 288, distance: 71.5
click at [259, 288] on input "Chicken Schnitzel" at bounding box center [281, 289] width 265 height 23
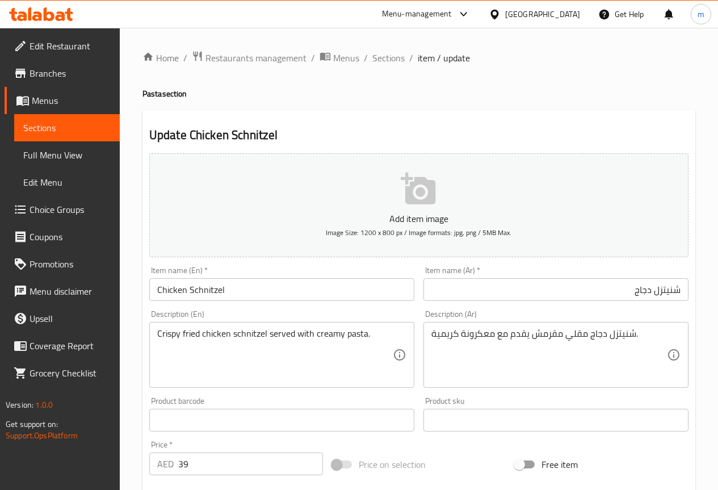
click at [504, 290] on input "شنيتزل دجاج" at bounding box center [555, 289] width 265 height 23
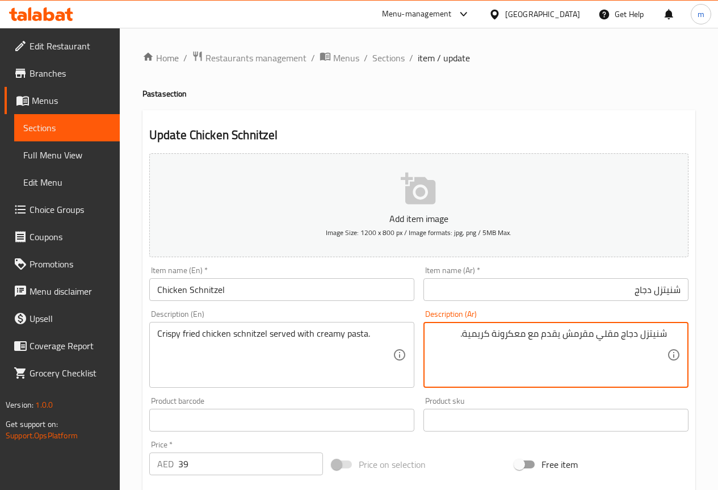
click at [466, 332] on textarea "شنيتزل دجاج مقلي مقرمش يقدم مع معكرونة كريمية." at bounding box center [548, 355] width 235 height 54
click at [518, 333] on textarea "شنيتزل دجاج مقلي مقرمش يقدم مع معكرونة كريمية." at bounding box center [548, 355] width 235 height 54
click at [470, 333] on textarea "شنيتزل دجاج مقلي مقرمش يقدم مع مكرونة كريمية." at bounding box center [548, 355] width 235 height 54
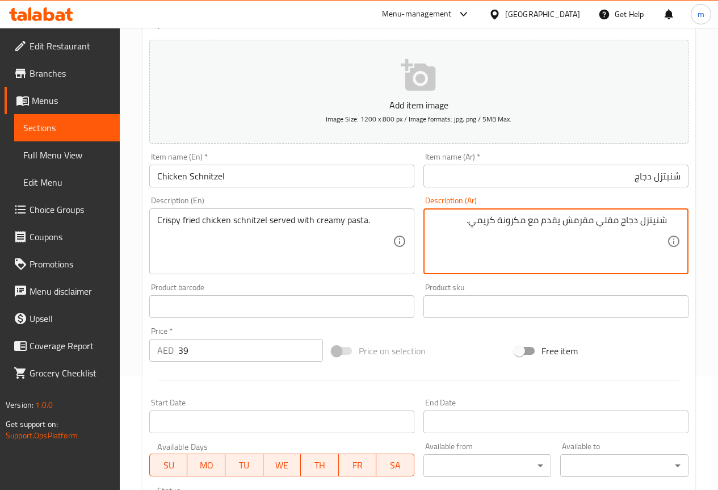
scroll to position [170, 0]
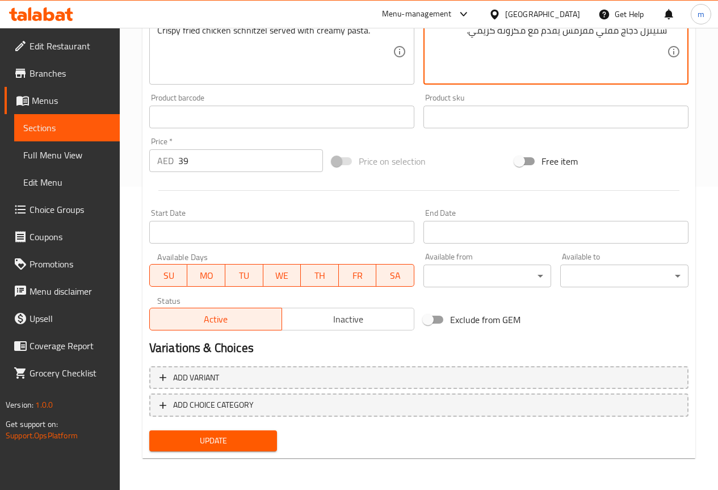
type textarea "شنيتزل دجاج مقلي مقرمش يقدم مع مكرونة كريمي."
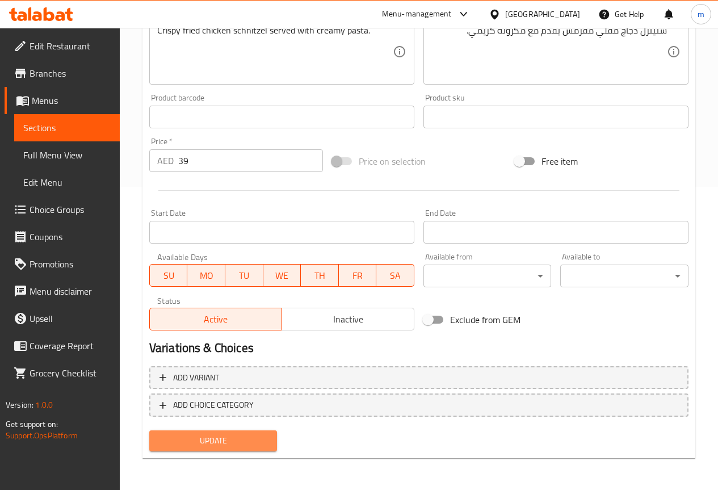
click at [256, 431] on button "Update" at bounding box center [213, 440] width 128 height 21
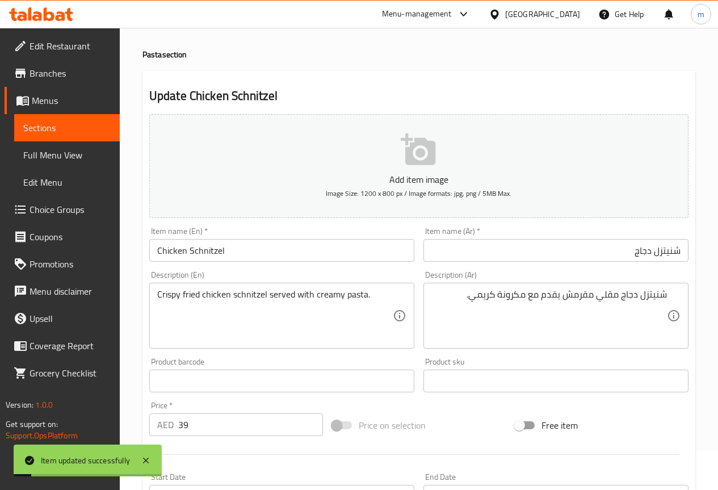
scroll to position [0, 0]
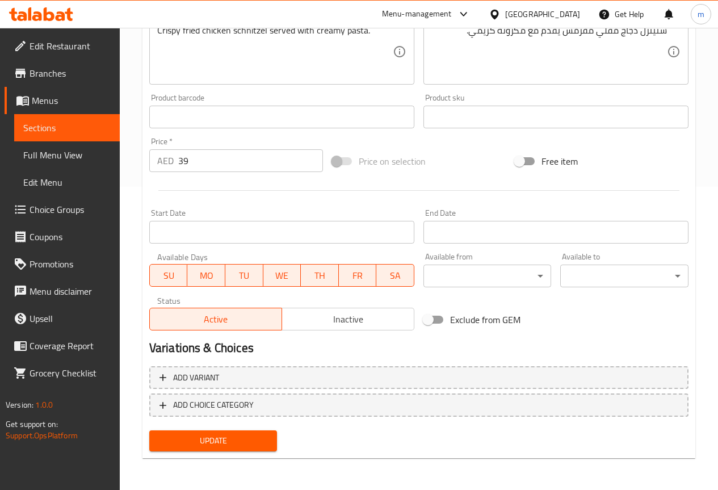
click at [239, 446] on span "Update" at bounding box center [213, 441] width 110 height 14
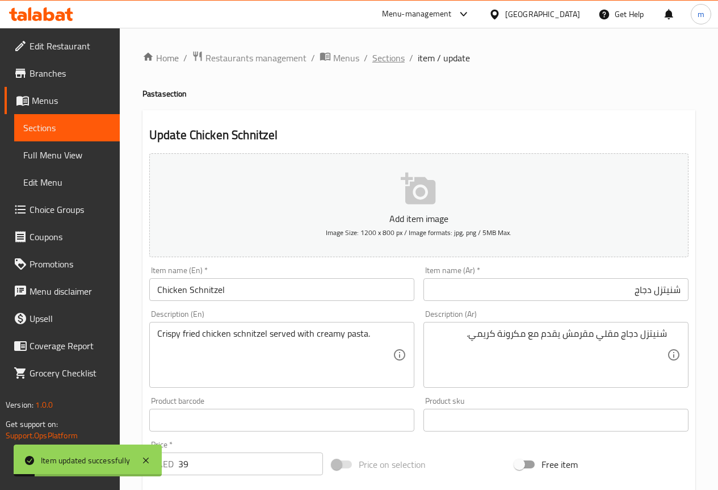
click at [395, 54] on span "Sections" at bounding box center [388, 58] width 32 height 14
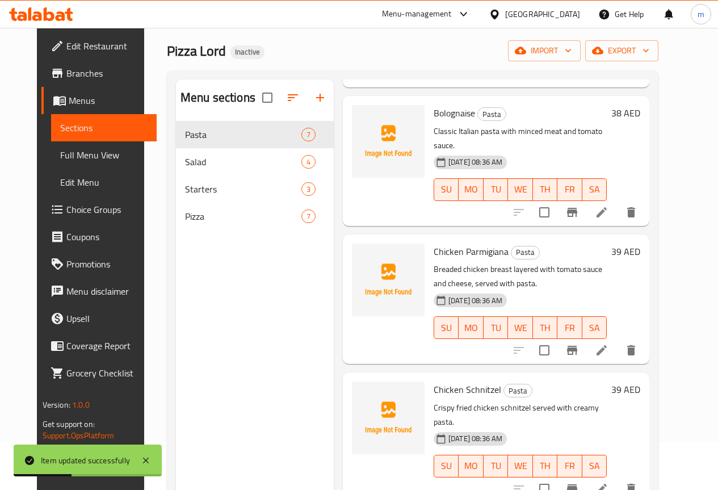
scroll to position [159, 0]
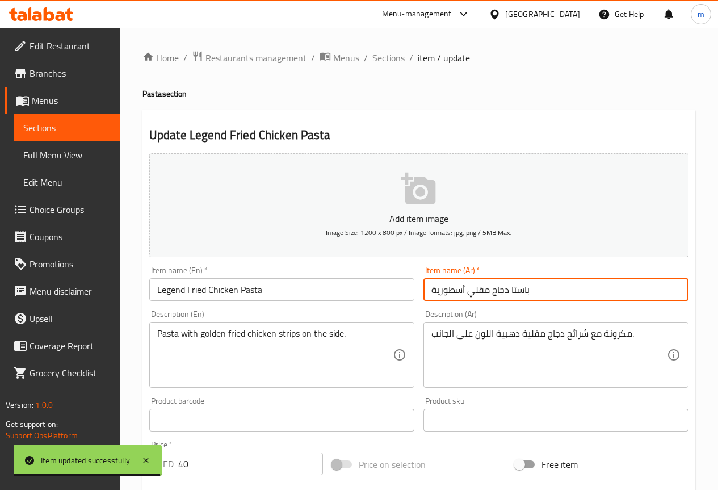
drag, startPoint x: 508, startPoint y: 287, endPoint x: 606, endPoint y: 297, distance: 98.6
click at [606, 297] on input "باستا دجاج مقلي أسطورية" at bounding box center [555, 289] width 265 height 23
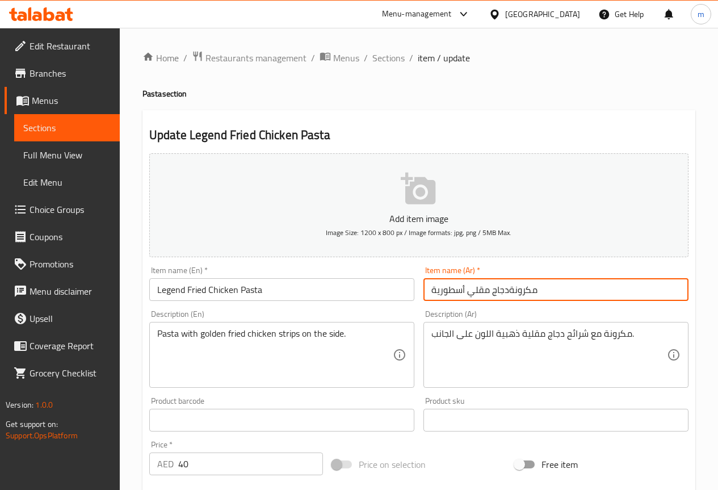
drag, startPoint x: 431, startPoint y: 293, endPoint x: 464, endPoint y: 287, distance: 33.5
click at [464, 287] on input "مكرونةدجاج مقلي أسطورية" at bounding box center [555, 289] width 265 height 23
click at [497, 288] on input "مكرونةدجاج مقلي ليجيند" at bounding box center [555, 289] width 265 height 23
type input "مكرونة دجاج مقلي ليجيند"
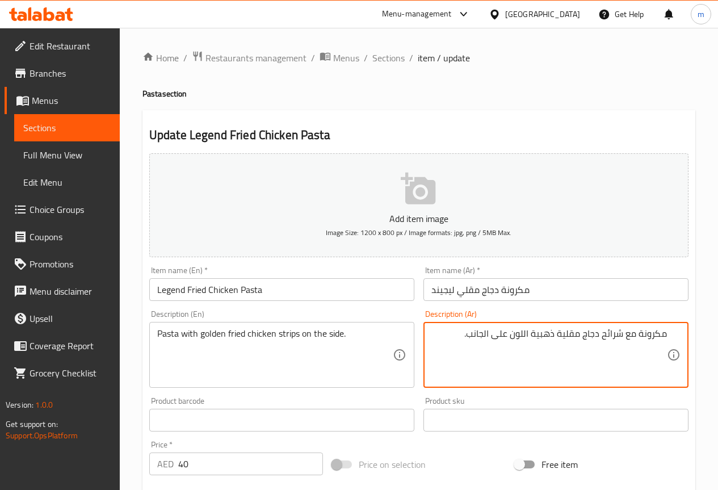
drag, startPoint x: 533, startPoint y: 333, endPoint x: 555, endPoint y: 341, distance: 23.0
click at [555, 341] on textarea "مكرونة مع شرائح دجاج مقلية ذهبية اللون على الجانب." at bounding box center [548, 355] width 235 height 54
drag, startPoint x: 512, startPoint y: 336, endPoint x: 526, endPoint y: 336, distance: 14.2
click at [526, 336] on textarea "مكرونة مع شرائح دجاج مقلية جولدن اللون على الجانب." at bounding box center [548, 355] width 235 height 54
click at [472, 329] on textarea "مكرونة مع شرائح دجاج مقلية جولدن ال على الجانب." at bounding box center [548, 355] width 235 height 54
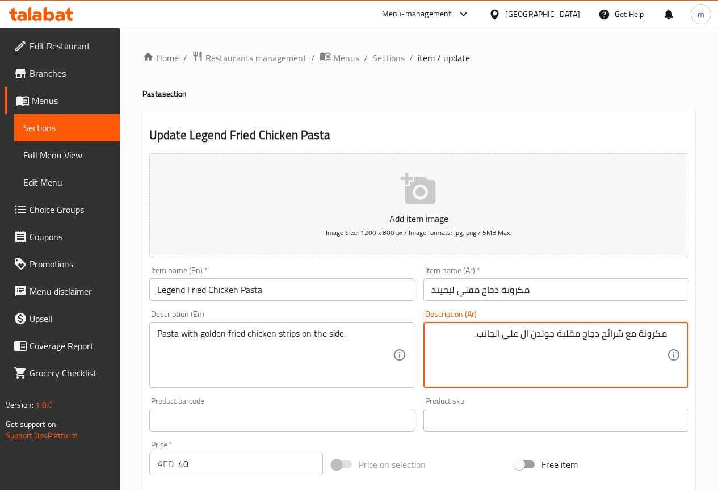
drag, startPoint x: 604, startPoint y: 333, endPoint x: 621, endPoint y: 334, distance: 17.1
click at [621, 334] on textarea "مكرونة مع شرائح دجاج مقلية جولدن ال على الجانب." at bounding box center [548, 355] width 235 height 54
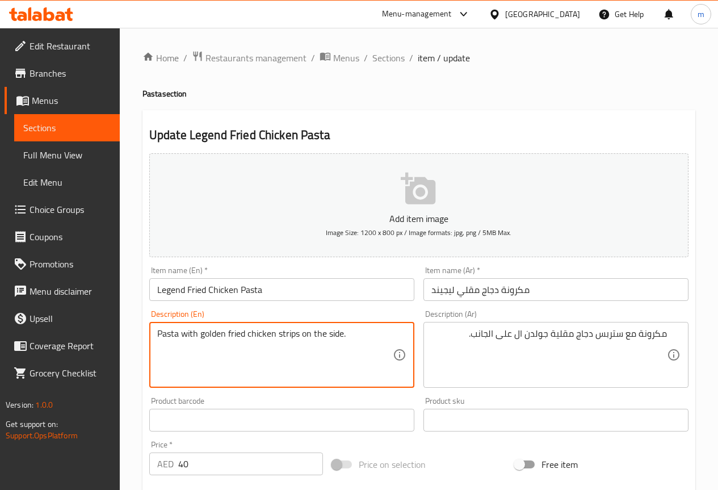
drag, startPoint x: 278, startPoint y: 334, endPoint x: 298, endPoint y: 335, distance: 20.5
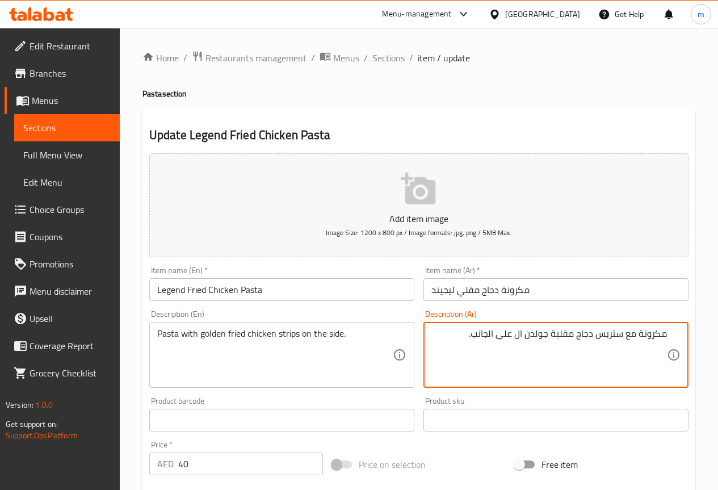
drag, startPoint x: 598, startPoint y: 335, endPoint x: 623, endPoint y: 343, distance: 26.2
drag, startPoint x: 524, startPoint y: 335, endPoint x: 531, endPoint y: 335, distance: 6.8
click at [531, 335] on textarea "مكرونة مع شرائح دجاج مقلية جولدن ال على الجانب." at bounding box center [548, 355] width 235 height 54
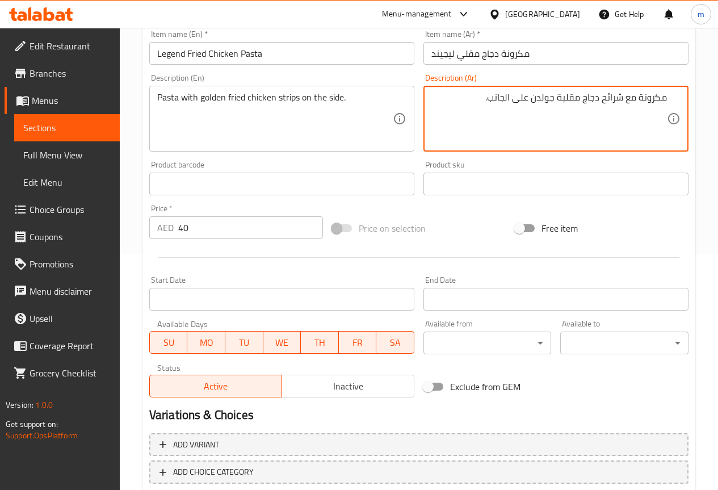
scroll to position [303, 0]
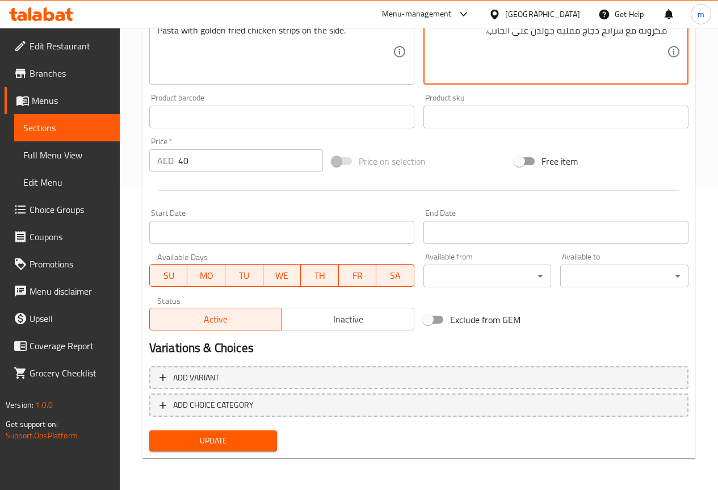
type textarea "مكرونة مع شرائح دجاج مقلية جولدن على الجانب."
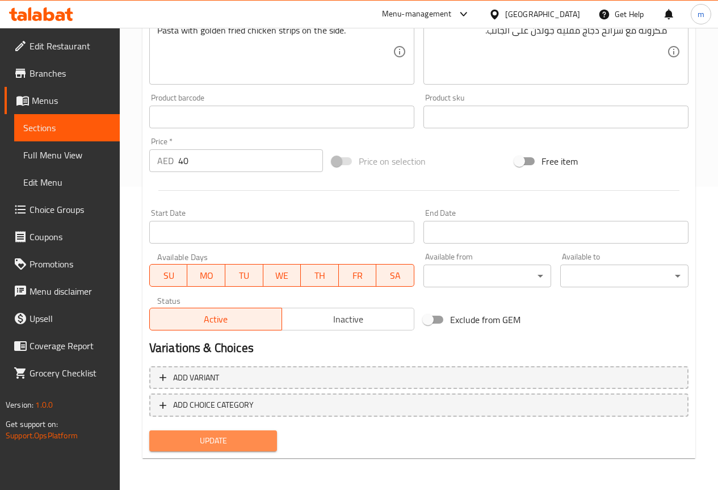
click at [205, 451] on button "Update" at bounding box center [213, 440] width 128 height 21
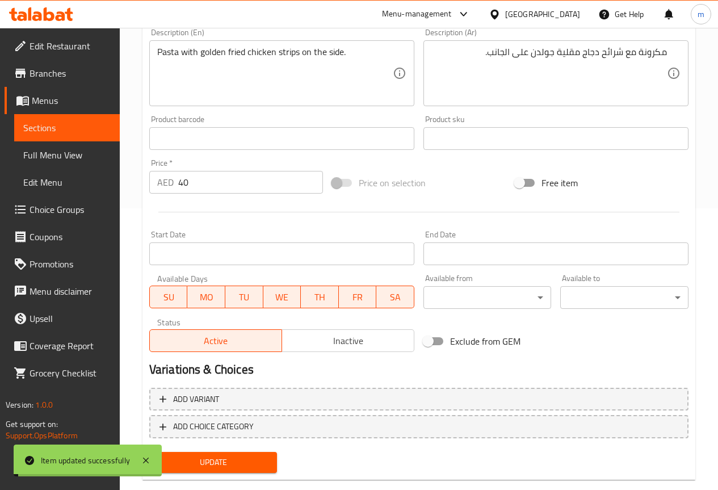
scroll to position [19, 0]
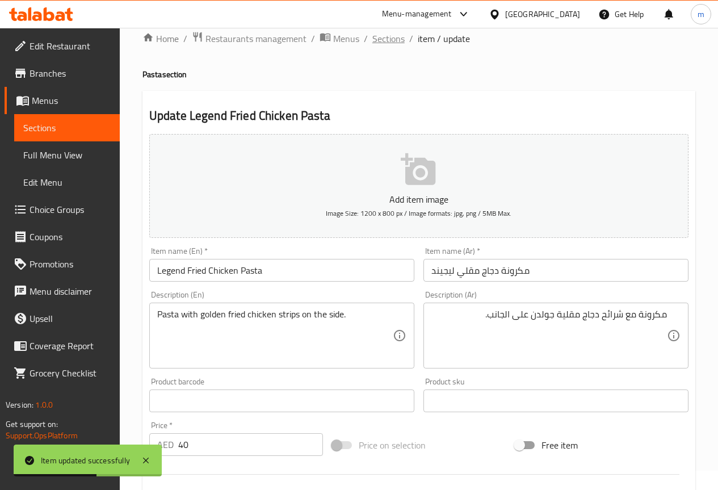
click at [393, 36] on span "Sections" at bounding box center [388, 39] width 32 height 14
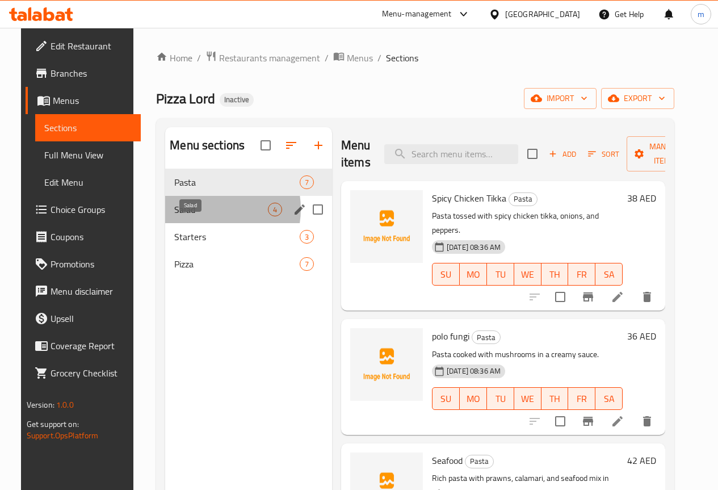
click at [192, 216] on span "Salad" at bounding box center [221, 210] width 94 height 14
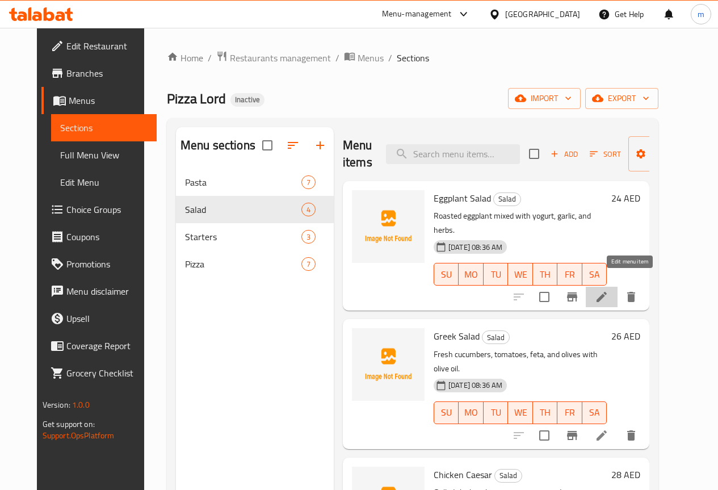
click at [608, 290] on icon at bounding box center [602, 297] width 14 height 14
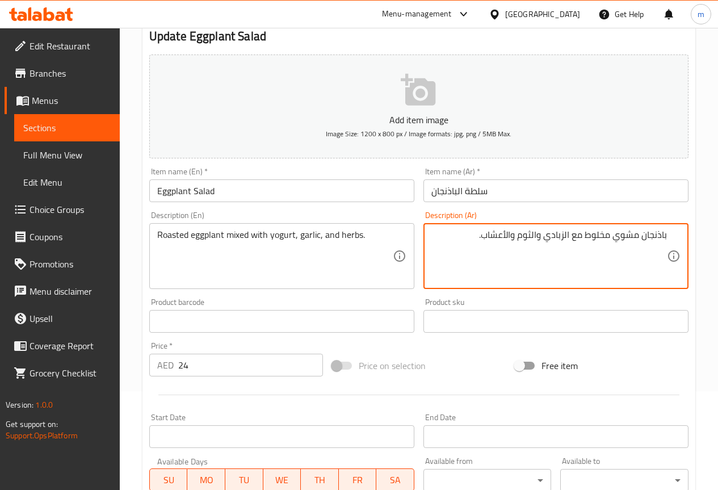
scroll to position [303, 0]
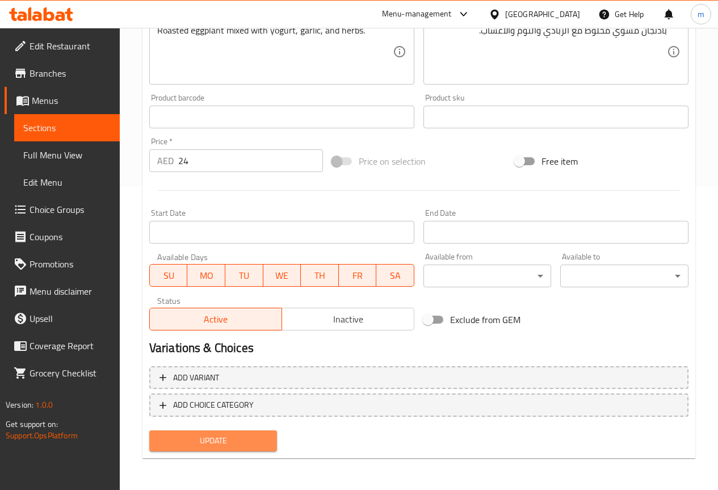
click at [224, 432] on button "Update" at bounding box center [213, 440] width 128 height 21
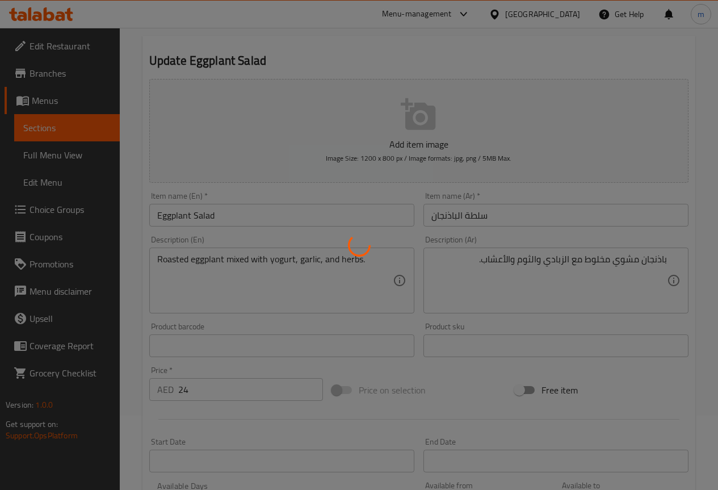
scroll to position [0, 0]
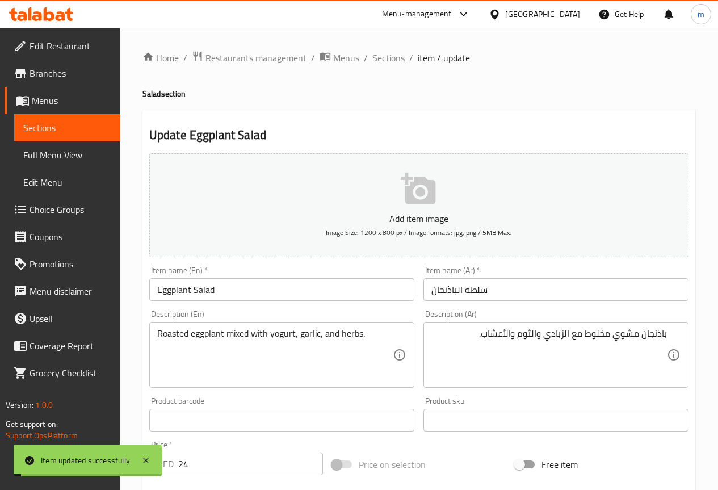
click at [374, 57] on span "Sections" at bounding box center [388, 58] width 32 height 14
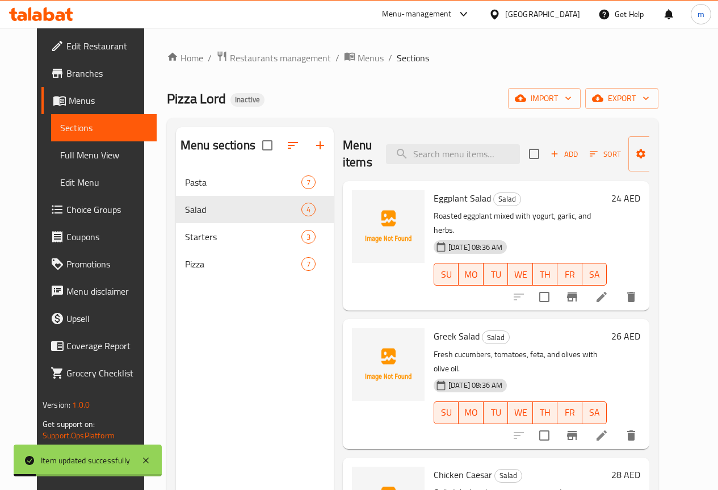
scroll to position [52, 0]
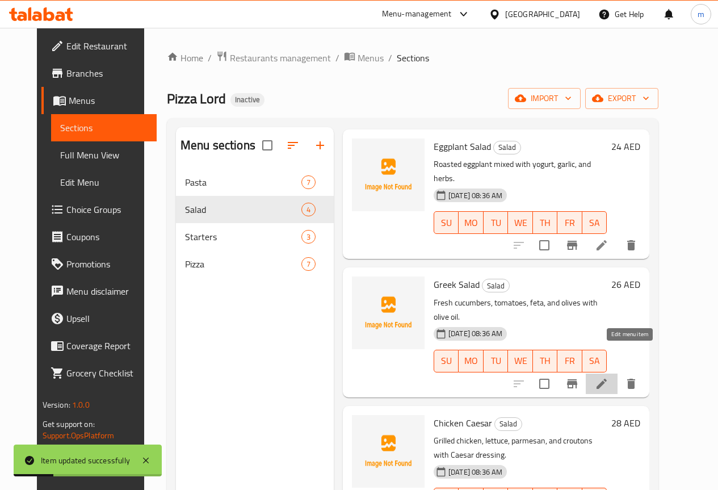
click at [607, 378] on icon at bounding box center [601, 383] width 10 height 10
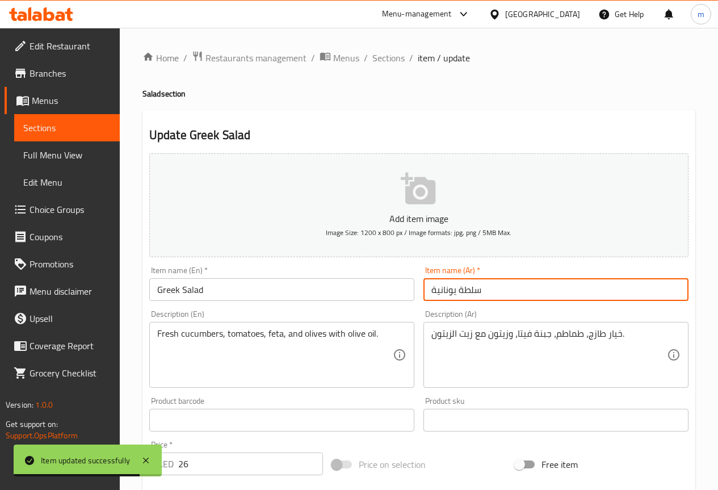
drag, startPoint x: 428, startPoint y: 285, endPoint x: 456, endPoint y: 276, distance: 28.7
click at [456, 276] on div "Item name (Ar)   * سلطة يونانية Item name (Ar) *" at bounding box center [555, 283] width 265 height 35
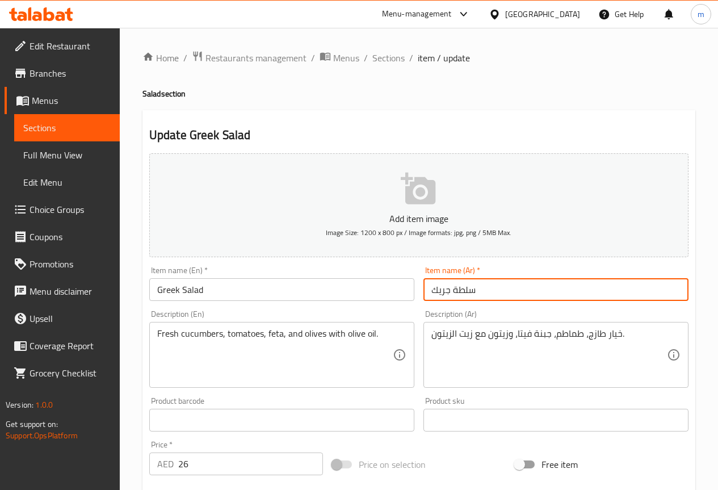
type input "سلطة جريك"
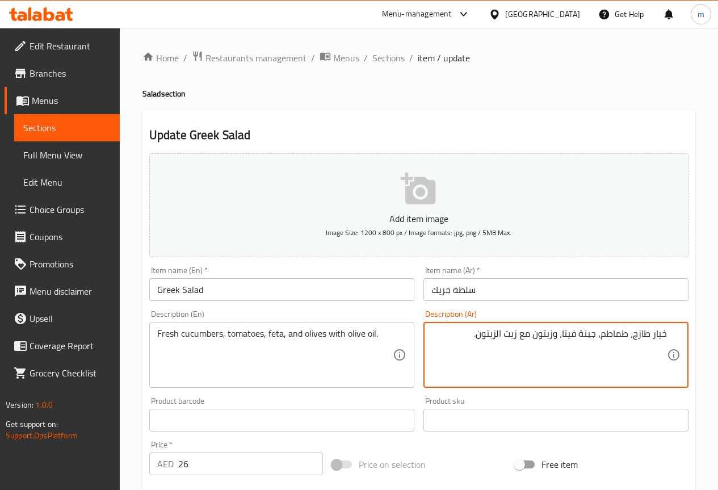
drag, startPoint x: 581, startPoint y: 334, endPoint x: 599, endPoint y: 333, distance: 18.2
click at [599, 333] on textarea "خيار طازج، طماطم، جبنة فيتا، وزيتون مع زيت الزيتون." at bounding box center [548, 355] width 235 height 54
type textarea "خيار طازج، طماطم، فيتا، وزيتون مع زيت الزيتون."
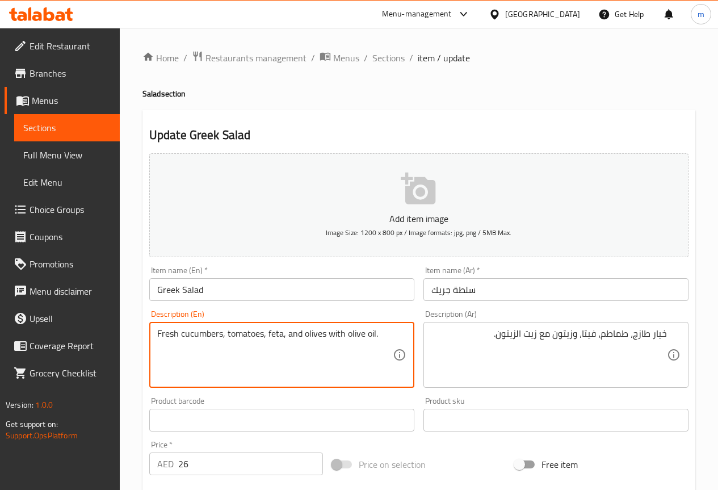
drag, startPoint x: 282, startPoint y: 333, endPoint x: 267, endPoint y: 331, distance: 14.9
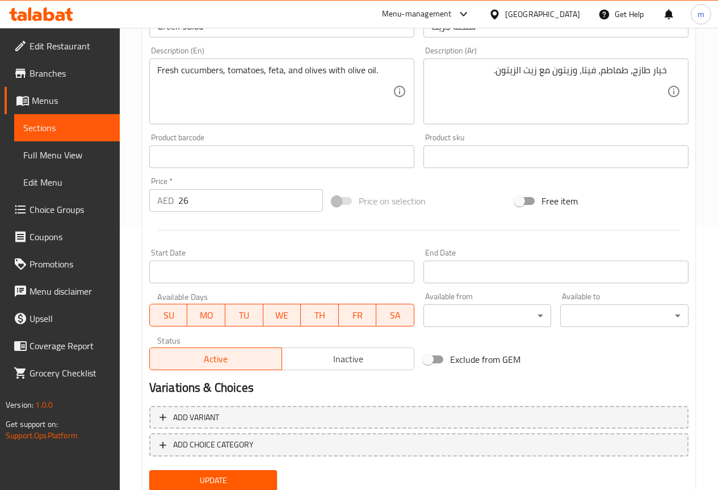
scroll to position [284, 0]
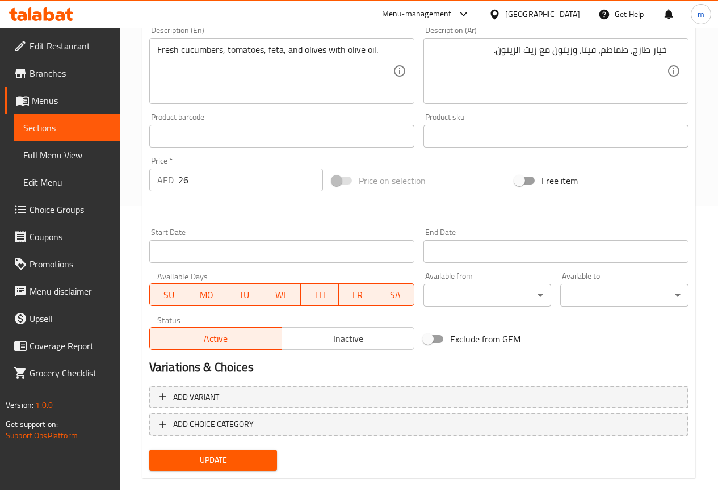
click at [222, 455] on span "Update" at bounding box center [213, 460] width 110 height 14
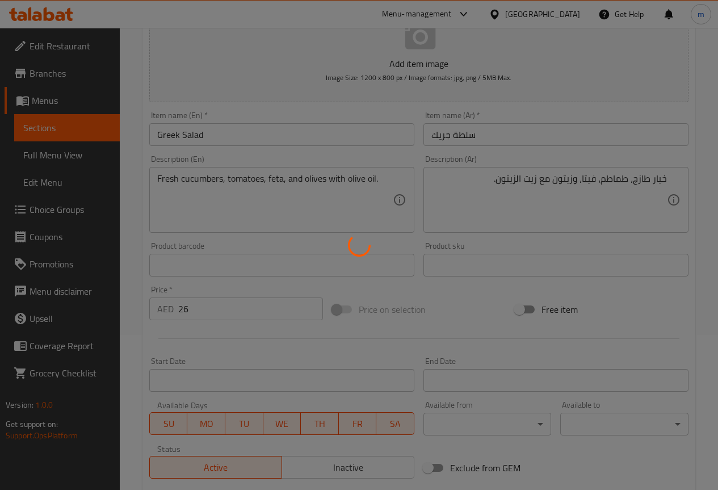
scroll to position [0, 0]
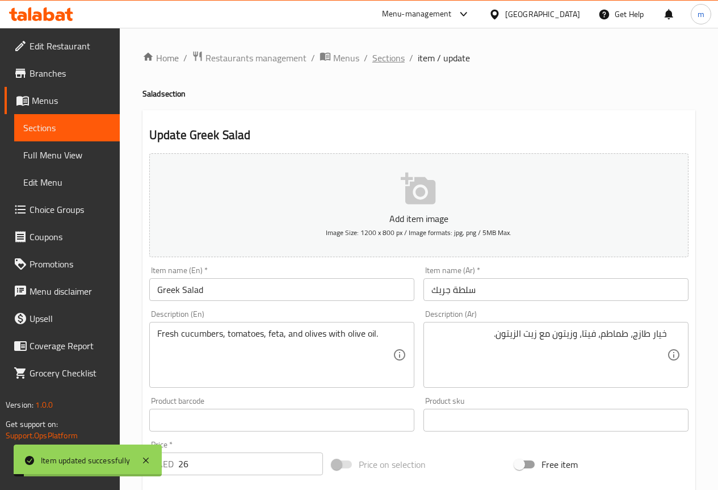
click at [392, 54] on span "Sections" at bounding box center [388, 58] width 32 height 14
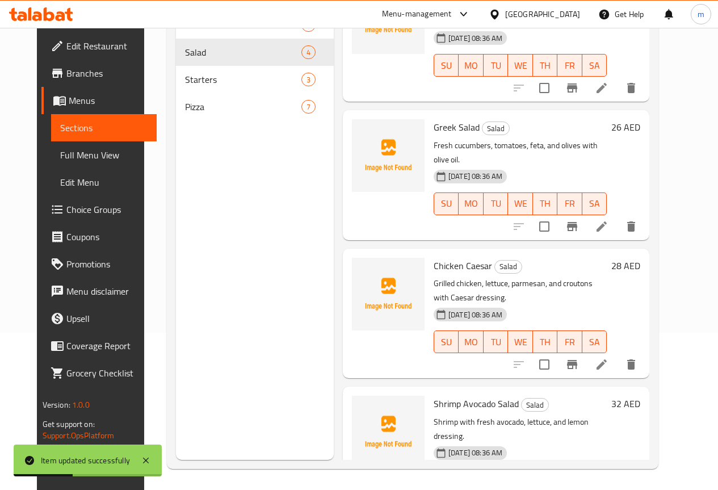
scroll to position [159, 0]
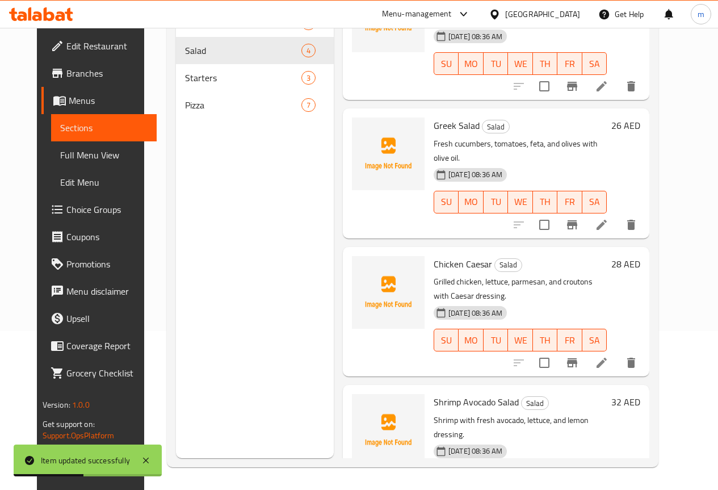
click at [608, 356] on icon at bounding box center [602, 363] width 14 height 14
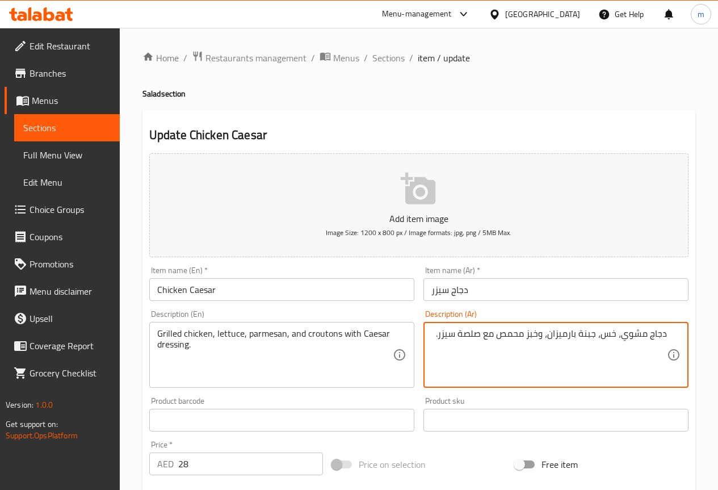
drag, startPoint x: 582, startPoint y: 333, endPoint x: 598, endPoint y: 329, distance: 17.1
click at [598, 329] on textarea "دجاج مشوي، خس، جبنة بارميزان، وخبز محمص مع صلصة سيزر." at bounding box center [548, 355] width 235 height 54
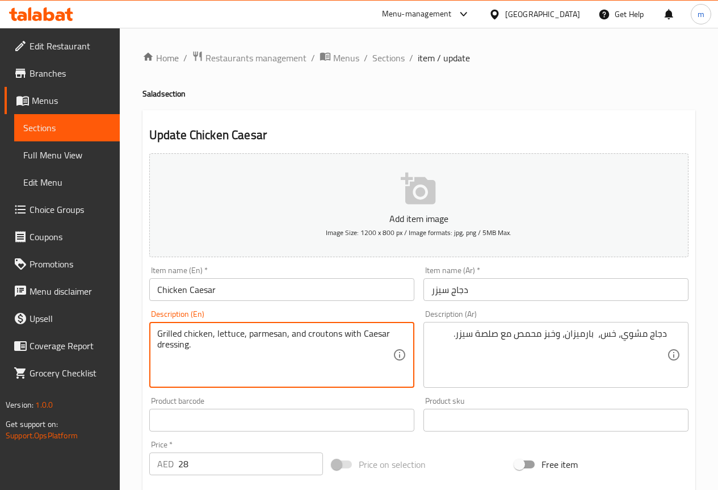
drag, startPoint x: 359, startPoint y: 334, endPoint x: 399, endPoint y: 346, distance: 41.9
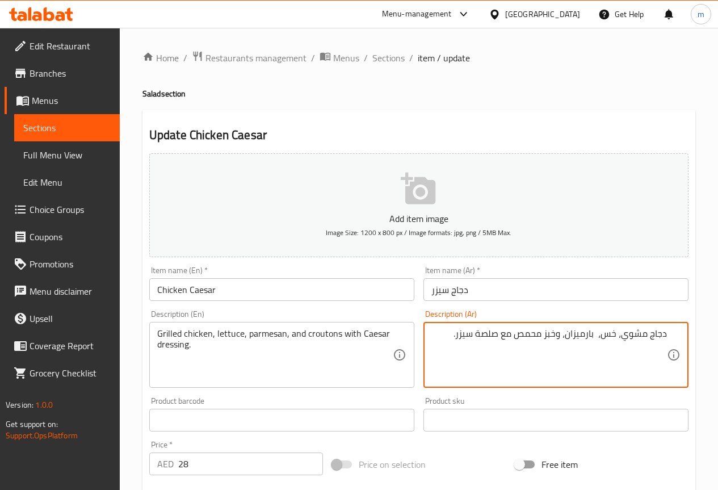
drag, startPoint x: 477, startPoint y: 334, endPoint x: 499, endPoint y: 339, distance: 22.7
type textarea "دجاج مشوي، خس، بارميزان، وخبز محمص مع صوص سيزر."
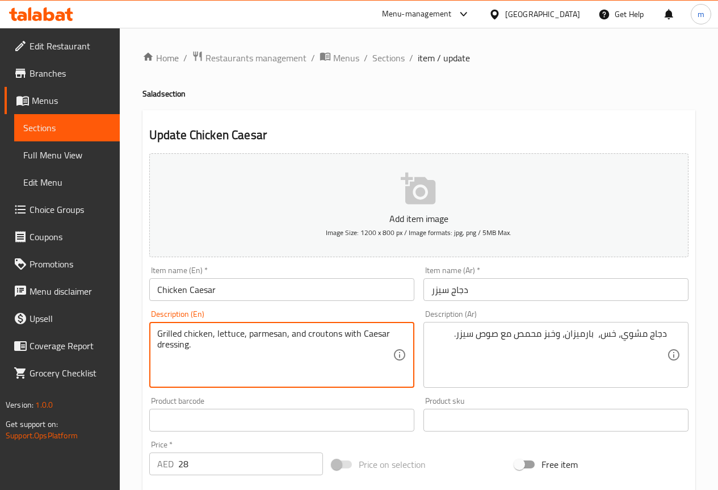
drag, startPoint x: 305, startPoint y: 333, endPoint x: 338, endPoint y: 335, distance: 33.0
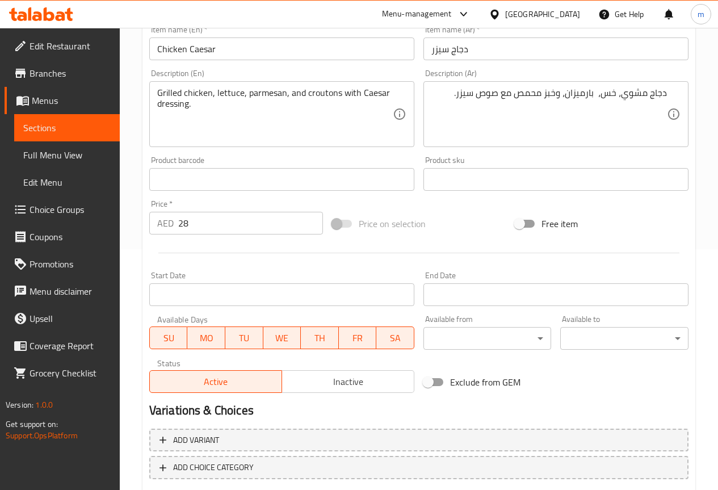
scroll to position [284, 0]
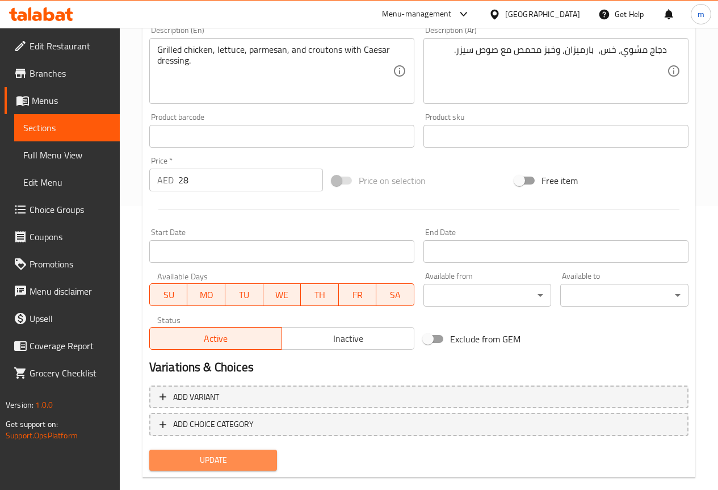
click at [211, 461] on span "Update" at bounding box center [213, 460] width 110 height 14
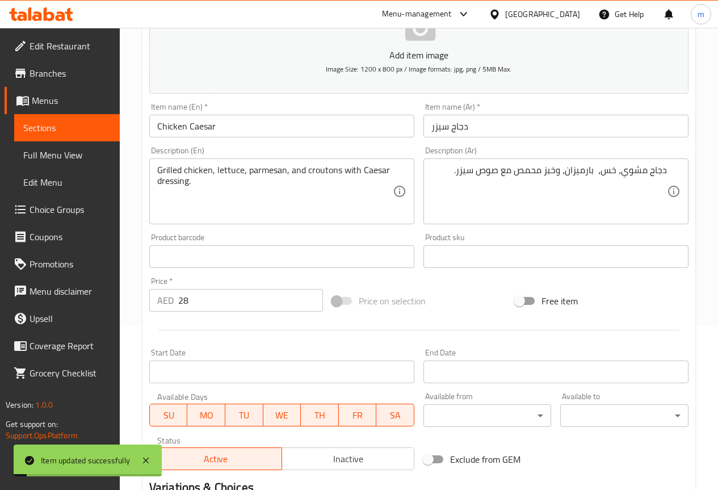
scroll to position [0, 0]
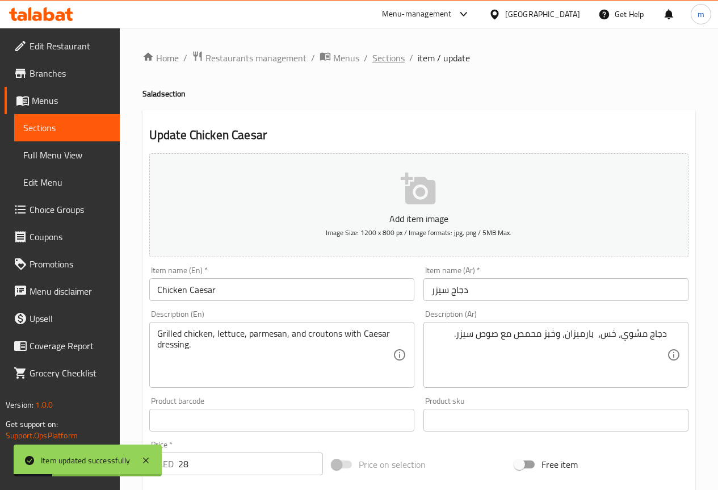
click at [385, 58] on span "Sections" at bounding box center [388, 58] width 32 height 14
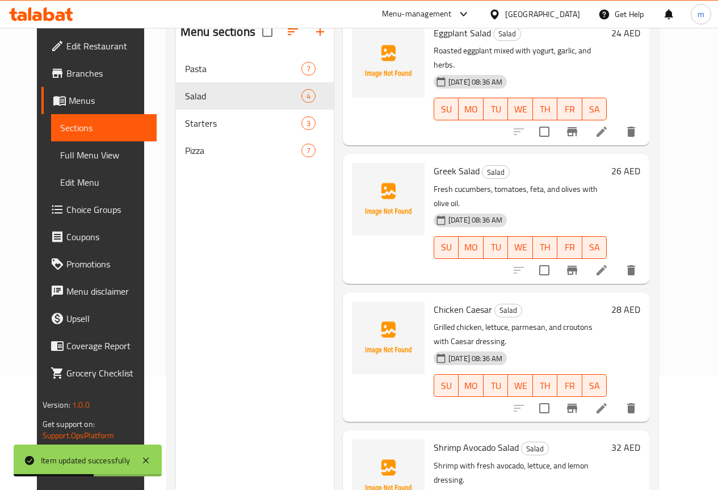
scroll to position [159, 0]
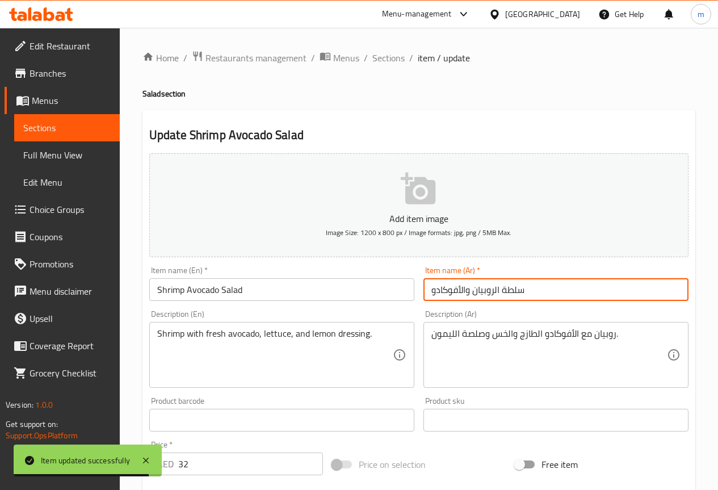
click at [557, 287] on input "سلطة الروبيان والأفوكادو" at bounding box center [555, 289] width 265 height 23
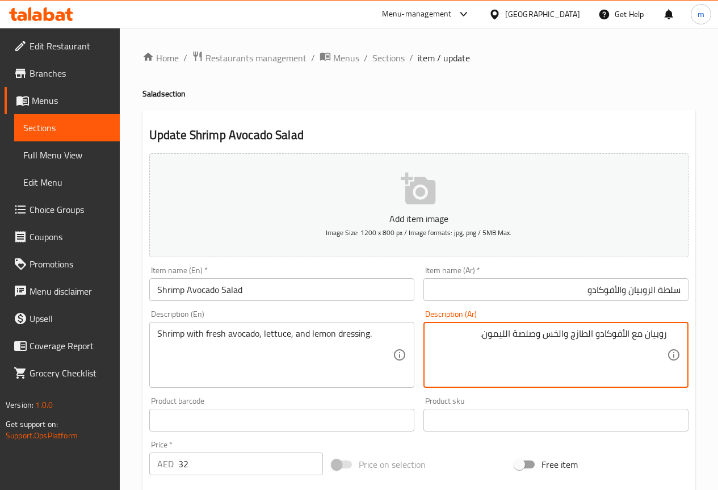
drag, startPoint x: 513, startPoint y: 335, endPoint x: 534, endPoint y: 340, distance: 21.5
click at [534, 340] on textarea "روبيان مع الأفوكادو الطازج والخس وصلصة الليمون." at bounding box center [548, 355] width 235 height 54
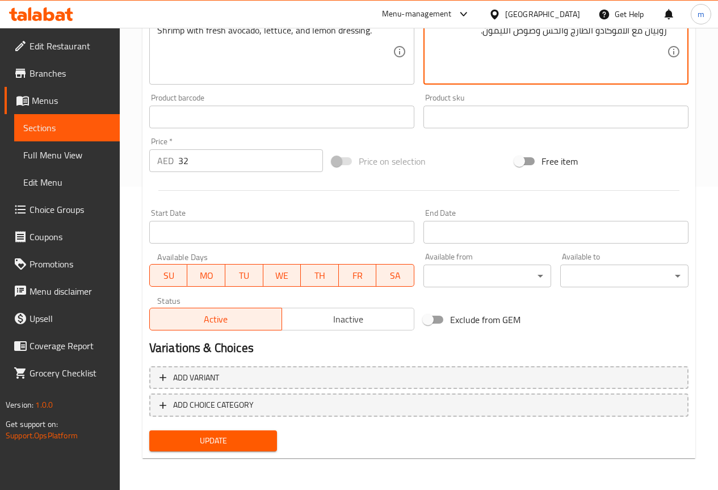
type textarea "روبيان مع الأفوكادو الطازج والخس وصوص الليمون."
click at [204, 437] on span "Update" at bounding box center [213, 441] width 110 height 14
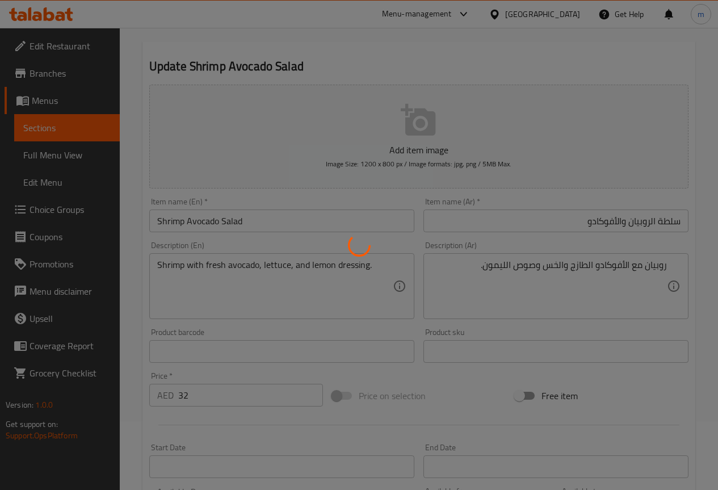
scroll to position [0, 0]
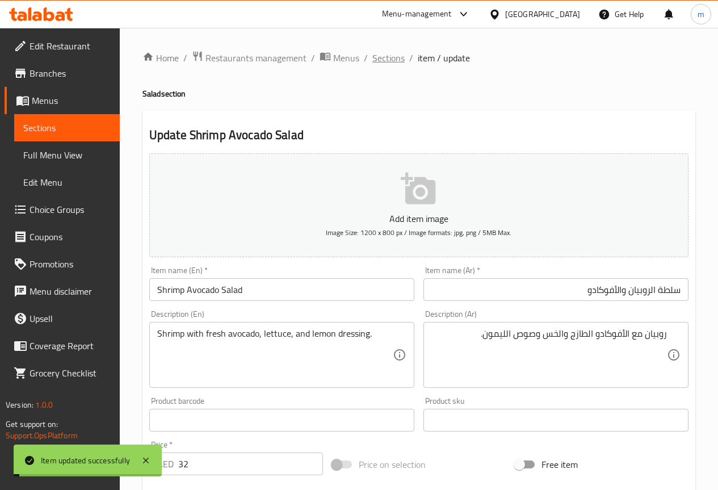
click at [380, 58] on span "Sections" at bounding box center [388, 58] width 32 height 14
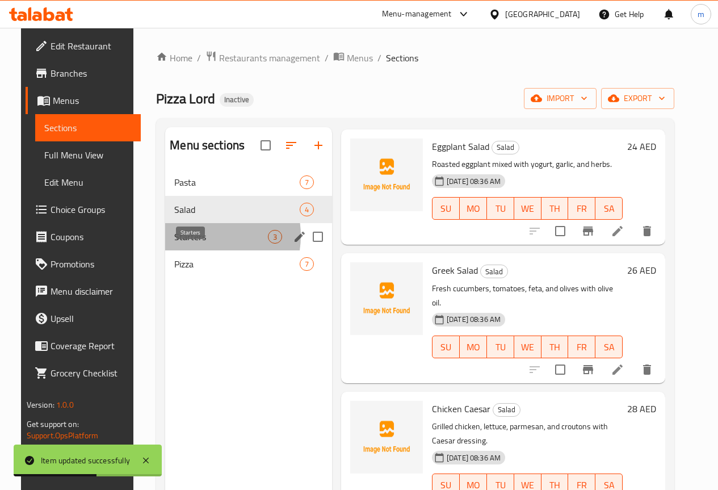
click at [187, 243] on span "Starters" at bounding box center [221, 237] width 94 height 14
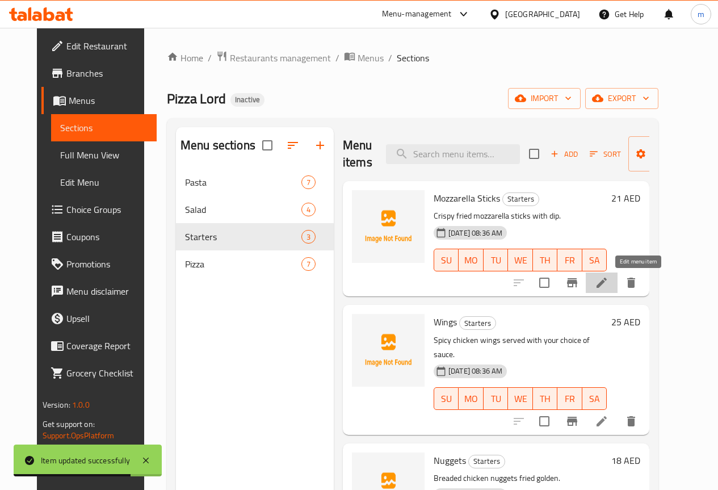
click at [608, 288] on icon at bounding box center [602, 283] width 14 height 14
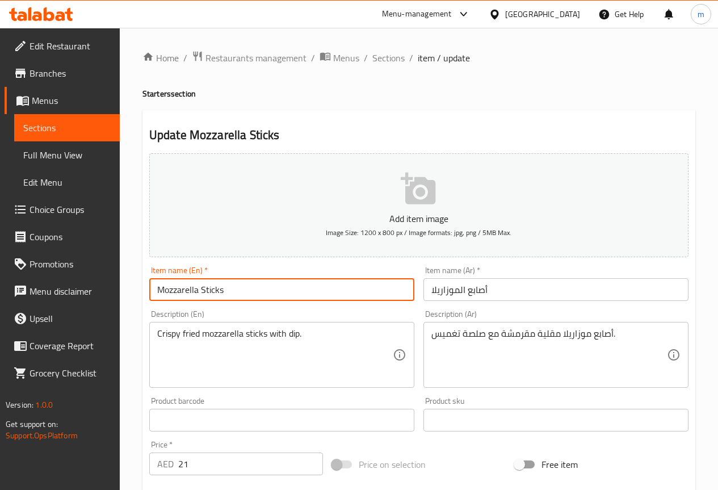
drag, startPoint x: 255, startPoint y: 288, endPoint x: -111, endPoint y: 294, distance: 365.5
click at [0, 294] on html "​ Menu-management United Arab Emirates Get Help m Edit Restaurant Branches Menu…" at bounding box center [359, 245] width 718 height 490
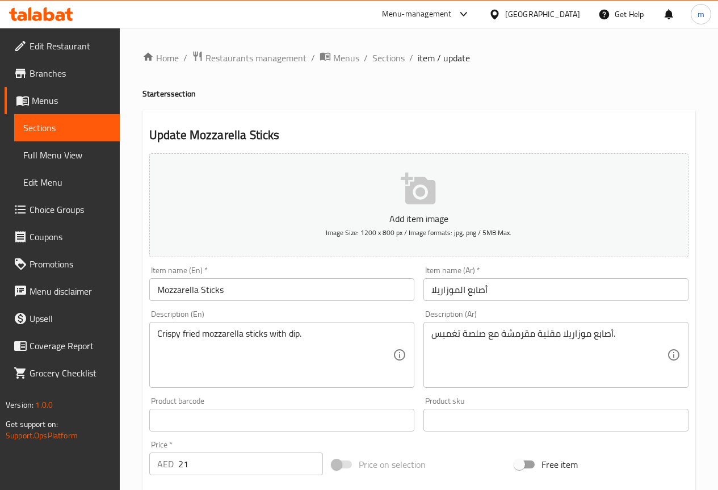
click at [200, 292] on input "Mozzarella Sticks" at bounding box center [281, 289] width 265 height 23
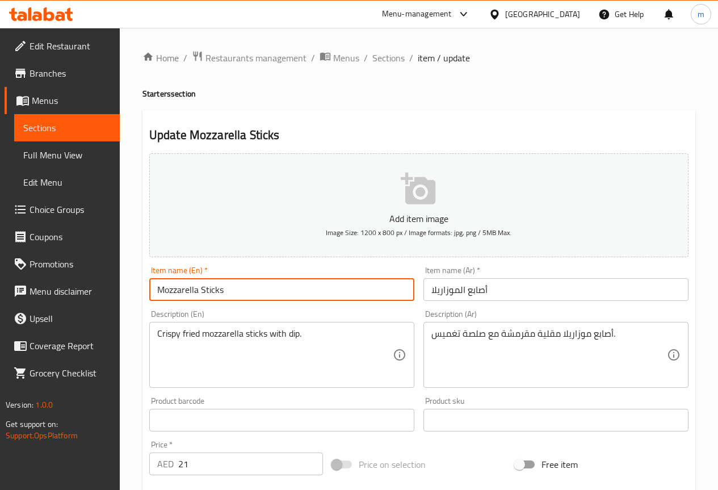
click at [196, 289] on input "Mozzarella Sticks" at bounding box center [281, 289] width 265 height 23
drag, startPoint x: 197, startPoint y: 289, endPoint x: 151, endPoint y: 290, distance: 46.0
click at [151, 290] on input "Mozzarella Sticks" at bounding box center [281, 289] width 265 height 23
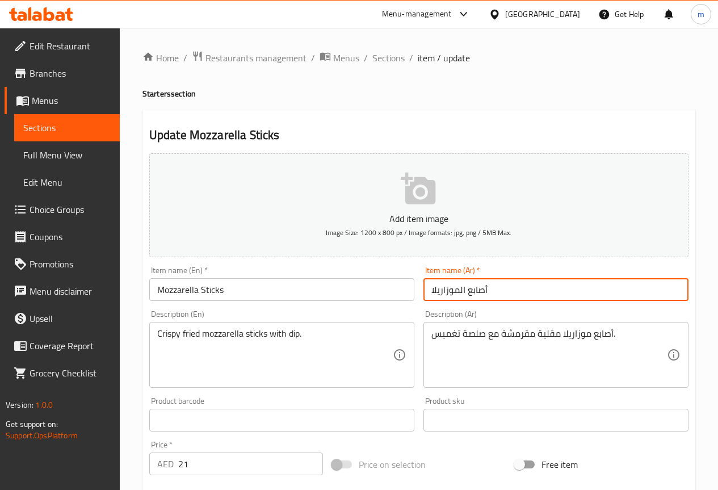
drag, startPoint x: 430, startPoint y: 292, endPoint x: 460, endPoint y: 295, distance: 30.2
click at [460, 295] on input "أصابع الموزاريلا" at bounding box center [555, 289] width 265 height 23
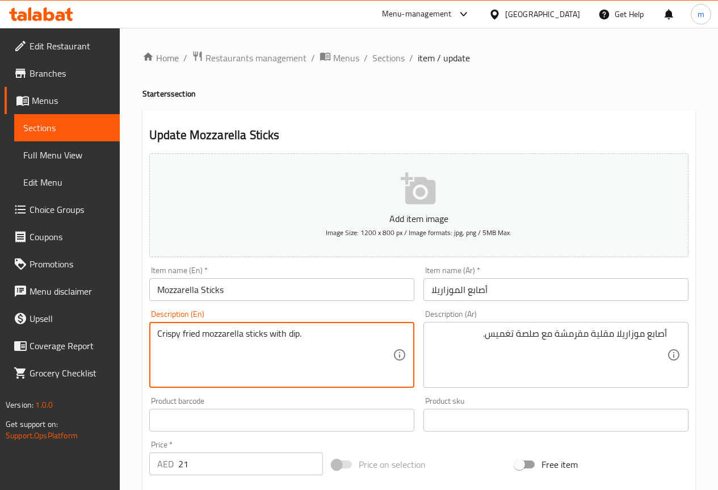
drag, startPoint x: 287, startPoint y: 334, endPoint x: 297, endPoint y: 330, distance: 10.8
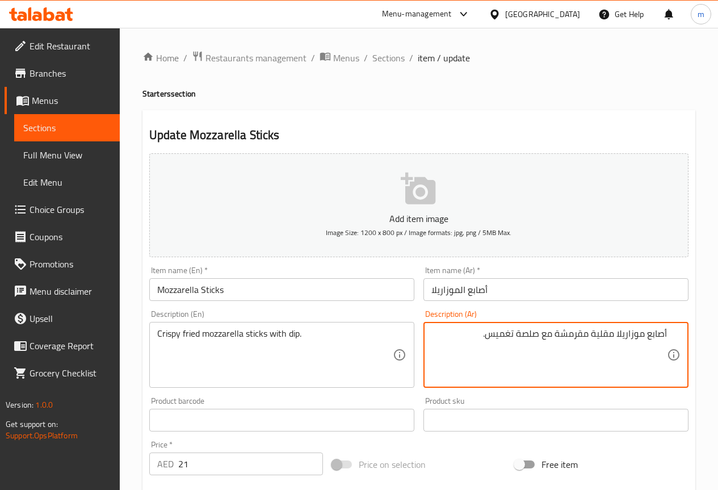
drag, startPoint x: 487, startPoint y: 335, endPoint x: 516, endPoint y: 340, distance: 28.9
drag, startPoint x: 519, startPoint y: 335, endPoint x: 535, endPoint y: 342, distance: 17.6
click at [535, 342] on textarea "أصابع موزاريلا مقلية مقرمشة مع صلصة ." at bounding box center [548, 355] width 235 height 54
click at [564, 364] on textarea "أصابع موزاريلا مقلية مقرمشة مع صوص ." at bounding box center [548, 355] width 235 height 54
click at [494, 341] on textarea "أصابع موزاريلا مقلية مقرمشة مع صوص ." at bounding box center [548, 355] width 235 height 54
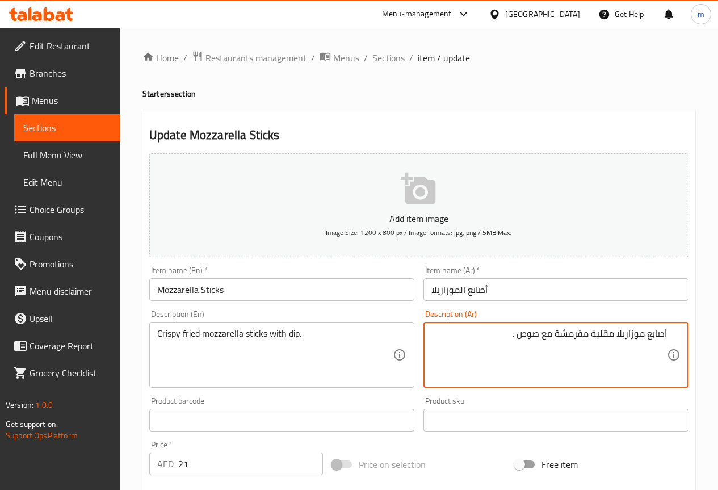
type textarea "أصابع موزاريلا مقلية مقرمشة مع صوص ."
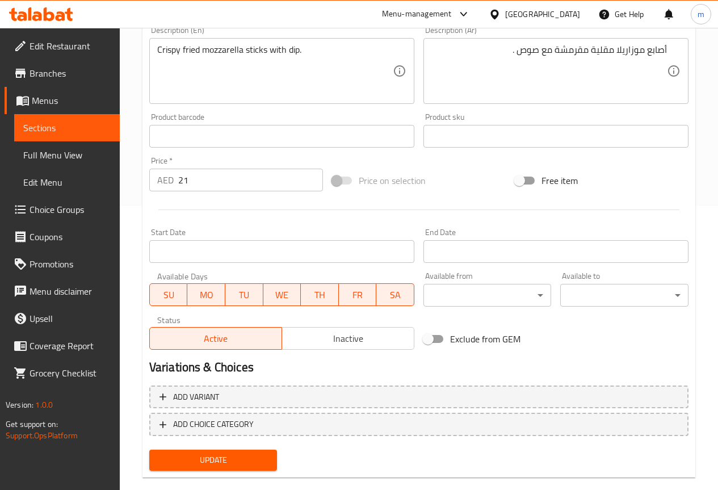
click at [250, 456] on span "Update" at bounding box center [213, 460] width 110 height 14
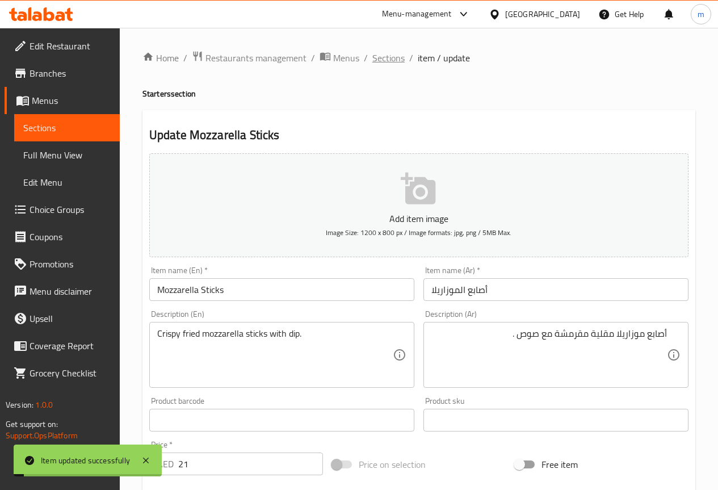
click at [387, 58] on span "Sections" at bounding box center [388, 58] width 32 height 14
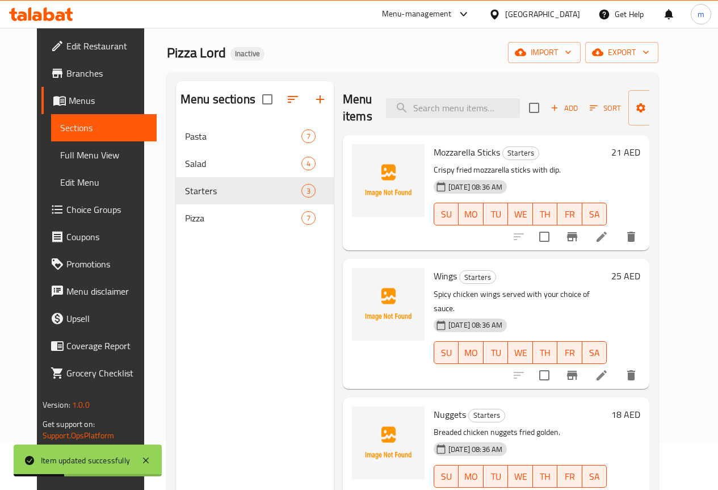
scroll to position [45, 0]
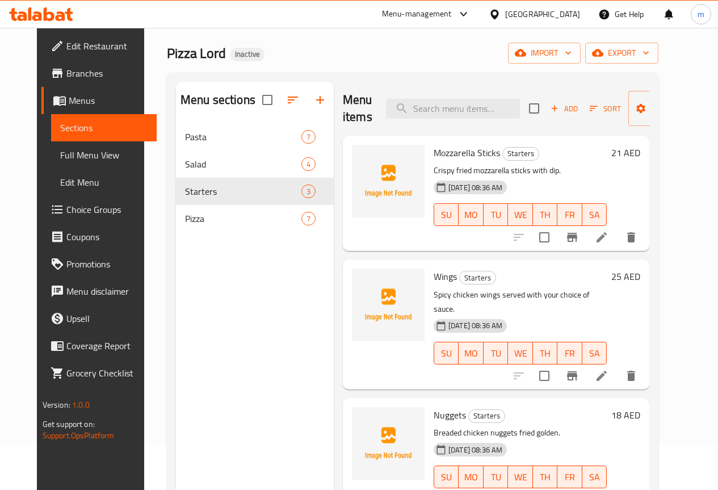
click at [434, 275] on span "Wings" at bounding box center [445, 276] width 23 height 17
copy h6 "Wings"
click at [527, 402] on div "Nuggets Starters Breaded chicken nuggets fried golden. 11-09-2025 08:36 AM SU M…" at bounding box center [520, 455] width 182 height 106
click at [638, 369] on icon "delete" at bounding box center [631, 376] width 14 height 14
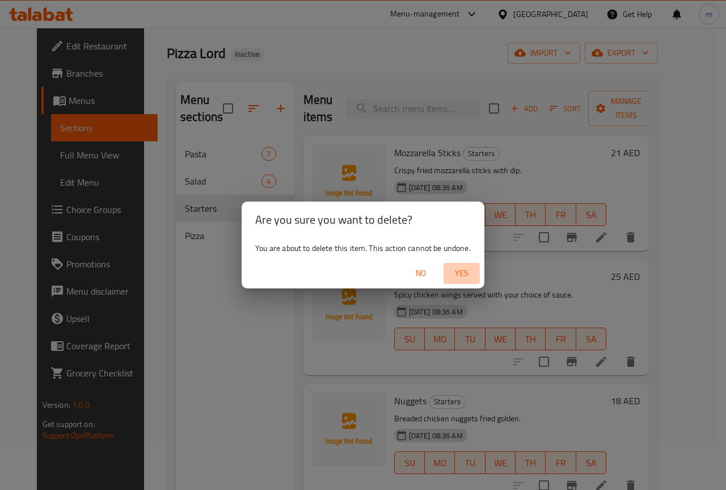
click at [466, 273] on span "Yes" at bounding box center [461, 273] width 27 height 14
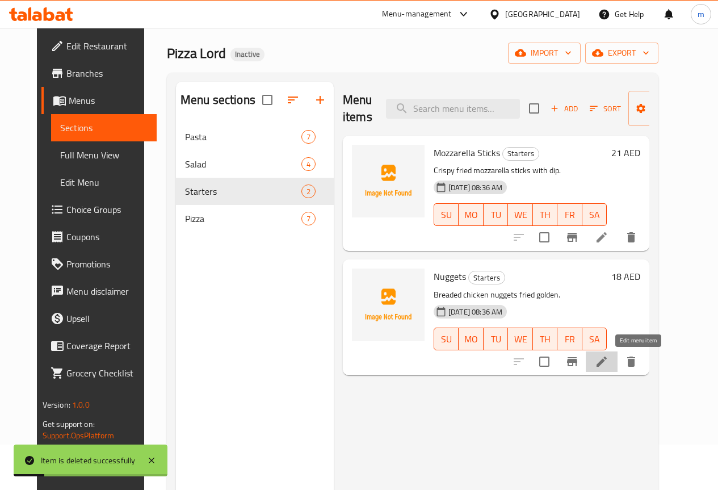
click at [608, 367] on icon at bounding box center [602, 362] width 14 height 14
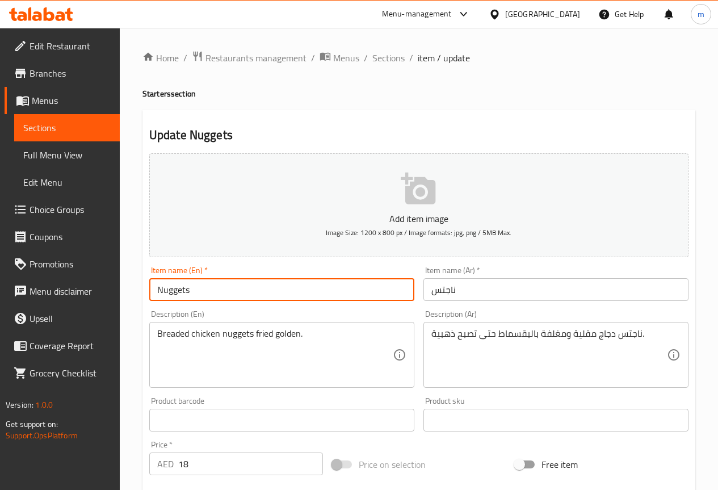
drag, startPoint x: 236, startPoint y: 293, endPoint x: 120, endPoint y: 329, distance: 121.7
click at [90, 306] on div "Edit Restaurant Branches Menus Sections Full Menu View Edit Menu Choice Groups …" at bounding box center [359, 410] width 718 height 765
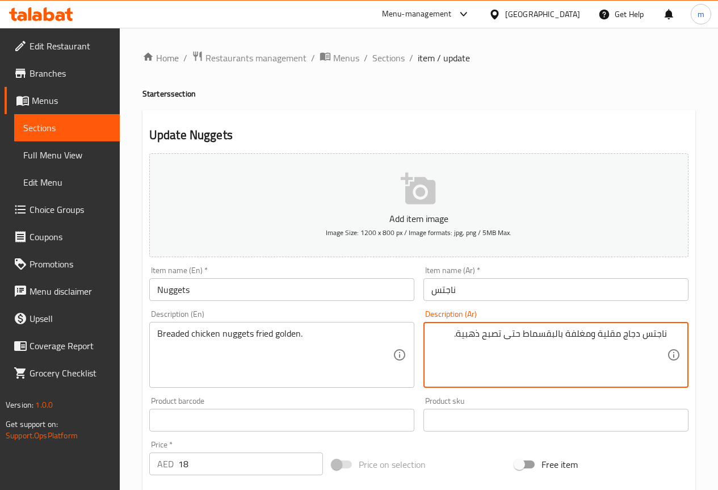
drag, startPoint x: 566, startPoint y: 335, endPoint x: 598, endPoint y: 342, distance: 32.5
click at [598, 342] on textarea "ناجتس دجاج مقلية ومغلفة بالبقسماط حتى تصبح ذهبية." at bounding box center [548, 355] width 235 height 54
click at [596, 336] on textarea "ناجتس دجاج مقلية بالبقسماط حتى تصبح ذهبية." at bounding box center [548, 355] width 235 height 54
drag, startPoint x: 516, startPoint y: 336, endPoint x: 555, endPoint y: 342, distance: 39.0
click at [555, 342] on textarea "ناجتس دجاج مقلية بالبقسماط حتى تصبح ذهبية." at bounding box center [548, 355] width 235 height 54
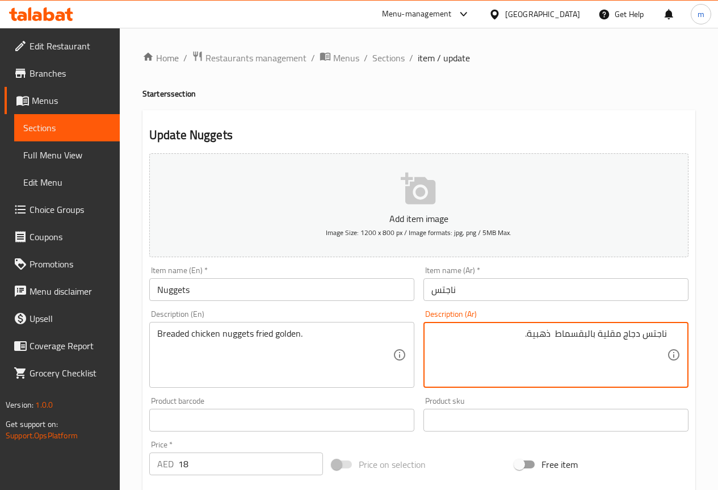
drag, startPoint x: 597, startPoint y: 333, endPoint x: 620, endPoint y: 331, distance: 23.3
click at [620, 331] on textarea "ناجتس دجاج مقلية بالبقسماط ذهبية." at bounding box center [548, 355] width 235 height 54
click at [582, 337] on textarea "ناجتس دجاج بالبقسماط مقلية ذهبية." at bounding box center [548, 355] width 235 height 54
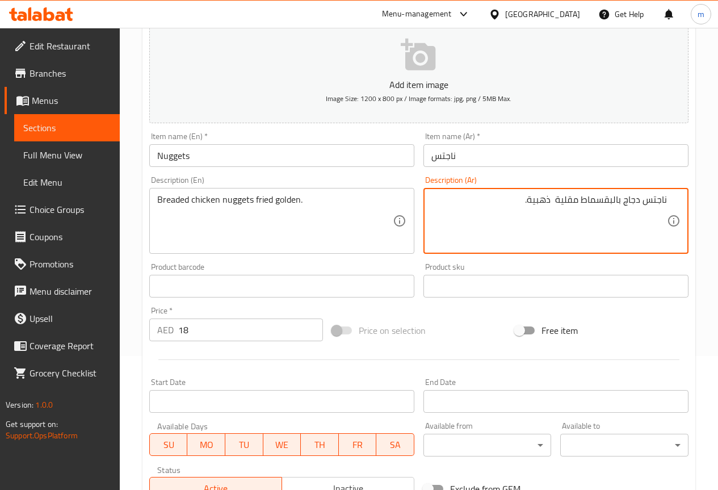
scroll to position [170, 0]
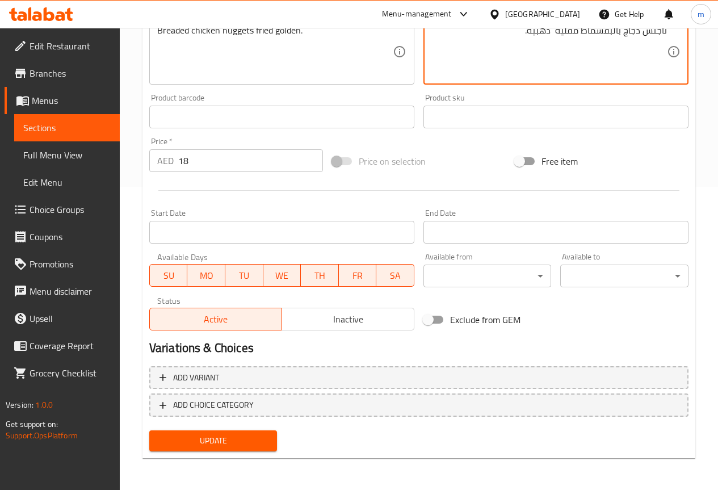
type textarea "ناجتس دجاج بالبقسماط مقلية ذهبية."
click at [253, 443] on span "Update" at bounding box center [213, 441] width 110 height 14
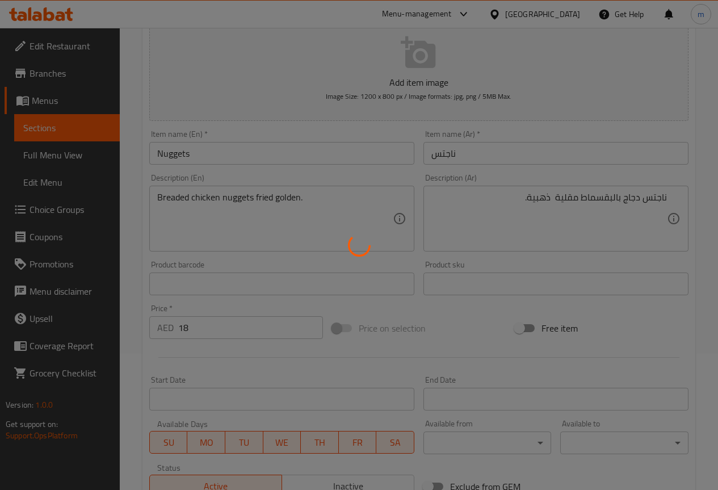
scroll to position [0, 0]
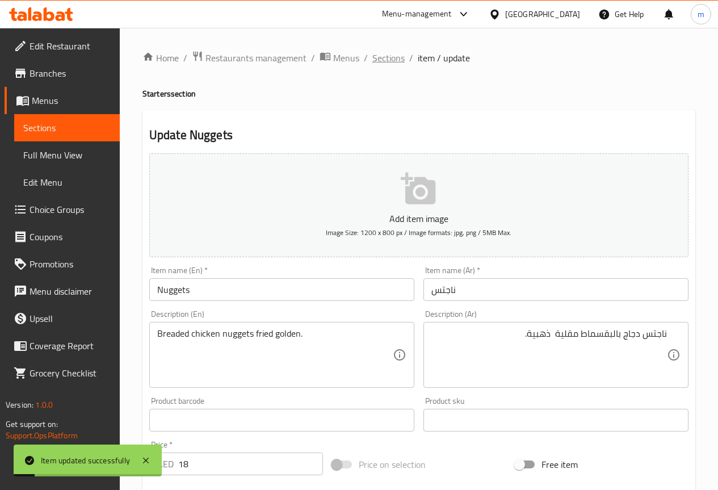
click at [386, 61] on span "Sections" at bounding box center [388, 58] width 32 height 14
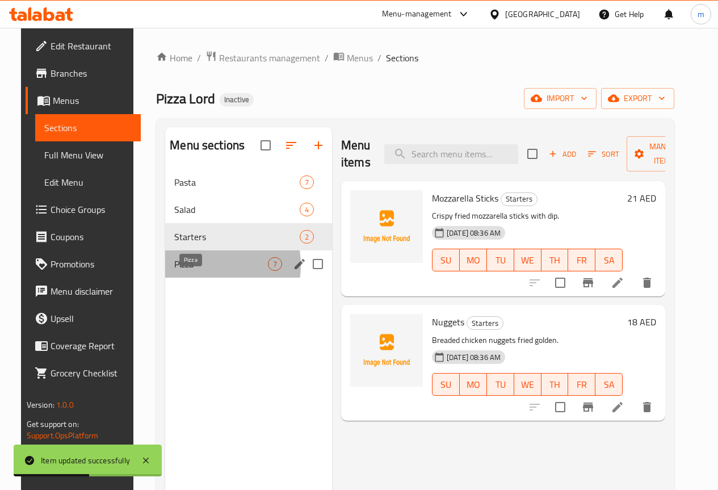
click at [187, 271] on span "Pizza" at bounding box center [221, 264] width 94 height 14
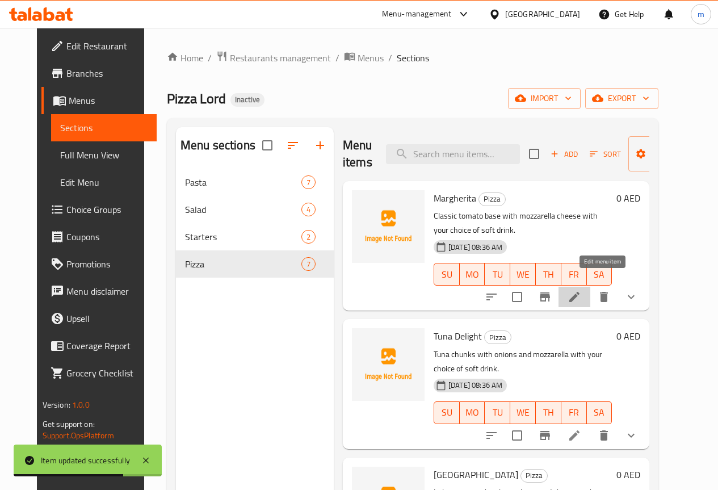
click at [581, 290] on icon at bounding box center [574, 297] width 14 height 14
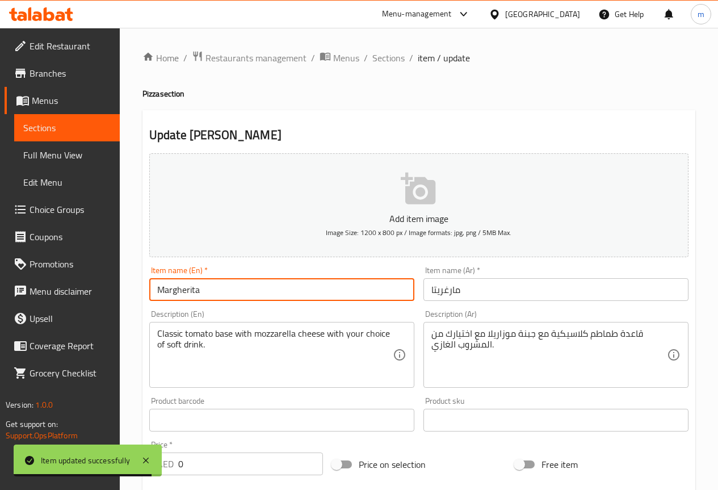
drag, startPoint x: 232, startPoint y: 295, endPoint x: 14, endPoint y: 327, distance: 219.8
click at [30, 318] on div "Edit Restaurant Branches Menus Sections Full Menu View Edit Menu Choice Groups …" at bounding box center [359, 485] width 718 height 915
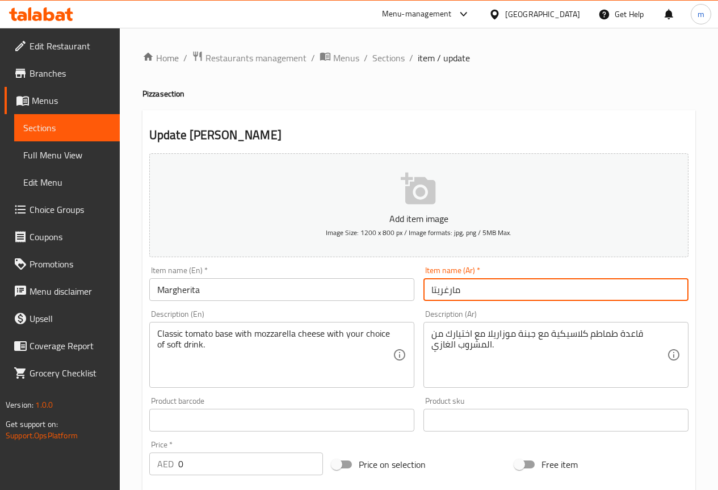
drag, startPoint x: 495, startPoint y: 288, endPoint x: 296, endPoint y: 398, distance: 227.8
click at [301, 311] on div "Add item image Image Size: 1200 x 800 px / Image formats: jpg, png / 5MB Max. I…" at bounding box center [419, 393] width 548 height 489
paste input "مارج"
type input "مارجريتا"
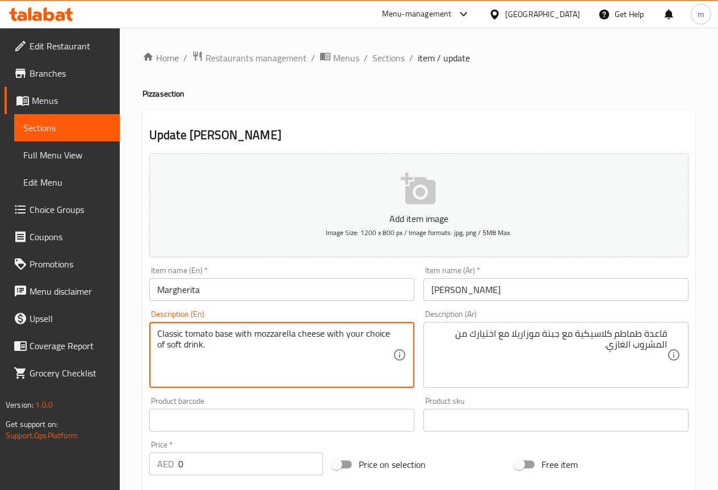
drag, startPoint x: 233, startPoint y: 336, endPoint x: 216, endPoint y: 333, distance: 16.8
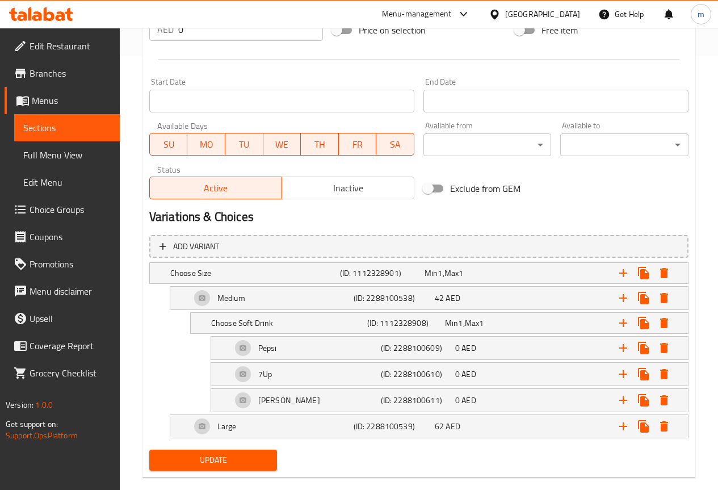
scroll to position [453, 0]
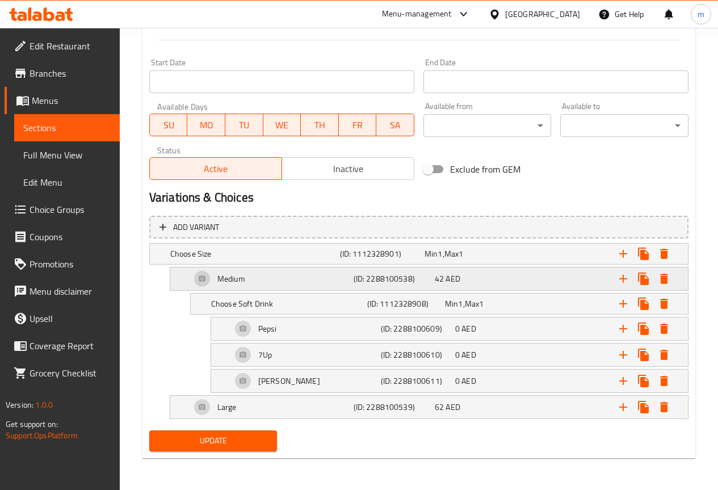
click at [317, 279] on div "Medium" at bounding box center [269, 278] width 163 height 27
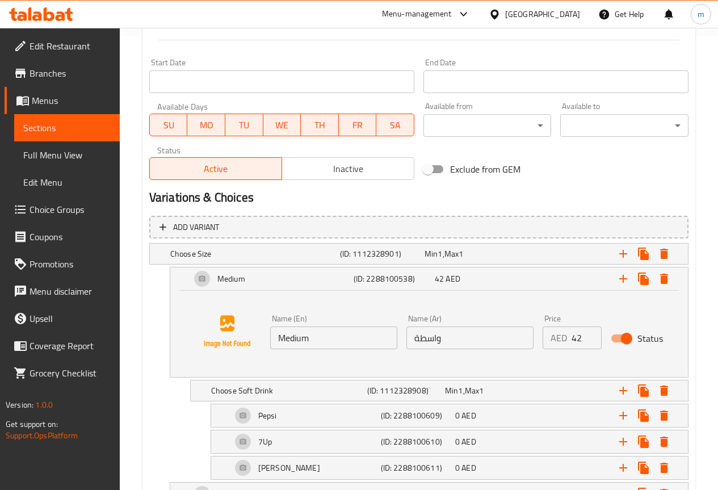
click at [428, 329] on input "واسطة" at bounding box center [469, 337] width 127 height 23
click at [437, 343] on input "واسطة" at bounding box center [469, 337] width 127 height 23
click at [434, 342] on input "واسطة" at bounding box center [469, 337] width 127 height 23
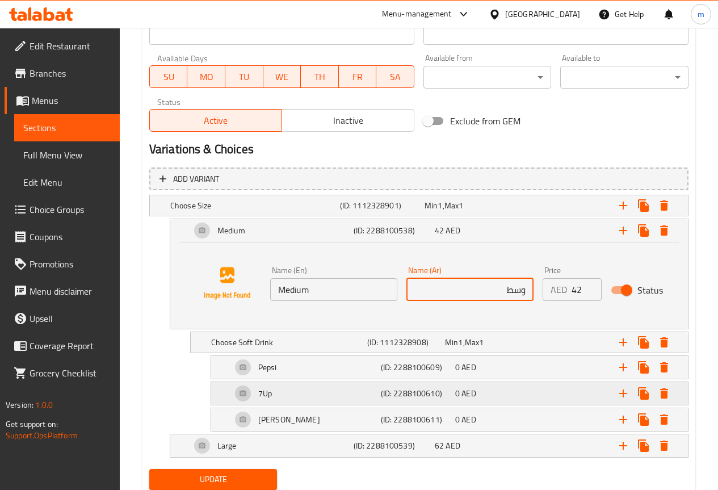
scroll to position [510, 0]
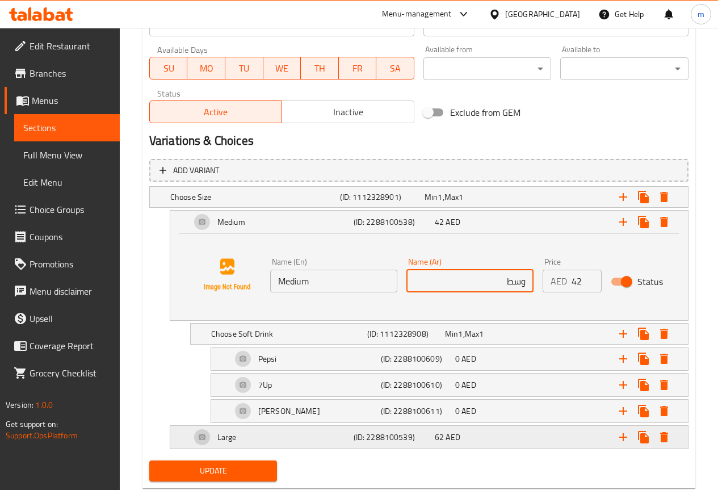
type input "وسط"
click at [321, 430] on div "Large" at bounding box center [269, 436] width 163 height 27
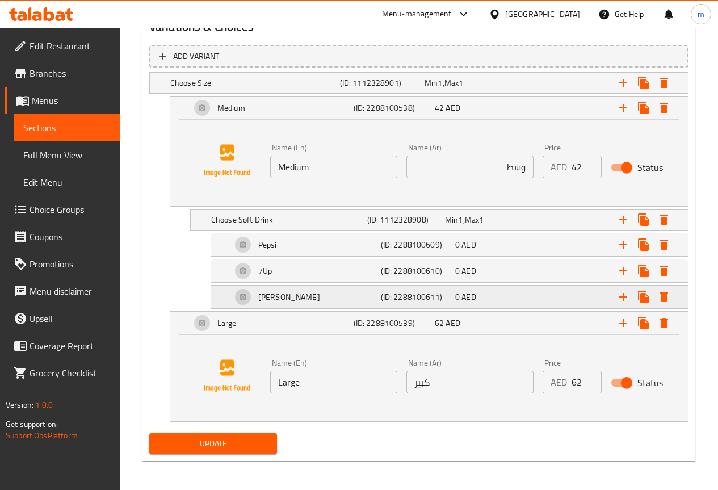
scroll to position [627, 0]
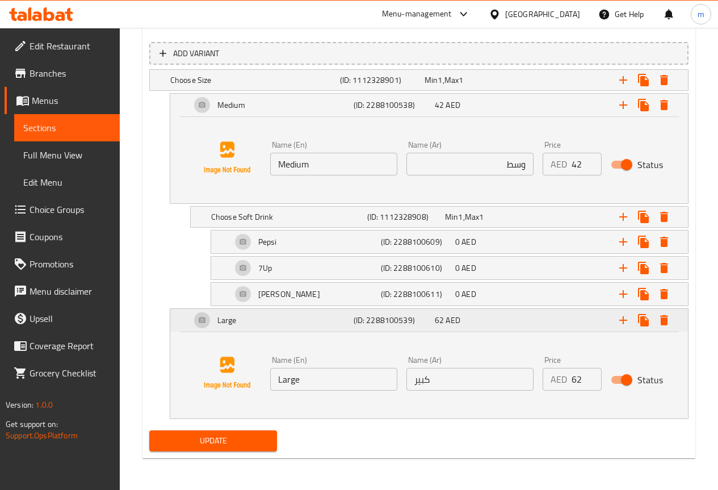
click at [258, 316] on div "Large" at bounding box center [269, 319] width 163 height 27
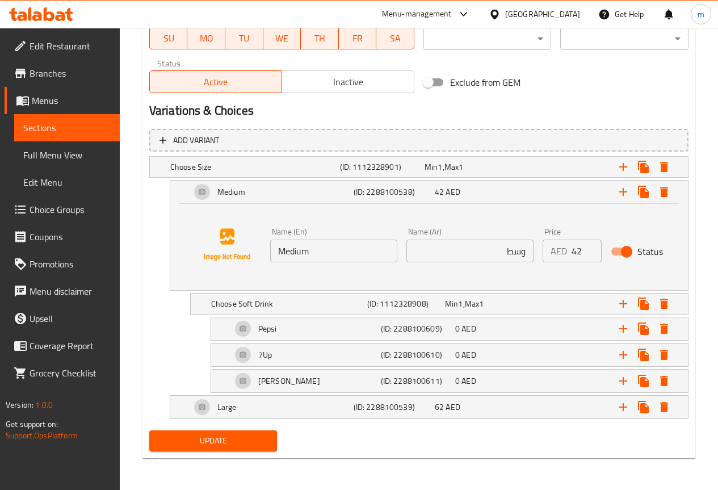
scroll to position [540, 0]
click at [316, 311] on div "Choose Soft Drink" at bounding box center [287, 304] width 156 height 16
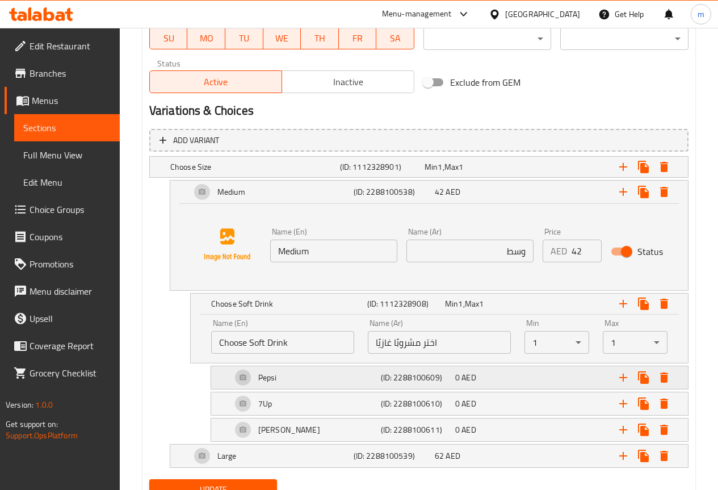
click at [341, 371] on div "Pepsi" at bounding box center [303, 377] width 149 height 27
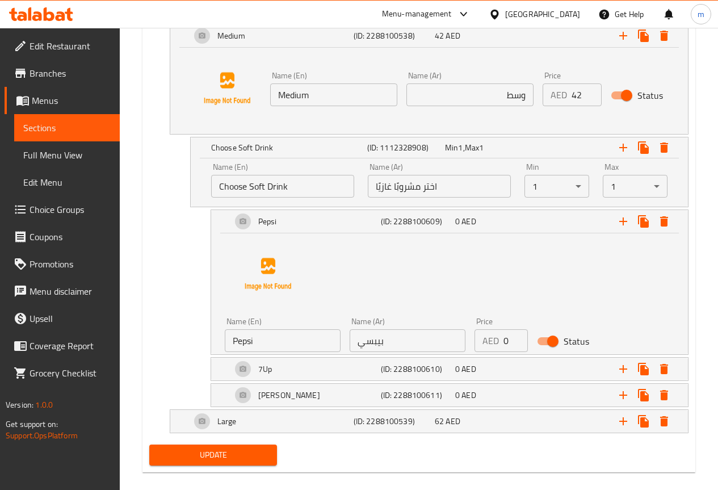
scroll to position [710, 0]
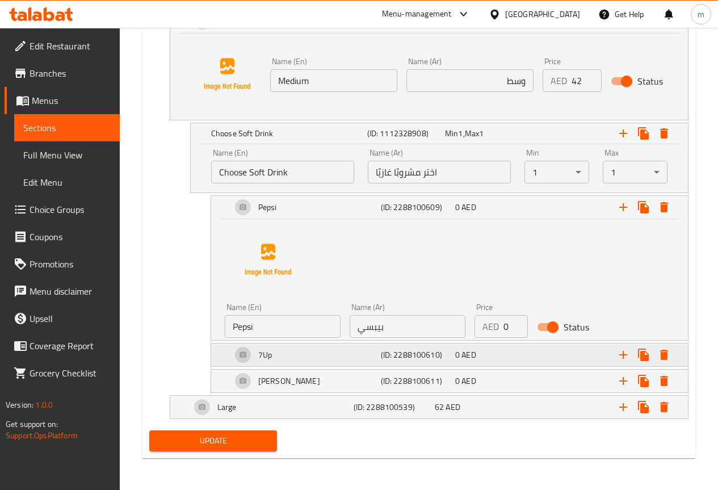
click at [342, 354] on div "7Up" at bounding box center [303, 354] width 149 height 27
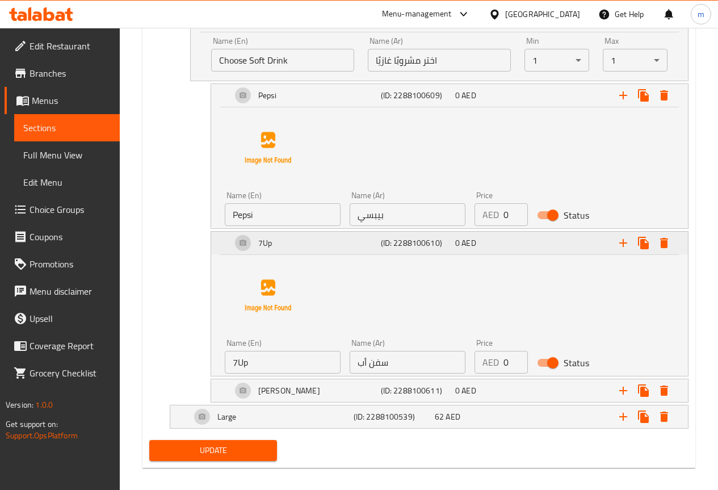
scroll to position [832, 0]
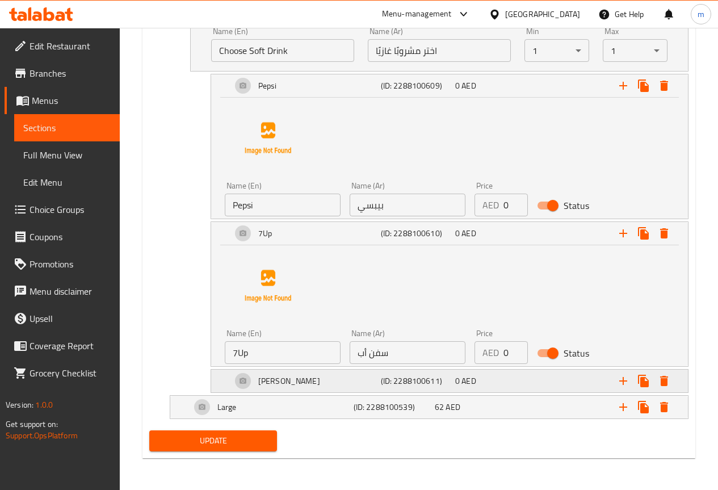
click at [340, 377] on div "Mirinda" at bounding box center [303, 380] width 149 height 27
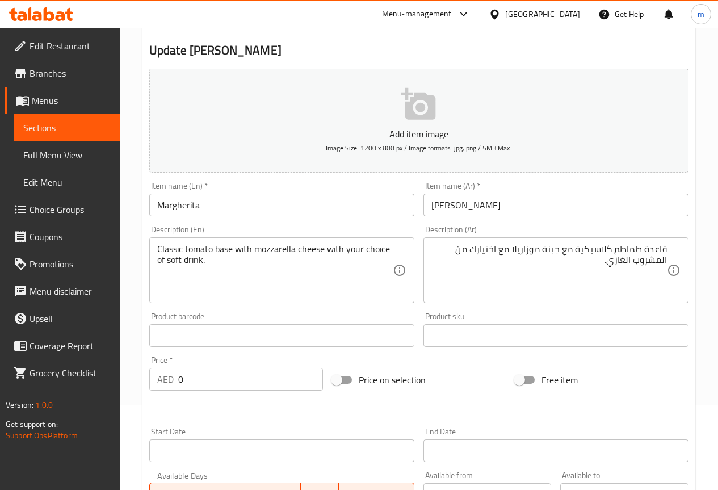
scroll to position [0, 0]
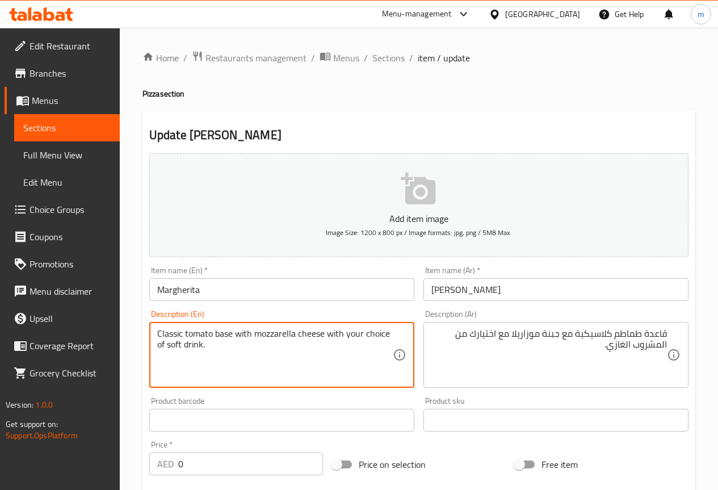
drag, startPoint x: 233, startPoint y: 333, endPoint x: 213, endPoint y: 338, distance: 20.1
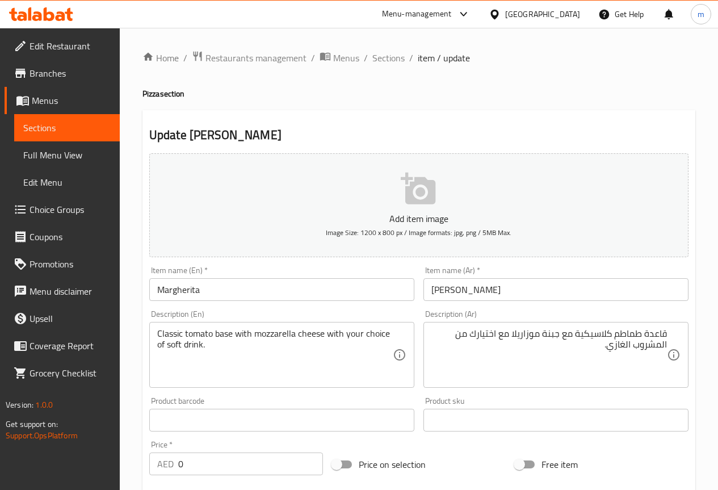
click at [401, 98] on h4 "Pizza section" at bounding box center [418, 93] width 553 height 11
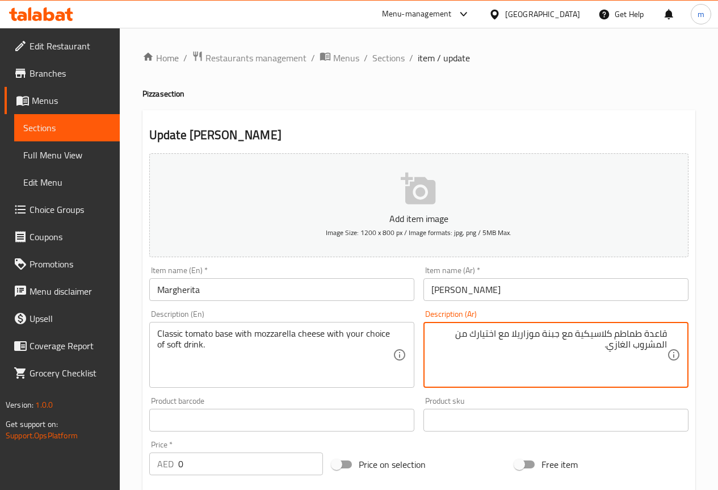
drag, startPoint x: 646, startPoint y: 331, endPoint x: 692, endPoint y: 326, distance: 46.2
click at [598, 334] on textarea "طماطم كلاسيكية مع جبنة موزاريلا مع اختيارك من المشروب الغازي." at bounding box center [548, 355] width 235 height 54
type textarea "طماطم كلاسيكية بيز مع جبنة موزاريلا مع اختيارك من المشروب الغازي."
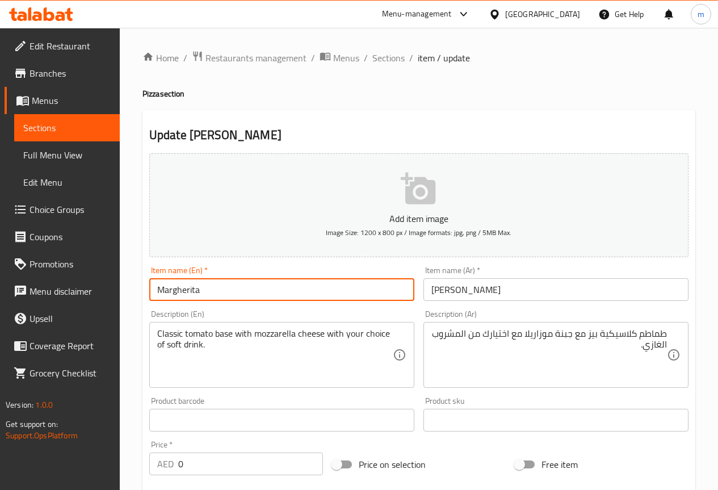
drag, startPoint x: 222, startPoint y: 284, endPoint x: 133, endPoint y: 296, distance: 89.2
click at [229, 290] on input "Margherita" at bounding box center [281, 289] width 265 height 23
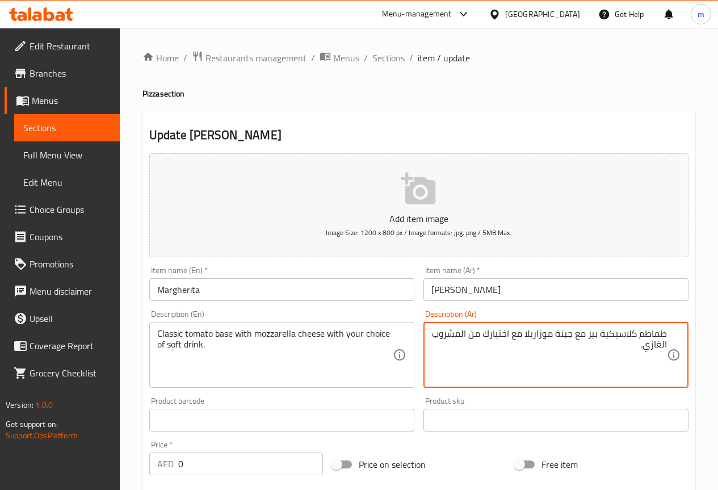
drag, startPoint x: 523, startPoint y: 333, endPoint x: 552, endPoint y: 334, distance: 29.0
click at [534, 354] on textarea "طماطم كلاسيكية بيز مع جبنة موزاريلا مع اختيارك من المشروب الغازي." at bounding box center [548, 355] width 235 height 54
drag, startPoint x: 523, startPoint y: 330, endPoint x: 570, endPoint y: 333, distance: 47.2
click at [570, 333] on textarea "طماطم كلاسيكية بيز مع جبنة موزاريلا مع اختيارك من المشروب الغازي." at bounding box center [548, 355] width 235 height 54
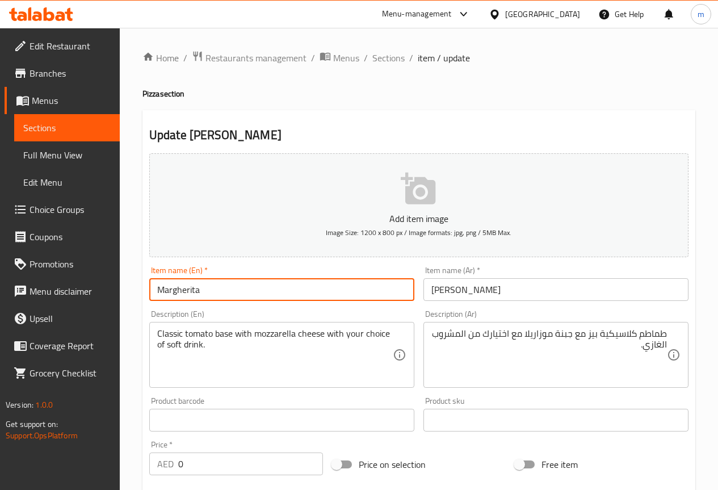
drag, startPoint x: 210, startPoint y: 293, endPoint x: 140, endPoint y: 297, distance: 70.4
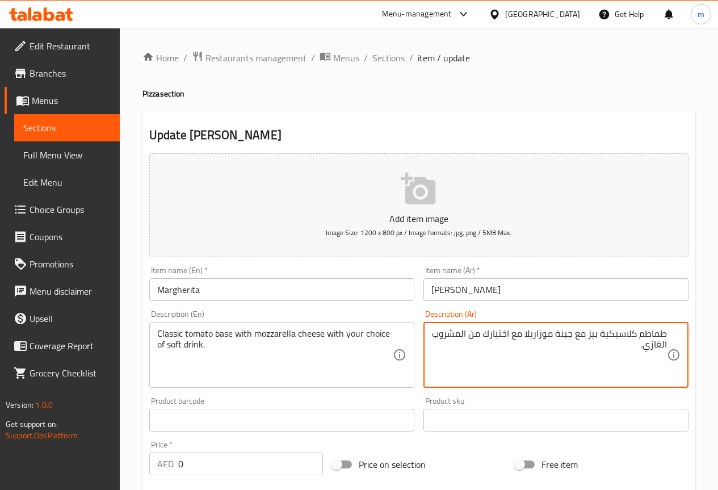
drag, startPoint x: 525, startPoint y: 330, endPoint x: 575, endPoint y: 332, distance: 50.0
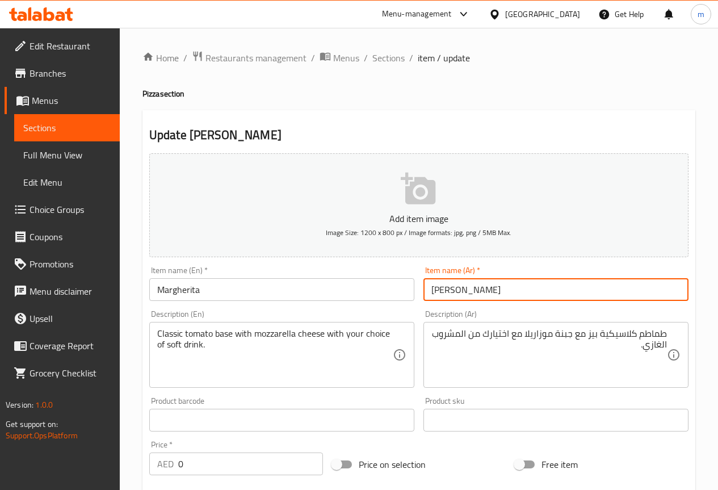
click at [519, 296] on input "مارجريتا" at bounding box center [555, 289] width 265 height 23
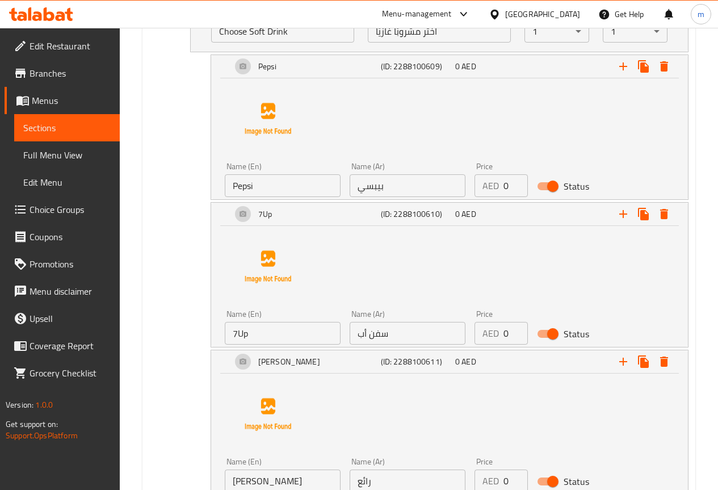
scroll to position [953, 0]
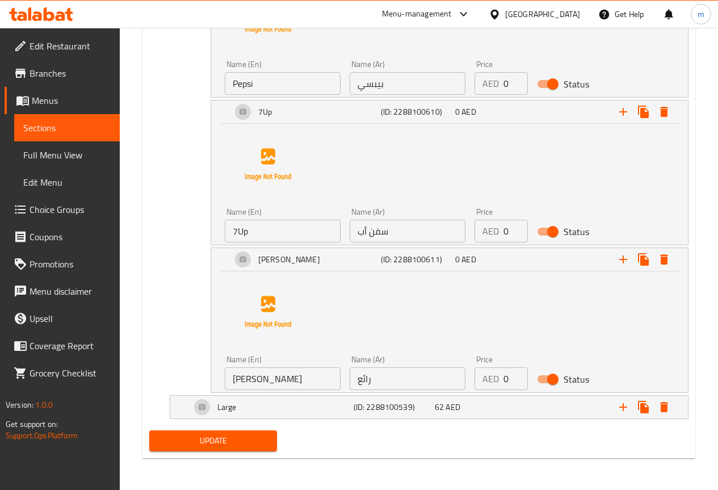
click at [222, 431] on button "Update" at bounding box center [213, 440] width 128 height 21
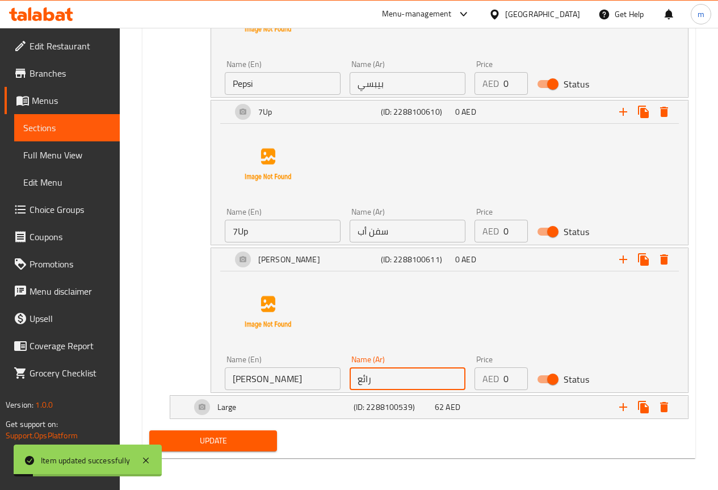
drag, startPoint x: 388, startPoint y: 378, endPoint x: 346, endPoint y: 378, distance: 42.0
click at [346, 378] on div "Name (Ar) رائع Name (Ar)" at bounding box center [407, 373] width 125 height 44
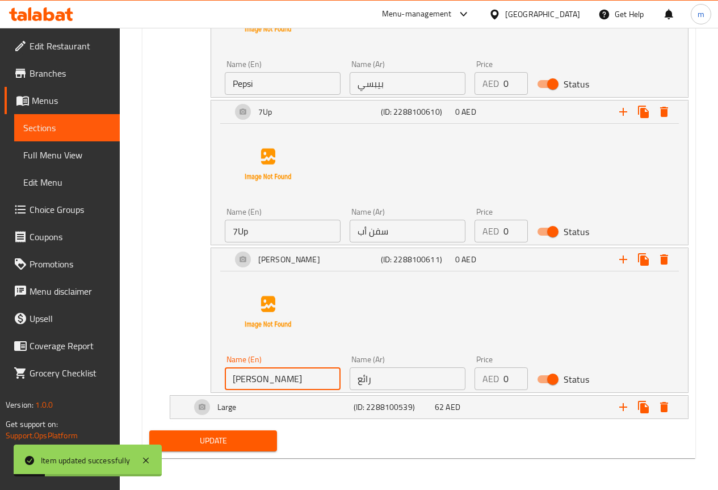
drag, startPoint x: 287, startPoint y: 376, endPoint x: 182, endPoint y: 380, distance: 104.5
click at [182, 380] on div "Mirinda (ID: 2288100611) 0 AED Name (En) Mirinda Name (En) Name (Ar) رائع Name …" at bounding box center [418, 319] width 539 height 145
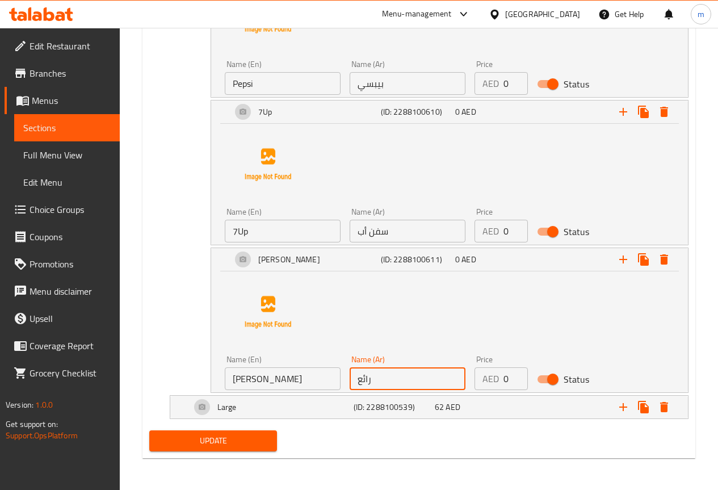
drag, startPoint x: 402, startPoint y: 380, endPoint x: 329, endPoint y: 382, distance: 72.7
click at [329, 382] on div "Name (En) Mirinda Name (En) Name (Ar) رائع Name (Ar) Price AED 0 Price Status" at bounding box center [407, 373] width 375 height 44
paste input "ميرندا"
type input "ميرندا"
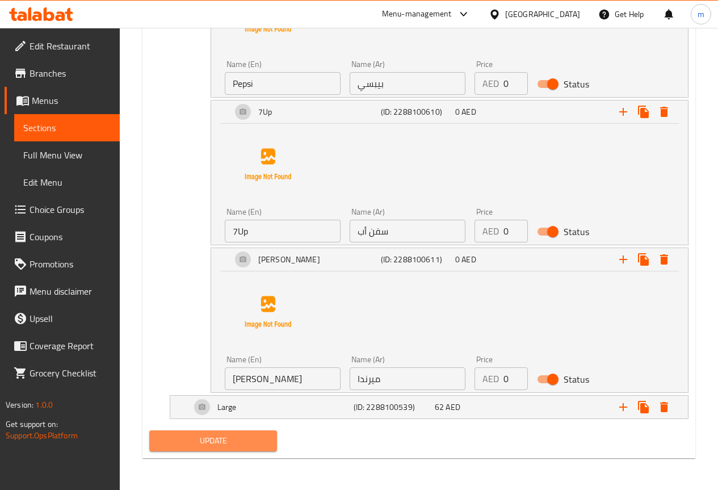
click at [243, 447] on span "Update" at bounding box center [213, 441] width 110 height 14
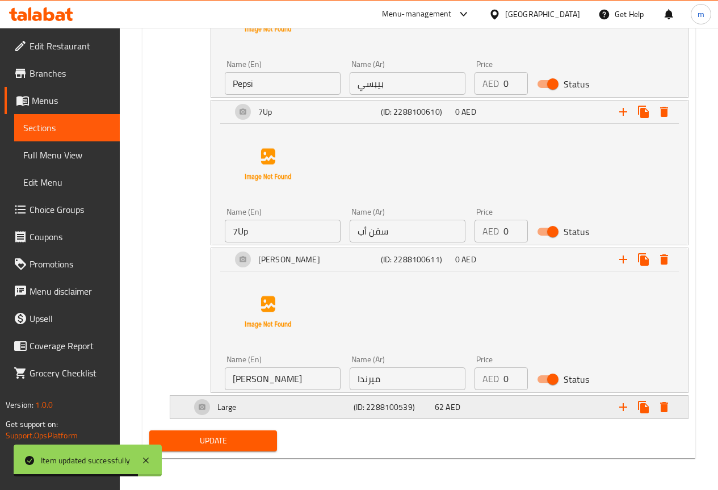
click at [386, 410] on h5 "(ID: 2288100539)" at bounding box center [392, 406] width 77 height 11
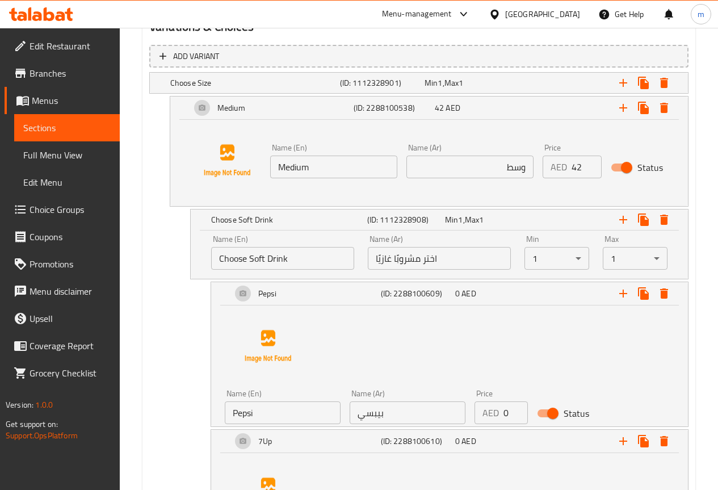
scroll to position [643, 0]
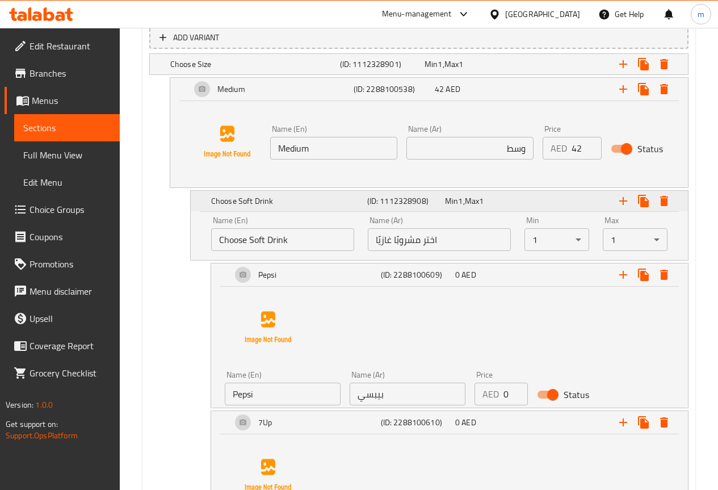
click at [317, 204] on h5 "Choose Soft Drink" at bounding box center [287, 200] width 152 height 11
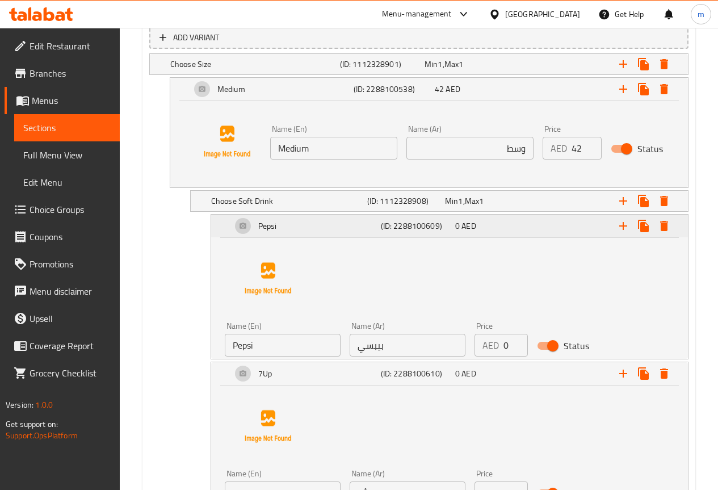
click at [316, 227] on div "Pepsi" at bounding box center [303, 225] width 149 height 27
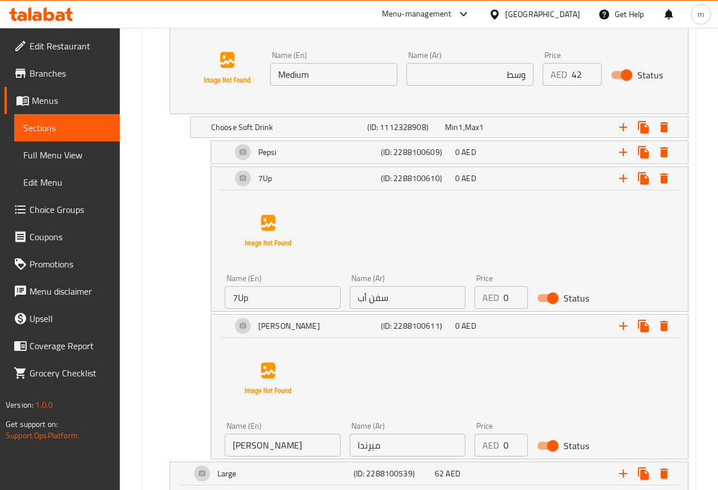
scroll to position [700, 0]
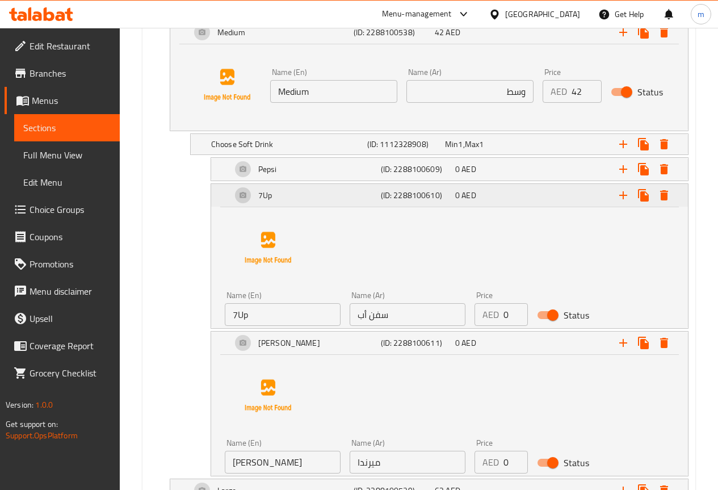
click at [294, 200] on div "7Up" at bounding box center [303, 195] width 149 height 27
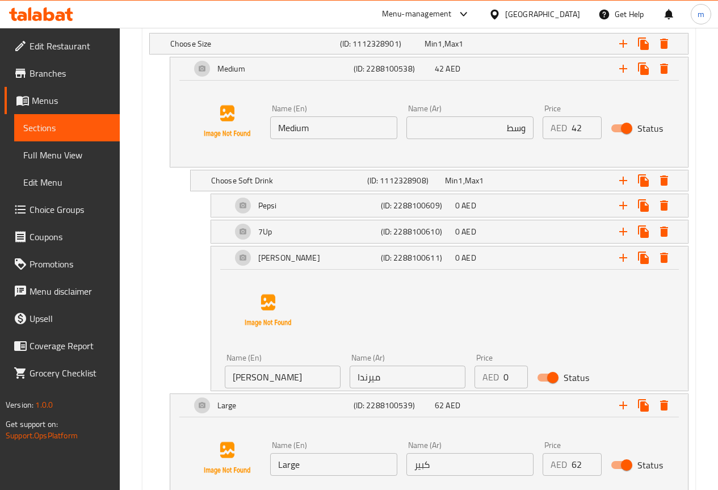
scroll to position [643, 0]
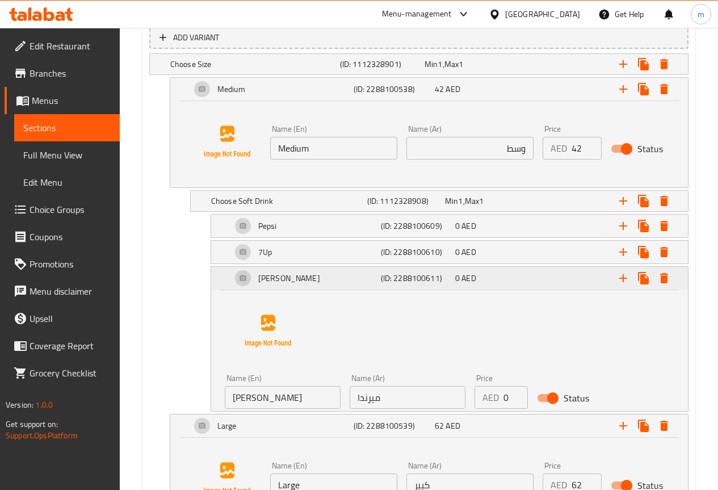
click at [326, 273] on div "Mirinda" at bounding box center [303, 277] width 149 height 27
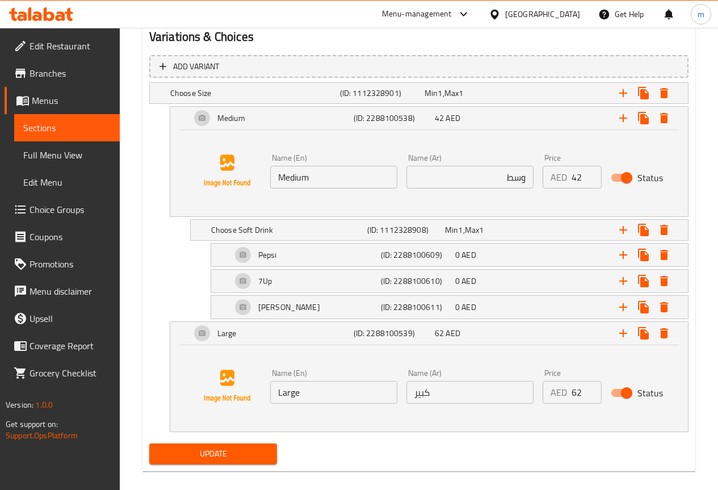
scroll to position [627, 0]
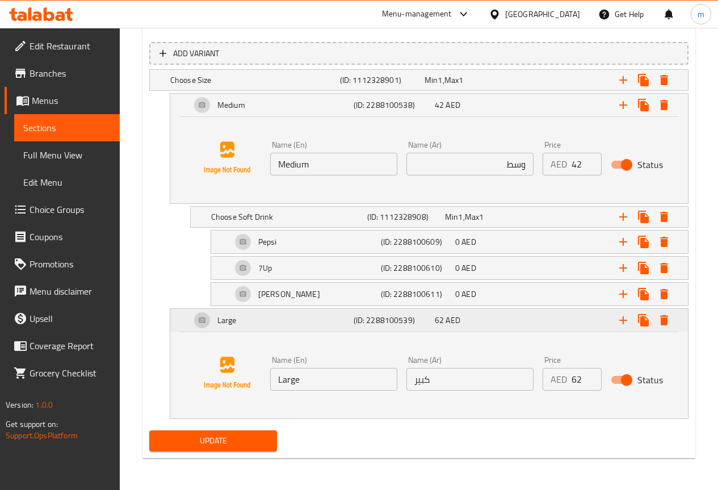
click at [279, 323] on div "Large" at bounding box center [269, 319] width 163 height 27
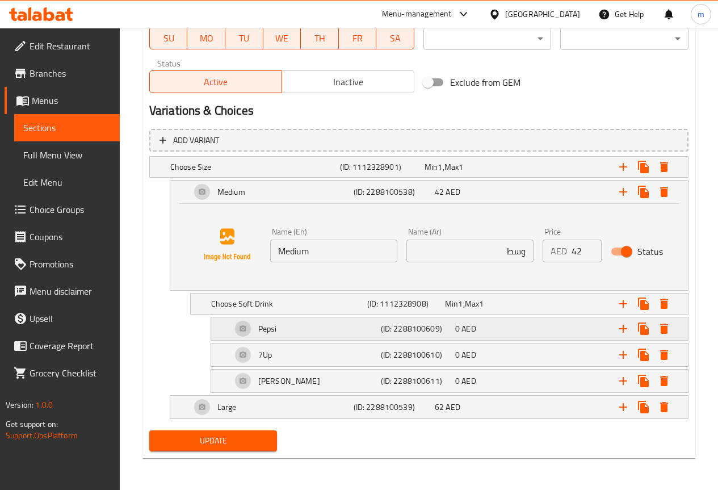
scroll to position [540, 0]
click at [293, 405] on div "Large" at bounding box center [269, 406] width 163 height 27
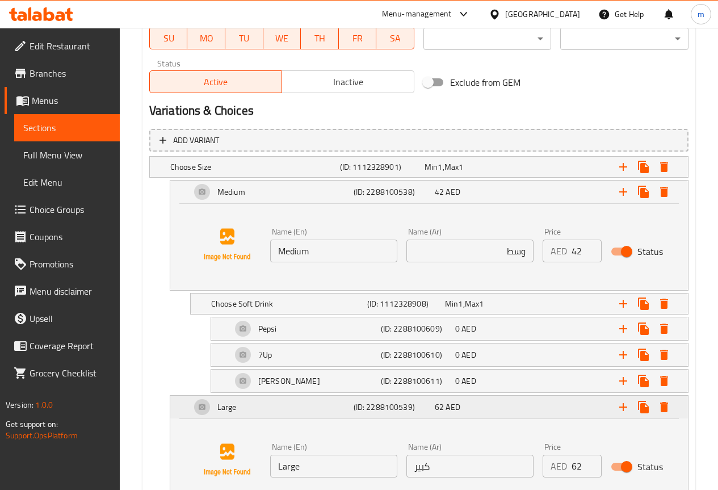
scroll to position [627, 0]
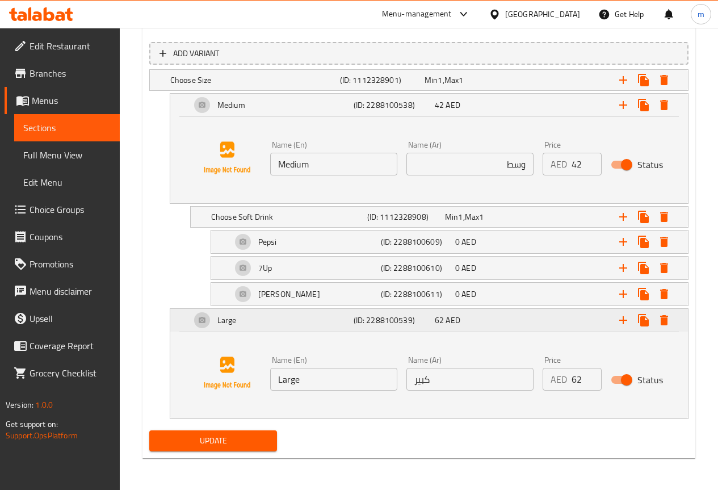
click at [309, 316] on div "Large" at bounding box center [269, 319] width 163 height 27
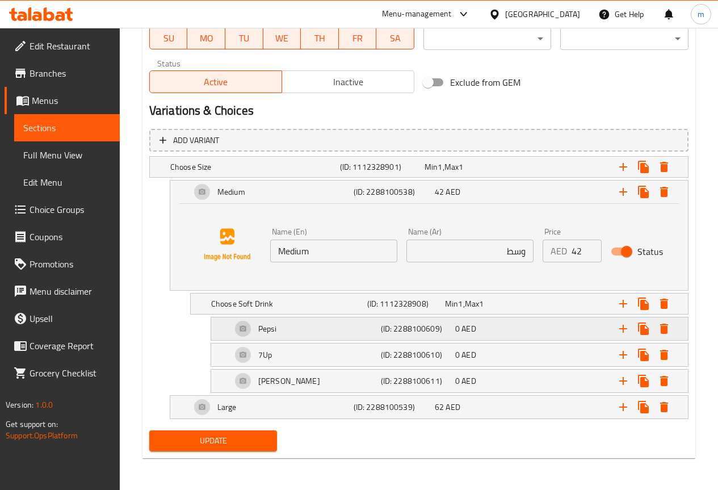
scroll to position [540, 0]
click at [289, 310] on div "Choose Soft Drink" at bounding box center [287, 304] width 156 height 16
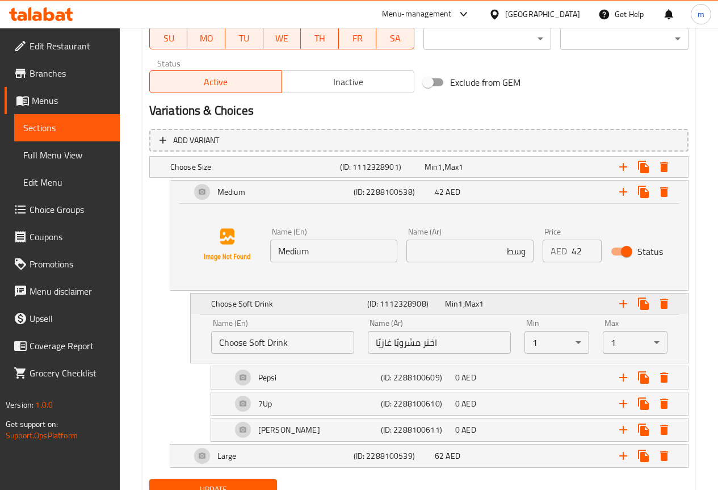
click at [326, 301] on h5 "Choose Soft Drink" at bounding box center [287, 303] width 152 height 11
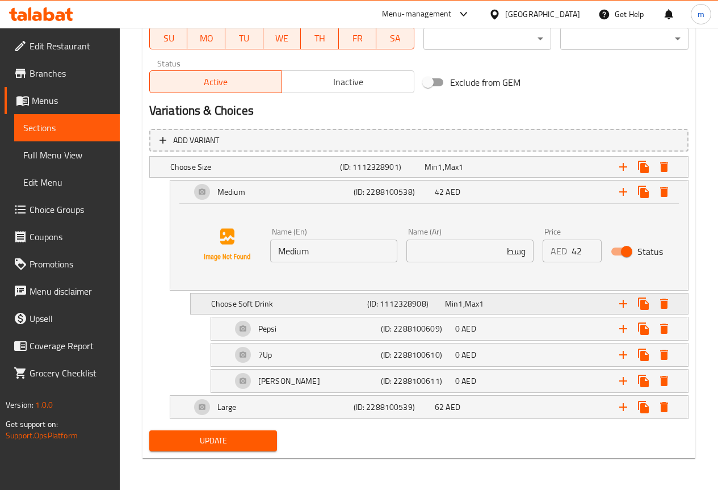
click at [552, 301] on div "Expand" at bounding box center [598, 303] width 156 height 25
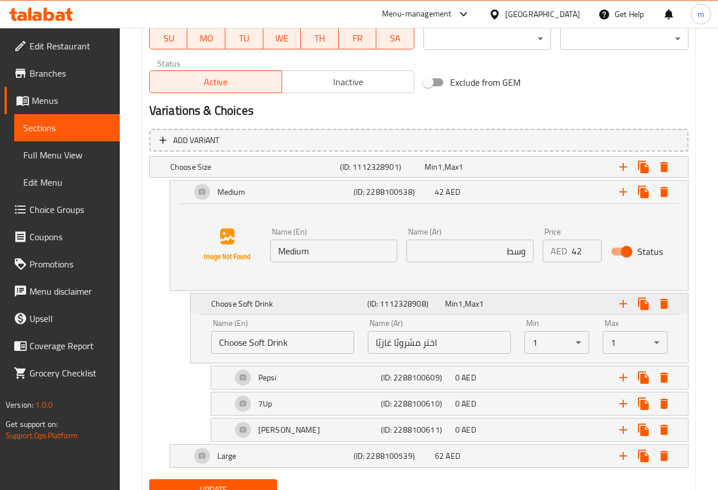
click at [552, 301] on div "Expand" at bounding box center [598, 303] width 156 height 25
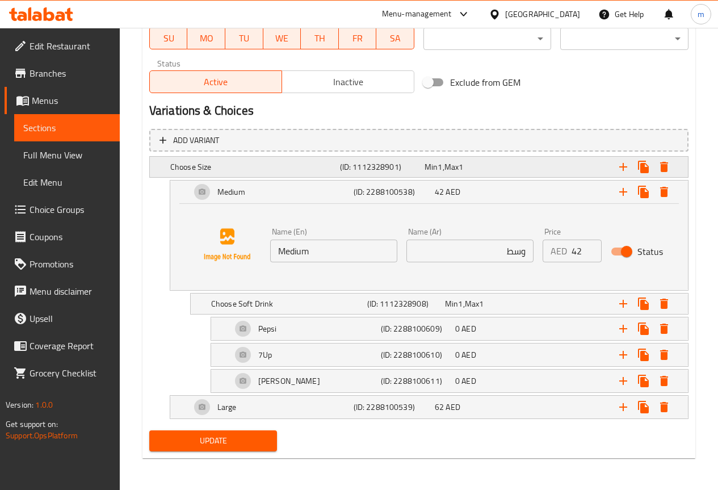
click at [246, 163] on h5 "Choose Size" at bounding box center [252, 166] width 165 height 11
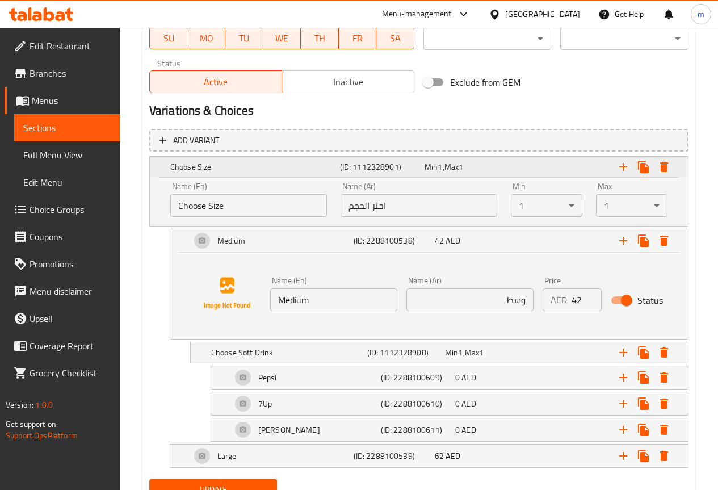
click at [246, 163] on h5 "Choose Size" at bounding box center [252, 166] width 165 height 11
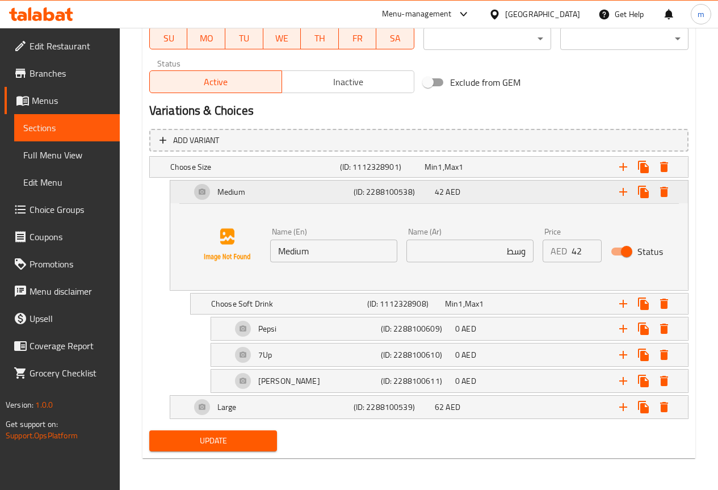
click at [473, 190] on div "42 AED" at bounding box center [473, 191] width 77 height 11
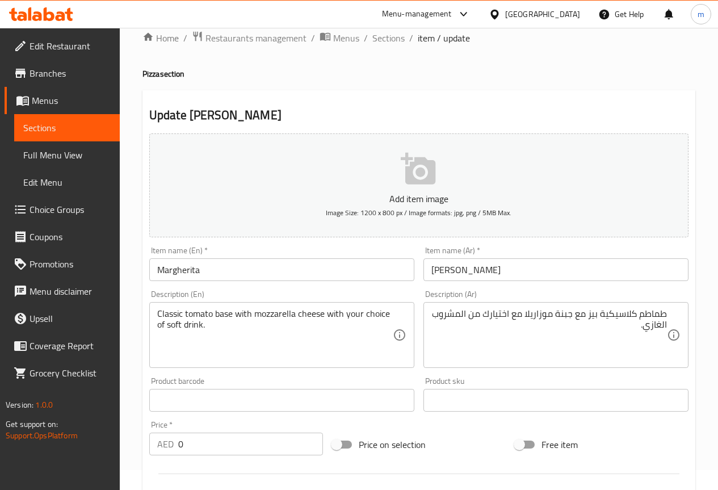
scroll to position [0, 0]
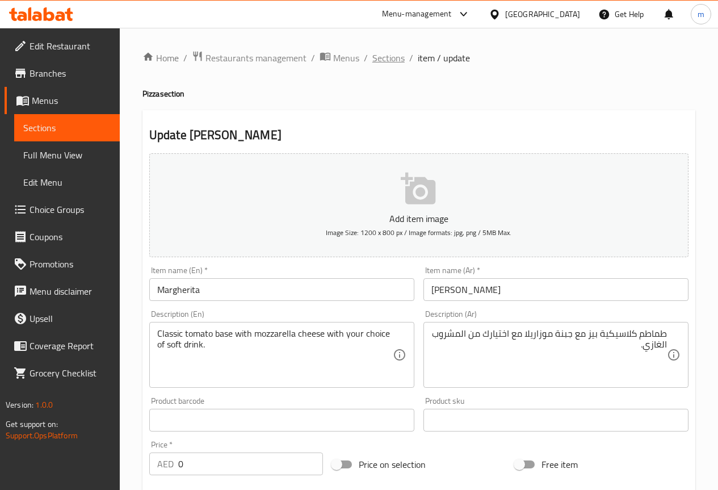
click at [396, 54] on span "Sections" at bounding box center [388, 58] width 32 height 14
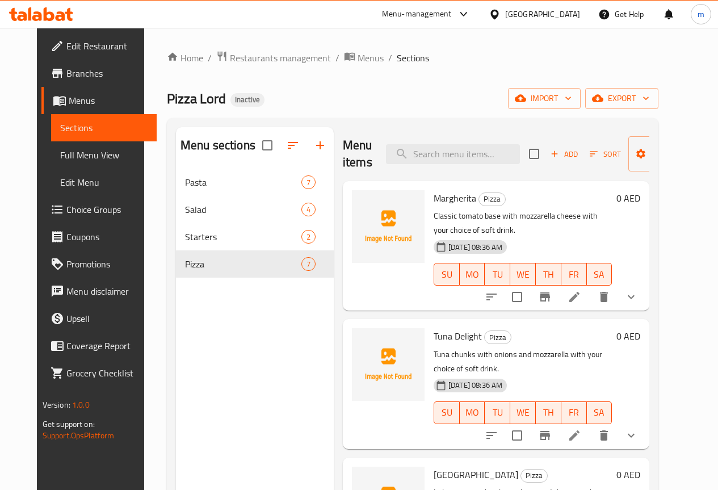
click at [602, 283] on div at bounding box center [561, 296] width 167 height 27
click at [581, 290] on icon at bounding box center [574, 297] width 14 height 14
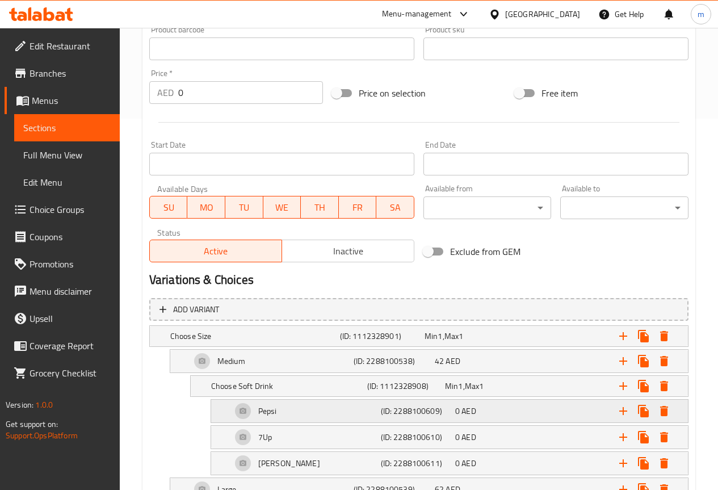
scroll to position [453, 0]
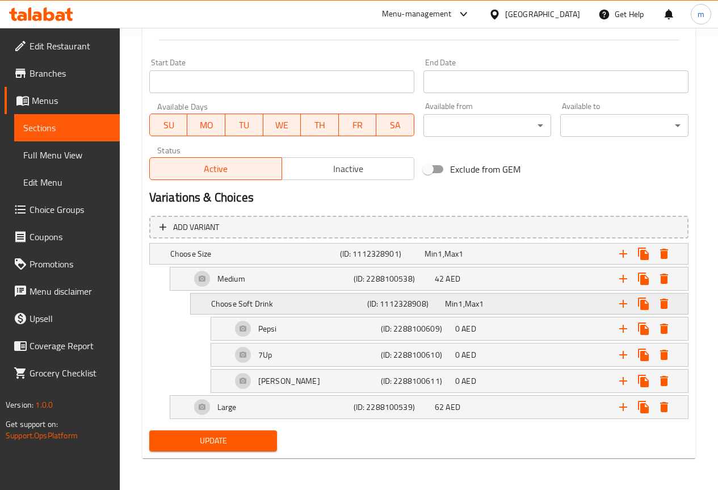
click at [441, 305] on div "(ID: 1112328908)" at bounding box center [404, 304] width 78 height 16
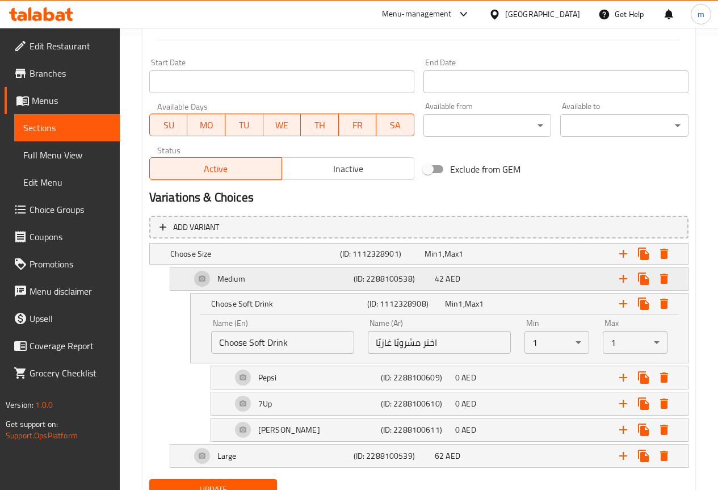
click at [439, 276] on span "42" at bounding box center [439, 278] width 9 height 15
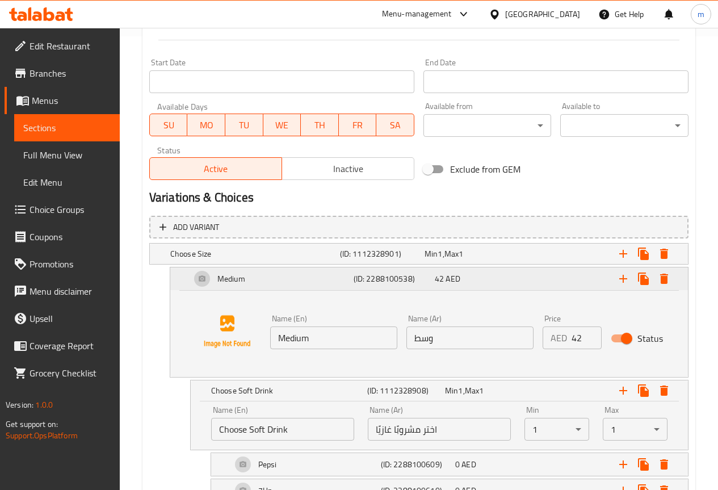
click at [484, 276] on div "42 AED" at bounding box center [473, 278] width 77 height 11
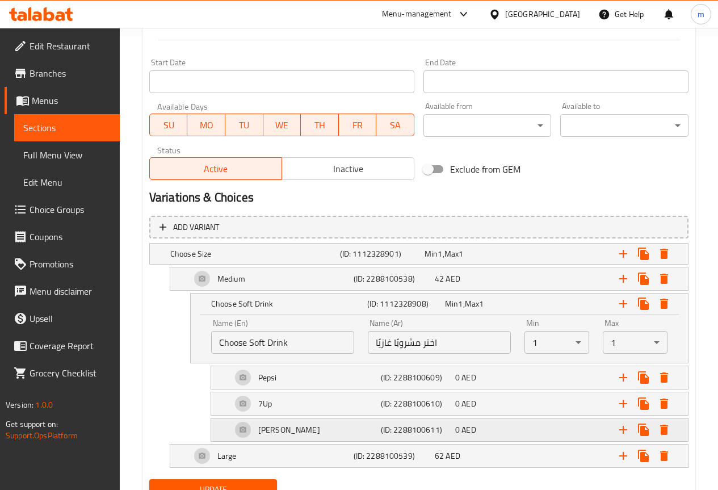
click at [419, 424] on h5 "(ID: 2288100611)" at bounding box center [416, 429] width 70 height 11
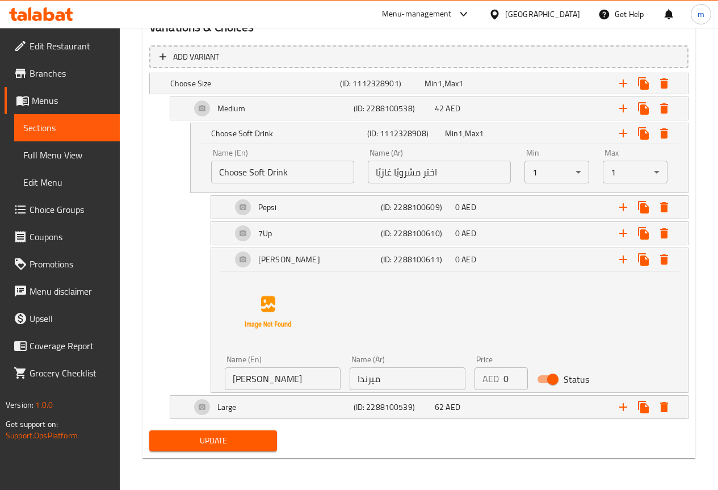
scroll to position [567, 0]
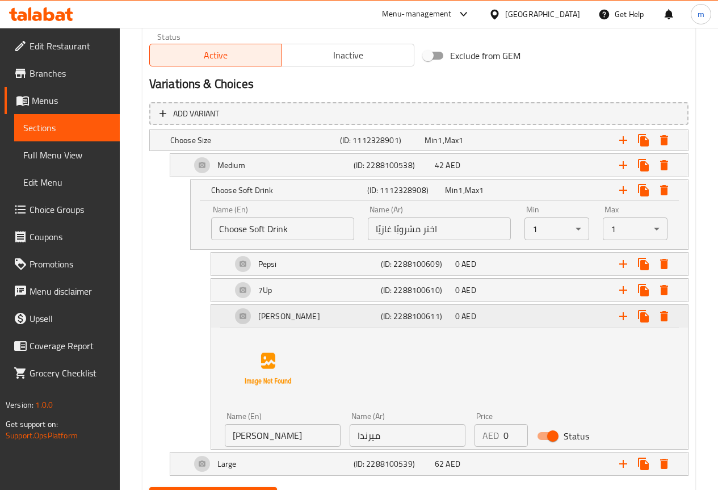
click at [423, 313] on h5 "(ID: 2288100611)" at bounding box center [416, 315] width 70 height 11
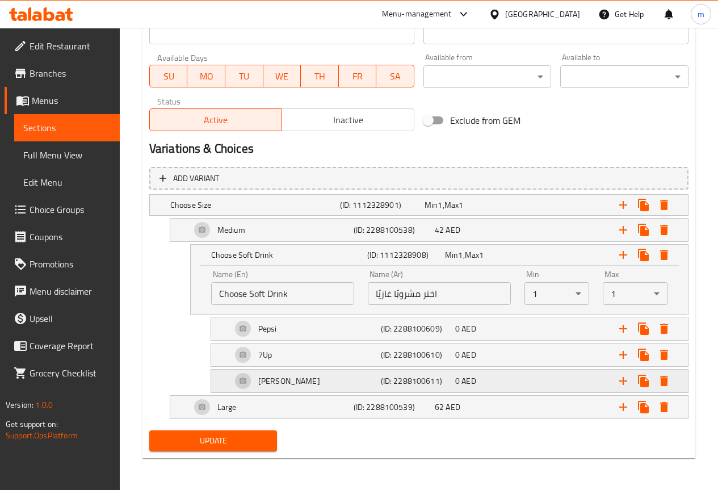
scroll to position [502, 0]
click at [74, 211] on span "Choice Groups" at bounding box center [70, 210] width 81 height 14
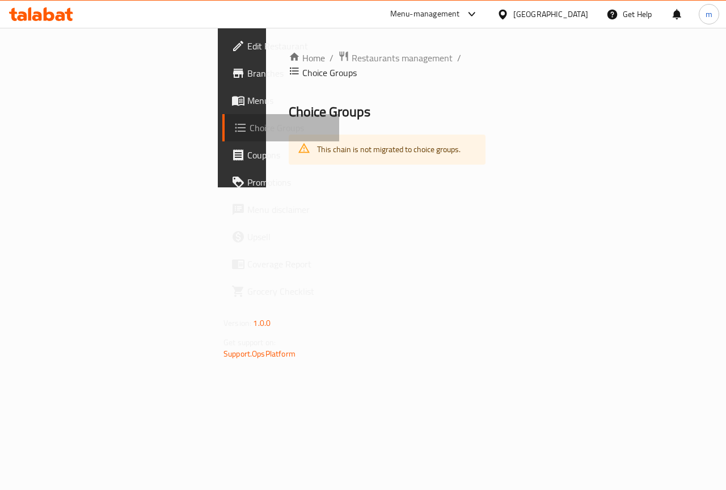
click at [250, 131] on span "Choice Groups" at bounding box center [290, 128] width 81 height 14
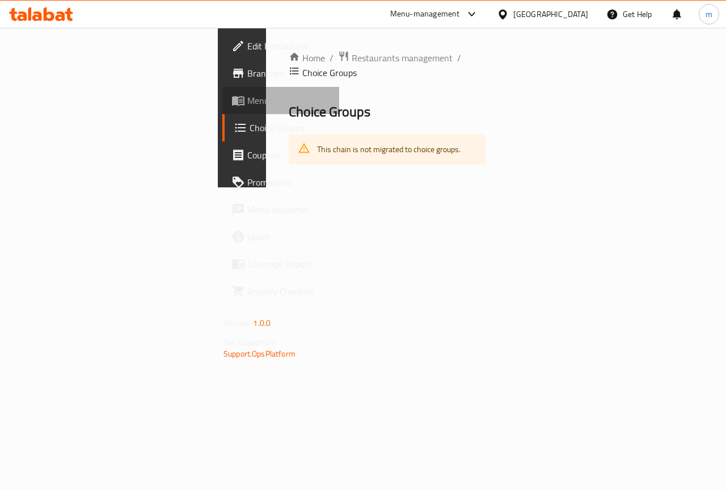
click at [247, 99] on span "Menus" at bounding box center [288, 101] width 83 height 14
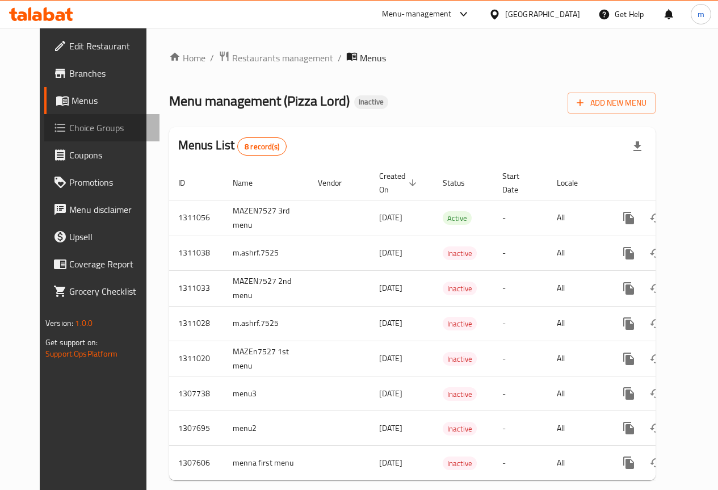
click at [76, 128] on span "Choice Groups" at bounding box center [109, 128] width 81 height 14
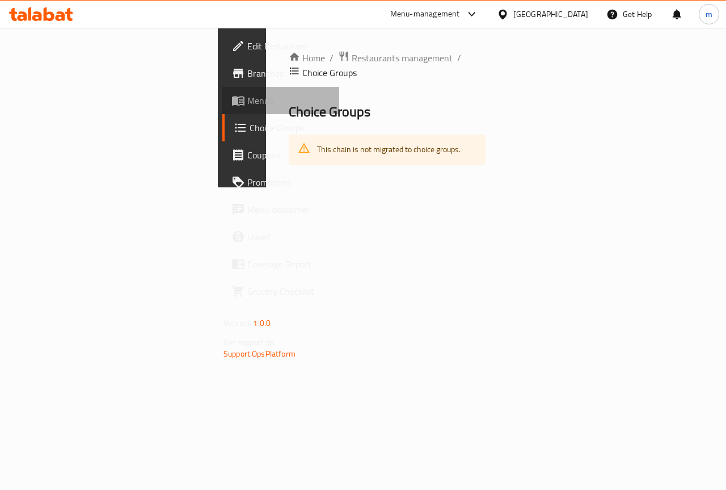
click at [247, 99] on span "Menus" at bounding box center [288, 101] width 83 height 14
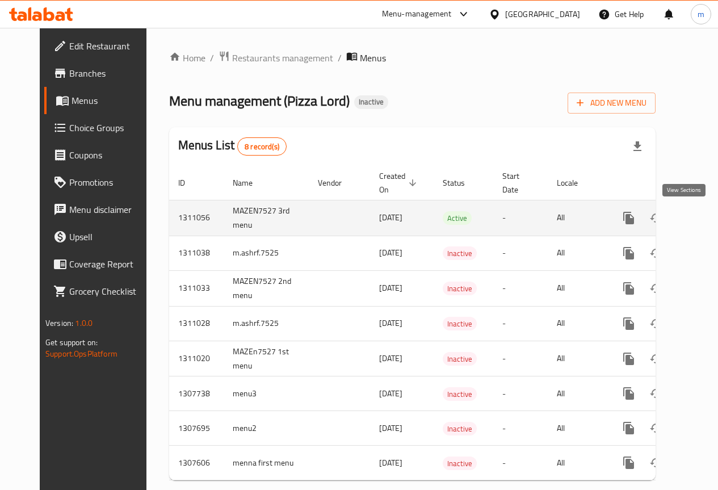
click at [704, 217] on icon "enhanced table" at bounding box center [711, 218] width 14 height 14
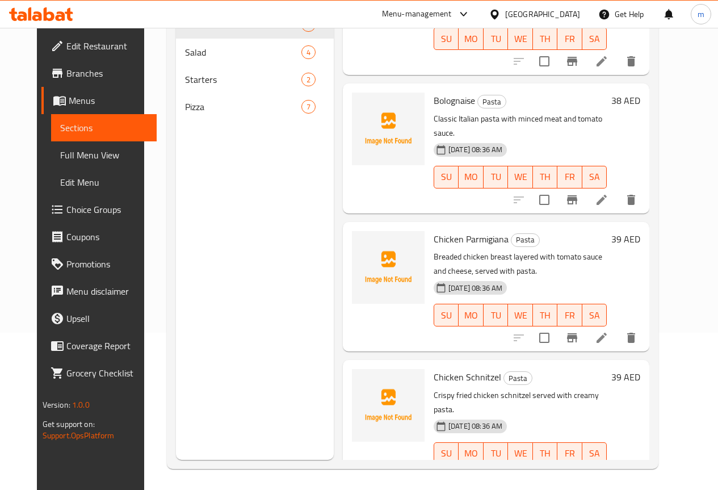
scroll to position [159, 0]
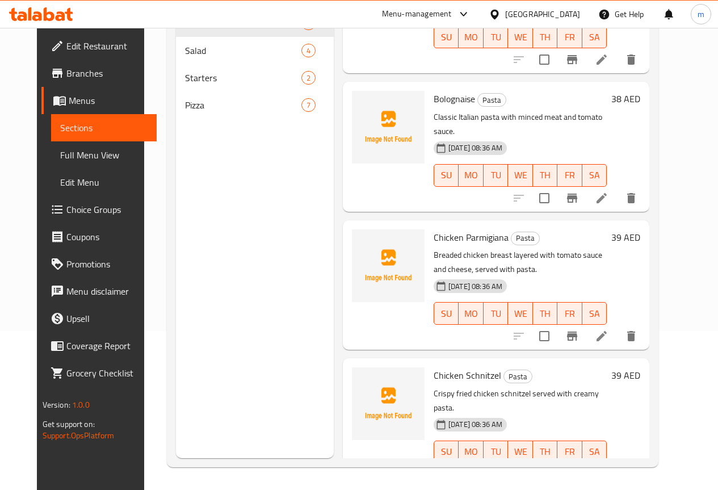
click at [70, 212] on span "Choice Groups" at bounding box center [106, 210] width 81 height 14
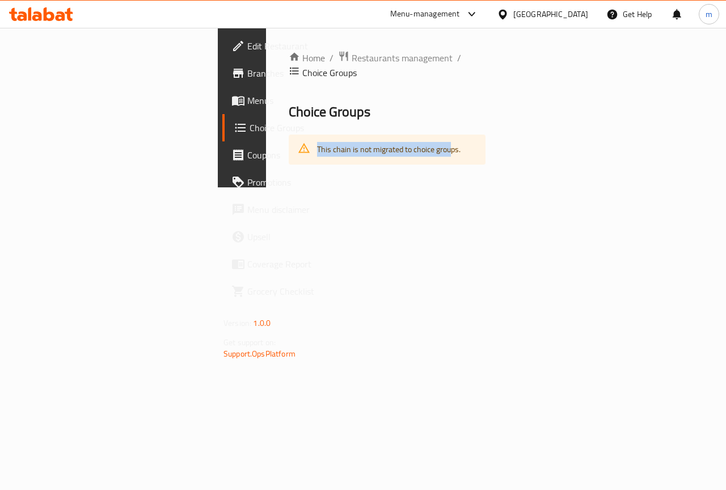
drag, startPoint x: 304, startPoint y: 138, endPoint x: 319, endPoint y: 120, distance: 23.4
click at [266, 133] on div "Home / Restaurants management / Choice Groups Choice Groups This chain is not m…" at bounding box center [387, 107] width 242 height 159
click at [364, 134] on div "This chain is not migrated to choice groups." at bounding box center [387, 149] width 197 height 30
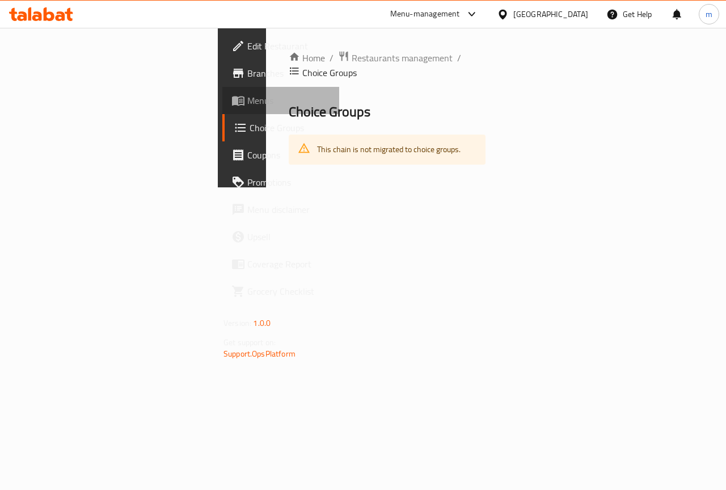
click at [222, 91] on link "Menus" at bounding box center [280, 100] width 117 height 27
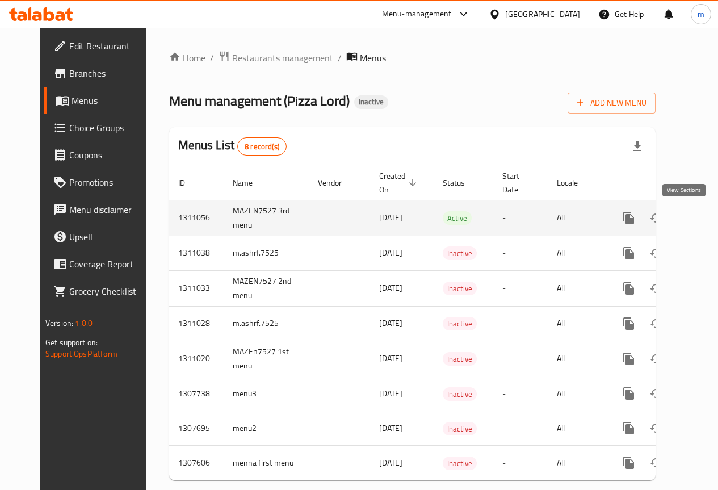
click at [704, 222] on icon "enhanced table" at bounding box center [711, 218] width 14 height 14
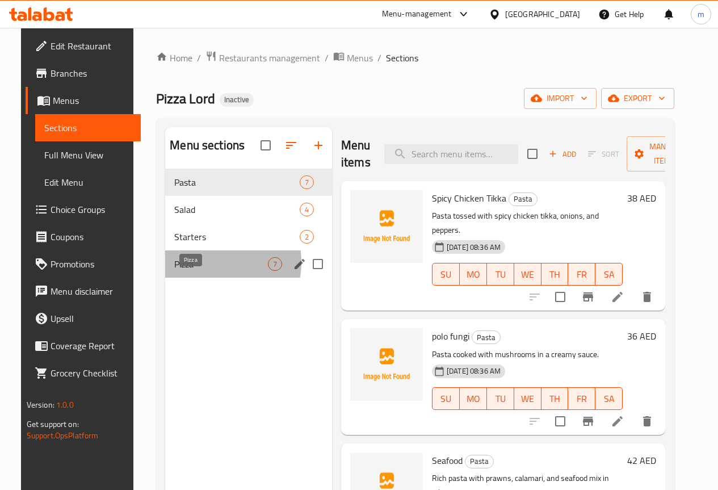
click at [191, 271] on span "Pizza" at bounding box center [221, 264] width 94 height 14
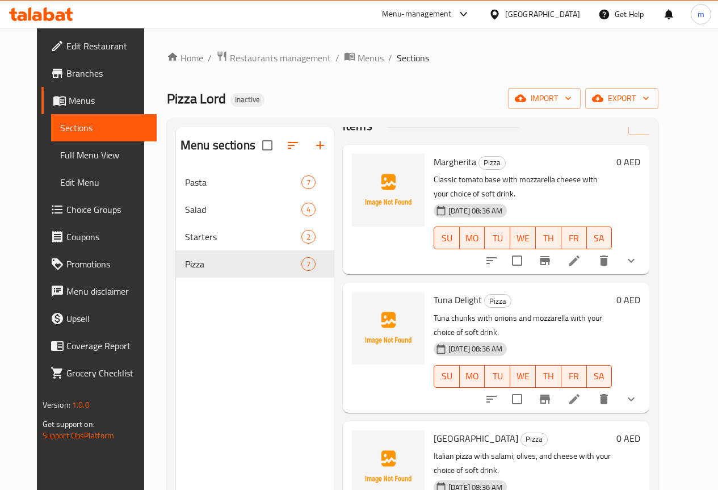
scroll to position [57, 0]
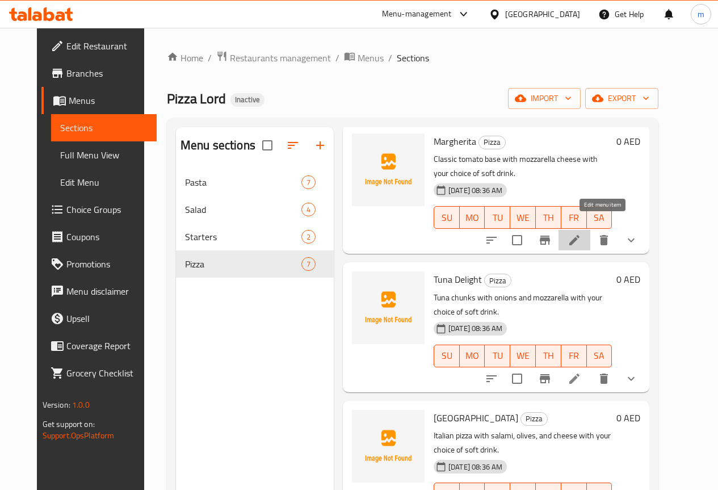
click at [581, 233] on icon at bounding box center [574, 240] width 14 height 14
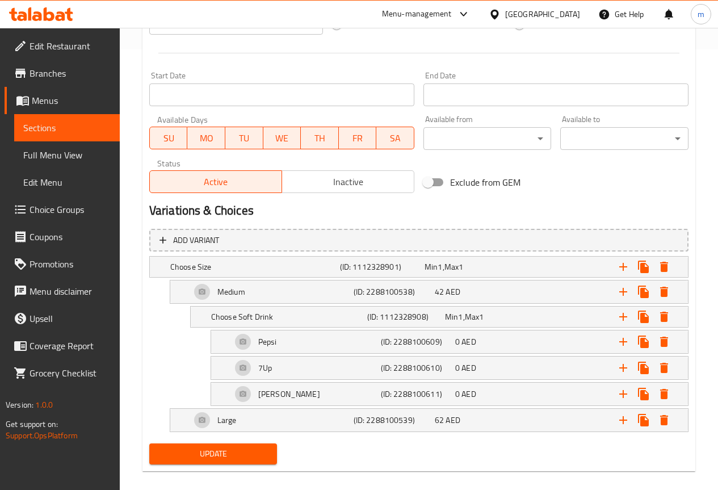
scroll to position [453, 0]
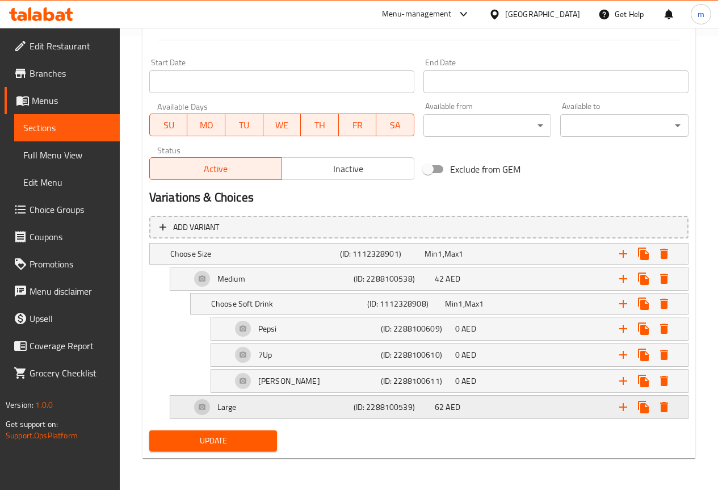
click at [486, 406] on div "62 AED" at bounding box center [473, 406] width 77 height 11
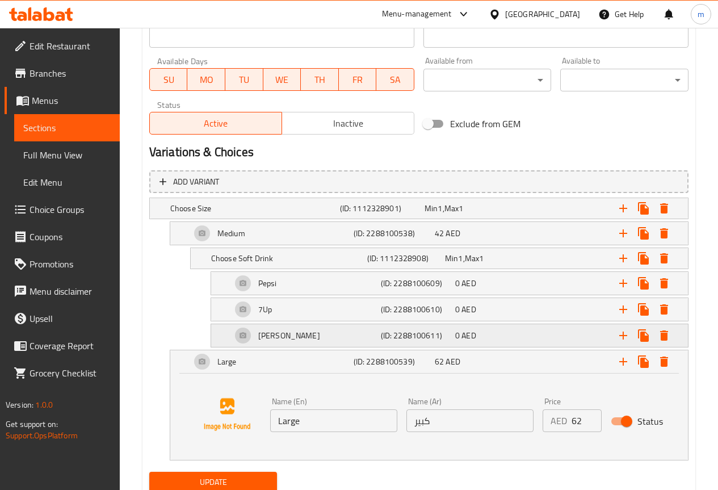
scroll to position [540, 0]
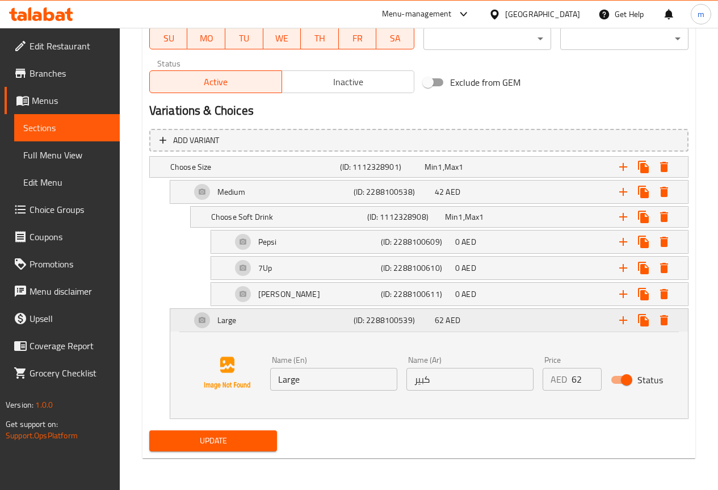
click at [278, 319] on div "Large" at bounding box center [269, 319] width 163 height 27
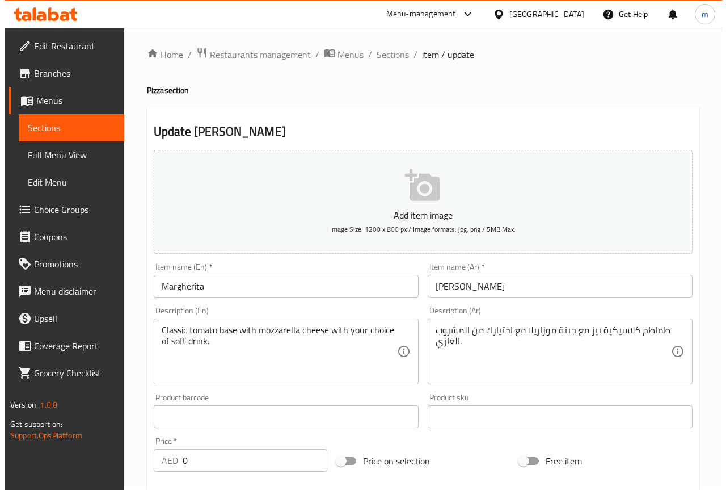
scroll to position [0, 0]
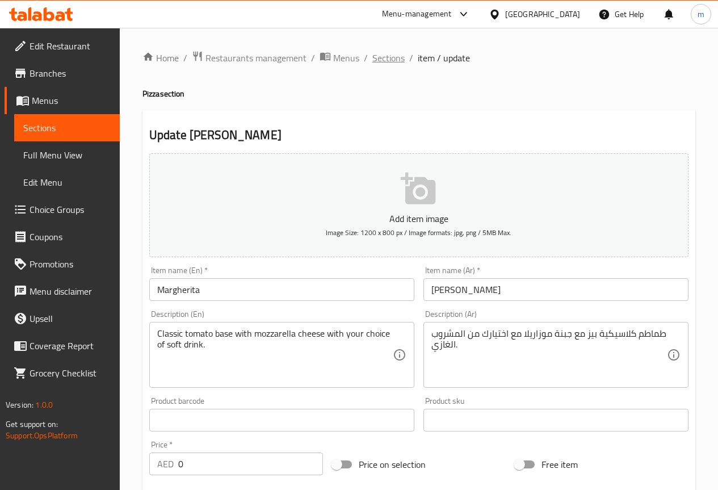
click at [392, 56] on span "Sections" at bounding box center [388, 58] width 32 height 14
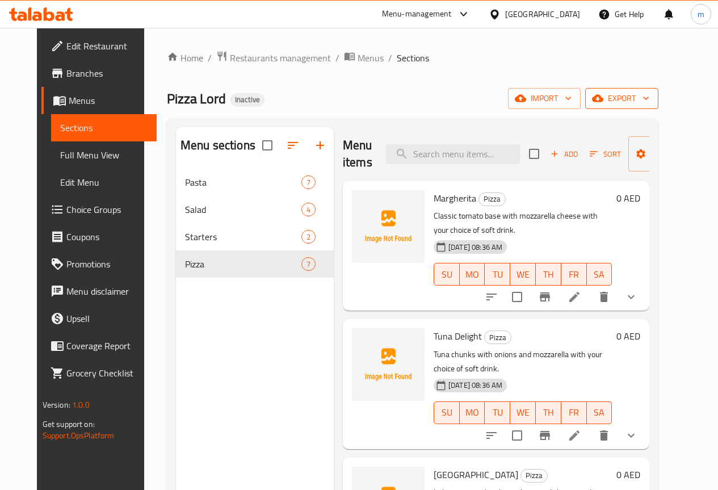
click at [643, 100] on span "export" at bounding box center [621, 98] width 55 height 14
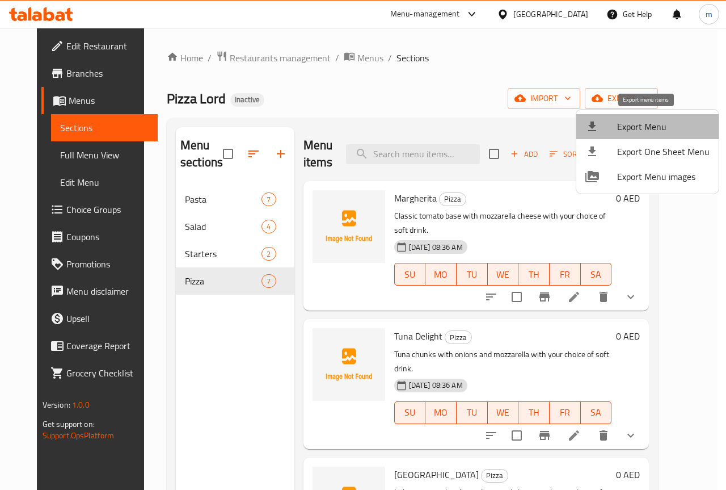
click at [680, 132] on span "Export Menu" at bounding box center [663, 127] width 92 height 14
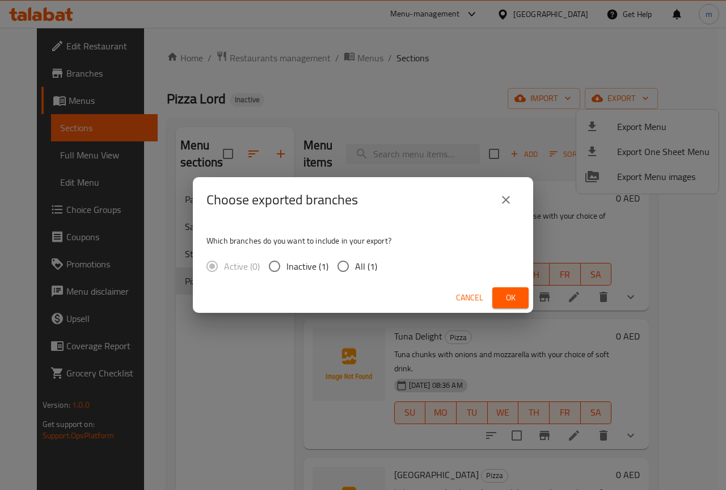
click at [368, 270] on span "All (1)" at bounding box center [366, 266] width 22 height 14
click at [355, 270] on input "All (1)" at bounding box center [343, 266] width 24 height 24
radio input "true"
click at [519, 298] on span "Ok" at bounding box center [511, 298] width 18 height 14
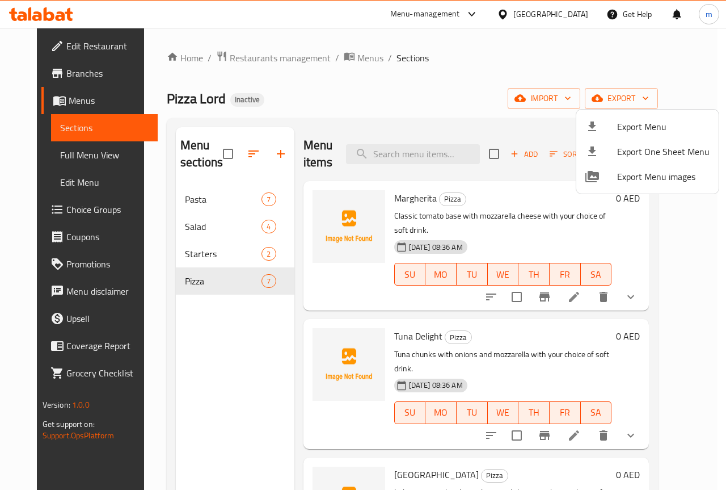
click at [201, 195] on div at bounding box center [363, 245] width 726 height 490
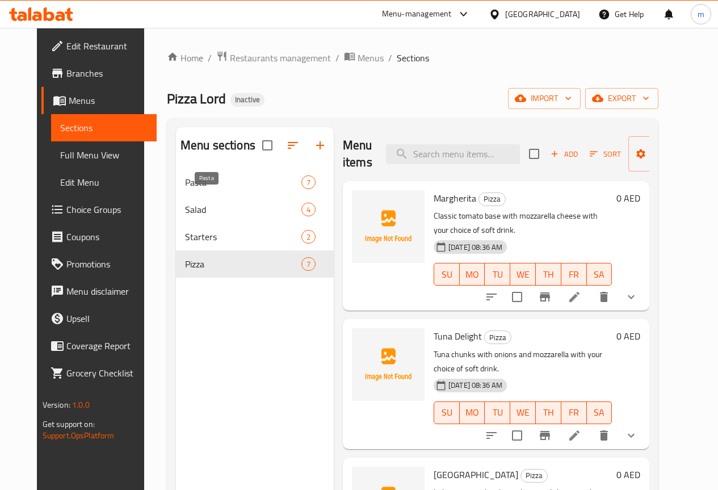
click at [188, 189] on span "Pasta" at bounding box center [243, 182] width 116 height 14
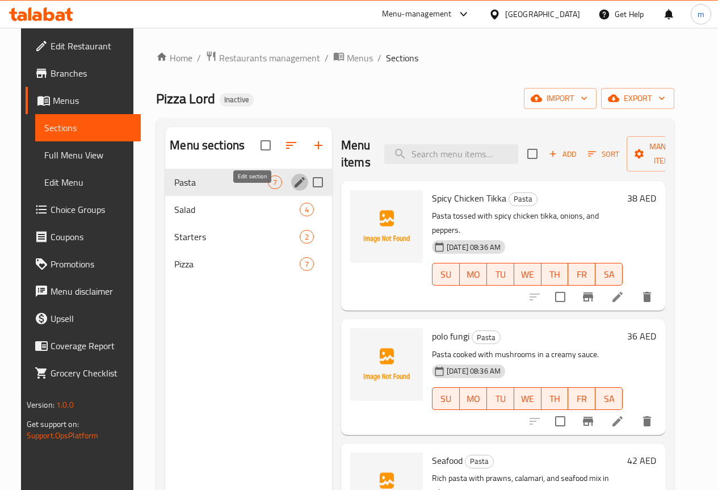
click at [293, 189] on icon "edit" at bounding box center [300, 182] width 14 height 14
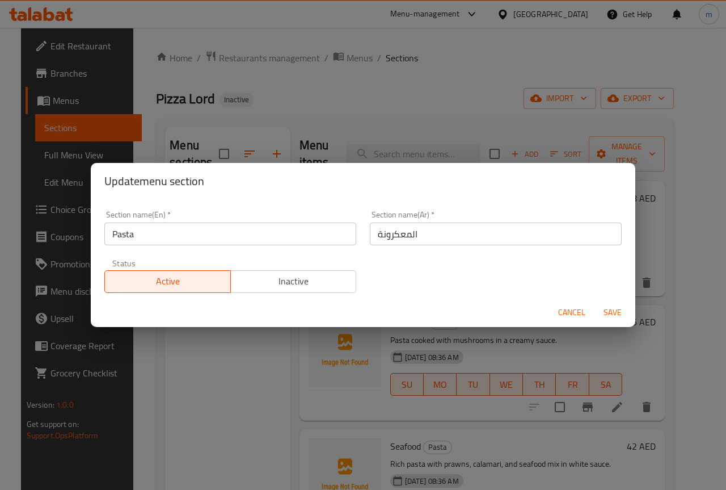
click at [399, 235] on input "المعكرونة" at bounding box center [496, 233] width 252 height 23
click at [396, 236] on input "المعكرونة" at bounding box center [496, 233] width 252 height 23
type input "المكرونة"
click at [620, 312] on span "Save" at bounding box center [612, 312] width 27 height 14
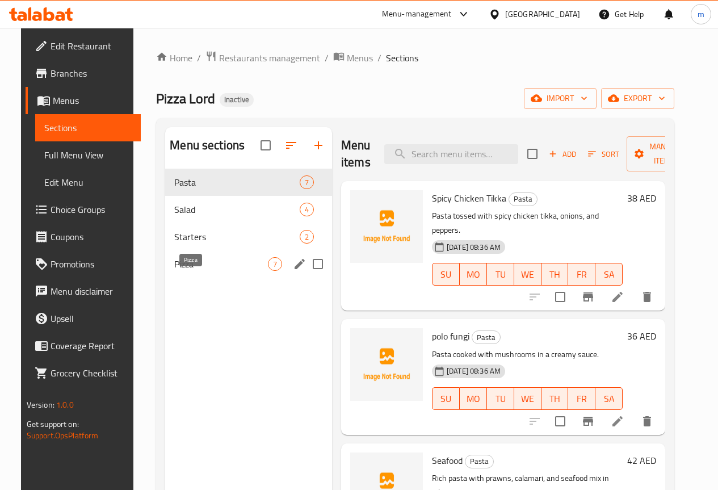
click at [183, 271] on span "Pizza" at bounding box center [221, 264] width 94 height 14
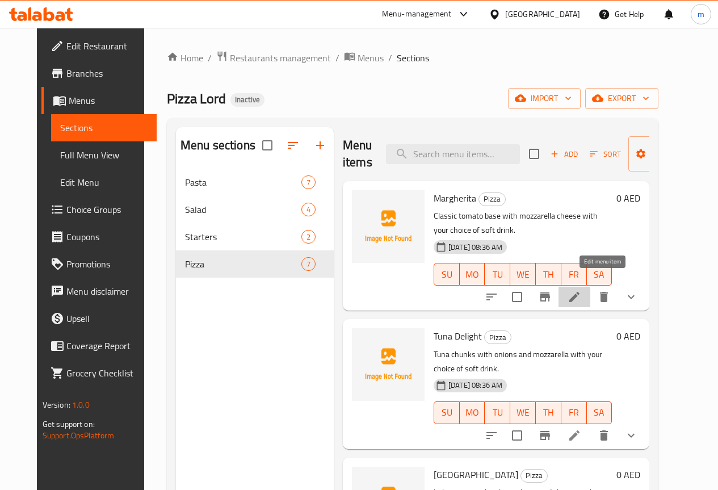
click at [581, 290] on icon at bounding box center [574, 297] width 14 height 14
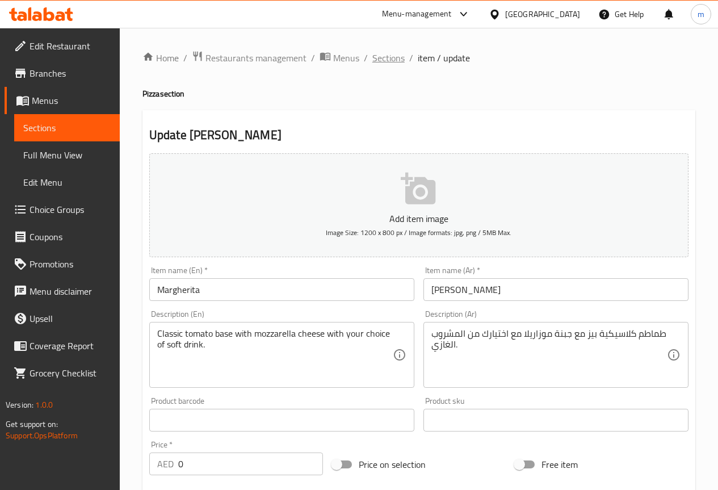
click at [395, 60] on span "Sections" at bounding box center [388, 58] width 32 height 14
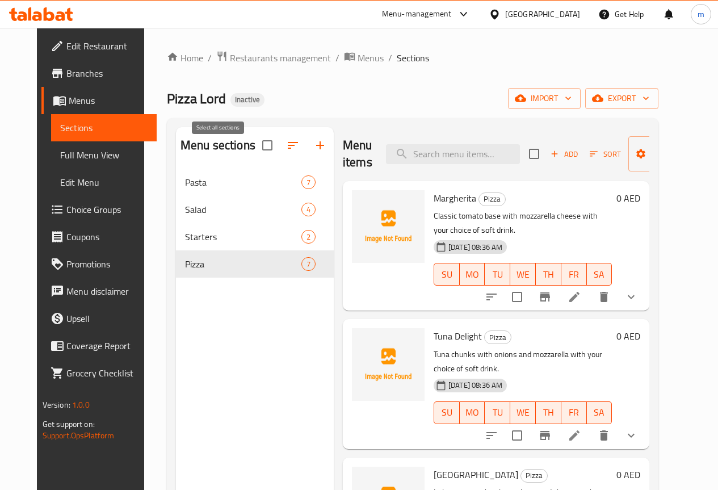
click at [255, 155] on input "checkbox" at bounding box center [267, 145] width 24 height 24
checkbox input "true"
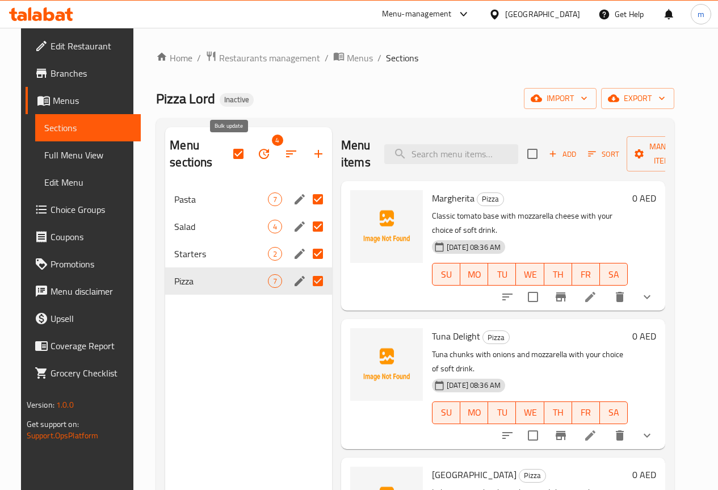
click at [259, 154] on icon "button" at bounding box center [264, 154] width 10 height 10
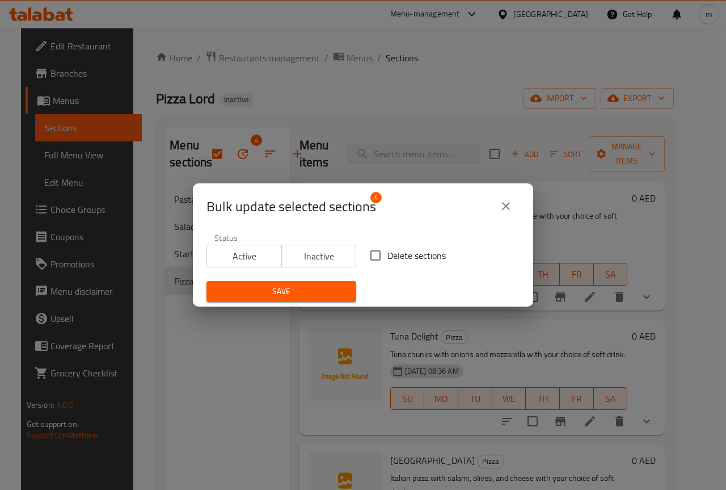
click at [388, 249] on span "Delete sections" at bounding box center [417, 256] width 58 height 14
click at [387, 248] on input "Delete sections" at bounding box center [376, 255] width 24 height 24
checkbox input "true"
click at [326, 286] on span "Save" at bounding box center [282, 291] width 132 height 14
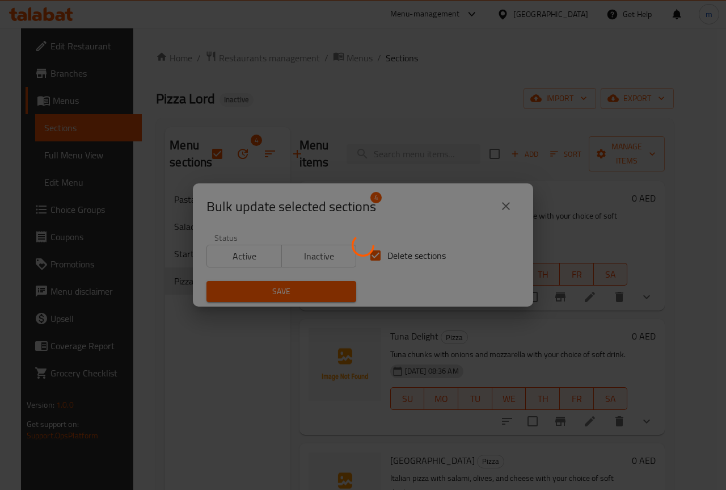
checkbox input "false"
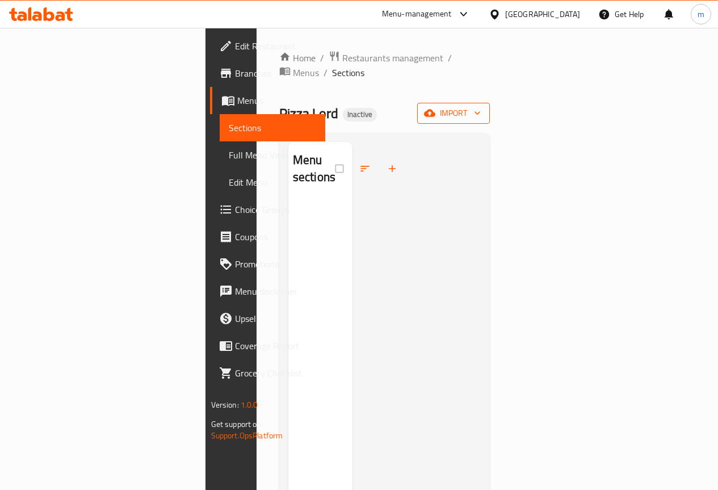
click at [481, 106] on span "import" at bounding box center [453, 113] width 54 height 14
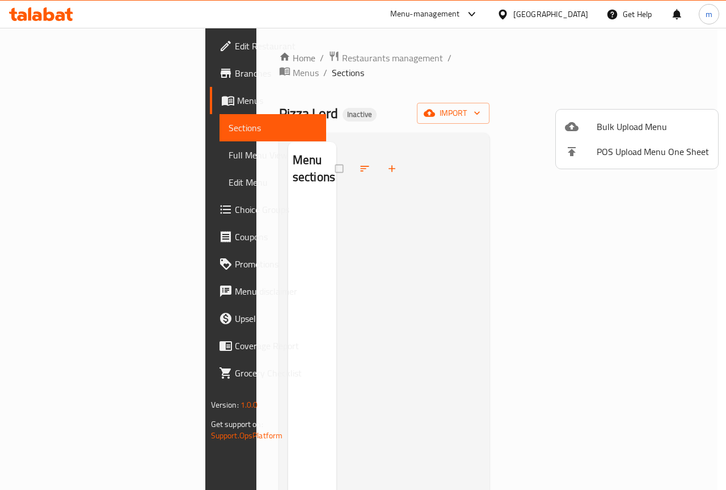
click at [620, 124] on span "Bulk Upload Menu" at bounding box center [653, 127] width 112 height 14
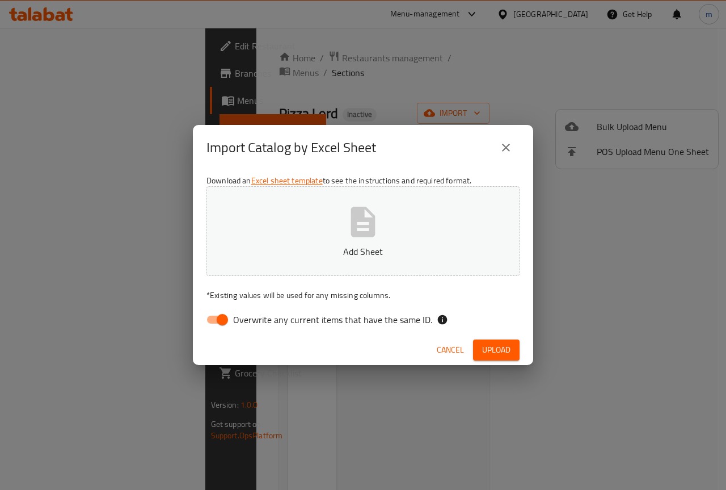
click at [279, 321] on span "Overwrite any current items that have the same ID." at bounding box center [332, 320] width 199 height 14
click at [255, 321] on input "Overwrite any current items that have the same ID." at bounding box center [222, 320] width 65 height 22
checkbox input "false"
click at [361, 255] on p "Add Sheet" at bounding box center [363, 252] width 278 height 14
click at [506, 343] on span "Upload" at bounding box center [496, 350] width 28 height 14
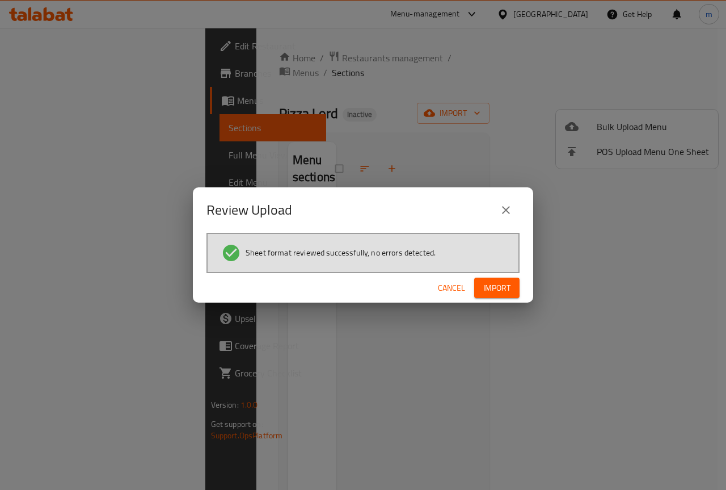
click at [508, 285] on span "Import" at bounding box center [496, 288] width 27 height 14
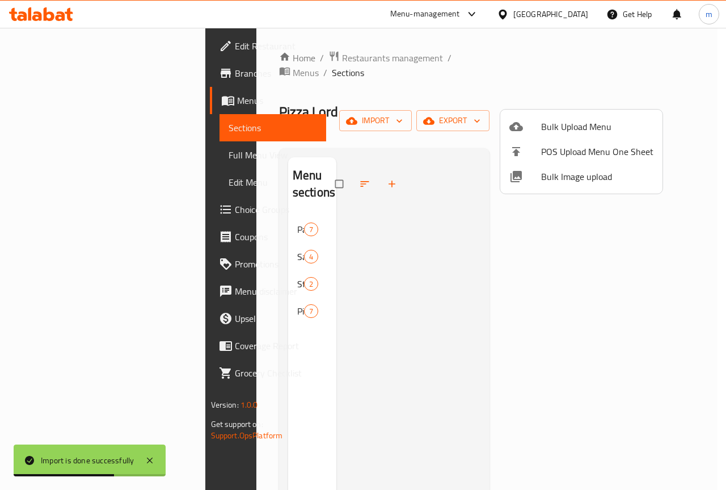
click at [199, 283] on div at bounding box center [363, 245] width 726 height 490
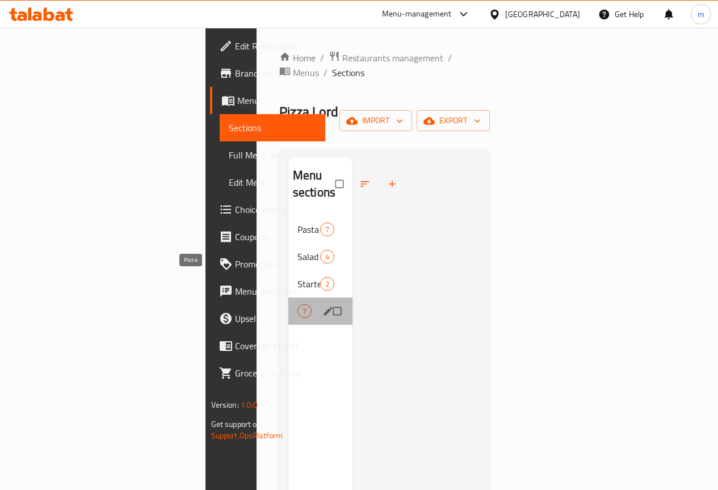
click at [297, 304] on span "Pizza" at bounding box center [297, 311] width 0 height 14
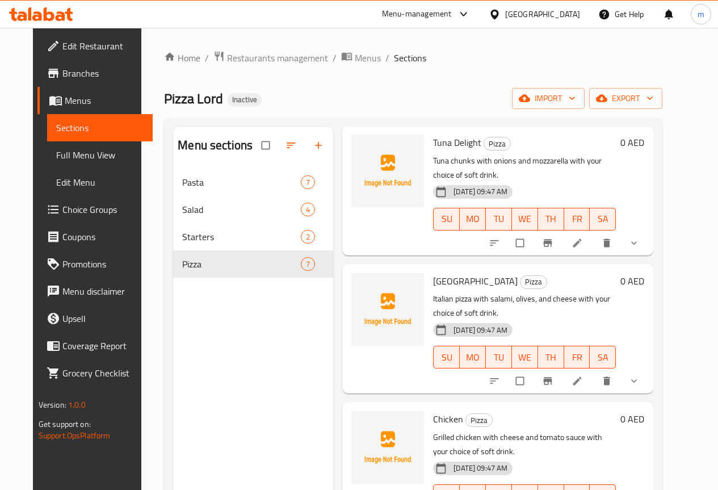
scroll to position [57, 0]
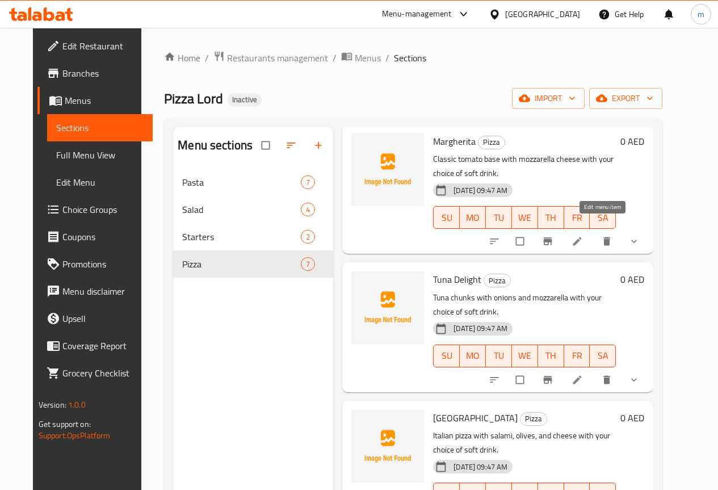
click at [583, 235] on icon at bounding box center [576, 240] width 11 height 11
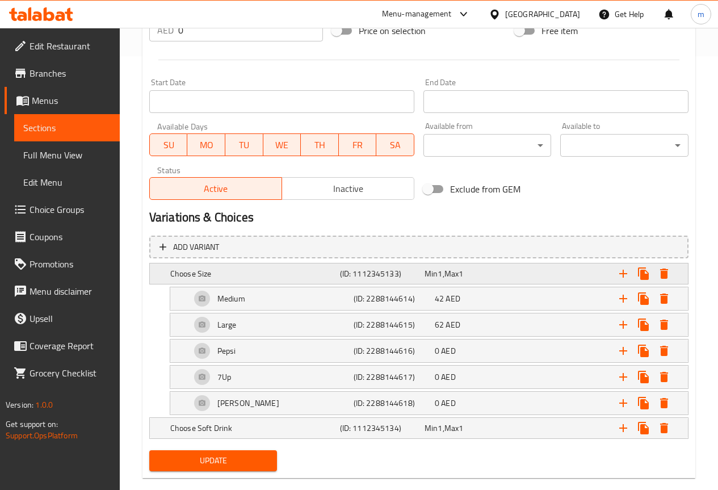
scroll to position [453, 0]
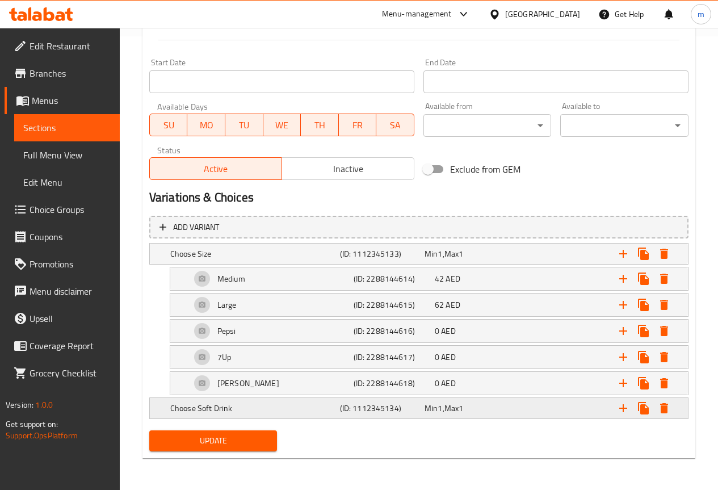
click at [313, 412] on h5 "Choose Soft Drink" at bounding box center [252, 407] width 165 height 11
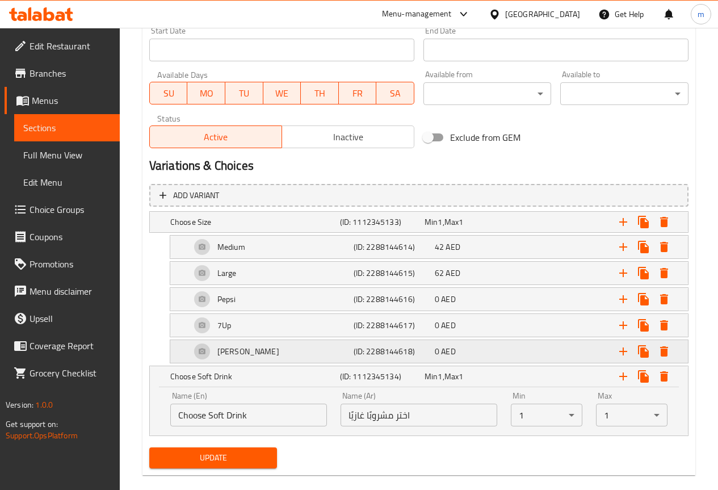
scroll to position [502, 0]
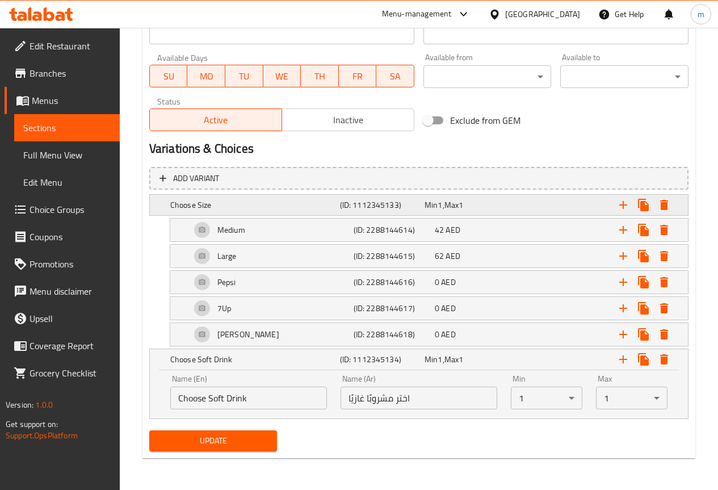
click at [225, 201] on h5 "Choose Size" at bounding box center [252, 204] width 165 height 11
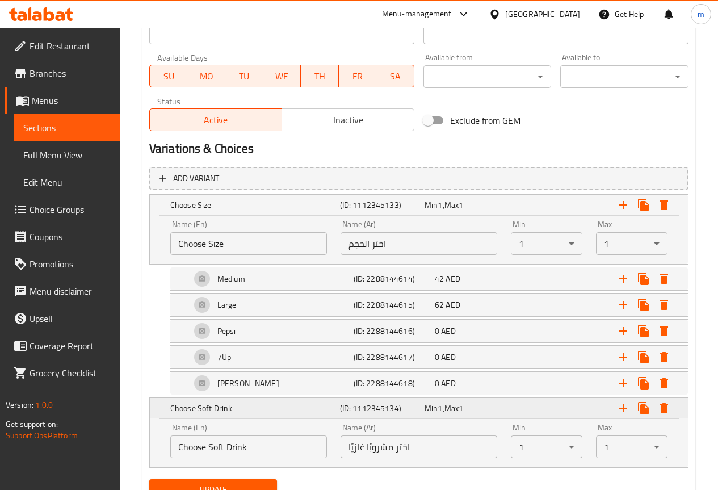
click at [275, 414] on h5 "Choose Soft Drink" at bounding box center [252, 407] width 165 height 11
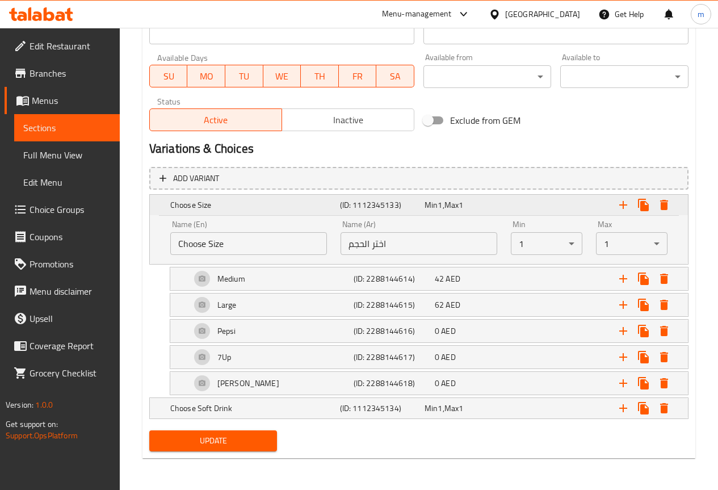
click at [325, 205] on h5 "Choose Size" at bounding box center [252, 204] width 165 height 11
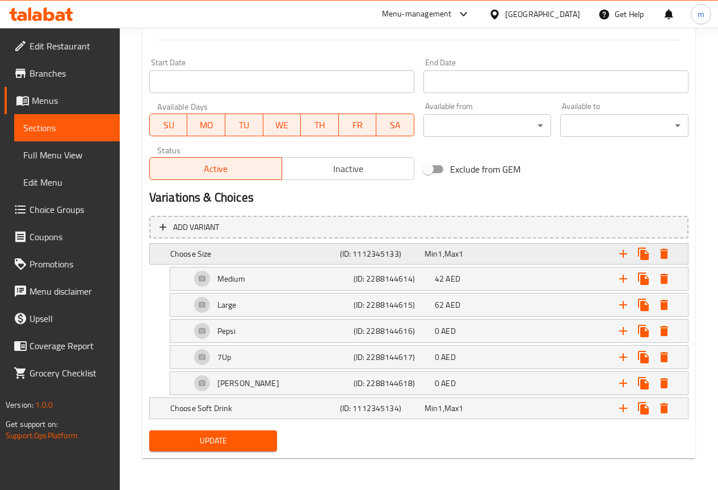
scroll to position [453, 0]
click at [313, 248] on h5 "Choose Size" at bounding box center [252, 253] width 165 height 11
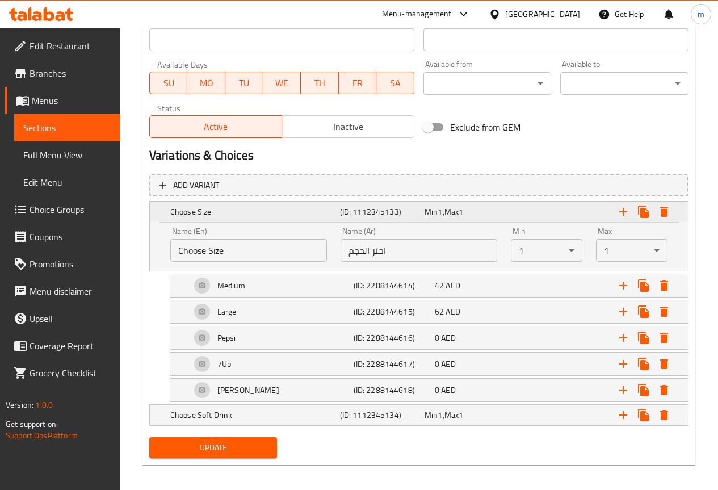
scroll to position [502, 0]
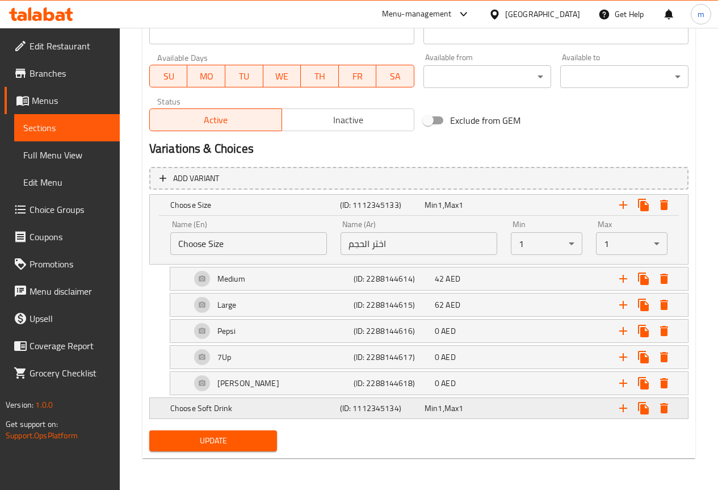
click at [336, 405] on div "Choose Soft Drink" at bounding box center [253, 408] width 170 height 16
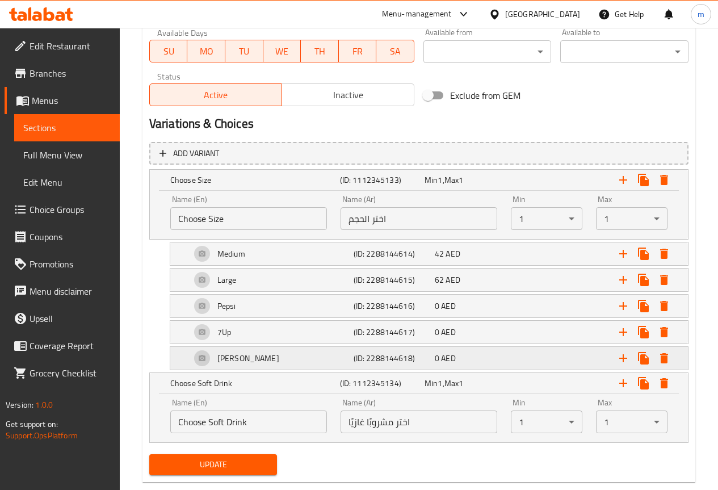
scroll to position [551, 0]
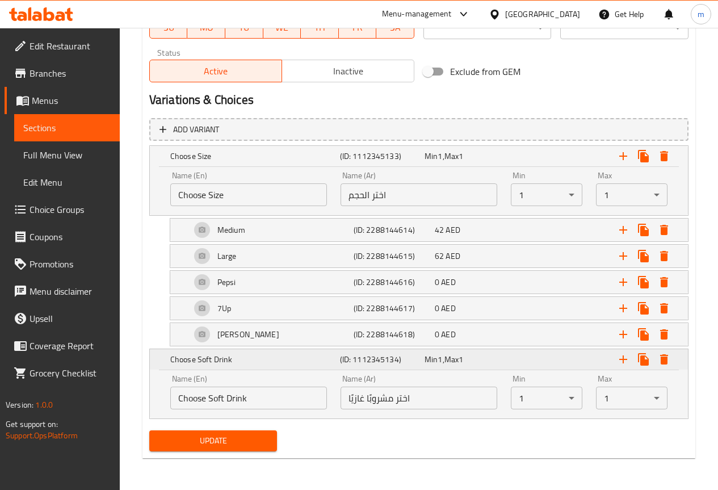
click at [318, 362] on h5 "Choose Soft Drink" at bounding box center [252, 359] width 165 height 11
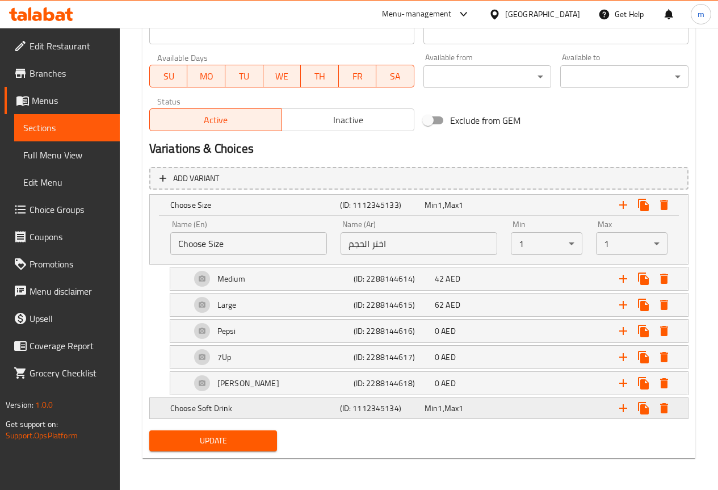
scroll to position [502, 0]
click at [264, 331] on div "Pepsi" at bounding box center [269, 330] width 163 height 27
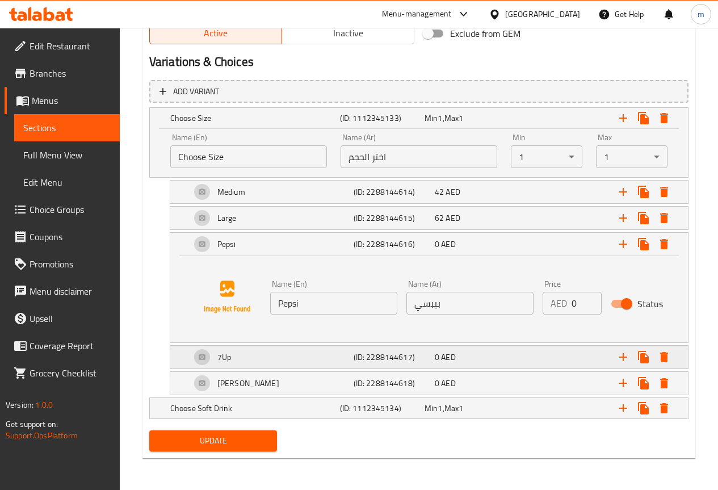
click at [264, 360] on div "7Up" at bounding box center [269, 356] width 163 height 27
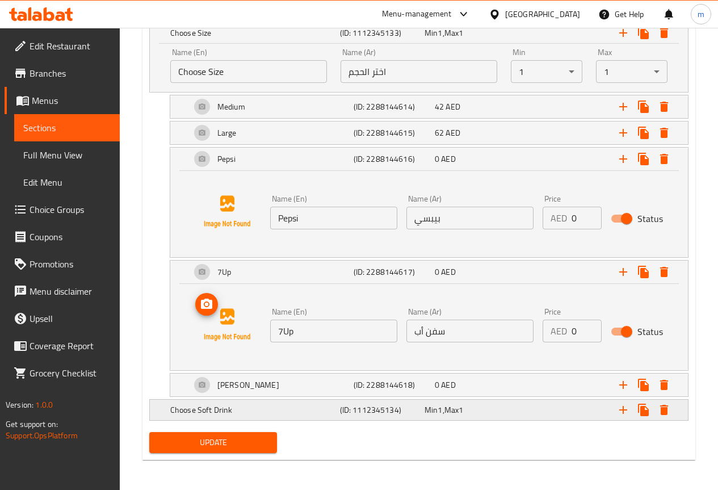
scroll to position [676, 0]
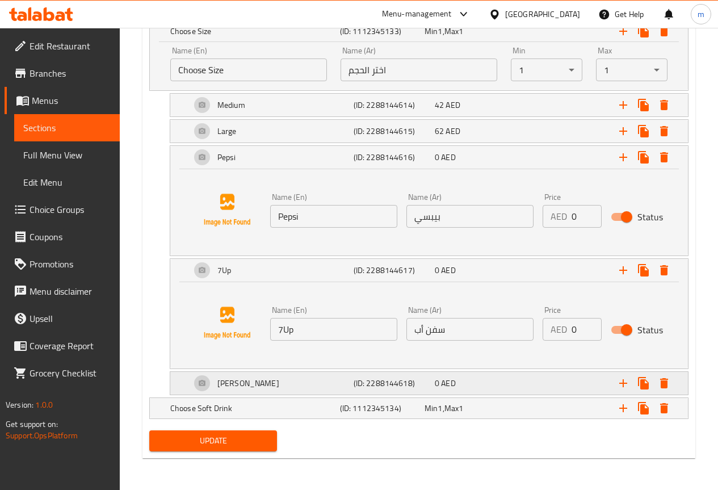
click at [259, 386] on div "Mirinda" at bounding box center [269, 382] width 163 height 27
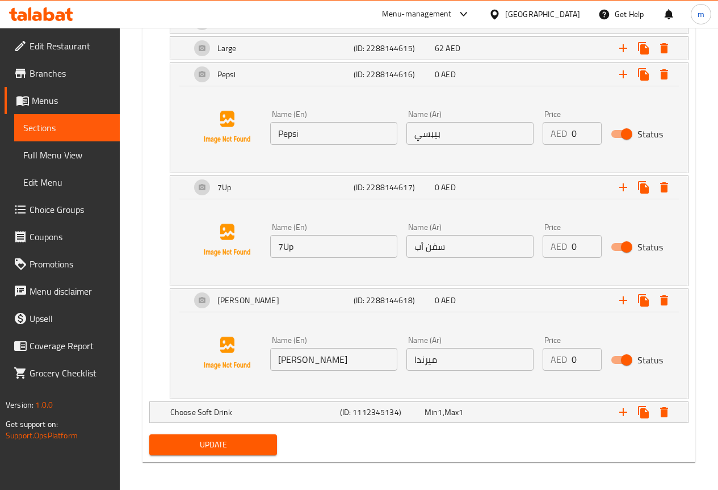
scroll to position [763, 0]
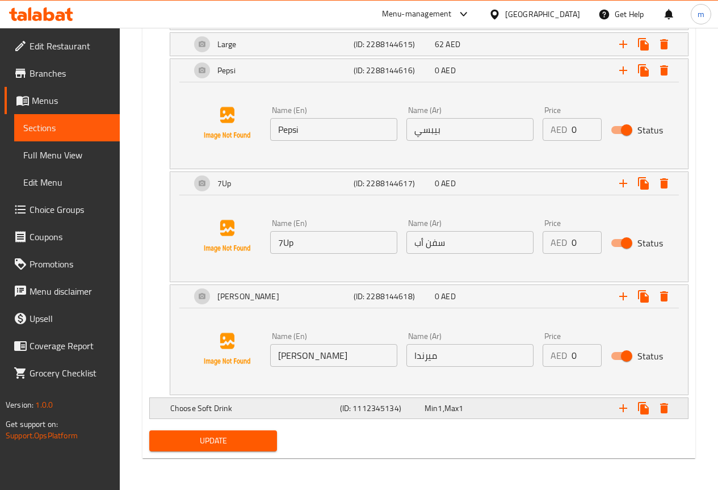
click at [290, 418] on div "Choose Soft Drink (ID: 1112345134) Min 1 , Max 1" at bounding box center [422, 408] width 508 height 25
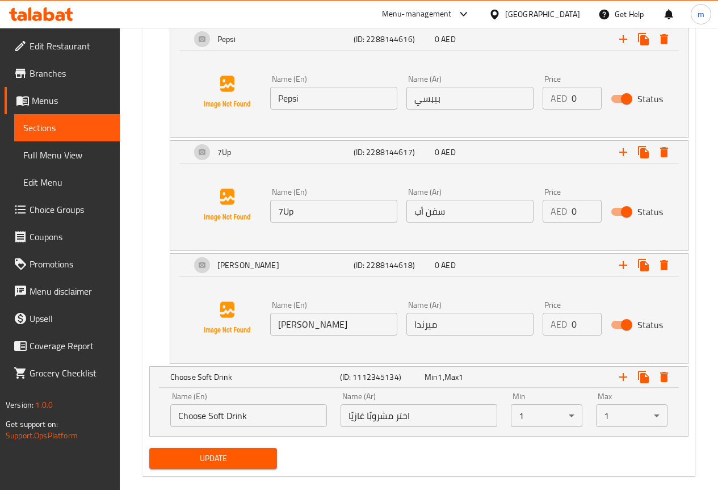
scroll to position [811, 0]
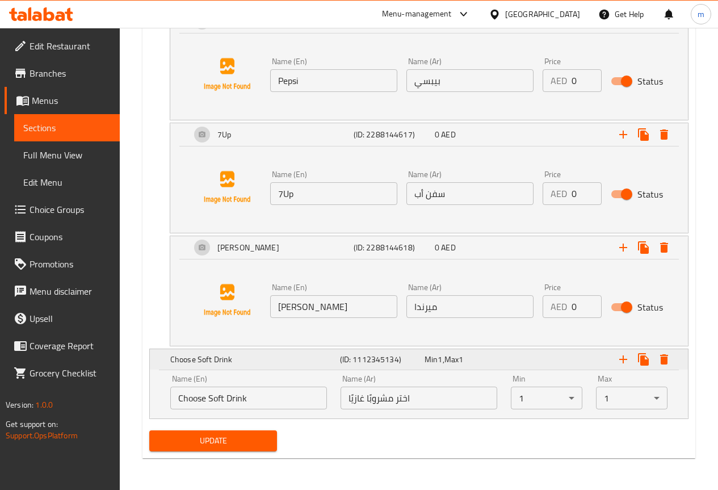
click at [393, 360] on h5 "(ID: 1112345134)" at bounding box center [380, 359] width 80 height 11
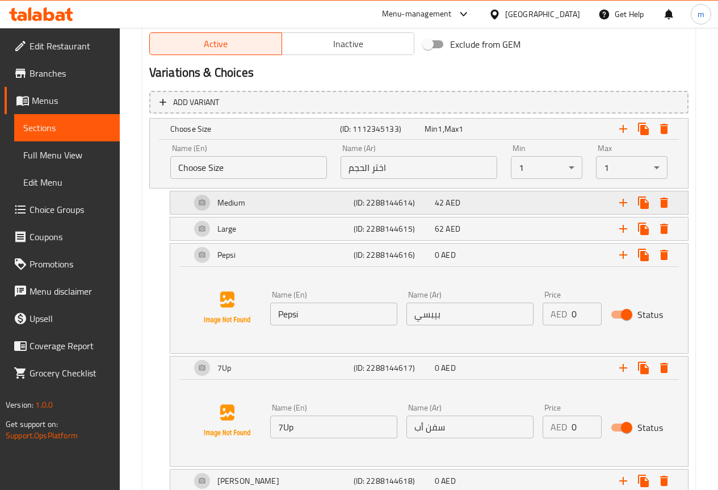
scroll to position [536, 0]
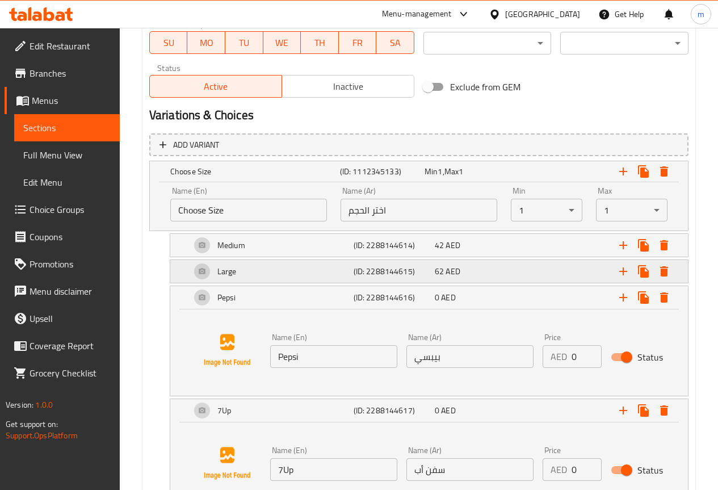
click at [322, 281] on div "Large" at bounding box center [269, 271] width 163 height 27
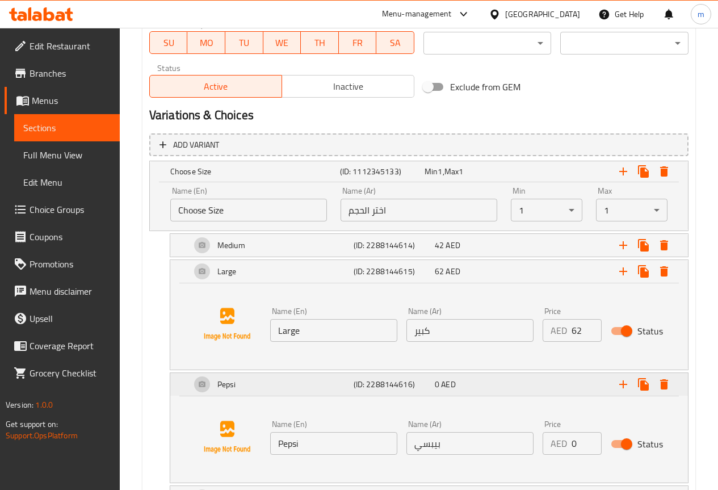
click at [291, 387] on div "Pepsi" at bounding box center [269, 384] width 163 height 27
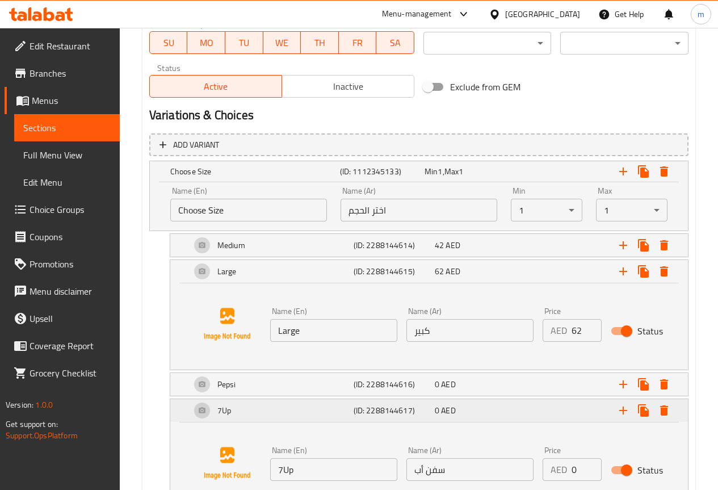
click at [276, 408] on div "7Up" at bounding box center [269, 410] width 163 height 27
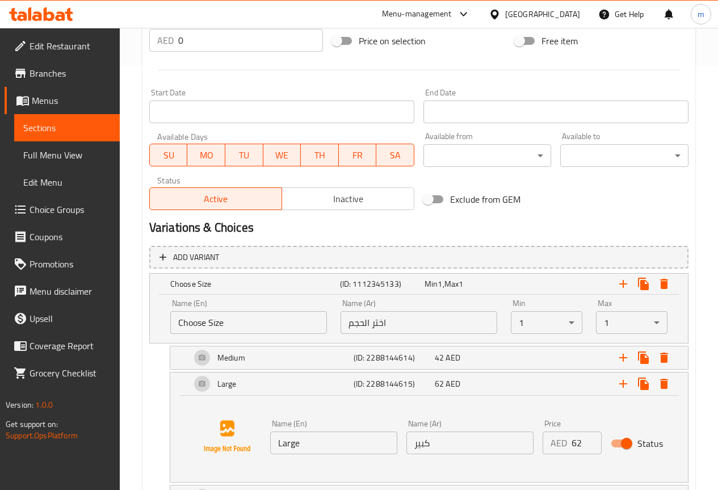
scroll to position [422, 0]
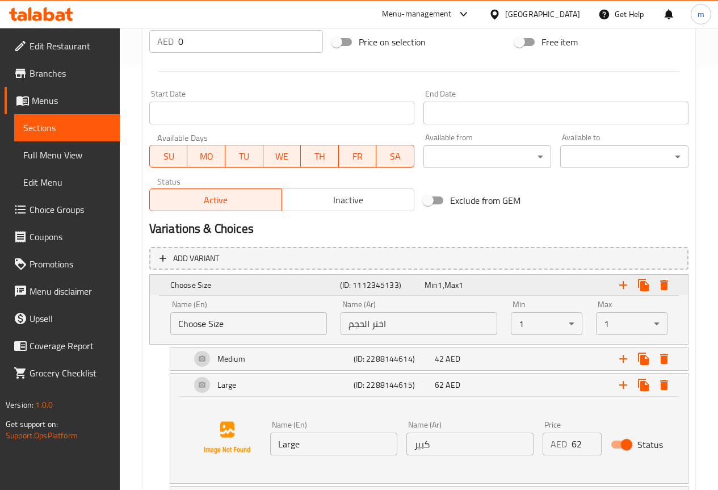
click at [250, 285] on h5 "Choose Size" at bounding box center [252, 284] width 165 height 11
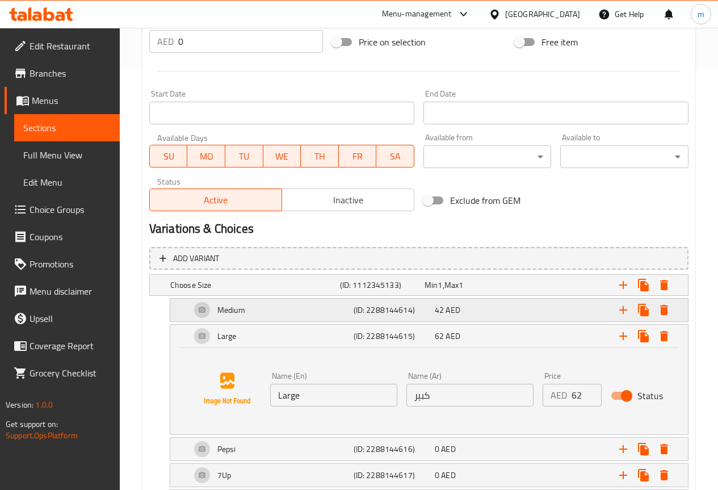
click at [257, 310] on div "Medium" at bounding box center [269, 309] width 163 height 27
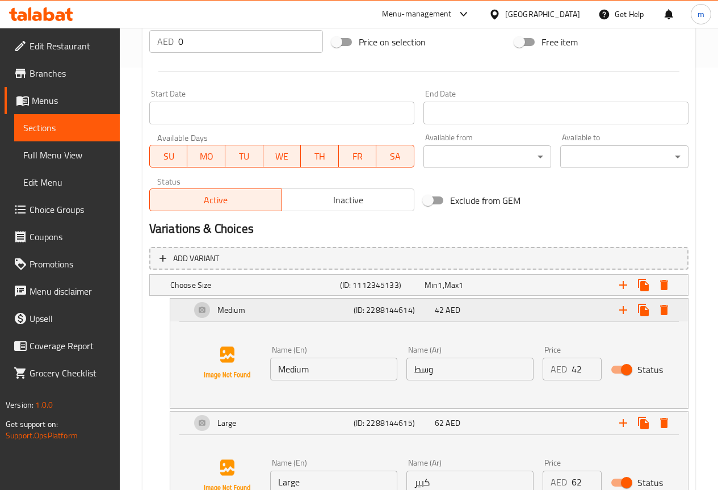
click at [295, 312] on div "Medium" at bounding box center [269, 309] width 163 height 27
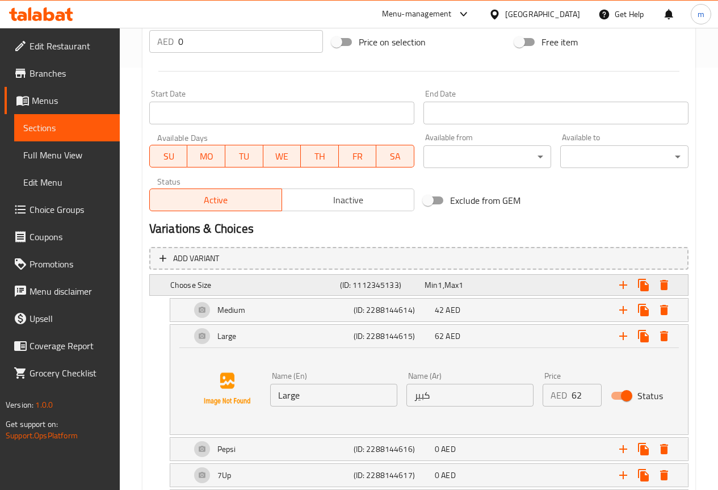
click at [307, 280] on h5 "Choose Size" at bounding box center [252, 284] width 165 height 11
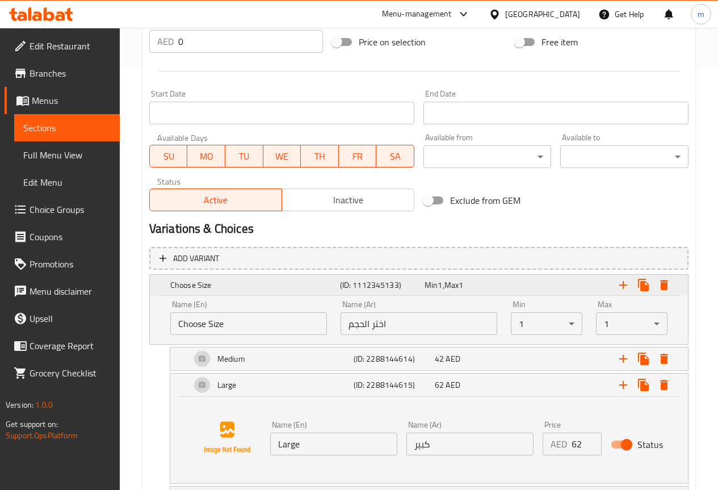
click at [308, 289] on h5 "Choose Size" at bounding box center [252, 284] width 165 height 11
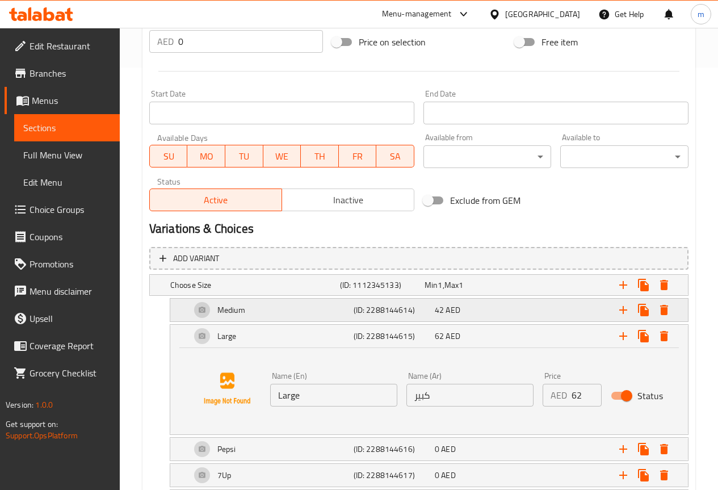
click at [317, 311] on div "Medium" at bounding box center [269, 309] width 163 height 27
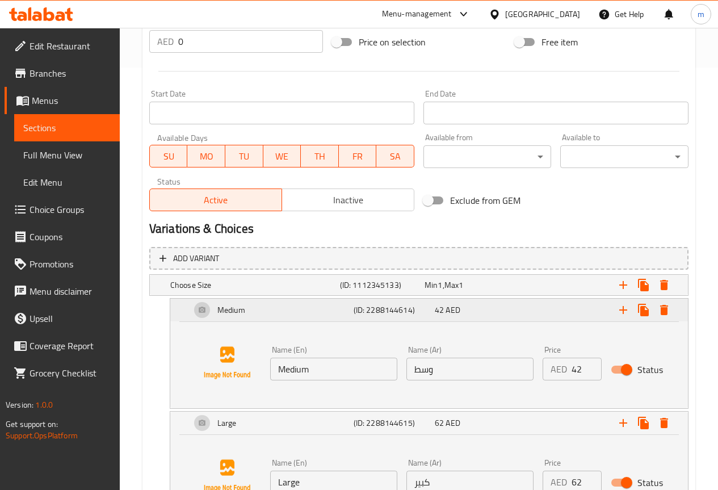
click at [313, 313] on div "Medium" at bounding box center [269, 309] width 163 height 27
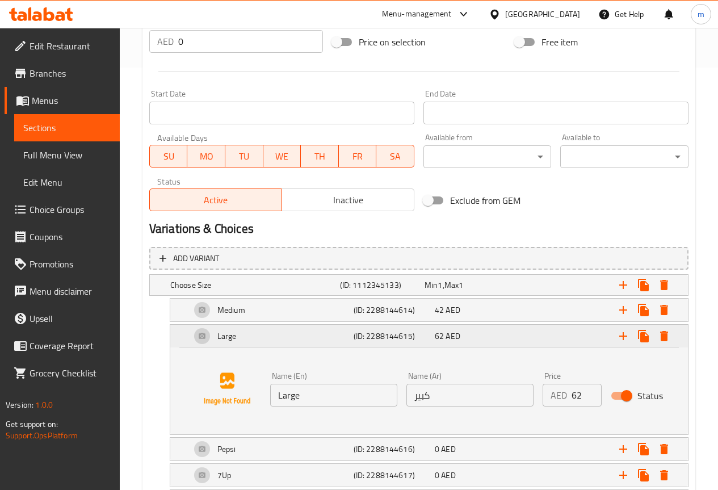
click at [310, 340] on div "Large" at bounding box center [269, 335] width 163 height 27
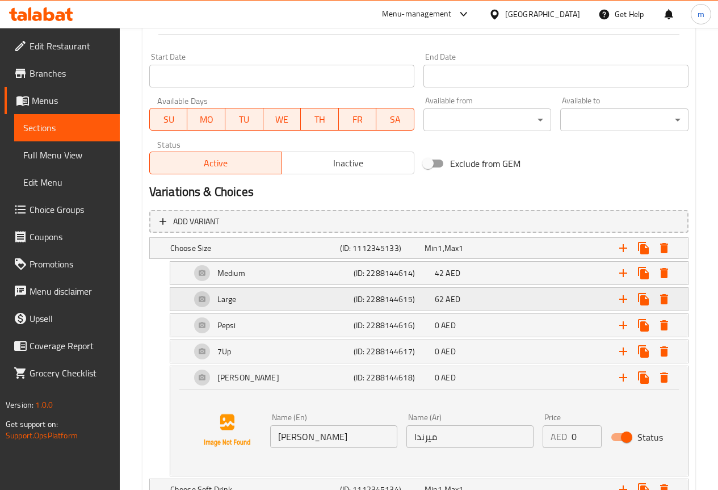
scroll to position [540, 0]
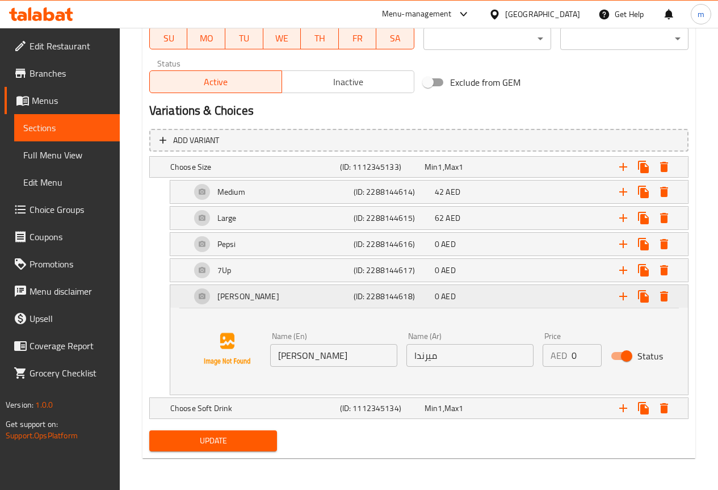
click at [350, 295] on div "Mirinda" at bounding box center [269, 296] width 163 height 27
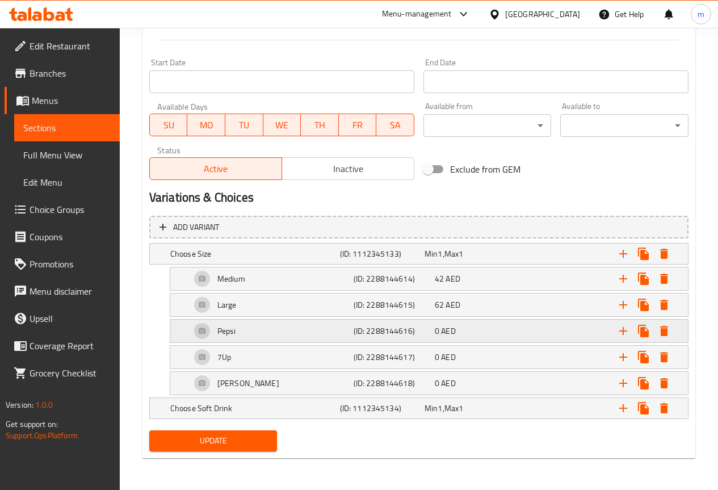
scroll to position [453, 0]
click at [542, 410] on div "Expand" at bounding box center [592, 408] width 170 height 25
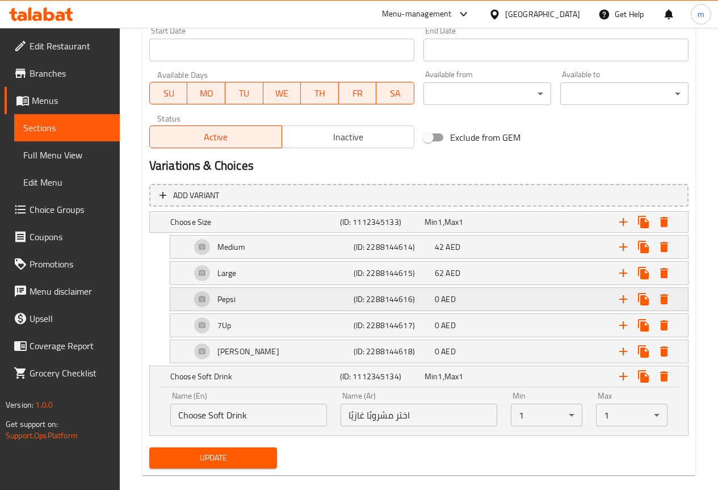
scroll to position [502, 0]
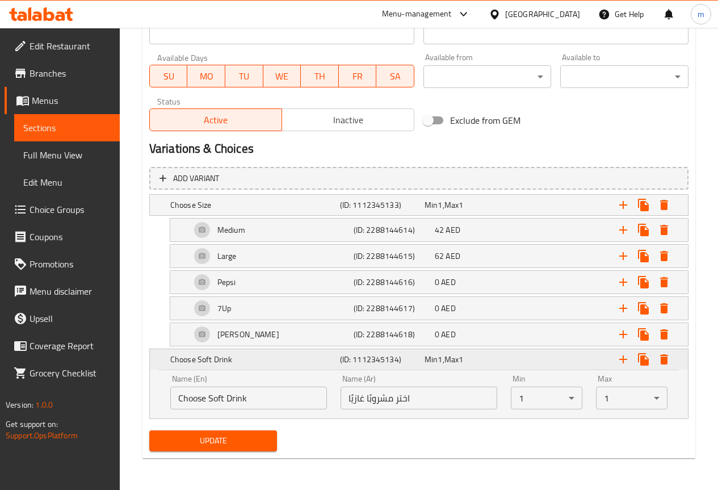
click at [298, 365] on h5 "Choose Soft Drink" at bounding box center [252, 359] width 165 height 11
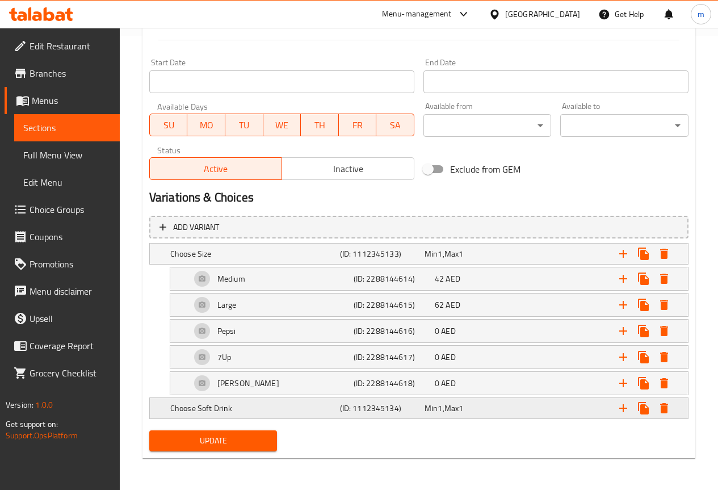
scroll to position [453, 0]
click at [247, 403] on h5 "Choose Soft Drink" at bounding box center [252, 407] width 165 height 11
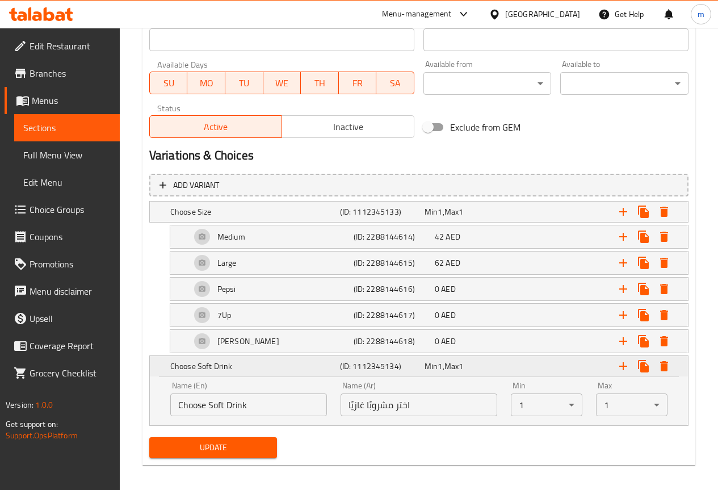
scroll to position [502, 0]
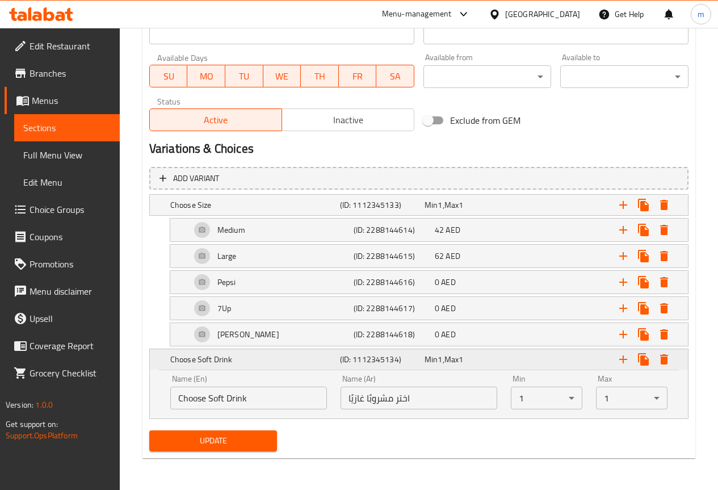
click at [277, 366] on div "Choose Soft Drink" at bounding box center [253, 359] width 170 height 16
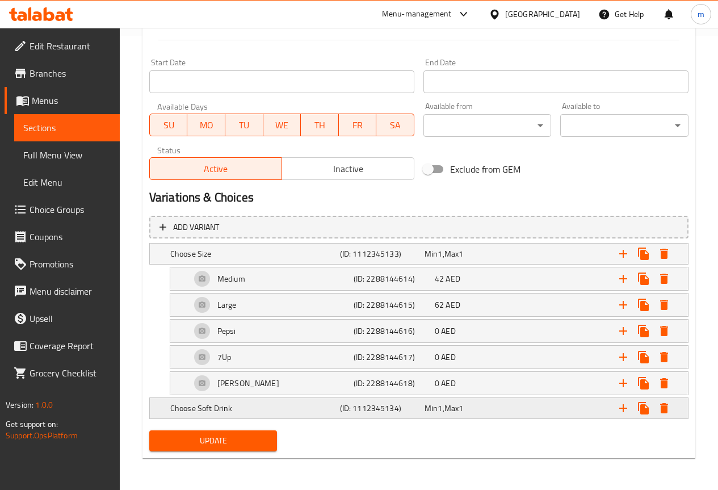
scroll to position [453, 0]
click at [236, 253] on h5 "Choose Size" at bounding box center [252, 253] width 165 height 11
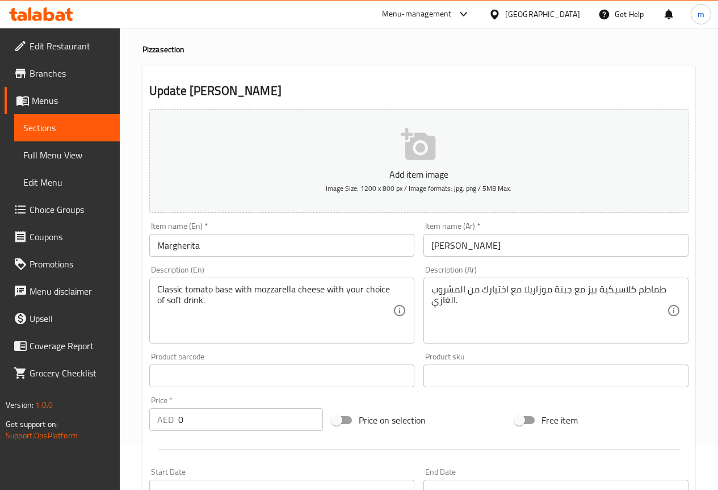
scroll to position [0, 0]
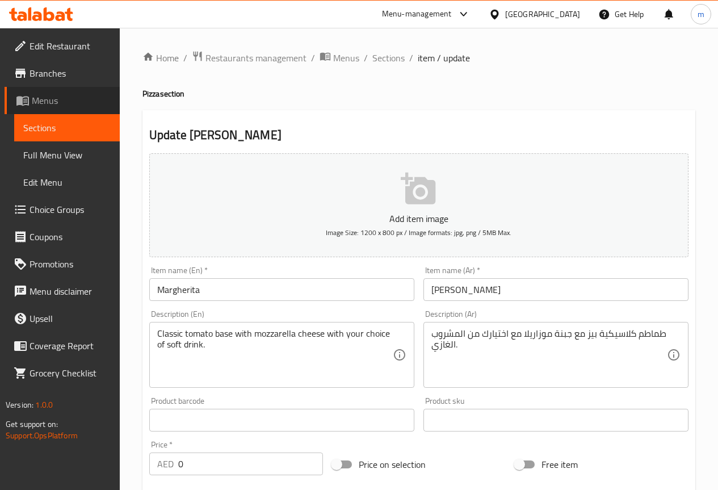
click at [69, 101] on span "Menus" at bounding box center [71, 101] width 79 height 14
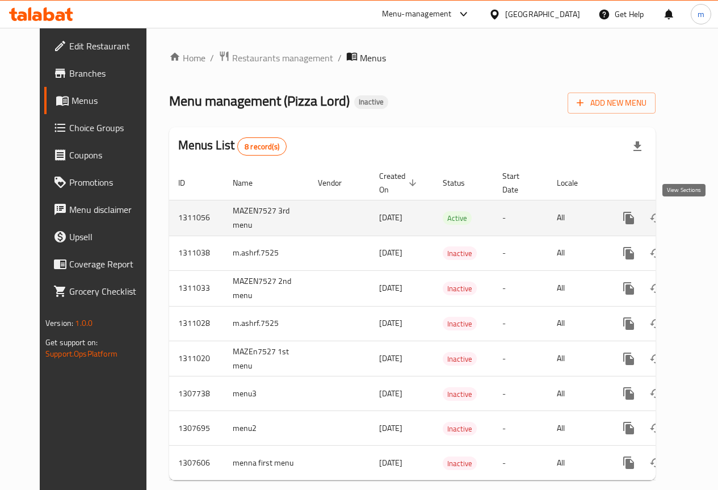
click at [704, 216] on icon "enhanced table" at bounding box center [711, 218] width 14 height 14
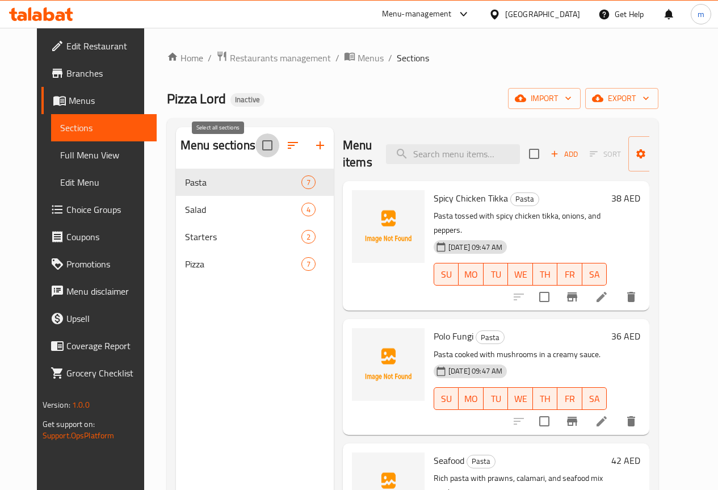
click at [255, 153] on input "checkbox" at bounding box center [267, 145] width 24 height 24
checkbox input "true"
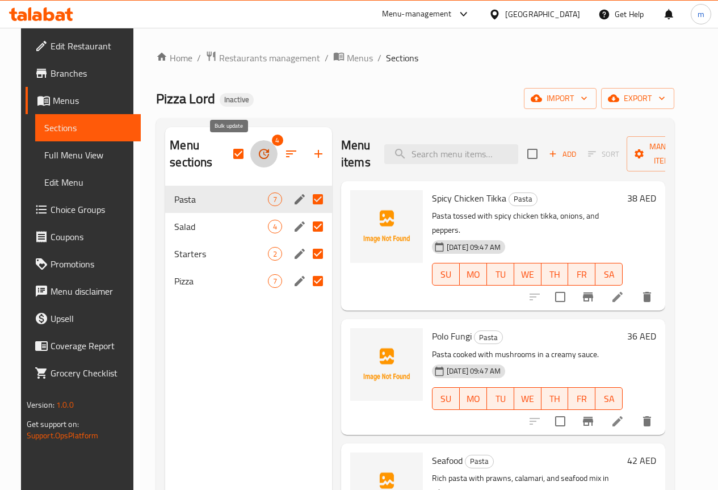
click at [257, 157] on icon "button" at bounding box center [264, 154] width 14 height 14
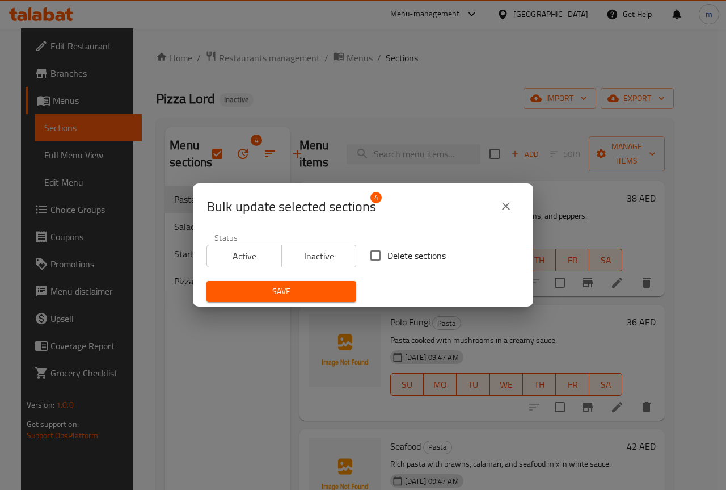
click at [388, 251] on span "Delete sections" at bounding box center [417, 256] width 58 height 14
click at [388, 251] on input "Delete sections" at bounding box center [376, 255] width 24 height 24
checkbox input "true"
click at [317, 279] on div "Save" at bounding box center [281, 291] width 163 height 35
click at [315, 288] on span "Save" at bounding box center [282, 291] width 132 height 14
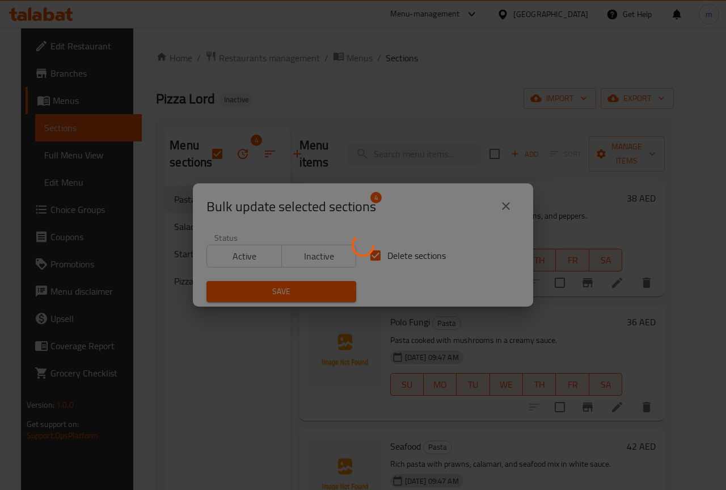
checkbox input "false"
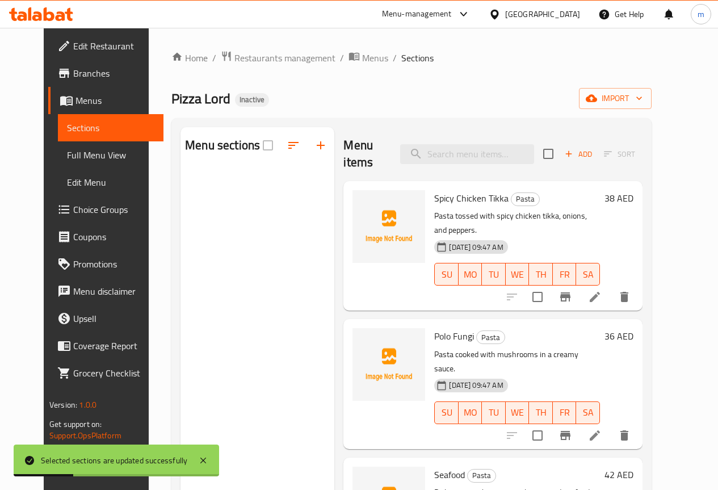
click at [78, 131] on span "Sections" at bounding box center [110, 128] width 87 height 14
click at [75, 100] on span "Menus" at bounding box center [114, 101] width 79 height 14
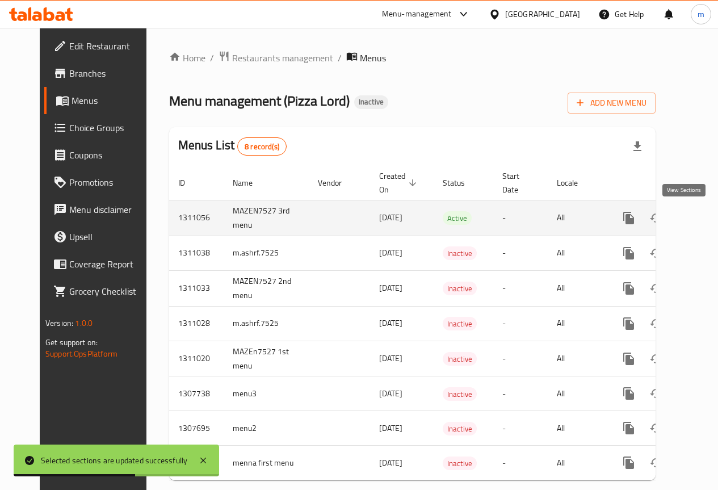
click at [704, 217] on icon "enhanced table" at bounding box center [711, 218] width 14 height 14
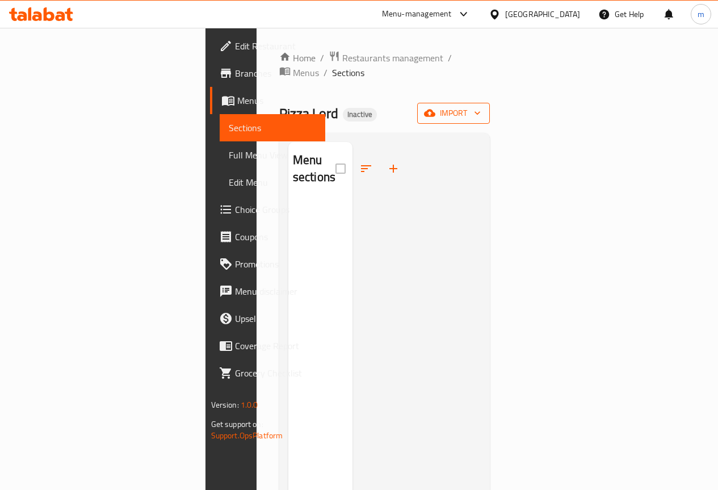
click at [481, 106] on span "import" at bounding box center [453, 113] width 54 height 14
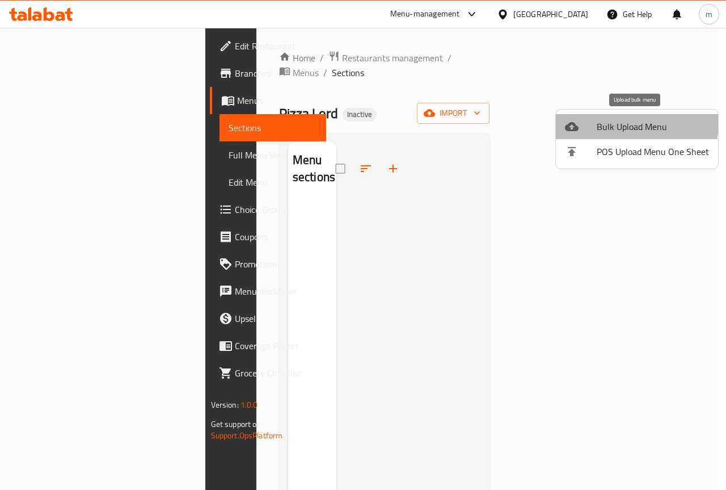
click at [620, 122] on span "Bulk Upload Menu" at bounding box center [653, 127] width 112 height 14
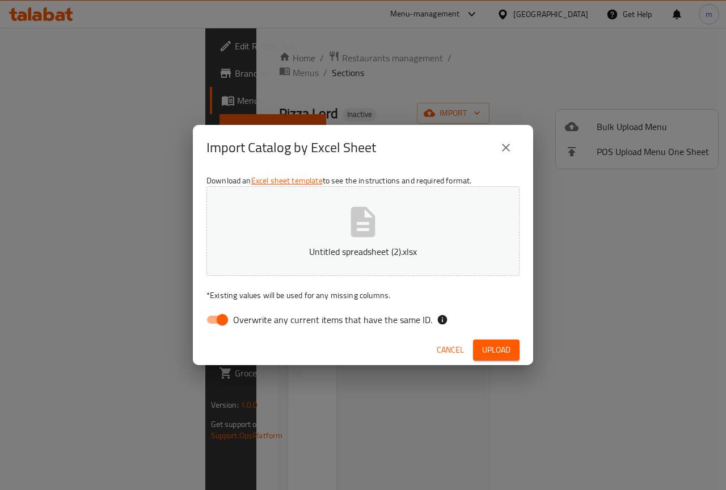
click at [238, 319] on span "Overwrite any current items that have the same ID." at bounding box center [332, 320] width 199 height 14
click at [238, 319] on input "Overwrite any current items that have the same ID." at bounding box center [222, 320] width 65 height 22
checkbox input "false"
click at [508, 353] on span "Upload" at bounding box center [496, 350] width 28 height 14
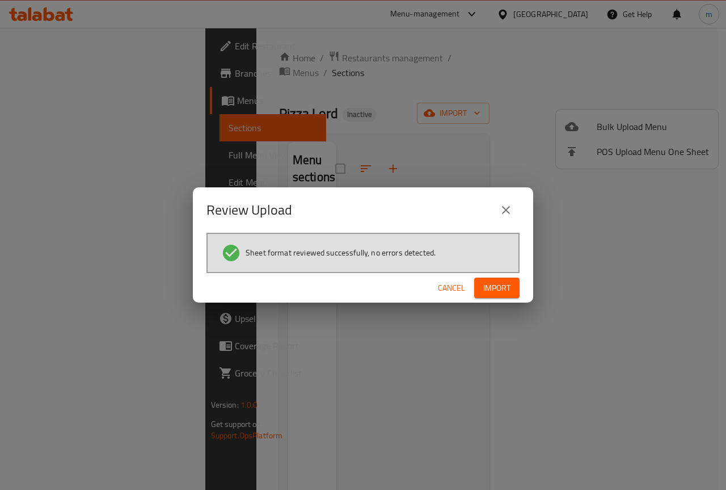
click at [483, 281] on span "Import" at bounding box center [496, 288] width 27 height 14
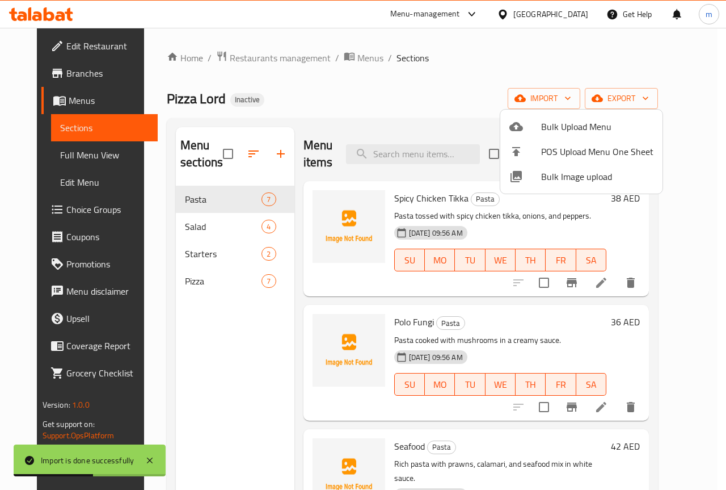
click at [192, 281] on div at bounding box center [363, 245] width 726 height 490
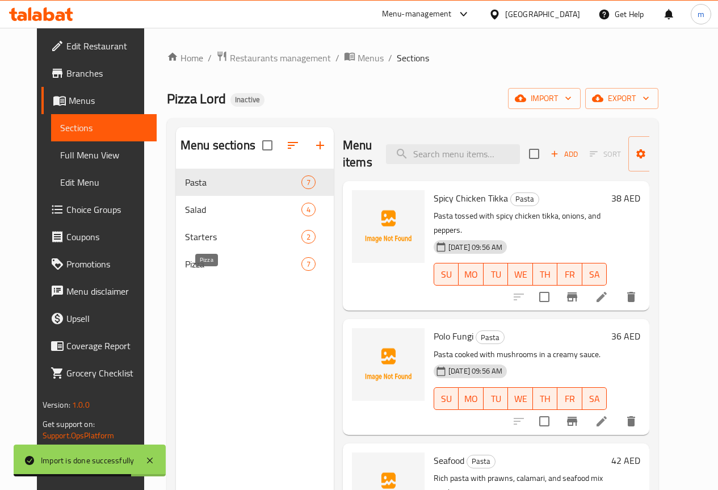
click at [214, 271] on span "Pizza" at bounding box center [243, 264] width 116 height 14
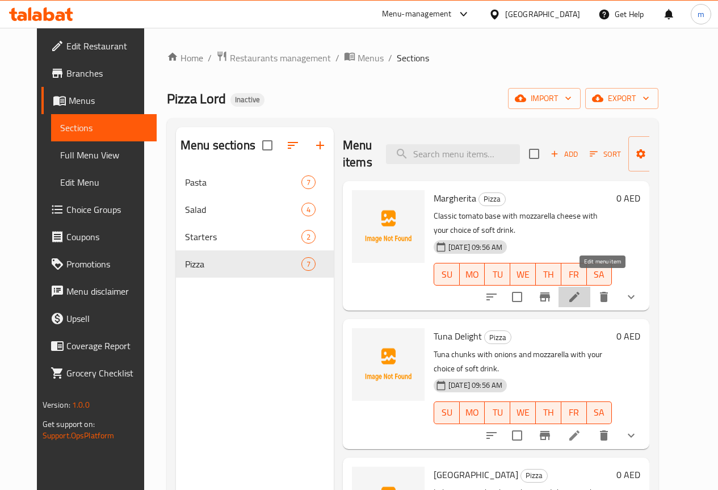
click at [581, 290] on icon at bounding box center [574, 297] width 14 height 14
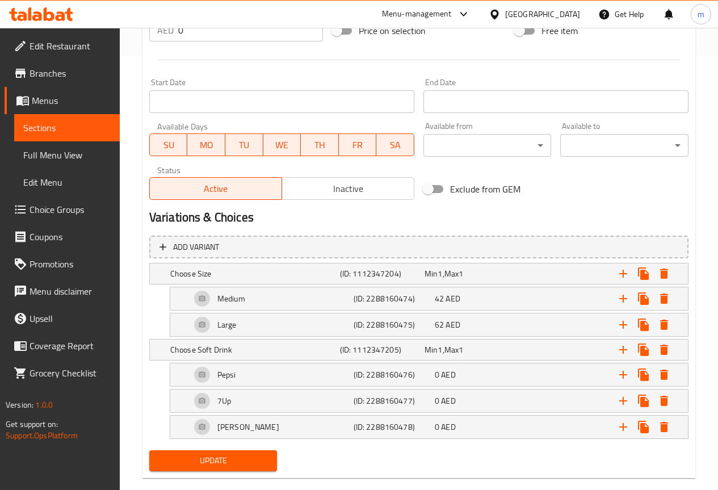
scroll to position [453, 0]
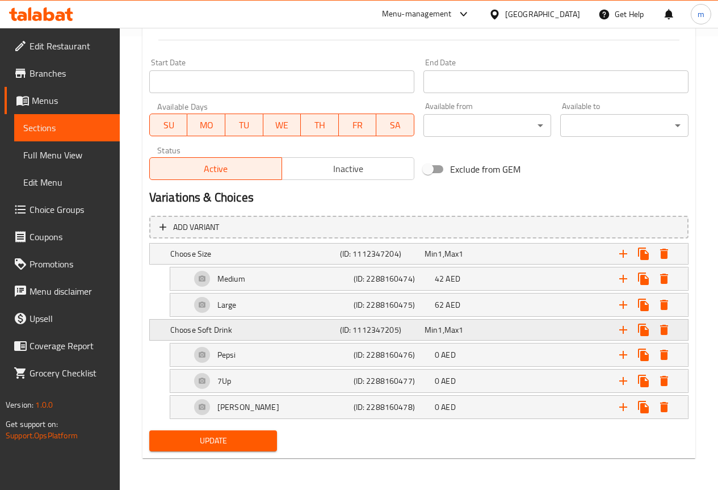
click at [271, 329] on h5 "Choose Soft Drink" at bounding box center [252, 329] width 165 height 11
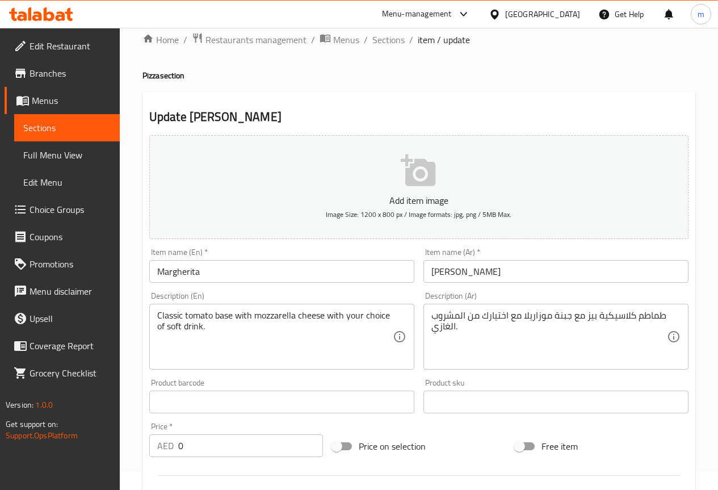
scroll to position [0, 0]
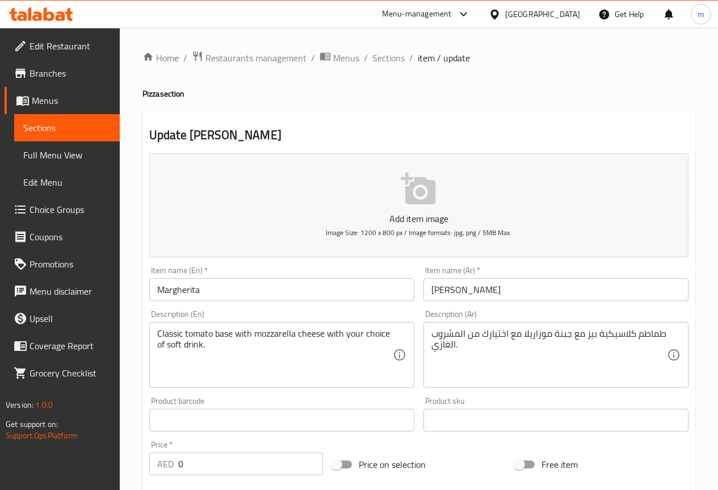
click at [63, 153] on span "Full Menu View" at bounding box center [66, 155] width 87 height 14
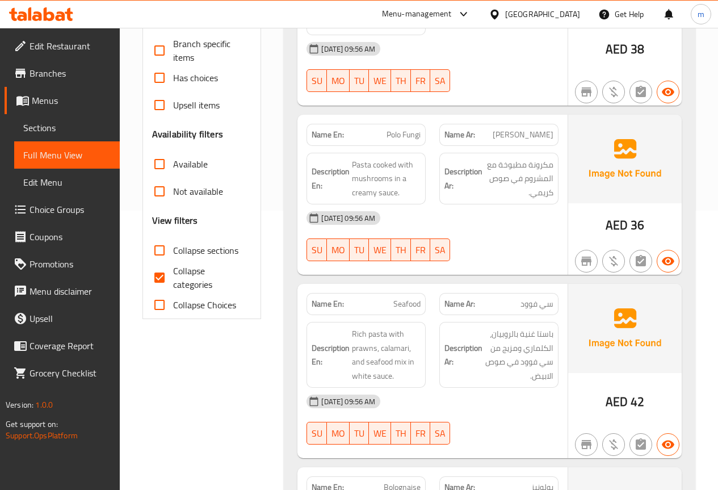
scroll to position [284, 0]
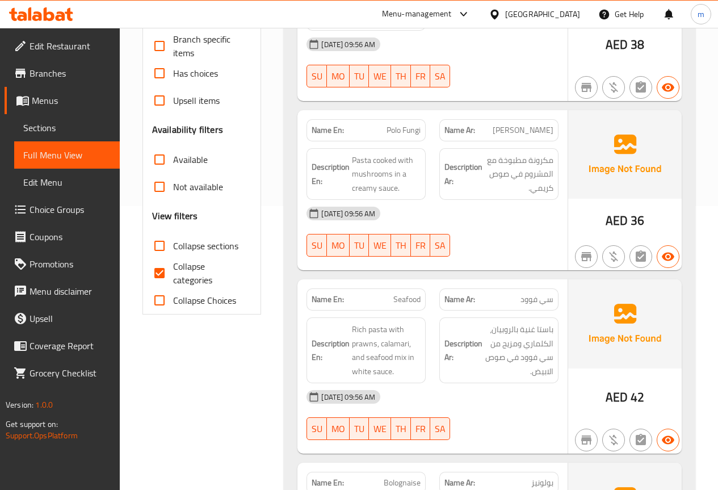
click at [167, 275] on input "Collapse categories" at bounding box center [159, 272] width 27 height 27
checkbox input "false"
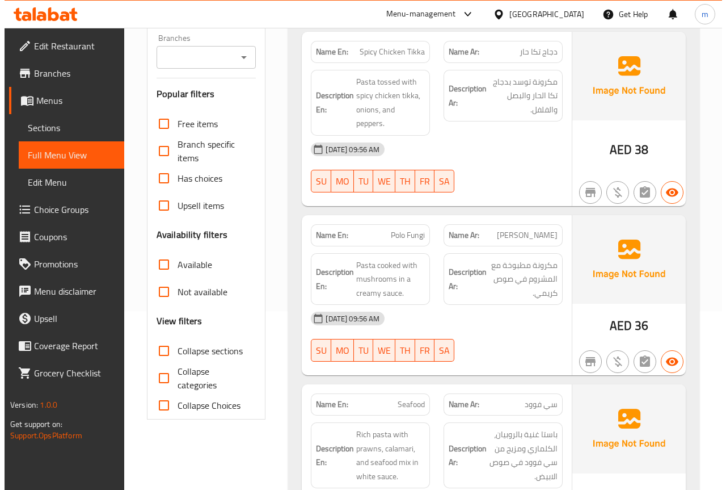
scroll to position [0, 0]
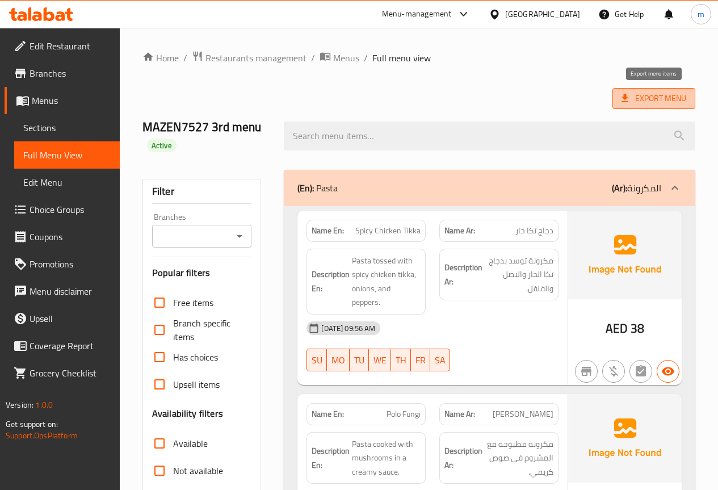
click at [633, 95] on span "Export Menu" at bounding box center [653, 98] width 65 height 14
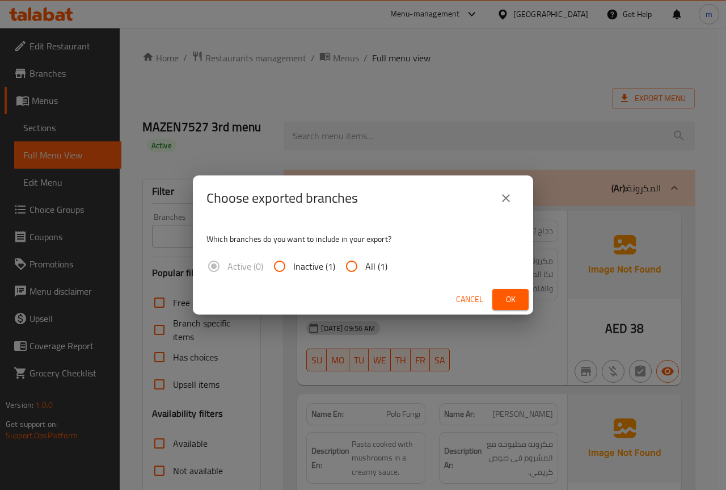
click at [359, 263] on input "All (1)" at bounding box center [351, 266] width 27 height 27
radio input "true"
click at [503, 299] on span "Ok" at bounding box center [511, 299] width 18 height 14
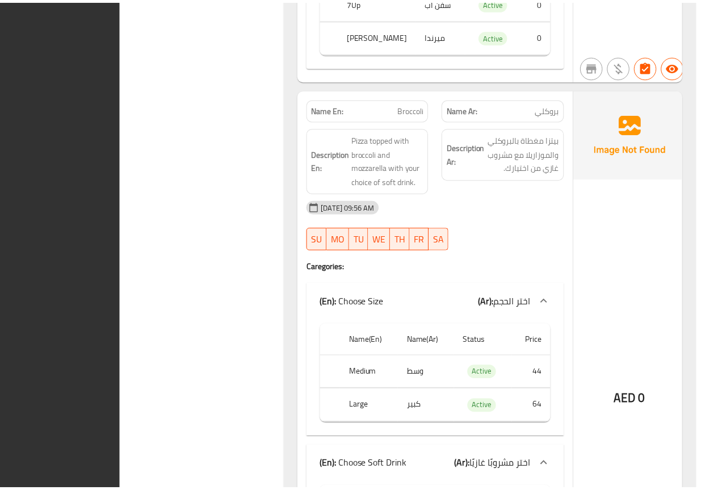
scroll to position [6201, 0]
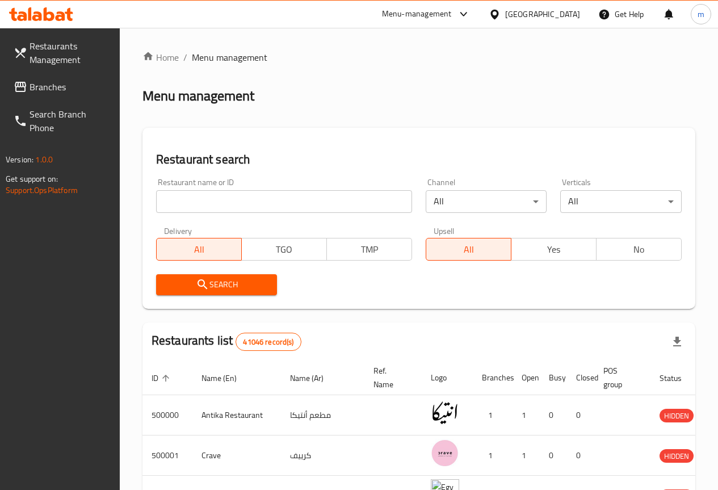
click at [83, 92] on span "Branches" at bounding box center [70, 87] width 81 height 14
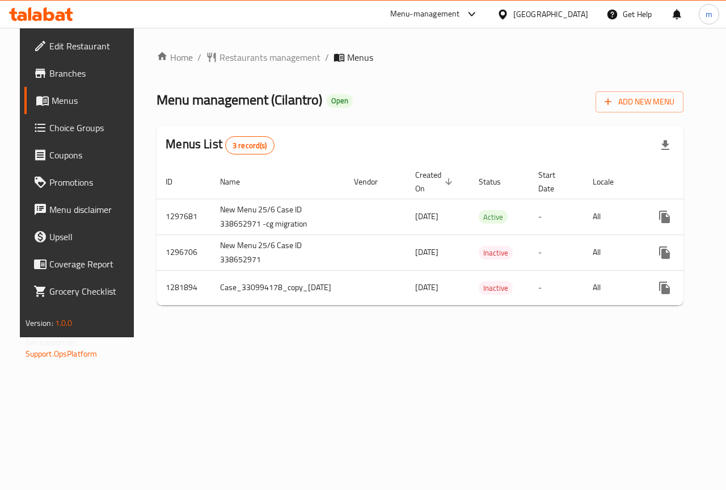
click at [55, 68] on span "Branches" at bounding box center [90, 73] width 83 height 14
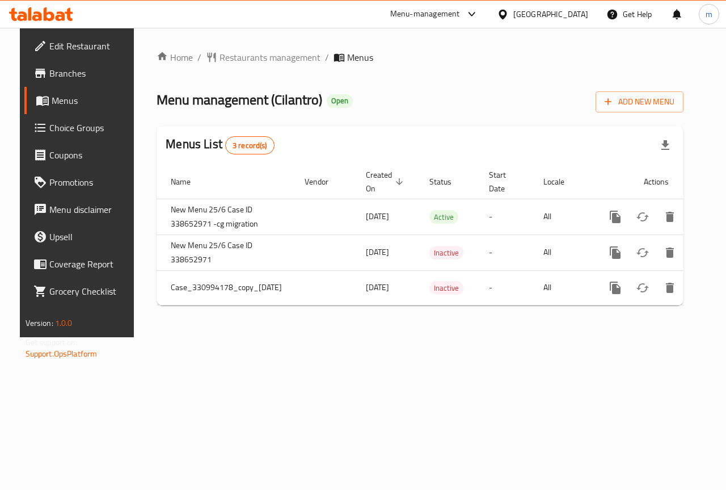
scroll to position [0, 66]
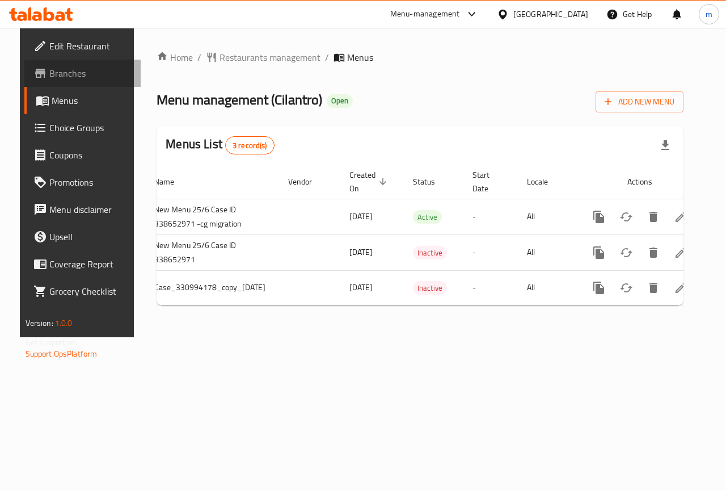
click at [62, 80] on span "Branches" at bounding box center [90, 73] width 83 height 14
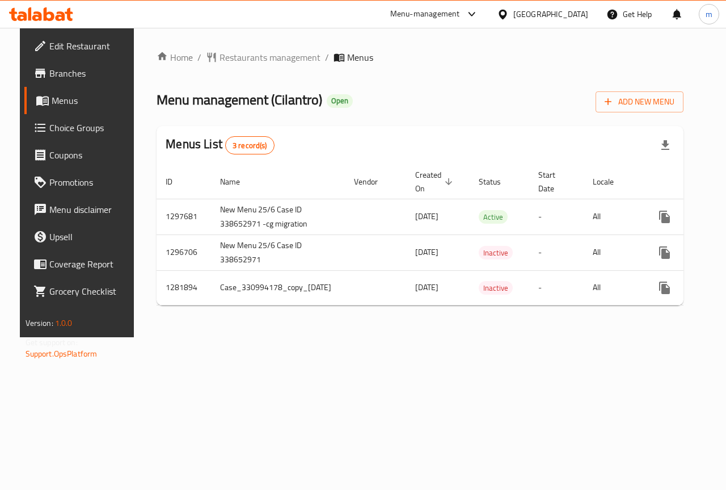
scroll to position [0, 70]
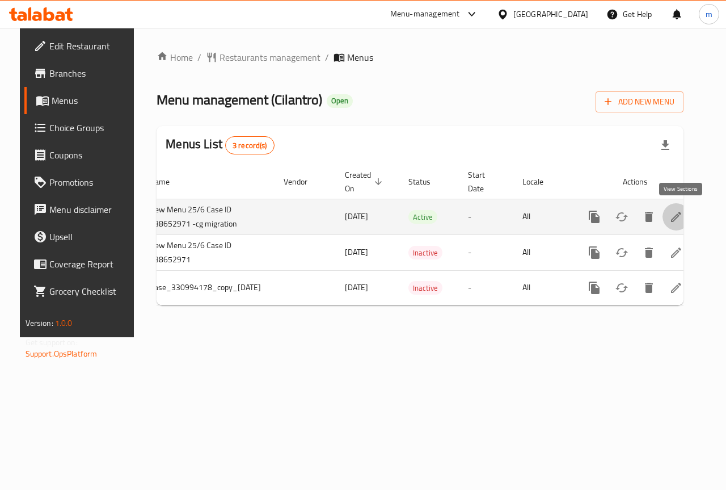
click at [688, 218] on link "enhanced table" at bounding box center [676, 216] width 27 height 27
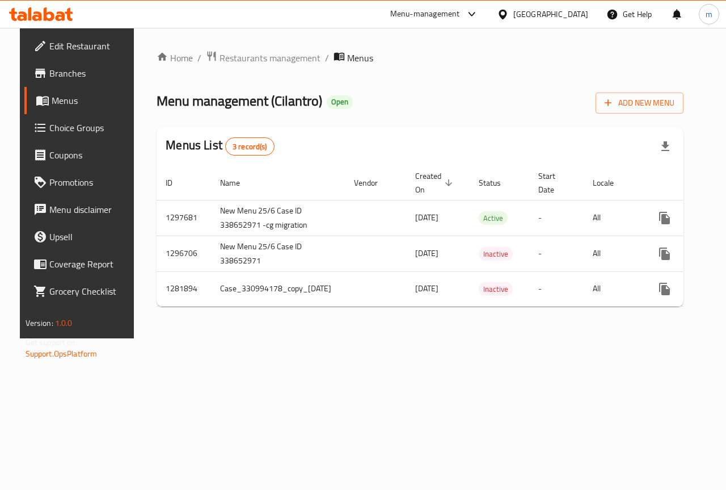
click at [60, 69] on span "Branches" at bounding box center [90, 73] width 83 height 14
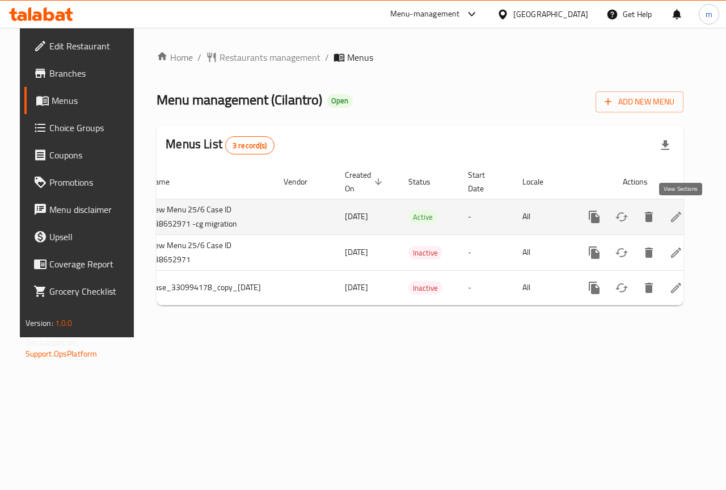
click at [683, 214] on icon "enhanced table" at bounding box center [677, 217] width 14 height 14
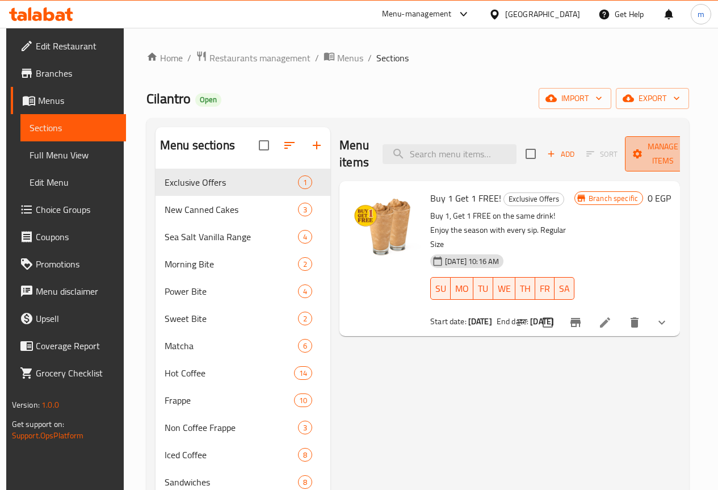
click at [641, 151] on span "Manage items" at bounding box center [663, 154] width 58 height 28
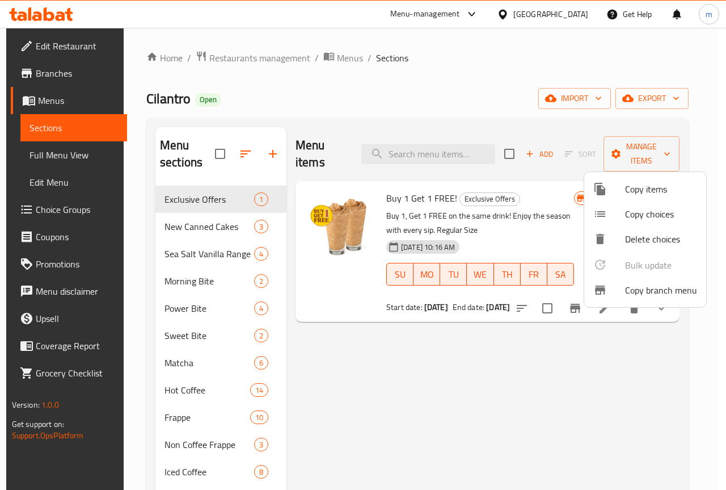
click at [655, 293] on span "Copy branch menu" at bounding box center [661, 290] width 72 height 14
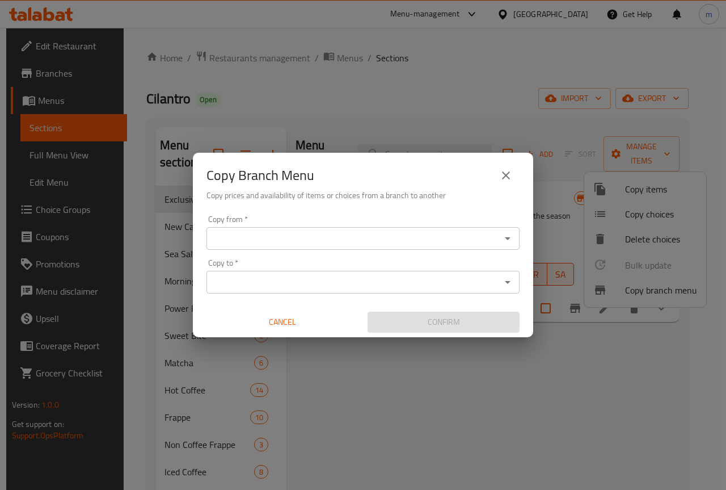
click at [305, 241] on input "Copy from   *" at bounding box center [354, 238] width 288 height 16
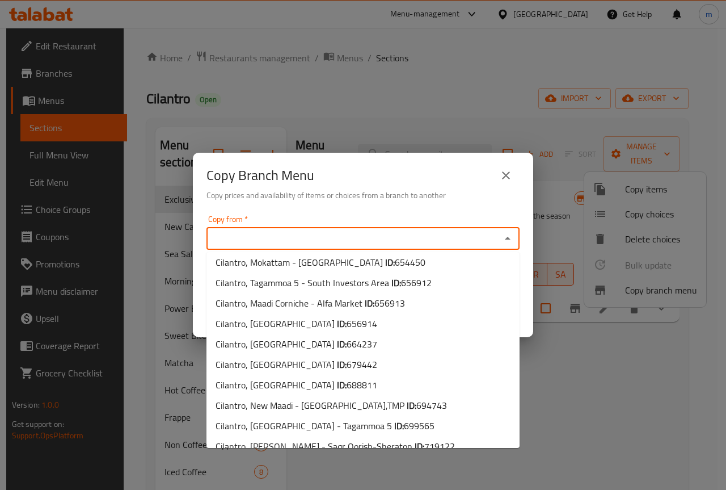
scroll to position [1059, 0]
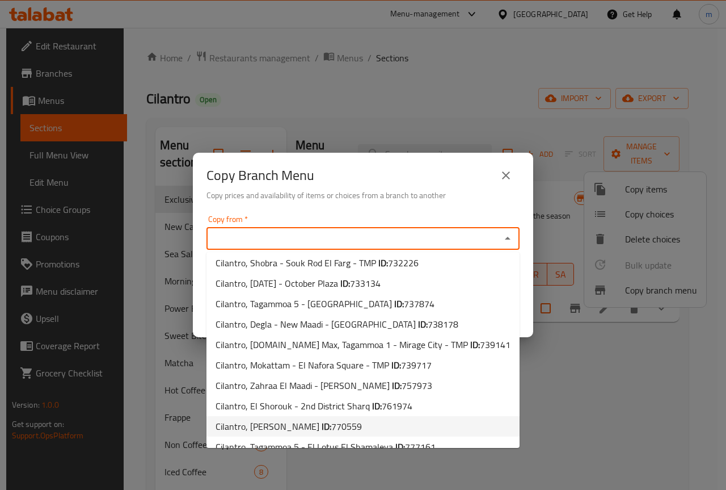
click at [322, 418] on b "ID:" at bounding box center [327, 426] width 10 height 17
type input "Cilantro, [PERSON_NAME]"
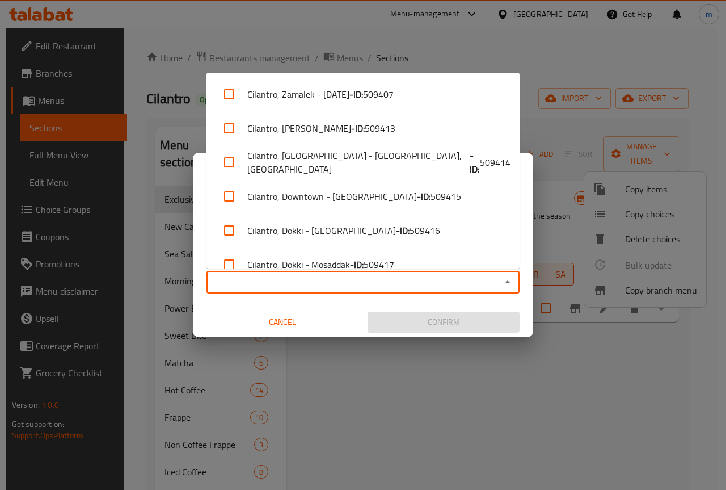
click at [316, 281] on input "Copy to   *" at bounding box center [354, 282] width 288 height 16
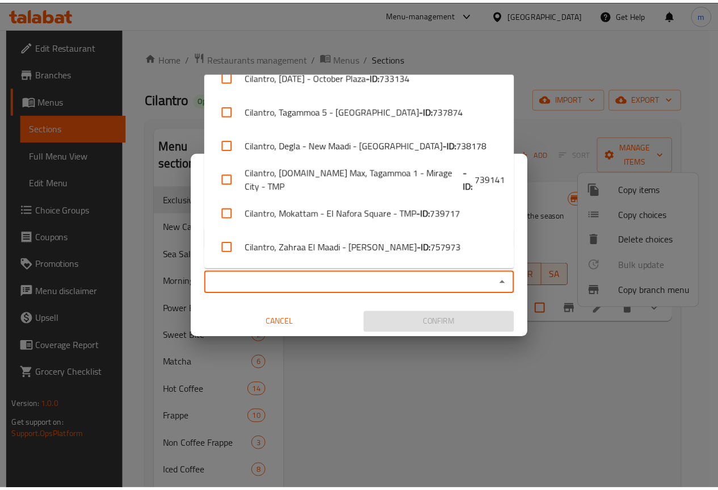
scroll to position [1890, 0]
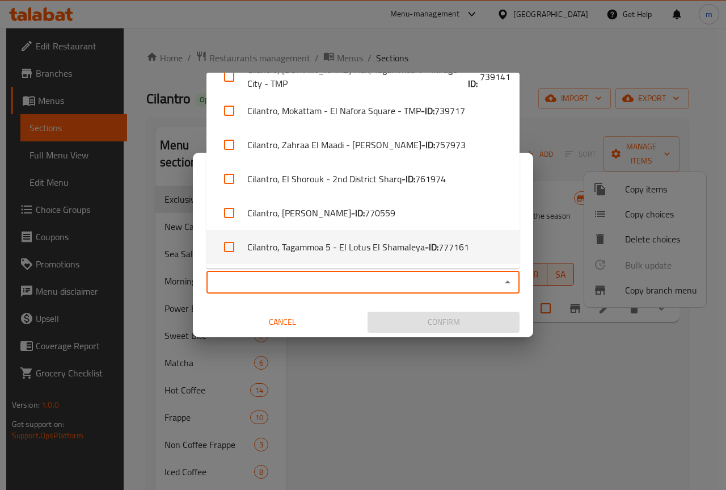
click at [319, 245] on li "Cilantro, Tagammoa 5 - El Lotus El Shamaleya - ID: 777161" at bounding box center [363, 247] width 313 height 34
checkbox input "true"
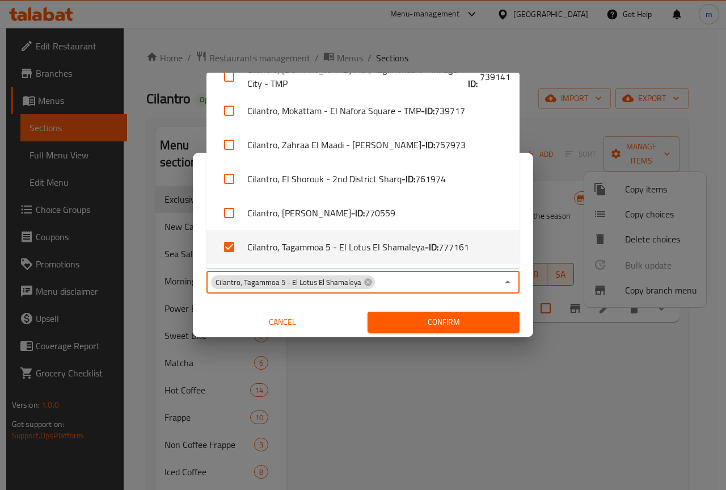
click at [423, 323] on span "Confirm" at bounding box center [444, 322] width 134 height 14
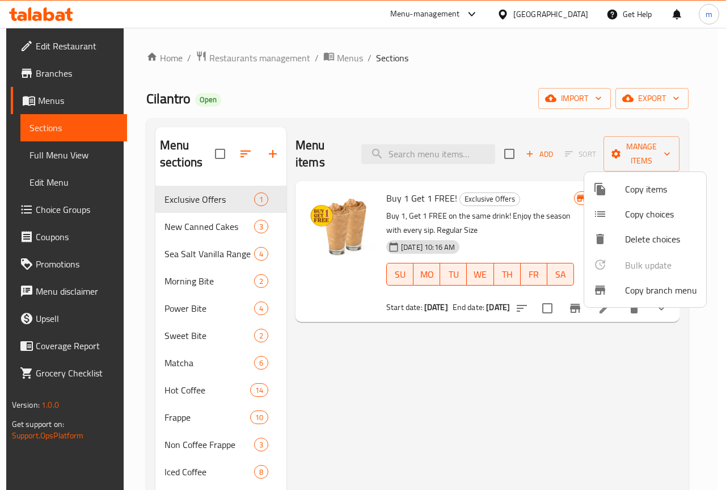
click at [24, 137] on div at bounding box center [363, 245] width 726 height 490
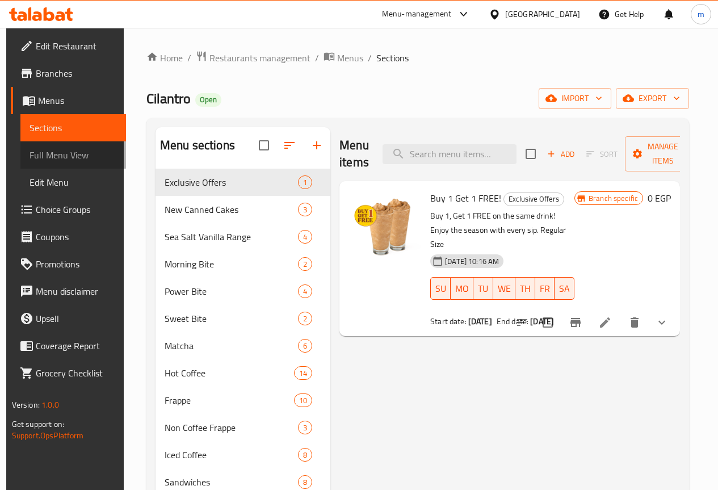
click at [43, 153] on span "Full Menu View" at bounding box center [73, 155] width 87 height 14
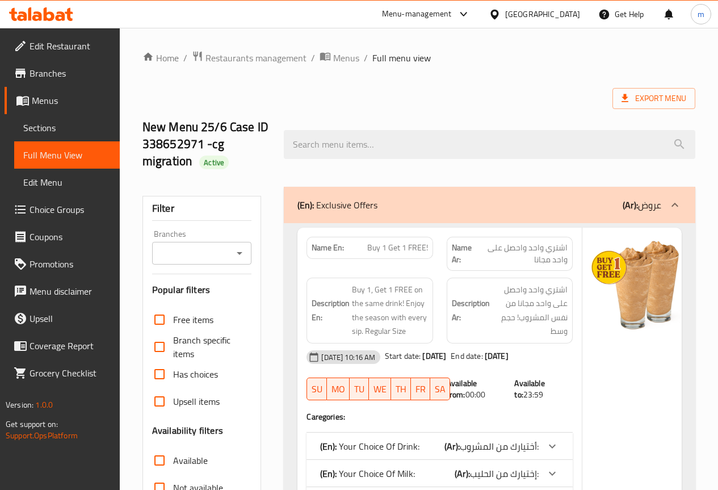
scroll to position [284, 0]
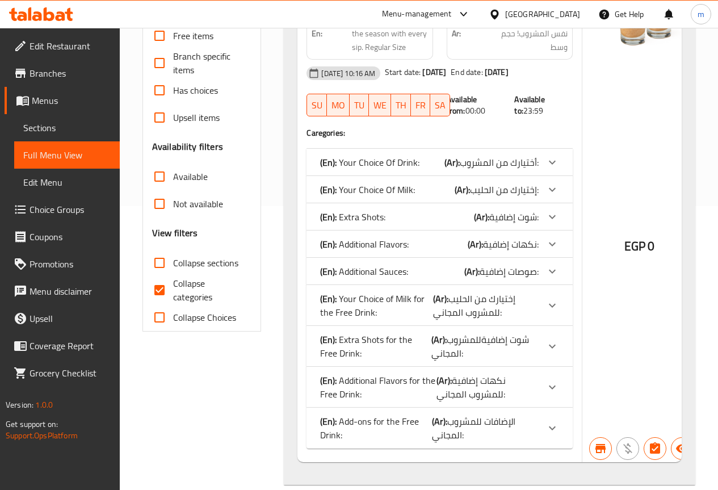
click at [170, 290] on input "Collapse categories" at bounding box center [159, 289] width 27 height 27
checkbox input "false"
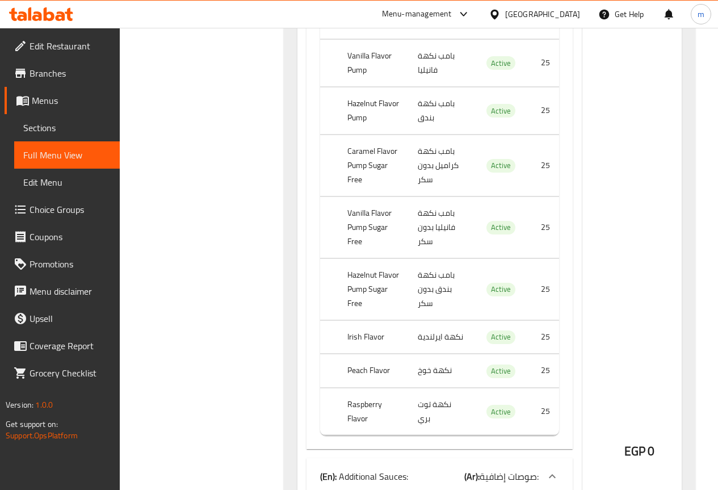
scroll to position [0, 0]
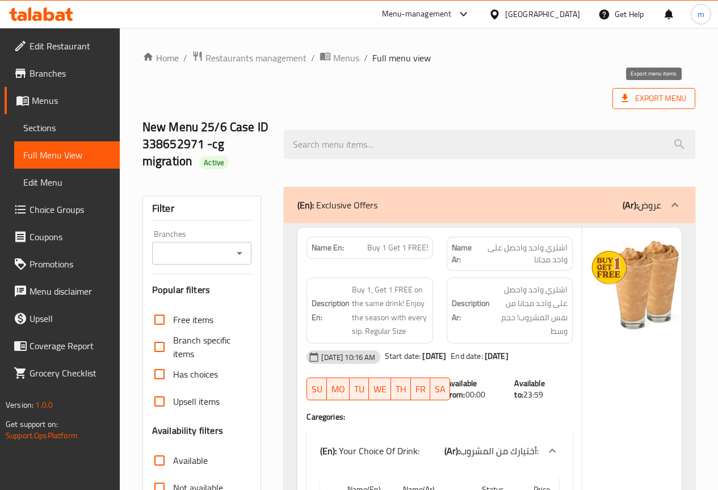
click at [663, 101] on span "Export Menu" at bounding box center [653, 98] width 65 height 14
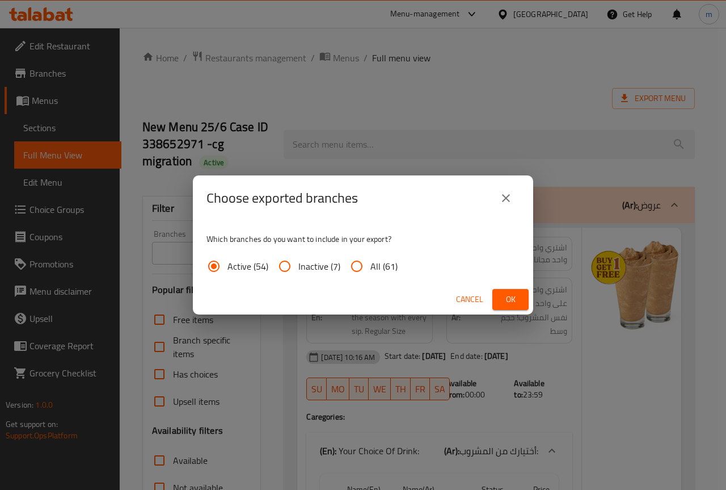
click at [374, 264] on span "All (61)" at bounding box center [384, 266] width 27 height 14
click at [371, 264] on input "All (61)" at bounding box center [356, 266] width 27 height 27
radio input "true"
click at [518, 297] on span "Ok" at bounding box center [511, 299] width 18 height 14
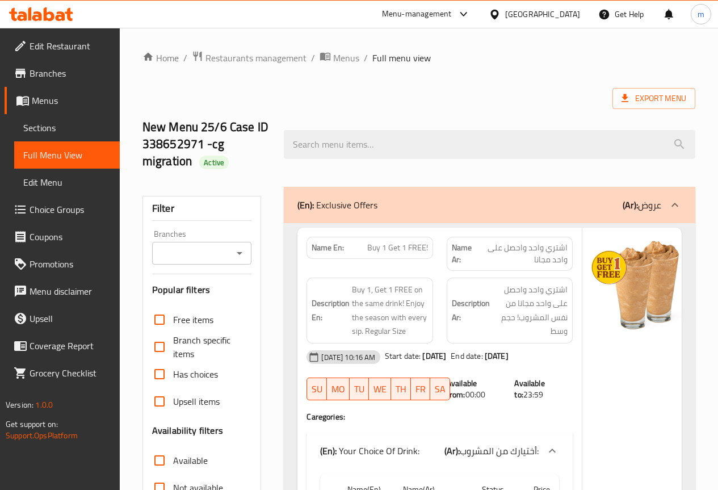
click at [75, 73] on span "Branches" at bounding box center [70, 73] width 81 height 14
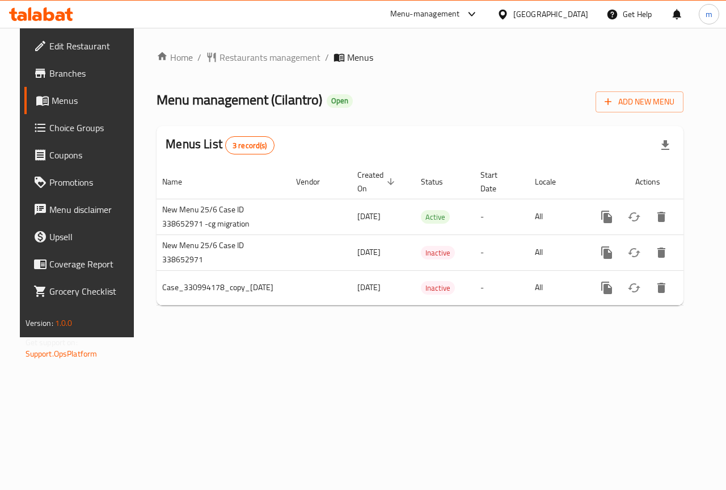
scroll to position [0, 70]
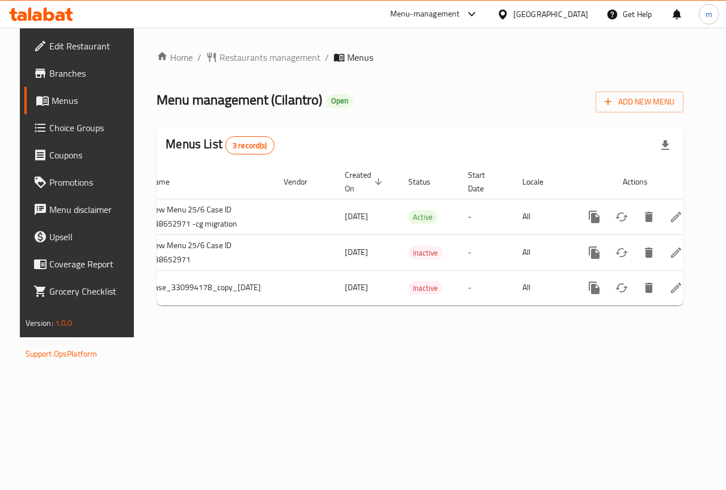
click at [73, 77] on span "Branches" at bounding box center [90, 73] width 83 height 14
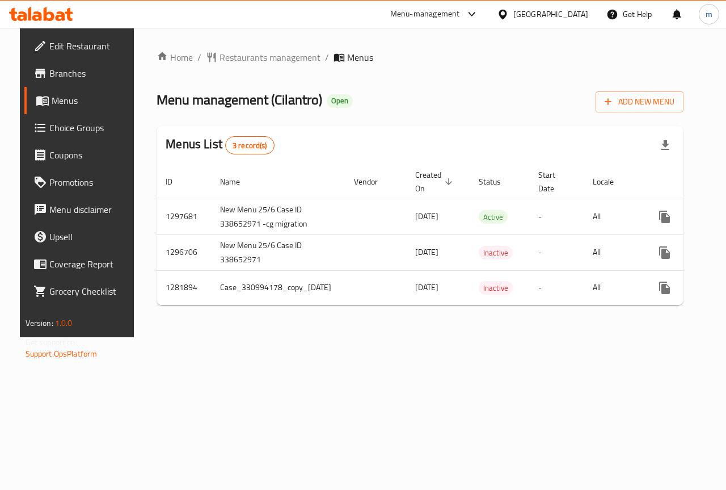
scroll to position [0, 70]
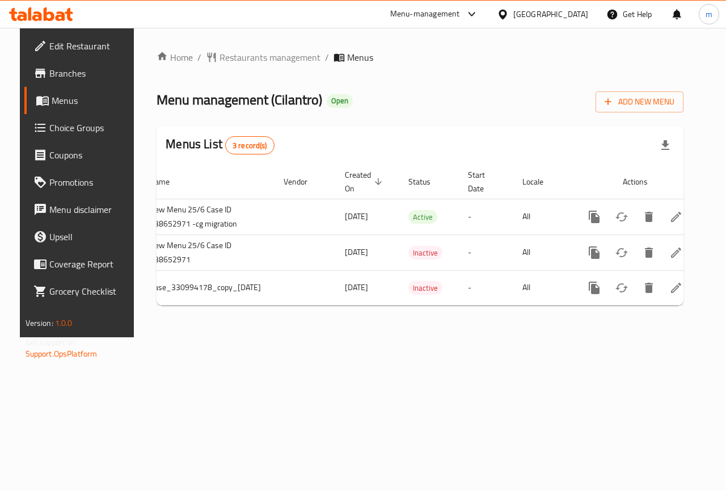
drag, startPoint x: 427, startPoint y: 316, endPoint x: 420, endPoint y: 313, distance: 7.9
click at [420, 313] on div "Home / Restaurants management / Menus Menu management ( Cilantro ) Open Add New…" at bounding box center [420, 183] width 527 height 264
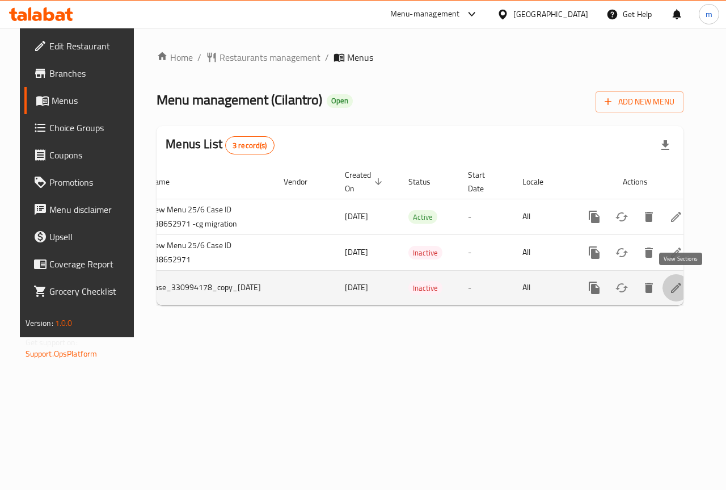
click at [682, 283] on icon "enhanced table" at bounding box center [676, 288] width 10 height 10
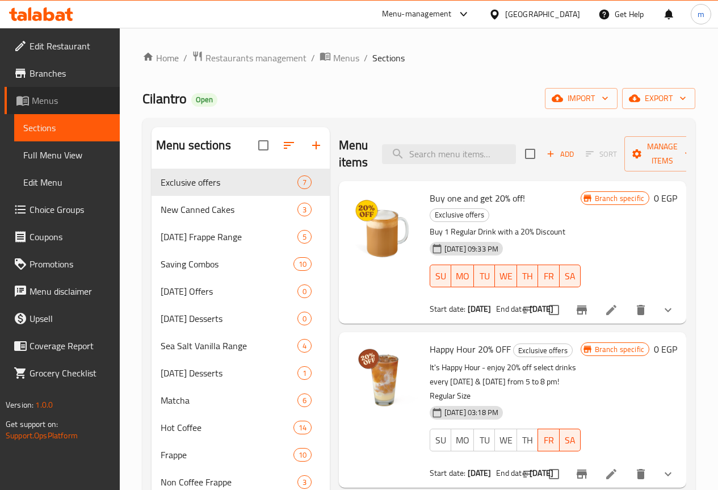
click at [62, 101] on span "Menus" at bounding box center [71, 101] width 79 height 14
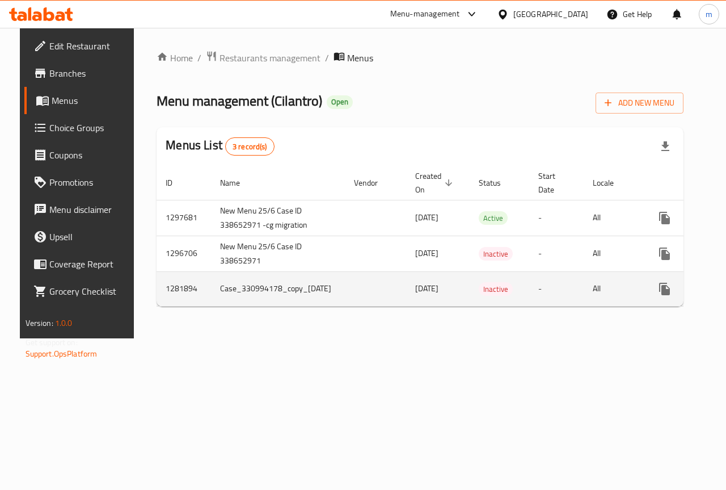
click at [257, 298] on td "Case_330994178_copy_[DATE]" at bounding box center [278, 288] width 134 height 35
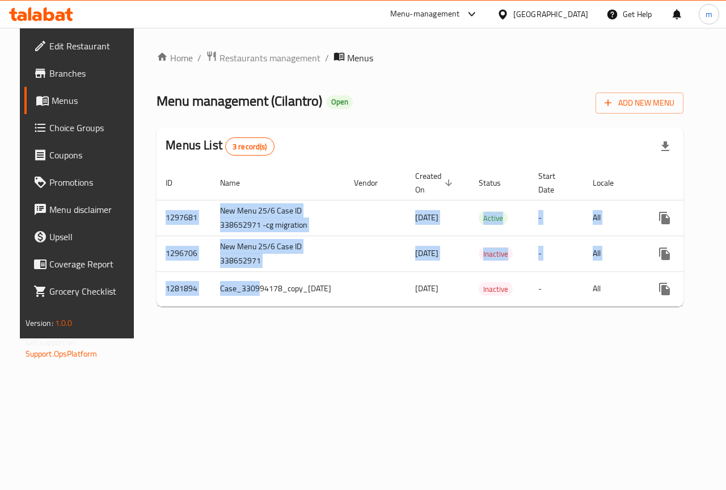
drag, startPoint x: 245, startPoint y: 301, endPoint x: 353, endPoint y: 329, distance: 111.3
click at [353, 329] on div "Home / Restaurants management / Menus Menu management ( Cilantro ) Open Add New…" at bounding box center [420, 183] width 573 height 310
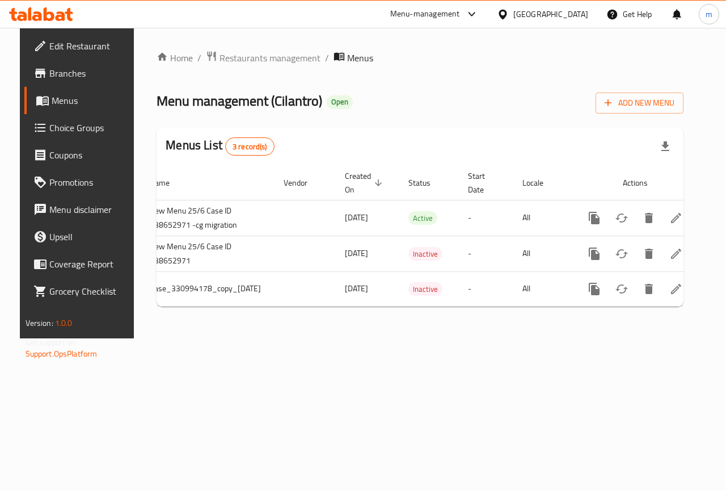
click at [504, 338] on div "Home / Restaurants management / Menus Menu management ( Cilantro ) Open Add New…" at bounding box center [420, 183] width 573 height 310
click at [65, 71] on span "Branches" at bounding box center [90, 73] width 83 height 14
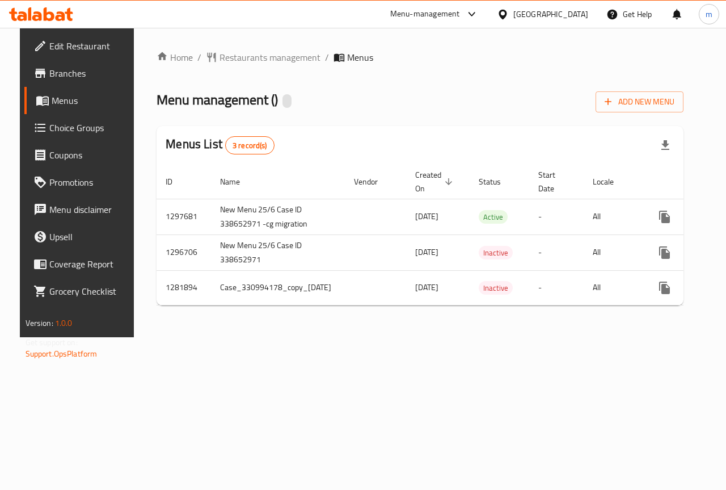
scroll to position [0, 70]
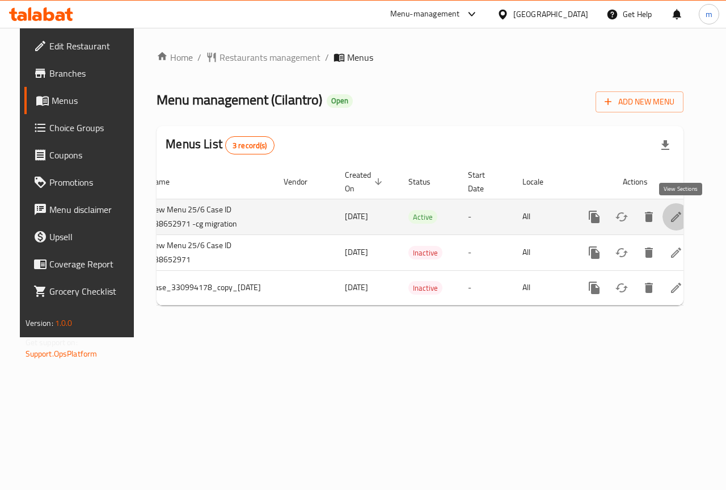
click at [683, 217] on icon "enhanced table" at bounding box center [677, 217] width 14 height 14
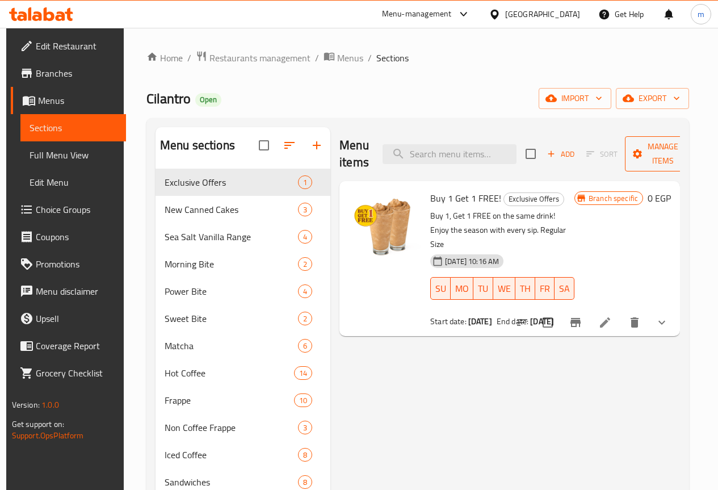
click at [645, 159] on span "Manage items" at bounding box center [663, 154] width 58 height 28
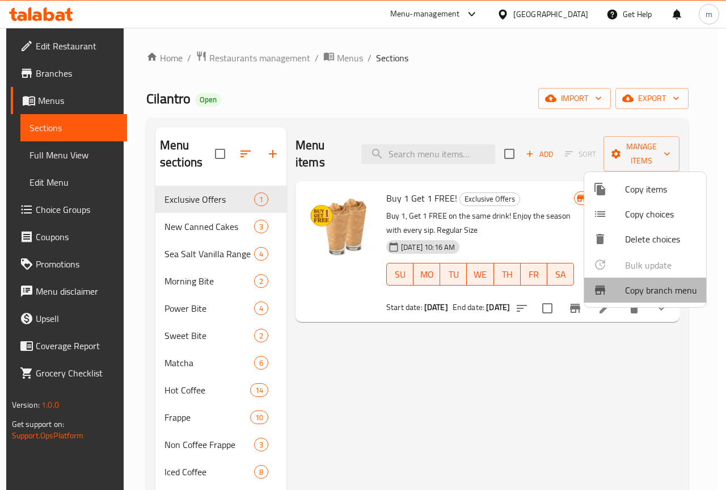
click at [641, 291] on span "Copy branch menu" at bounding box center [661, 290] width 72 height 14
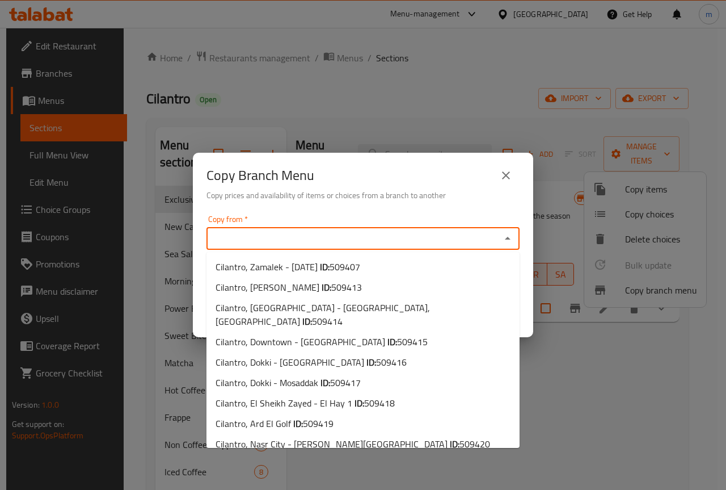
click at [357, 235] on input "Copy from   *" at bounding box center [354, 238] width 288 height 16
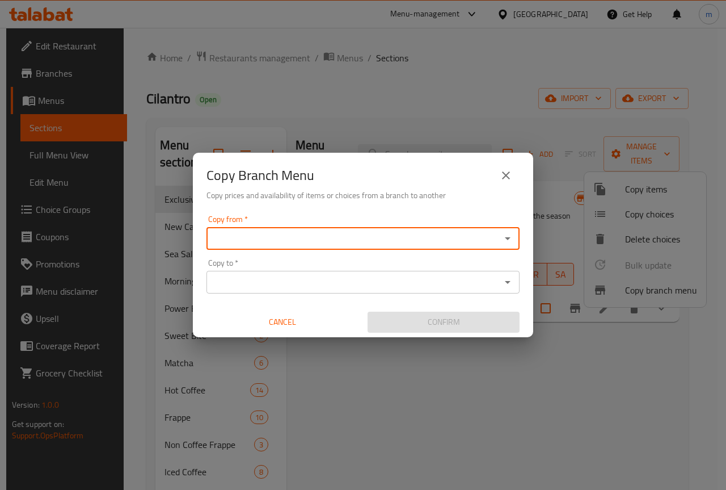
click at [357, 235] on input "Copy from   *" at bounding box center [354, 238] width 288 height 16
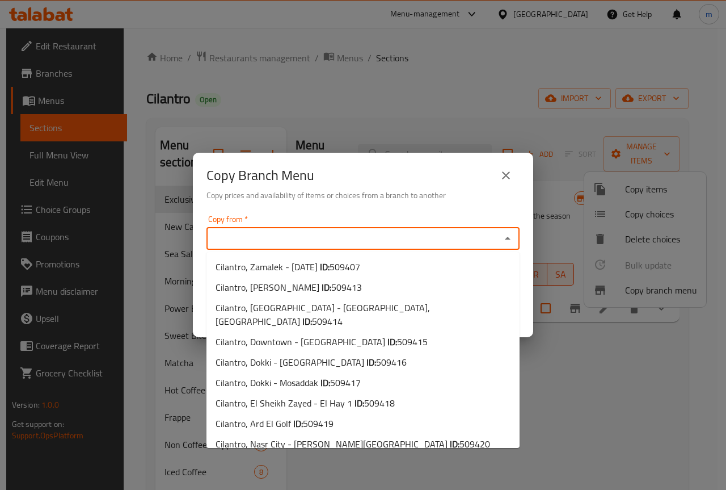
click at [357, 235] on input "Copy from   *" at bounding box center [354, 238] width 288 height 16
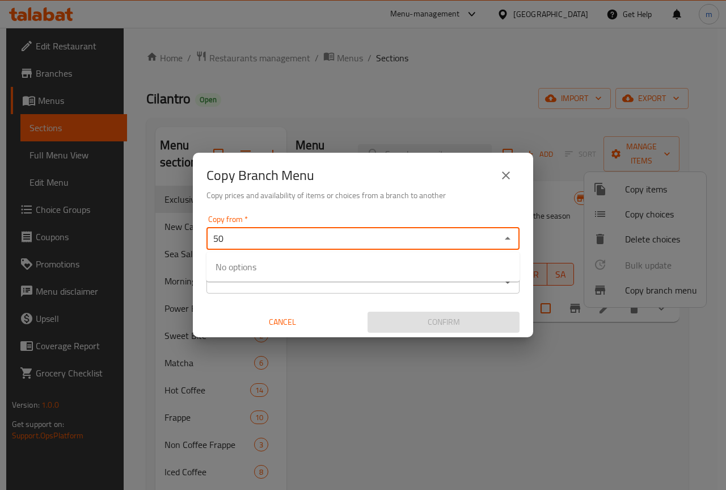
type input "5"
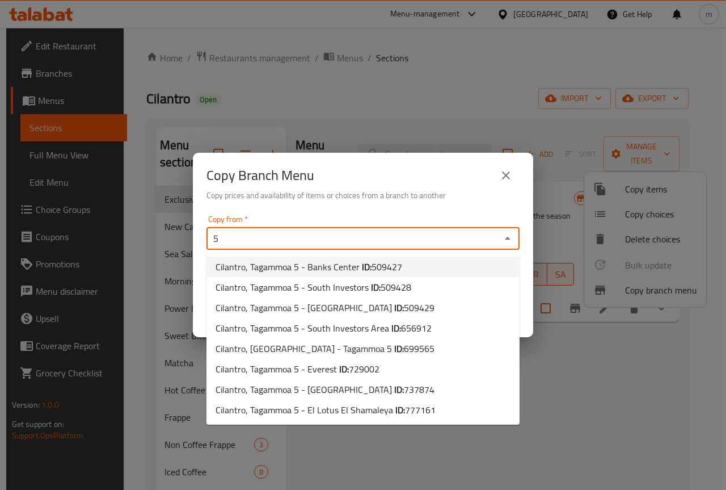
click at [288, 234] on input "5" at bounding box center [354, 238] width 288 height 16
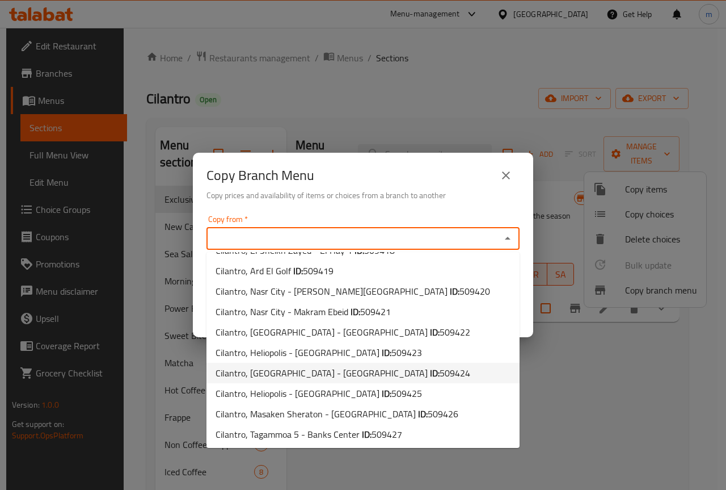
scroll to position [170, 0]
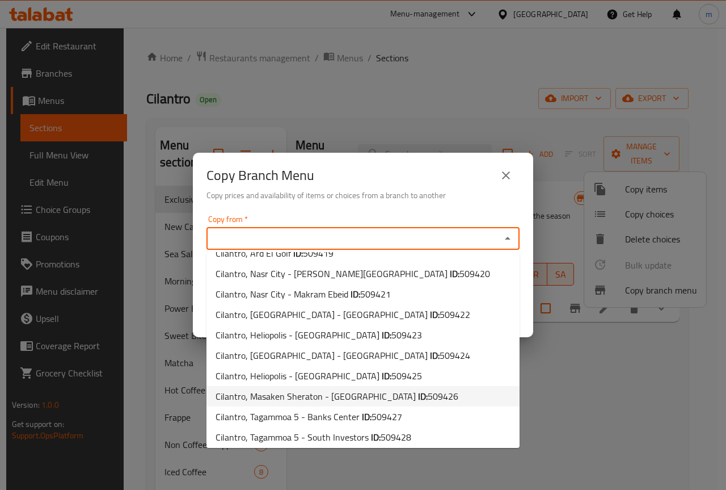
click at [292, 389] on span "Cilantro, Masaken Sheraton - [GEOGRAPHIC_DATA] ID: 509426" at bounding box center [337, 396] width 243 height 14
type input "Cilantro, Masaken Sheraton - [GEOGRAPHIC_DATA]"
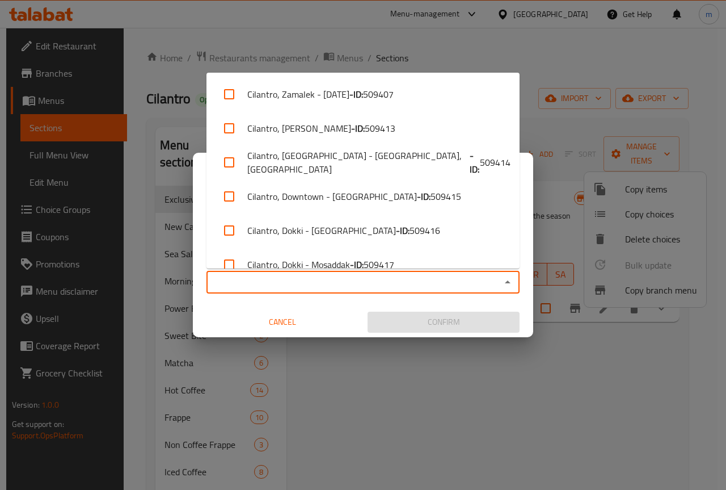
click at [246, 286] on input "Copy to   *" at bounding box center [354, 282] width 288 height 16
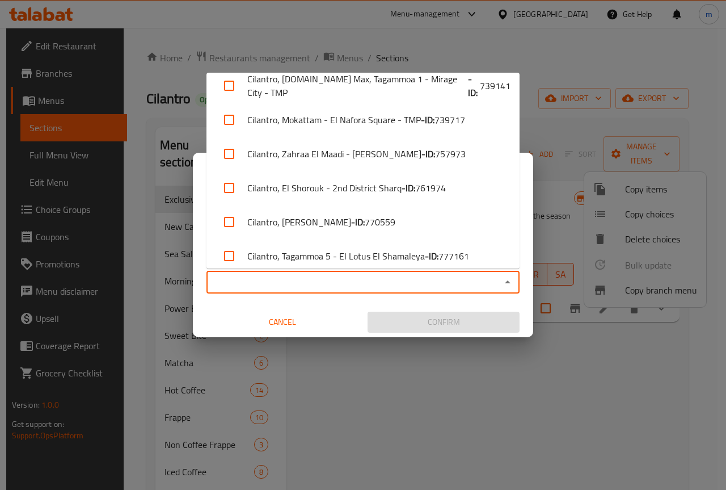
scroll to position [1890, 0]
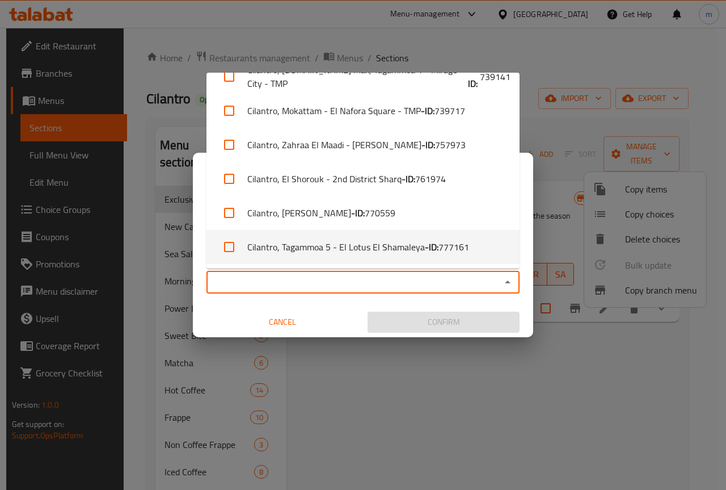
click at [233, 244] on input "checkbox" at bounding box center [229, 246] width 27 height 27
checkbox input "true"
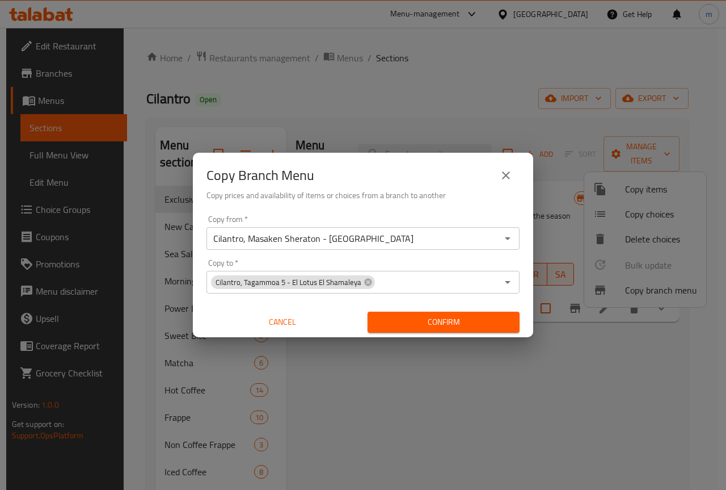
click at [343, 305] on div "Copy from   * Cilantro, Masaken Sheraton - Fairmont Heliopolis Copy from * Copy…" at bounding box center [363, 274] width 340 height 127
click at [449, 331] on button "Confirm" at bounding box center [444, 322] width 152 height 21
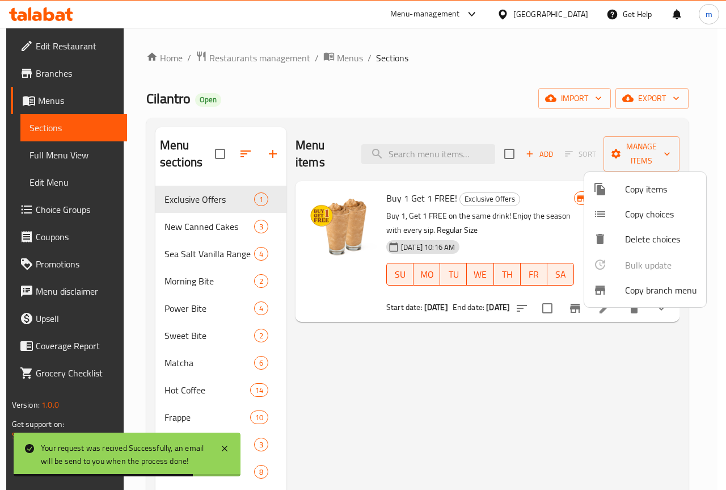
click at [367, 103] on div at bounding box center [363, 245] width 726 height 490
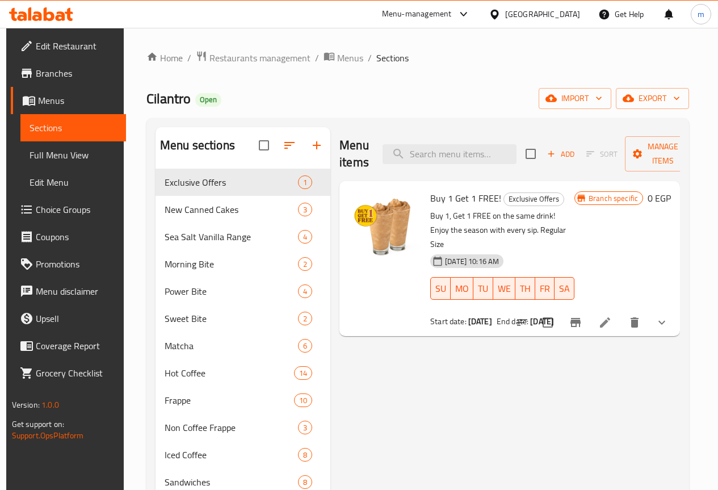
click at [83, 102] on span "Menus" at bounding box center [77, 101] width 79 height 14
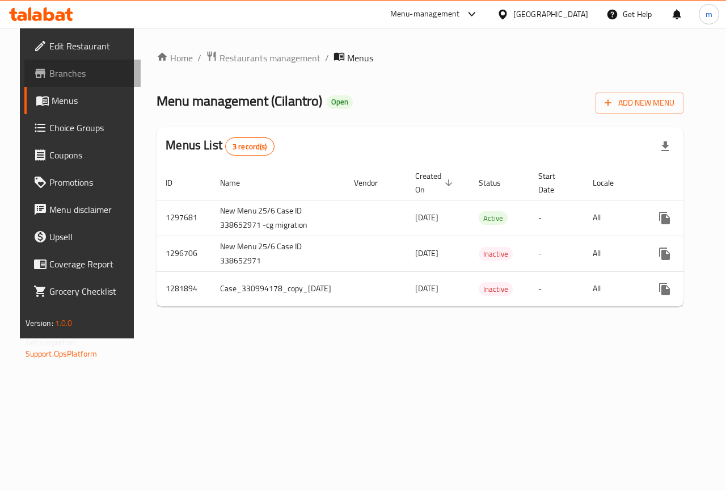
click at [58, 71] on span "Branches" at bounding box center [90, 73] width 83 height 14
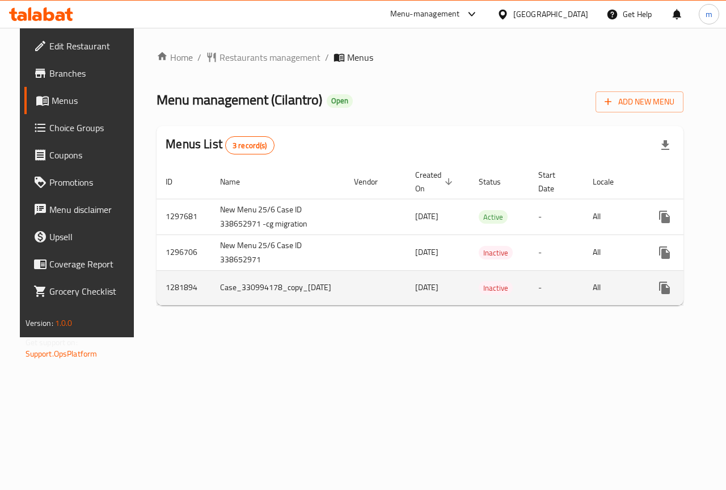
click at [483, 301] on td "Inactive" at bounding box center [500, 287] width 60 height 35
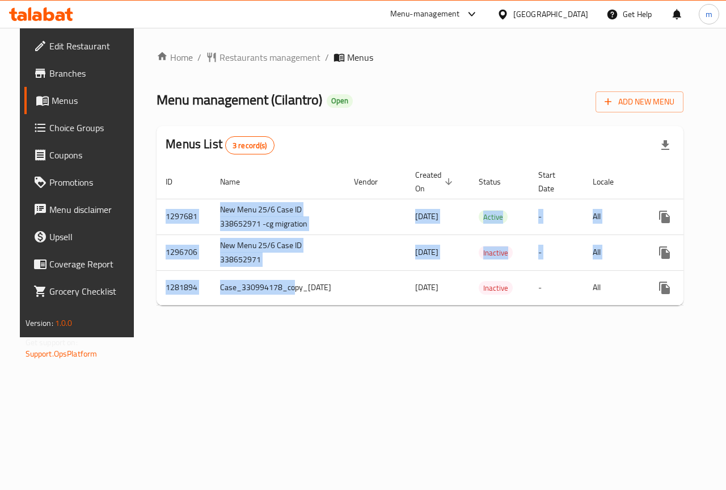
drag, startPoint x: 279, startPoint y: 302, endPoint x: 316, endPoint y: 306, distance: 36.5
click at [316, 305] on div "ID Name Vendor Created On sorted descending Status Start Date Locale Actions 12…" at bounding box center [420, 235] width 527 height 141
click at [310, 337] on div "Home / Restaurants management / Menus Menu management ( Cilantro ) Open Add New…" at bounding box center [420, 182] width 573 height 309
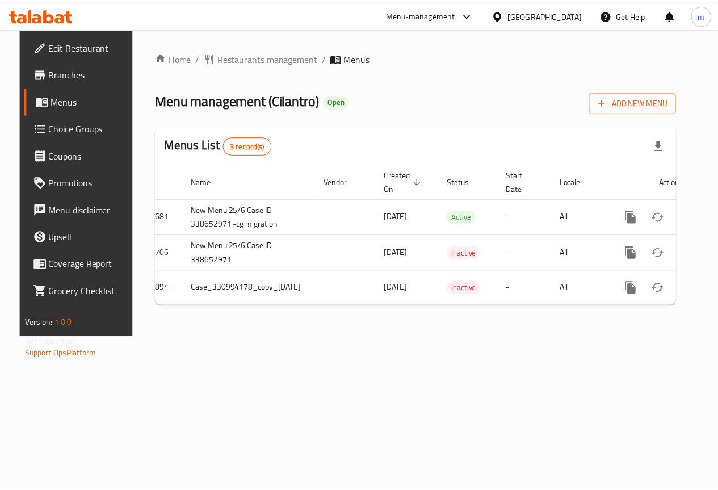
scroll to position [0, 70]
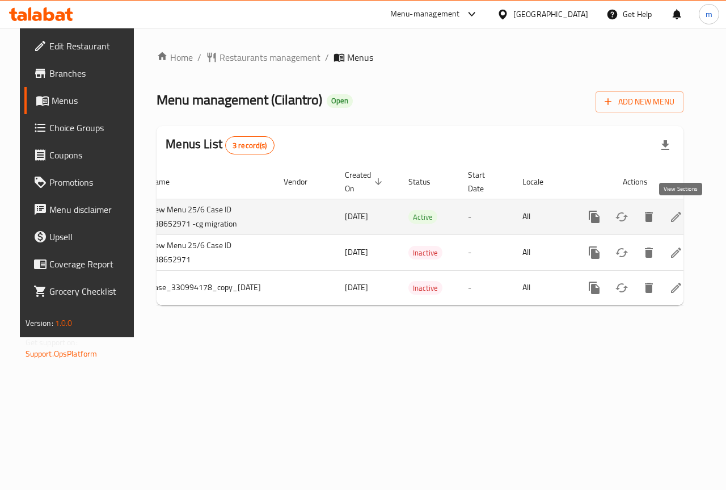
click at [673, 215] on link "enhanced table" at bounding box center [676, 216] width 27 height 27
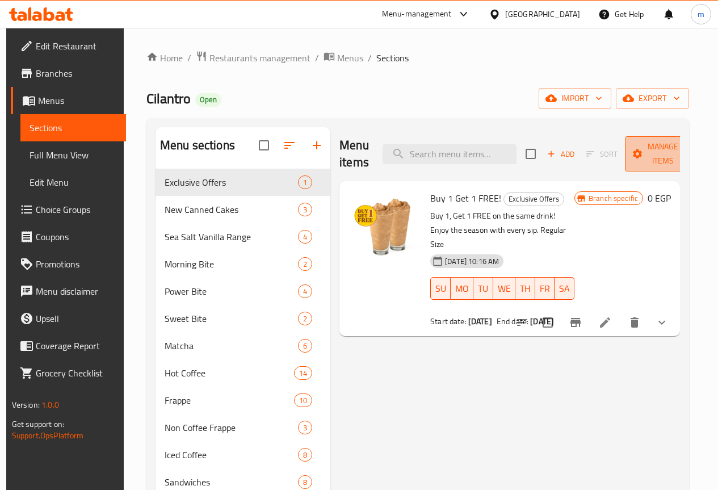
click at [654, 149] on span "Manage items" at bounding box center [663, 154] width 58 height 28
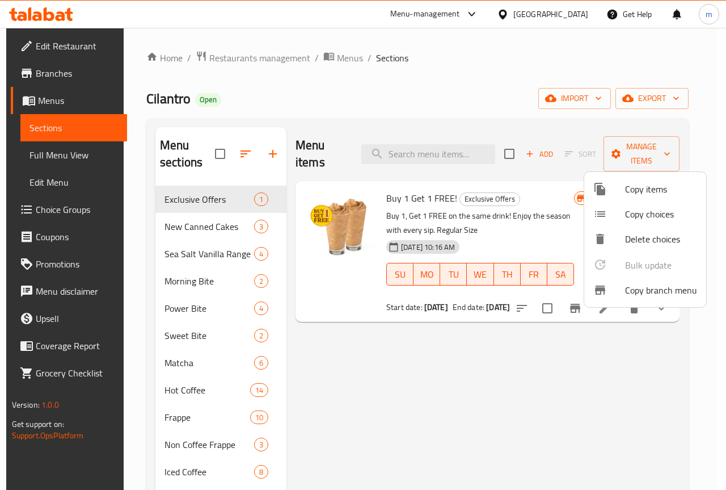
click at [641, 288] on span "Copy branch menu" at bounding box center [661, 290] width 72 height 14
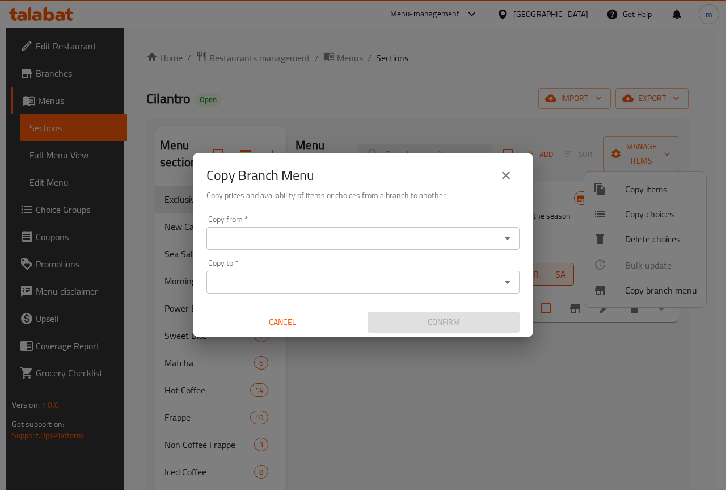
click at [508, 171] on icon "close" at bounding box center [506, 176] width 14 height 14
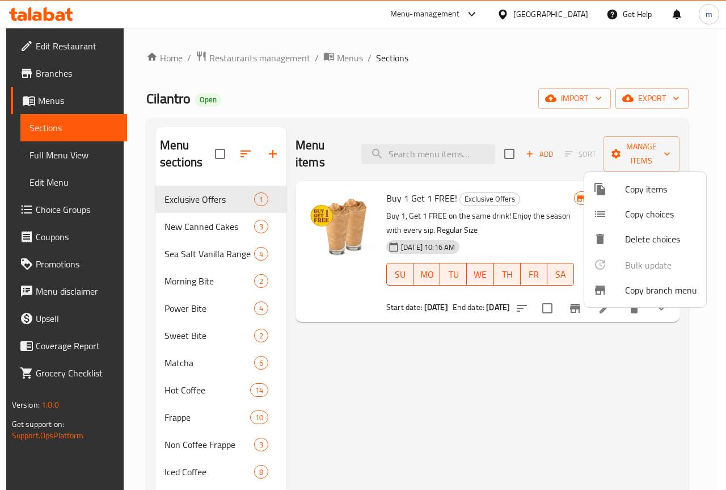
click at [612, 112] on div at bounding box center [363, 245] width 726 height 490
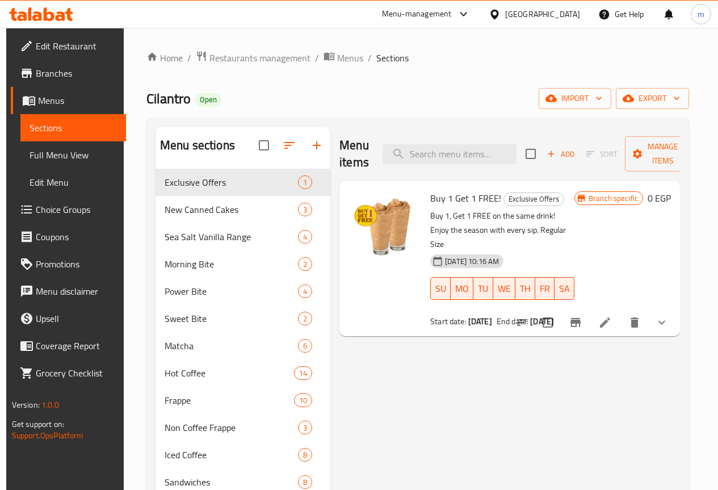
click at [72, 150] on span "Full Menu View" at bounding box center [73, 155] width 87 height 14
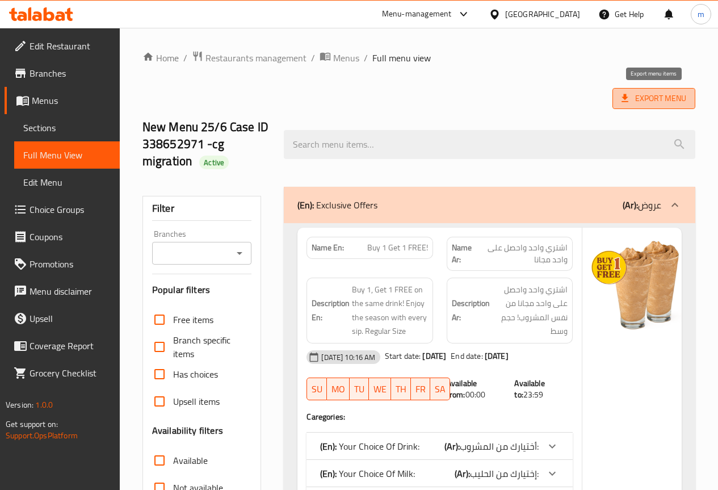
click at [645, 99] on span "Export Menu" at bounding box center [653, 98] width 65 height 14
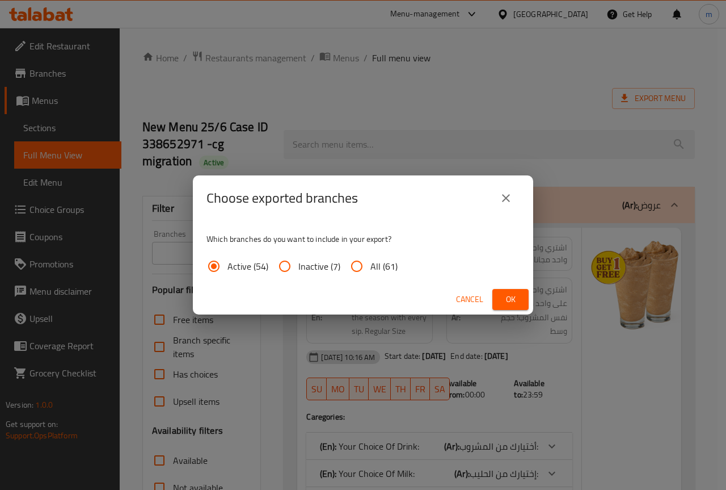
click at [369, 264] on input "All (61)" at bounding box center [356, 266] width 27 height 27
radio input "true"
click at [504, 296] on span "Ok" at bounding box center [511, 299] width 18 height 14
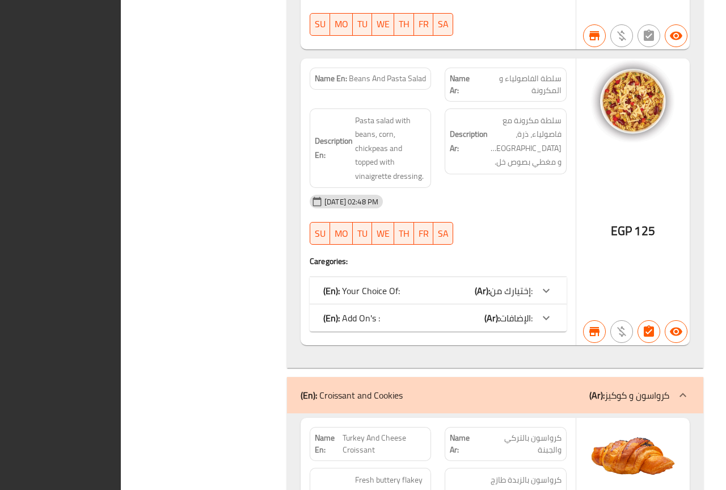
scroll to position [26296, 0]
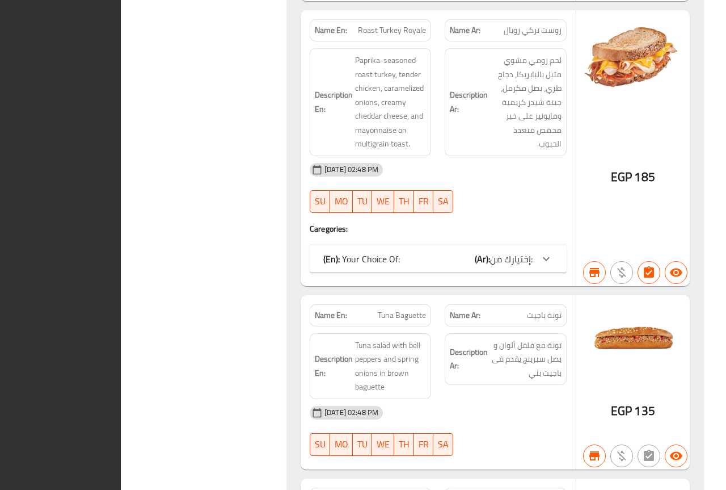
scroll to position [24016, 0]
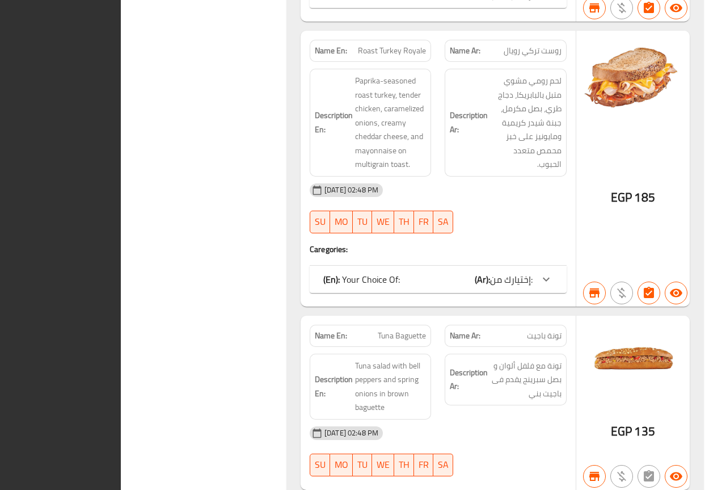
drag, startPoint x: 726, startPoint y: 234, endPoint x: 726, endPoint y: 141, distance: 93.6
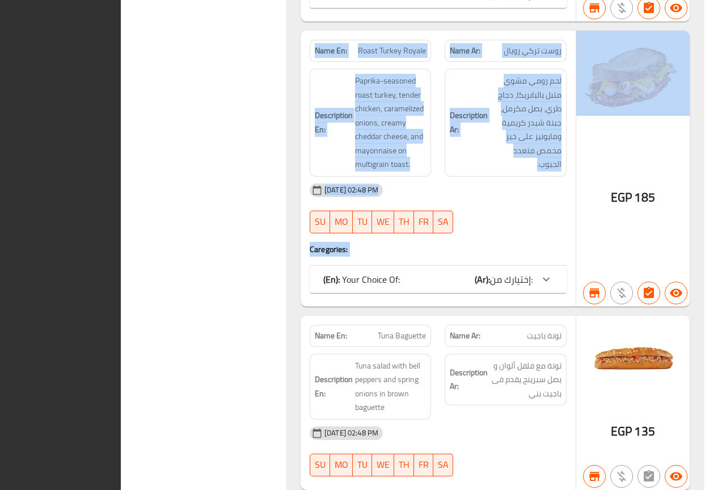
drag, startPoint x: 726, startPoint y: 216, endPoint x: 717, endPoint y: 103, distance: 112.7
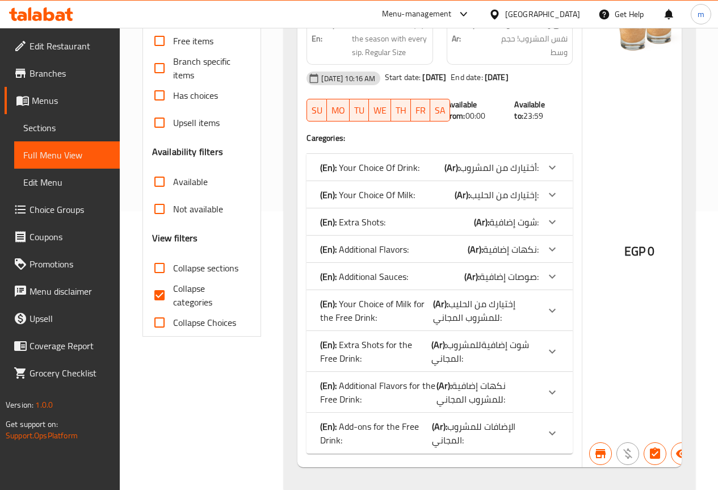
scroll to position [334, 0]
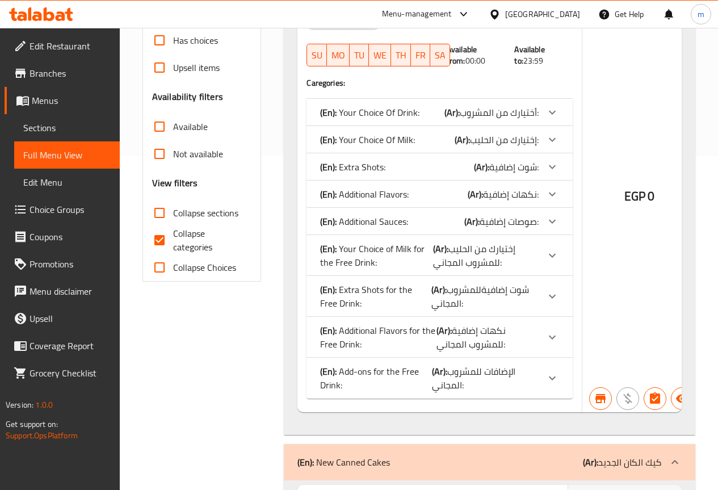
click at [173, 244] on span "Collapse categories" at bounding box center [208, 239] width 70 height 27
click at [173, 244] on input "Collapse categories" at bounding box center [159, 239] width 27 height 27
checkbox input "false"
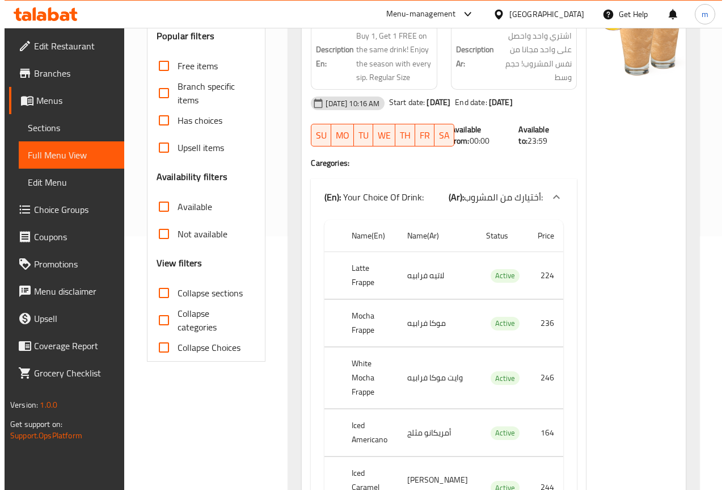
scroll to position [0, 0]
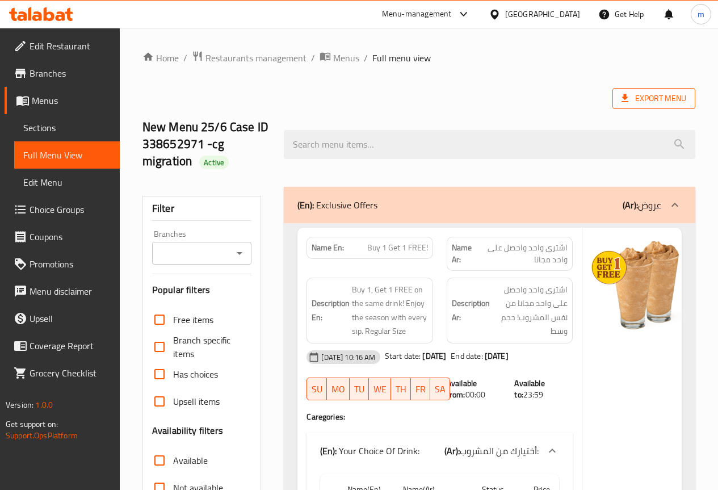
click at [630, 101] on icon at bounding box center [624, 97] width 11 height 11
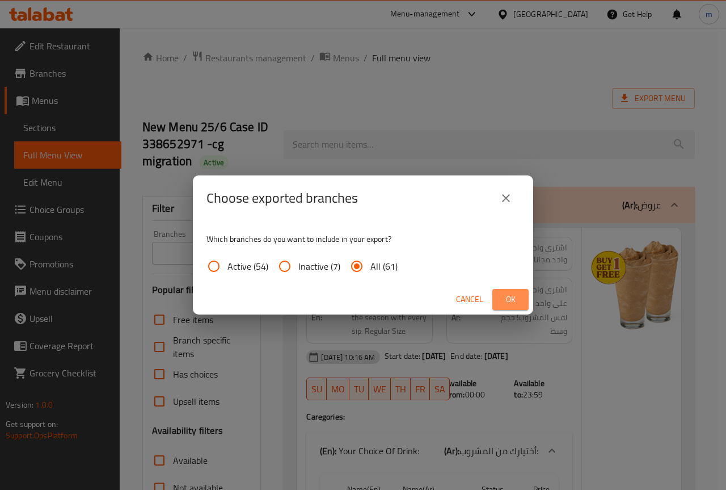
click at [515, 304] on span "Ok" at bounding box center [511, 299] width 18 height 14
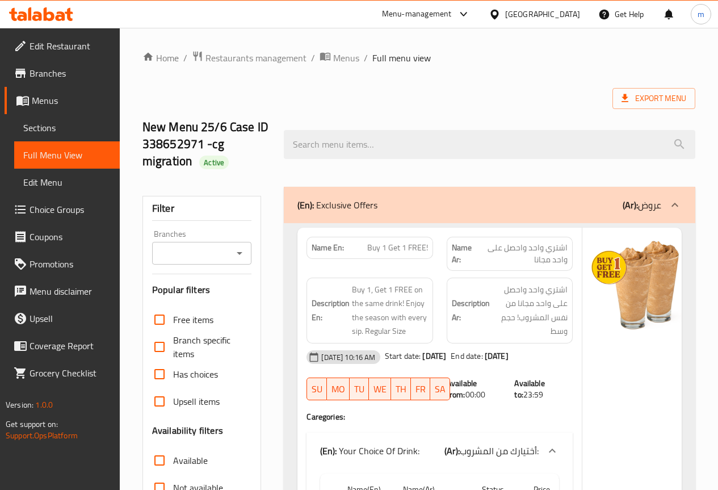
click at [393, 92] on div "Export Menu" at bounding box center [418, 98] width 553 height 21
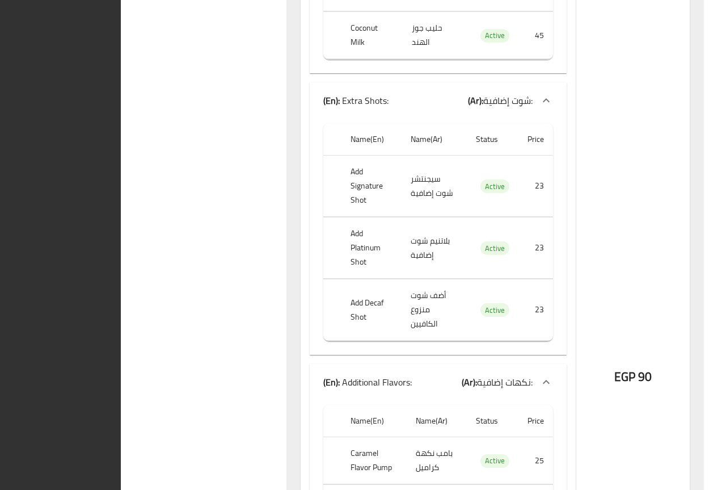
scroll to position [76258, 0]
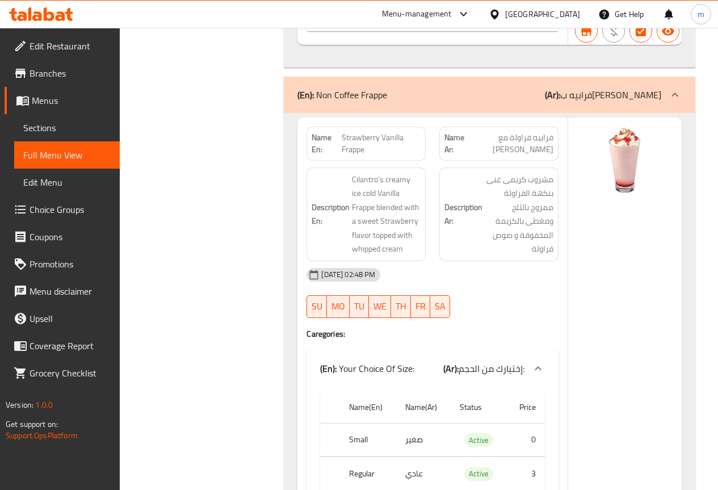
scroll to position [83514, 0]
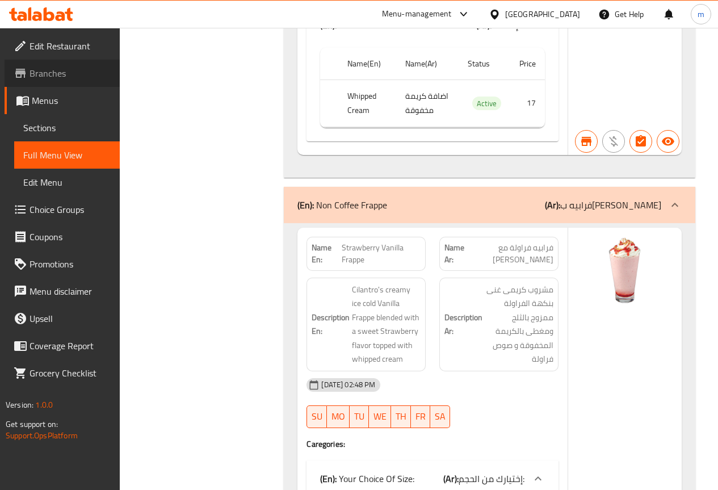
click at [66, 82] on link "Branches" at bounding box center [62, 73] width 115 height 27
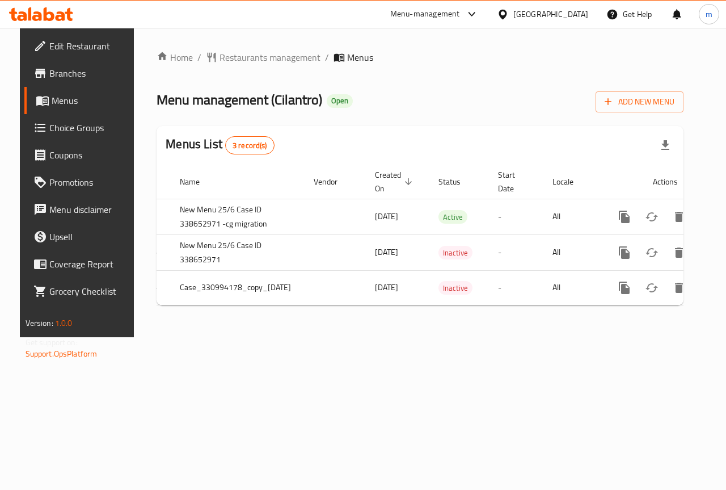
scroll to position [0, 70]
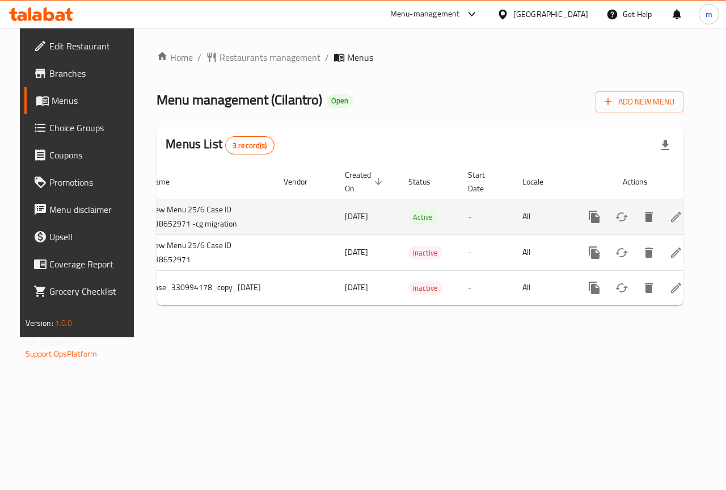
click at [683, 217] on icon "enhanced table" at bounding box center [677, 217] width 14 height 14
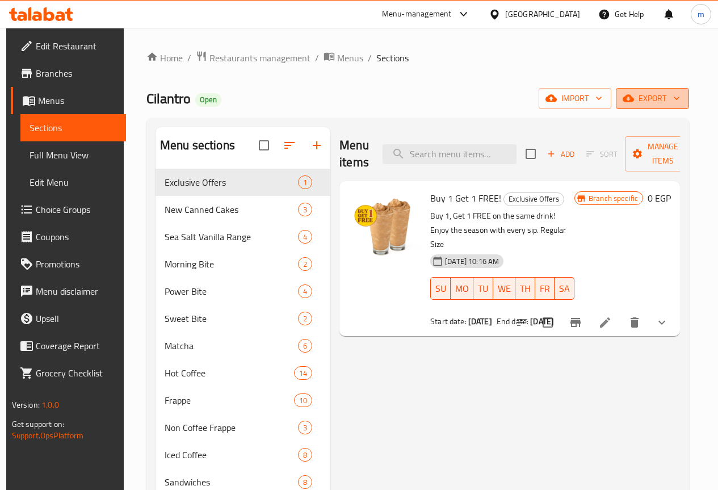
click at [662, 106] on button "export" at bounding box center [652, 98] width 73 height 21
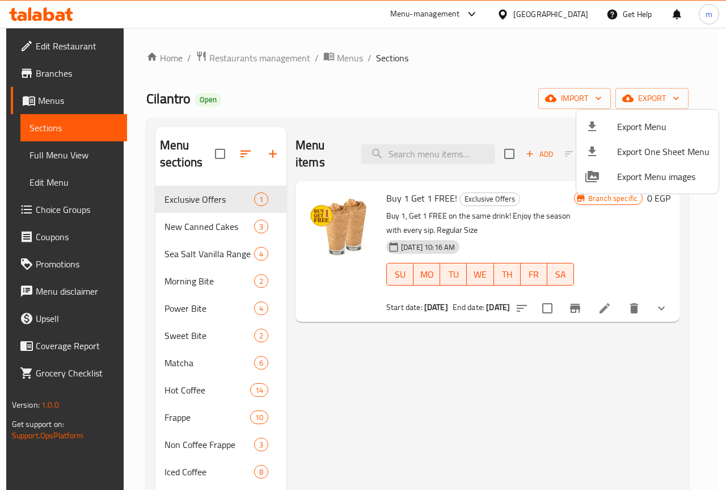
click at [491, 112] on div at bounding box center [363, 245] width 726 height 490
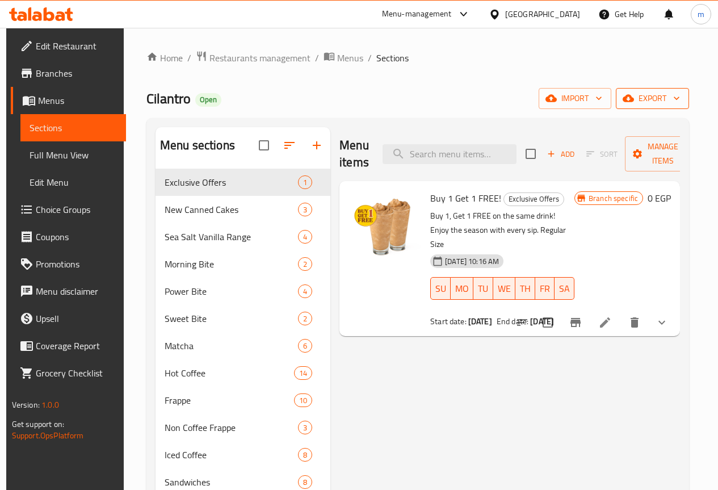
click at [651, 99] on span "export" at bounding box center [652, 98] width 55 height 14
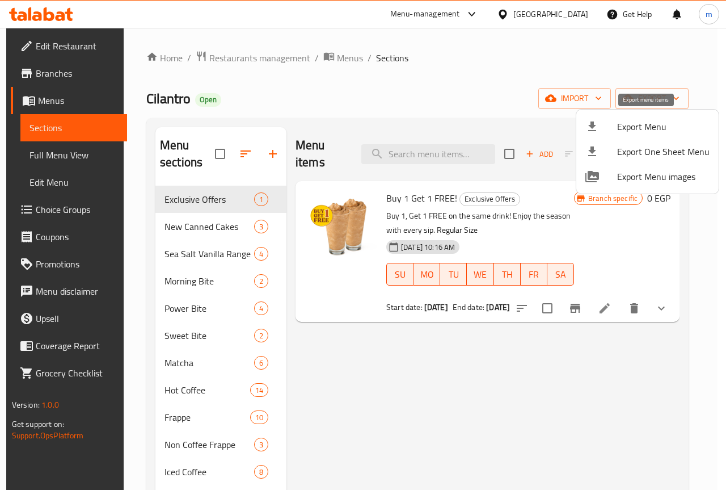
click at [643, 127] on span "Export Menu" at bounding box center [663, 127] width 92 height 14
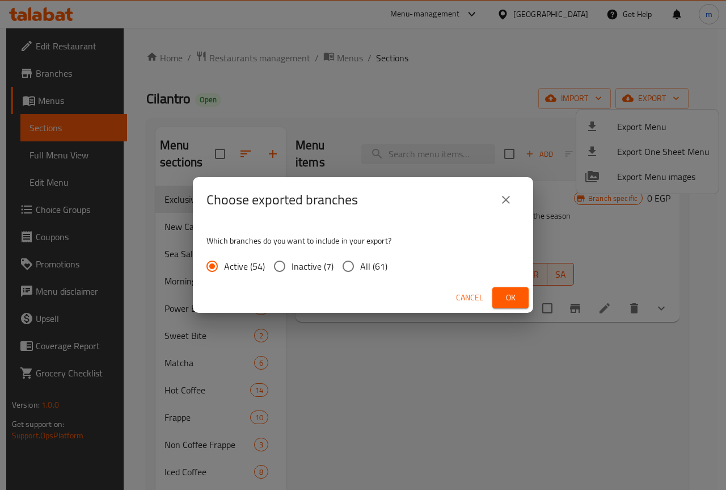
click at [363, 267] on span "All (61)" at bounding box center [373, 266] width 27 height 14
click at [360, 267] on input "All (61)" at bounding box center [348, 266] width 24 height 24
radio input "true"
click at [509, 296] on span "Ok" at bounding box center [511, 298] width 18 height 14
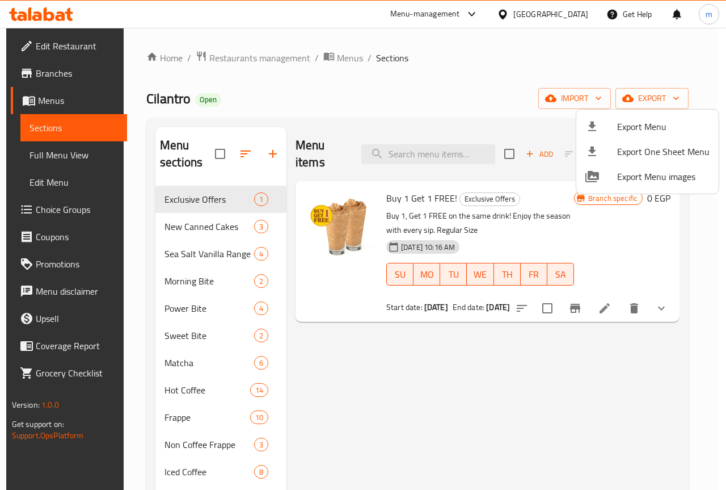
drag, startPoint x: 600, startPoint y: 389, endPoint x: 626, endPoint y: 368, distance: 34.3
click at [600, 389] on div at bounding box center [363, 245] width 726 height 490
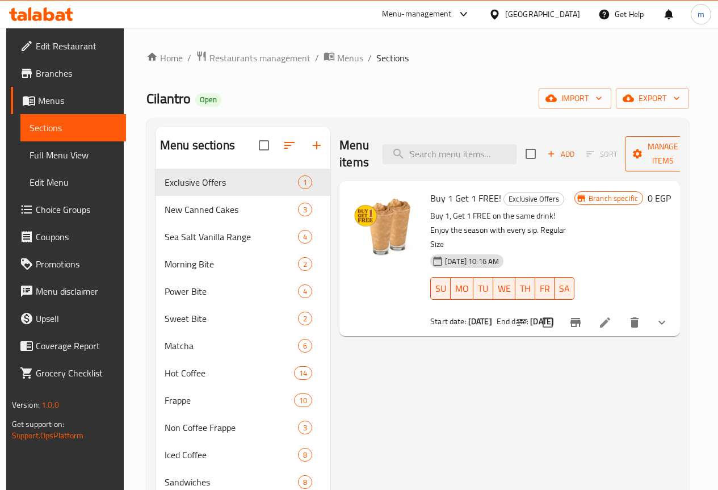
click at [659, 142] on span "Manage items" at bounding box center [663, 154] width 58 height 28
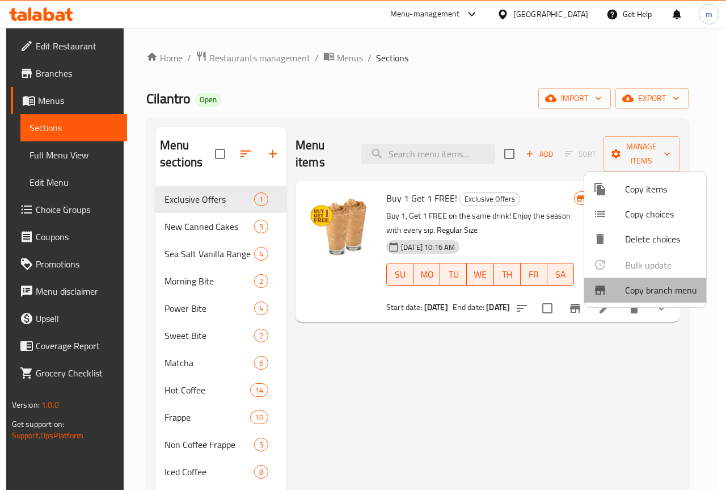
click at [649, 295] on span "Copy branch menu" at bounding box center [661, 290] width 72 height 14
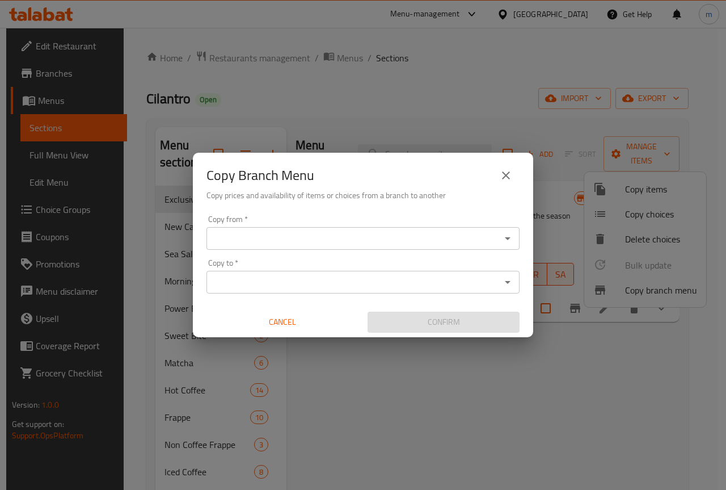
click at [366, 234] on input "Copy from   *" at bounding box center [354, 238] width 288 height 16
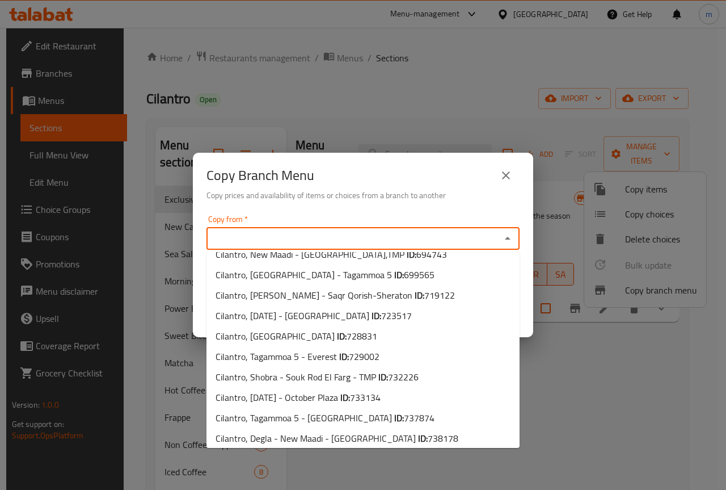
scroll to position [1059, 0]
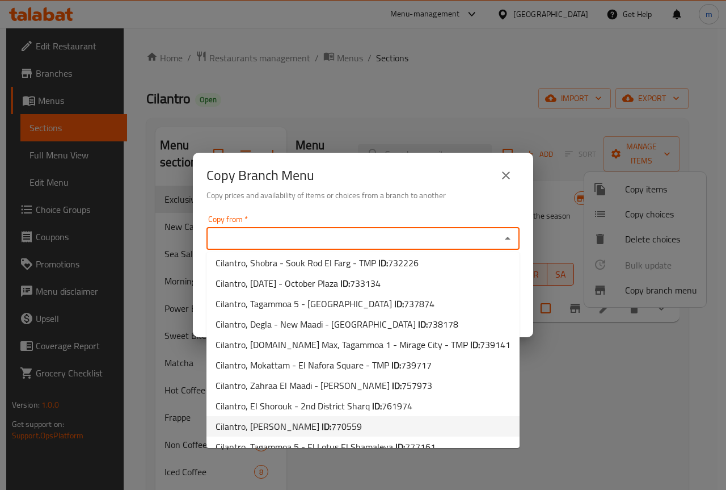
click at [322, 418] on b "ID:" at bounding box center [327, 426] width 10 height 17
type input "Cilantro, [PERSON_NAME]"
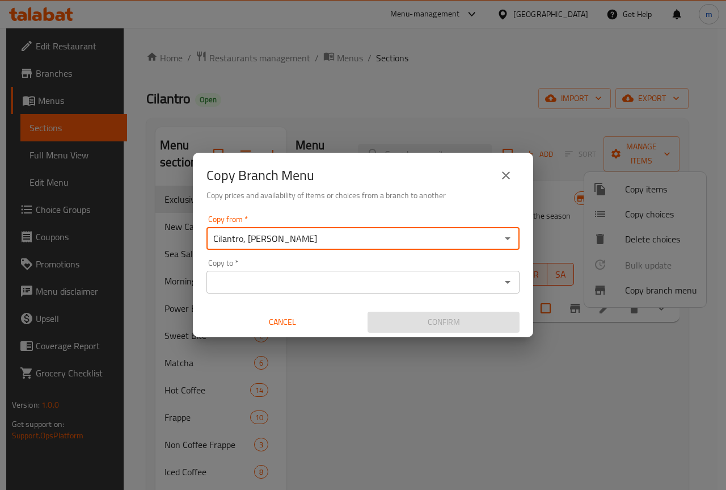
click at [381, 278] on input "Copy to   *" at bounding box center [354, 282] width 288 height 16
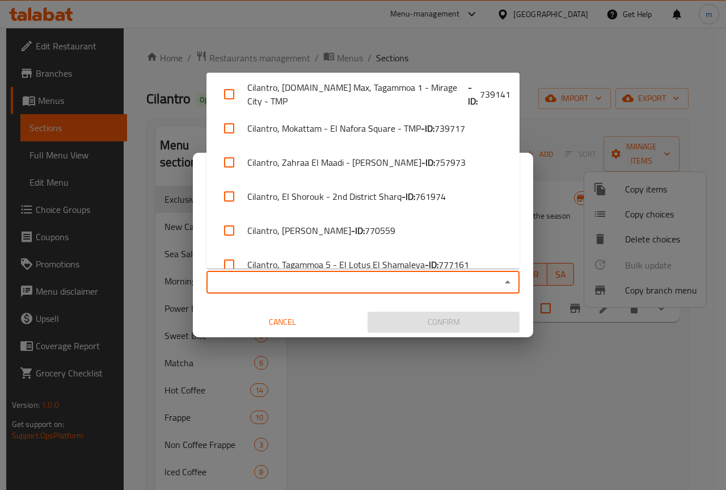
scroll to position [1890, 0]
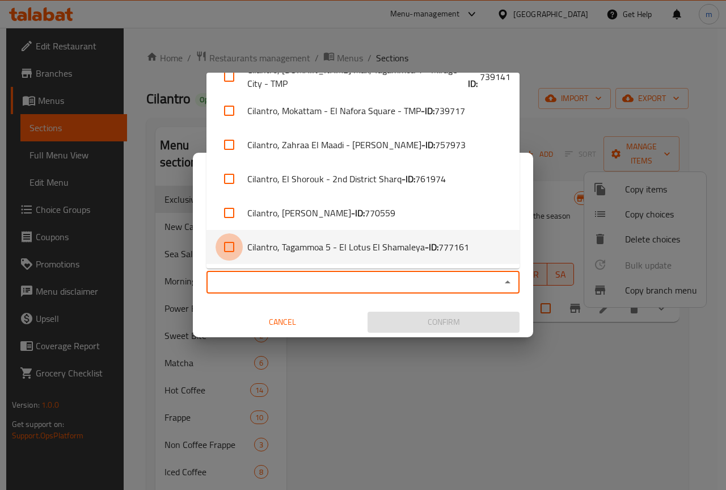
click at [239, 250] on input "checkbox" at bounding box center [229, 246] width 27 height 27
checkbox input "true"
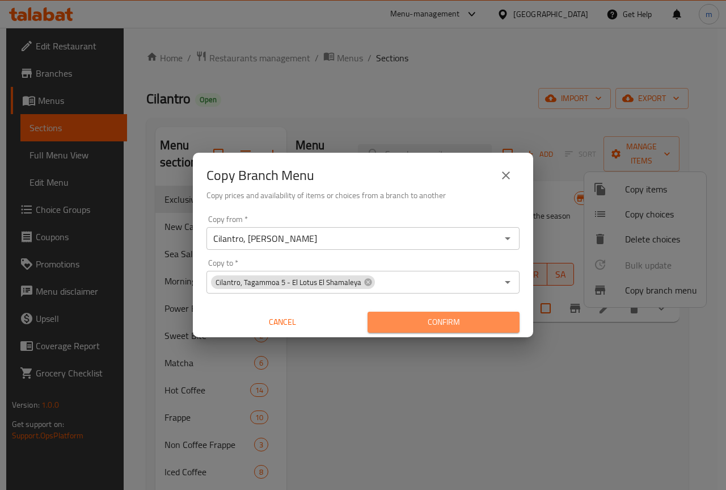
click at [436, 322] on span "Confirm" at bounding box center [444, 322] width 134 height 14
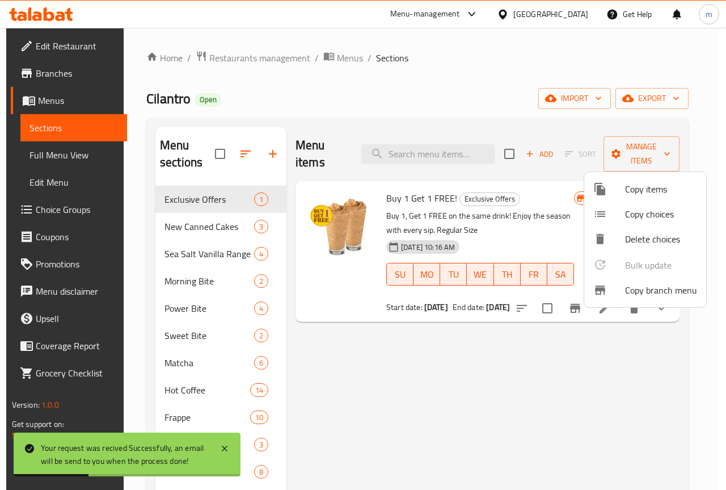
click at [435, 103] on div at bounding box center [363, 245] width 726 height 490
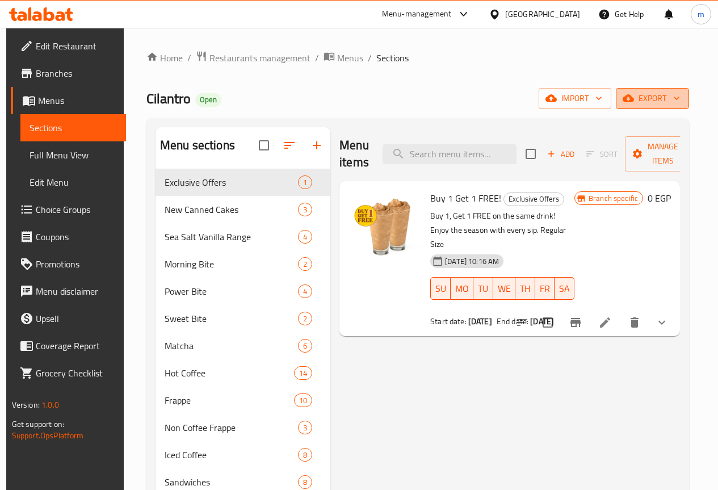
click at [647, 103] on span "export" at bounding box center [652, 98] width 55 height 14
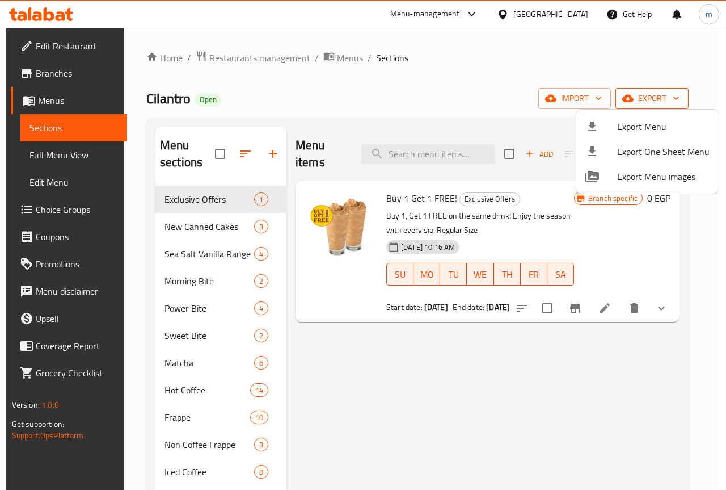
click at [647, 103] on div at bounding box center [363, 245] width 726 height 490
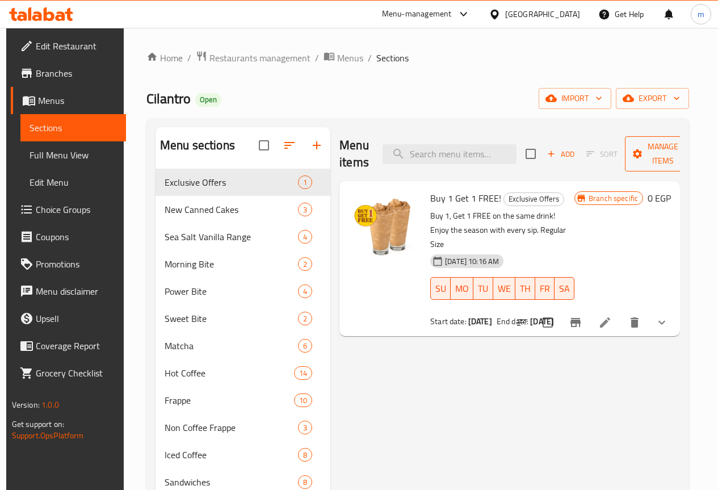
click at [638, 153] on span "Manage items" at bounding box center [663, 154] width 58 height 28
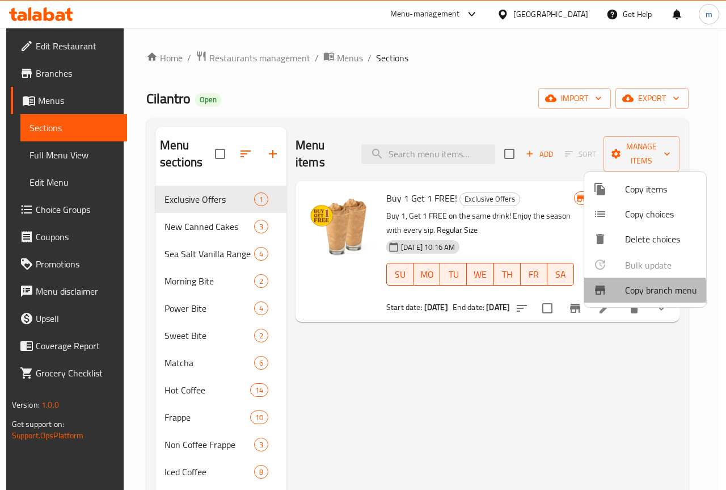
click at [639, 291] on span "Copy branch menu" at bounding box center [661, 290] width 72 height 14
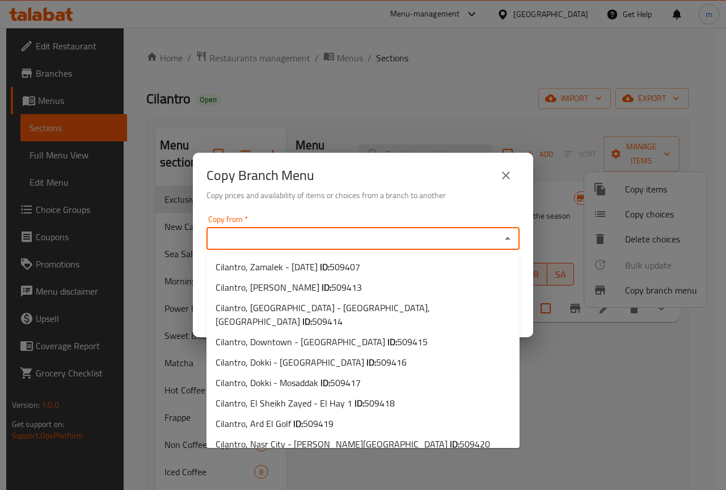
click at [339, 236] on input "Copy from   *" at bounding box center [354, 238] width 288 height 16
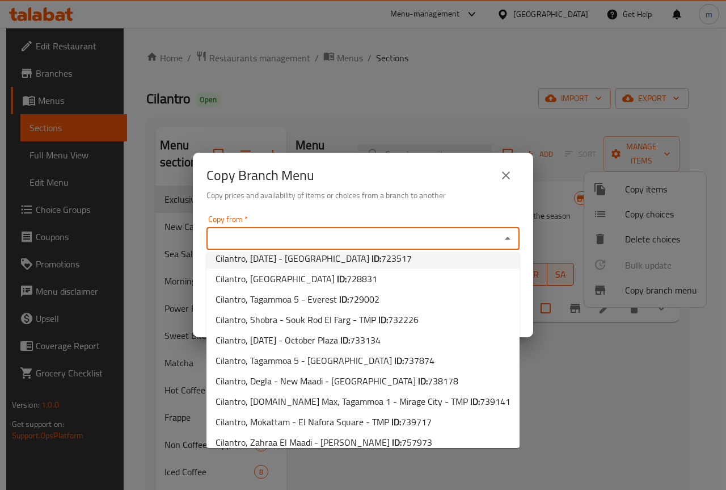
scroll to position [1059, 0]
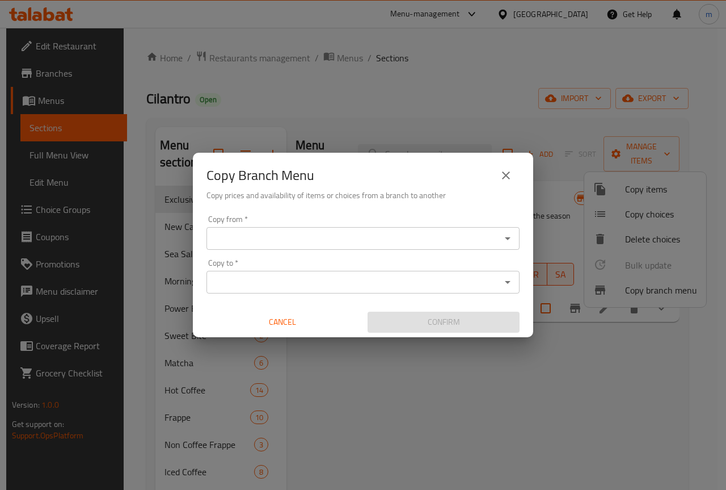
click at [397, 241] on input "Copy from   *" at bounding box center [354, 238] width 288 height 16
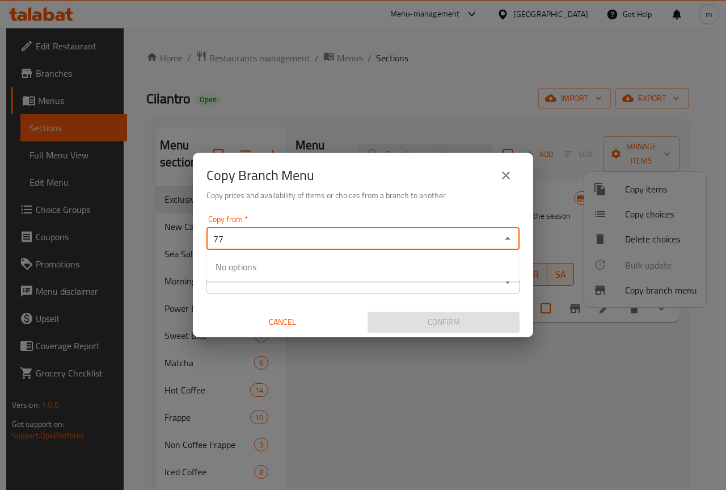
type input "7"
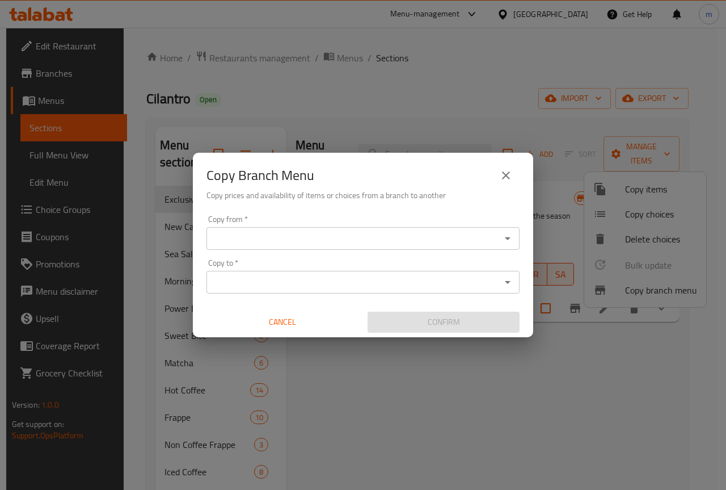
click at [367, 241] on input "Copy from   *" at bounding box center [354, 238] width 288 height 16
click at [381, 238] on input "Copy from   *" at bounding box center [354, 238] width 288 height 16
click at [512, 171] on icon "close" at bounding box center [506, 176] width 14 height 14
